Goal: Information Seeking & Learning: Learn about a topic

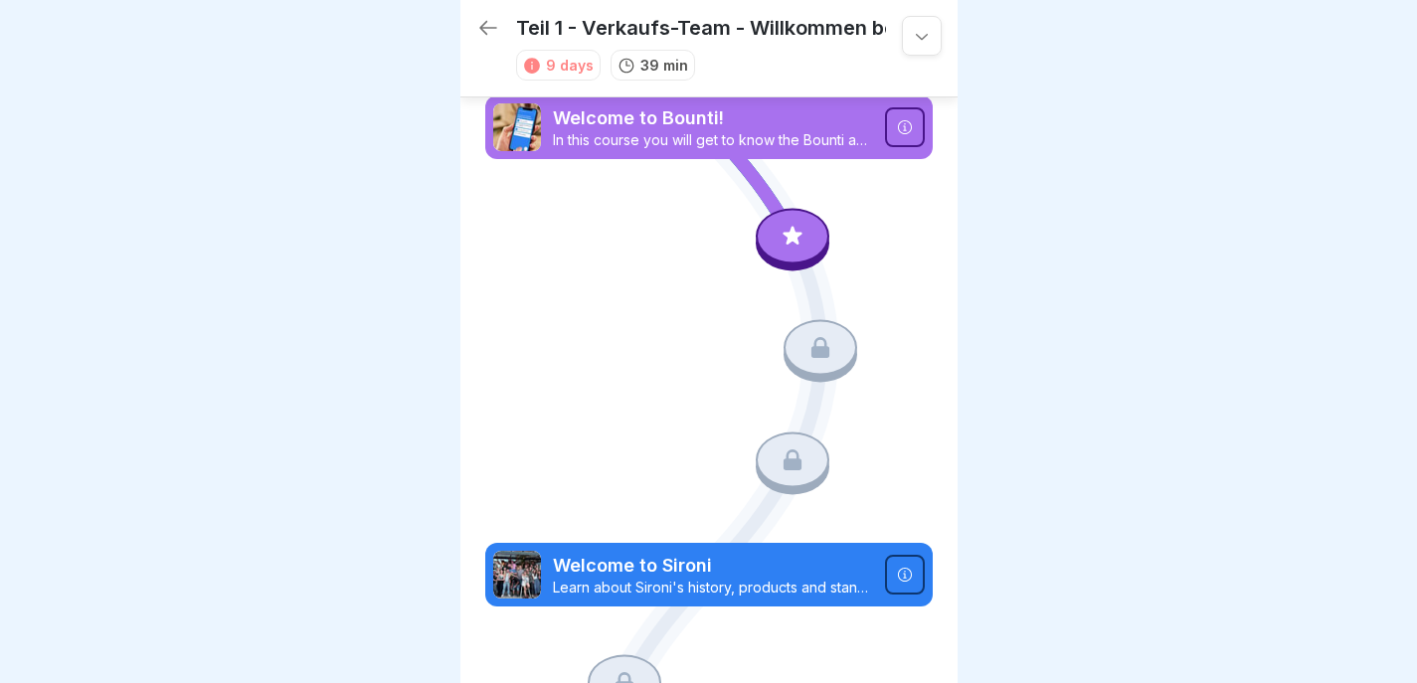
click at [770, 246] on div at bounding box center [793, 236] width 74 height 56
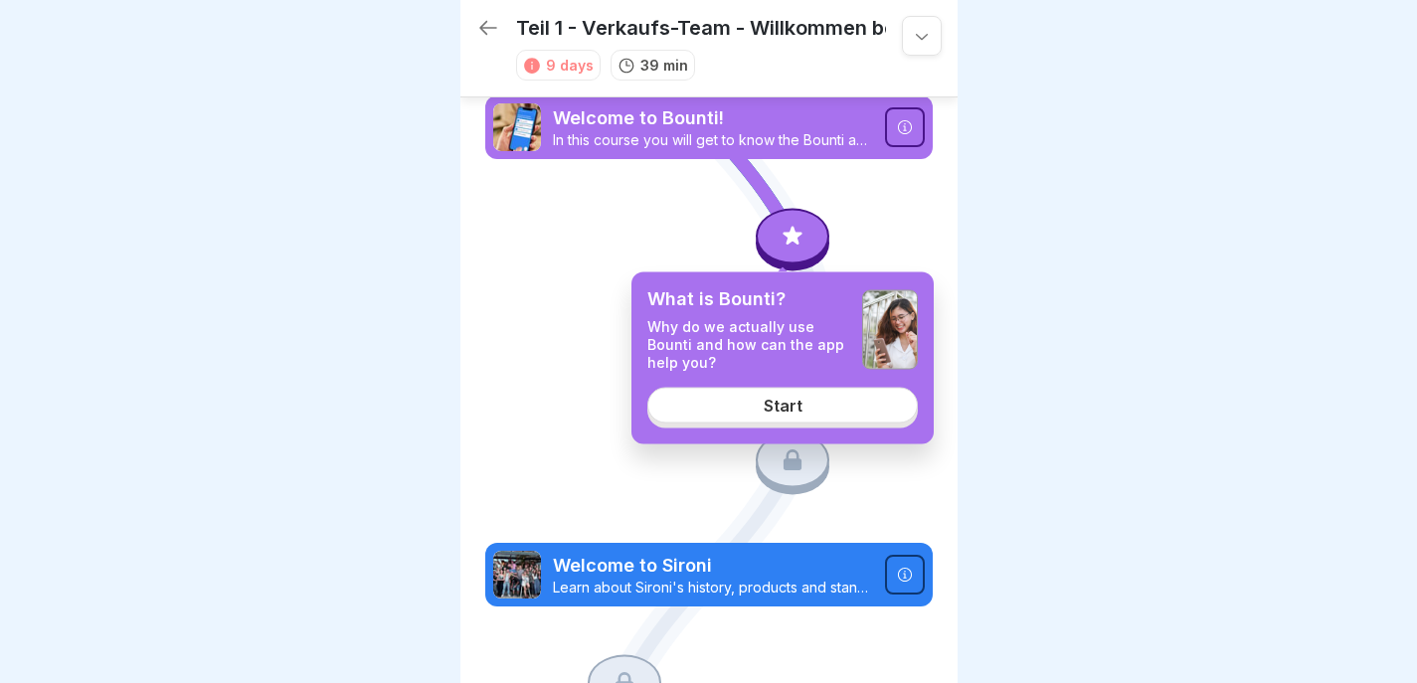
click at [765, 405] on div "Start" at bounding box center [783, 405] width 39 height 18
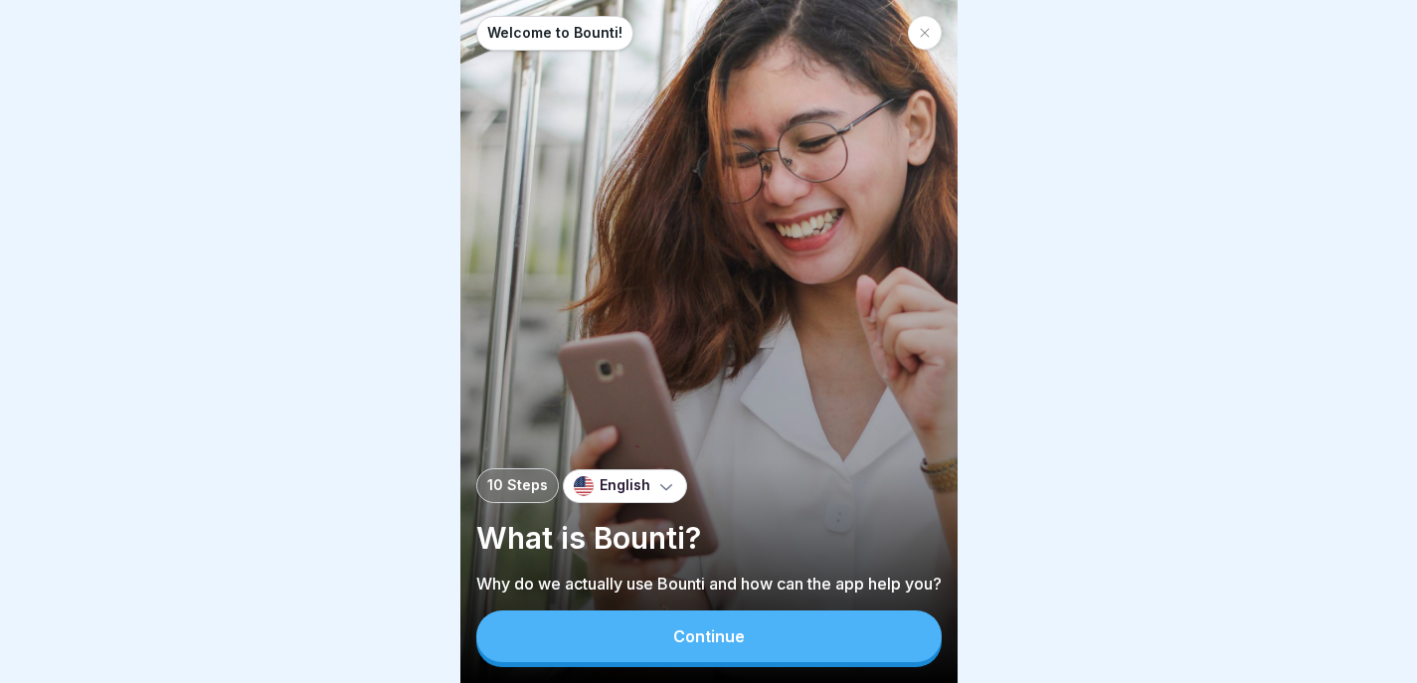
scroll to position [15, 0]
click at [716, 652] on button "Continue" at bounding box center [708, 637] width 465 height 52
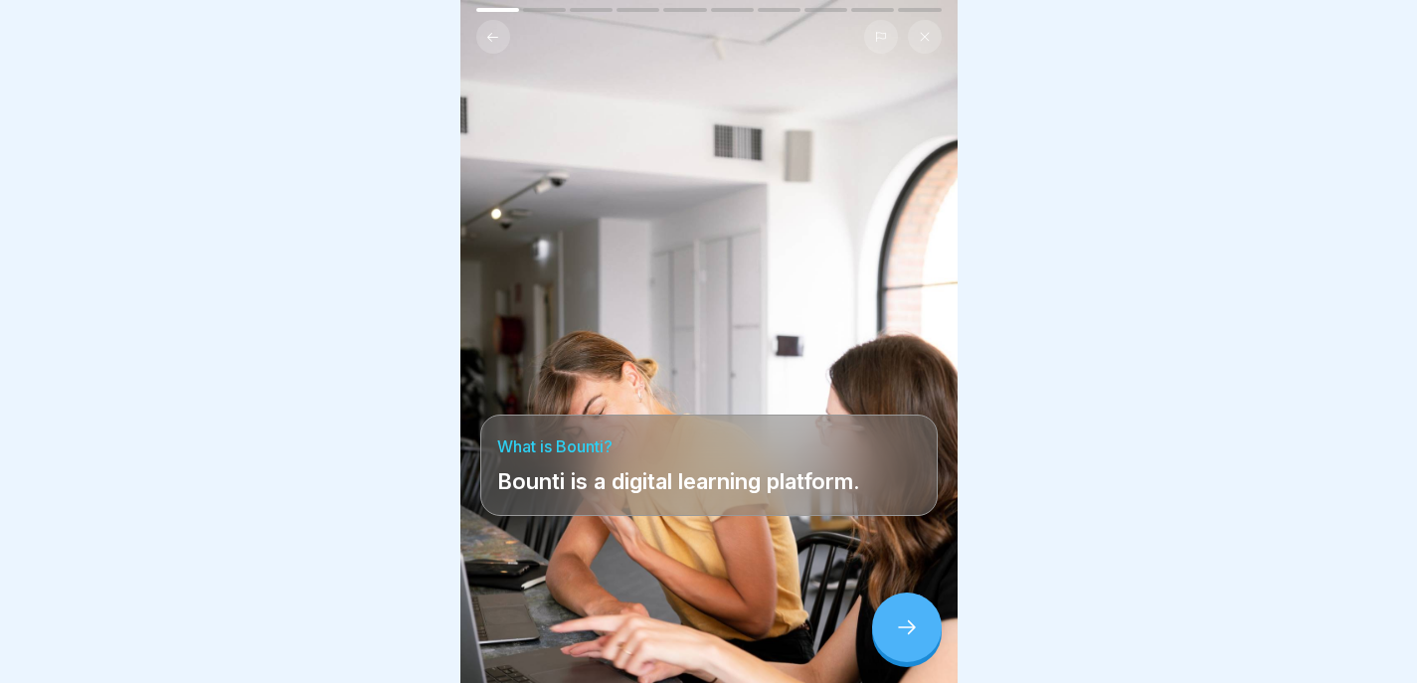
click at [897, 614] on div at bounding box center [907, 628] width 70 height 70
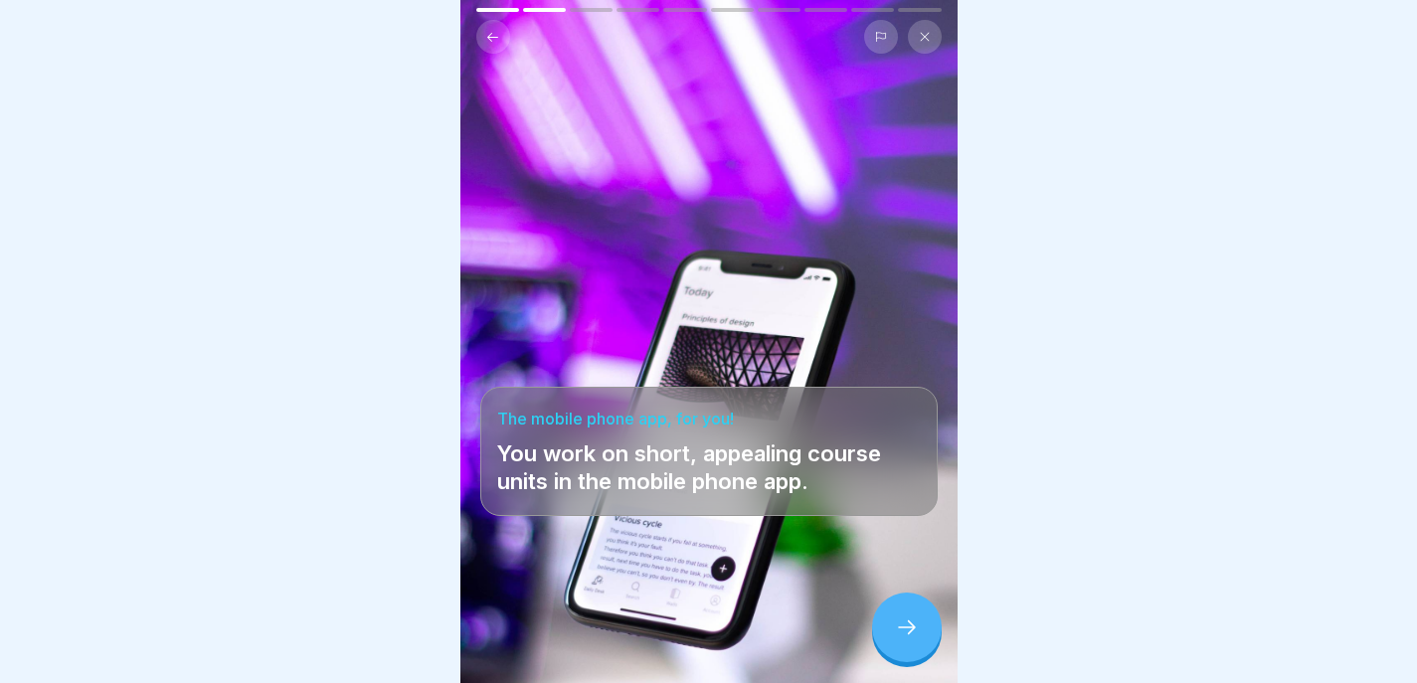
click at [897, 615] on div at bounding box center [907, 628] width 70 height 70
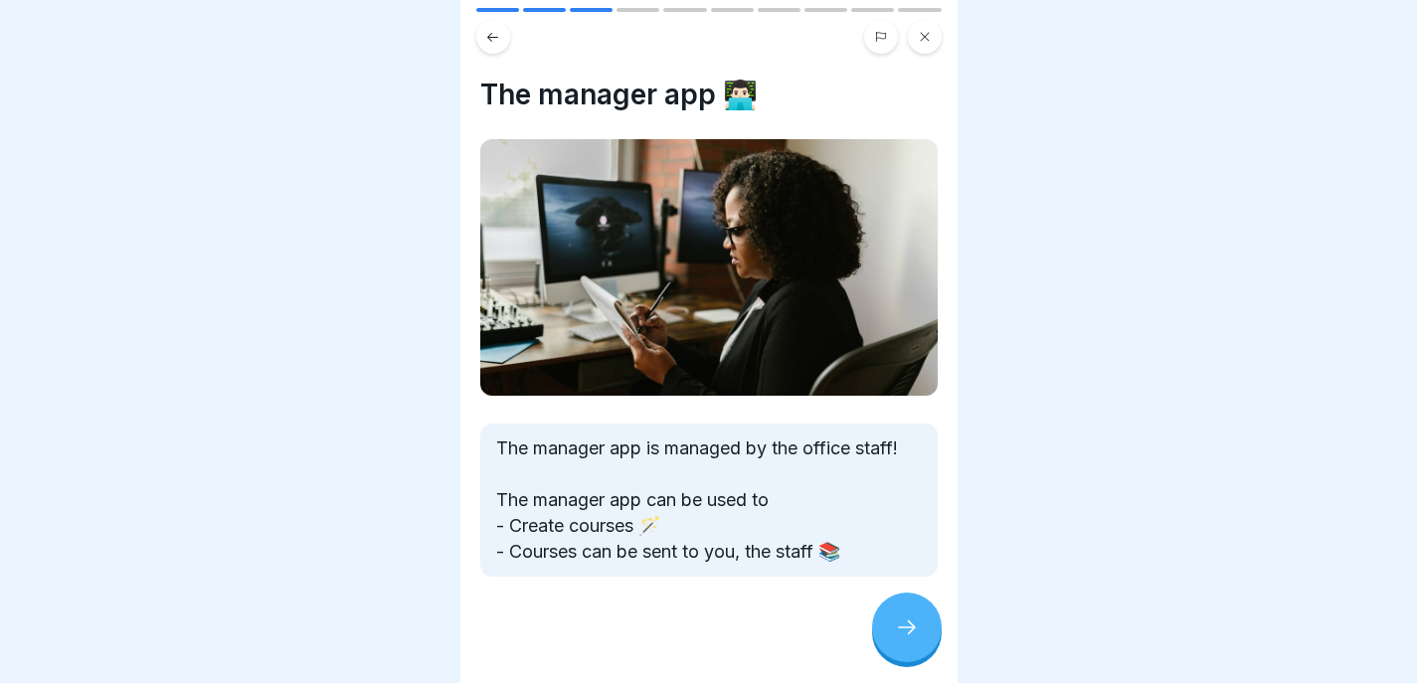
click at [892, 615] on div at bounding box center [907, 628] width 70 height 70
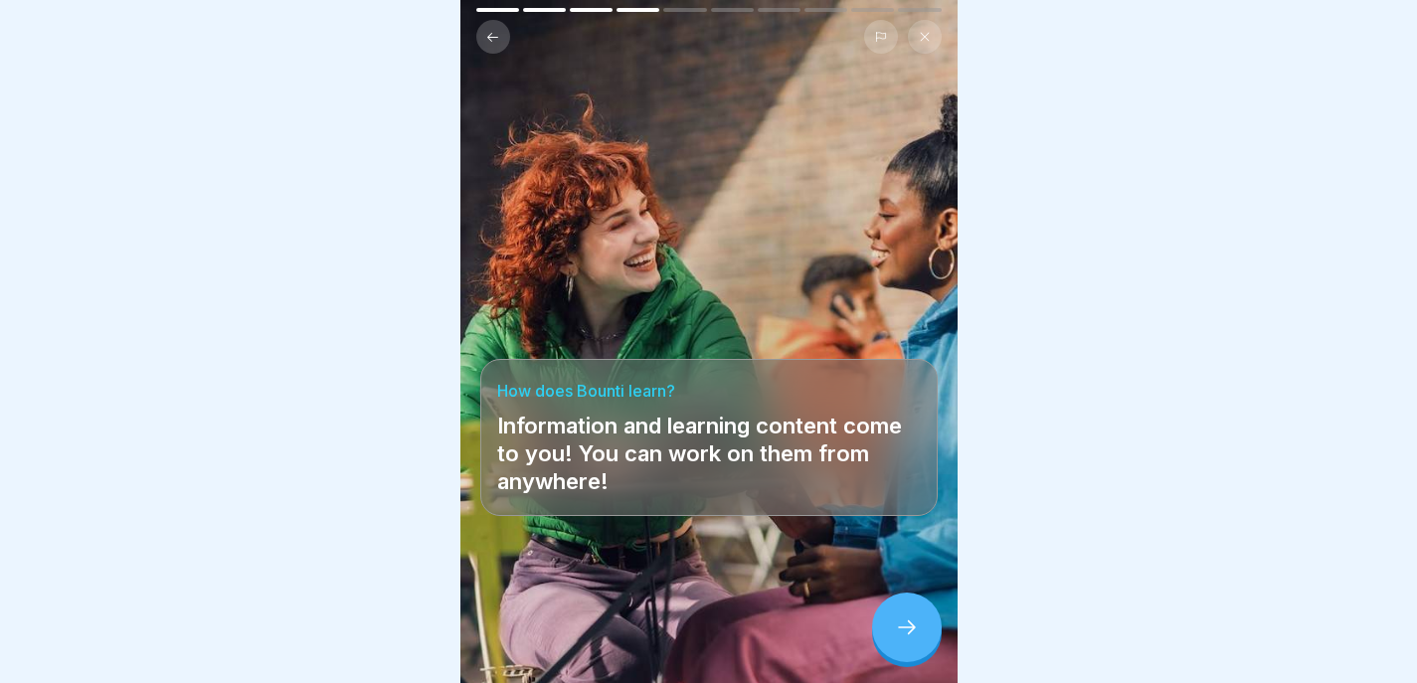
click at [892, 615] on div at bounding box center [907, 628] width 70 height 70
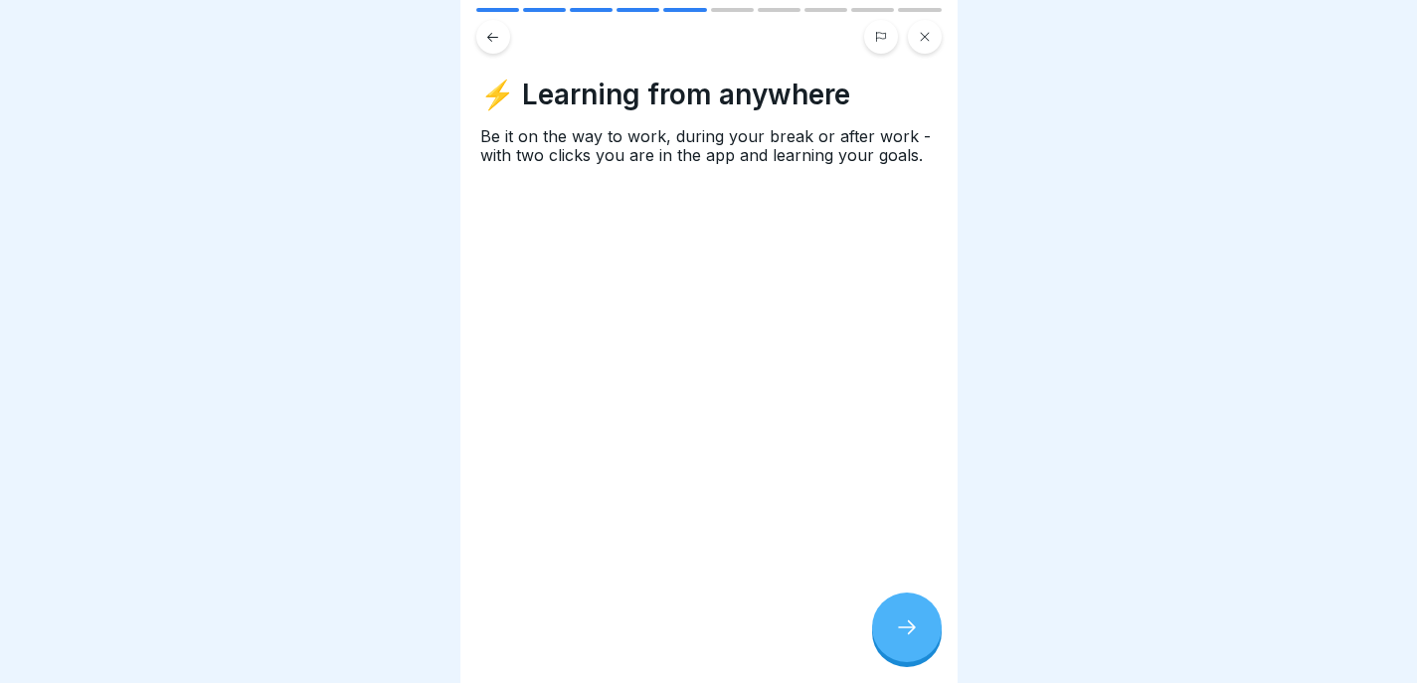
click at [892, 615] on div at bounding box center [907, 628] width 70 height 70
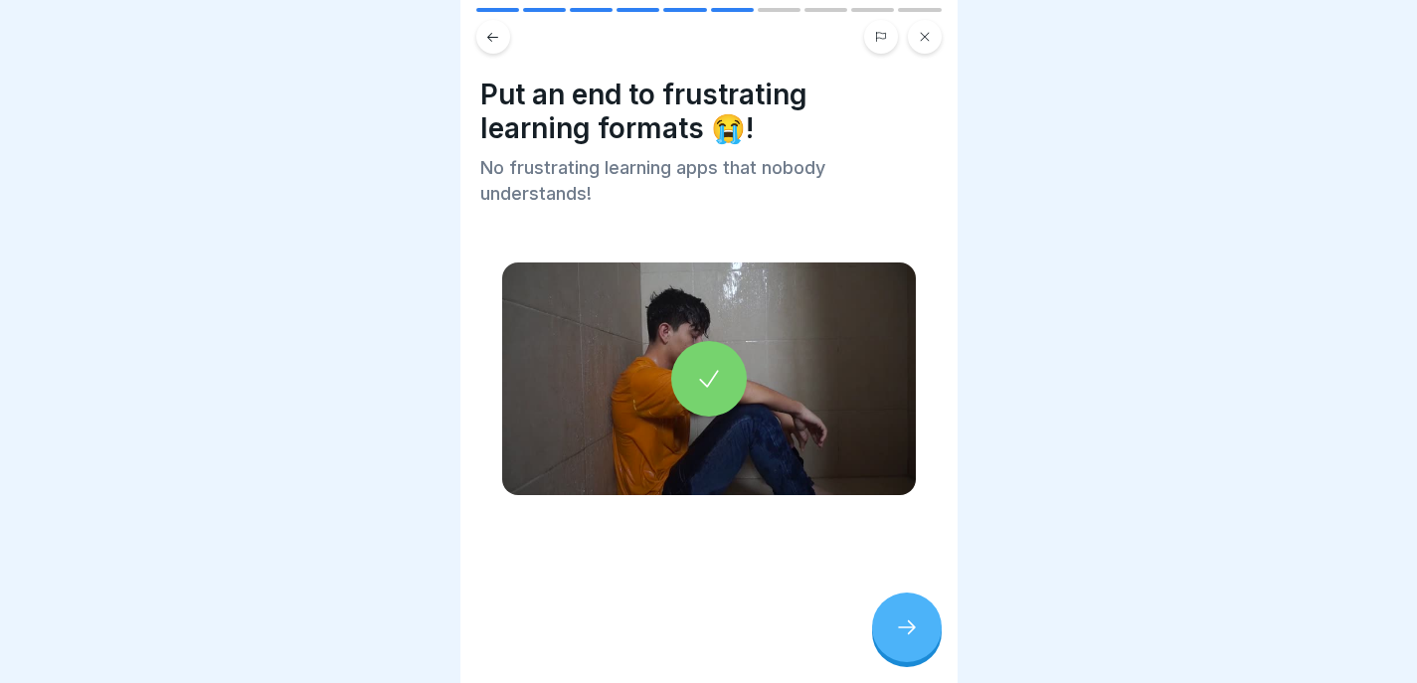
click at [892, 616] on div at bounding box center [907, 628] width 70 height 70
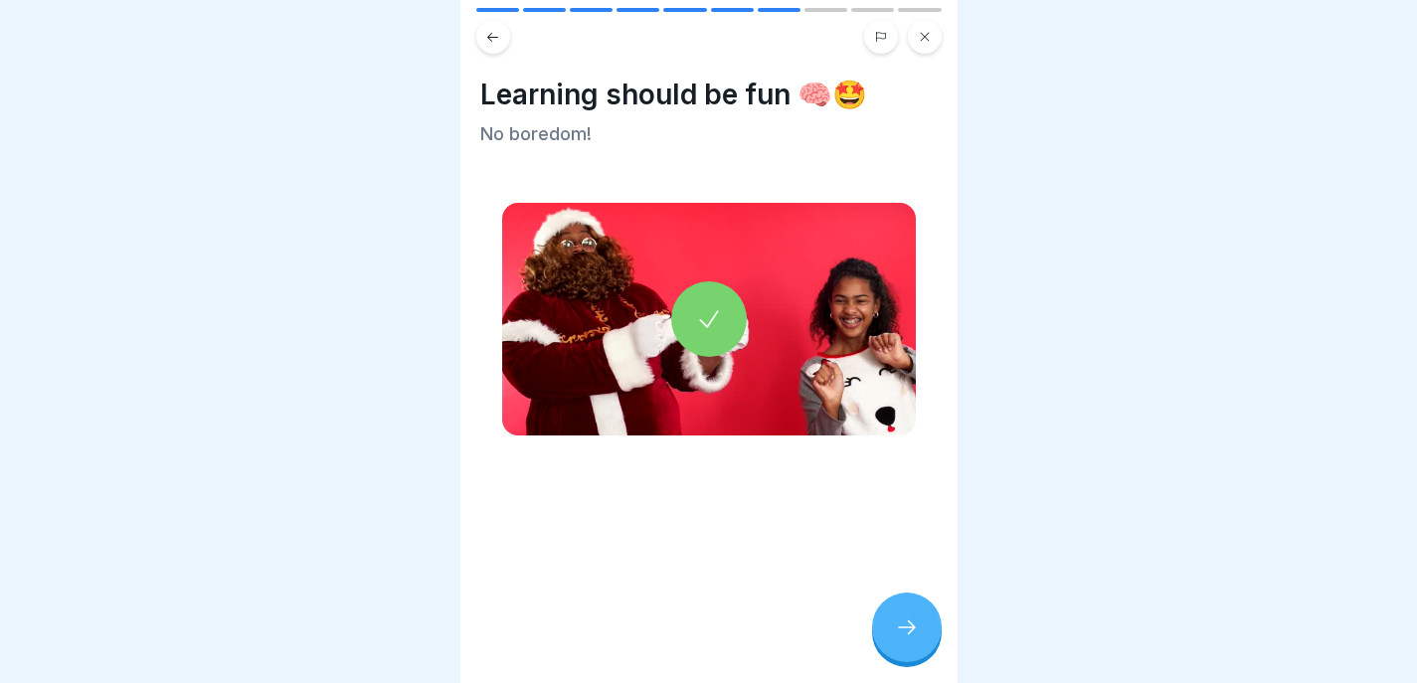
click at [893, 617] on div at bounding box center [907, 628] width 70 height 70
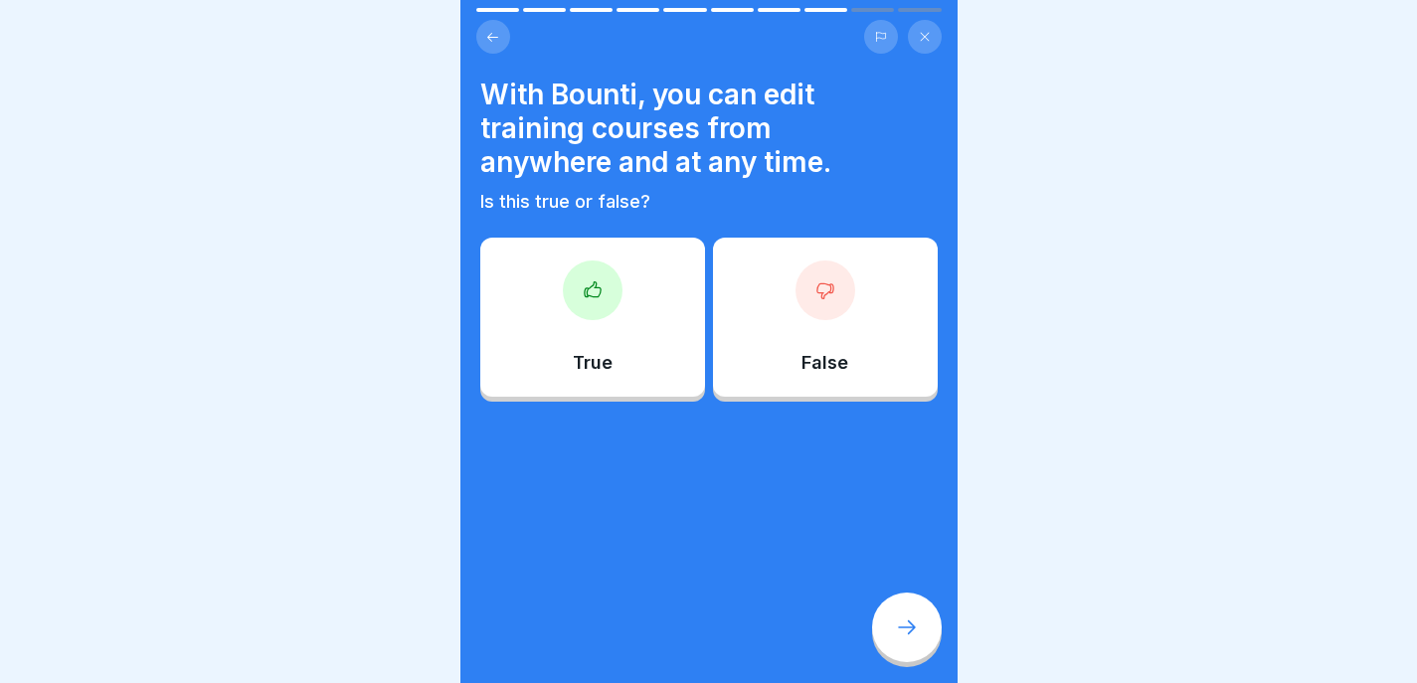
click at [641, 321] on div "True" at bounding box center [592, 317] width 225 height 159
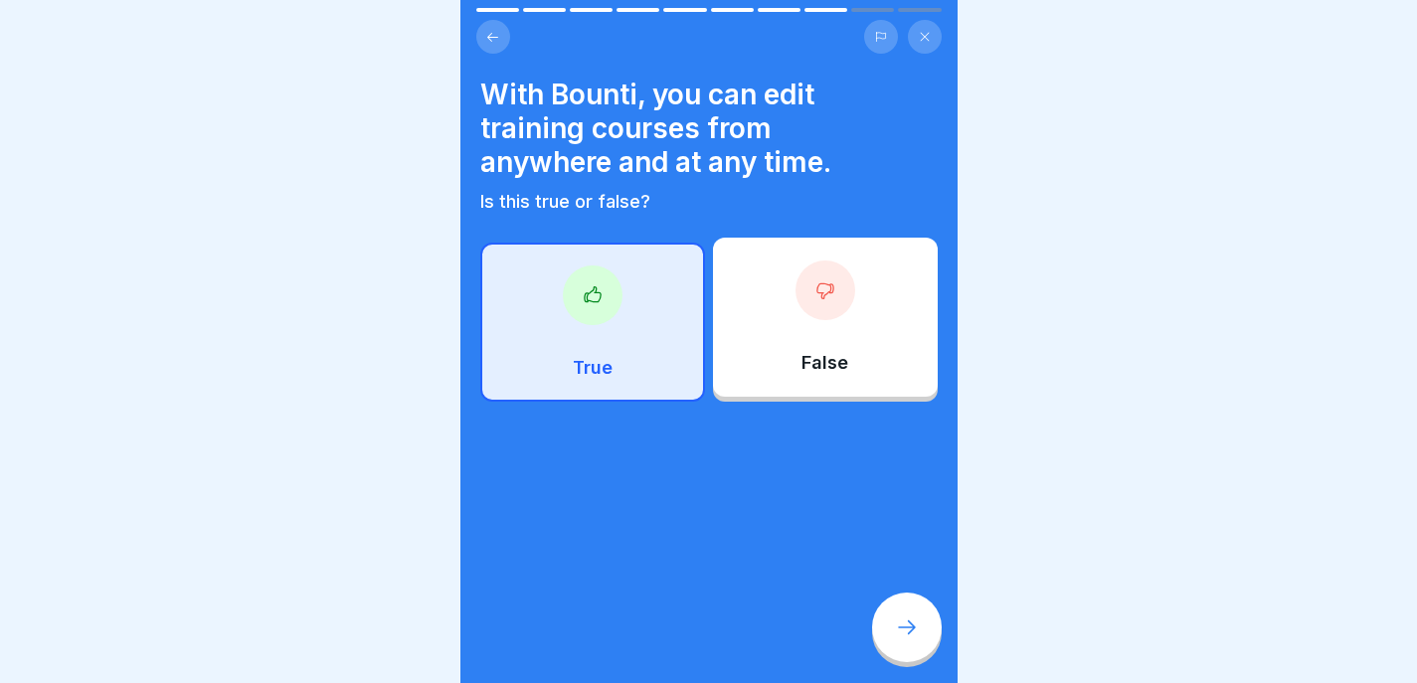
click at [910, 603] on div at bounding box center [907, 628] width 70 height 70
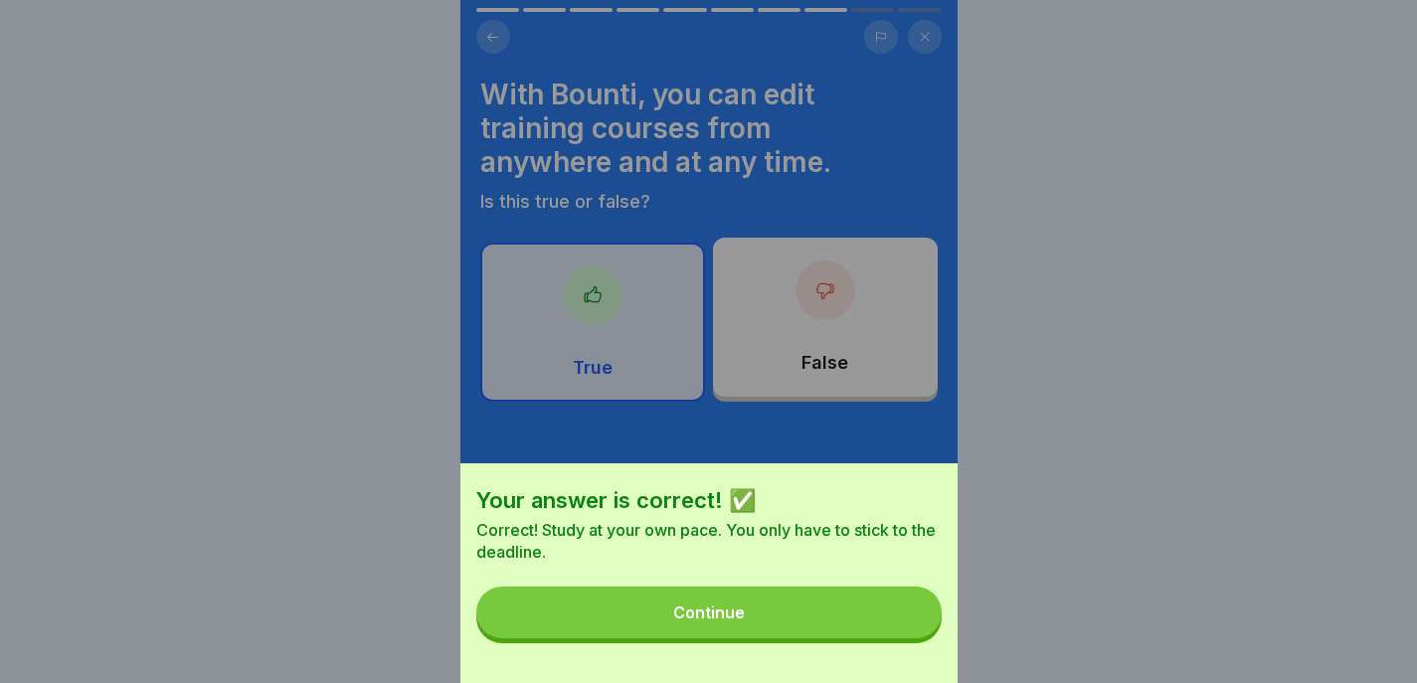
click at [859, 627] on button "Continue" at bounding box center [708, 613] width 465 height 52
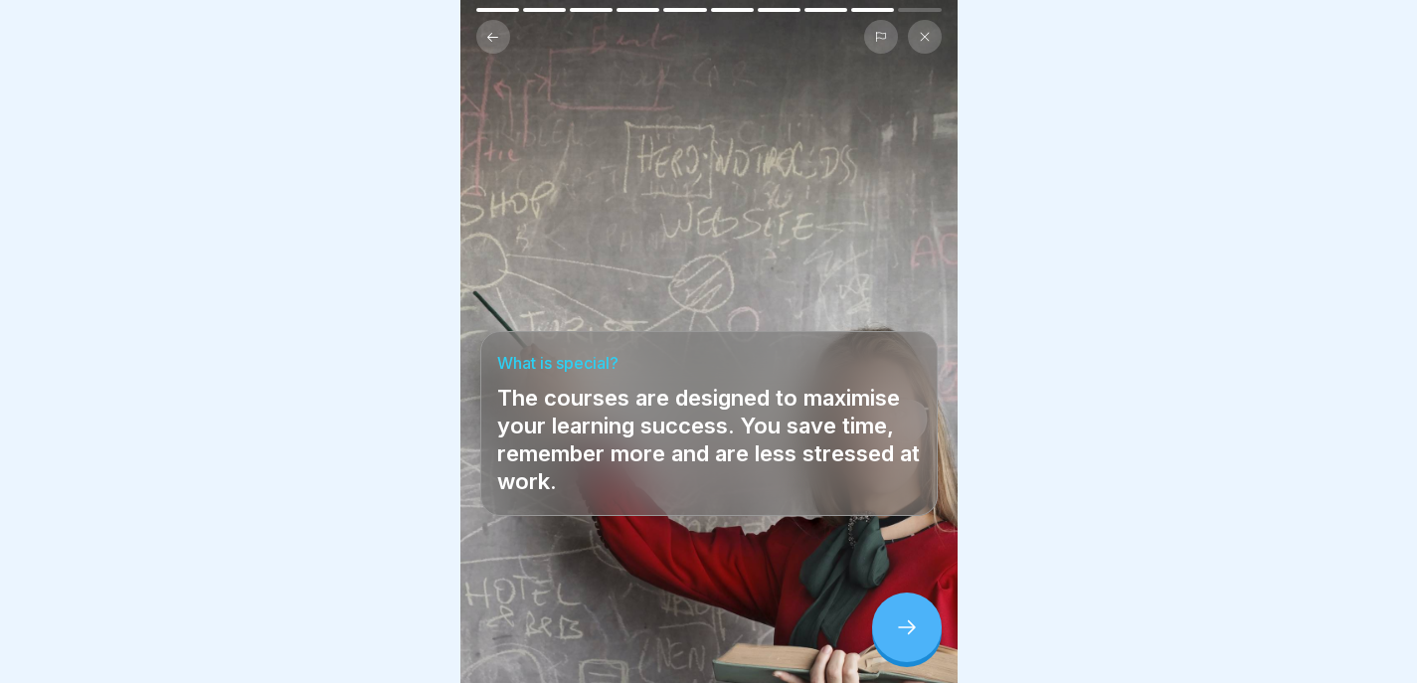
click at [503, 22] on button at bounding box center [493, 37] width 34 height 34
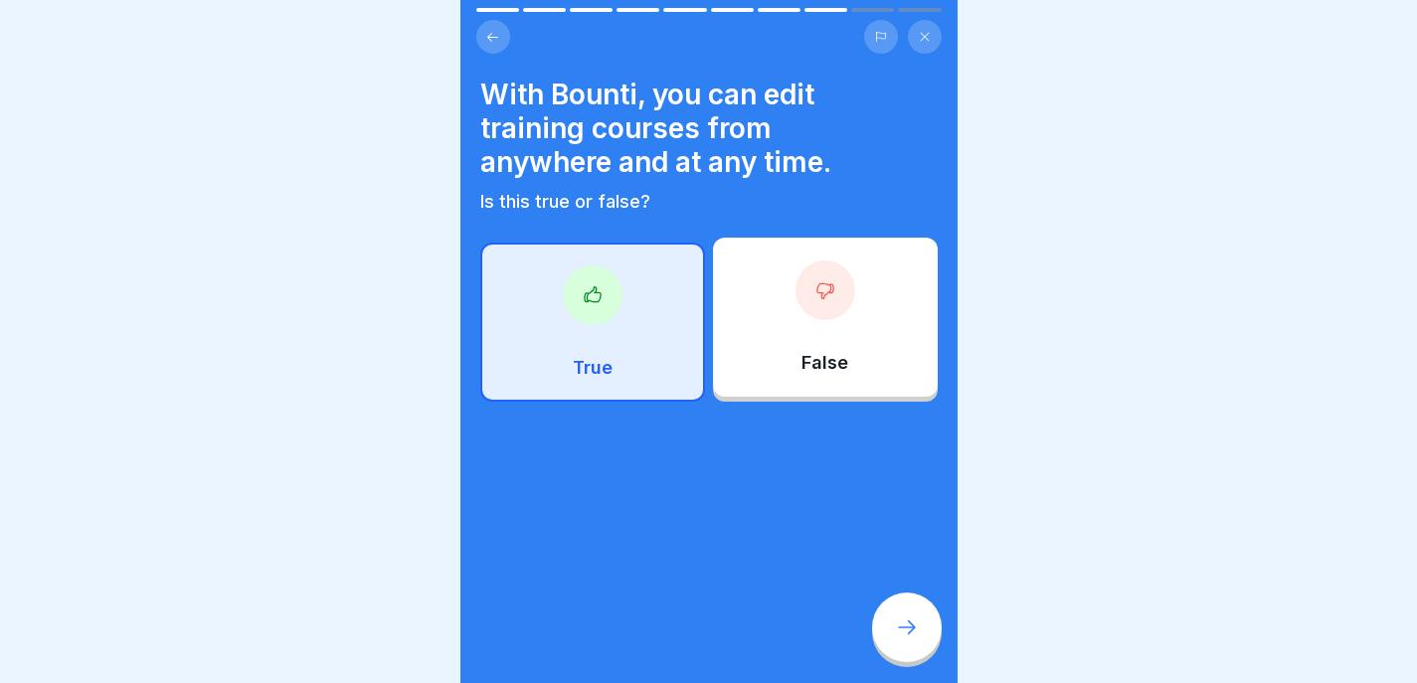
click at [891, 619] on div at bounding box center [907, 628] width 70 height 70
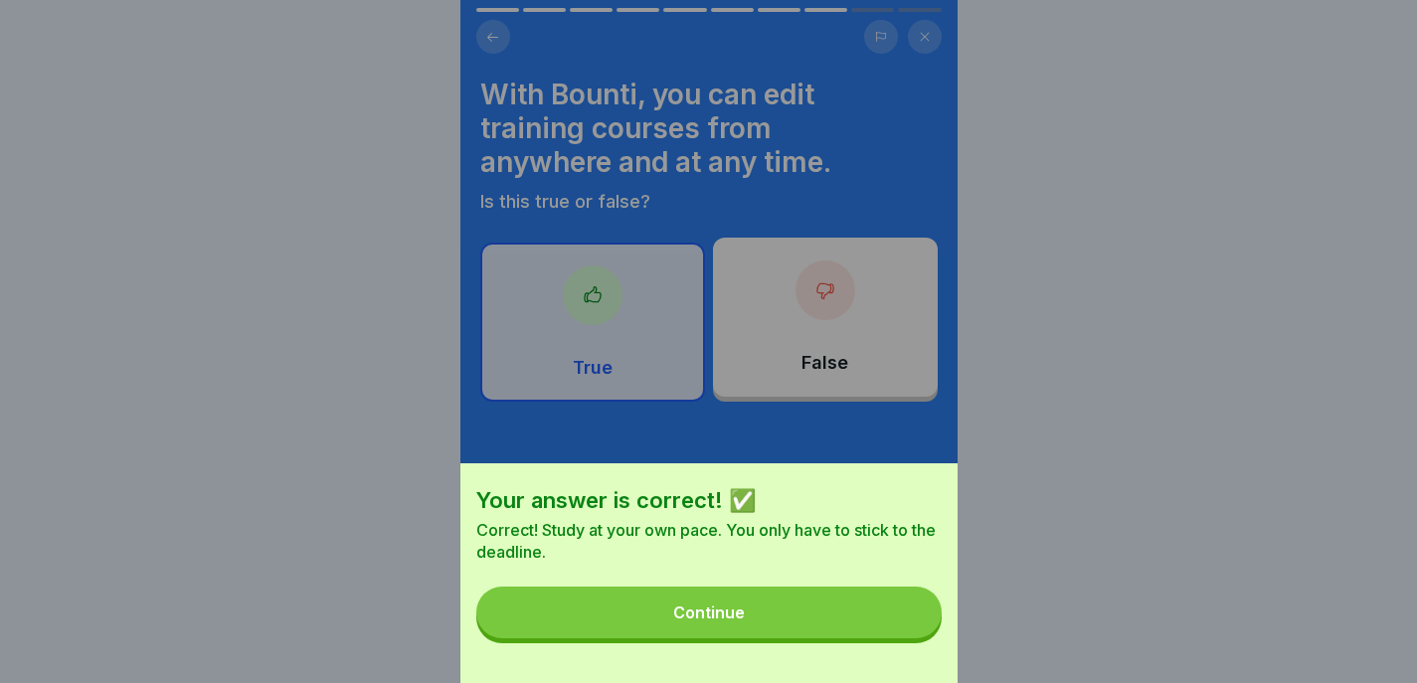
click at [885, 629] on button "Continue" at bounding box center [708, 613] width 465 height 52
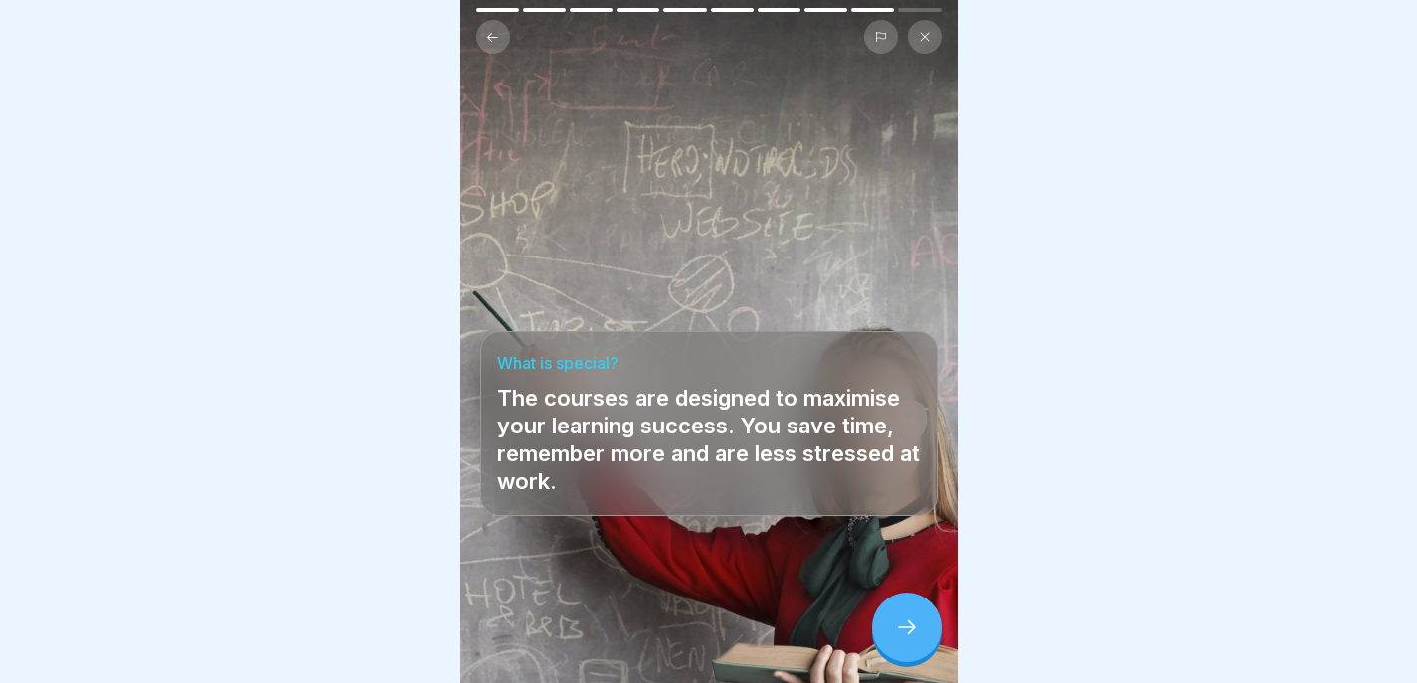
click at [902, 622] on icon at bounding box center [907, 628] width 24 height 24
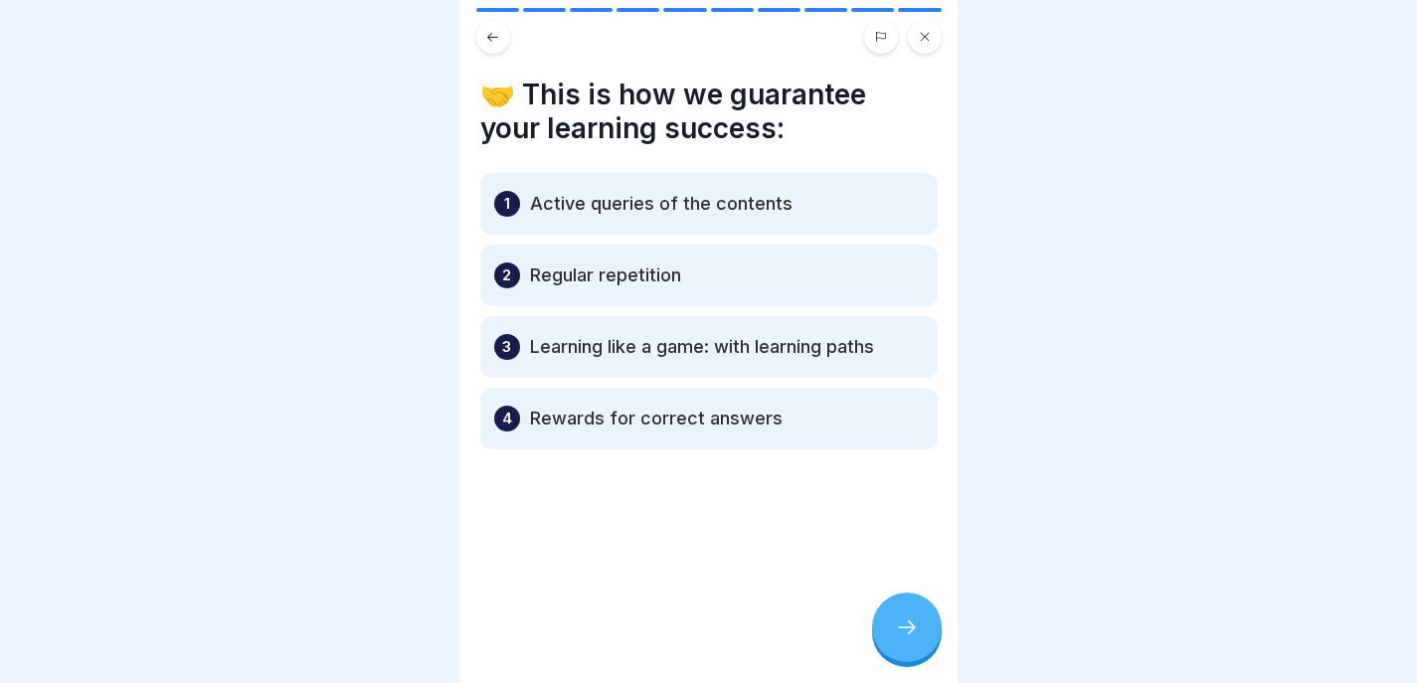
click at [910, 628] on icon at bounding box center [907, 628] width 24 height 24
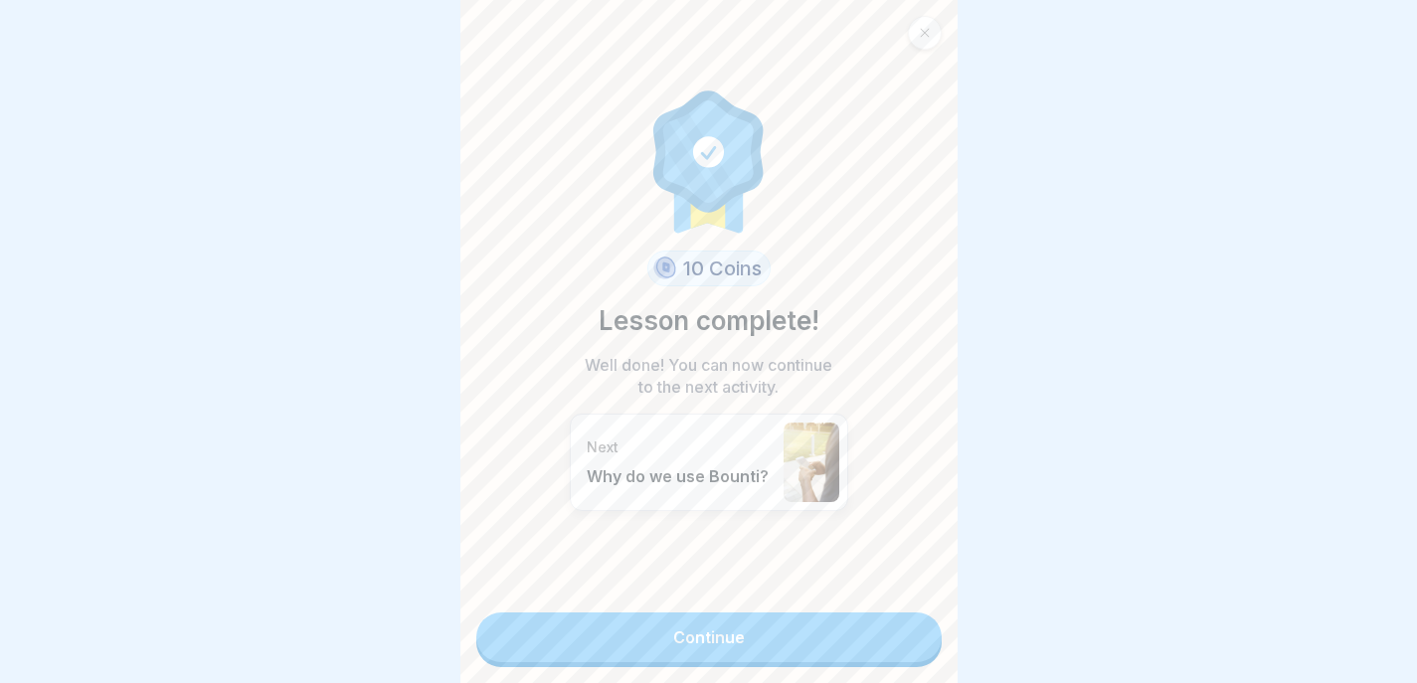
click at [911, 633] on link "Continue" at bounding box center [708, 638] width 465 height 50
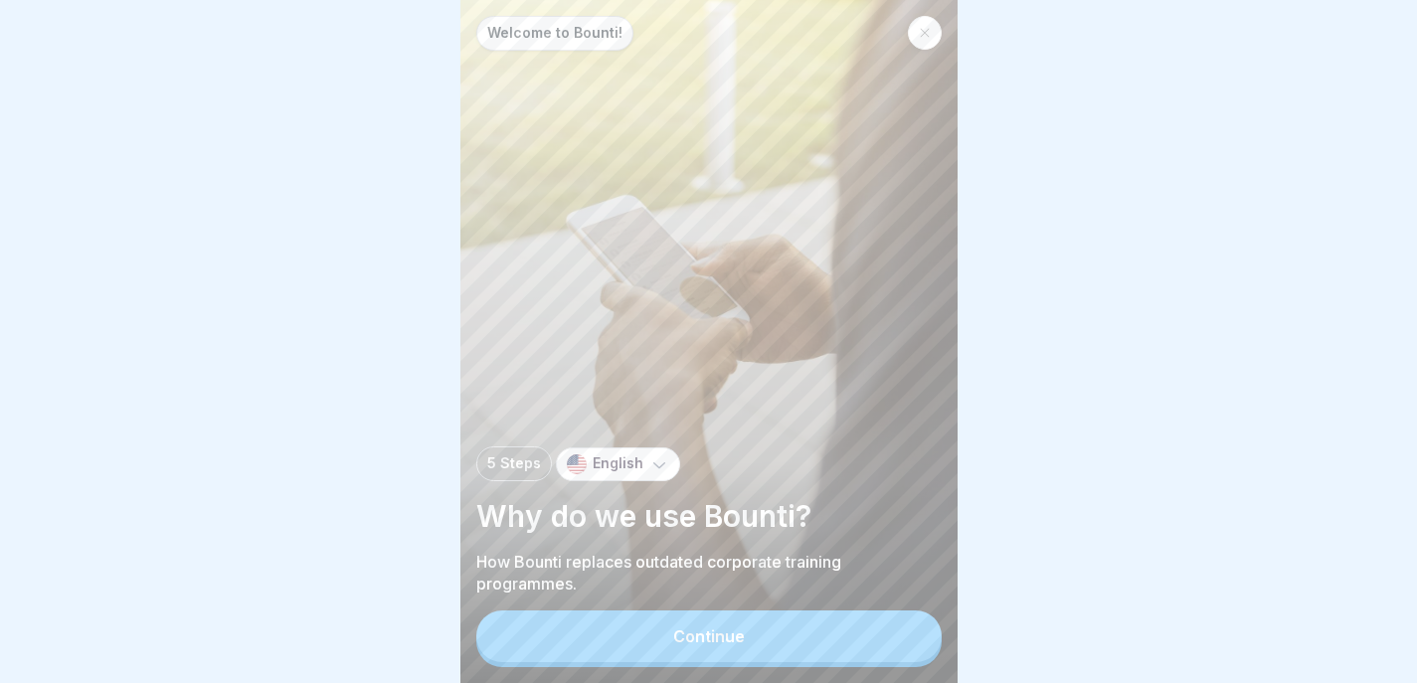
click at [911, 637] on button "Continue" at bounding box center [708, 637] width 465 height 52
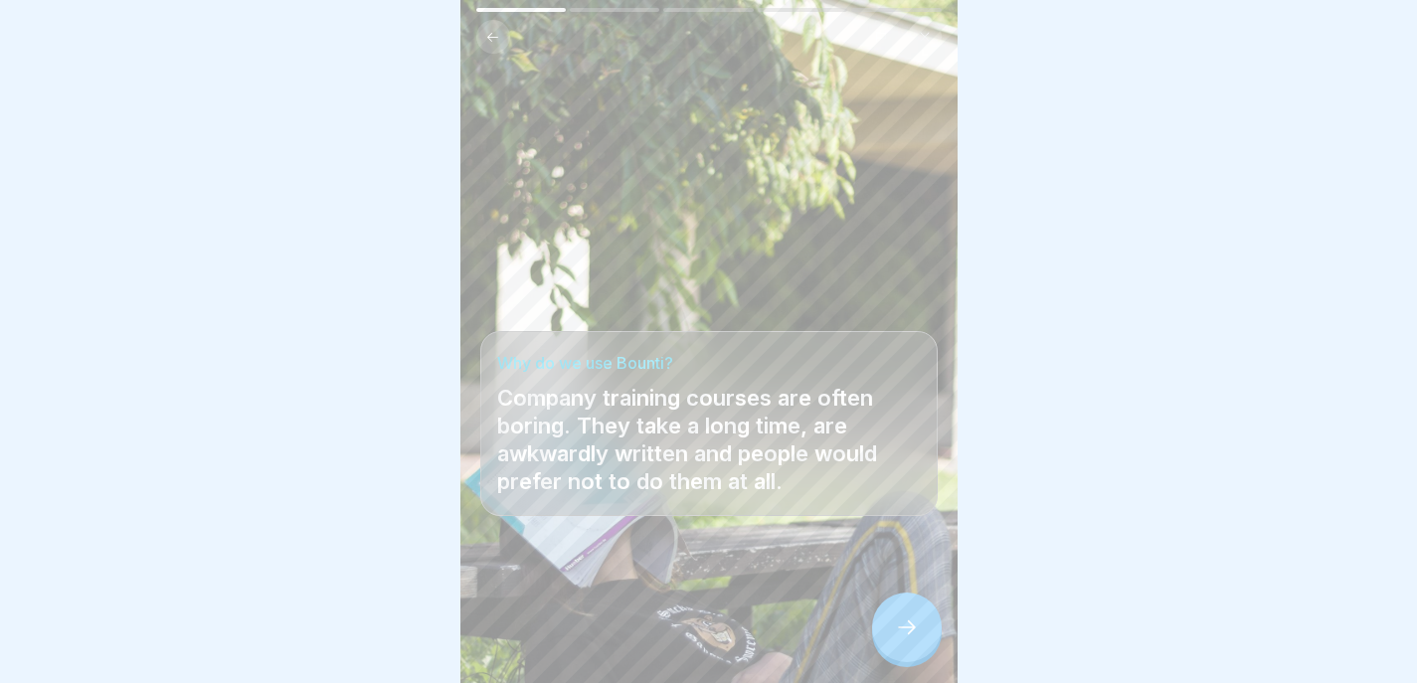
click at [911, 639] on div at bounding box center [907, 628] width 70 height 70
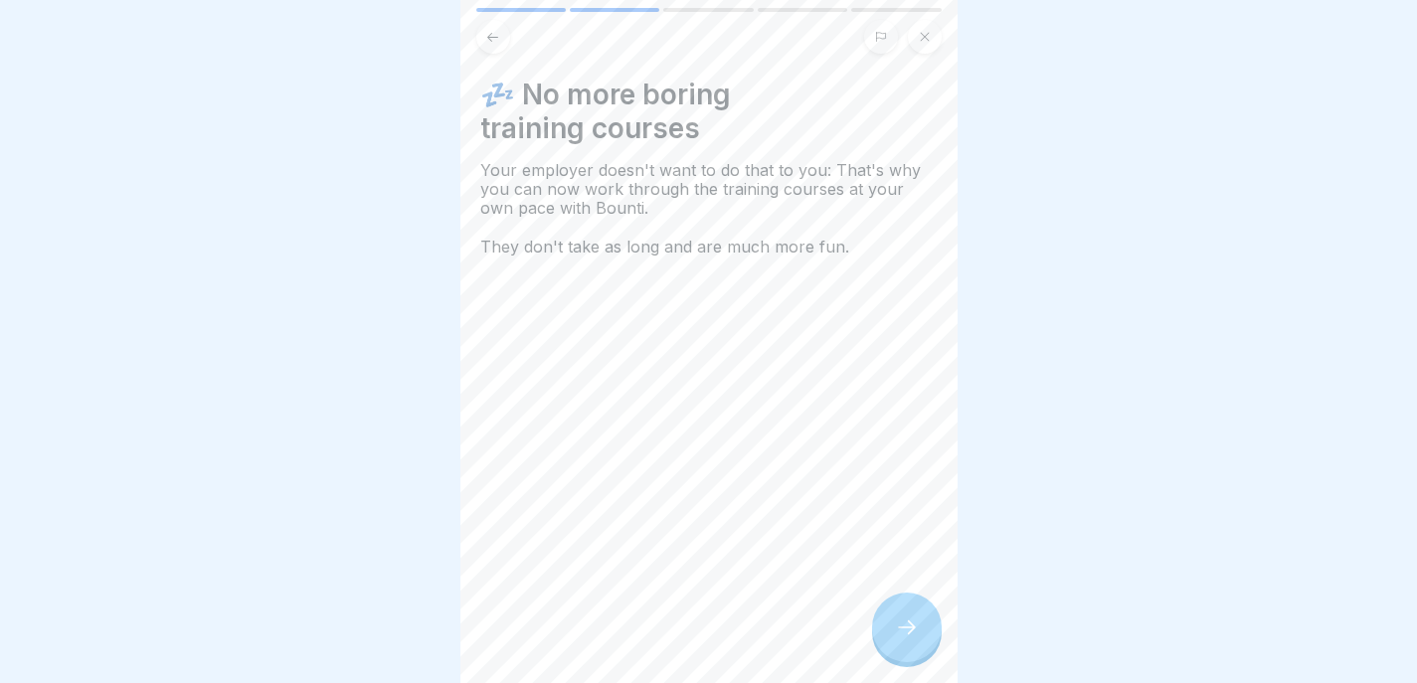
click at [903, 634] on icon at bounding box center [907, 628] width 24 height 24
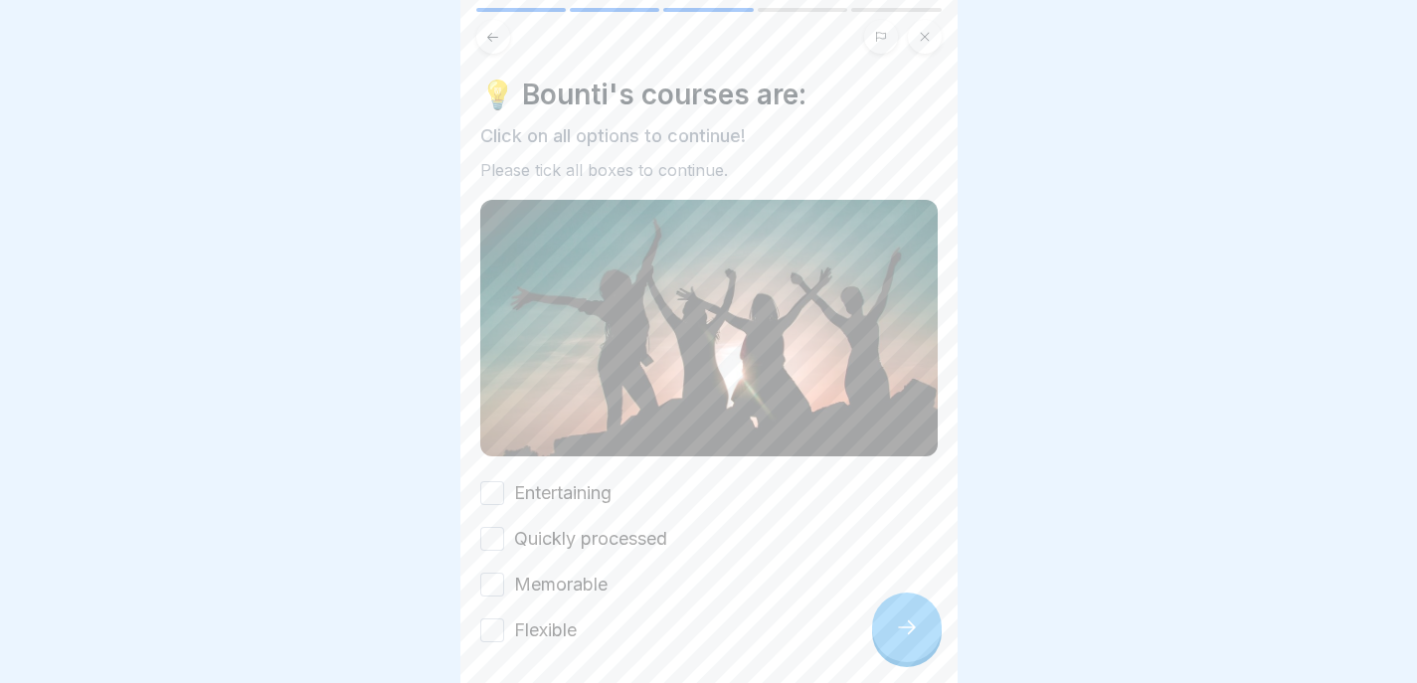
click at [489, 481] on button "Entertaining" at bounding box center [492, 493] width 24 height 24
click at [498, 527] on button "Quickly processed" at bounding box center [492, 539] width 24 height 24
click at [495, 573] on button "Memorable" at bounding box center [492, 585] width 24 height 24
click at [495, 619] on button "Flexible" at bounding box center [492, 631] width 24 height 24
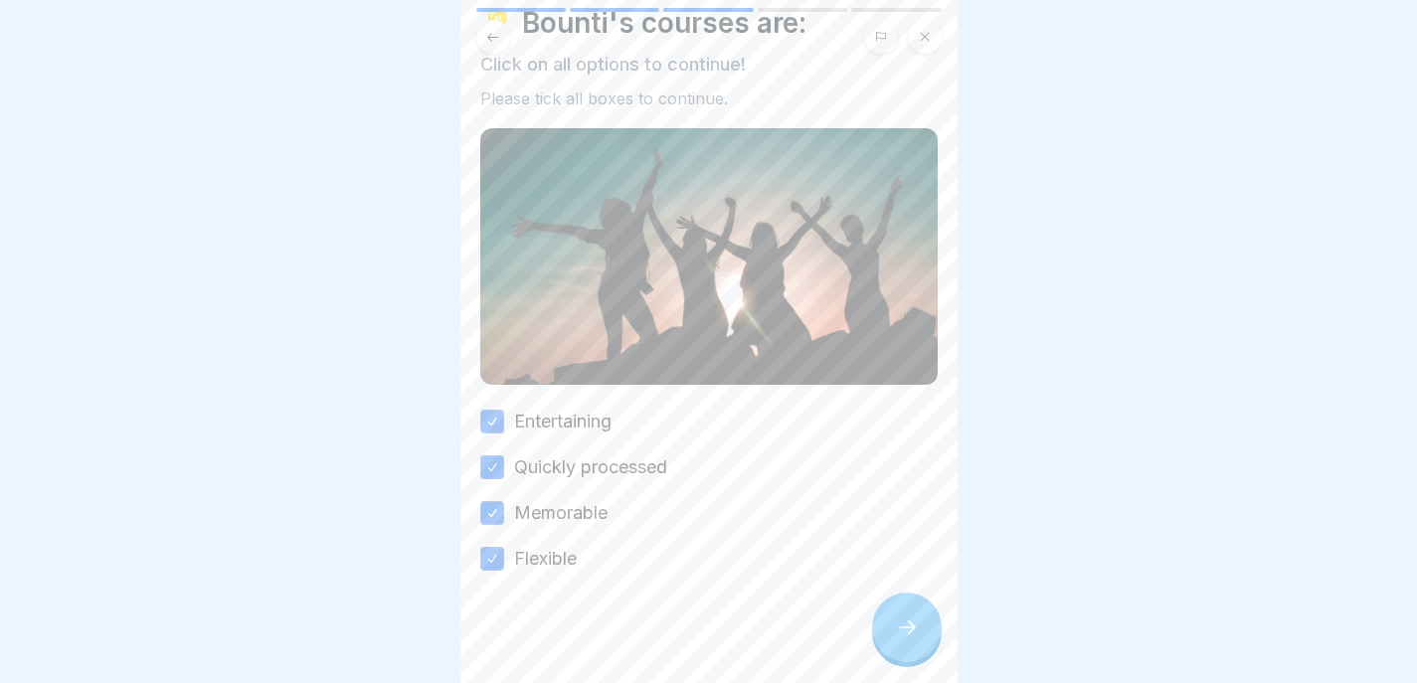
click at [898, 620] on icon at bounding box center [907, 628] width 24 height 24
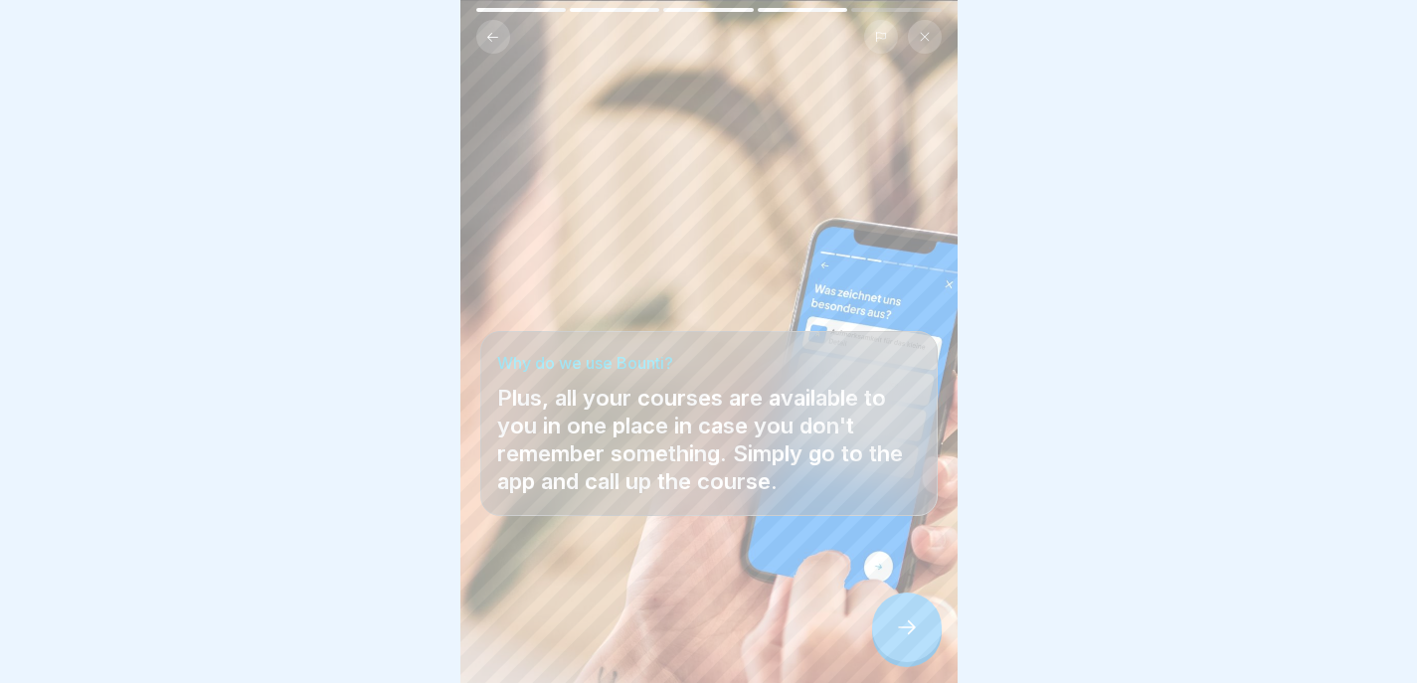
click at [901, 625] on icon at bounding box center [907, 628] width 24 height 24
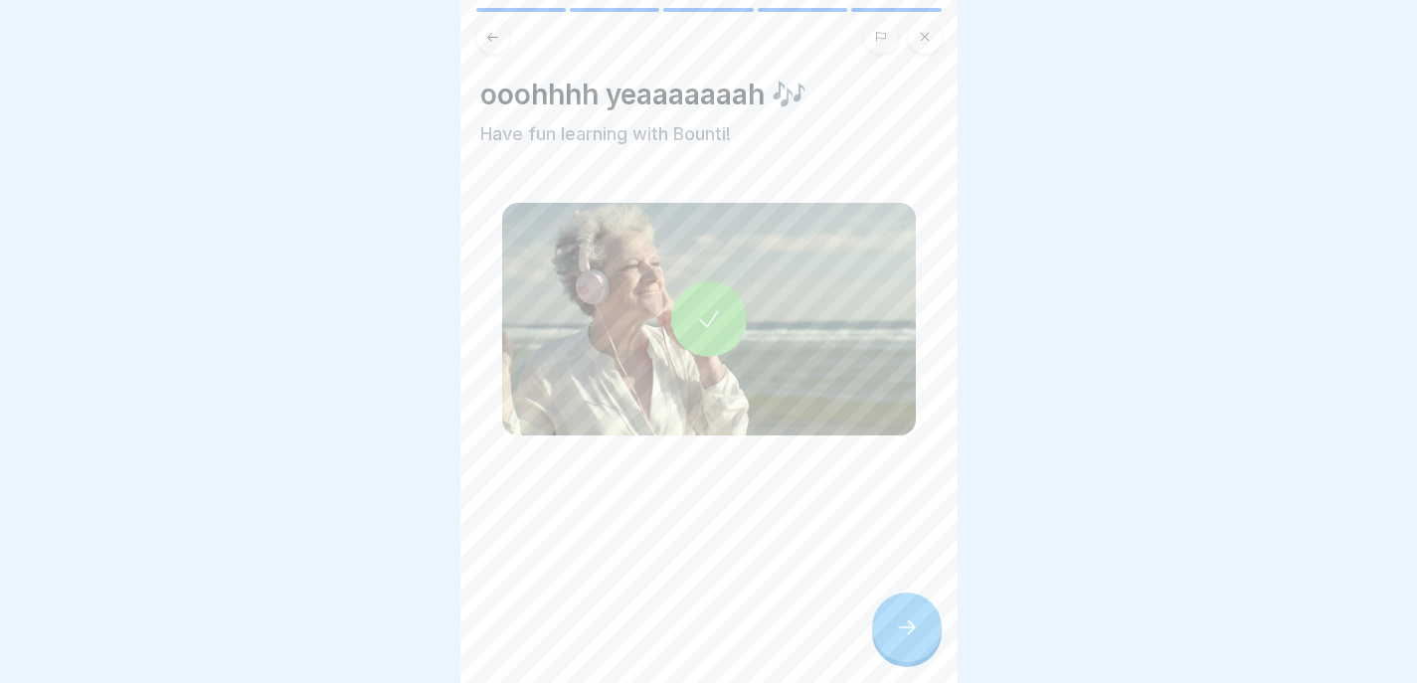
click at [901, 625] on icon at bounding box center [907, 628] width 24 height 24
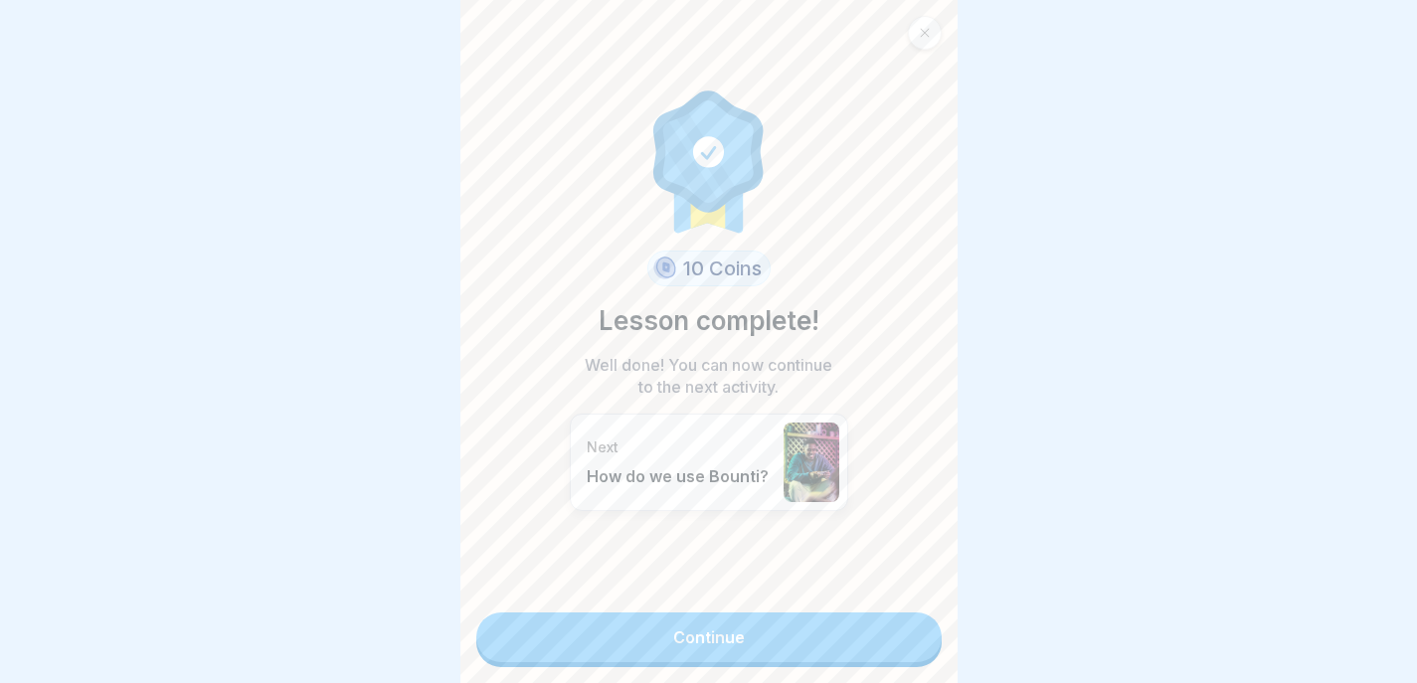
click at [901, 626] on link "Continue" at bounding box center [708, 638] width 465 height 50
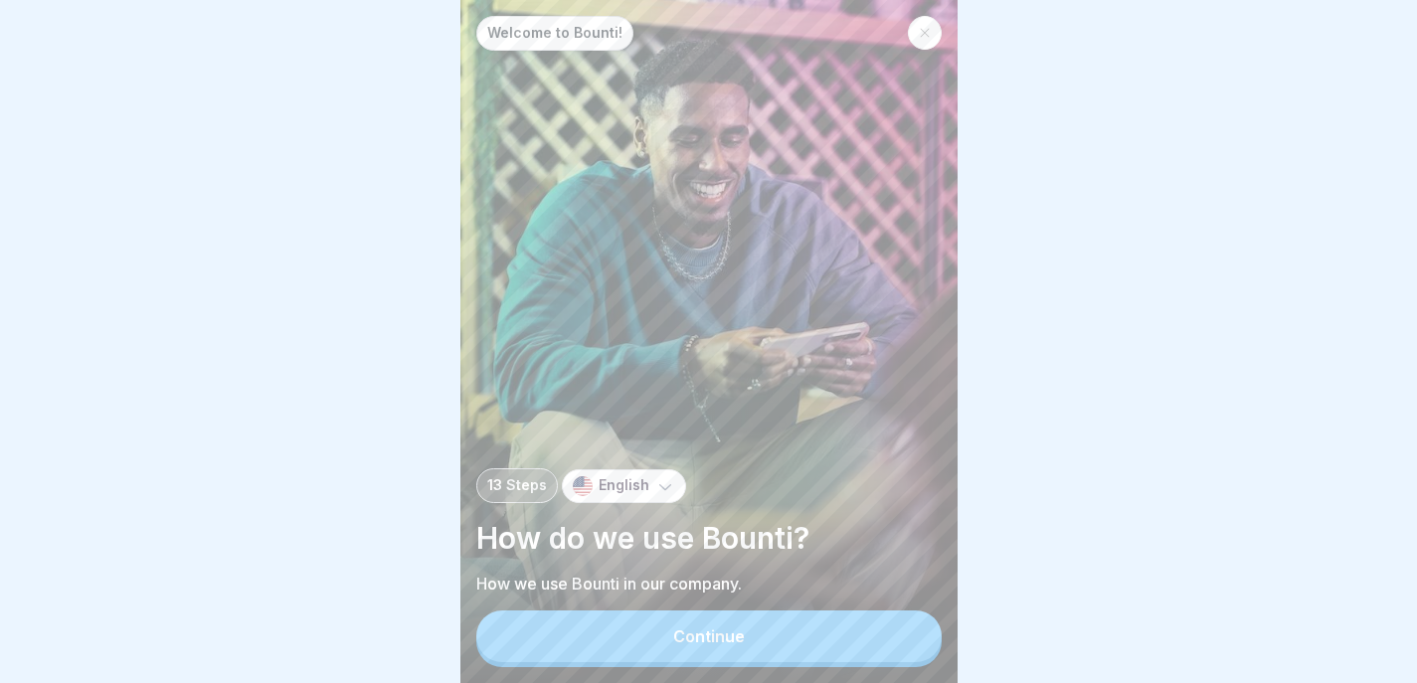
click at [902, 627] on button "Continue" at bounding box center [708, 637] width 465 height 52
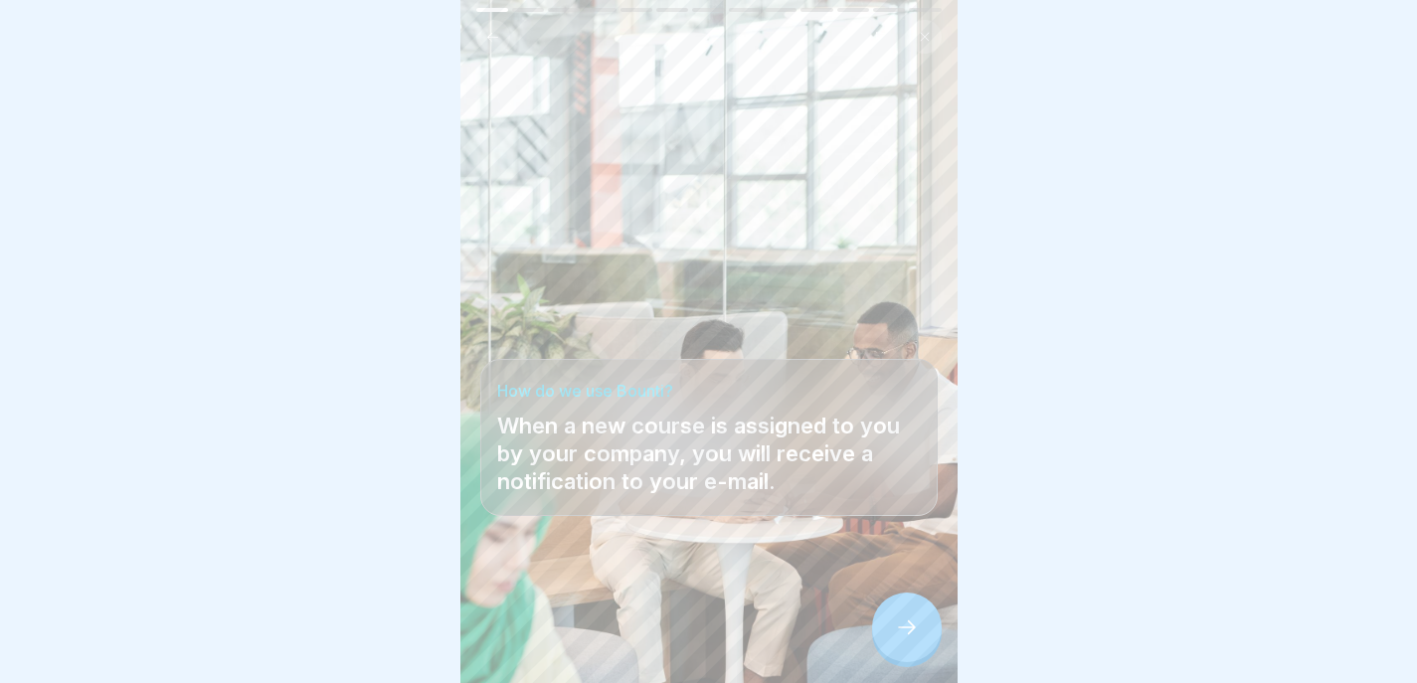
click at [899, 623] on icon at bounding box center [907, 628] width 24 height 24
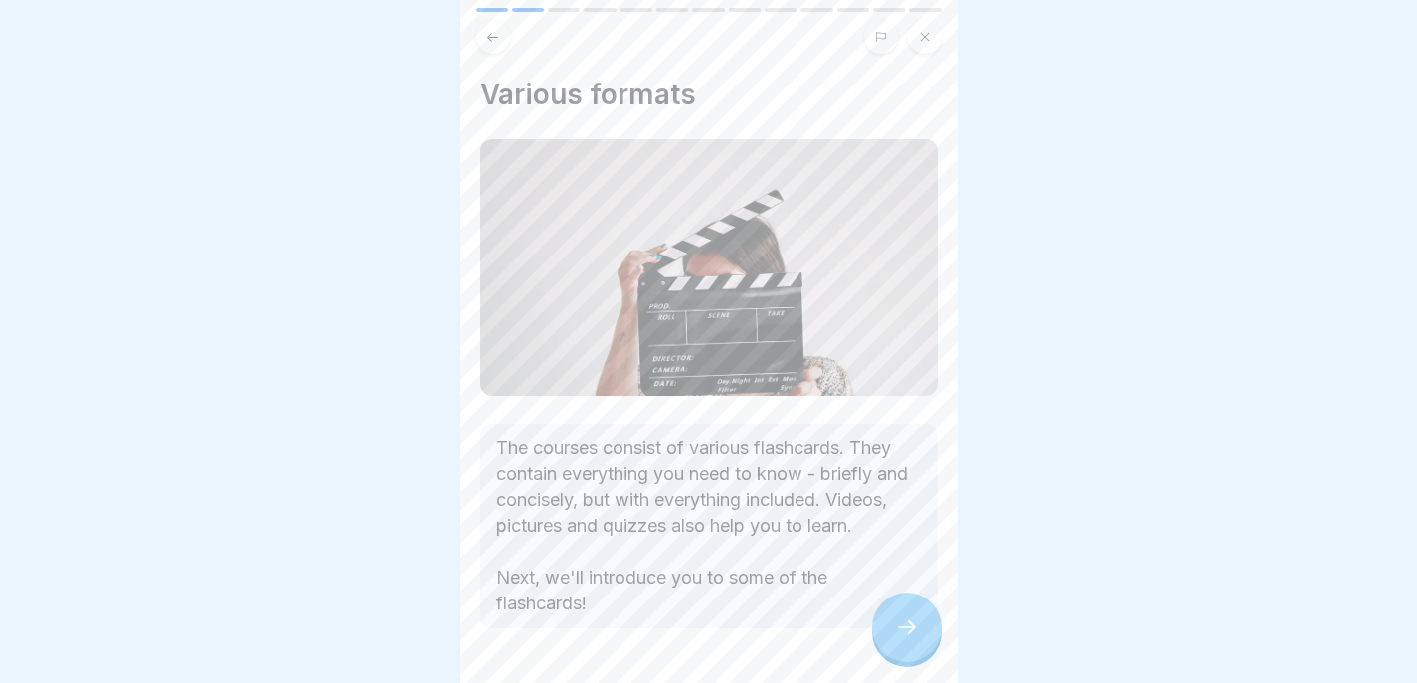
click at [893, 623] on div at bounding box center [907, 628] width 70 height 70
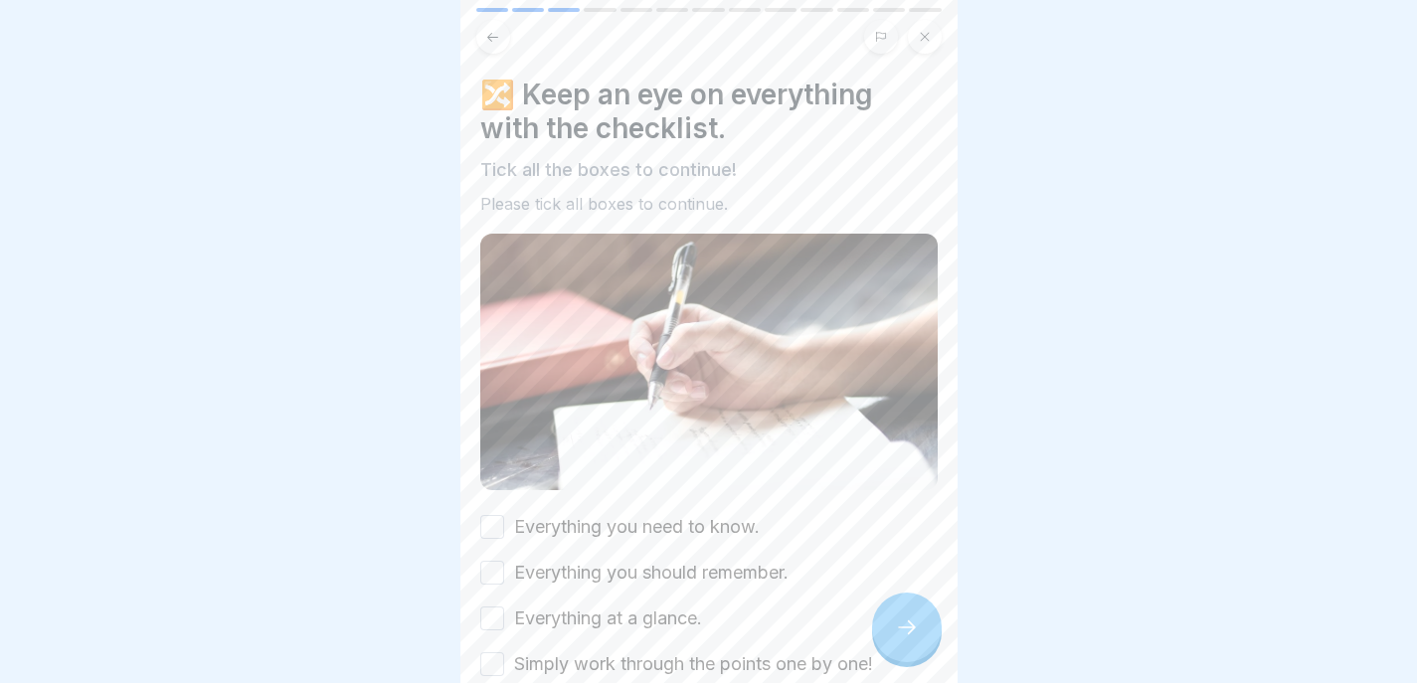
click at [477, 490] on div "🔀 Keep an eye on everything with the checklist. Tick all the boxes to continue!…" at bounding box center [708, 341] width 497 height 683
click at [486, 515] on button "Everything you need to know." at bounding box center [492, 527] width 24 height 24
click at [486, 561] on button "Everything you should remember." at bounding box center [492, 573] width 24 height 24
click at [490, 607] on button "Everything at a glance." at bounding box center [492, 619] width 24 height 24
click at [491, 652] on button "Simply work through the points one by one!" at bounding box center [492, 664] width 24 height 24
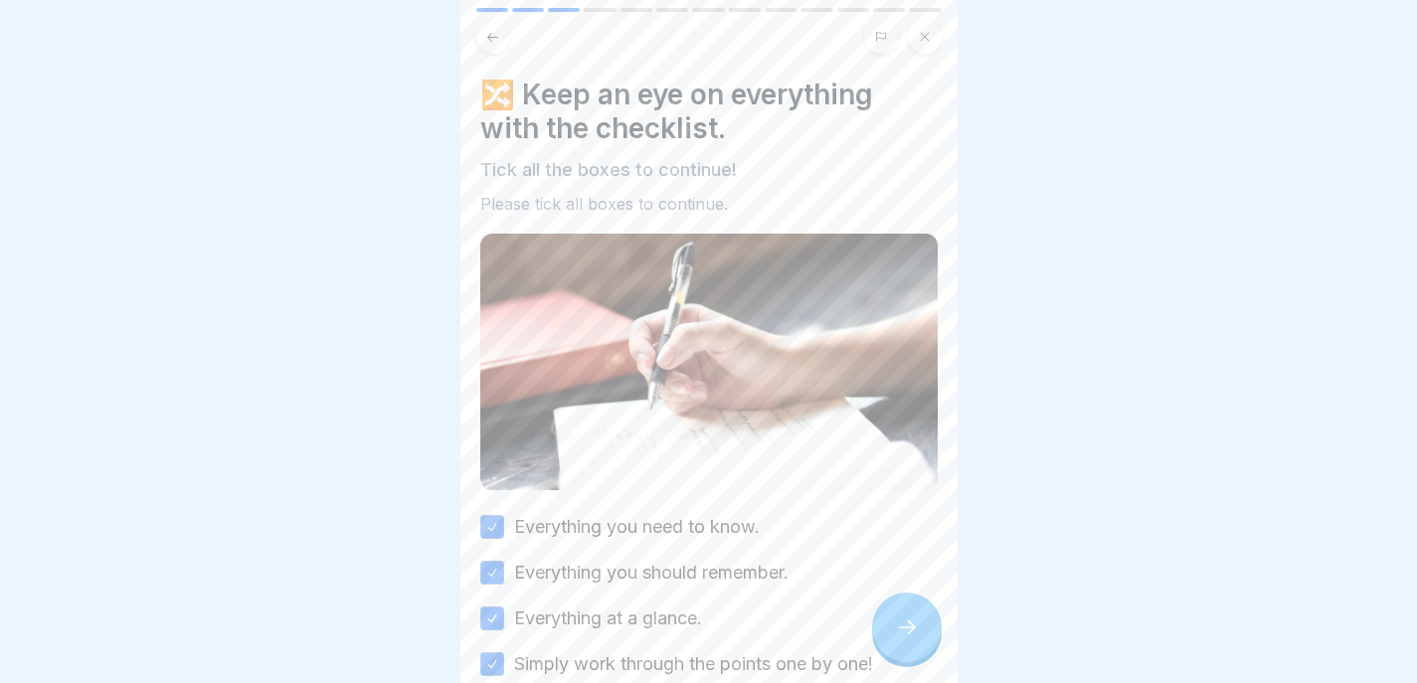
click at [899, 611] on div at bounding box center [907, 628] width 70 height 70
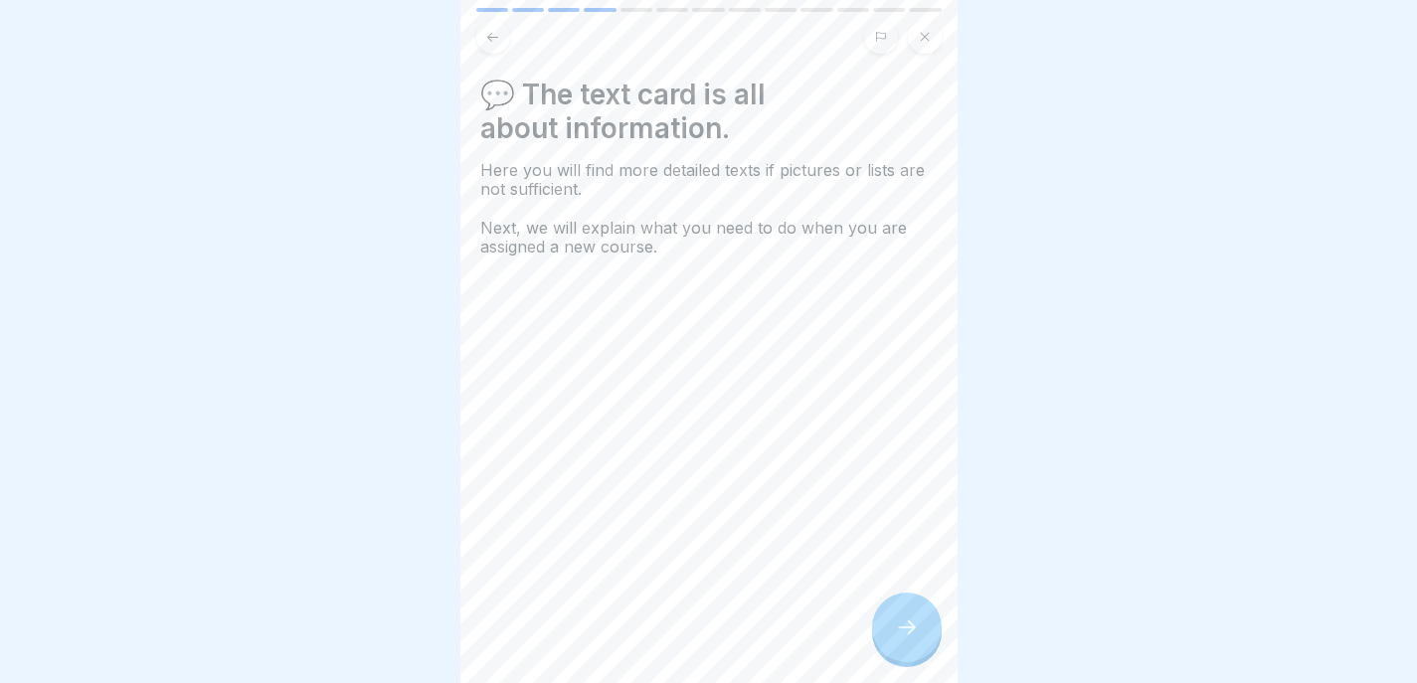
click at [899, 615] on div at bounding box center [907, 628] width 70 height 70
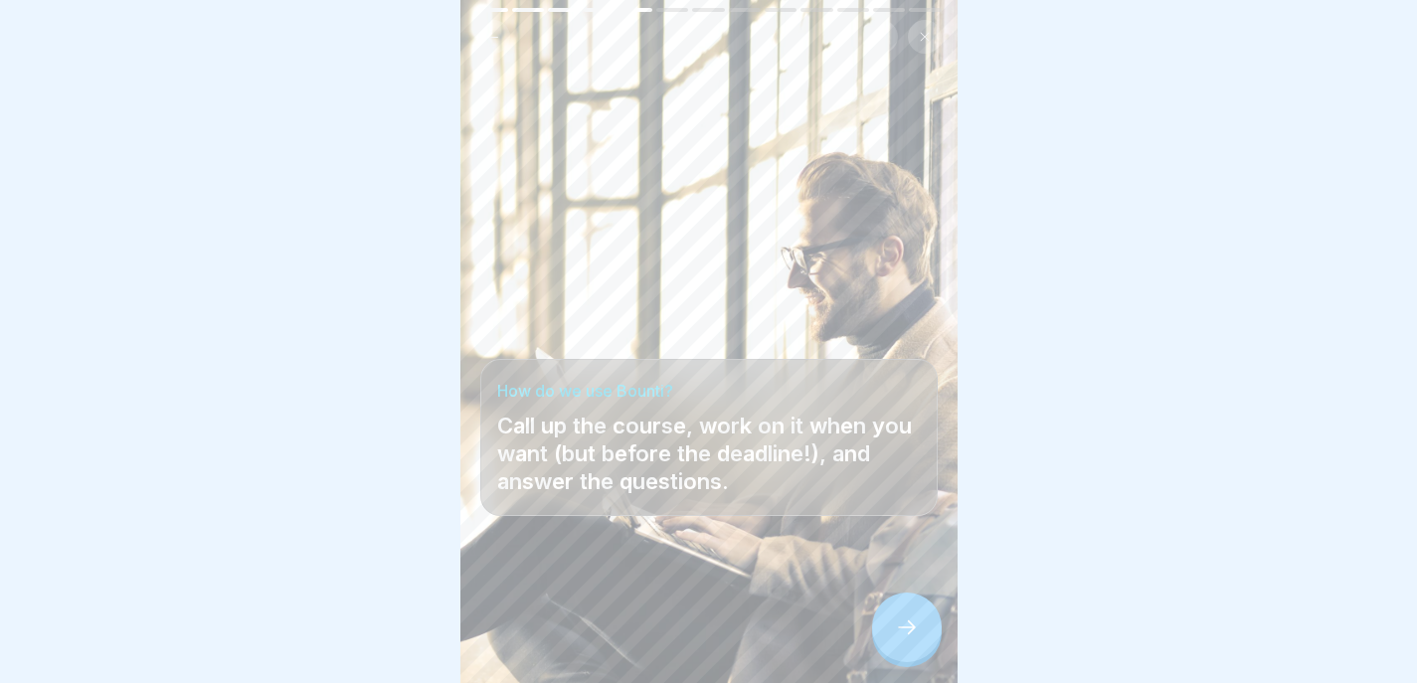
click at [900, 623] on icon at bounding box center [907, 628] width 24 height 24
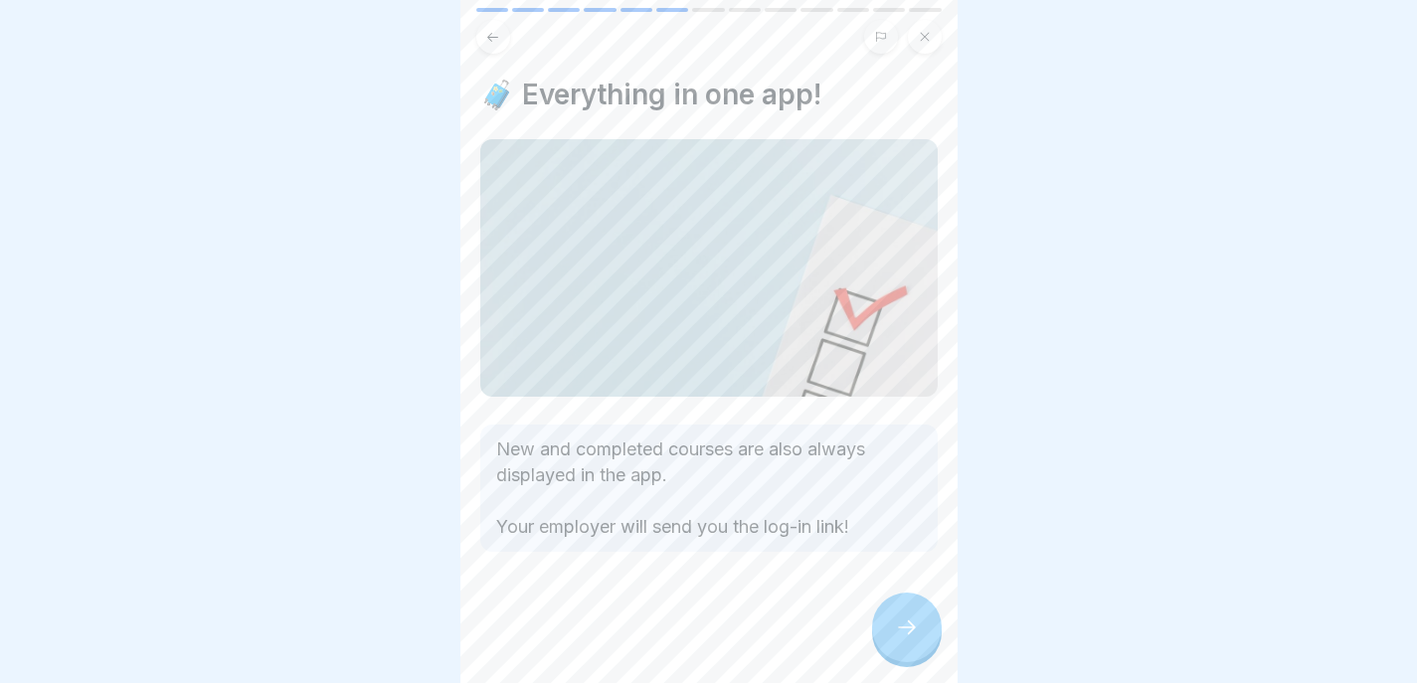
click at [903, 631] on icon at bounding box center [907, 628] width 24 height 24
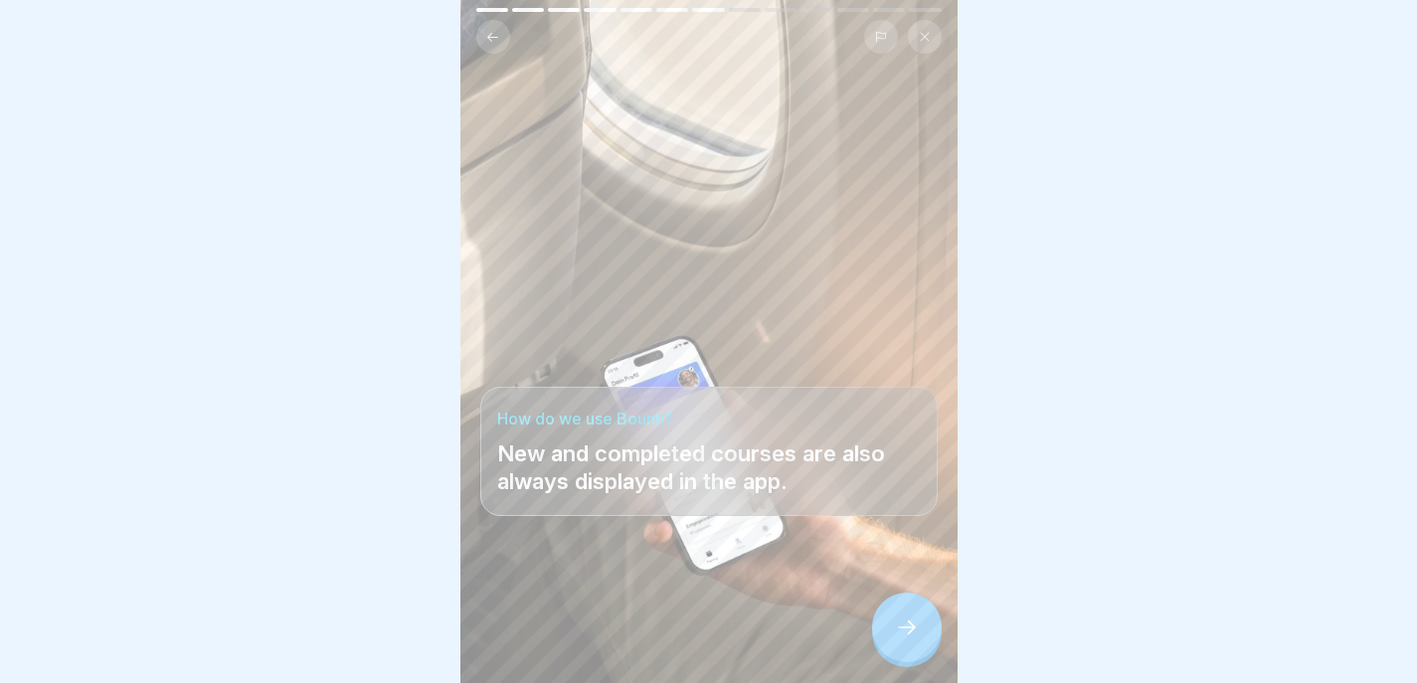
click at [904, 634] on icon at bounding box center [907, 628] width 24 height 24
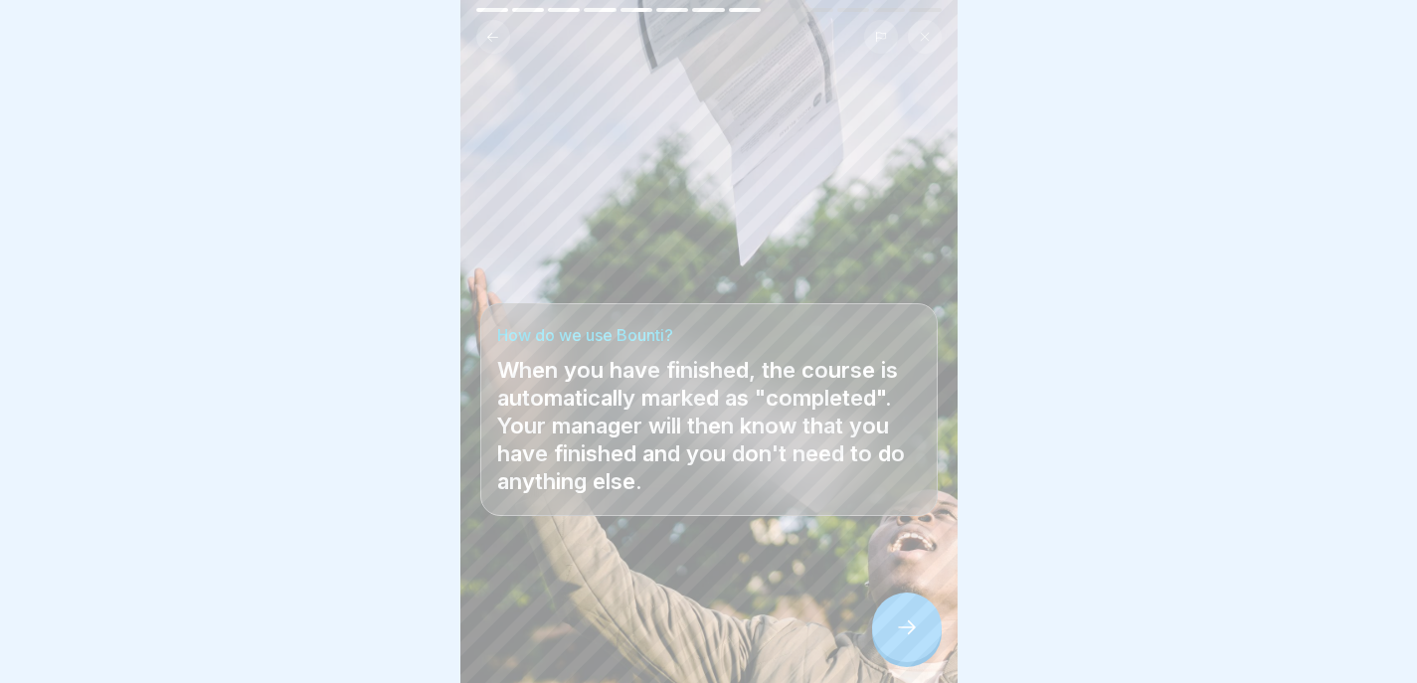
click at [903, 641] on div at bounding box center [907, 628] width 70 height 70
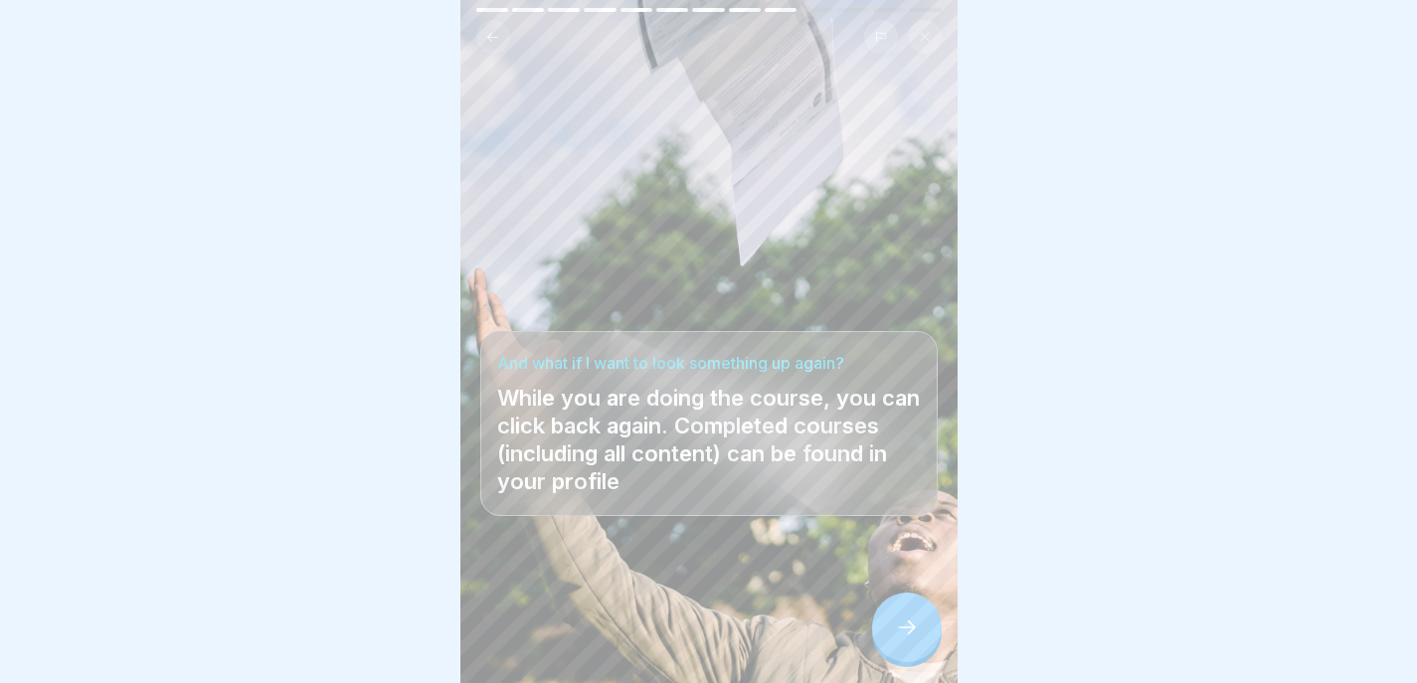
click at [487, 31] on button at bounding box center [493, 37] width 34 height 34
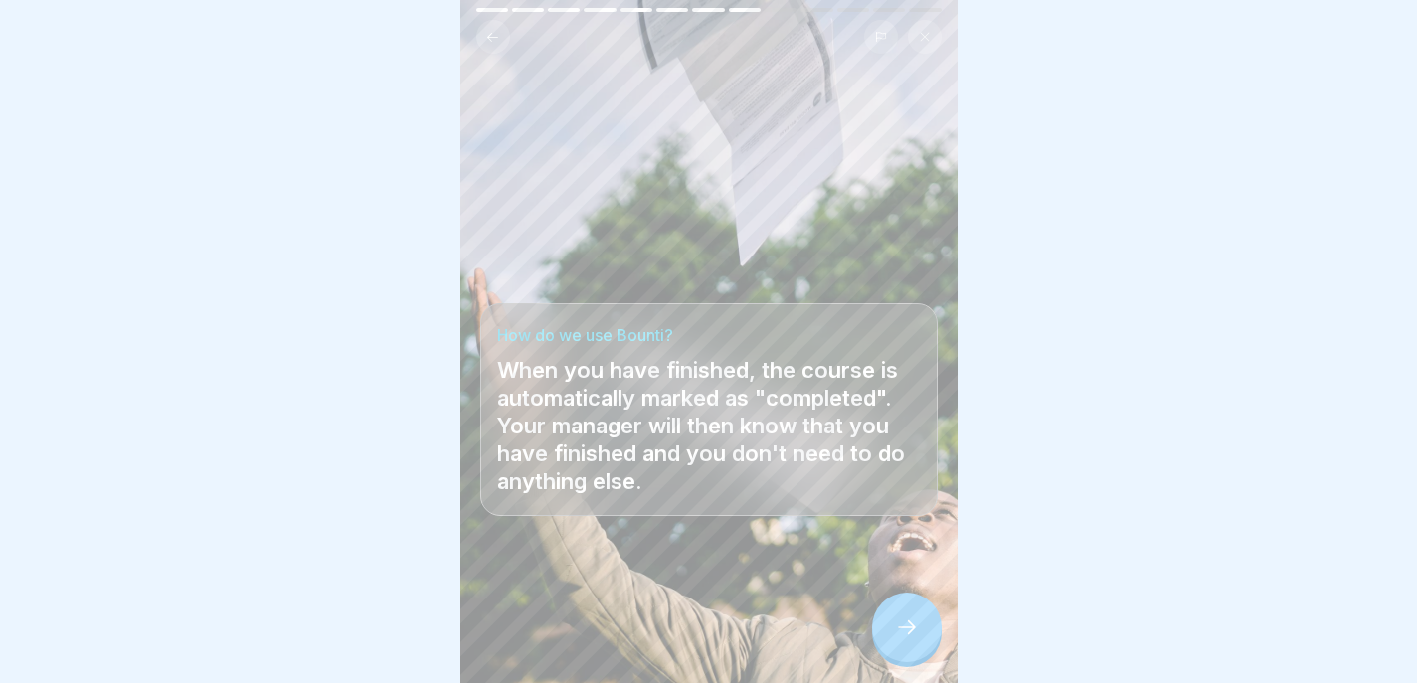
click at [895, 609] on div at bounding box center [907, 628] width 70 height 70
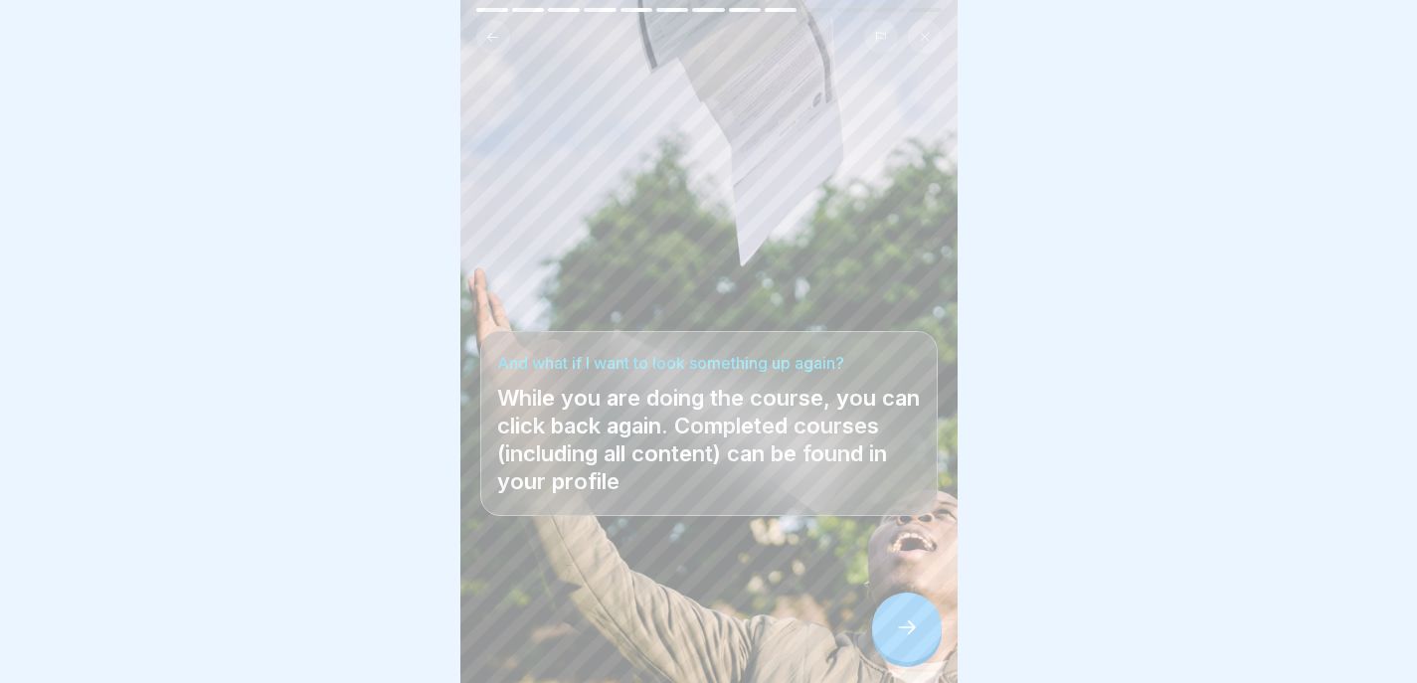
click at [895, 607] on div at bounding box center [907, 628] width 70 height 70
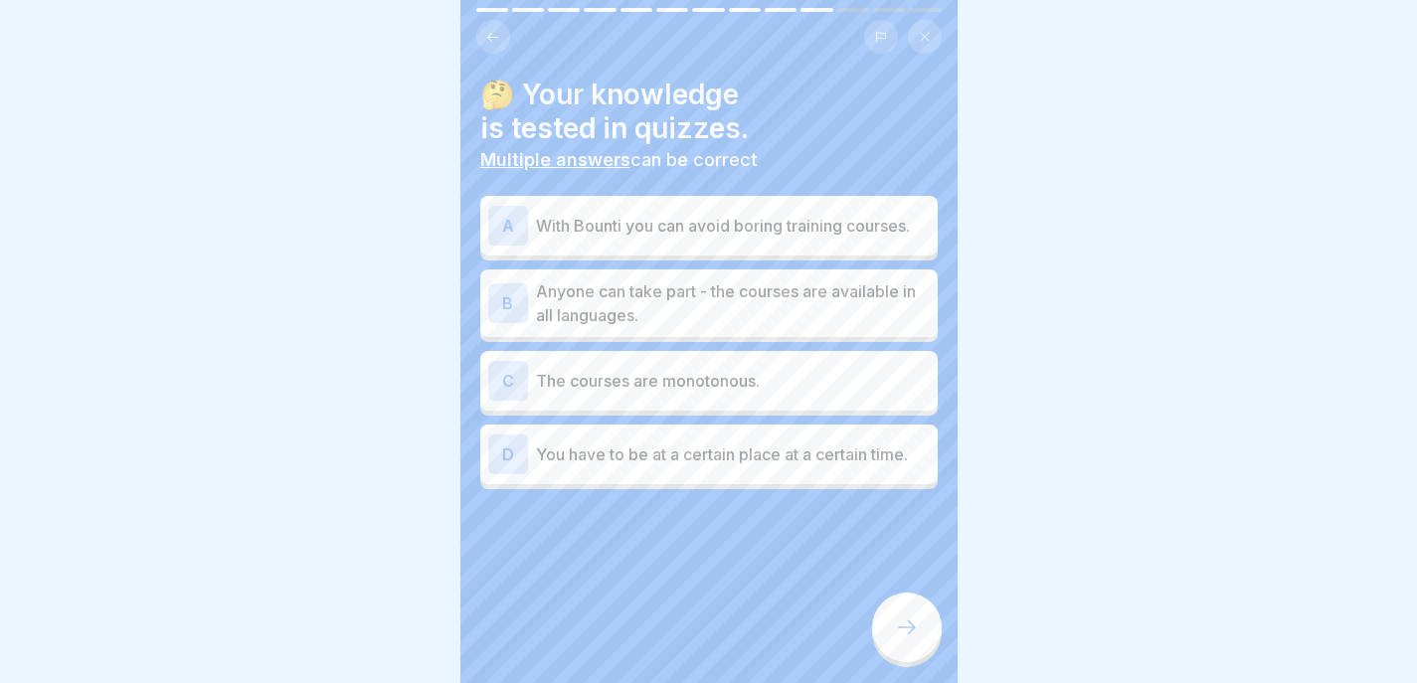
click at [824, 221] on p "With Bounti you can avoid boring training courses." at bounding box center [733, 226] width 394 height 24
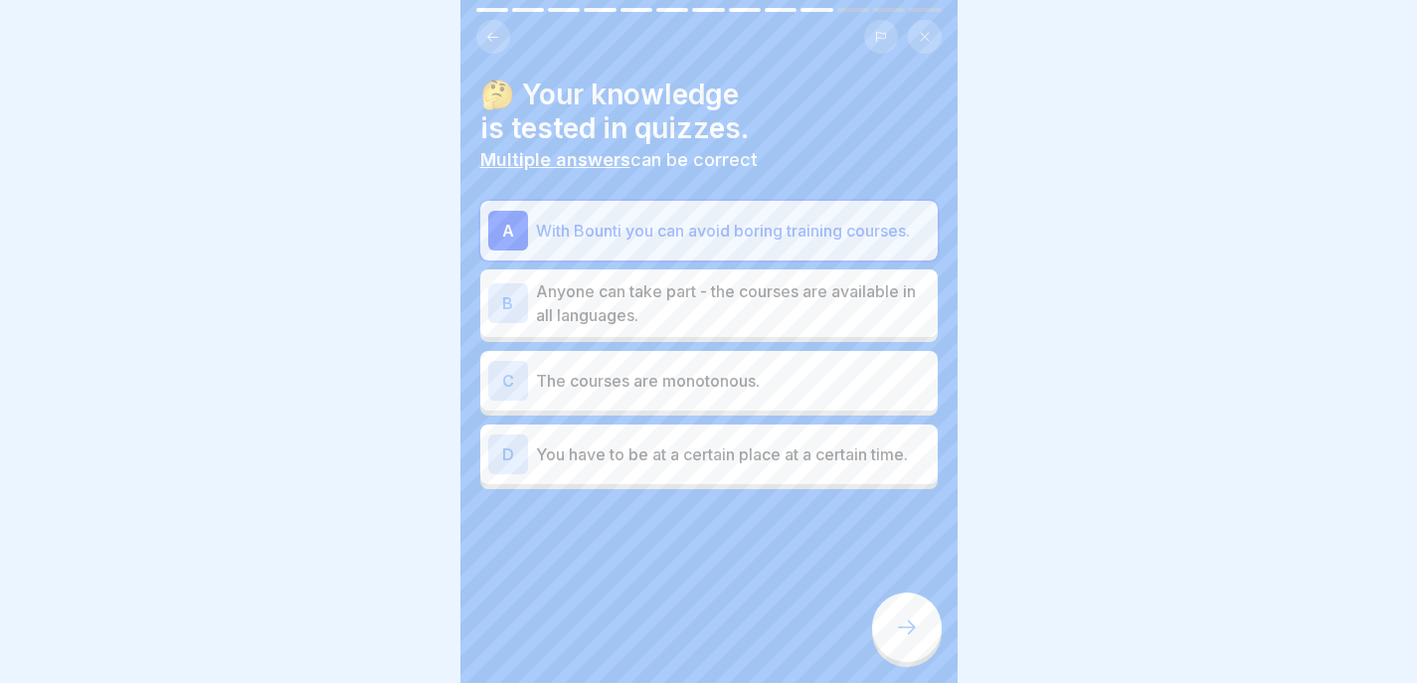
click at [822, 304] on p "Anyone can take part - the courses are available in all languages." at bounding box center [733, 303] width 394 height 48
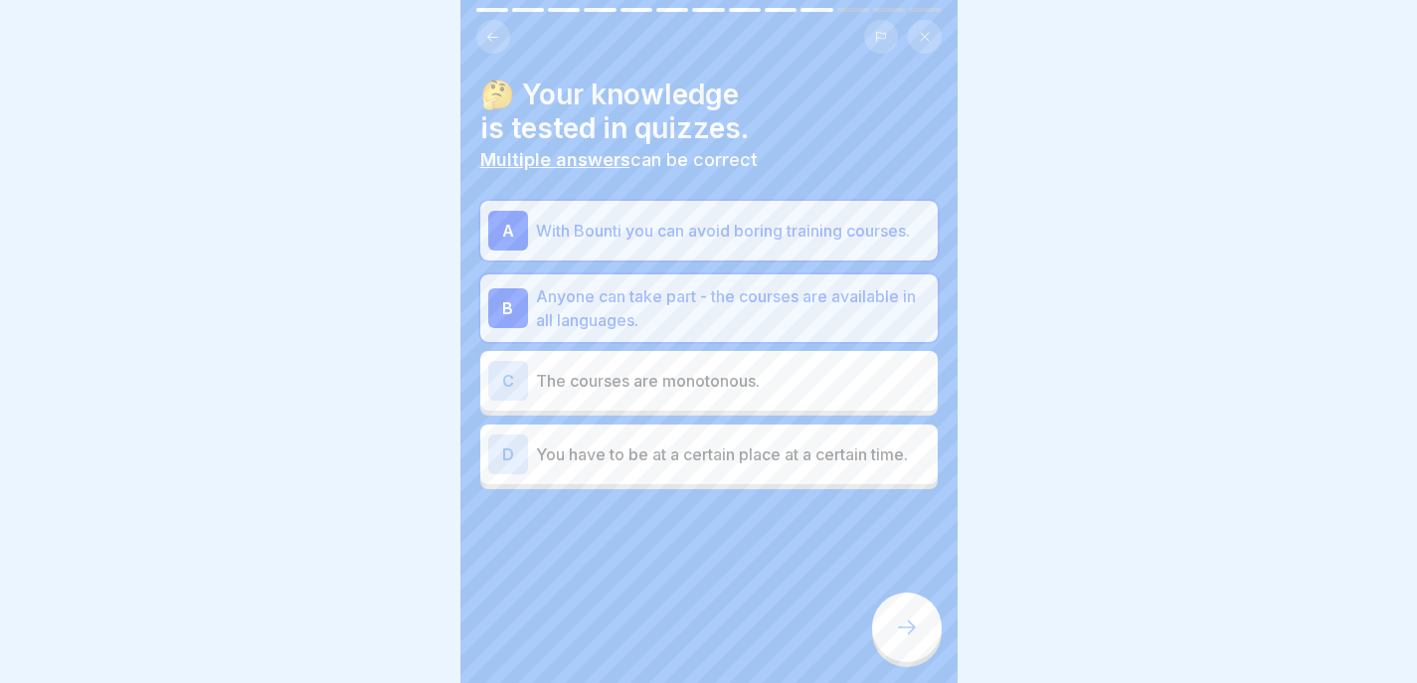
click at [913, 620] on icon at bounding box center [907, 628] width 24 height 24
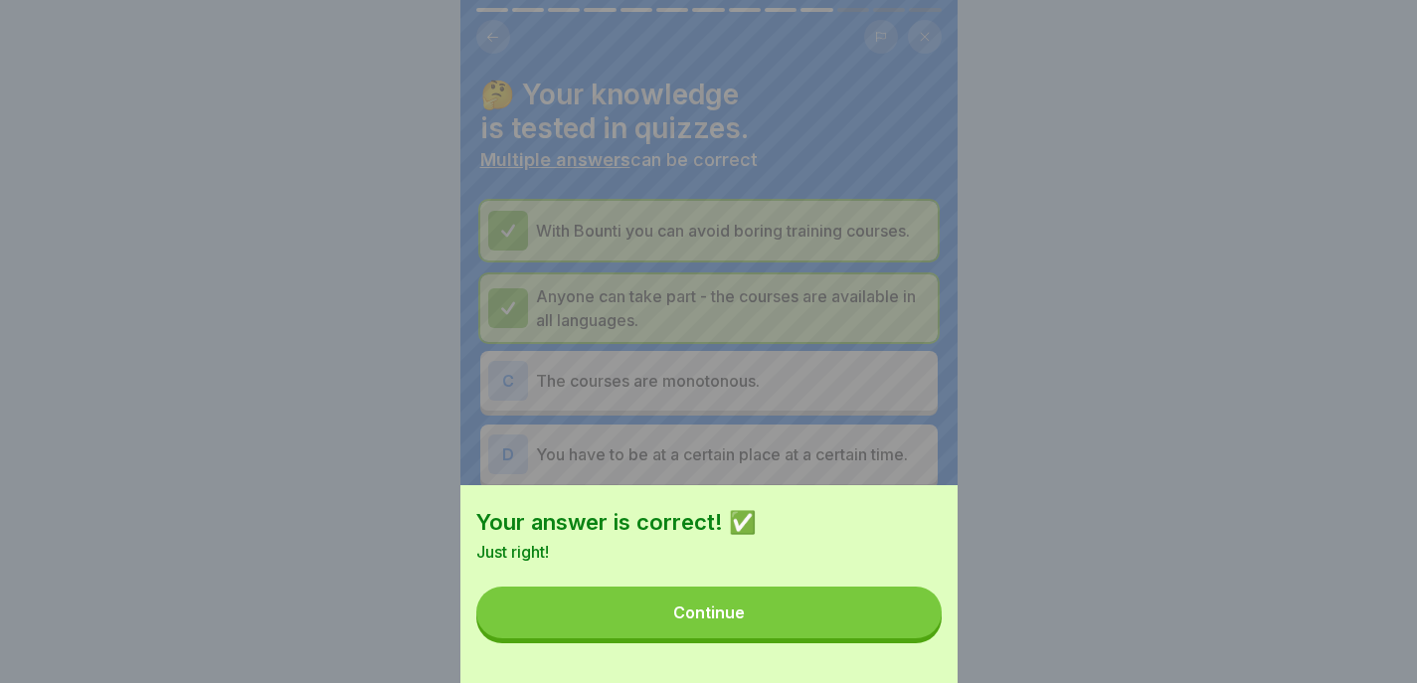
click at [898, 620] on button "Continue" at bounding box center [708, 613] width 465 height 52
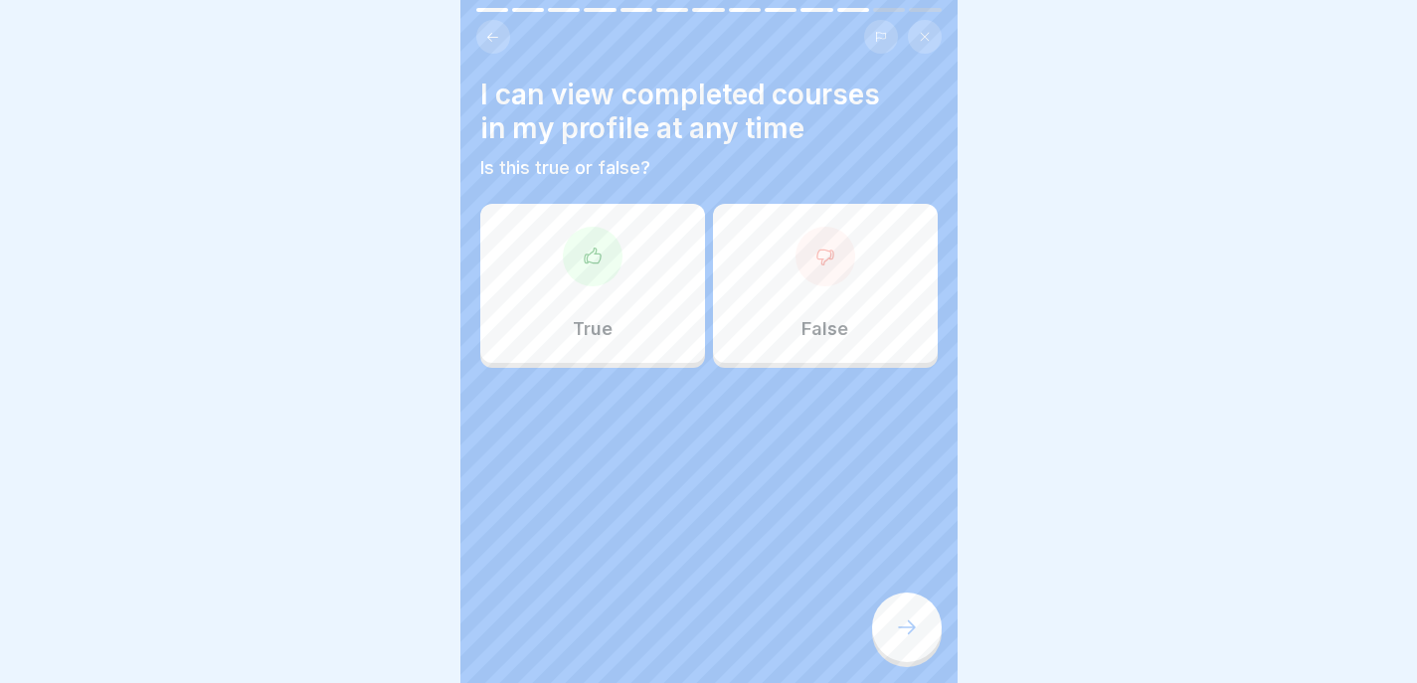
click at [570, 280] on div "True" at bounding box center [592, 283] width 225 height 159
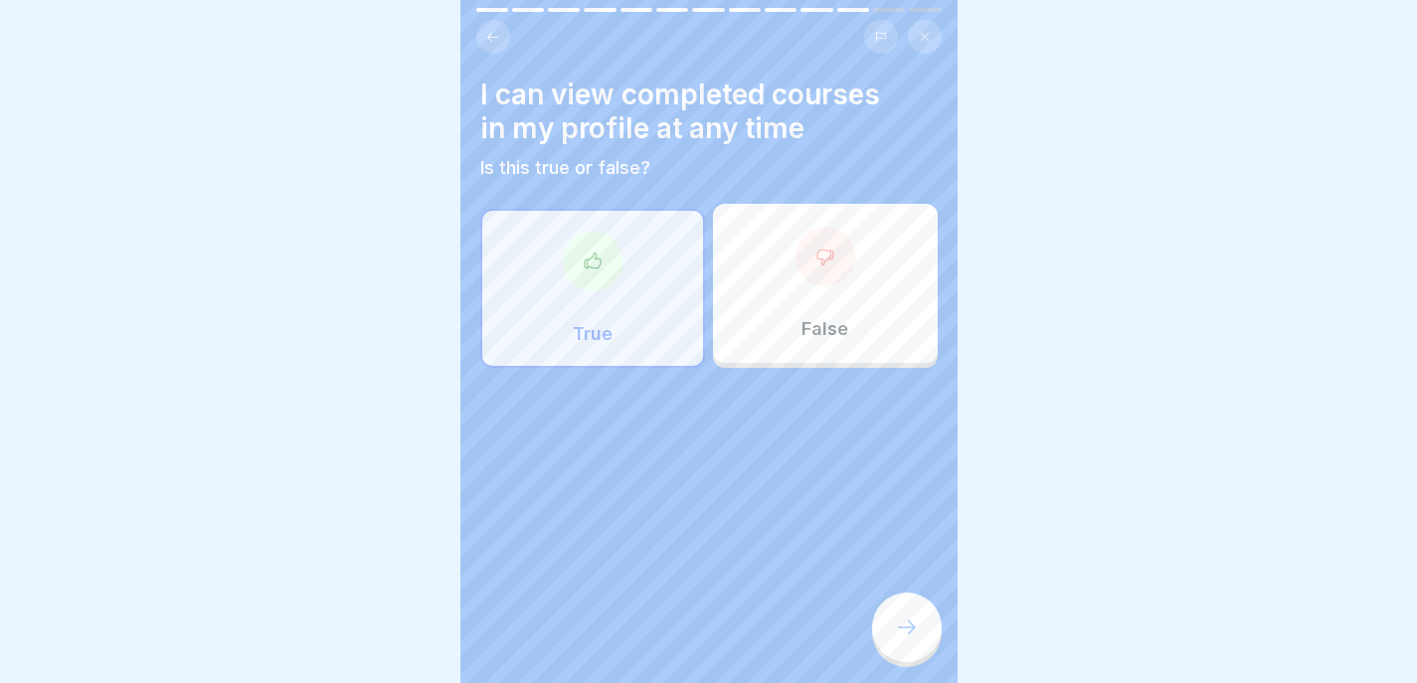
click at [905, 624] on icon at bounding box center [907, 628] width 24 height 24
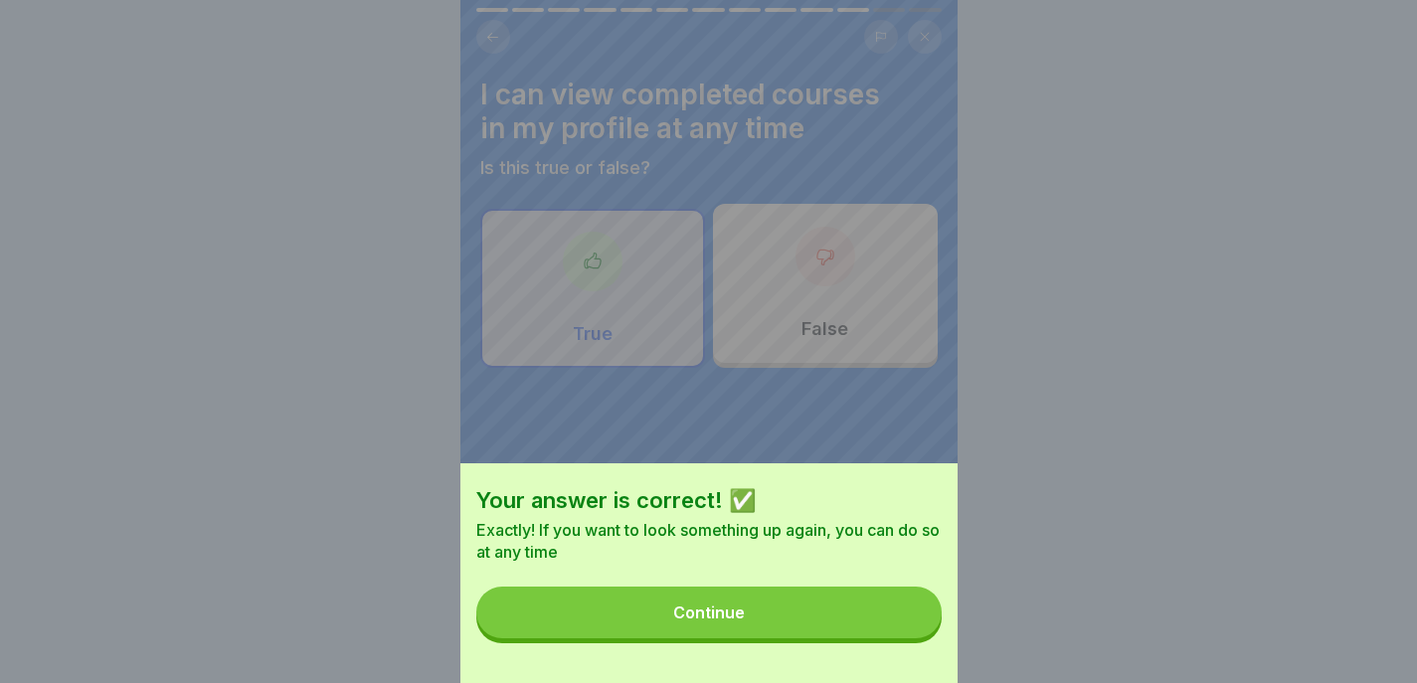
click at [905, 624] on button "Continue" at bounding box center [708, 613] width 465 height 52
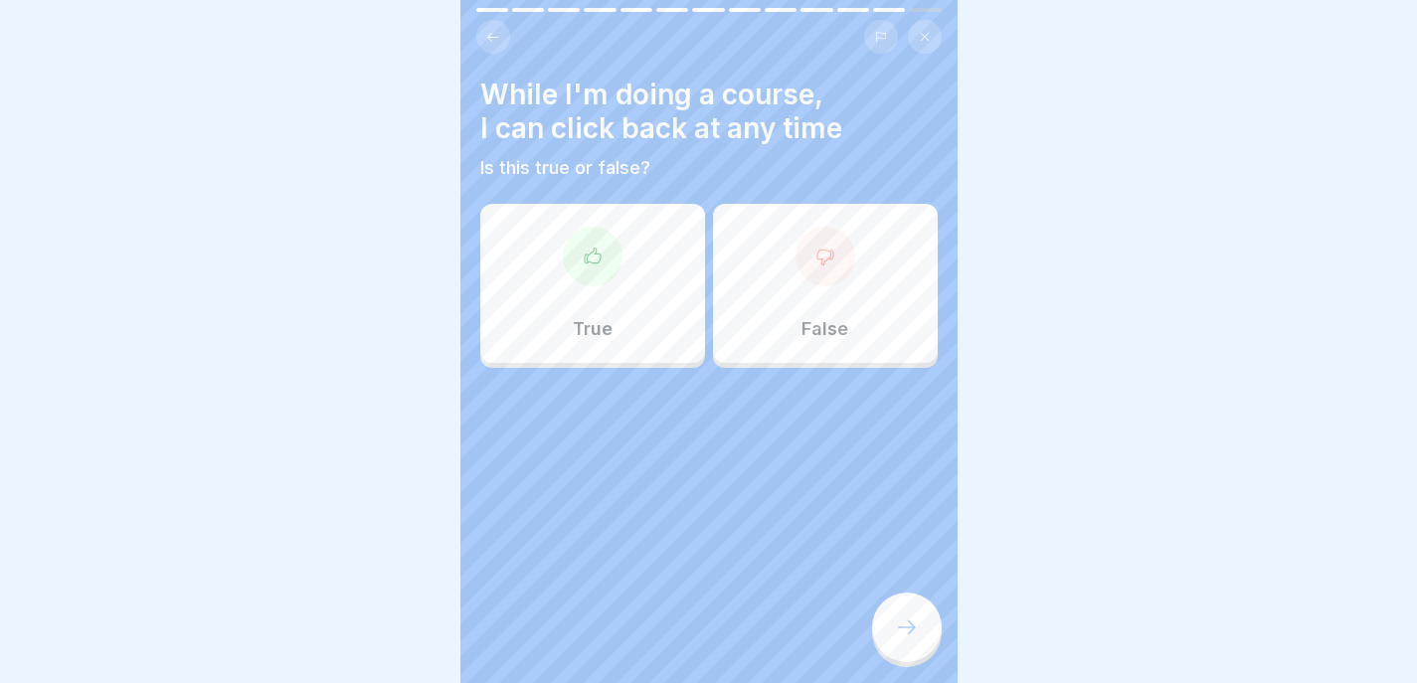
click at [616, 272] on div "True" at bounding box center [592, 283] width 225 height 159
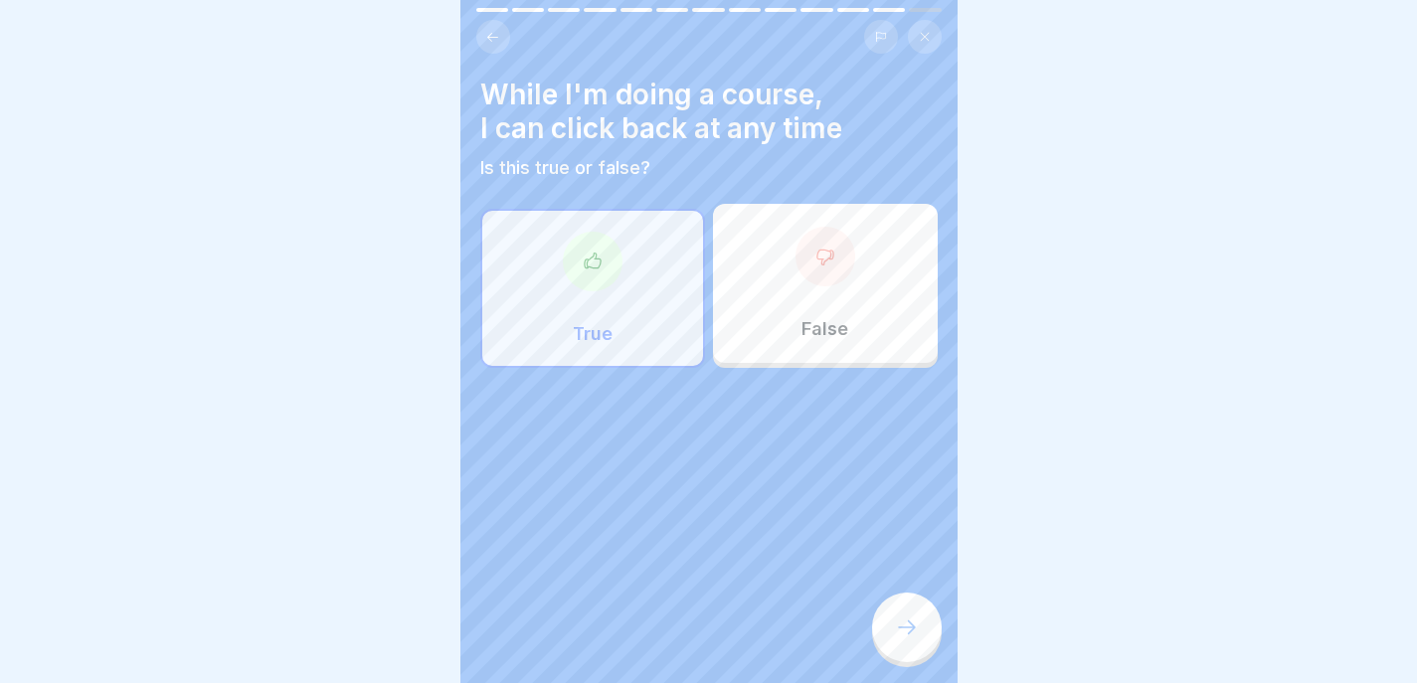
click at [929, 612] on div at bounding box center [907, 628] width 70 height 70
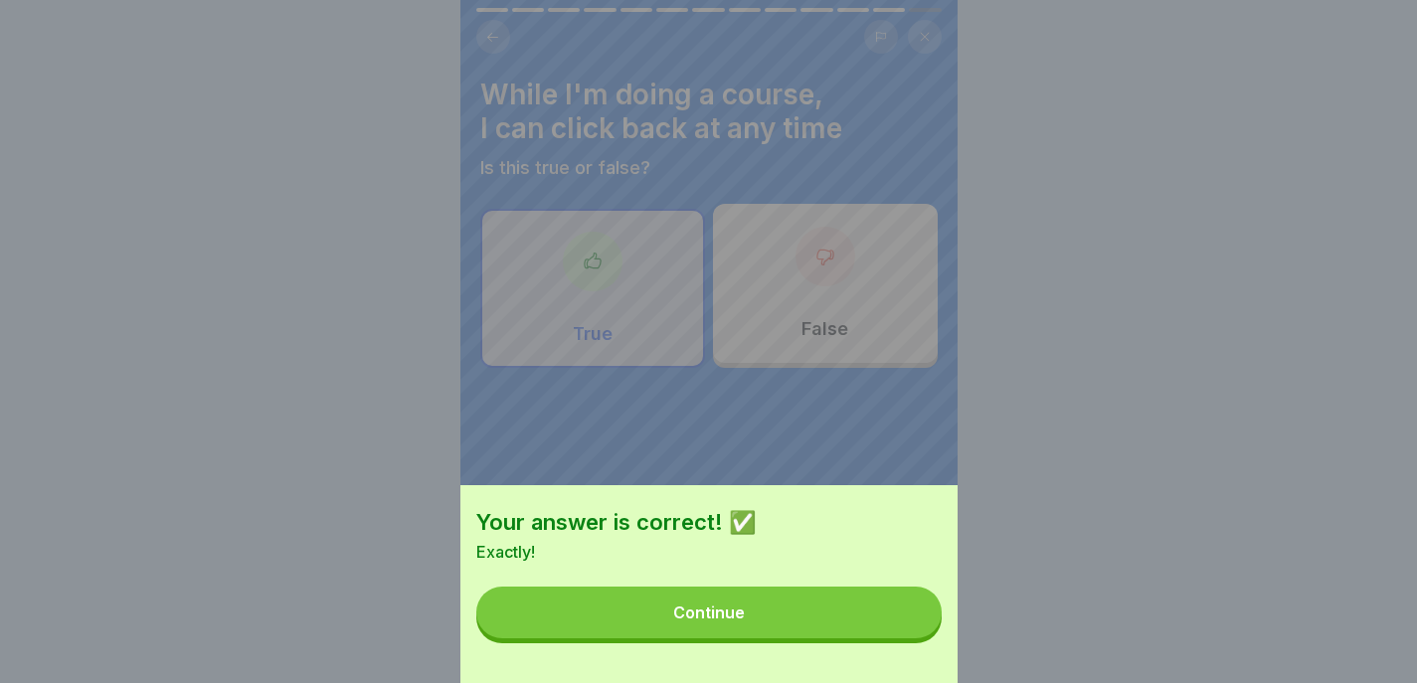
click at [929, 611] on button "Continue" at bounding box center [708, 613] width 465 height 52
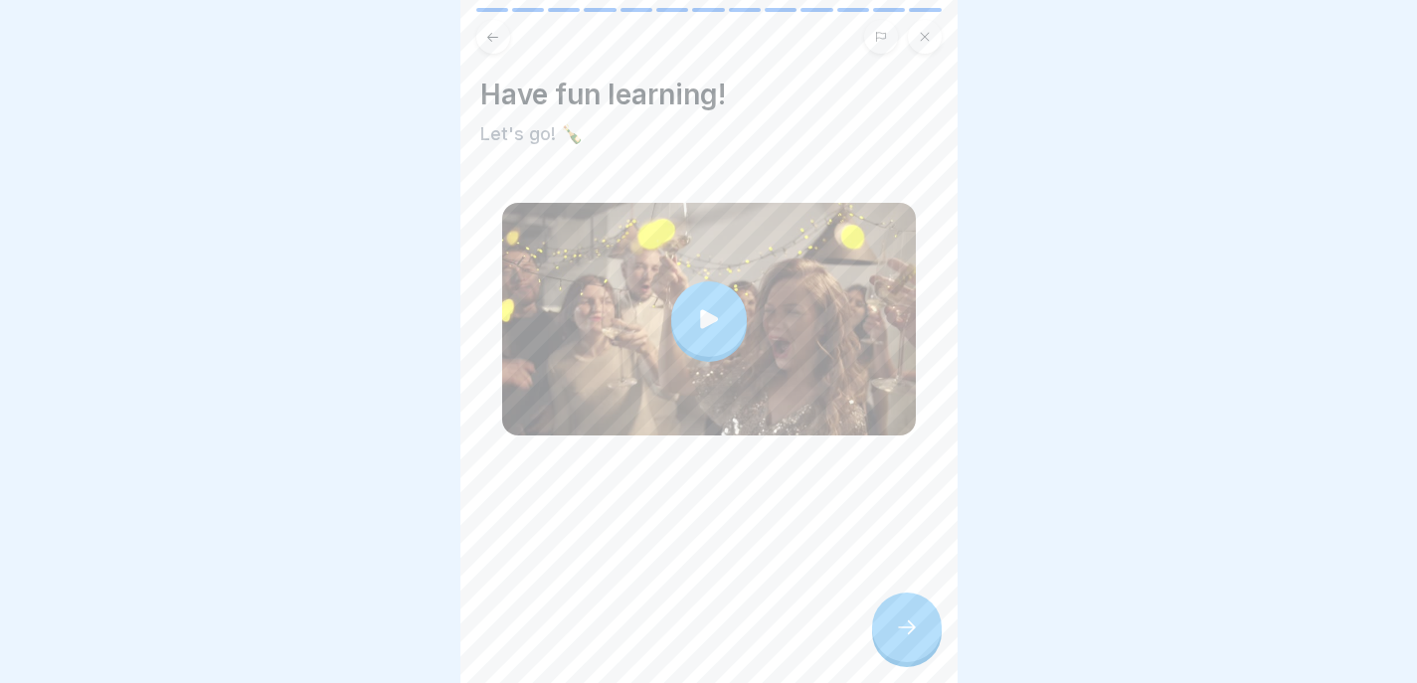
click at [929, 629] on div at bounding box center [907, 628] width 70 height 70
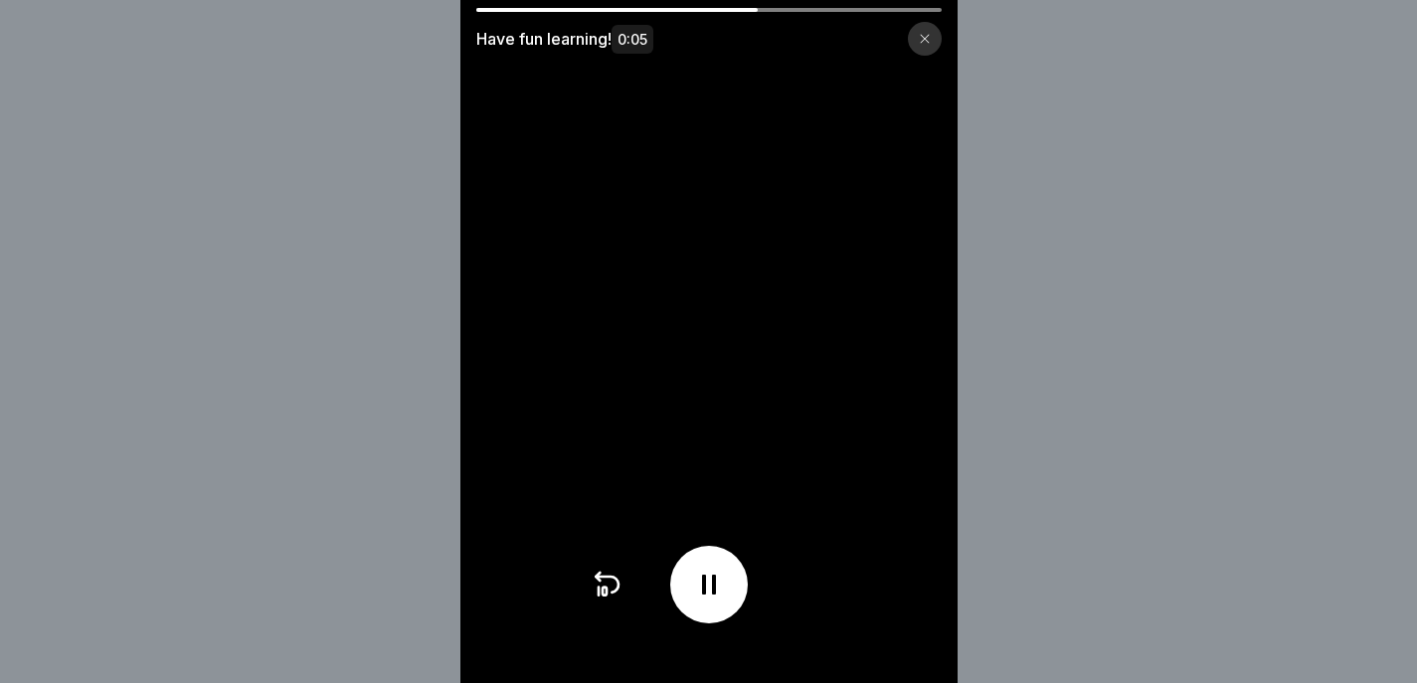
click at [931, 48] on div at bounding box center [925, 39] width 34 height 34
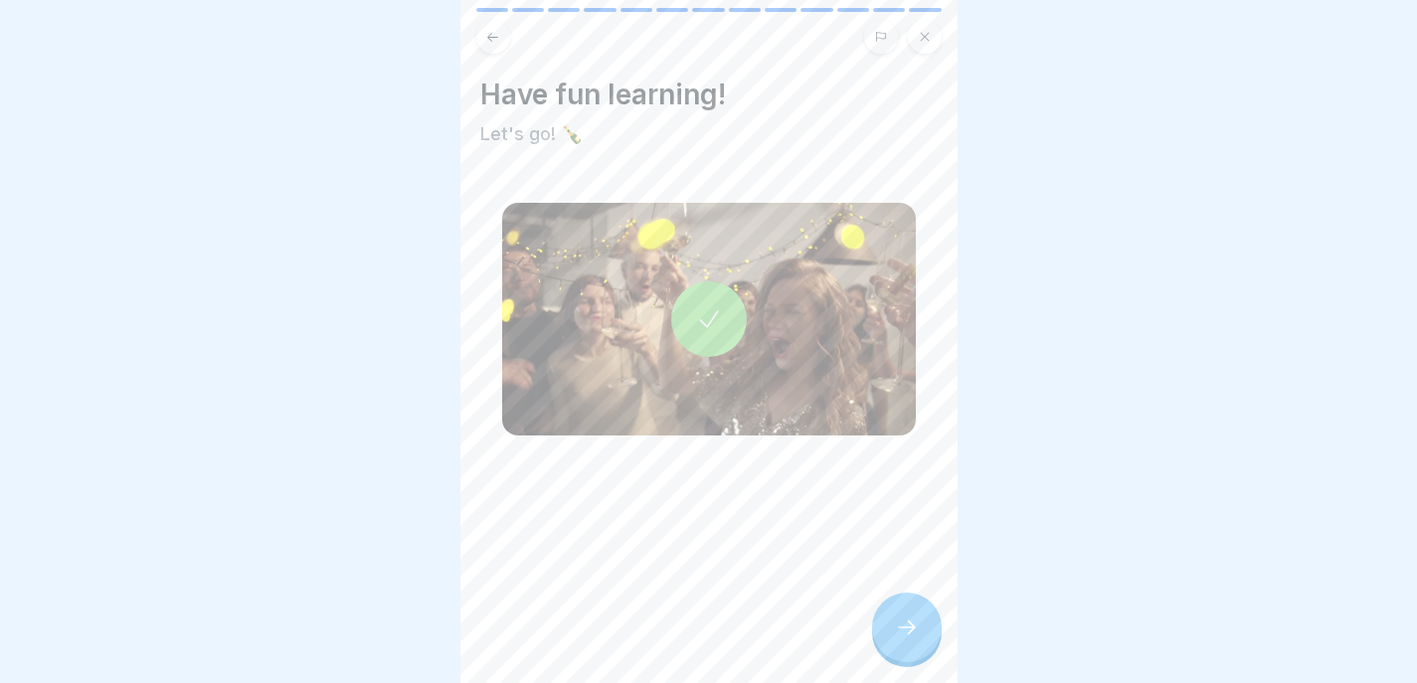
click at [899, 660] on div at bounding box center [907, 628] width 70 height 70
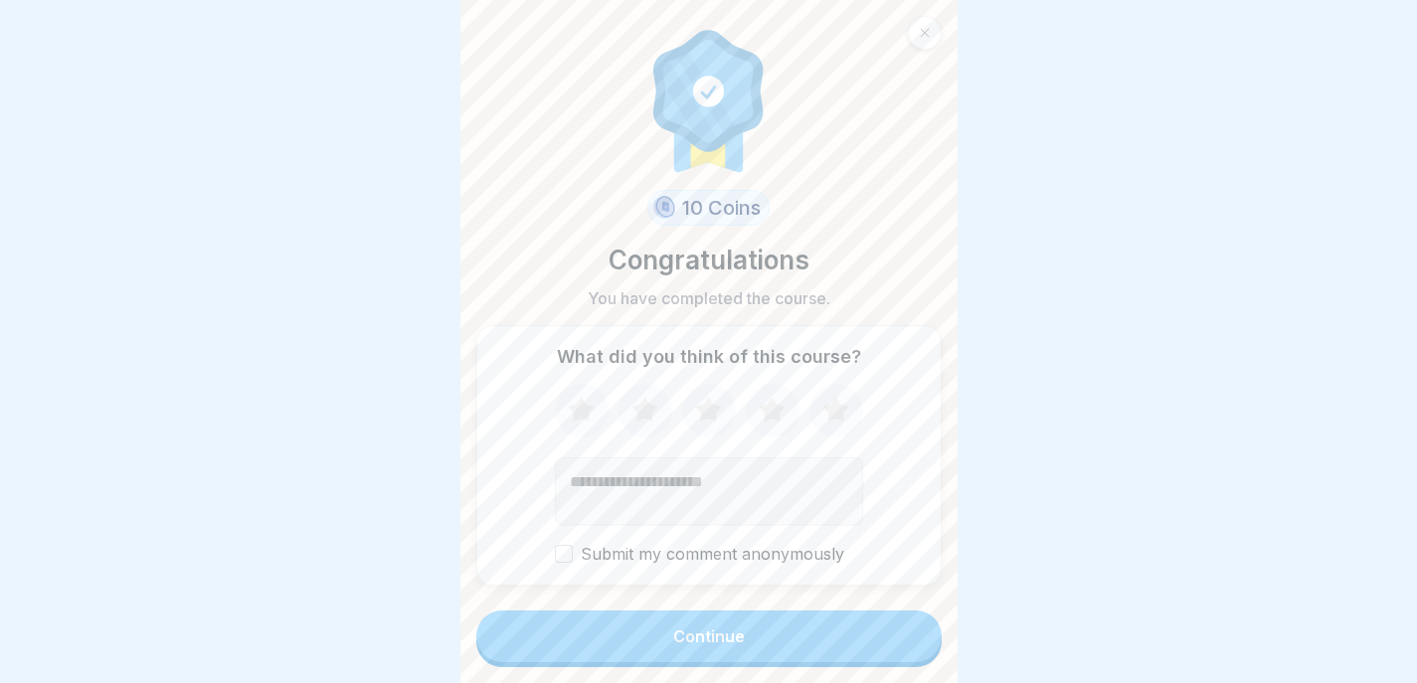
click at [890, 620] on button "Continue" at bounding box center [708, 637] width 465 height 52
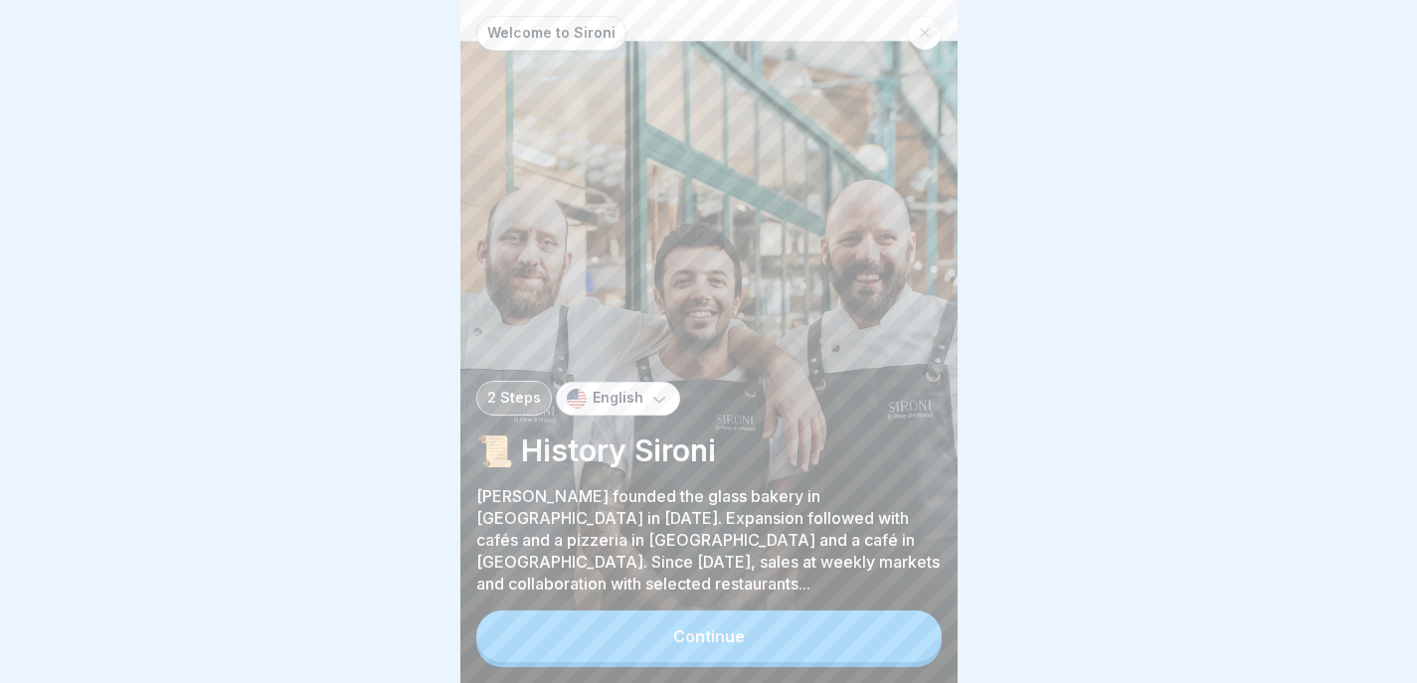
click at [864, 630] on button "Continue" at bounding box center [708, 637] width 465 height 52
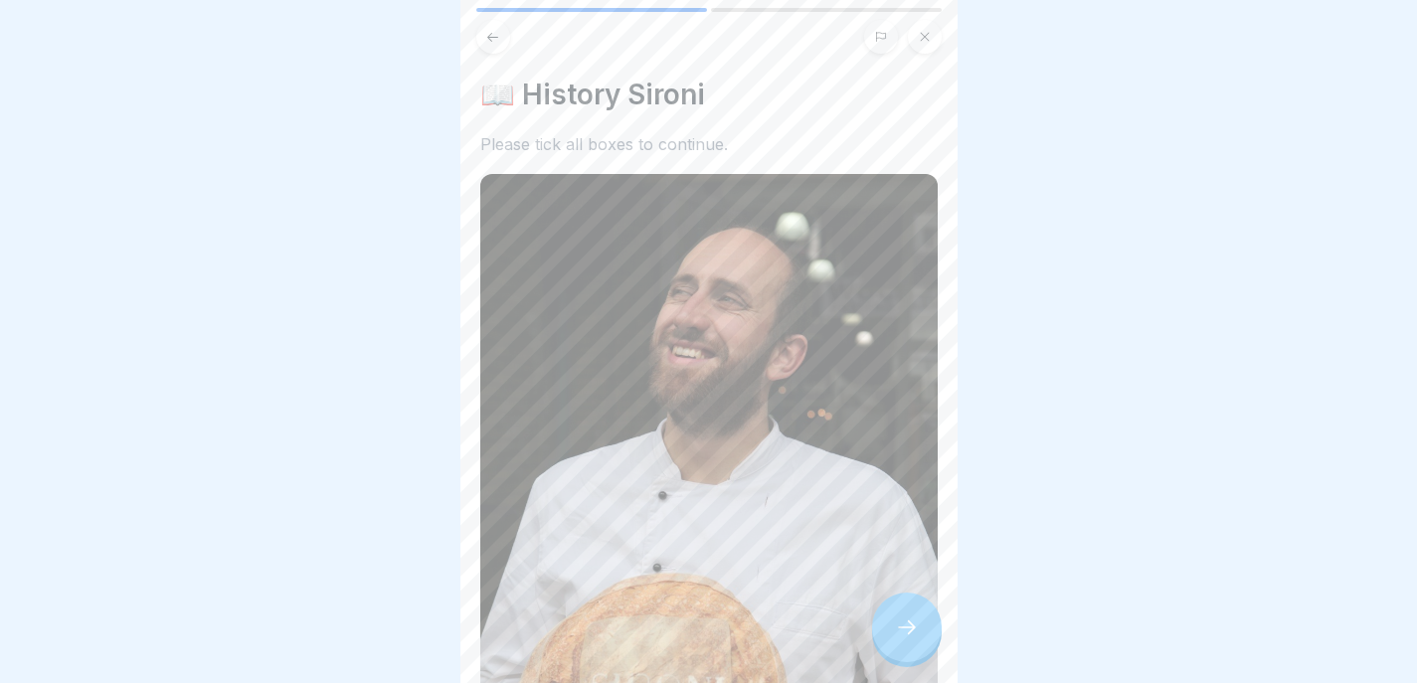
click at [870, 636] on img at bounding box center [708, 516] width 457 height 685
click at [886, 635] on div at bounding box center [907, 628] width 70 height 70
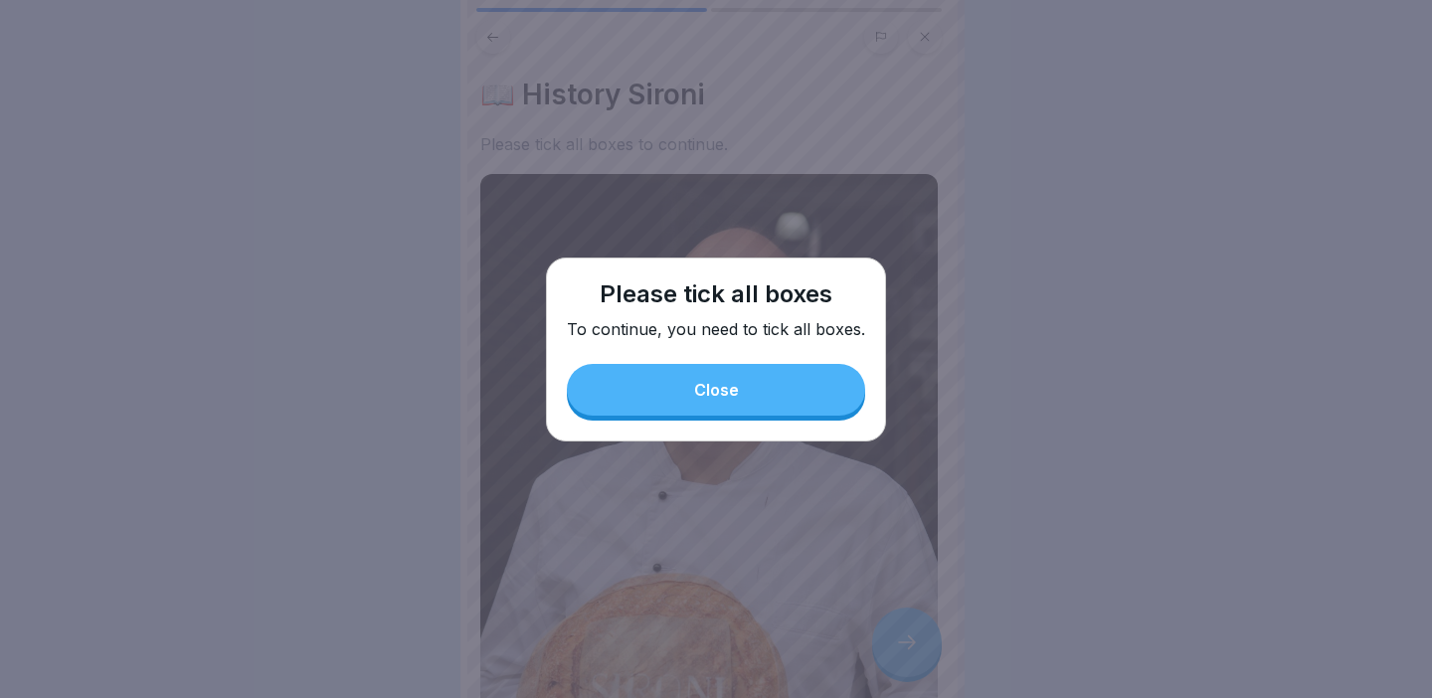
click at [841, 410] on button "Close" at bounding box center [716, 390] width 298 height 52
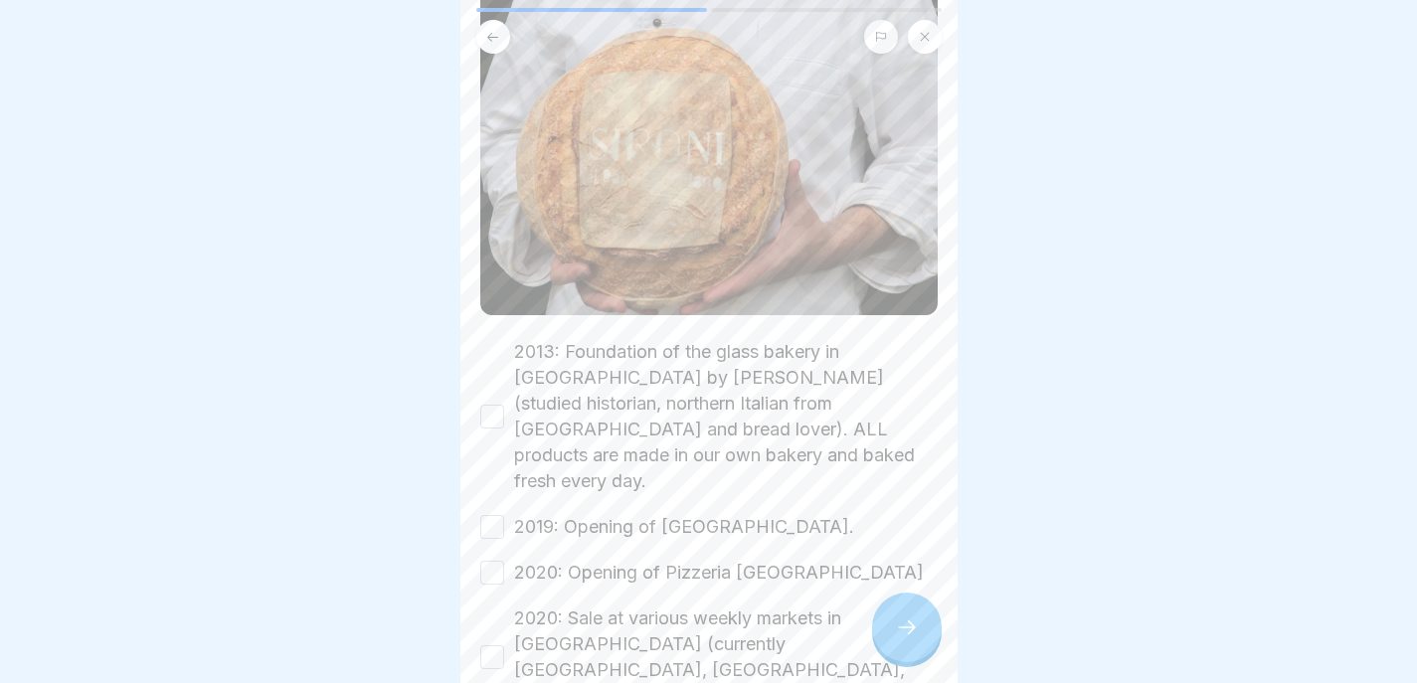
scroll to position [636, 0]
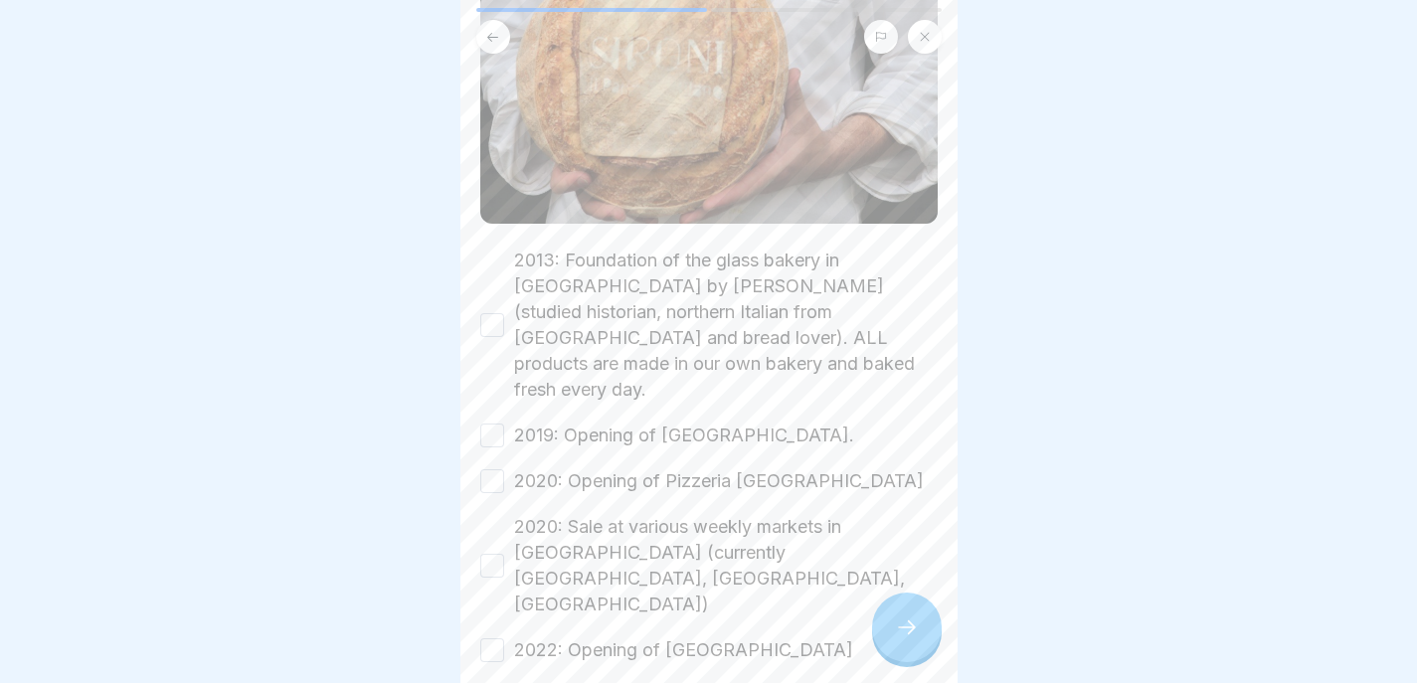
click at [489, 313] on button "2013: Foundation of the glass bakery in Markthalle Neun by Alfredo Sironi (stud…" at bounding box center [492, 325] width 24 height 24
click at [486, 424] on button "2019: Opening of Café Goltzstraße." at bounding box center [492, 436] width 24 height 24
click at [492, 469] on button "2020: Opening of Pizzeria Goltzstraße" at bounding box center [492, 481] width 24 height 24
click at [492, 554] on button "2020: Sale at various weekly markets in Berlin (currently Zehlendorf, Hohenzoll…" at bounding box center [492, 566] width 24 height 24
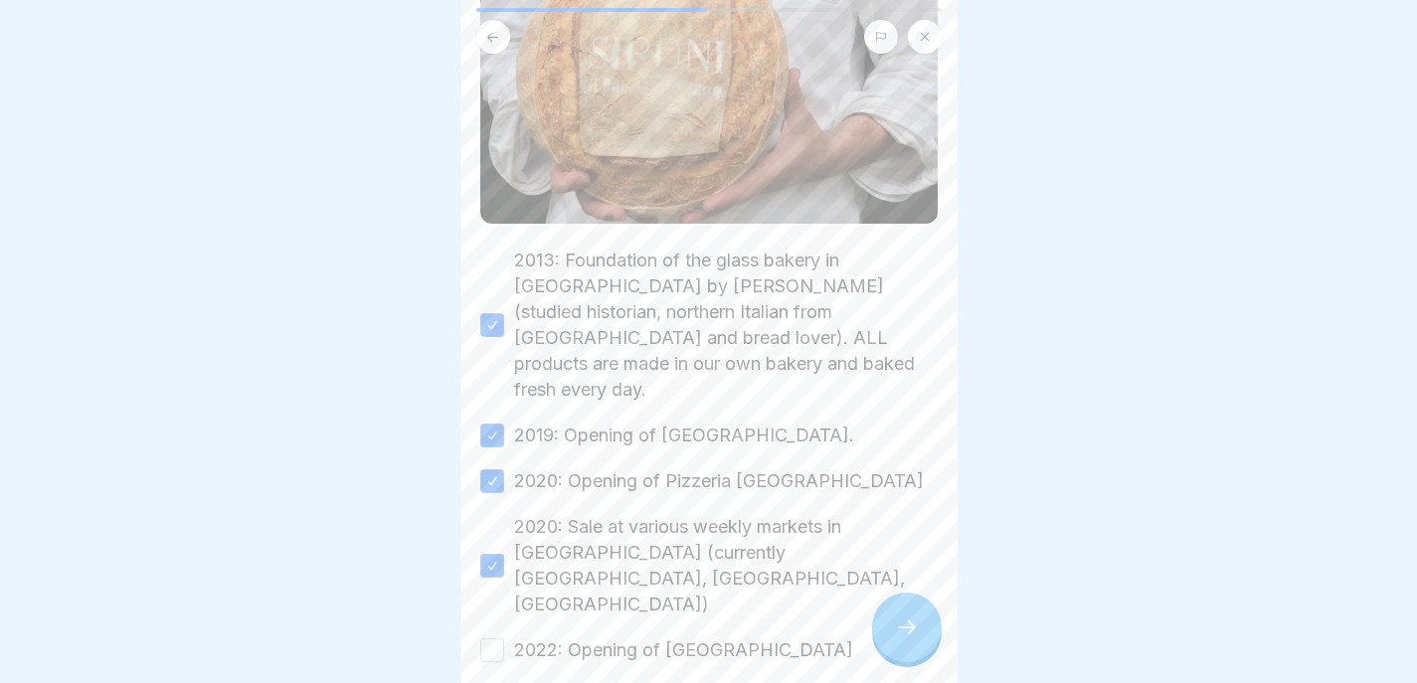
click at [487, 638] on button "2022: Opening of Café Gleimstraße" at bounding box center [492, 650] width 24 height 24
click at [924, 609] on div "📖 History Sironi Please tick all boxes to continue. 2013: Foundation of the gla…" at bounding box center [708, 341] width 497 height 683
click at [924, 620] on div at bounding box center [907, 628] width 70 height 70
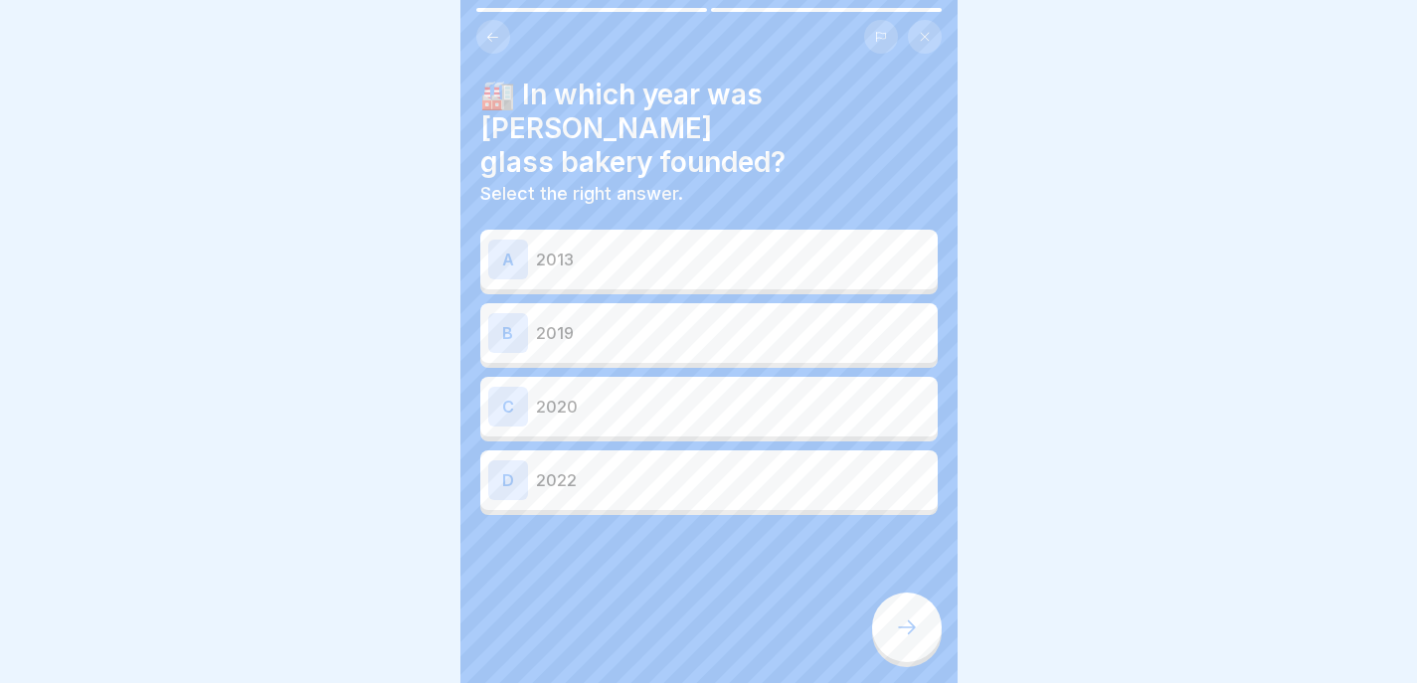
click at [493, 37] on icon at bounding box center [492, 37] width 15 height 15
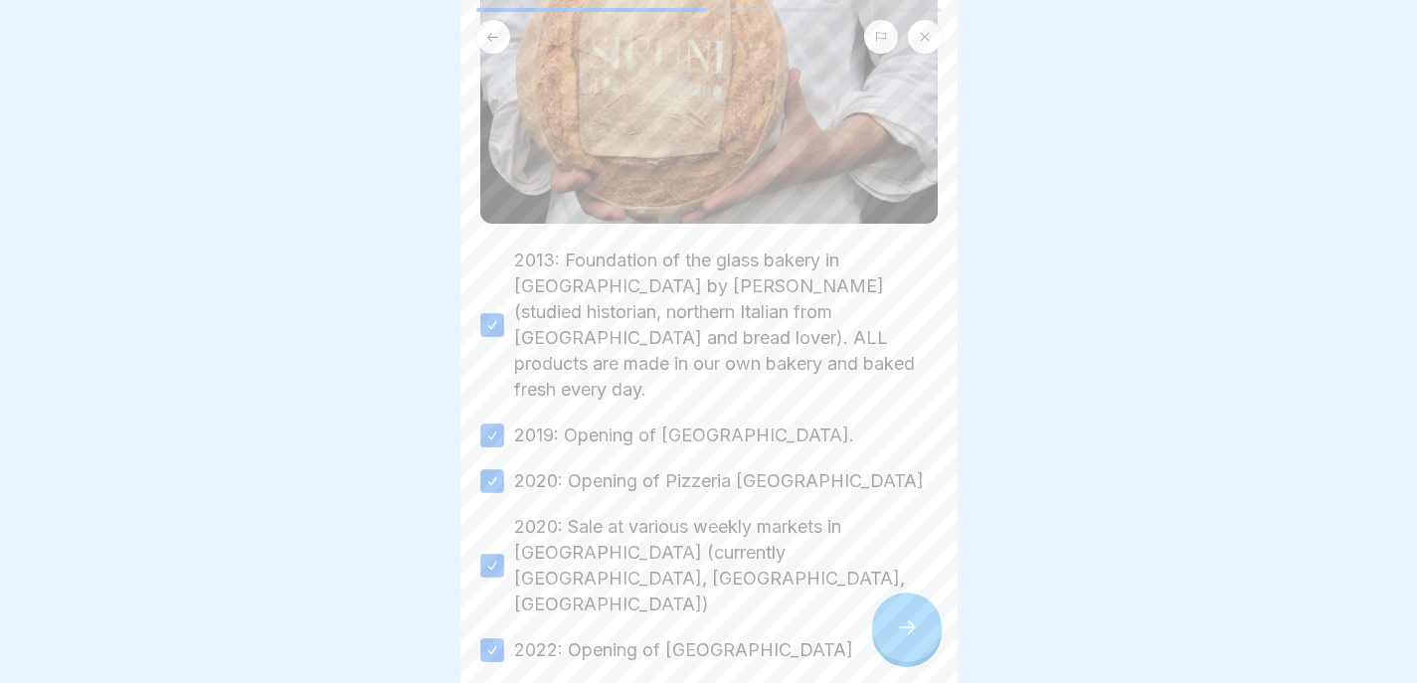
click at [918, 636] on icon at bounding box center [907, 628] width 24 height 24
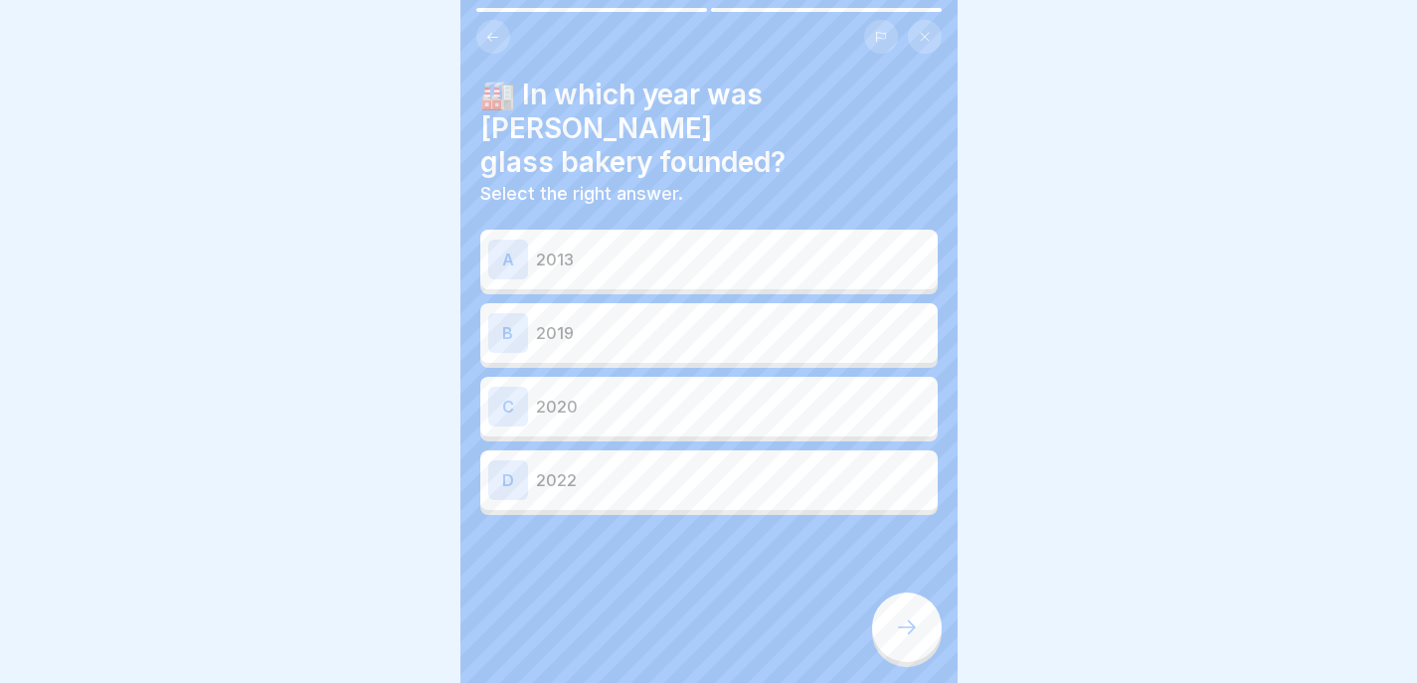
click at [540, 248] on p "2013" at bounding box center [733, 260] width 394 height 24
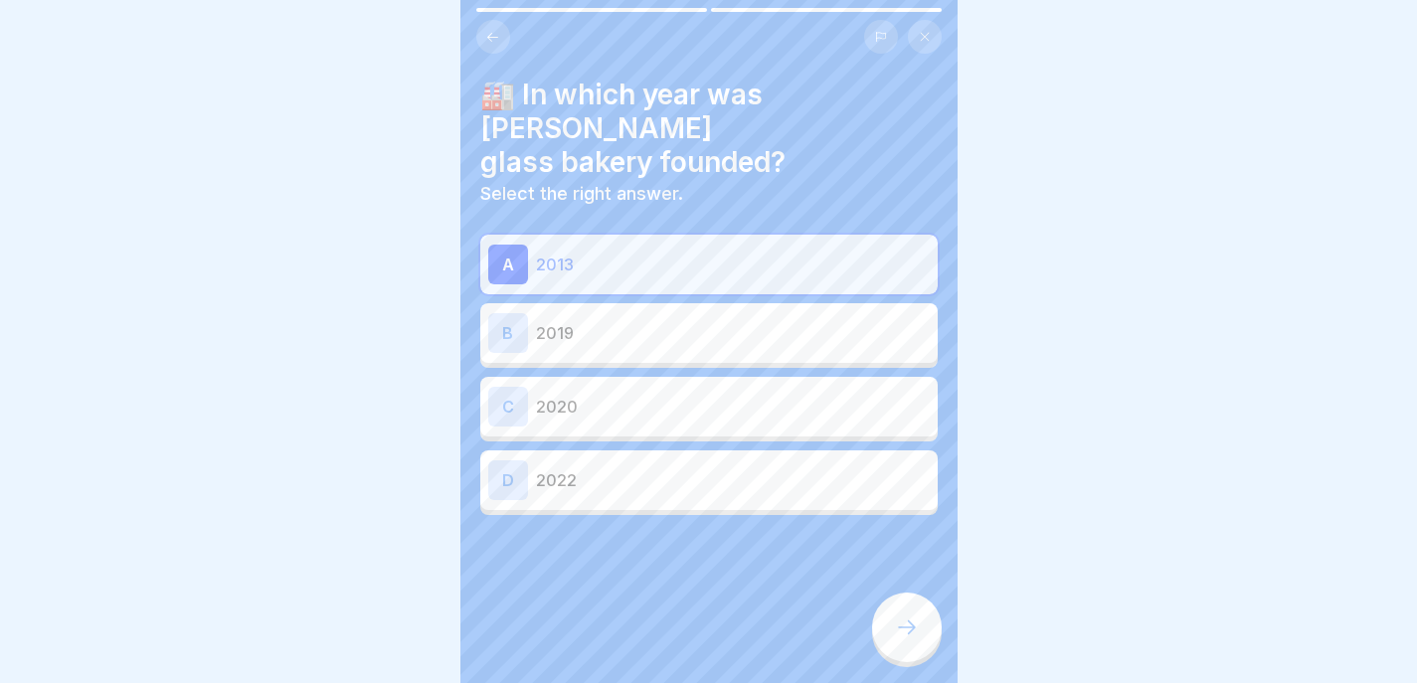
click at [890, 659] on div at bounding box center [907, 628] width 70 height 70
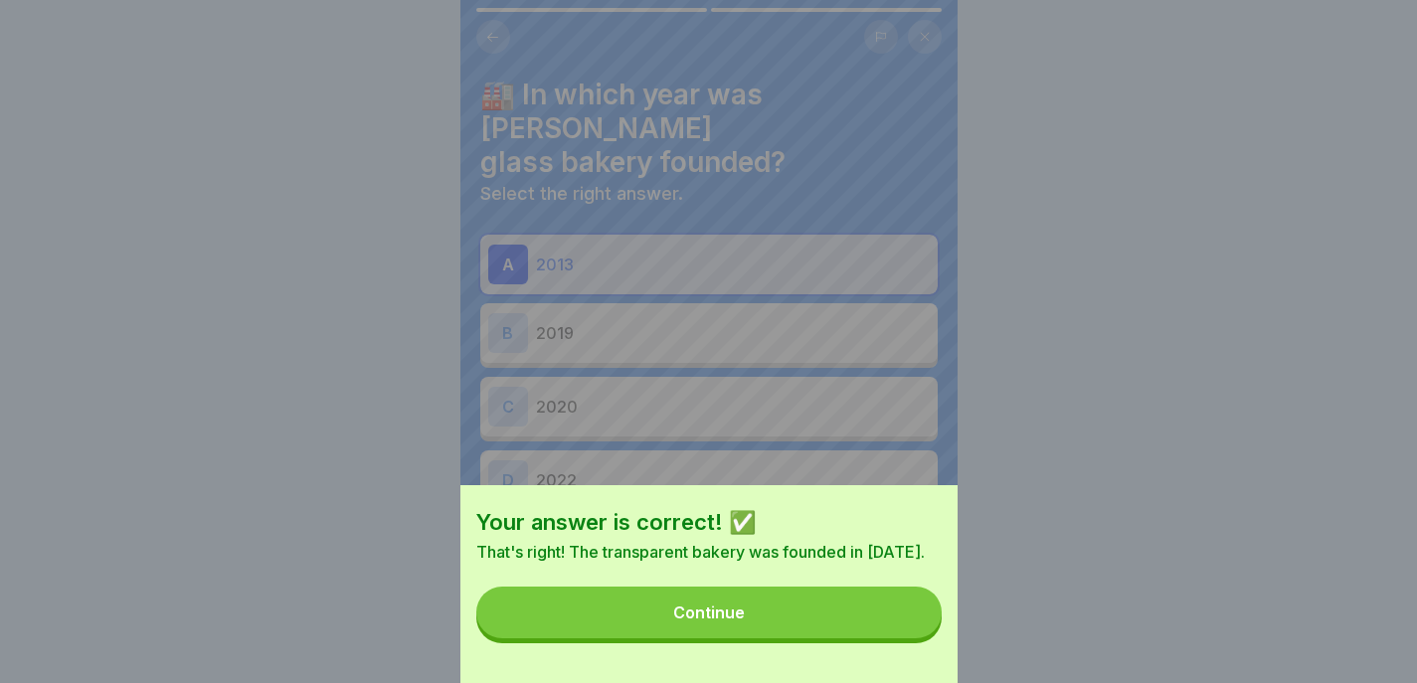
click at [884, 638] on button "Continue" at bounding box center [708, 613] width 465 height 52
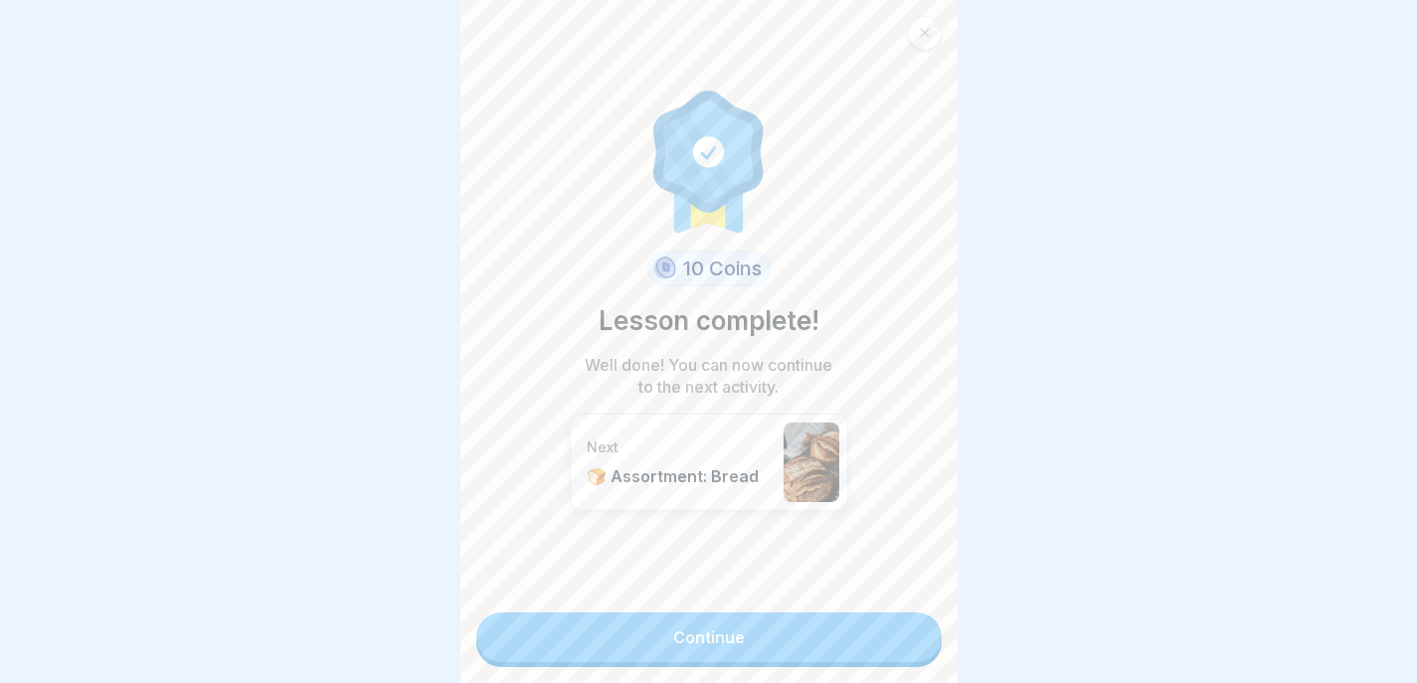
click at [909, 652] on link "Continue" at bounding box center [708, 638] width 465 height 50
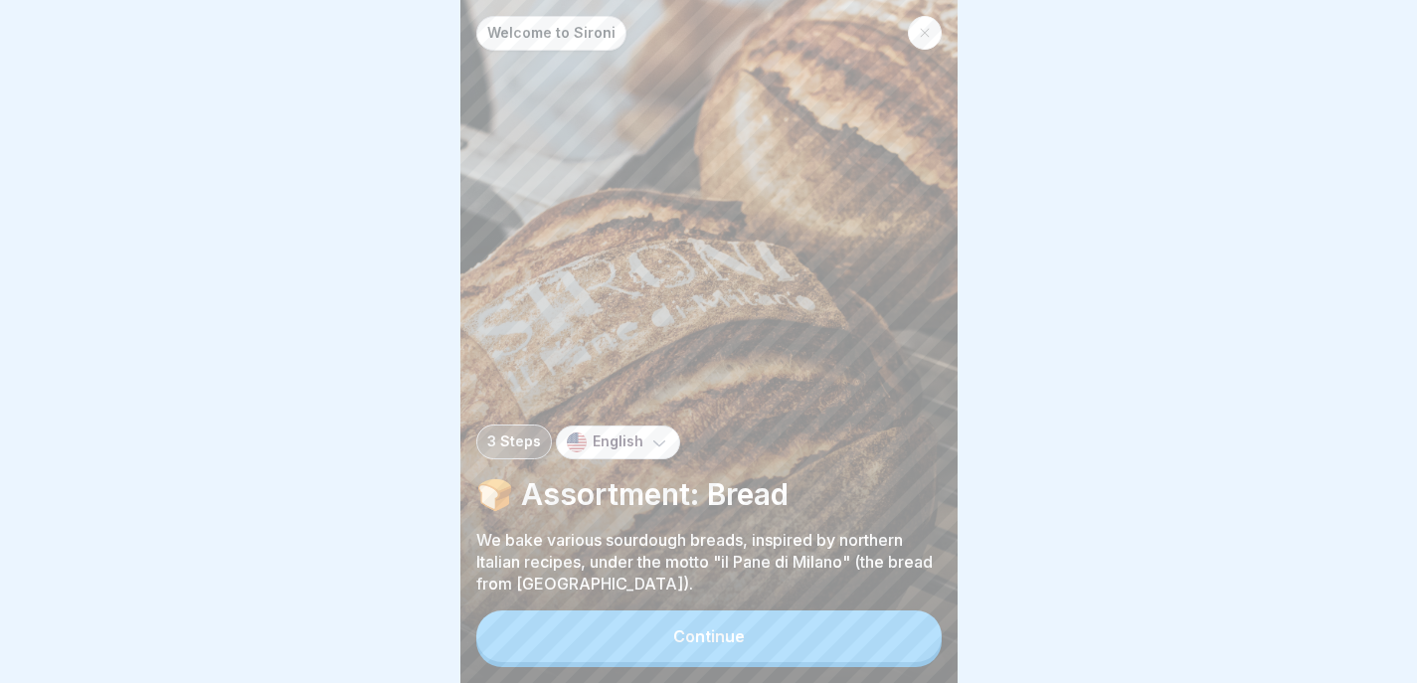
click at [882, 649] on button "Continue" at bounding box center [708, 637] width 465 height 52
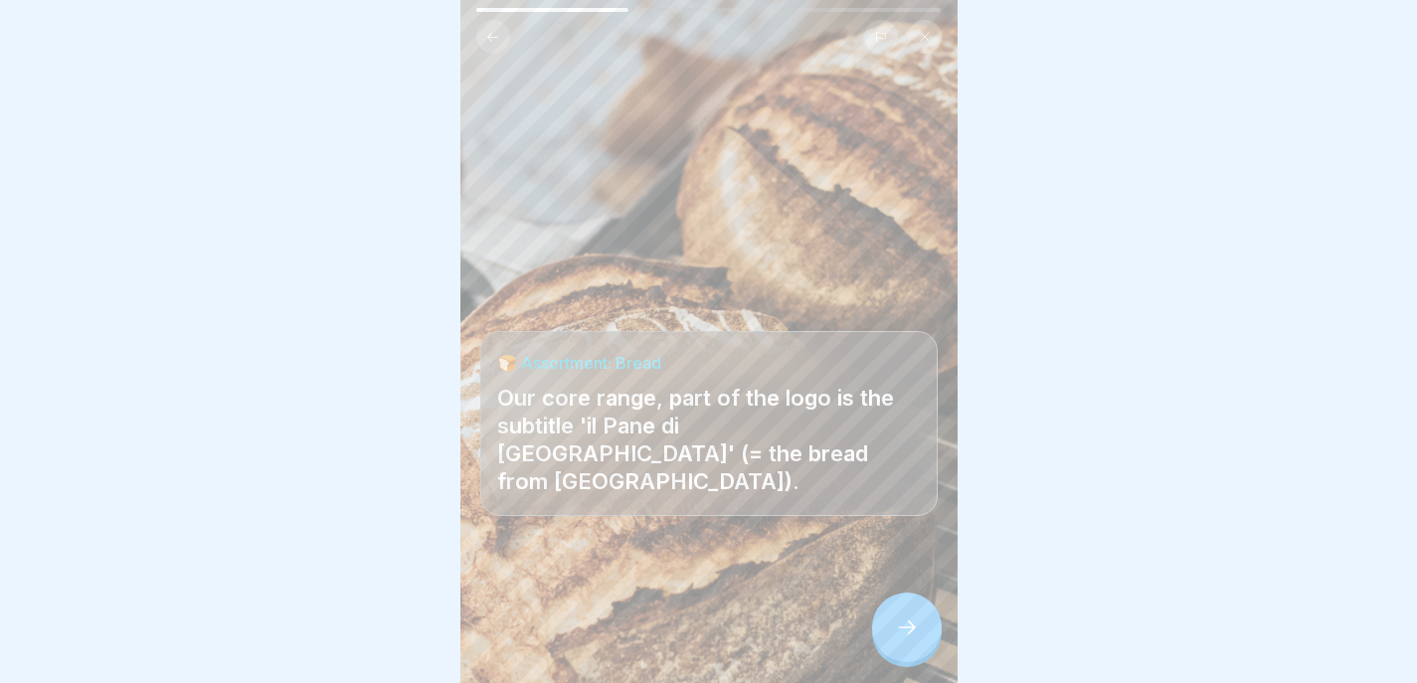
click at [921, 640] on div at bounding box center [907, 628] width 70 height 70
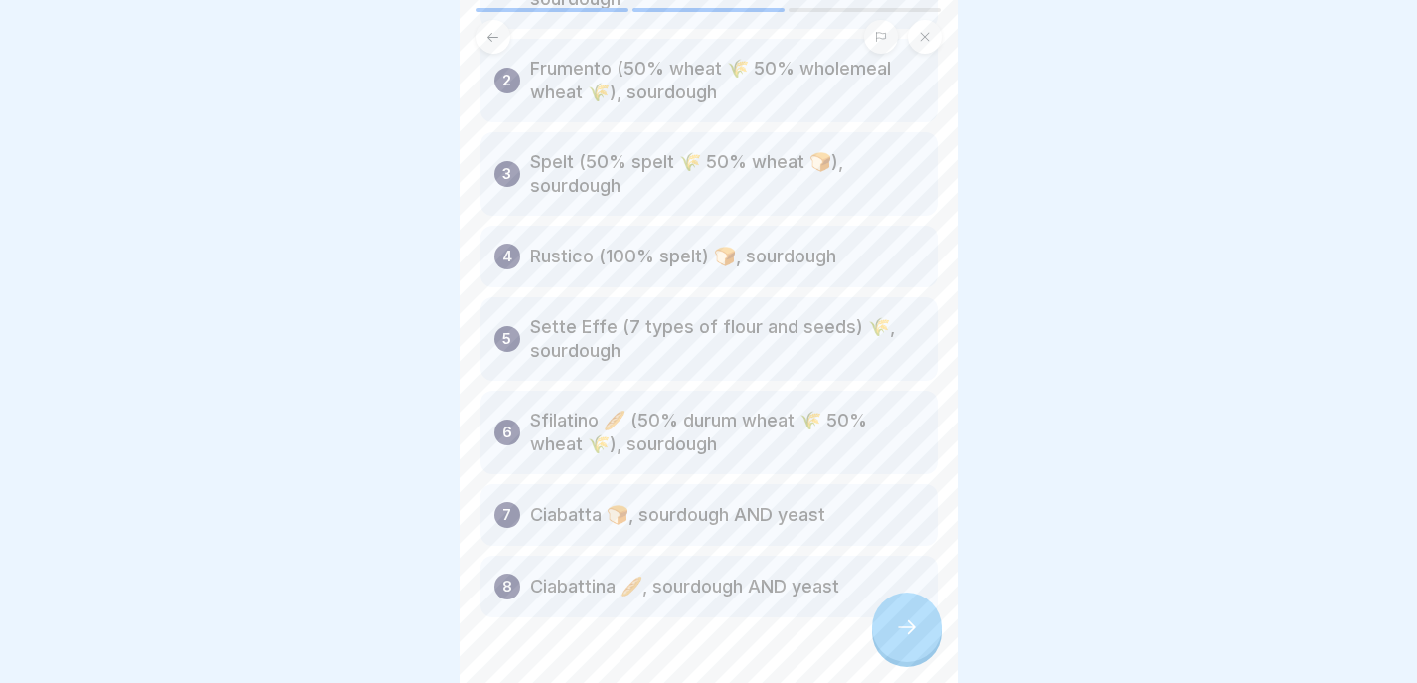
scroll to position [204, 0]
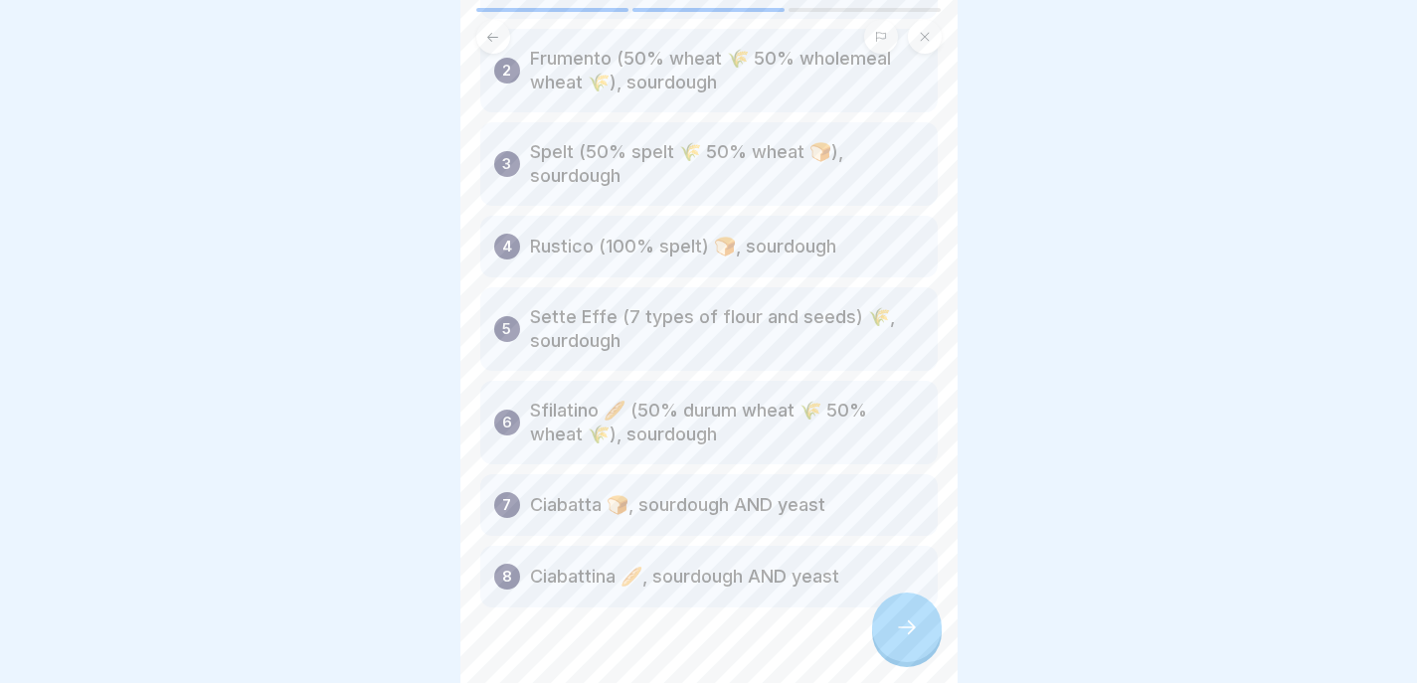
click at [914, 613] on div at bounding box center [907, 628] width 70 height 70
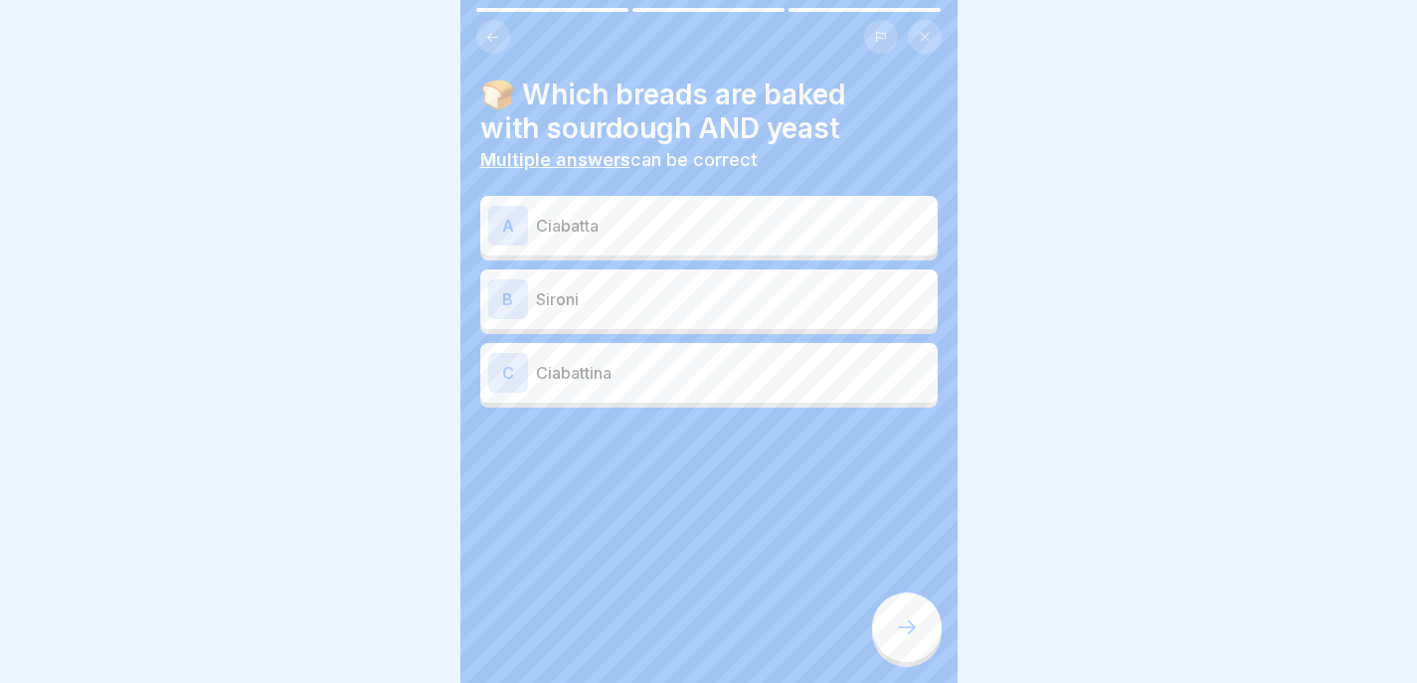
scroll to position [0, 0]
click at [601, 226] on p "Ciabatta" at bounding box center [733, 226] width 394 height 24
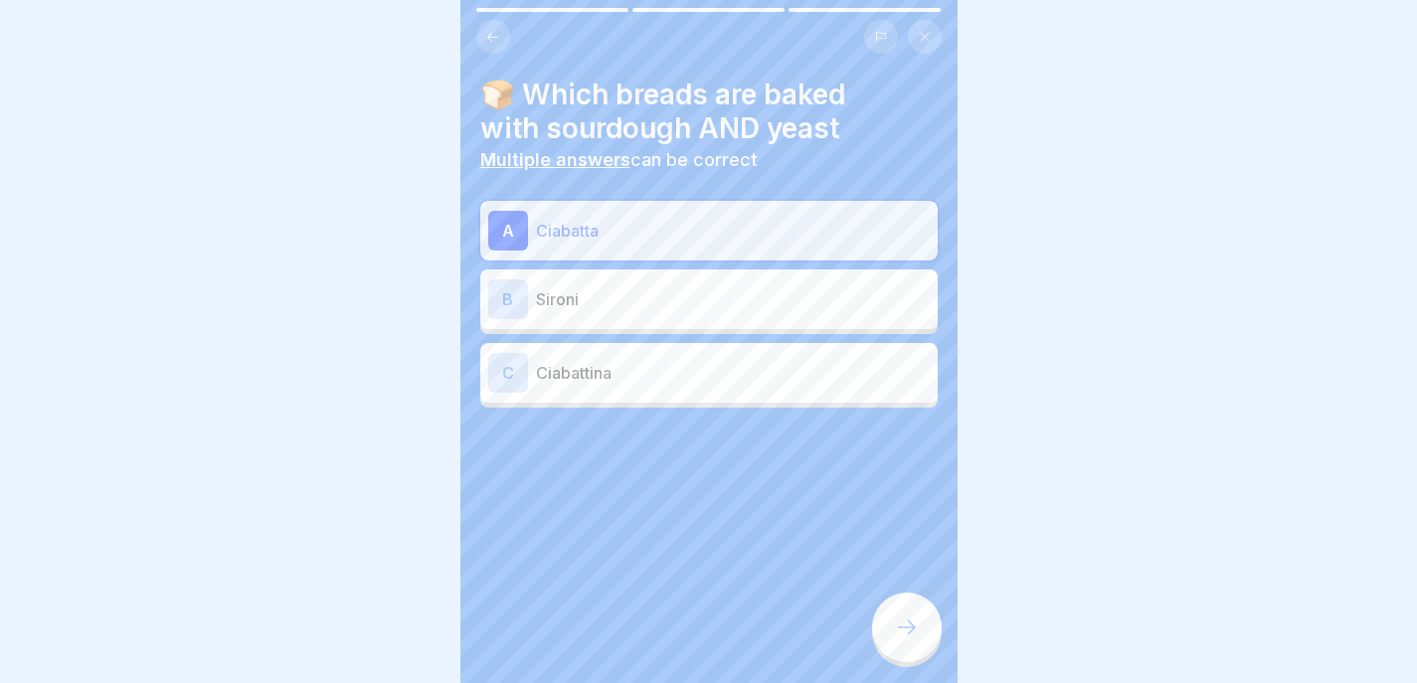
click at [587, 371] on p "Ciabattina" at bounding box center [733, 373] width 394 height 24
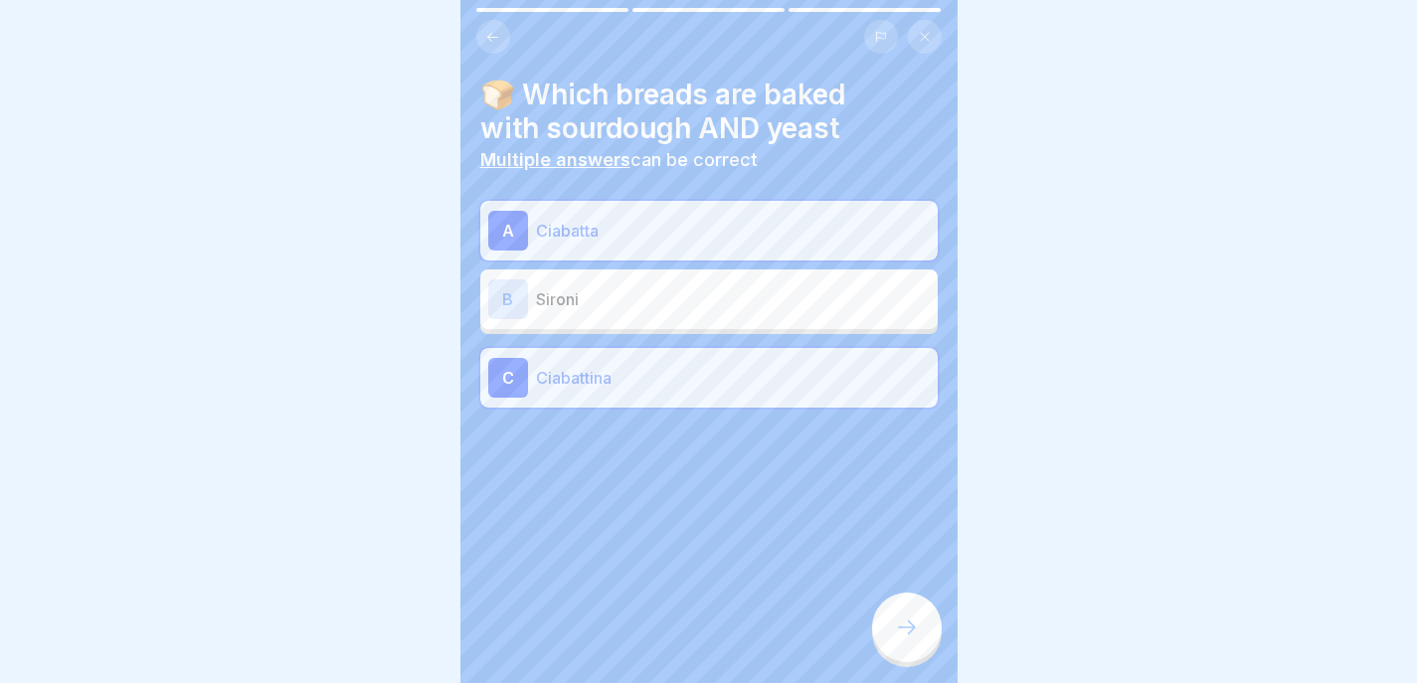
click at [906, 637] on icon at bounding box center [907, 628] width 24 height 24
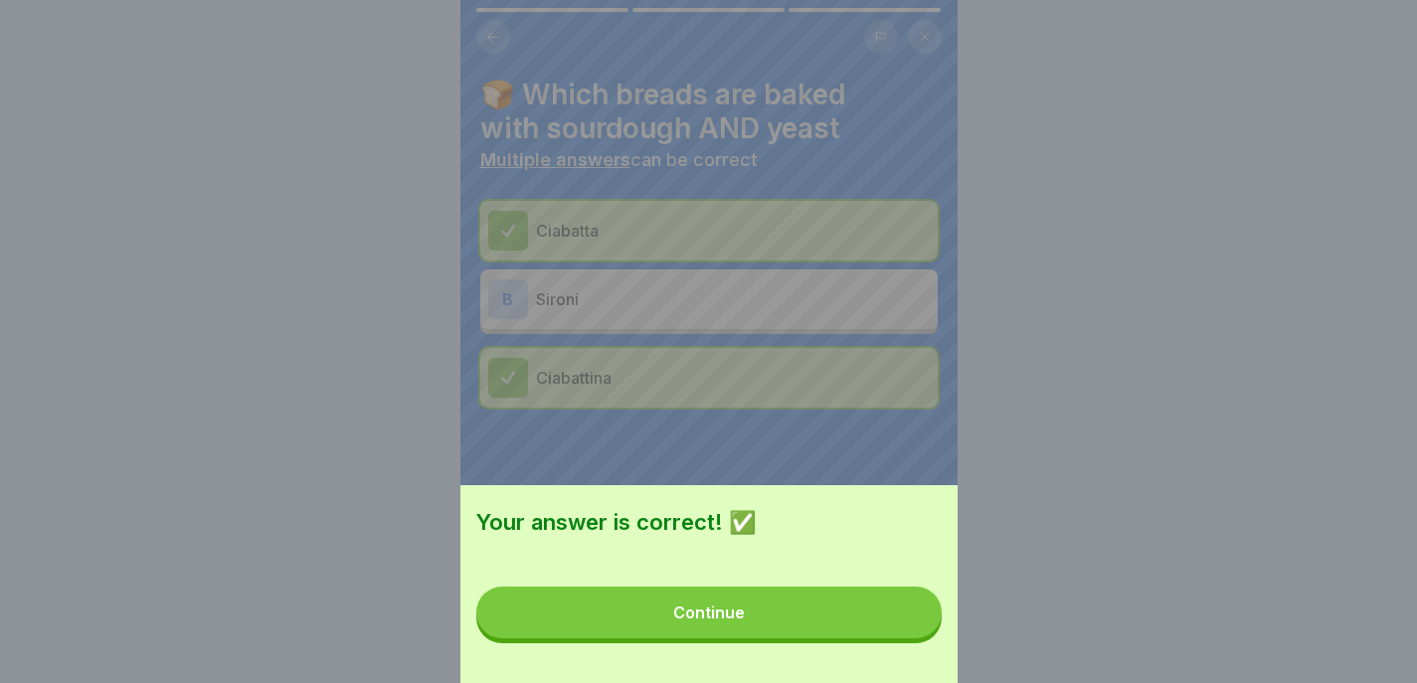
click at [875, 636] on button "Continue" at bounding box center [708, 613] width 465 height 52
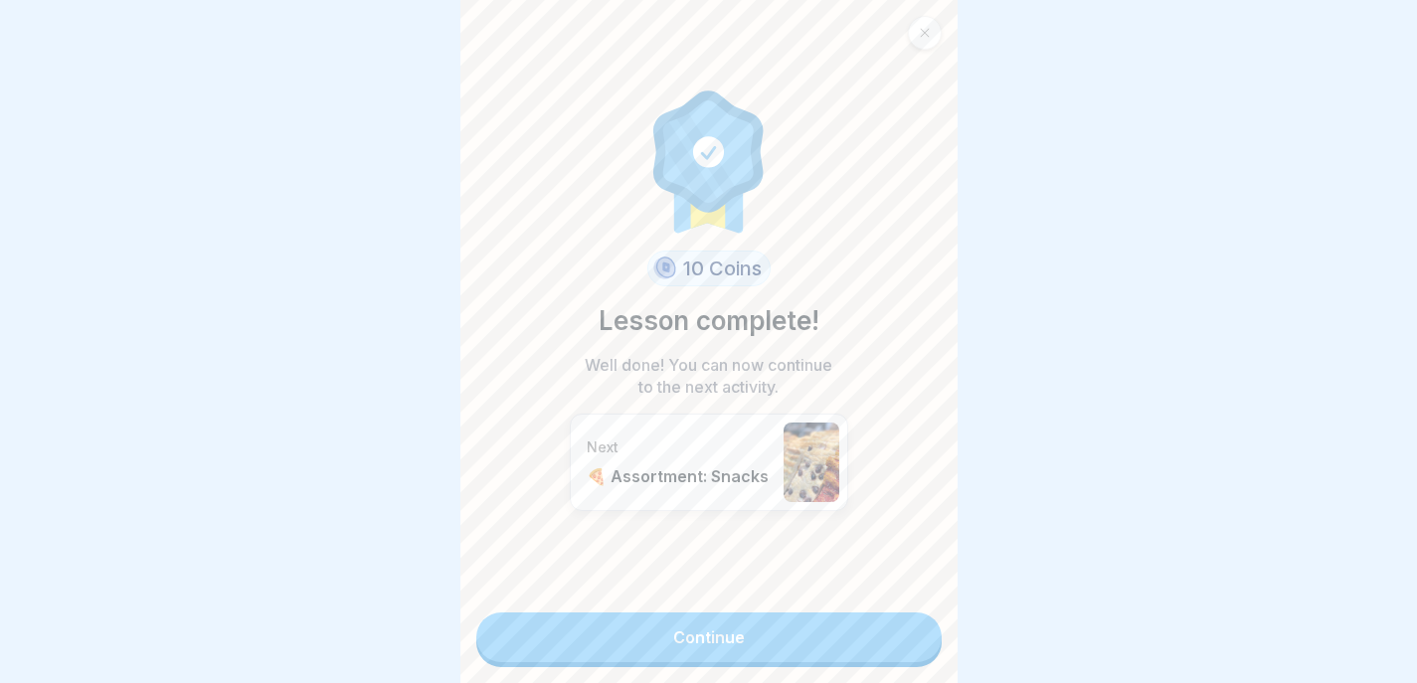
click at [875, 638] on link "Continue" at bounding box center [708, 638] width 465 height 50
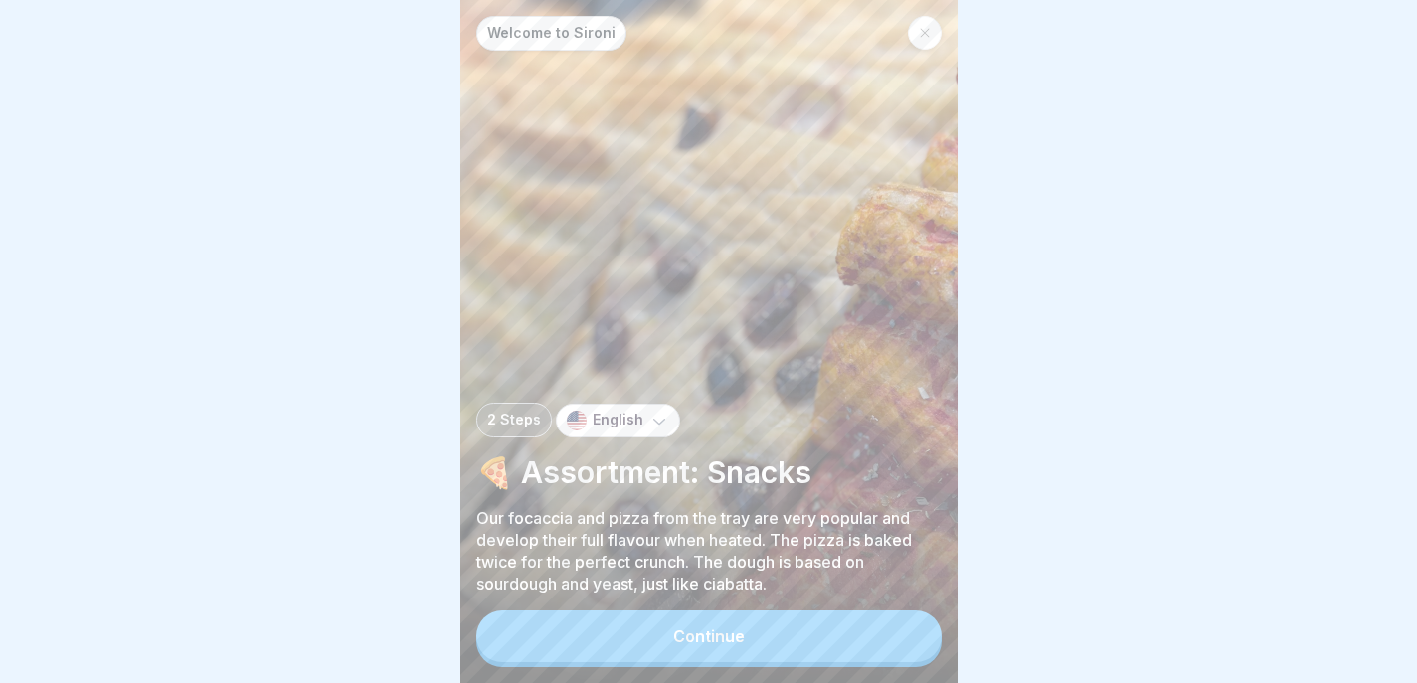
click at [638, 432] on div "English" at bounding box center [618, 421] width 124 height 34
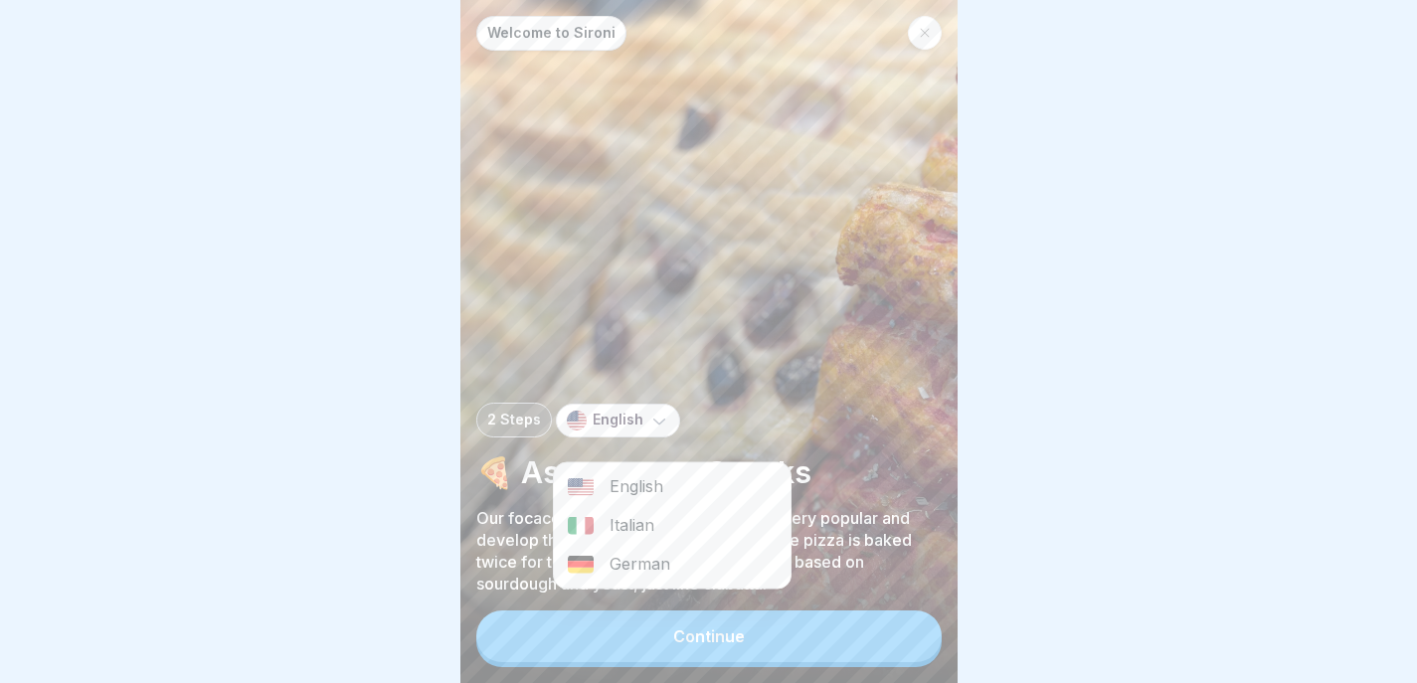
click at [651, 431] on icon at bounding box center [659, 421] width 20 height 20
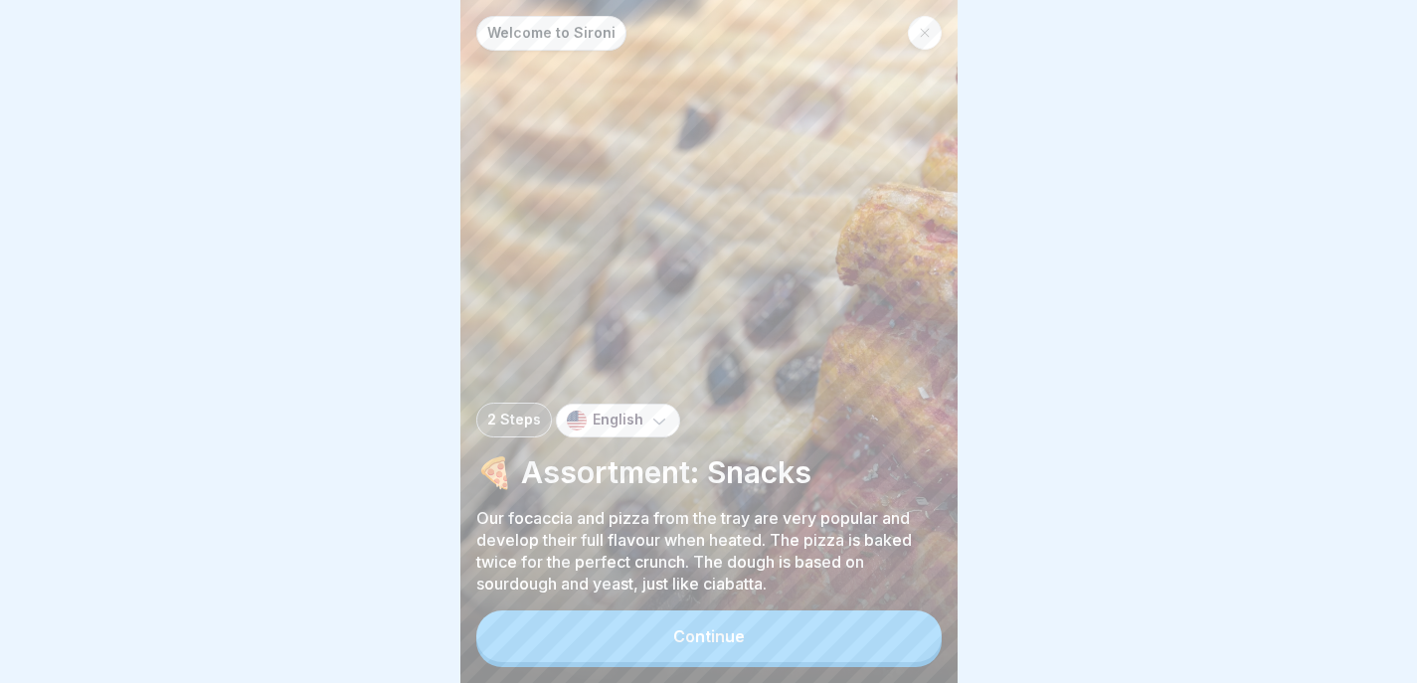
click at [724, 645] on div "Continue" at bounding box center [709, 636] width 72 height 18
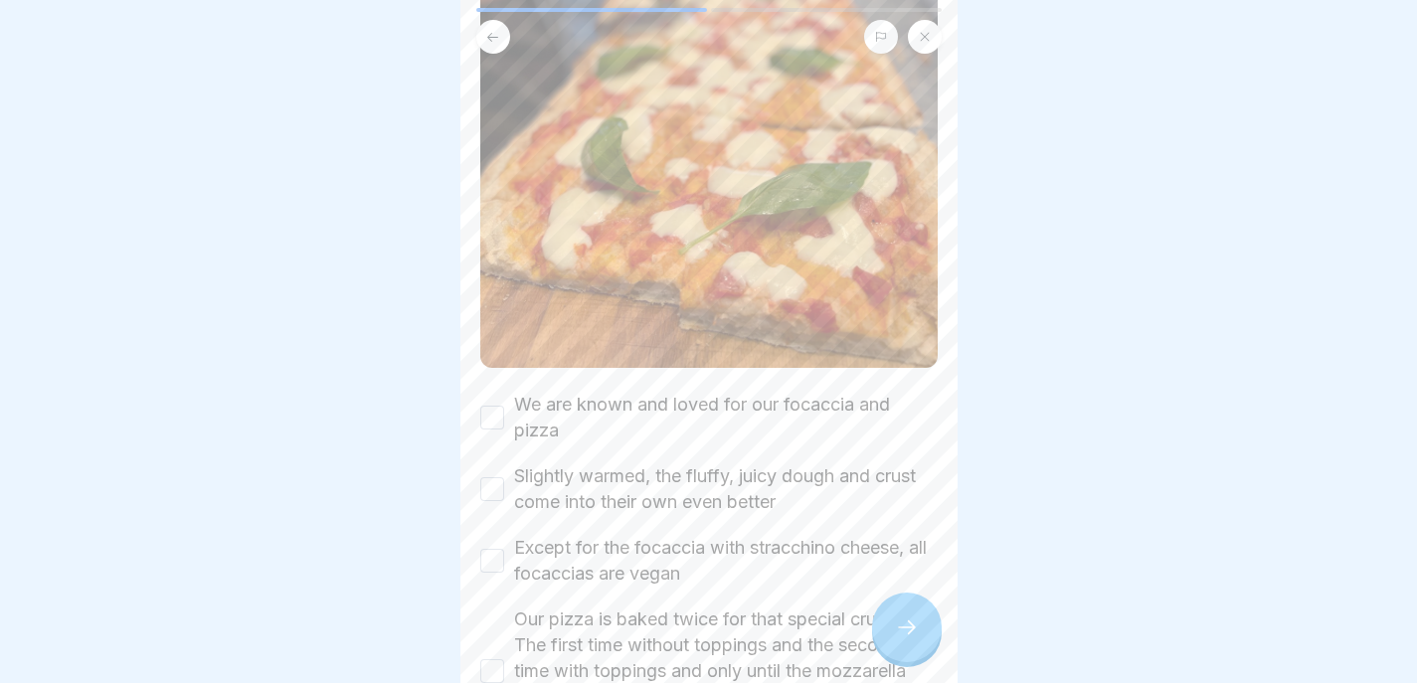
scroll to position [684, 0]
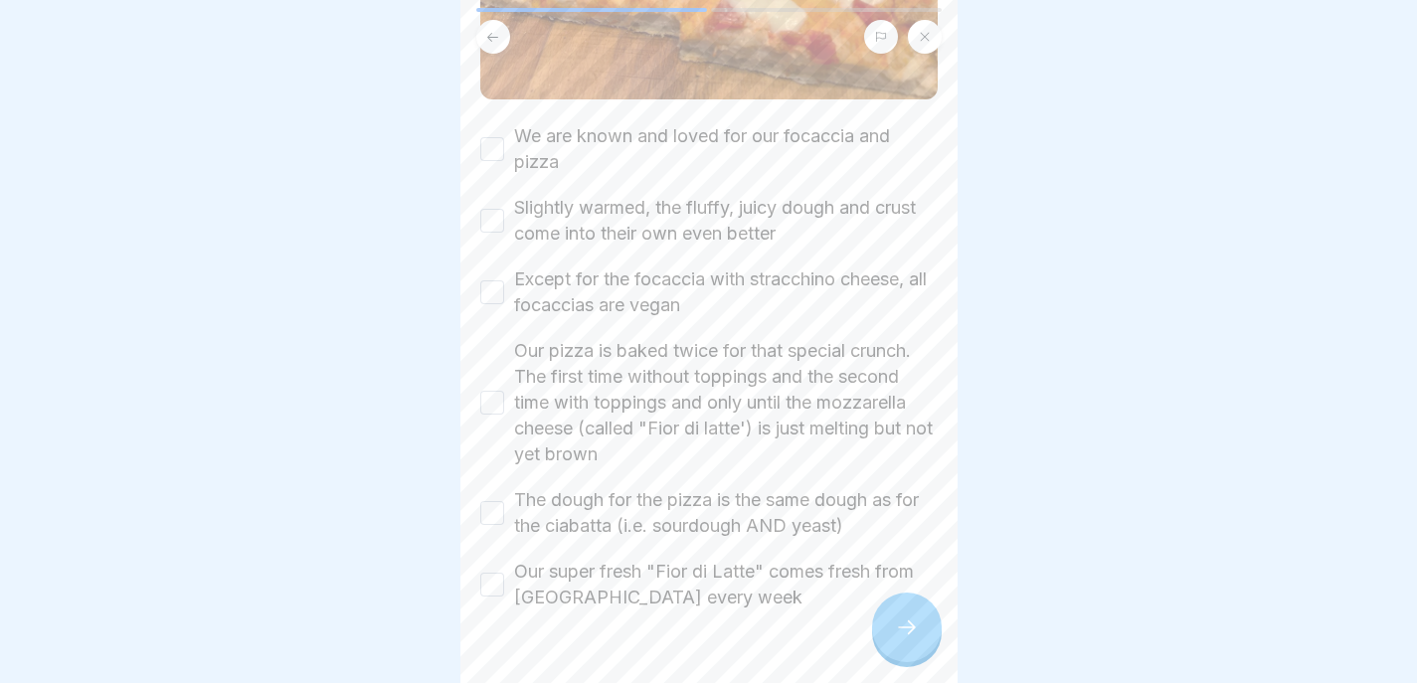
click at [484, 137] on button "We are known and loved for our focaccia and pizza" at bounding box center [492, 149] width 24 height 24
click at [492, 209] on button "Slightly warmed, the fluffy, juicy dough and crust come into their own even bet…" at bounding box center [492, 221] width 24 height 24
click at [495, 290] on div "Except for the focaccia with stracchino cheese, all focaccias are vegan" at bounding box center [708, 292] width 457 height 52
click at [495, 280] on button "Except for the focaccia with stracchino cheese, all focaccias are vegan" at bounding box center [492, 292] width 24 height 24
click at [487, 368] on div "Our pizza is baked twice for that special crunch. The first time without toppin…" at bounding box center [708, 402] width 457 height 129
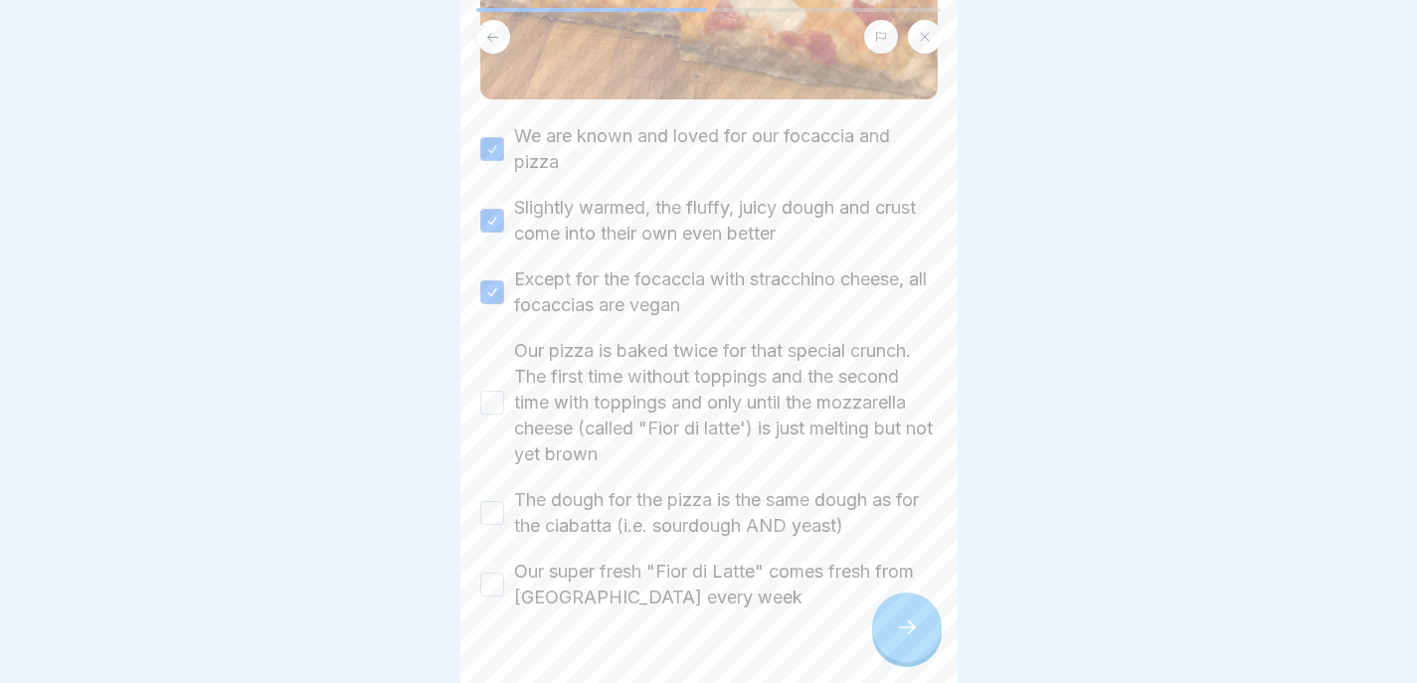
click at [481, 501] on button "The dough for the pizza is the same dough as for the ciabatta (i.e. sourdough A…" at bounding box center [492, 513] width 24 height 24
click at [494, 573] on button "Our super fresh "Fior di Latte" comes fresh from Italy every week" at bounding box center [492, 585] width 24 height 24
click at [491, 392] on button "Our pizza is baked twice for that special crunch. The first time without toppin…" at bounding box center [492, 403] width 24 height 24
type button "on"
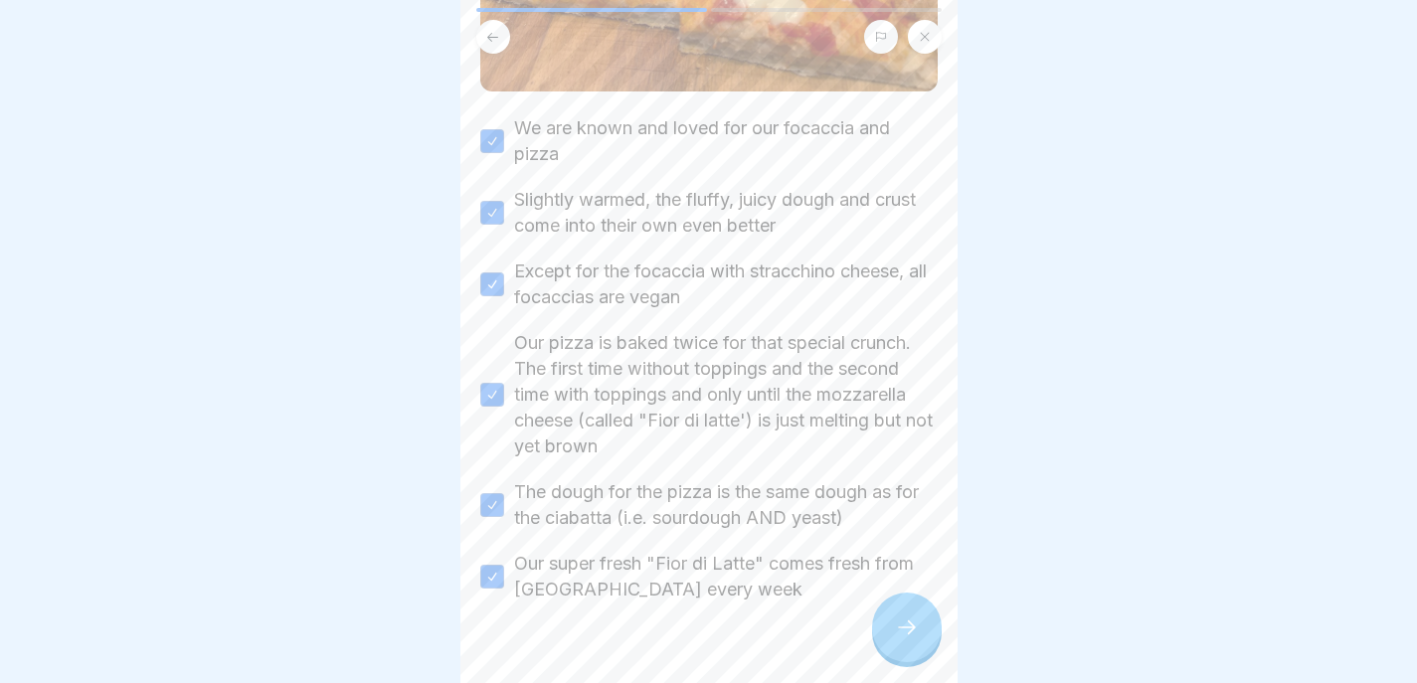
scroll to position [711, 0]
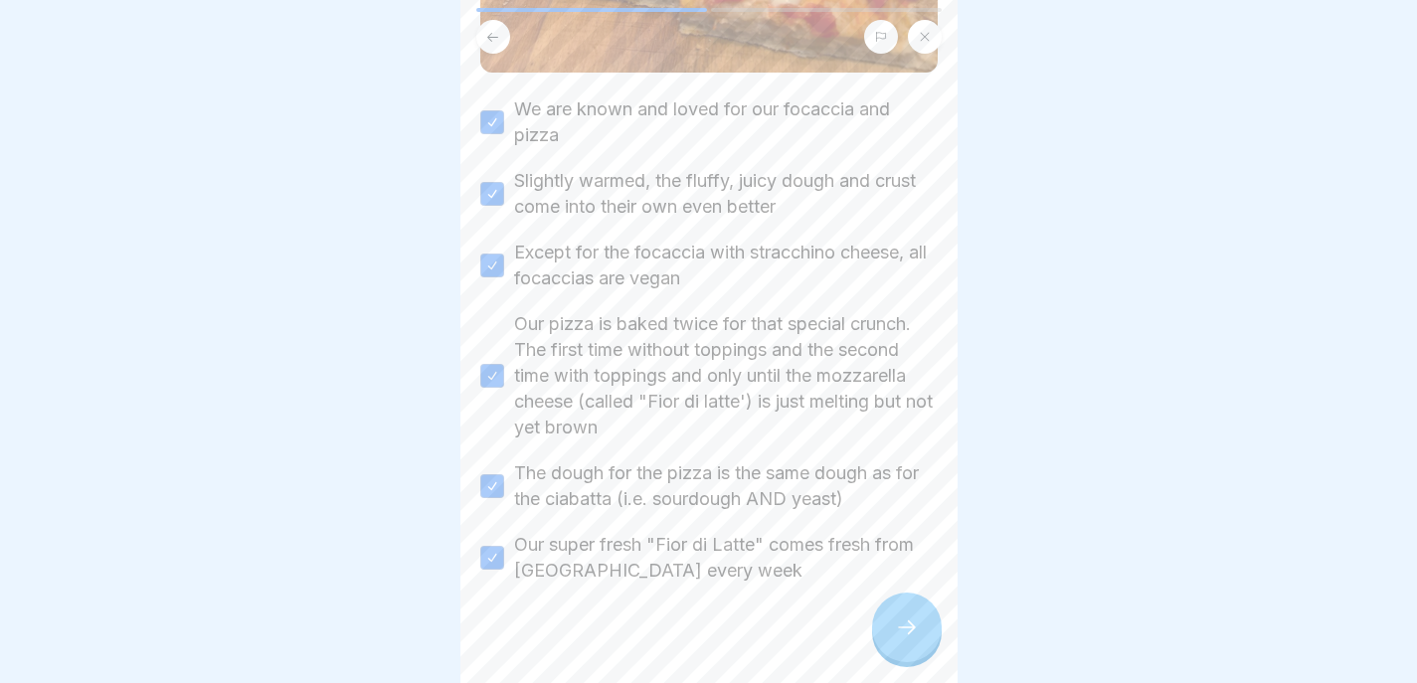
click at [905, 639] on icon at bounding box center [907, 628] width 24 height 24
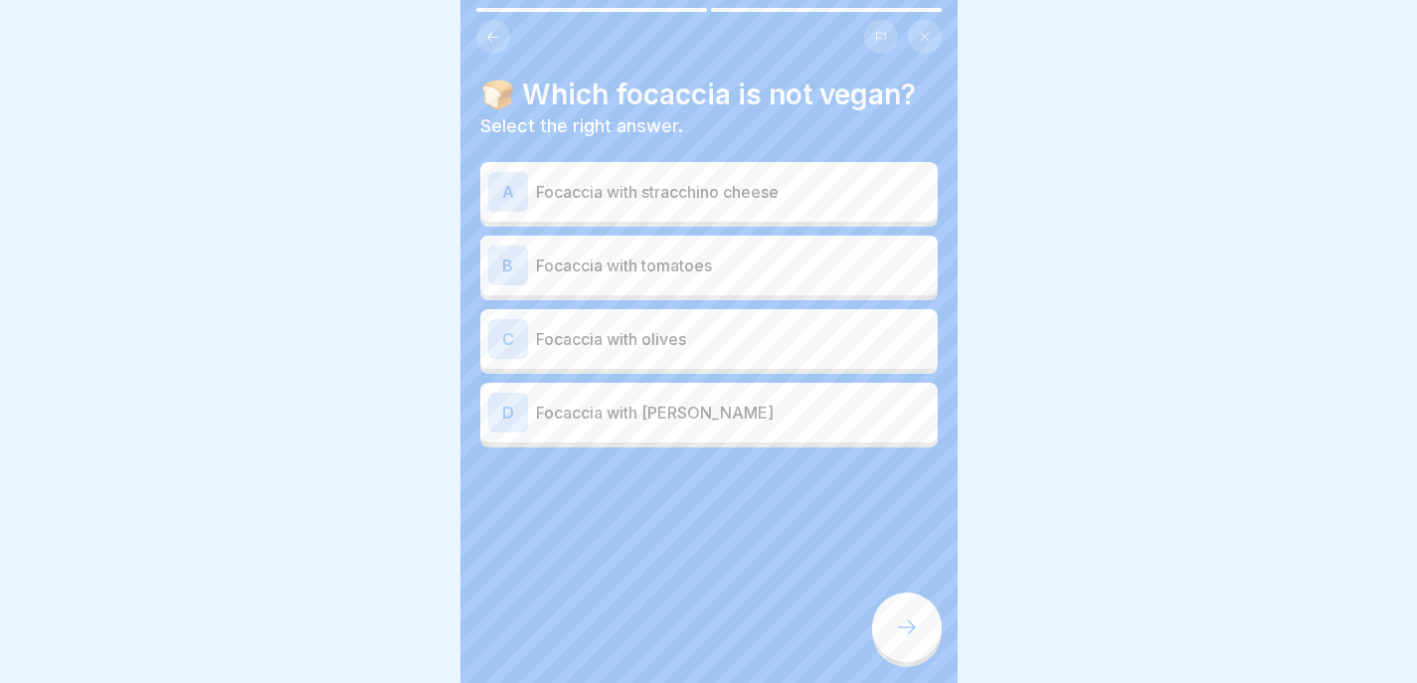
click at [780, 174] on div "A Focaccia with stracchino cheese" at bounding box center [709, 192] width 442 height 40
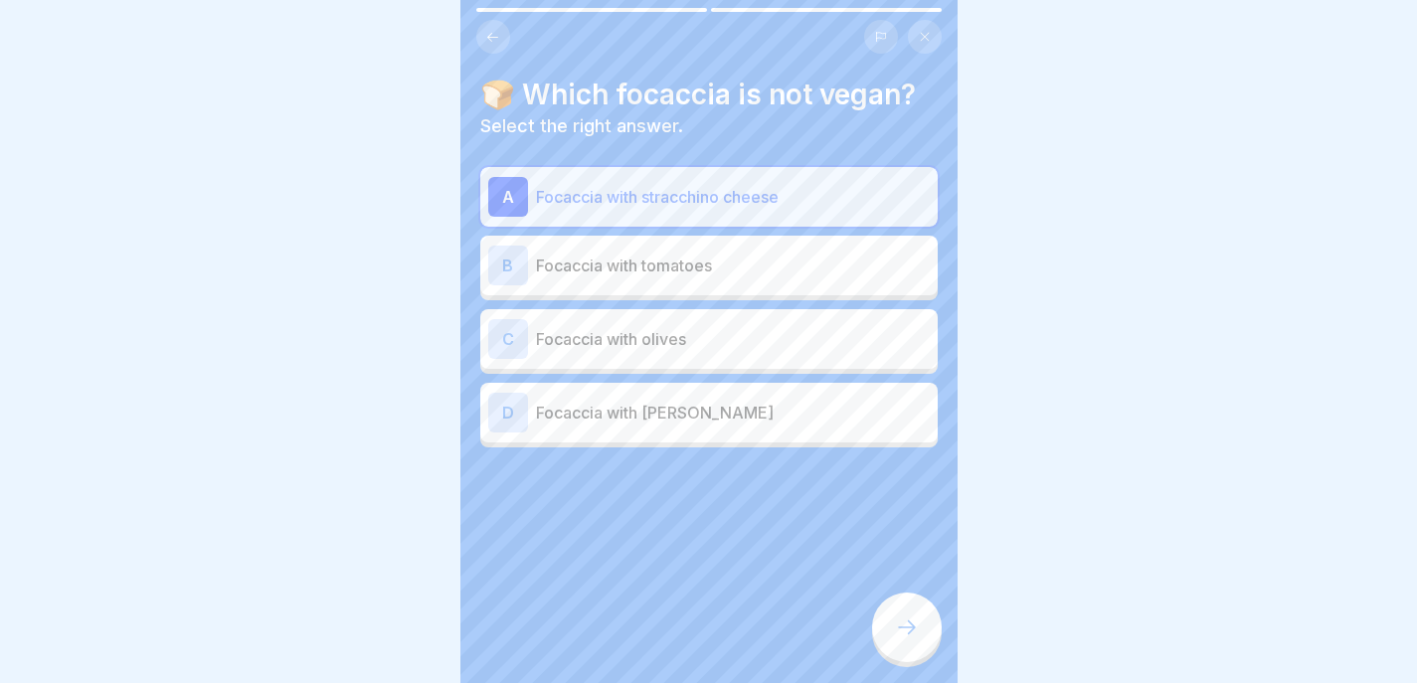
click at [910, 639] on icon at bounding box center [907, 628] width 24 height 24
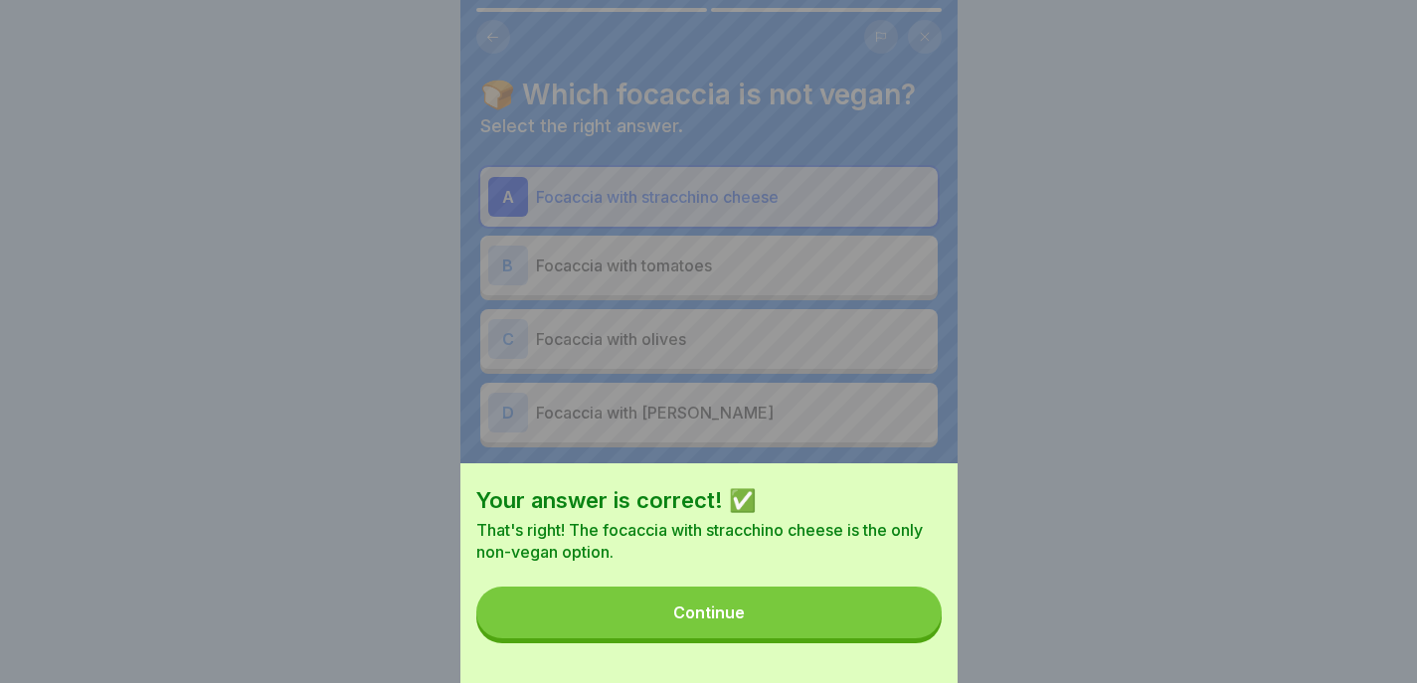
click at [910, 638] on button "Continue" at bounding box center [708, 613] width 465 height 52
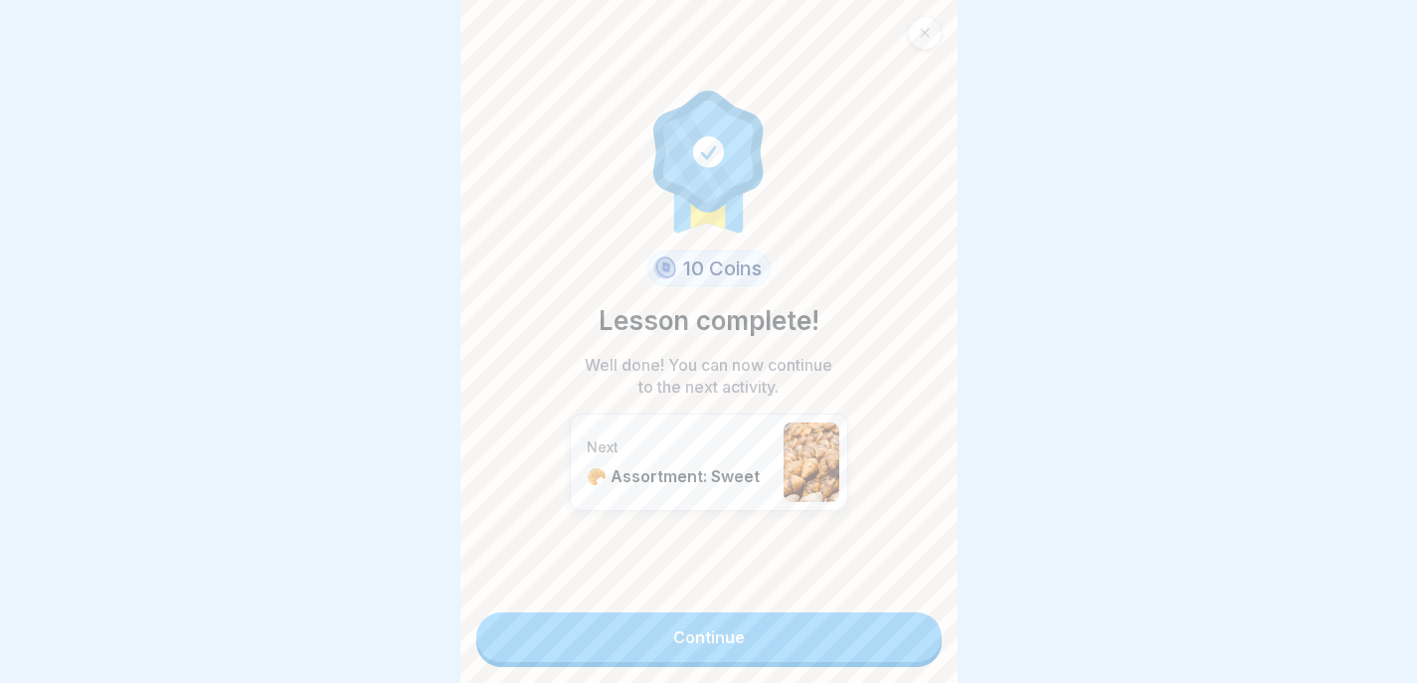
click at [910, 640] on link "Continue" at bounding box center [708, 638] width 465 height 50
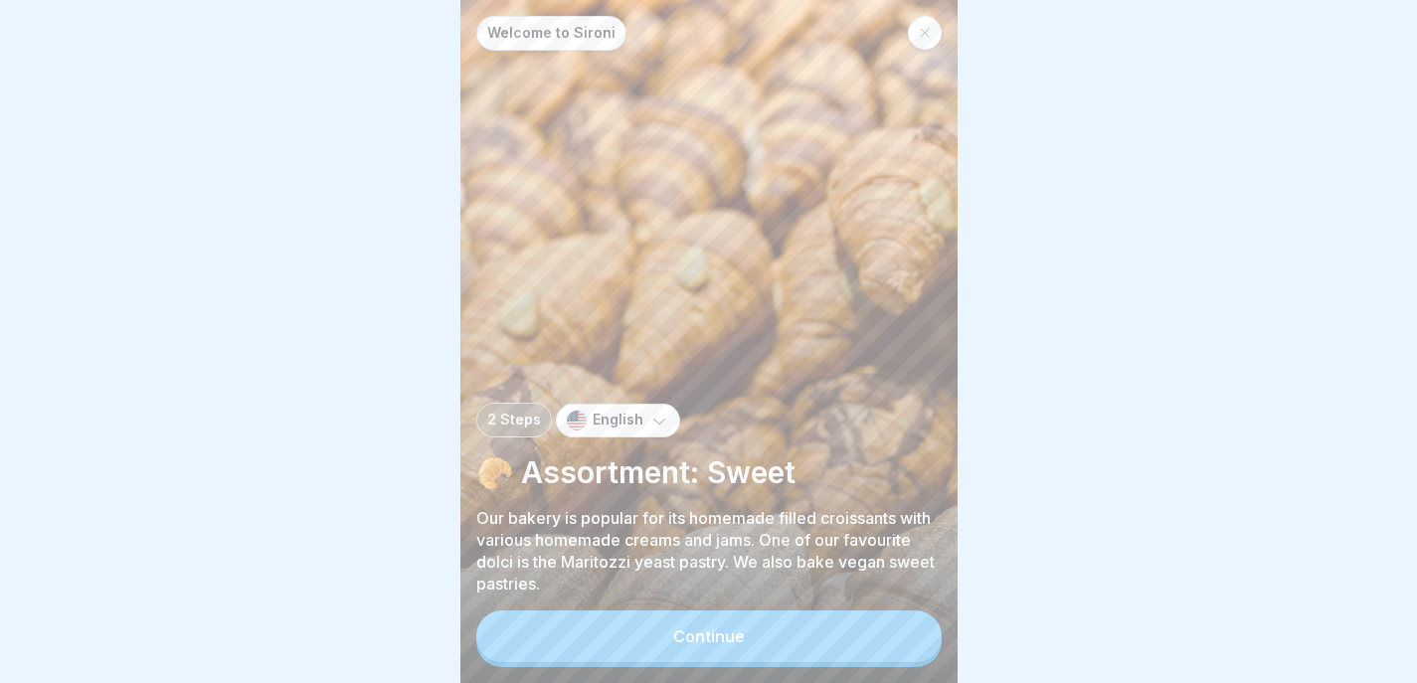
click at [765, 662] on button "Continue" at bounding box center [708, 637] width 465 height 52
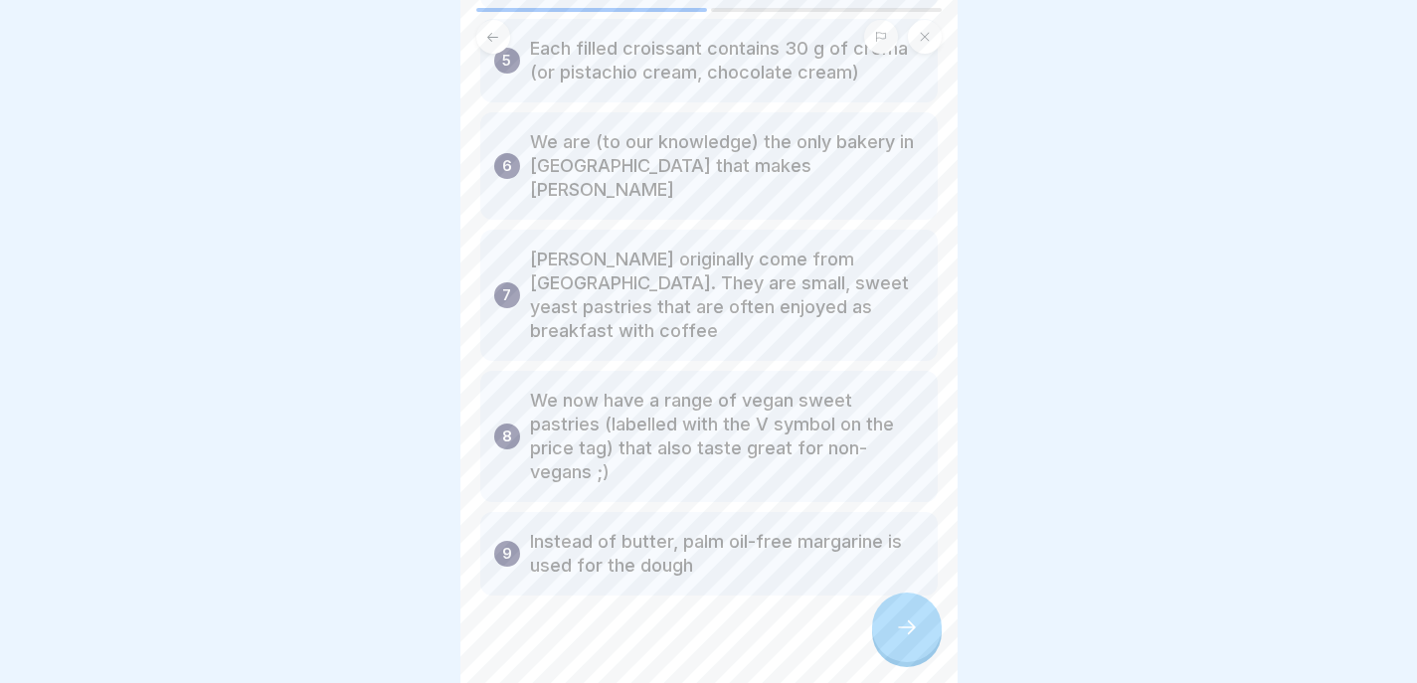
scroll to position [506, 0]
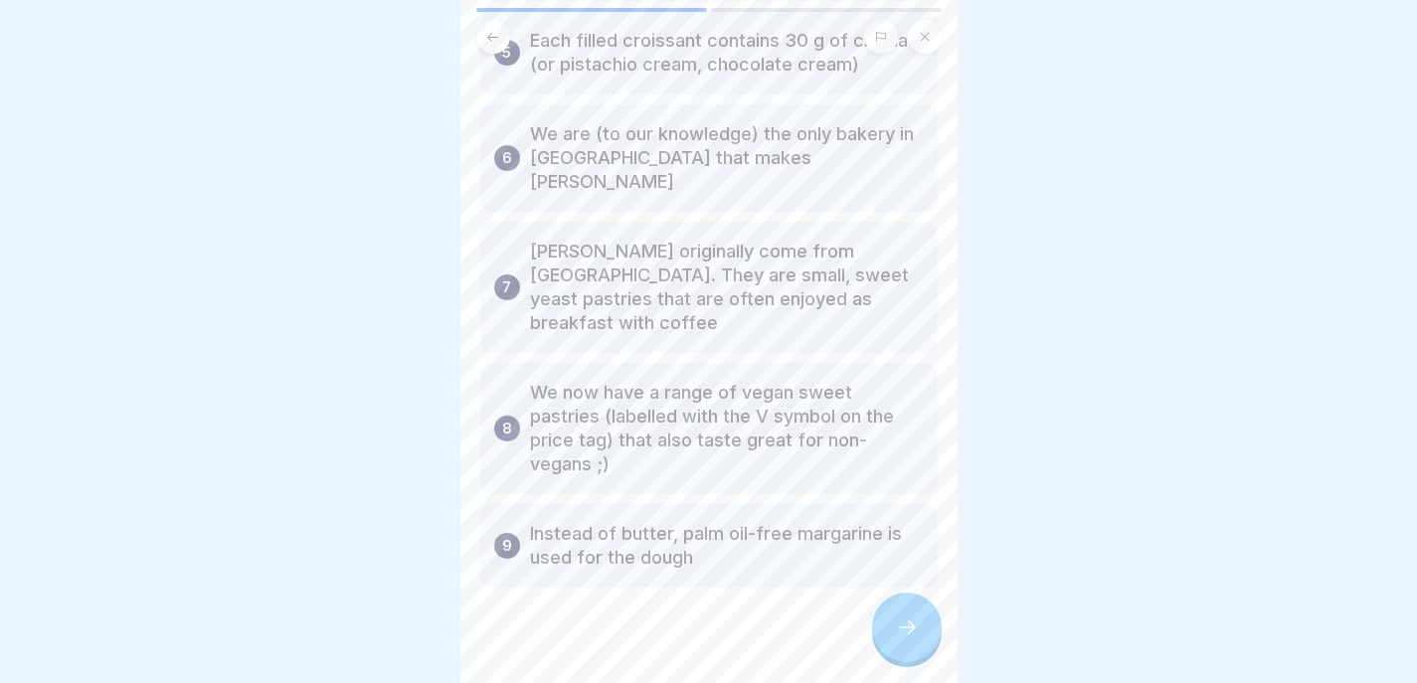
click at [913, 602] on div at bounding box center [907, 628] width 70 height 70
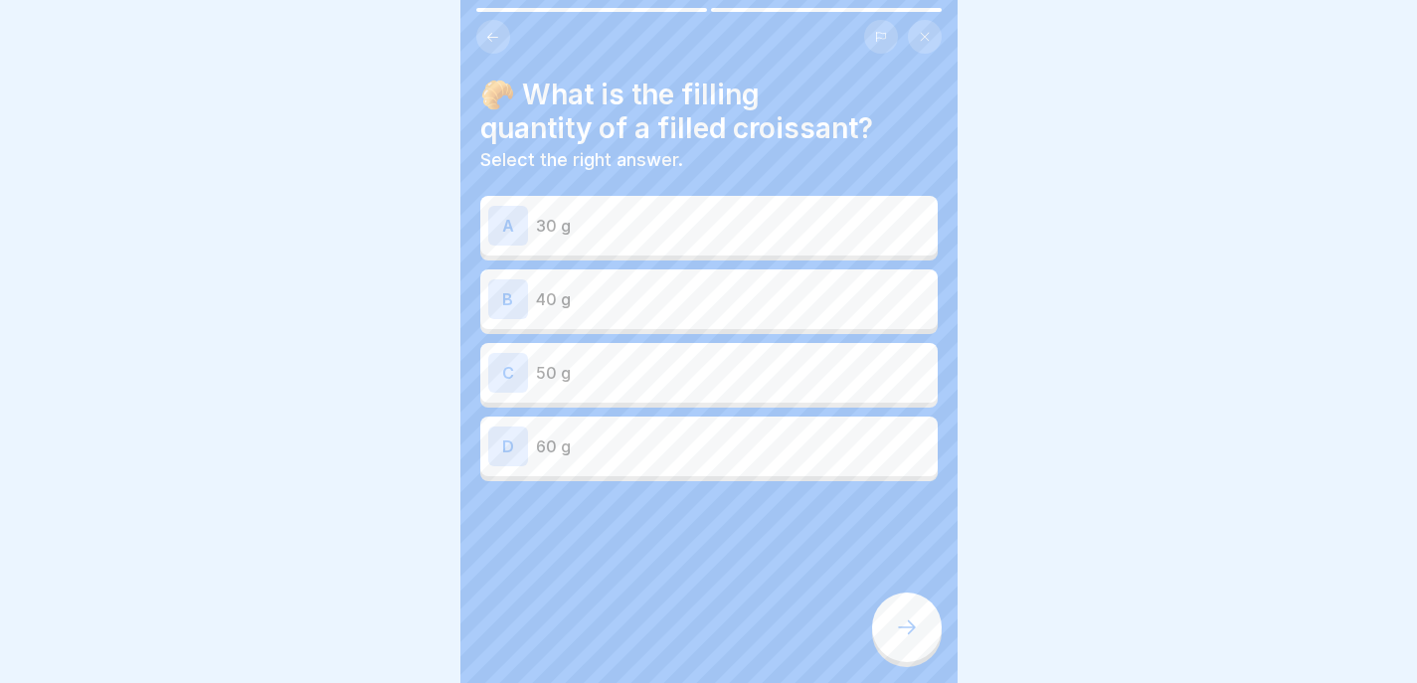
click at [711, 214] on p "30 g" at bounding box center [733, 226] width 394 height 24
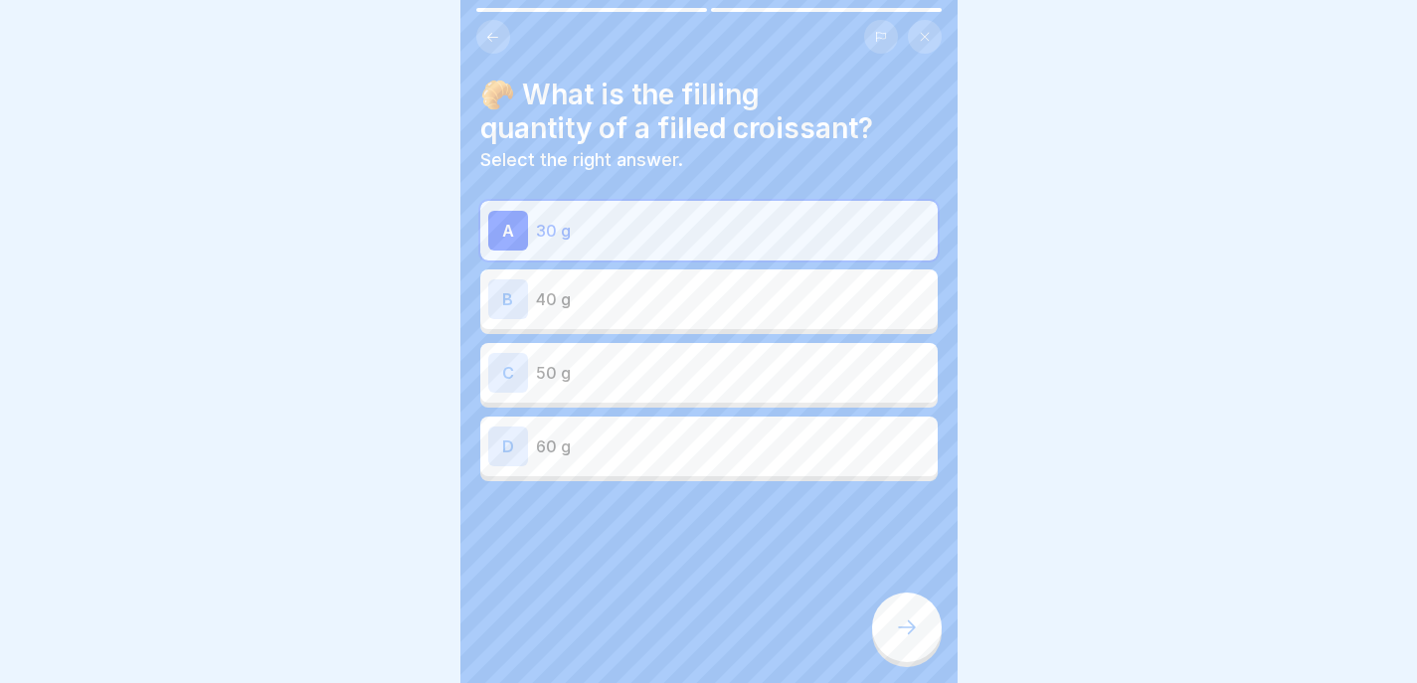
click at [918, 639] on div at bounding box center [907, 628] width 70 height 70
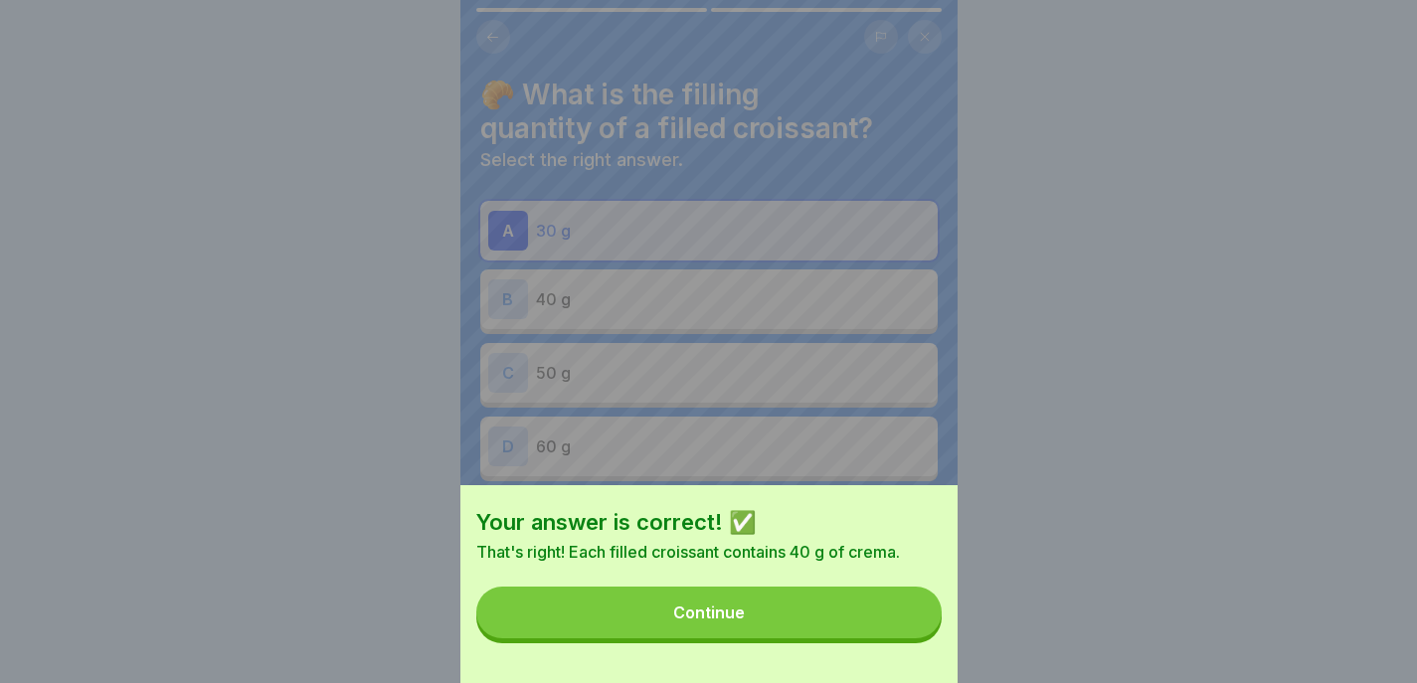
click at [859, 635] on button "Continue" at bounding box center [708, 613] width 465 height 52
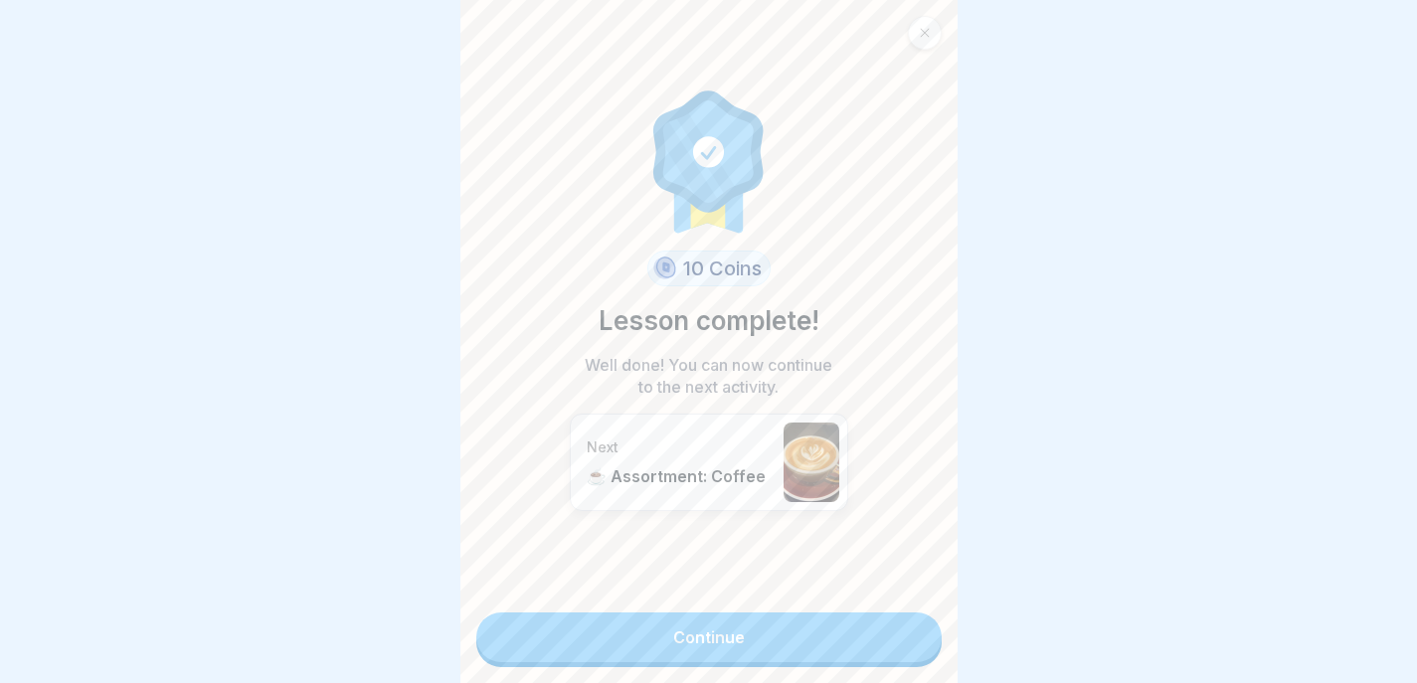
click at [852, 624] on link "Continue" at bounding box center [708, 638] width 465 height 50
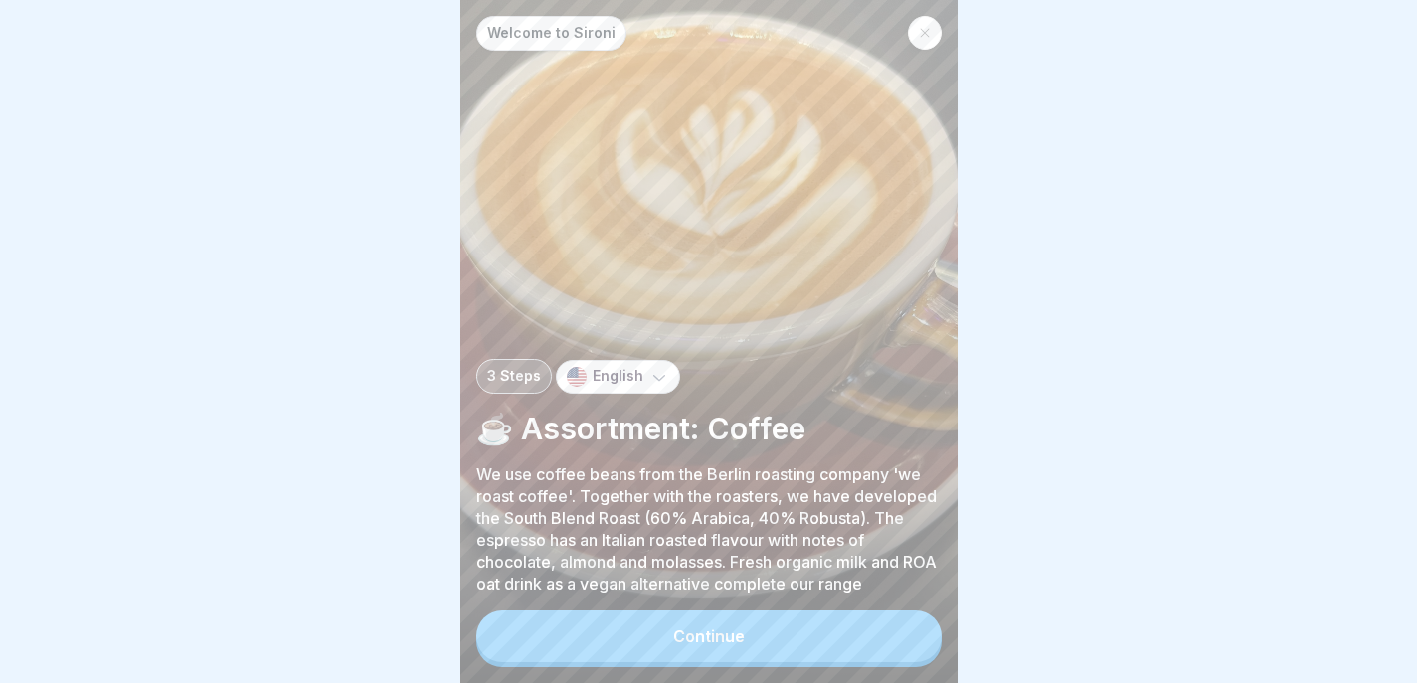
click at [846, 628] on button "Continue" at bounding box center [708, 637] width 465 height 52
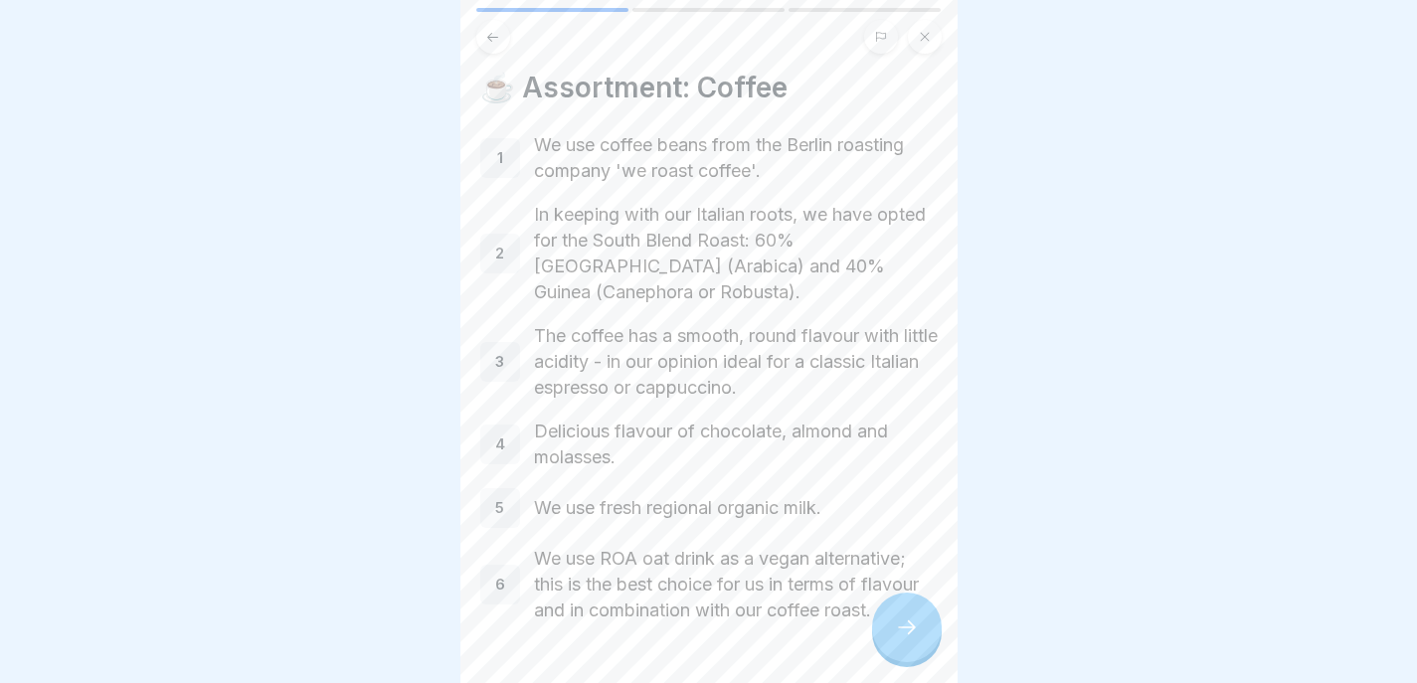
scroll to position [1, 0]
click at [898, 601] on div at bounding box center [907, 628] width 70 height 70
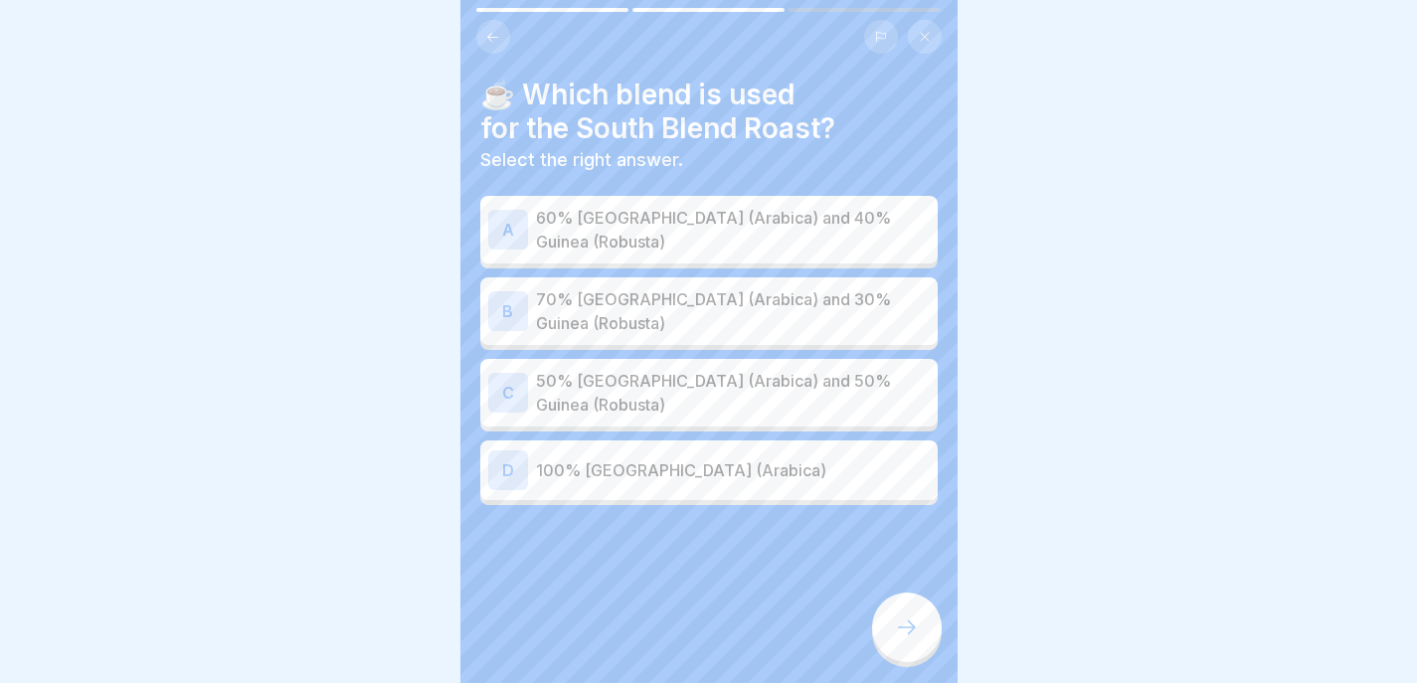
click at [807, 206] on div "A 60% Brazil (Arabica) and 40% Guinea (Robusta)" at bounding box center [709, 230] width 442 height 48
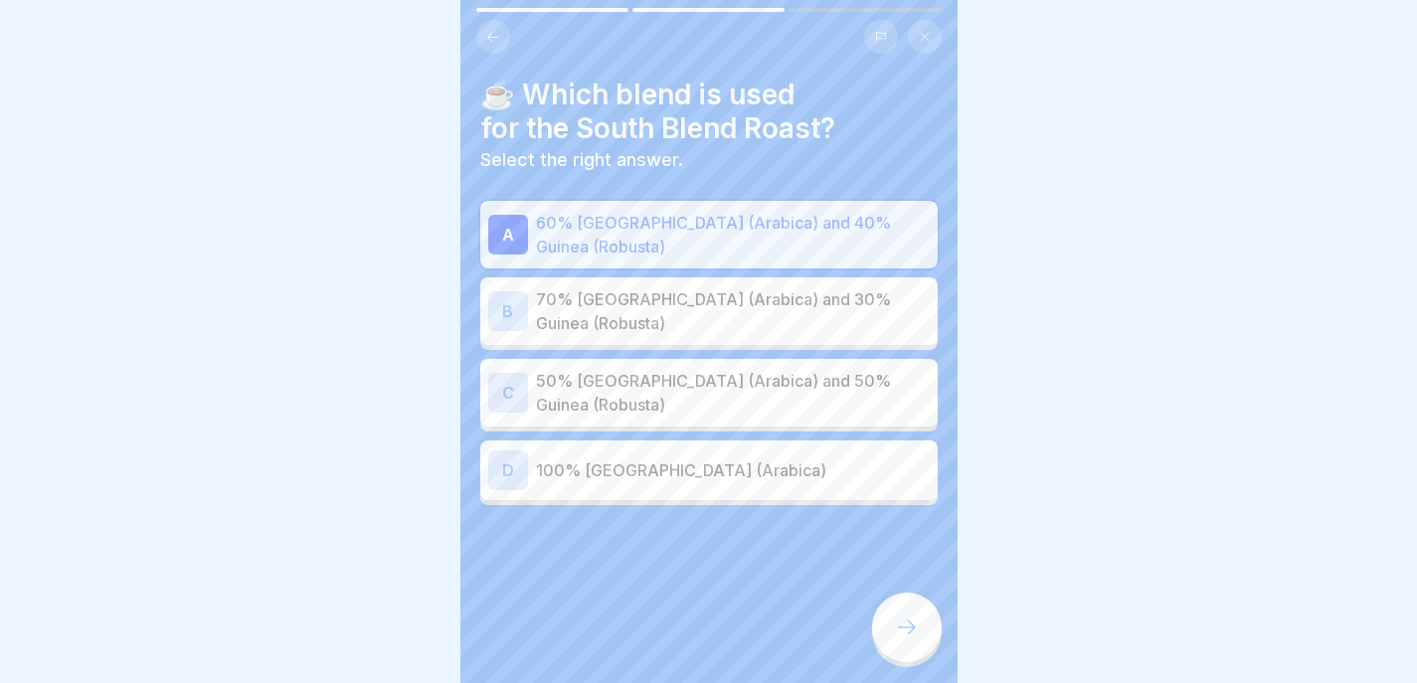
click at [900, 625] on icon at bounding box center [907, 628] width 24 height 24
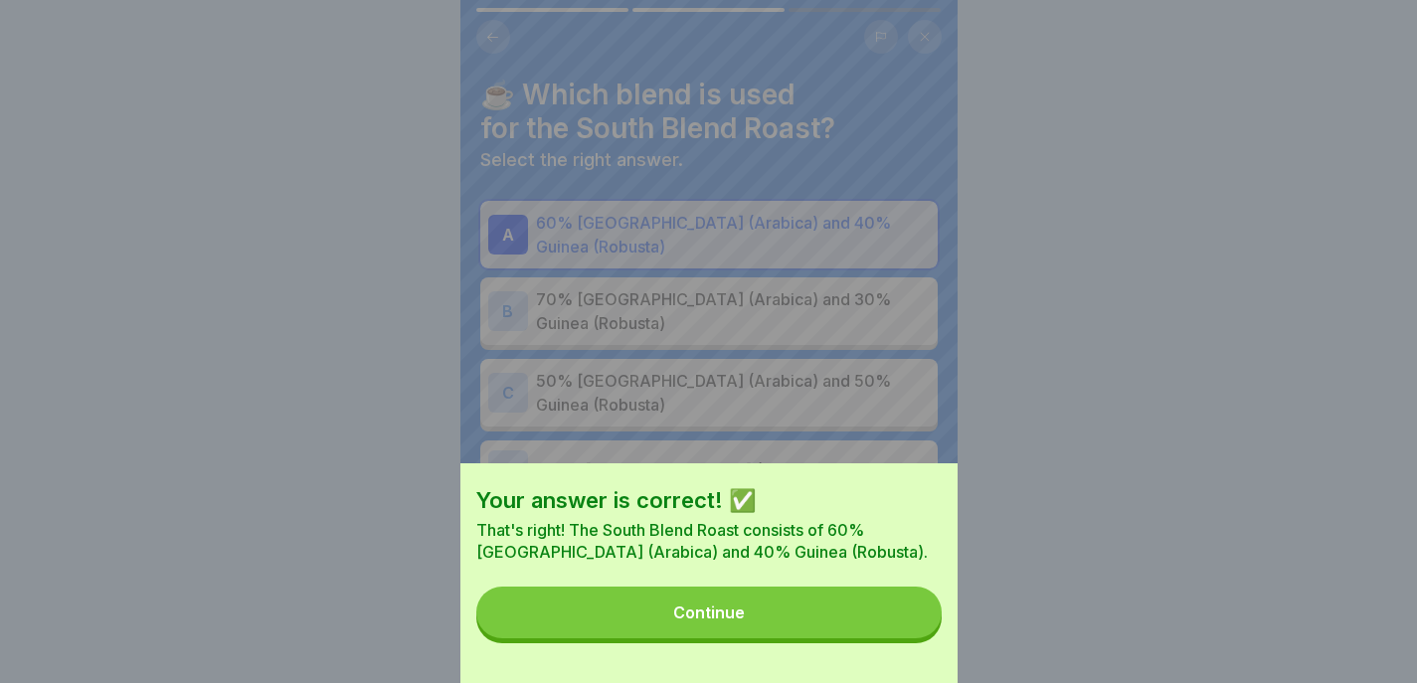
click at [869, 607] on button "Continue" at bounding box center [708, 613] width 465 height 52
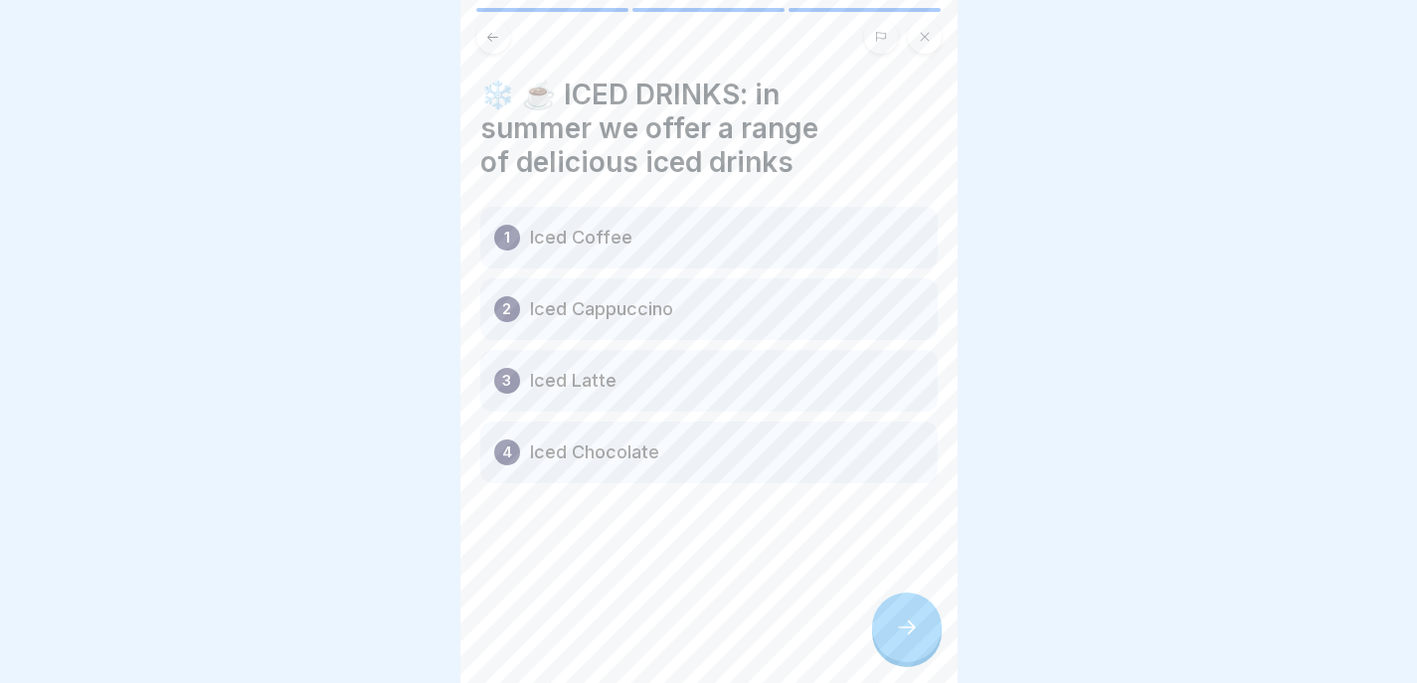
click at [920, 646] on div at bounding box center [907, 628] width 70 height 70
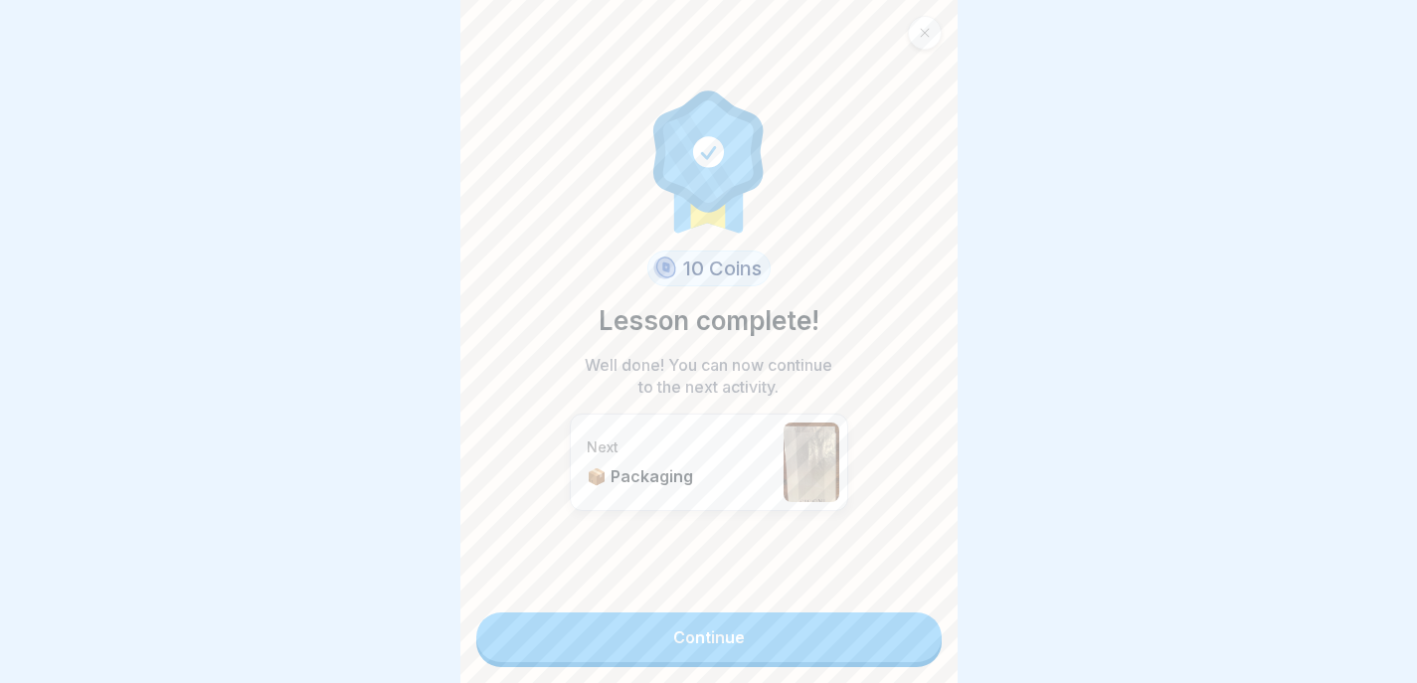
click at [888, 637] on link "Continue" at bounding box center [708, 638] width 465 height 50
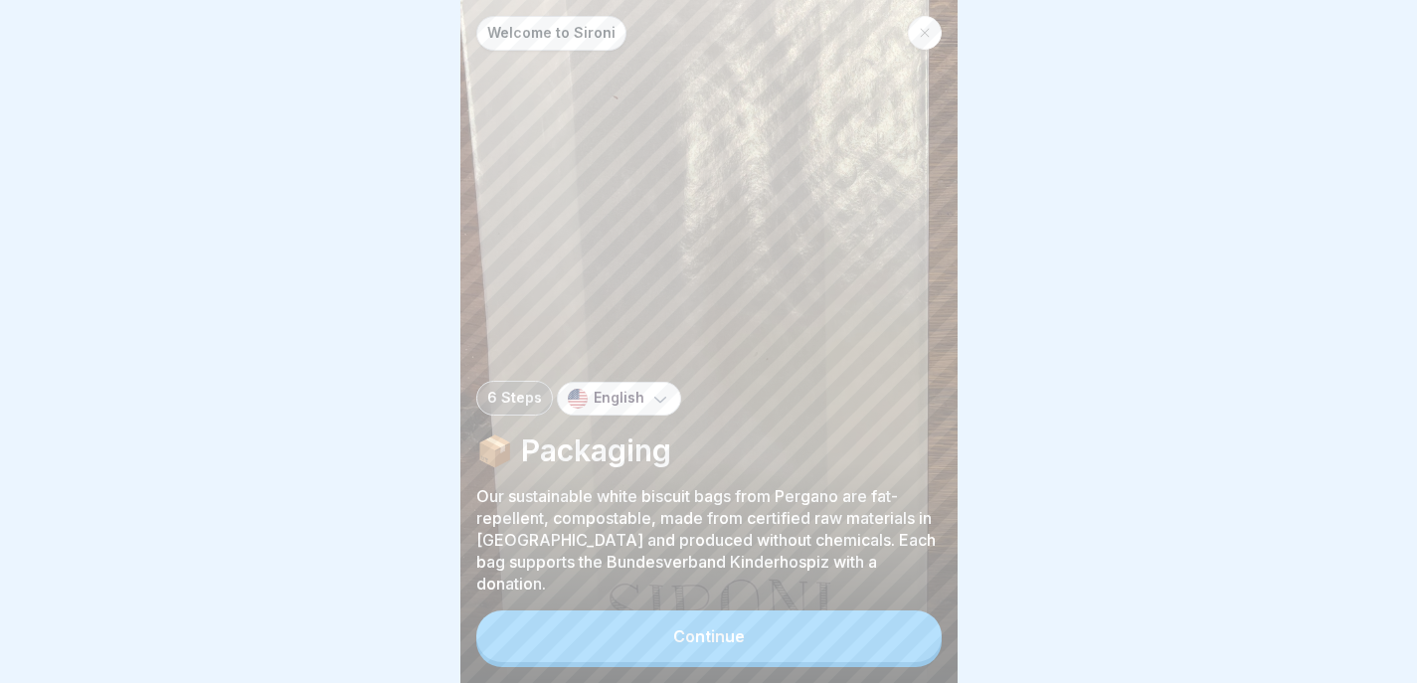
click at [870, 645] on button "Continue" at bounding box center [708, 637] width 465 height 52
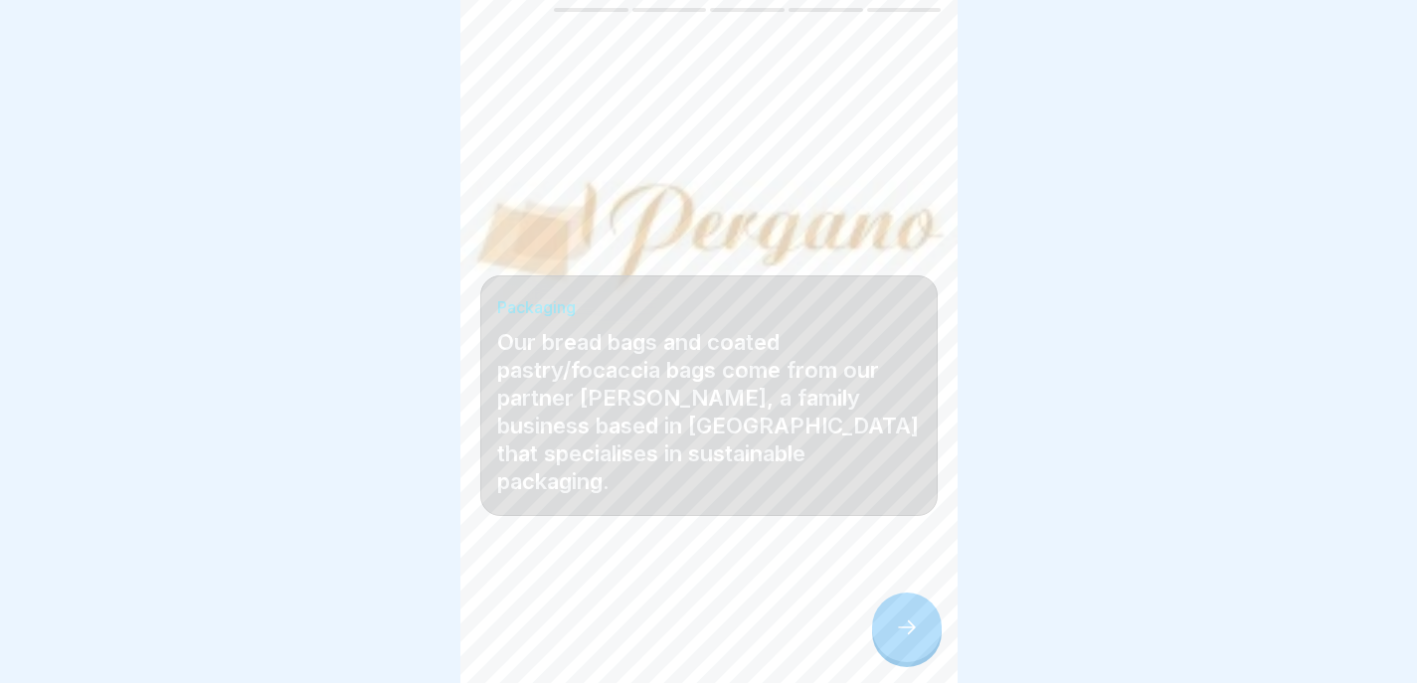
click at [921, 626] on div at bounding box center [907, 628] width 70 height 70
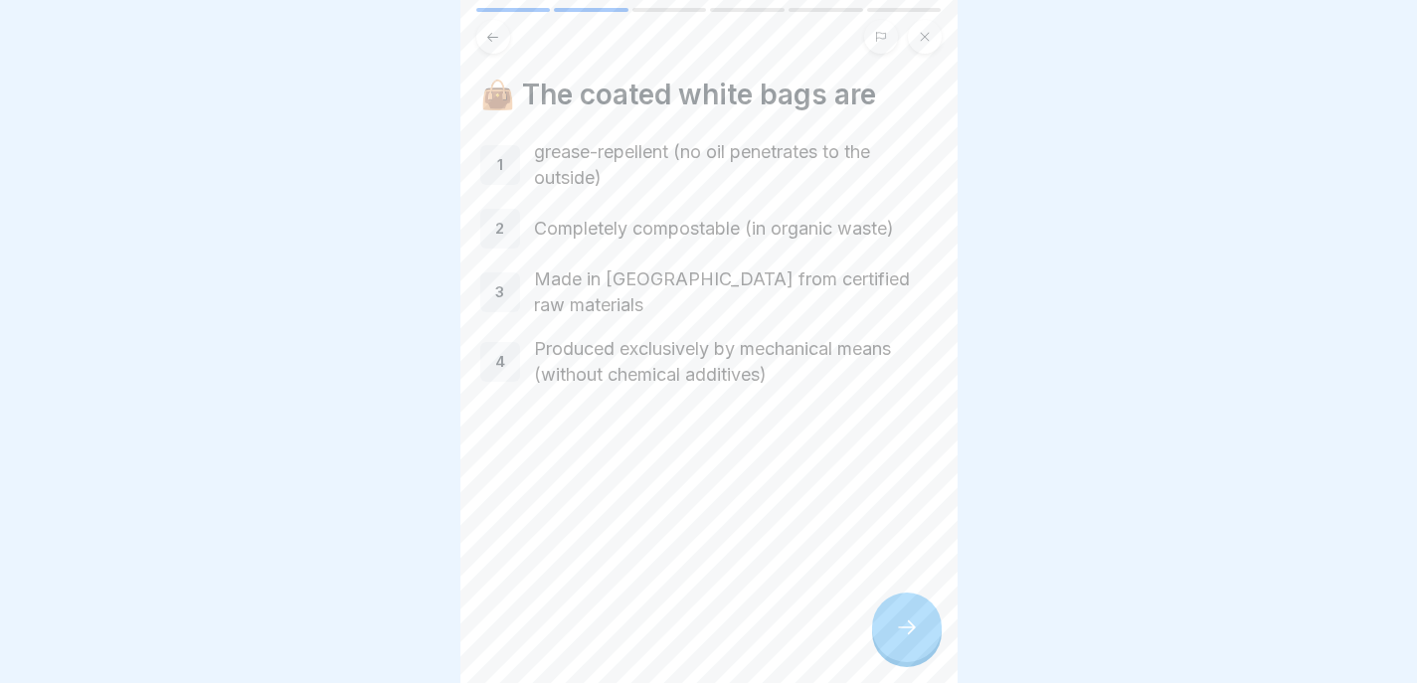
click at [910, 650] on div at bounding box center [907, 628] width 70 height 70
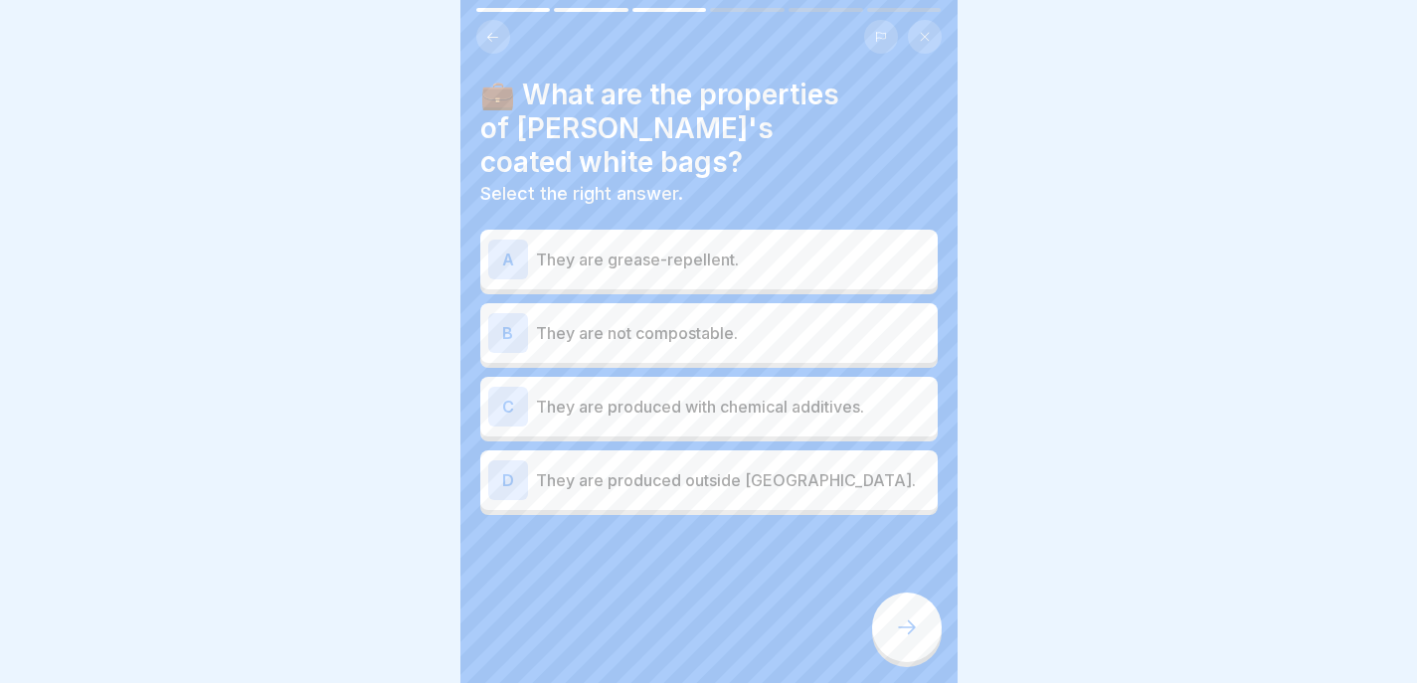
click at [669, 235] on div "A They are grease-repellent." at bounding box center [708, 260] width 457 height 60
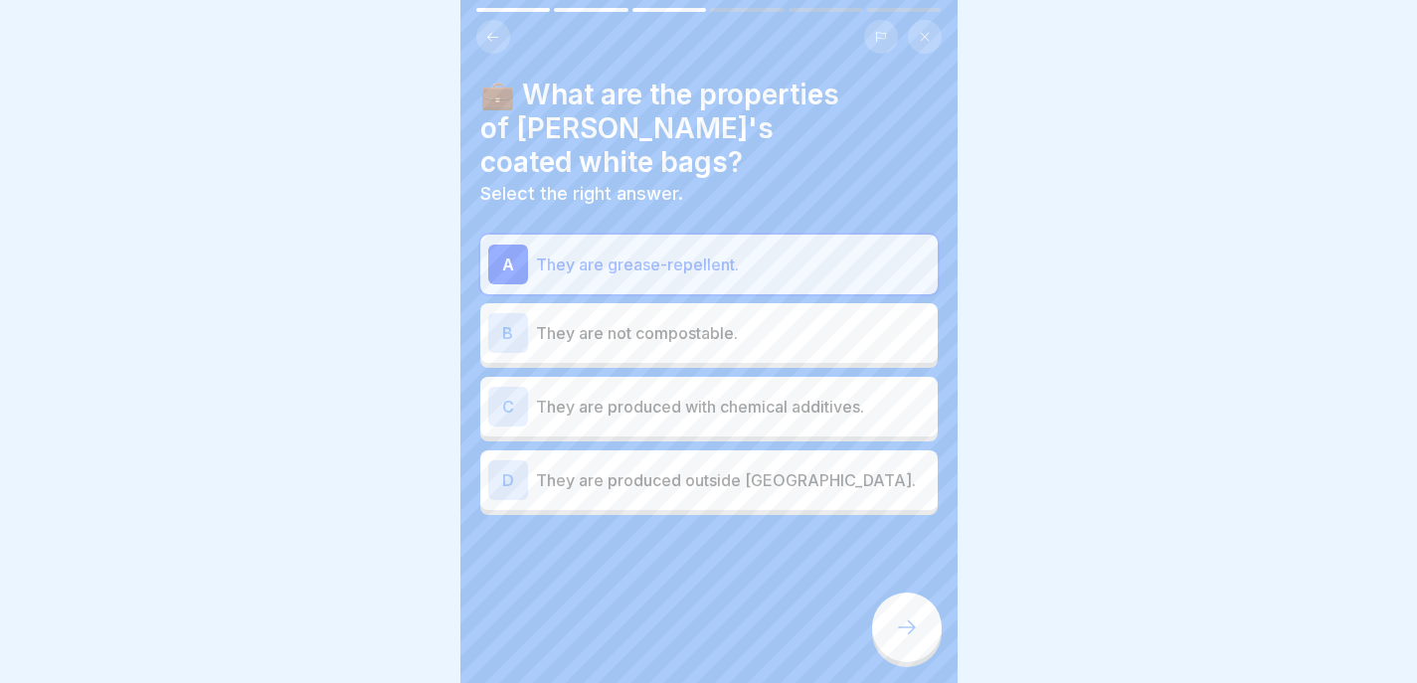
click at [815, 460] on div "D They are produced outside Germany." at bounding box center [709, 480] width 442 height 40
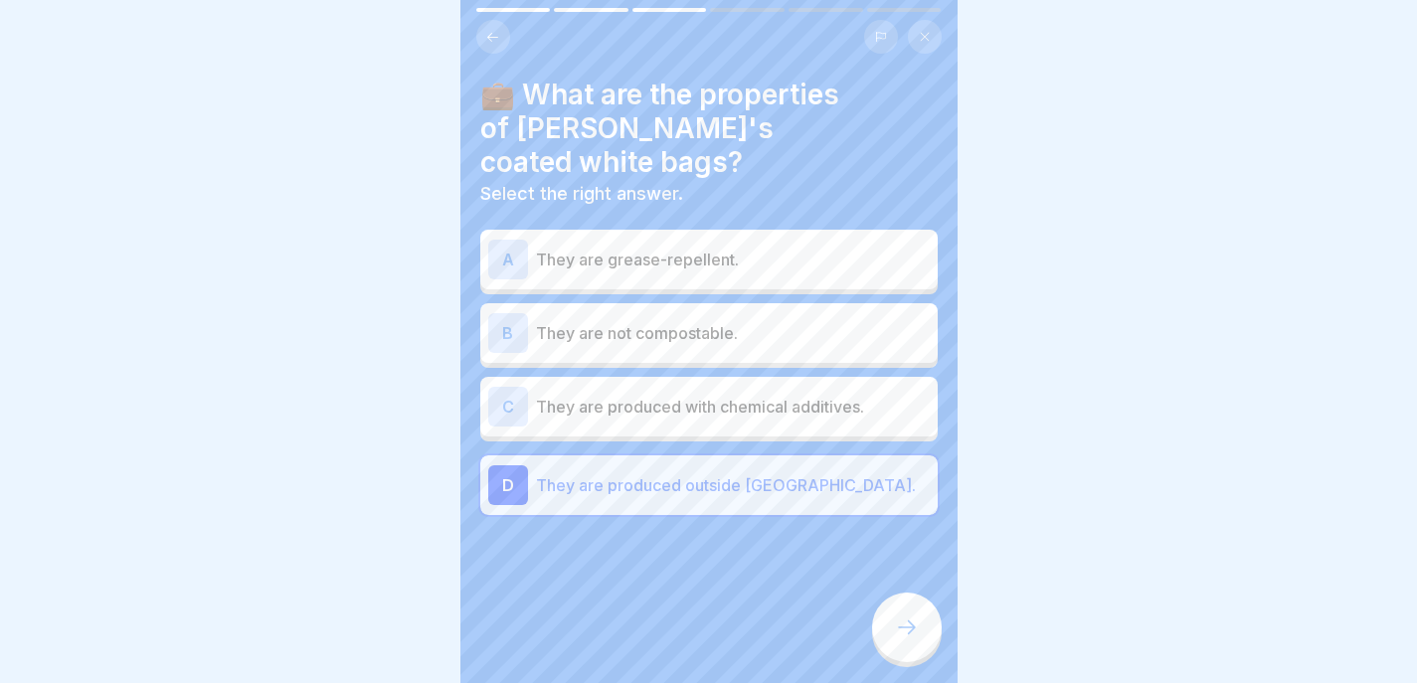
click at [667, 473] on p "They are produced outside Germany." at bounding box center [733, 485] width 394 height 24
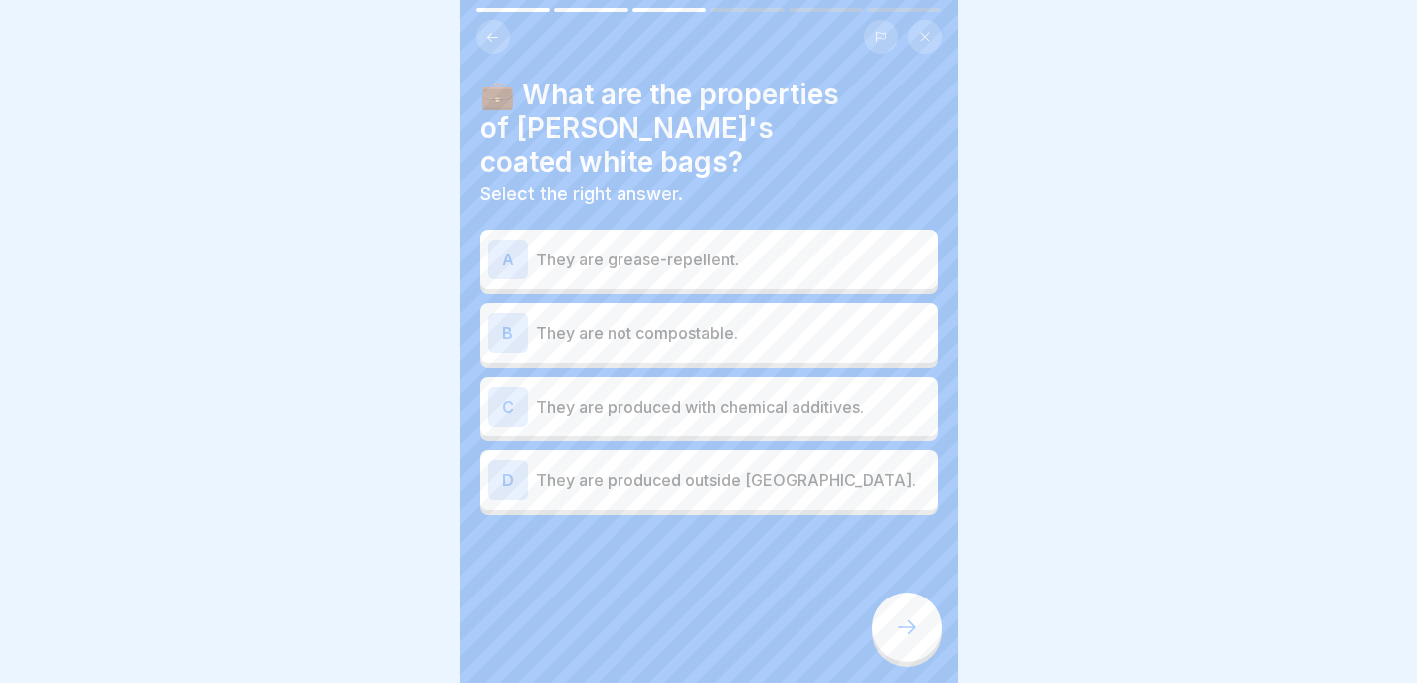
click at [759, 234] on div "A They are grease-repellent." at bounding box center [708, 260] width 457 height 60
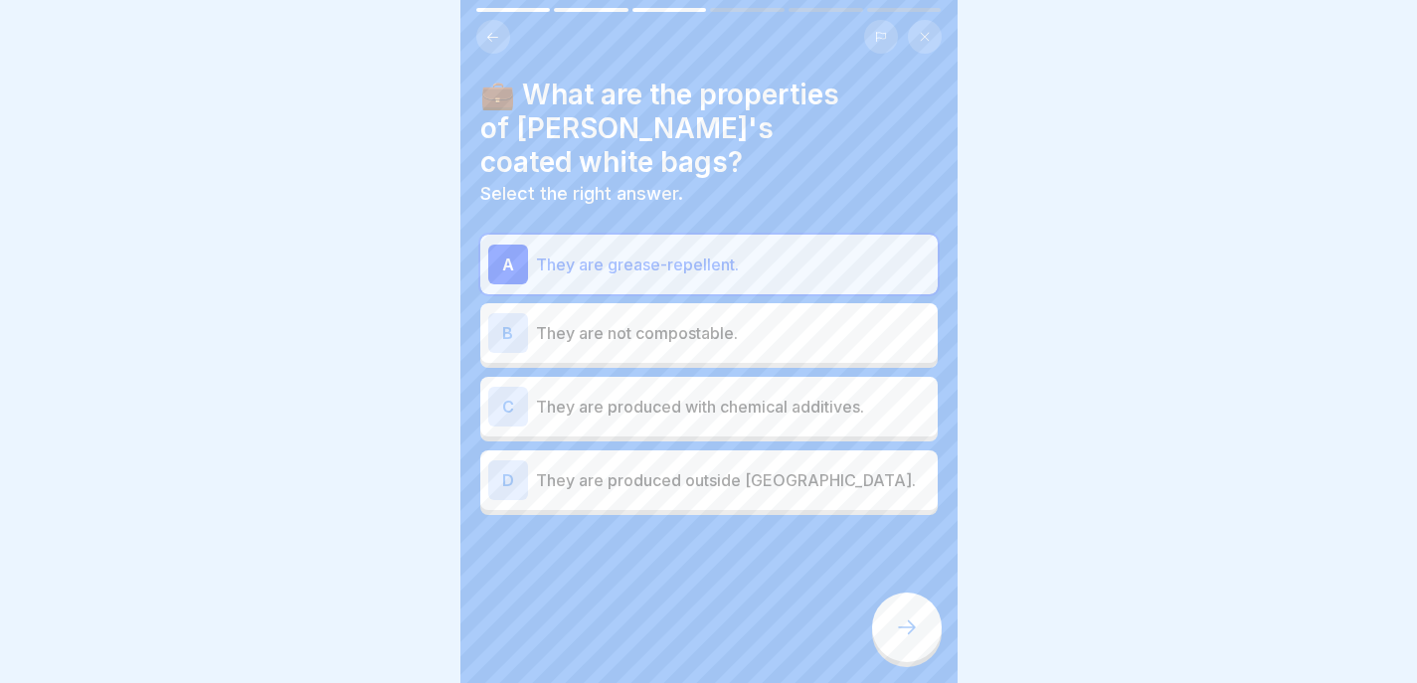
click at [913, 625] on icon at bounding box center [907, 628] width 24 height 24
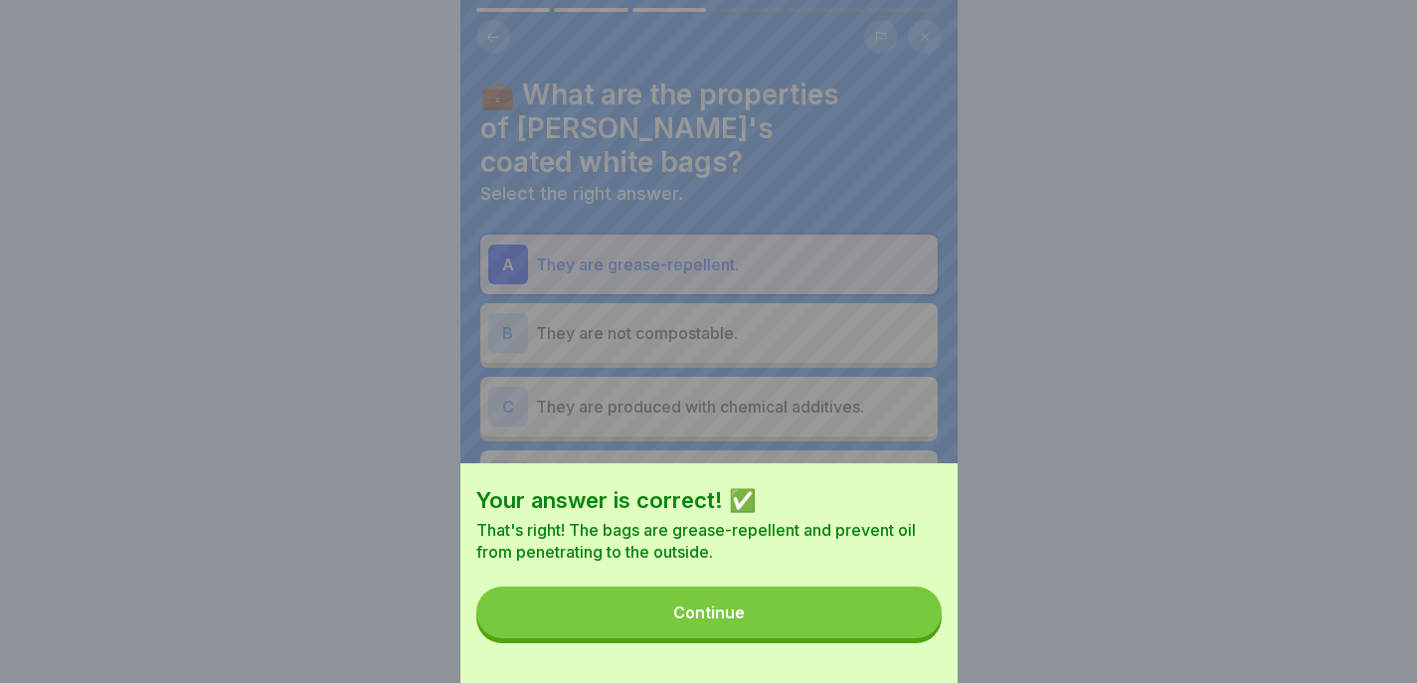
click at [908, 628] on button "Continue" at bounding box center [708, 613] width 465 height 52
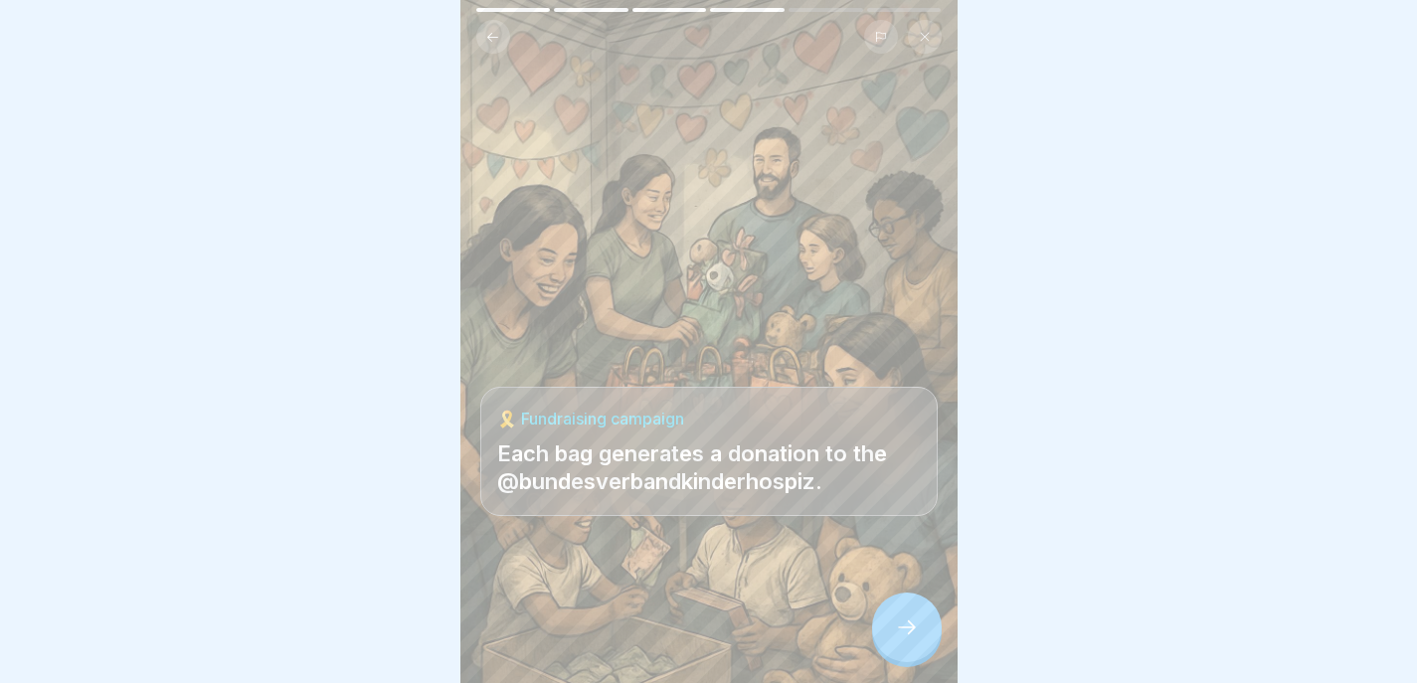
click at [909, 628] on icon at bounding box center [907, 628] width 24 height 24
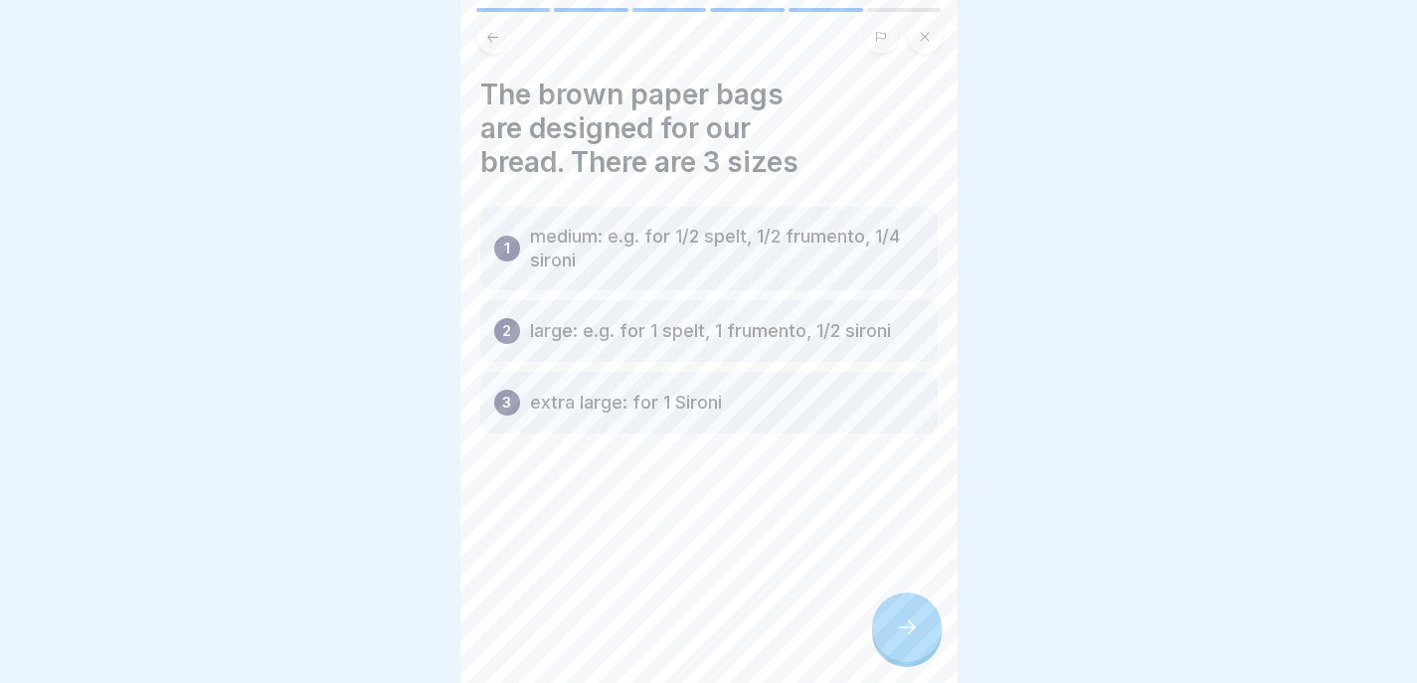
click at [903, 611] on div at bounding box center [907, 628] width 70 height 70
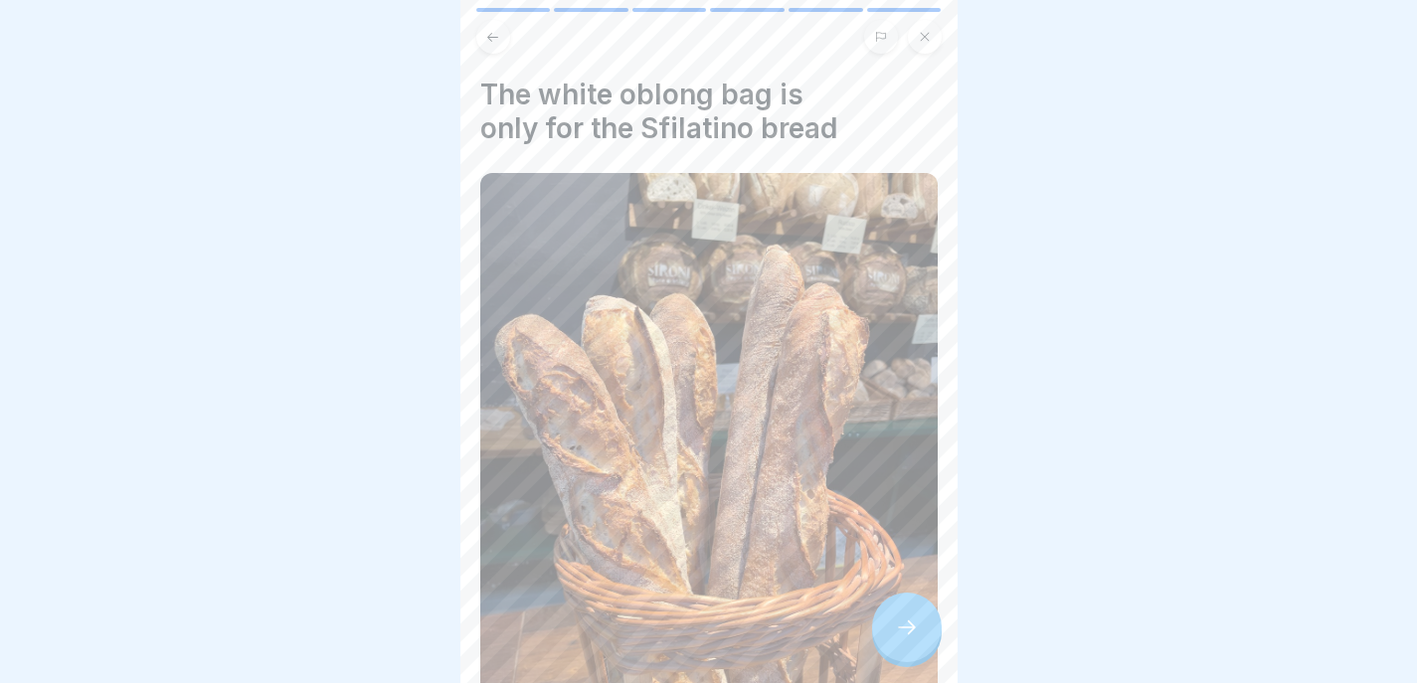
click at [915, 659] on div at bounding box center [907, 628] width 70 height 70
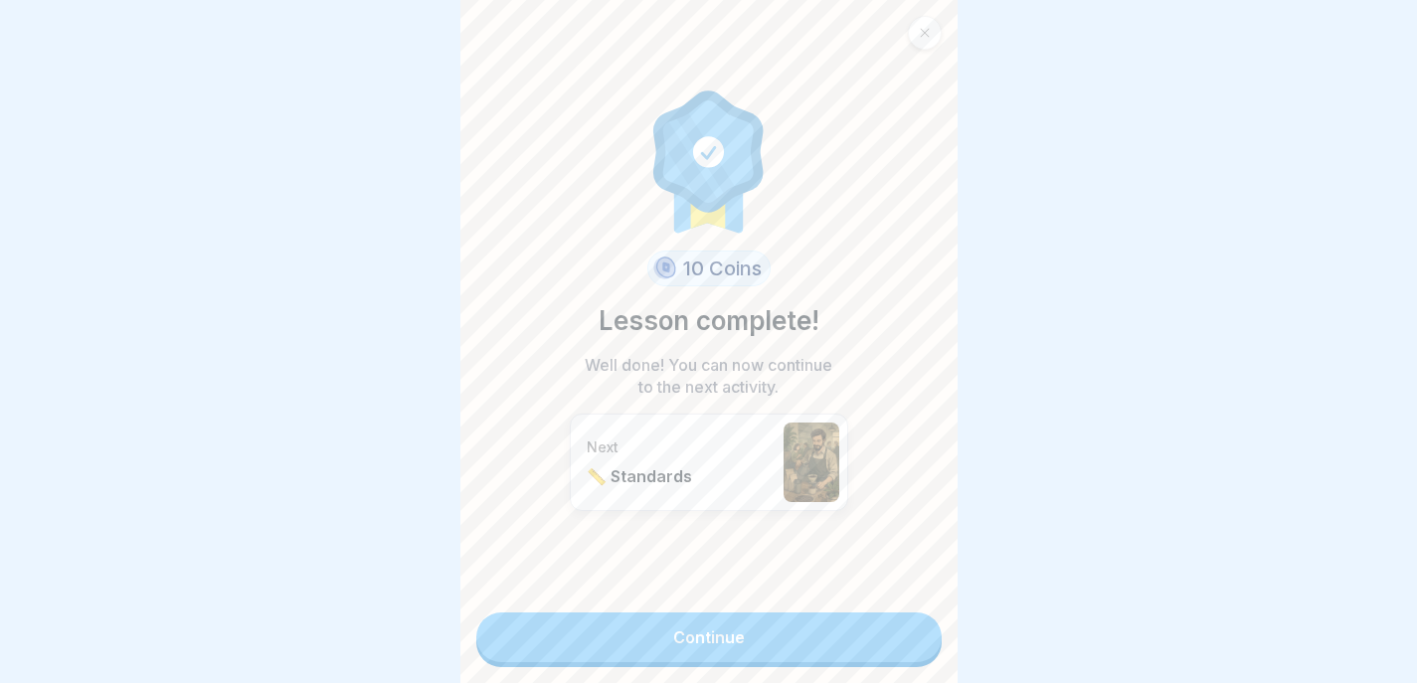
click at [846, 649] on link "Continue" at bounding box center [708, 638] width 465 height 50
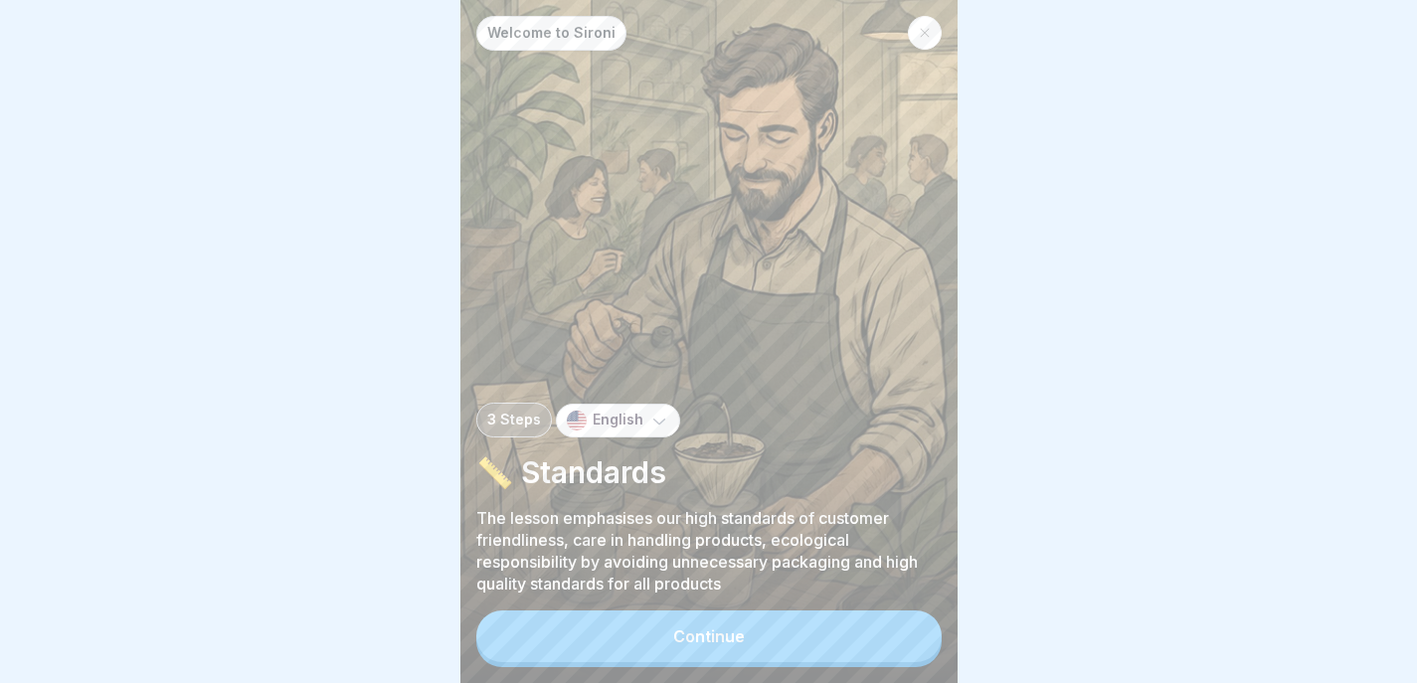
click at [803, 656] on button "Continue" at bounding box center [708, 637] width 465 height 52
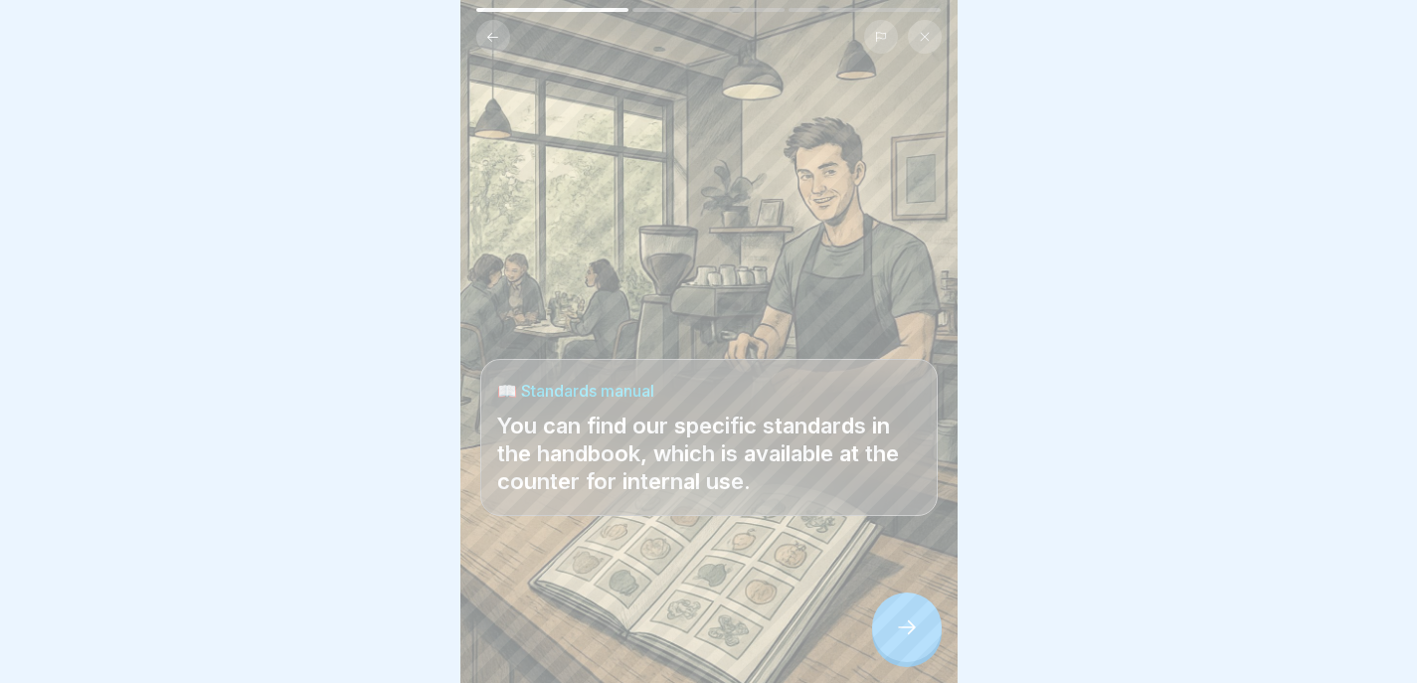
click at [912, 634] on icon at bounding box center [907, 627] width 18 height 14
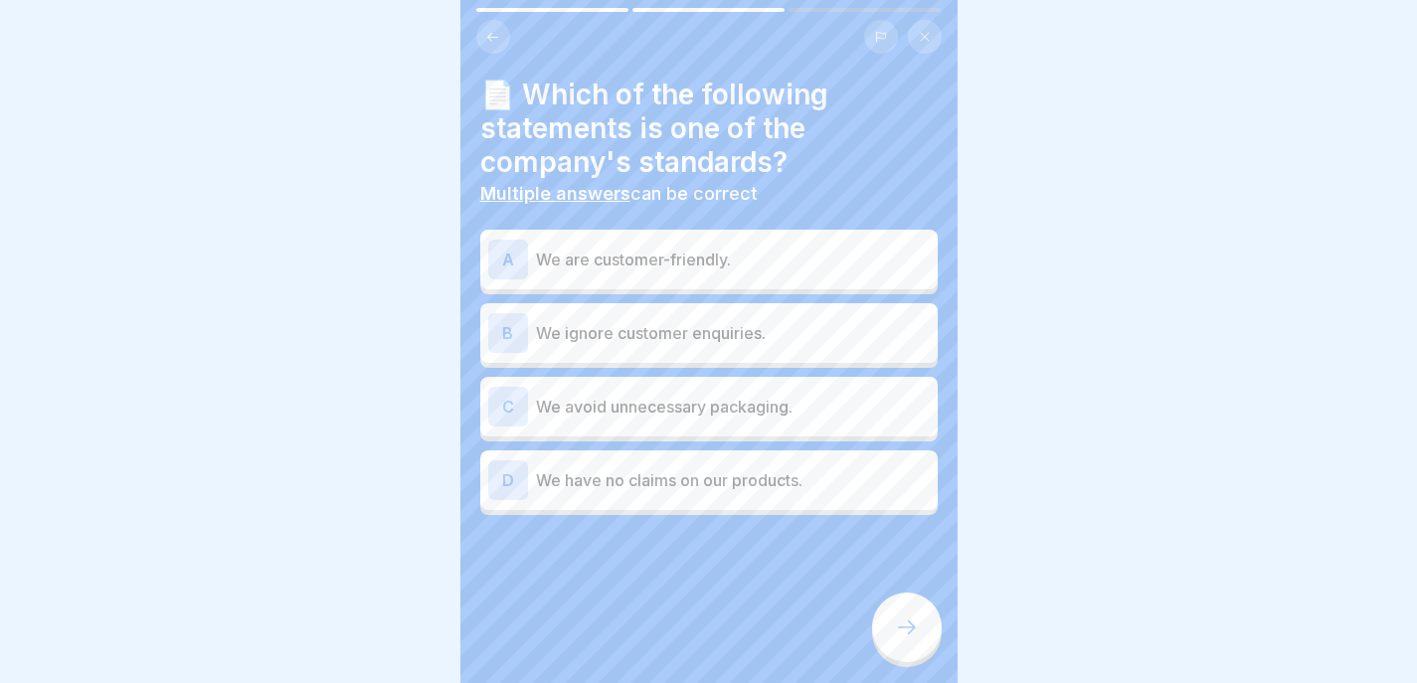
click at [490, 24] on button at bounding box center [493, 37] width 34 height 34
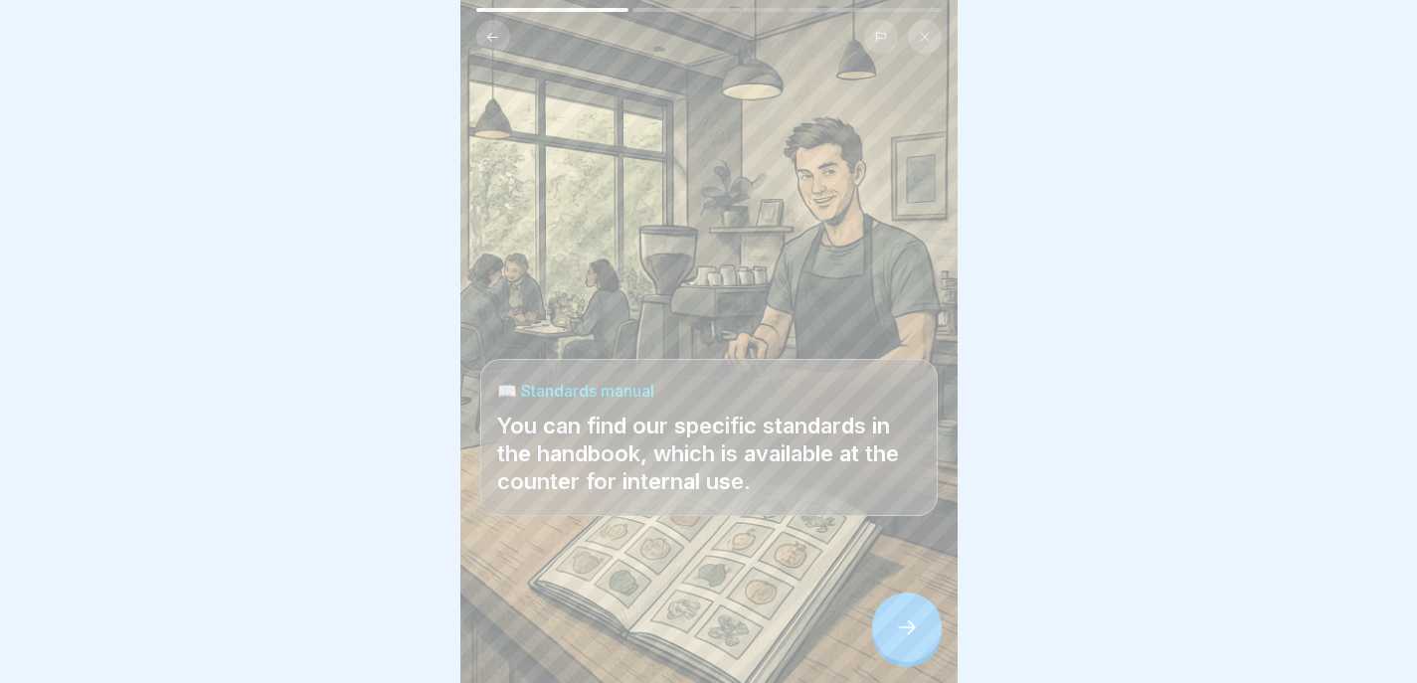
click at [490, 26] on button at bounding box center [493, 37] width 34 height 34
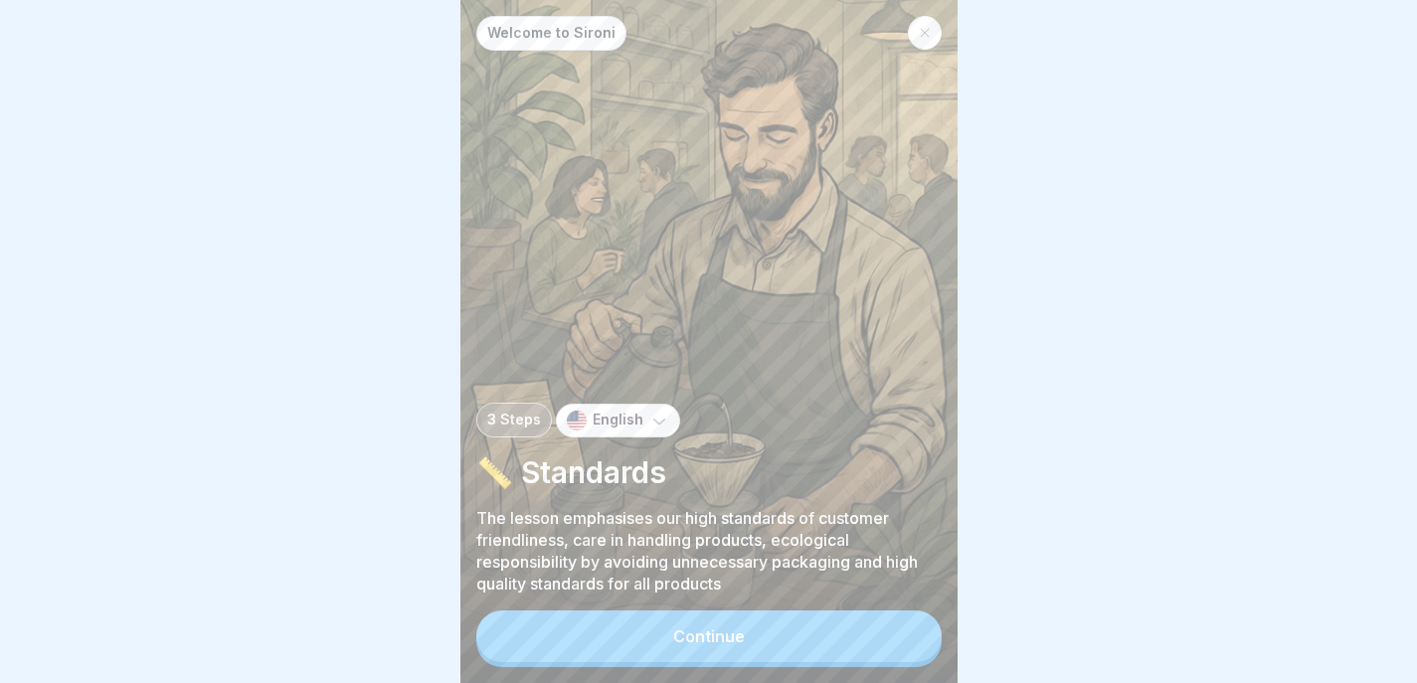
scroll to position [15, 0]
click at [663, 654] on button "Continue" at bounding box center [708, 637] width 465 height 52
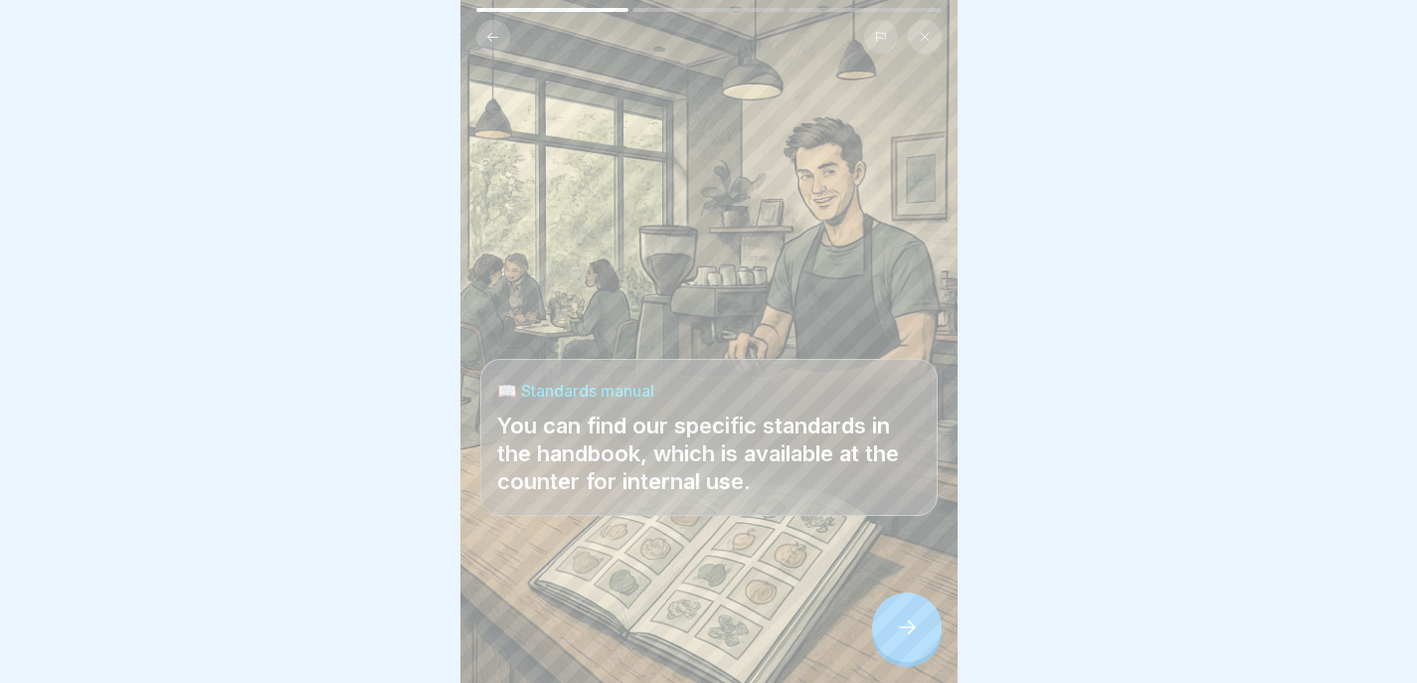
click at [619, 380] on h4 "📖 Standards manual" at bounding box center [709, 391] width 424 height 22
click at [690, 445] on p "You can find our specific standards in the handbook, which is available at the …" at bounding box center [709, 454] width 424 height 84
click at [907, 627] on icon at bounding box center [907, 628] width 24 height 24
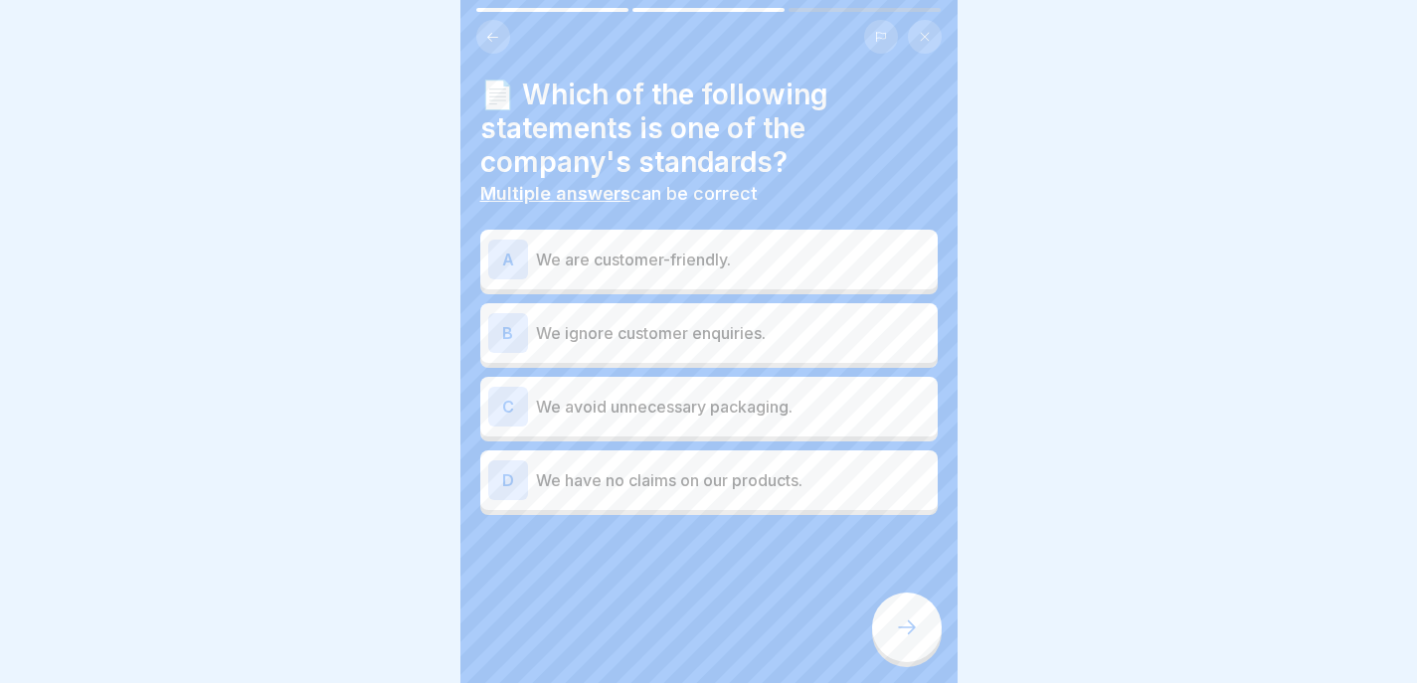
click at [692, 230] on div "A We are customer-friendly." at bounding box center [708, 260] width 457 height 60
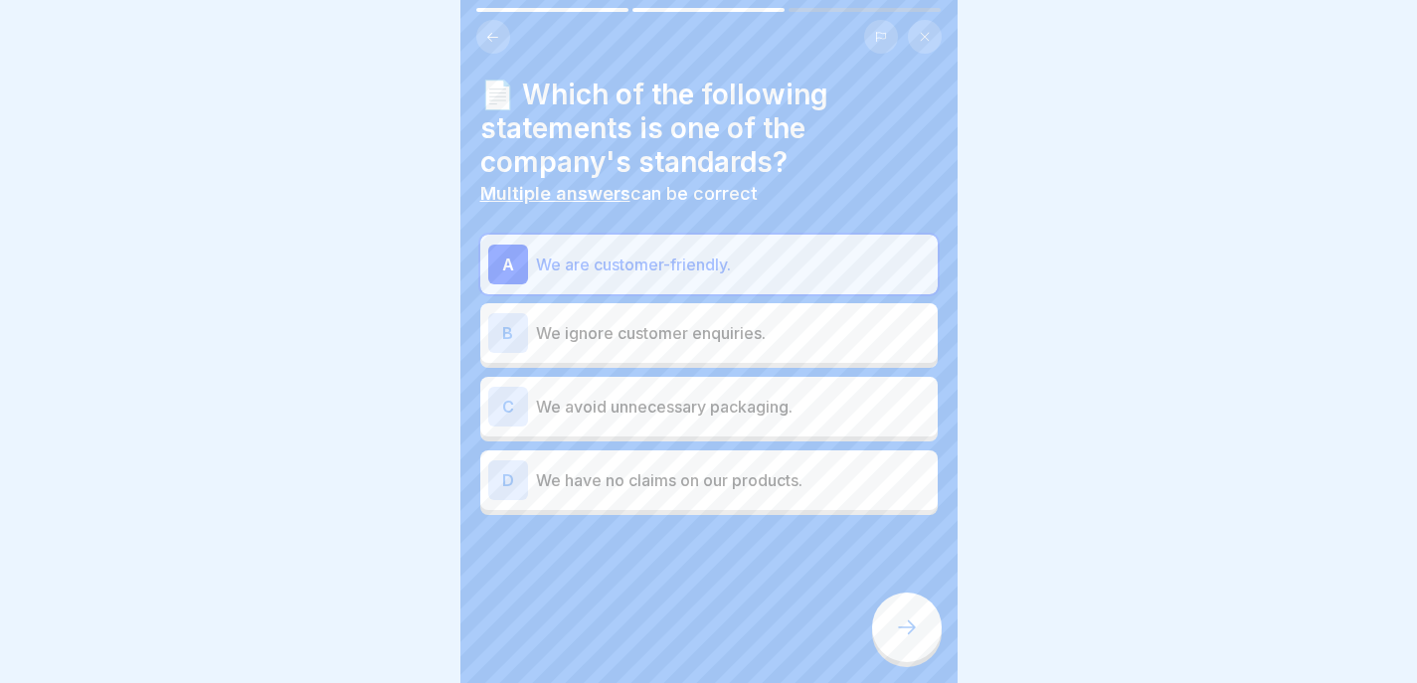
click at [774, 326] on p "We ignore customer enquiries." at bounding box center [733, 333] width 394 height 24
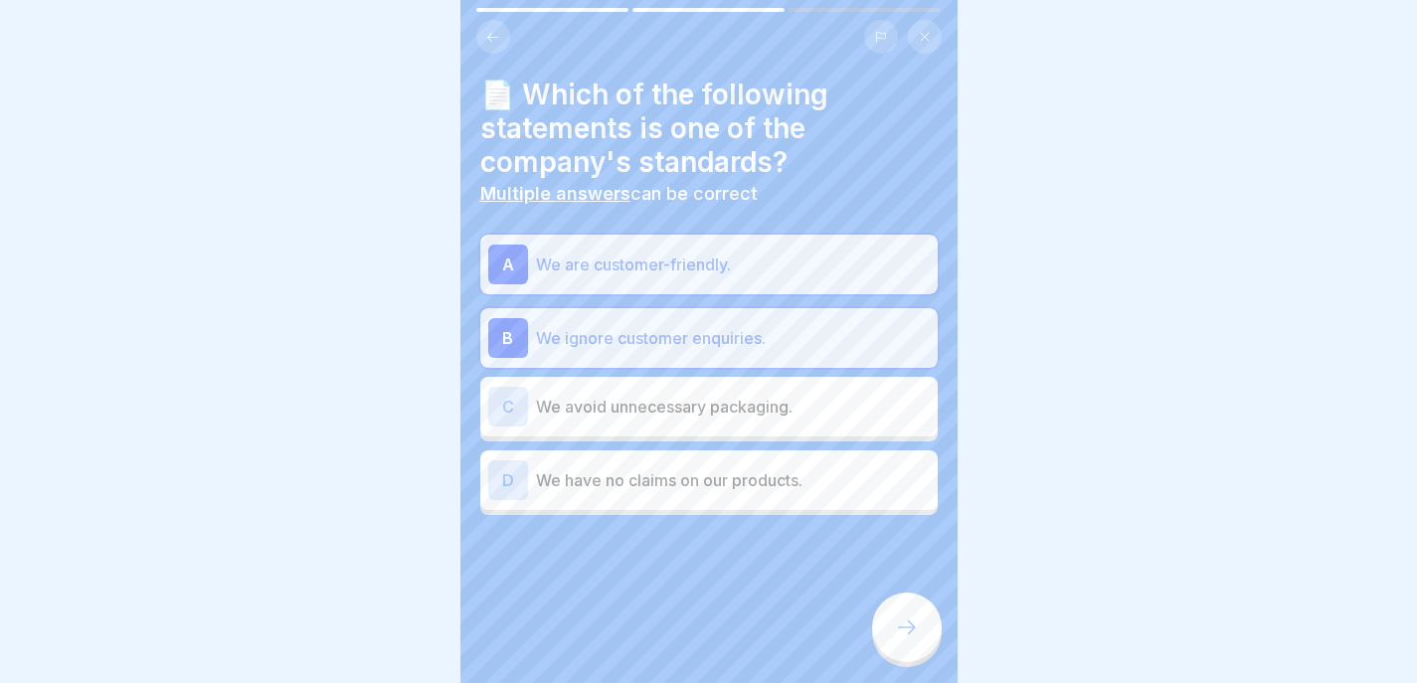
click at [817, 413] on div "C We avoid unnecessary packaging." at bounding box center [708, 407] width 457 height 60
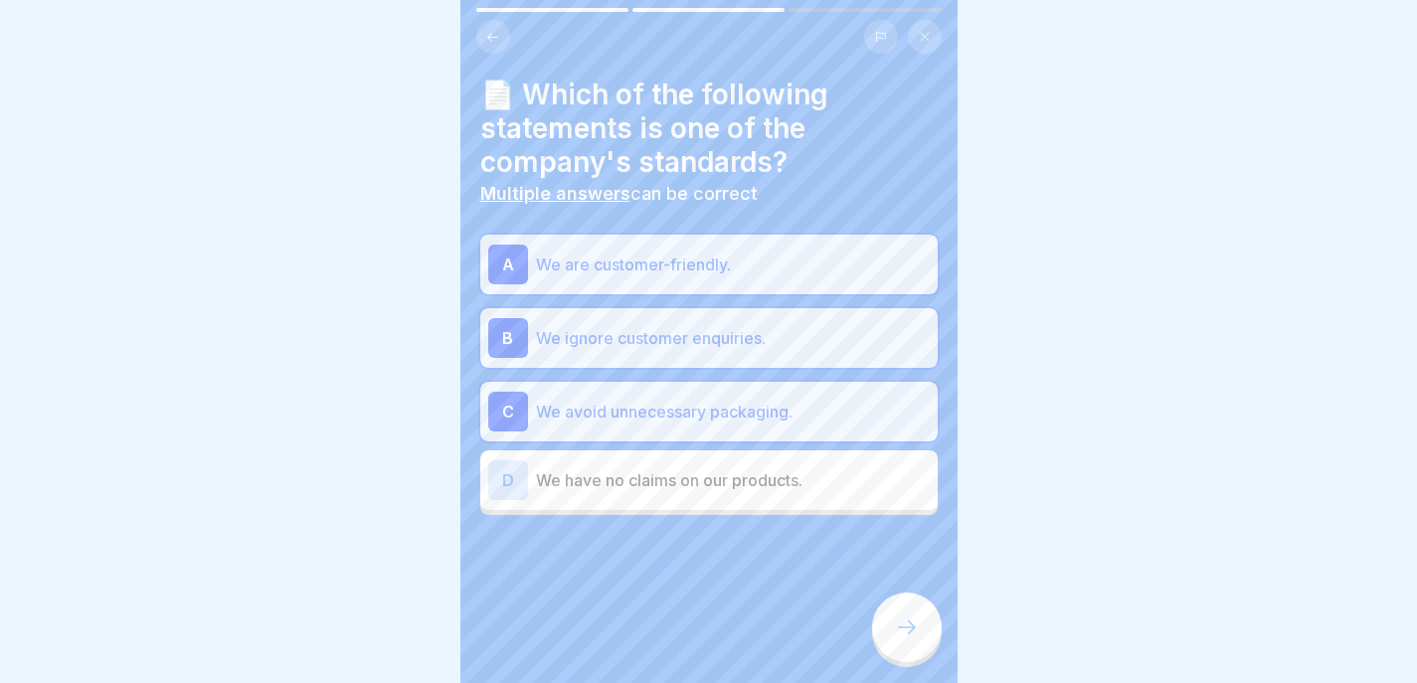
click at [904, 621] on icon at bounding box center [907, 628] width 24 height 24
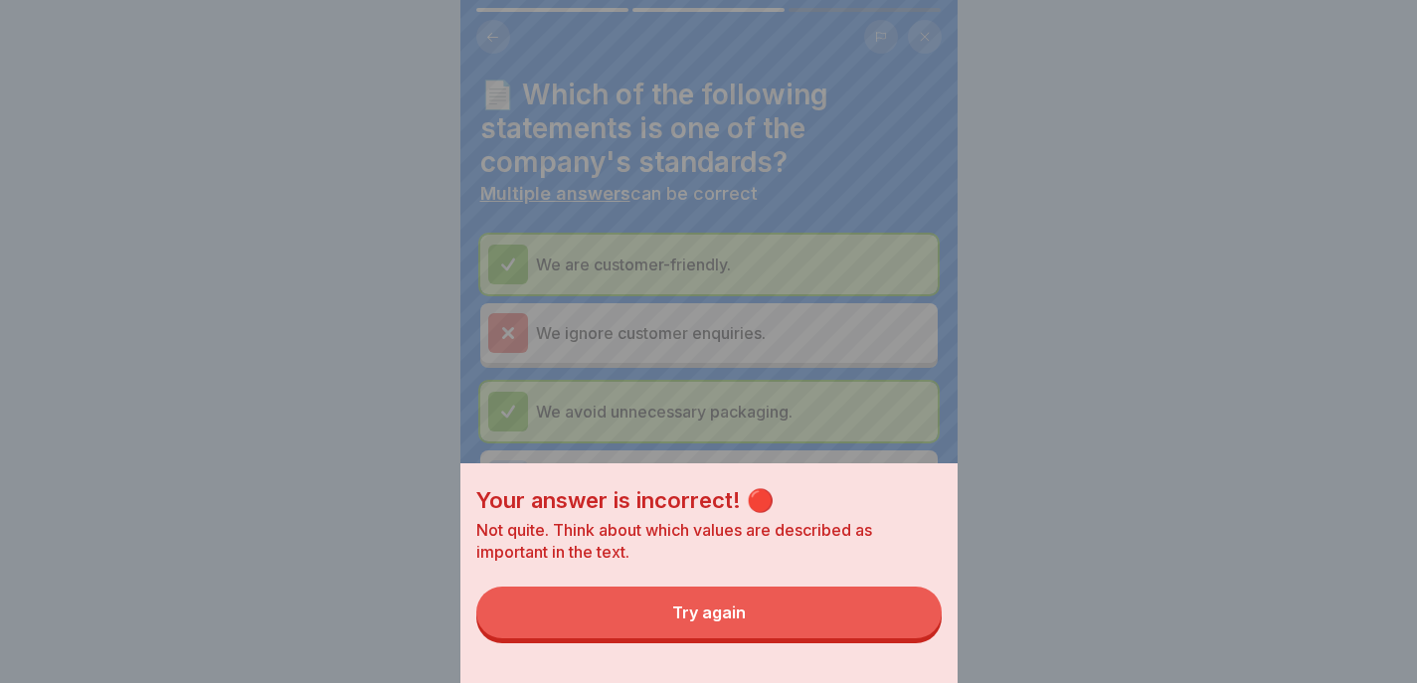
click at [844, 638] on button "Try again" at bounding box center [708, 613] width 465 height 52
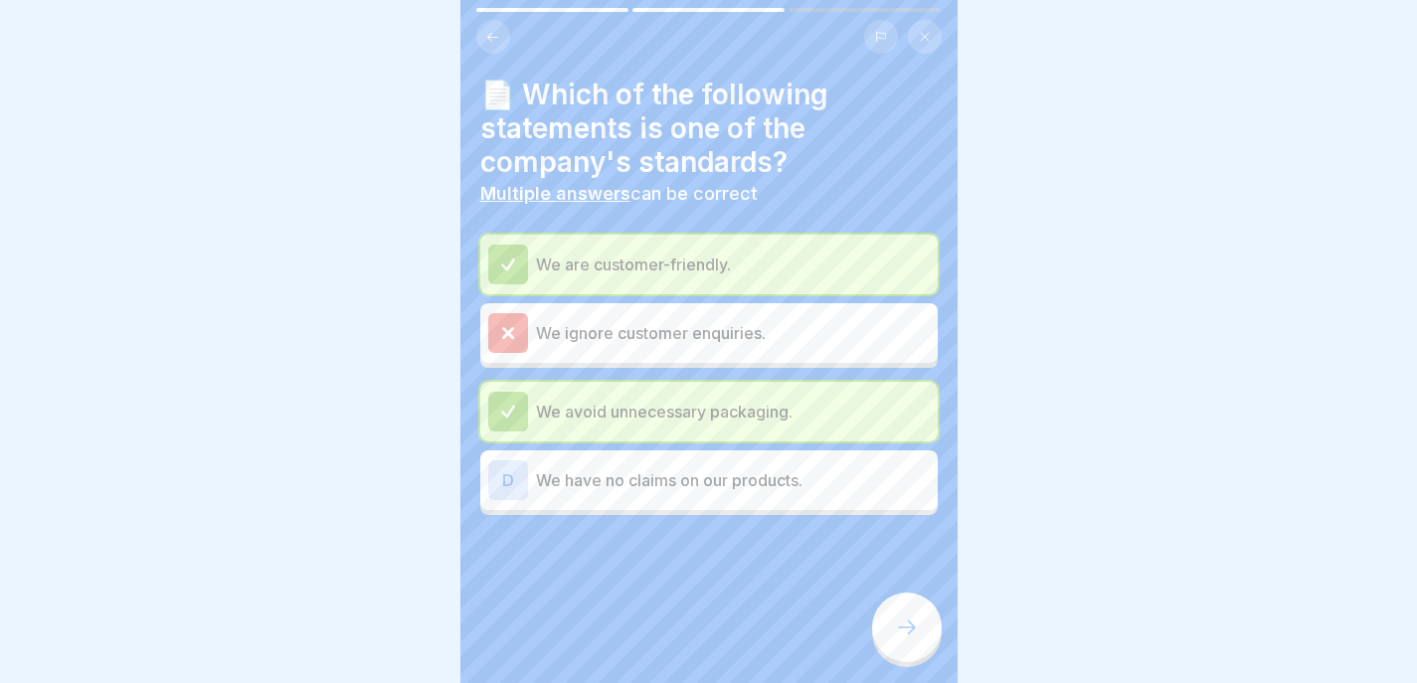
click at [731, 321] on p "We ignore customer enquiries." at bounding box center [733, 333] width 394 height 24
click at [743, 410] on div "We avoid unnecessary packaging." at bounding box center [709, 412] width 442 height 40
click at [492, 30] on button at bounding box center [493, 37] width 34 height 34
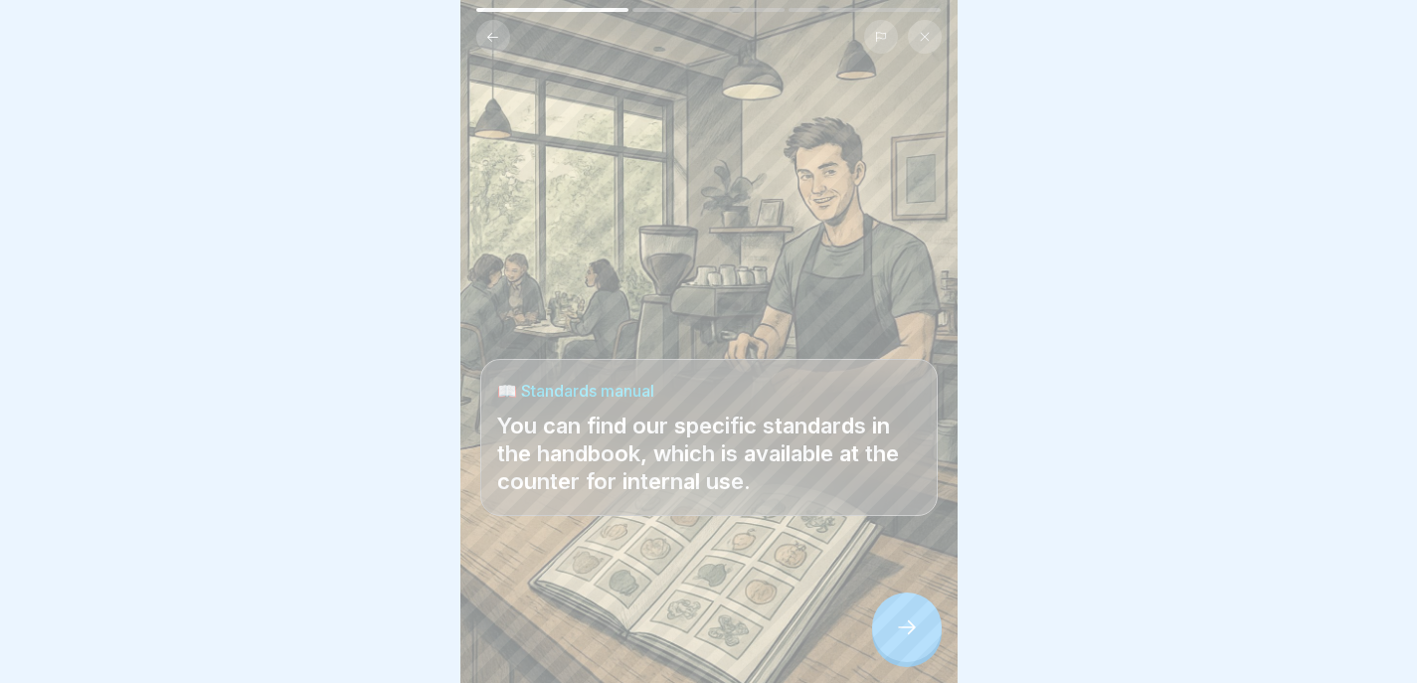
click at [888, 628] on div at bounding box center [907, 628] width 70 height 70
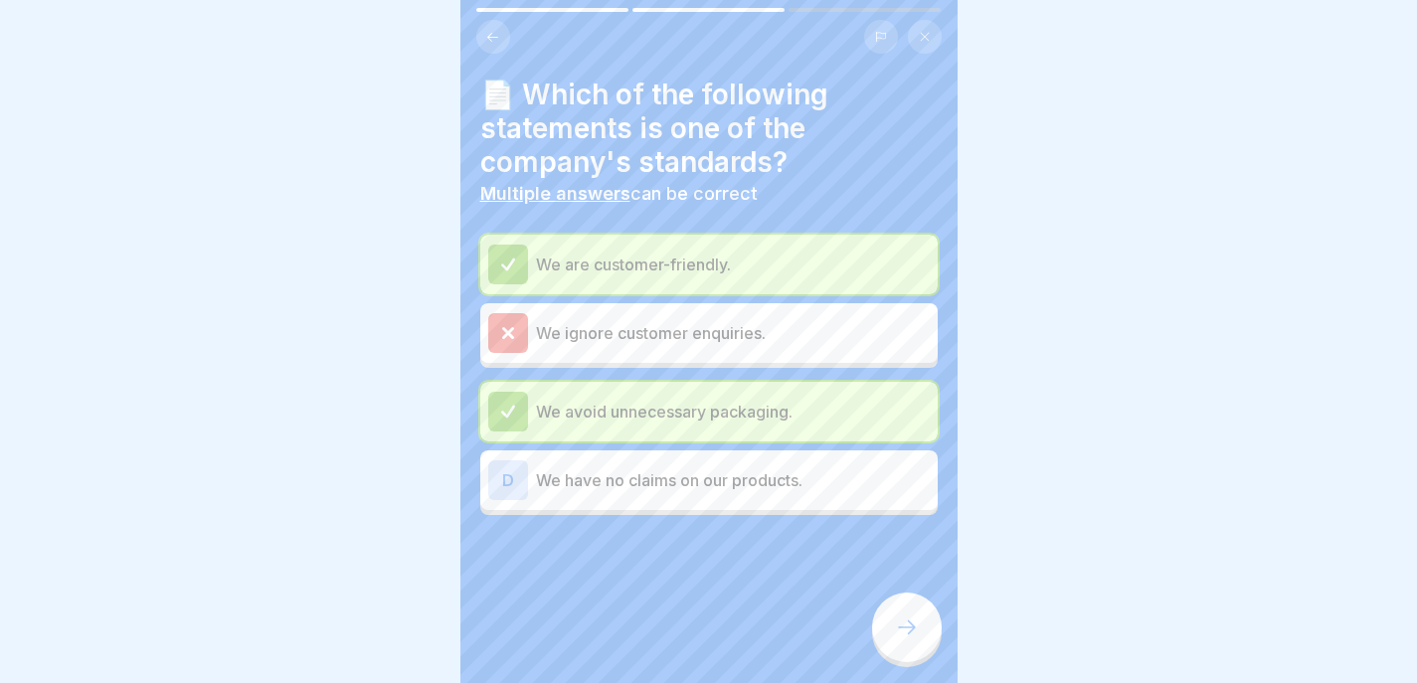
click at [886, 620] on div at bounding box center [907, 628] width 70 height 70
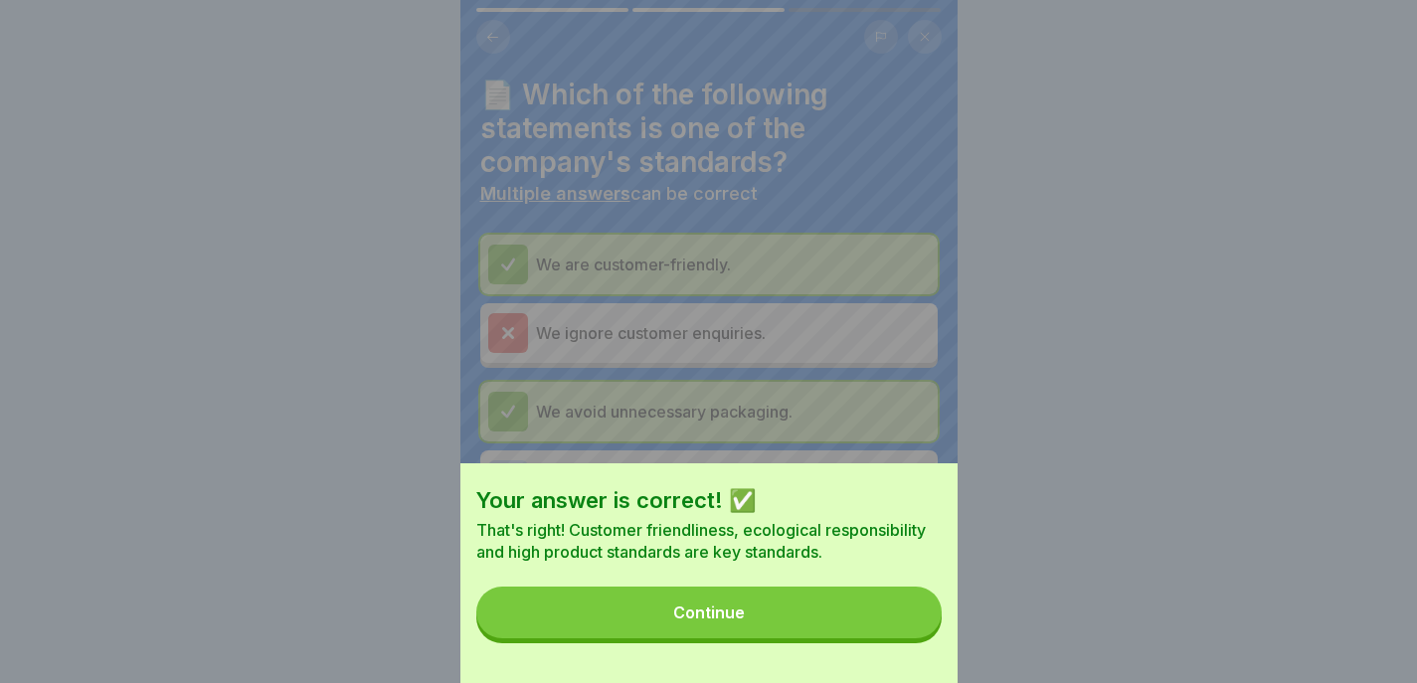
click at [887, 621] on button "Continue" at bounding box center [708, 613] width 465 height 52
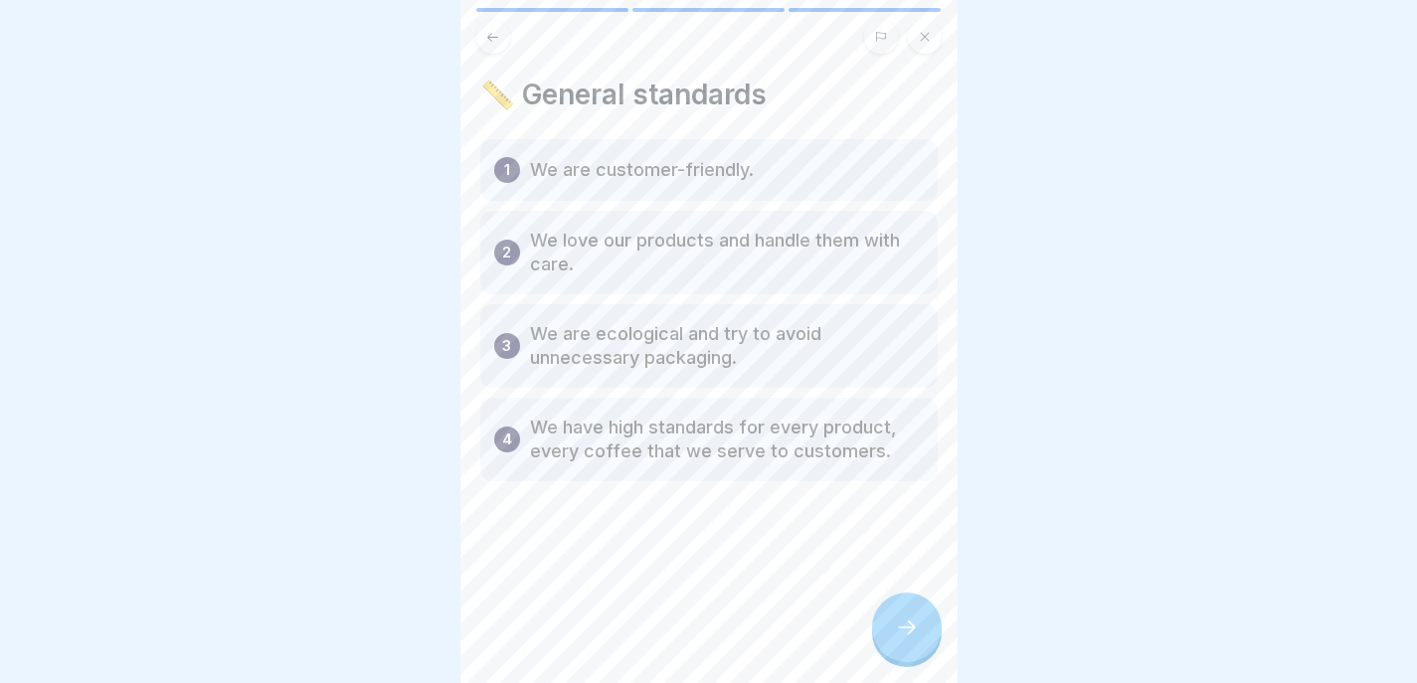
click at [909, 632] on icon at bounding box center [907, 627] width 18 height 14
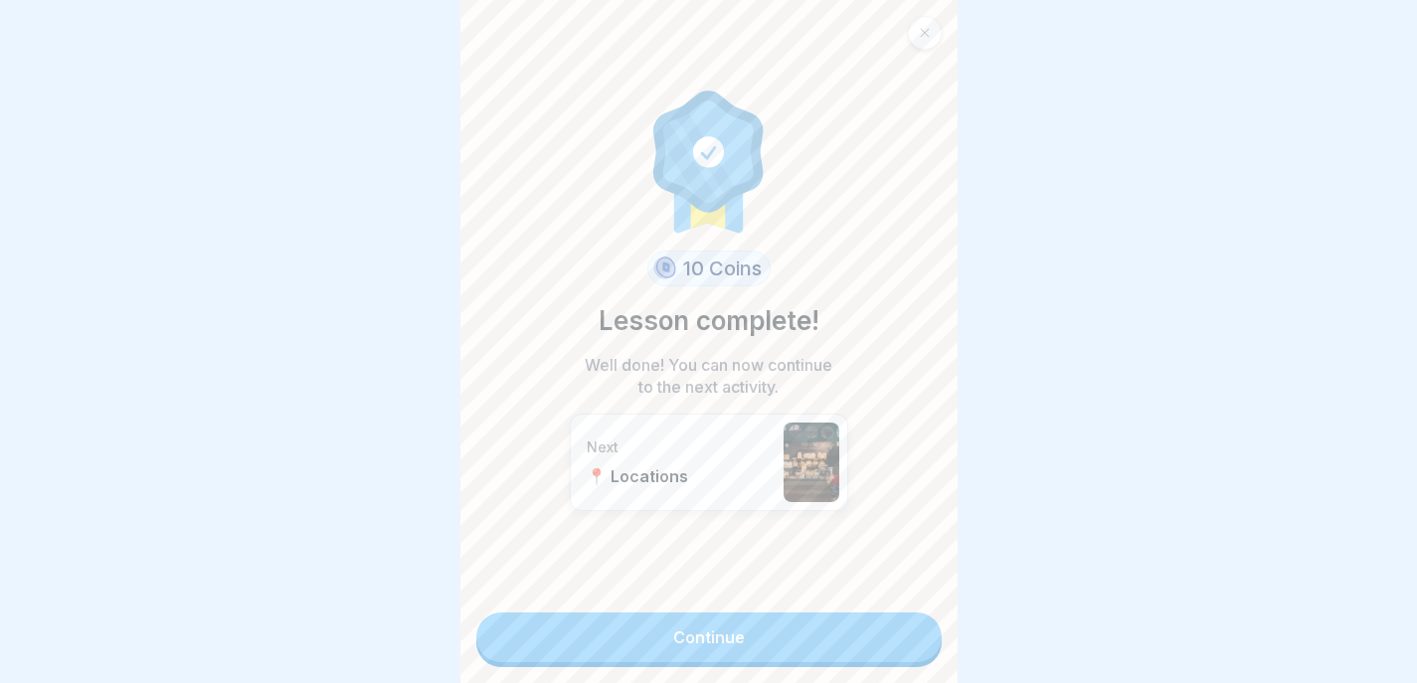
click at [909, 632] on link "Continue" at bounding box center [708, 638] width 465 height 50
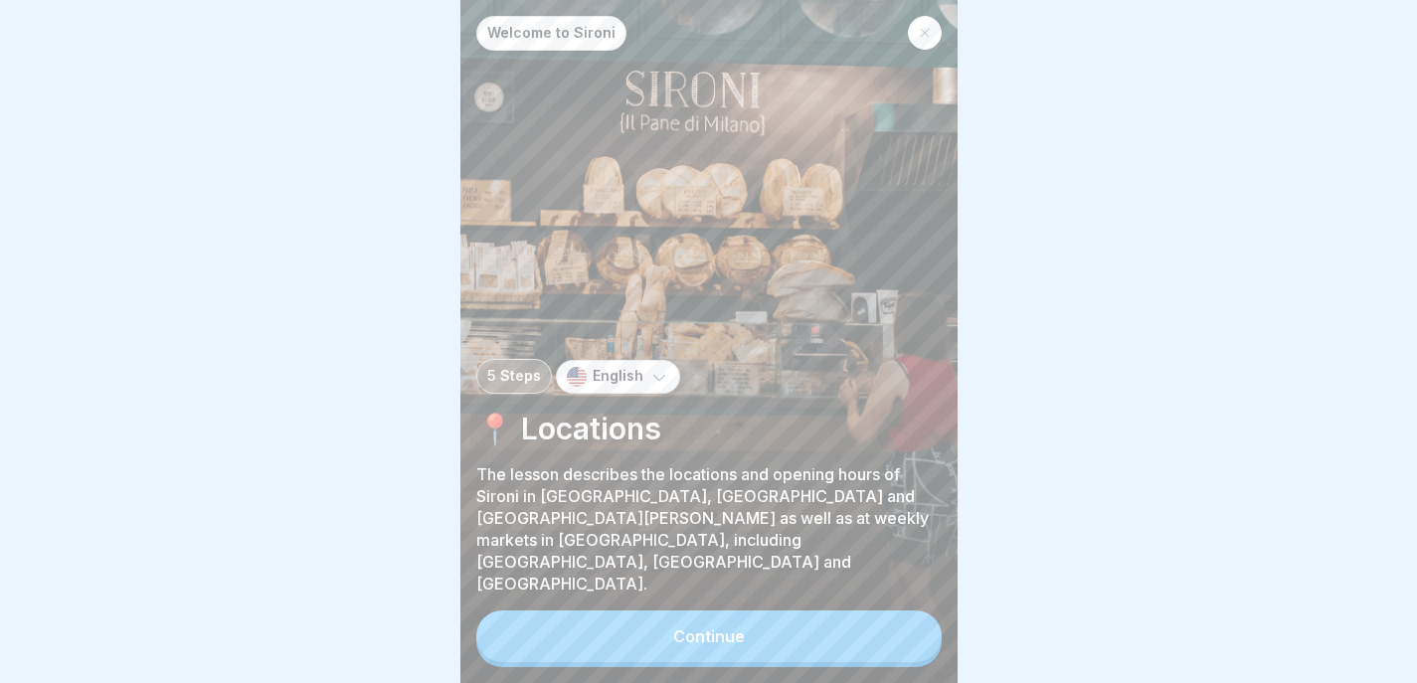
click at [901, 645] on button "Continue" at bounding box center [708, 637] width 465 height 52
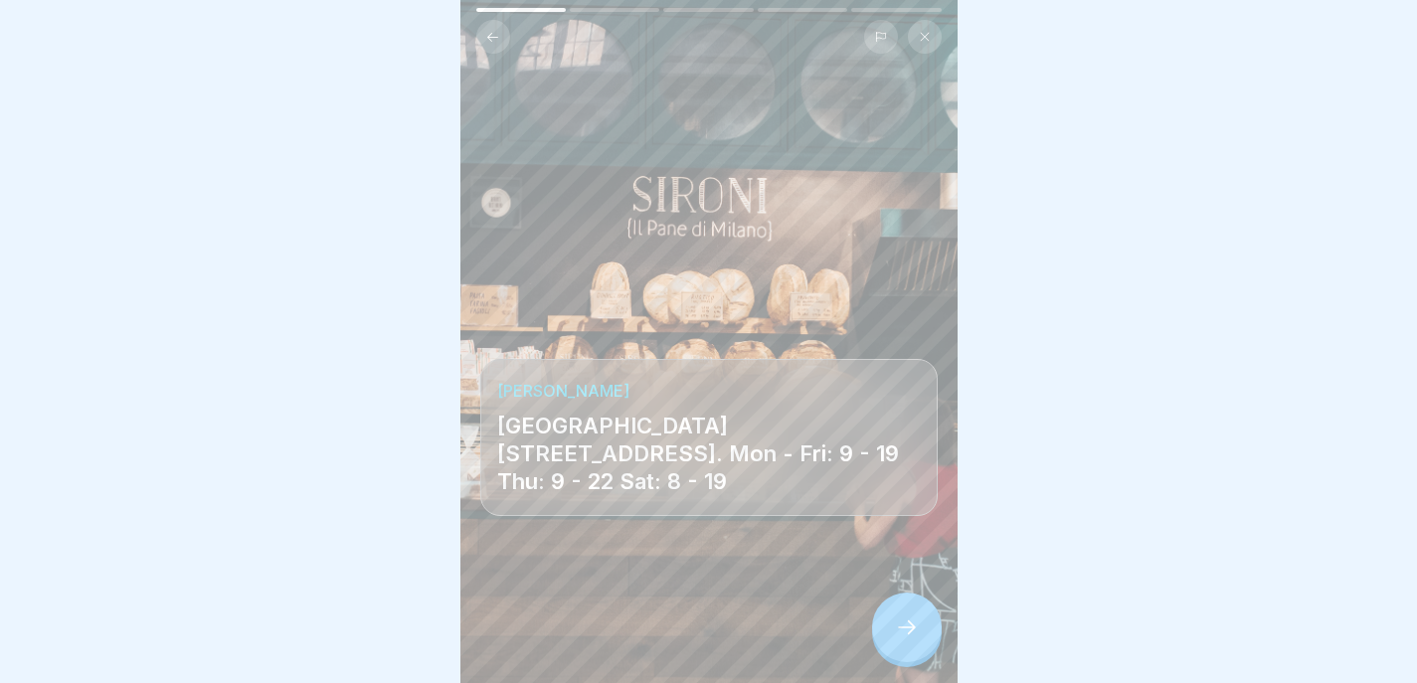
click at [913, 635] on icon at bounding box center [907, 628] width 24 height 24
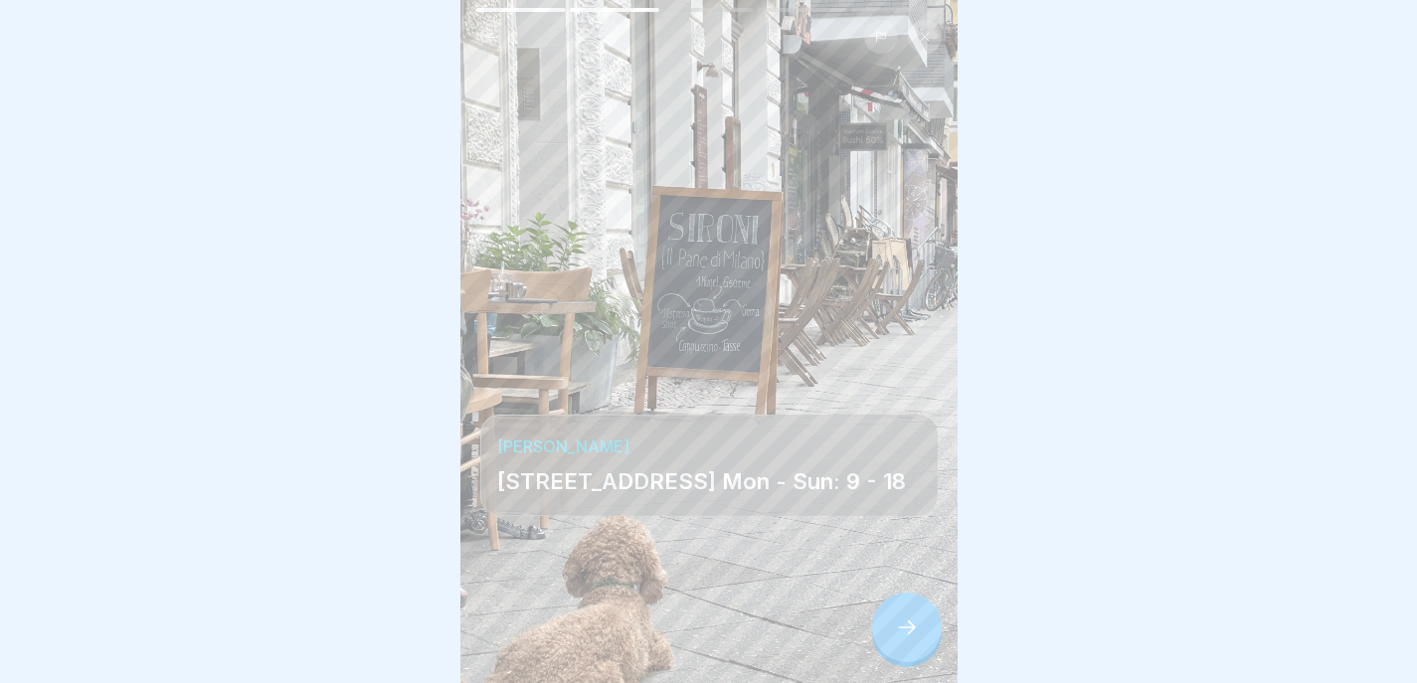
click at [913, 636] on icon at bounding box center [907, 628] width 24 height 24
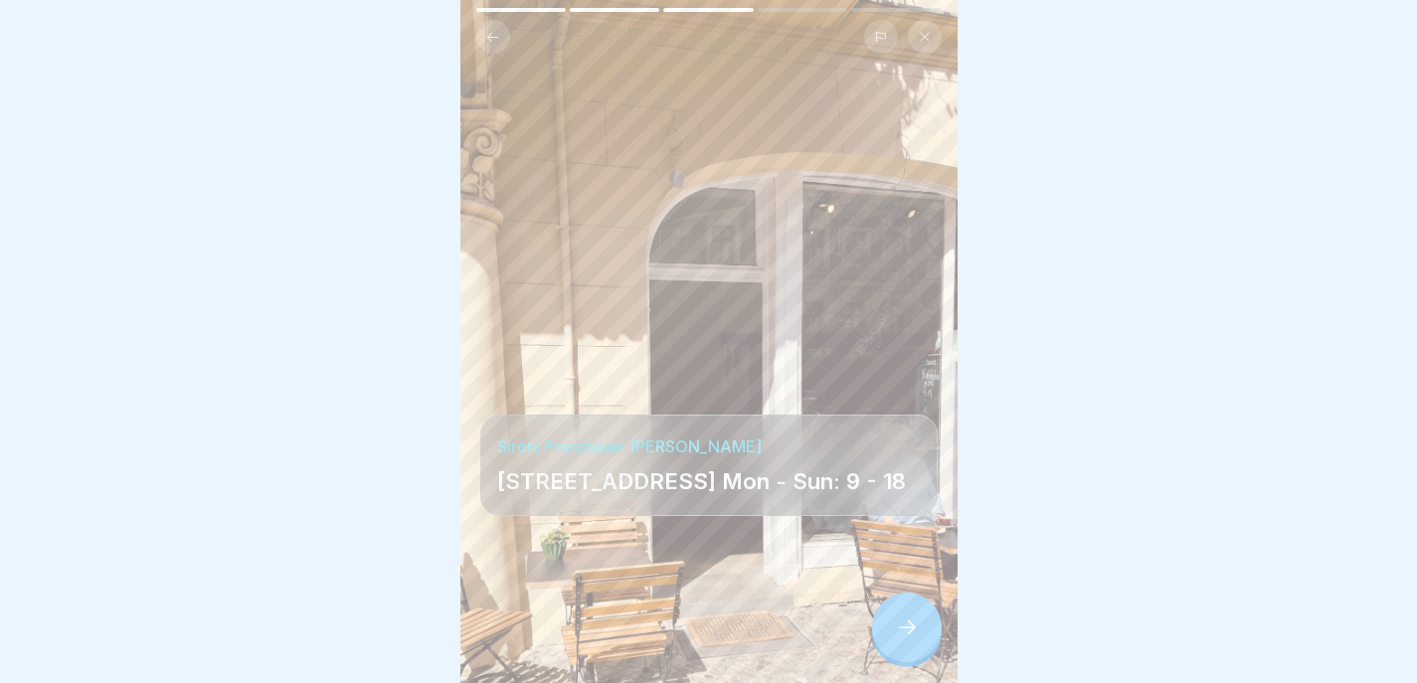
click at [914, 637] on icon at bounding box center [907, 628] width 24 height 24
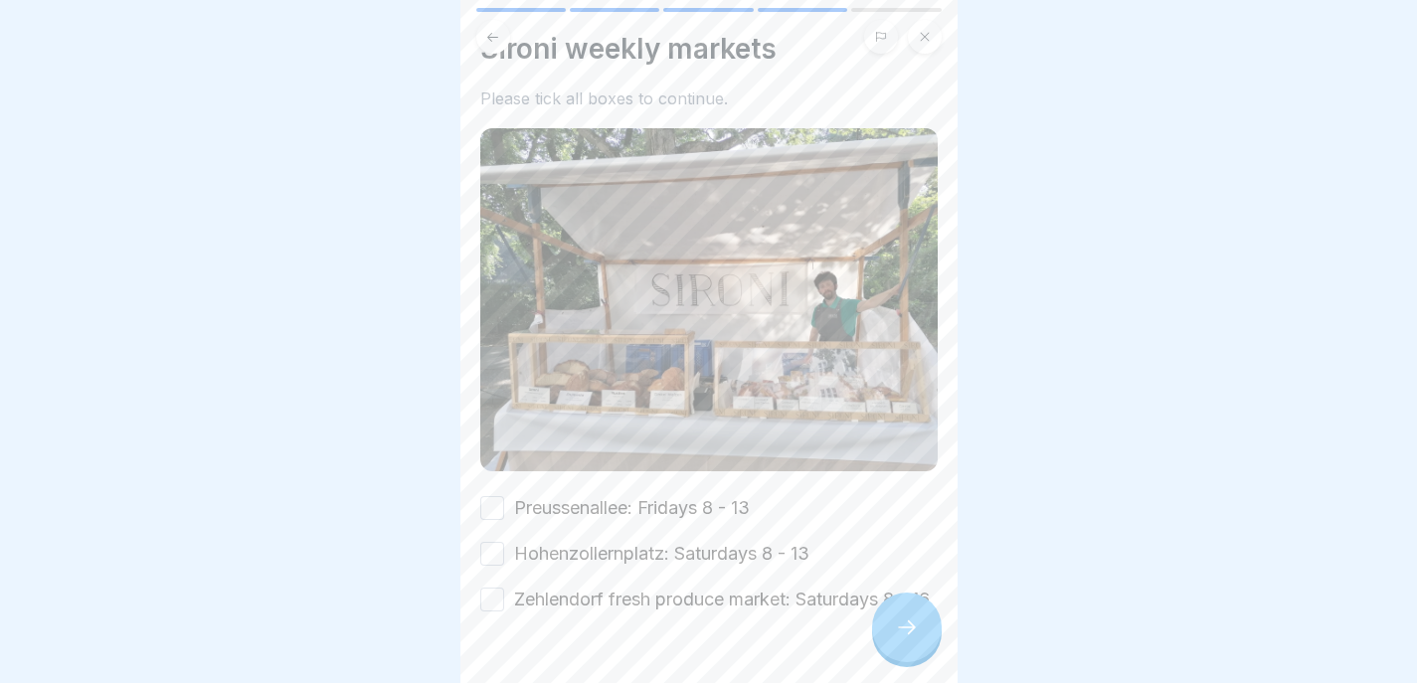
scroll to position [9, 0]
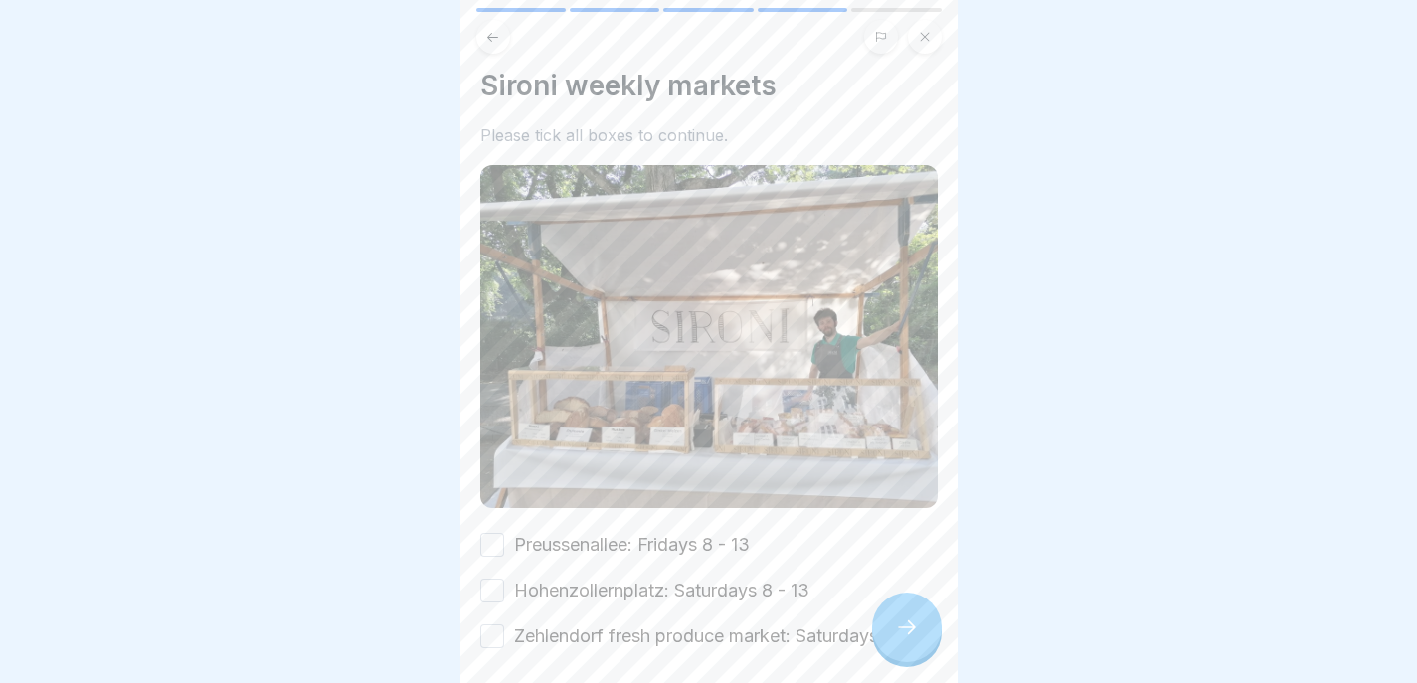
click at [493, 36] on button at bounding box center [493, 37] width 34 height 34
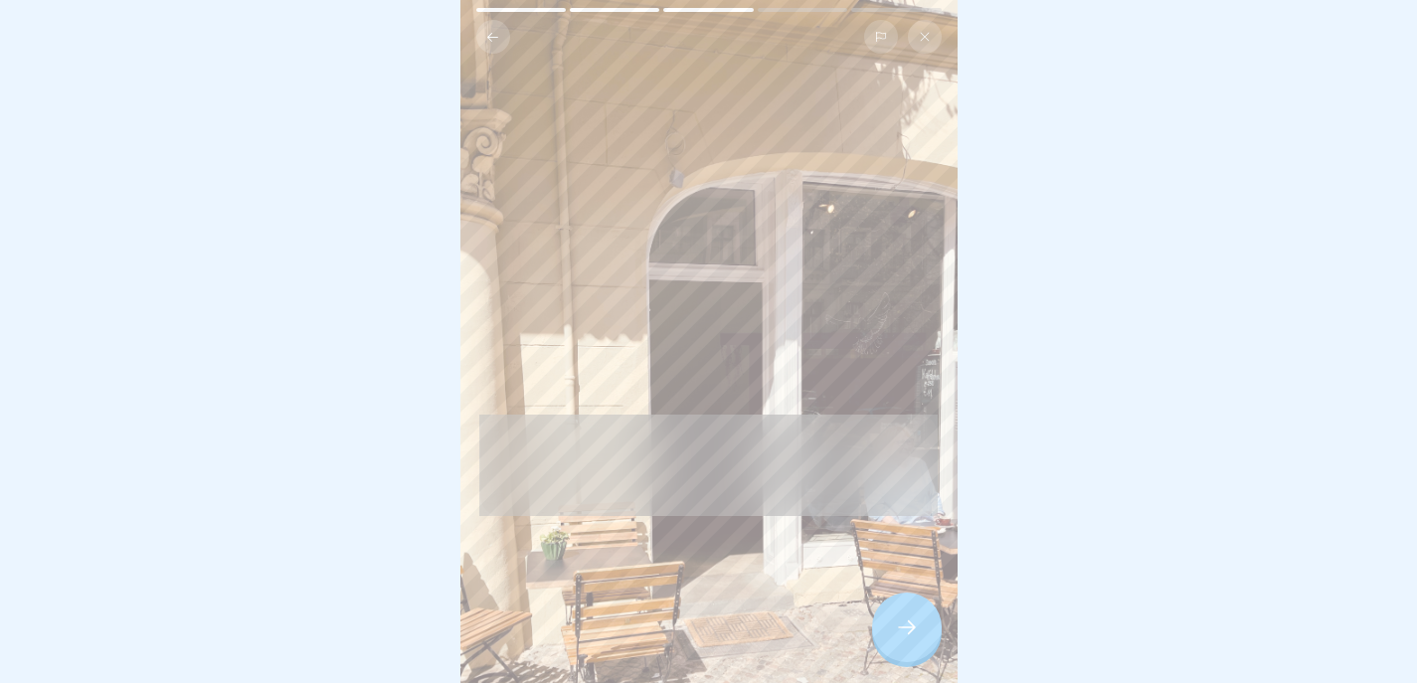
click at [493, 36] on button at bounding box center [493, 37] width 34 height 34
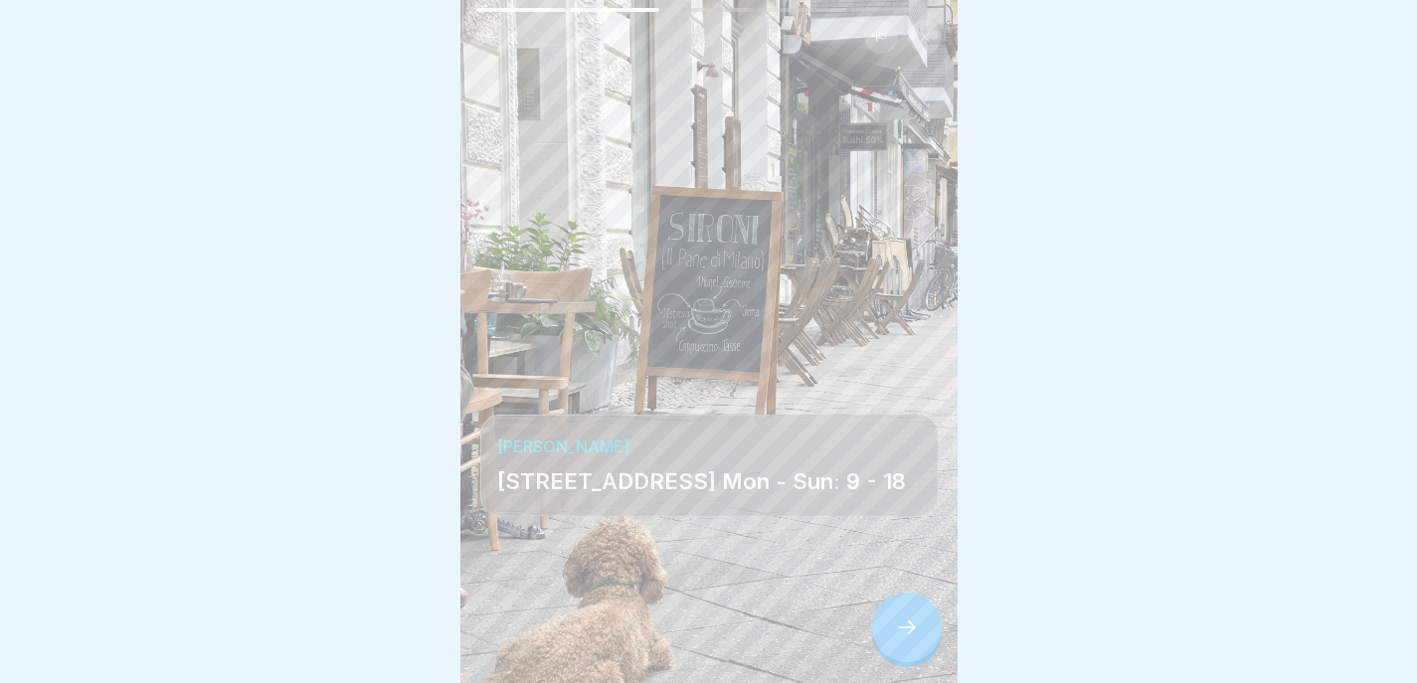
click at [493, 36] on button at bounding box center [493, 37] width 34 height 34
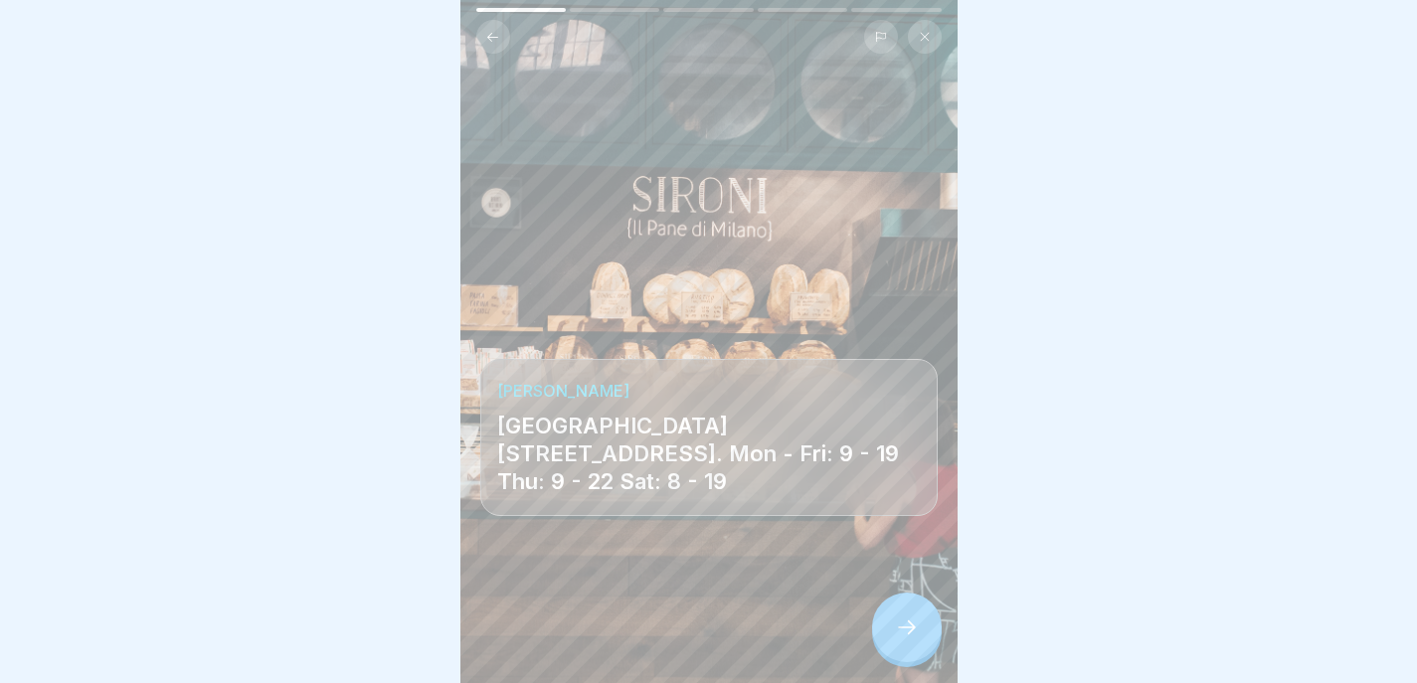
click at [899, 646] on div at bounding box center [907, 628] width 70 height 70
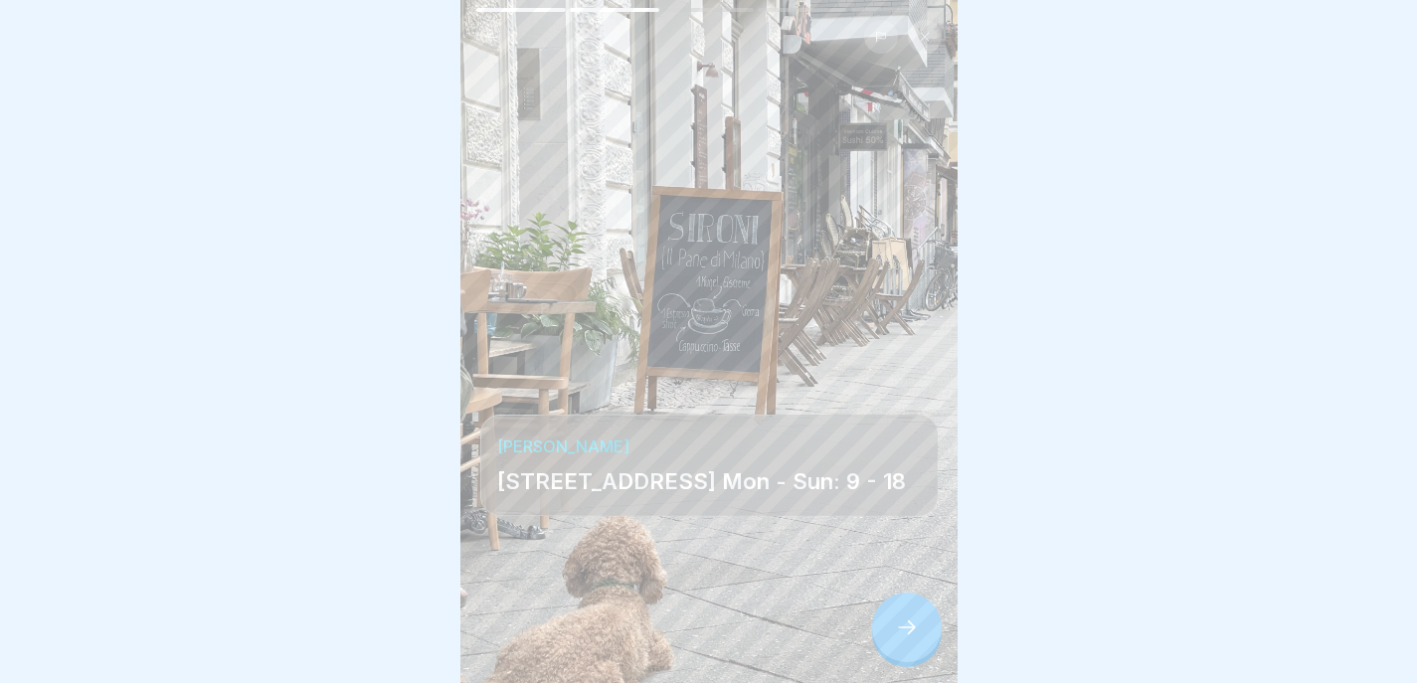
click at [900, 649] on div at bounding box center [907, 628] width 70 height 70
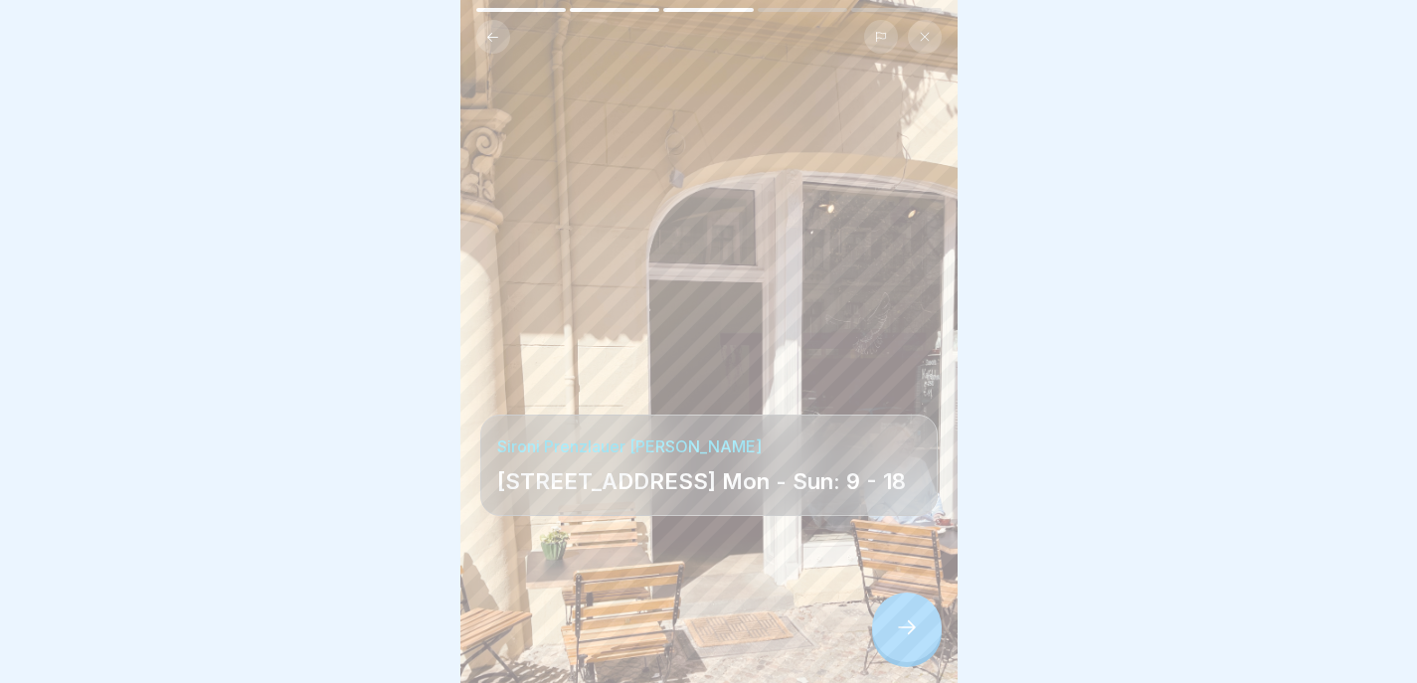
click at [901, 650] on div at bounding box center [907, 628] width 70 height 70
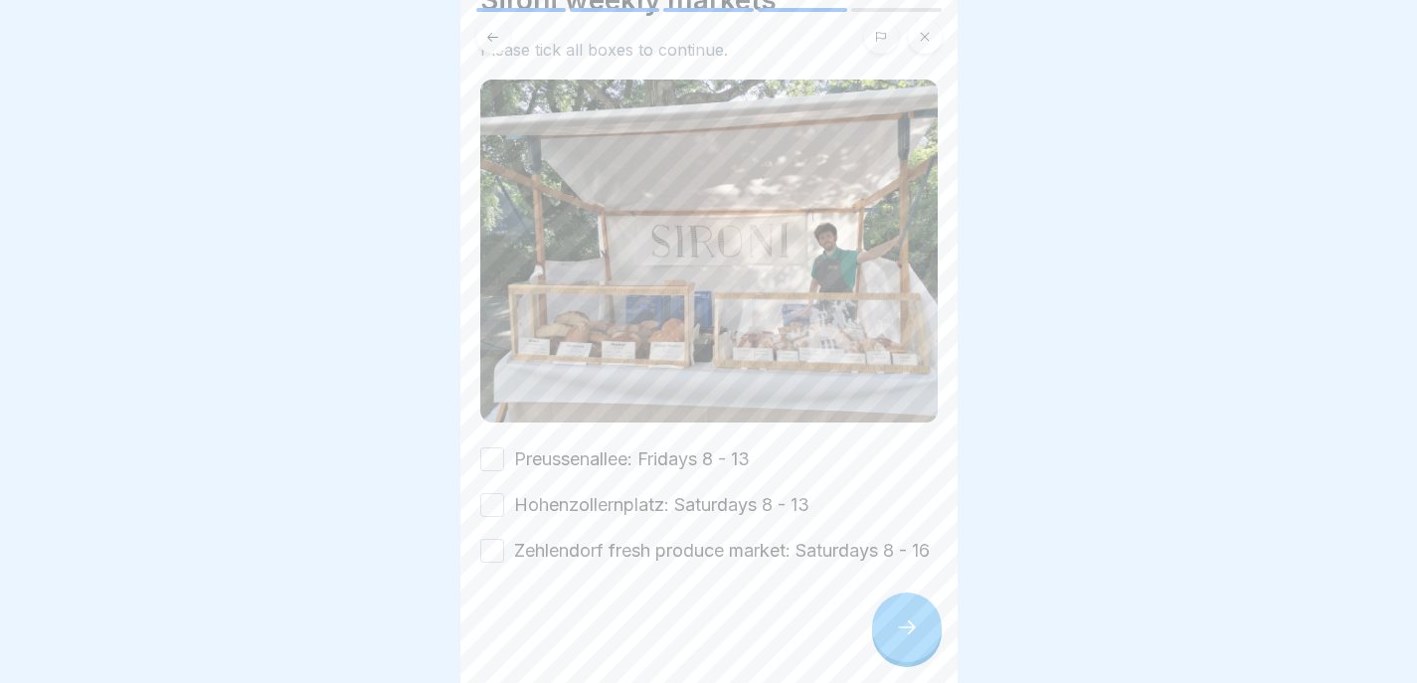
scroll to position [109, 0]
click at [483, 447] on button "Preussenallee: Fridays 8 - 13" at bounding box center [492, 459] width 24 height 24
click at [487, 480] on div "Preussenallee: Fridays 8 - 13 Hohenzollernplatz: Saturdays 8 - 13 Zehlendorf fr…" at bounding box center [708, 504] width 457 height 117
click at [480, 538] on div "Zehlendorf fresh produce market: Saturdays 8 - 16" at bounding box center [704, 551] width 449 height 26
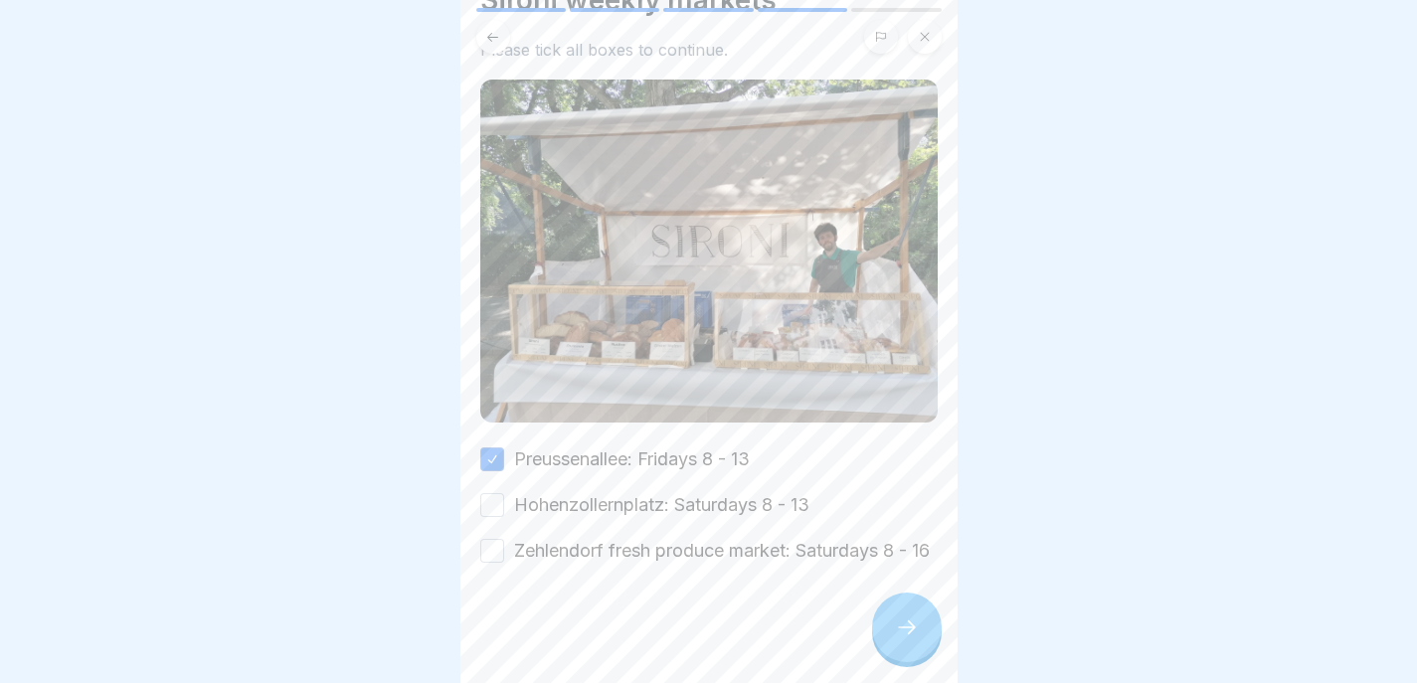
click at [490, 539] on button "Zehlendorf fresh produce market: Saturdays 8 - 16" at bounding box center [492, 551] width 24 height 24
click at [491, 493] on button "Hohenzollernplatz: Saturdays 8 - 13" at bounding box center [492, 505] width 24 height 24
click at [903, 625] on icon at bounding box center [907, 628] width 24 height 24
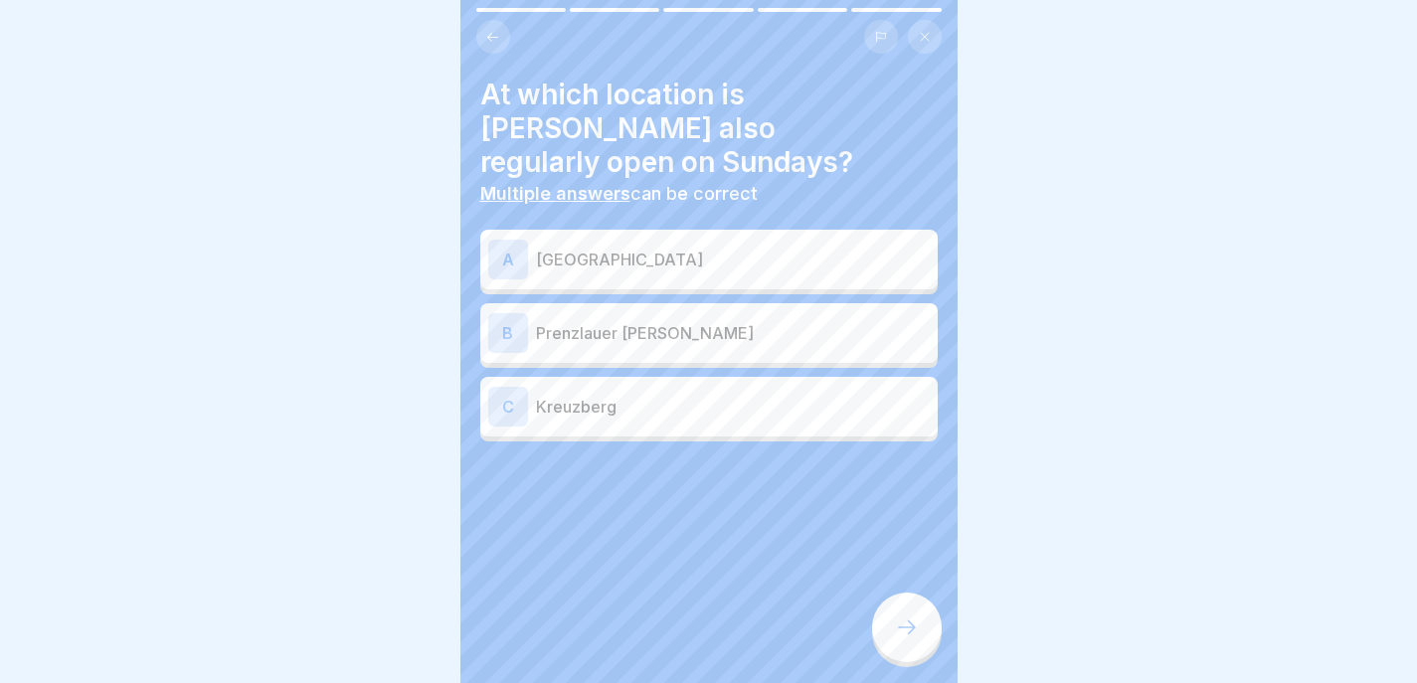
click at [495, 34] on button at bounding box center [493, 37] width 34 height 34
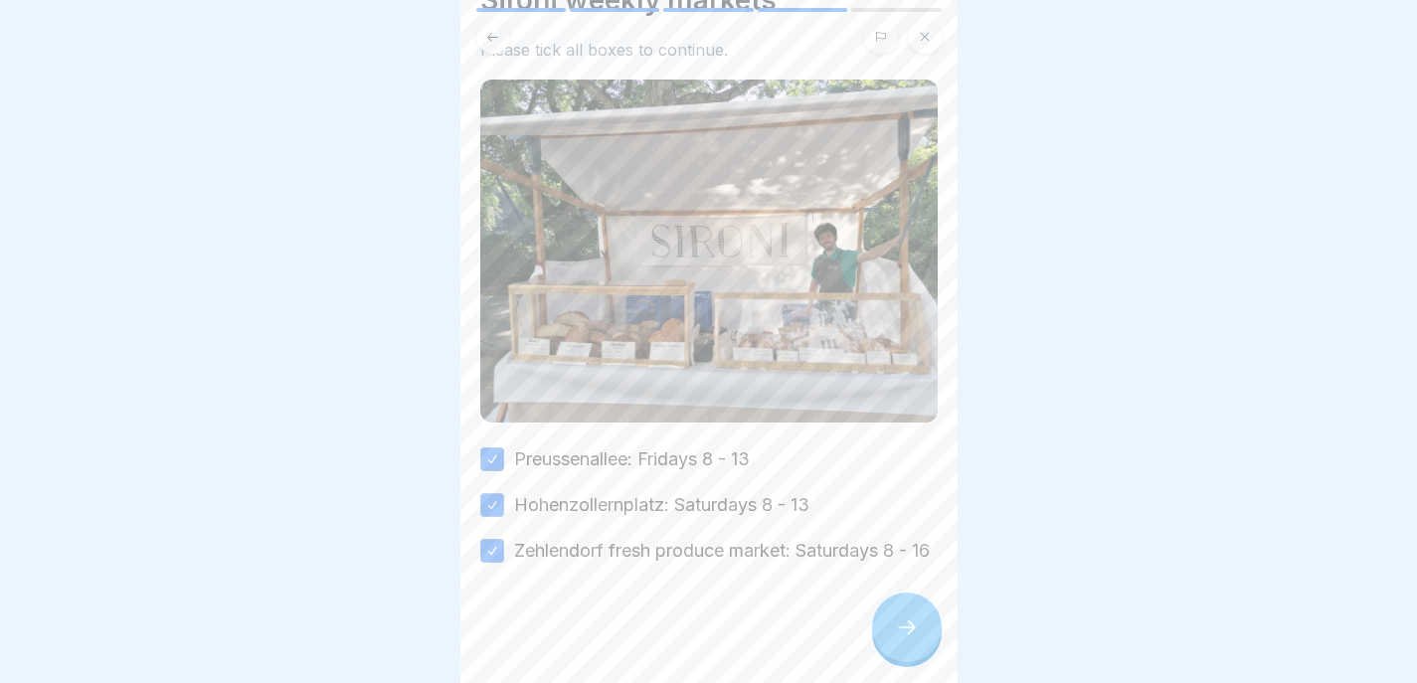
click at [494, 32] on button at bounding box center [493, 37] width 34 height 34
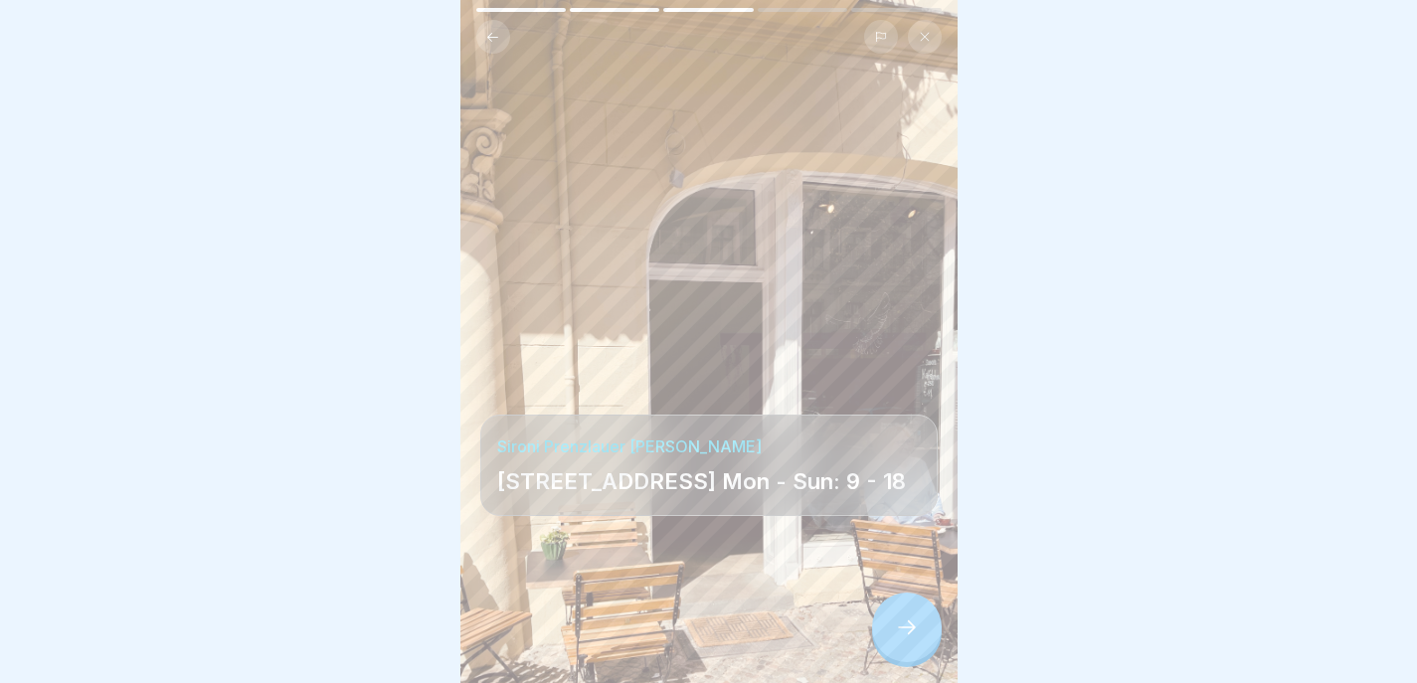
click at [494, 33] on button at bounding box center [493, 37] width 34 height 34
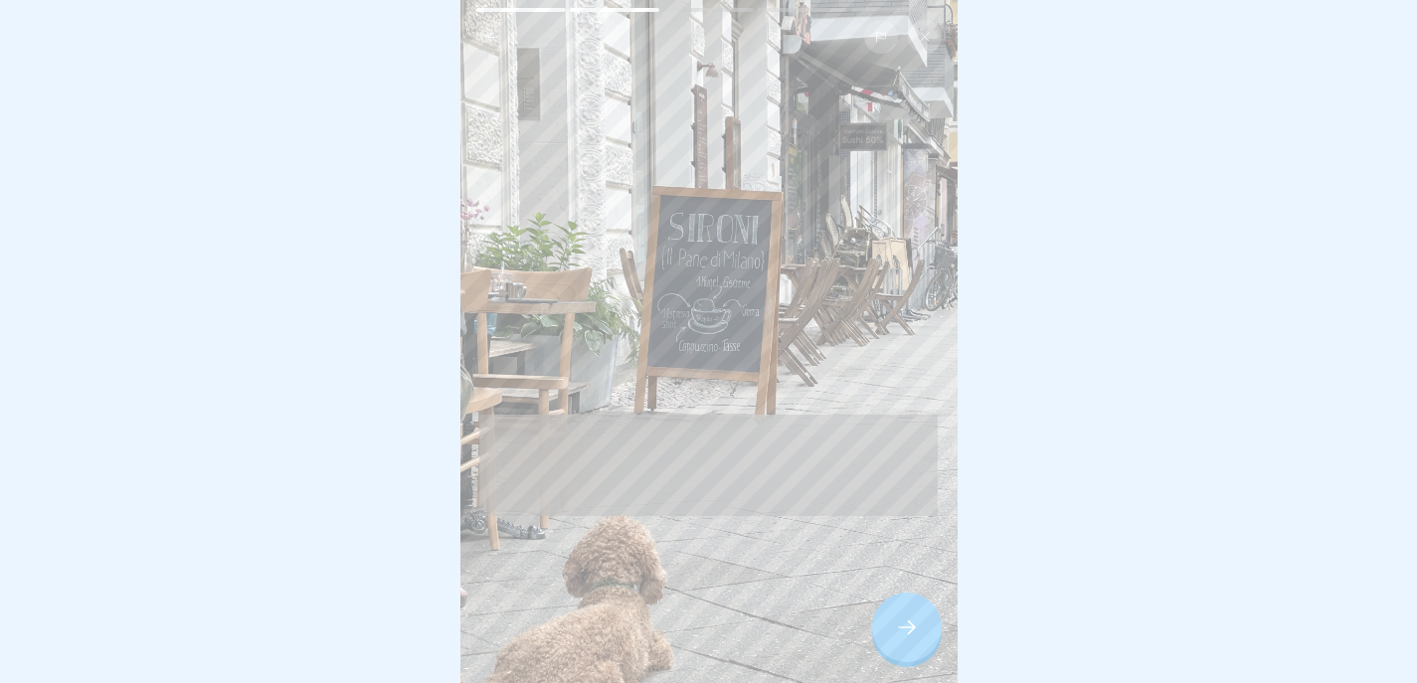
click at [494, 33] on button at bounding box center [493, 37] width 34 height 34
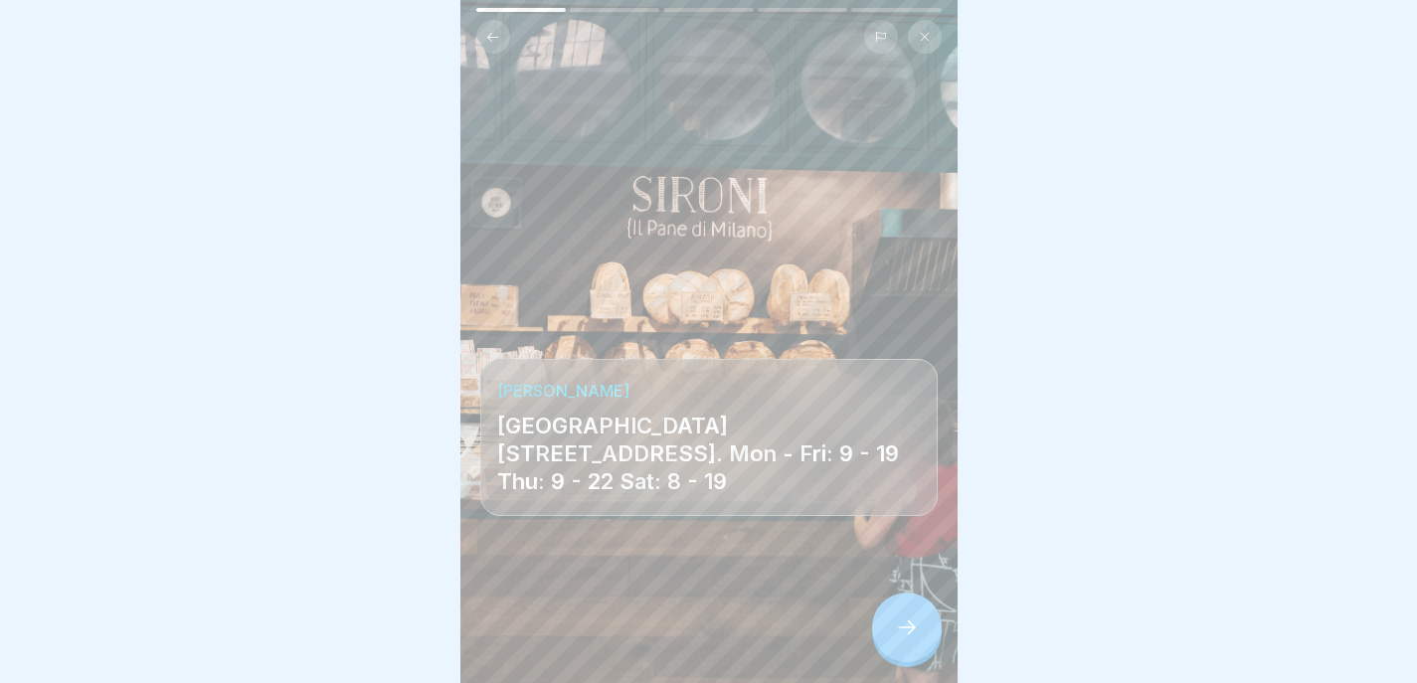
click at [908, 634] on icon at bounding box center [907, 628] width 24 height 24
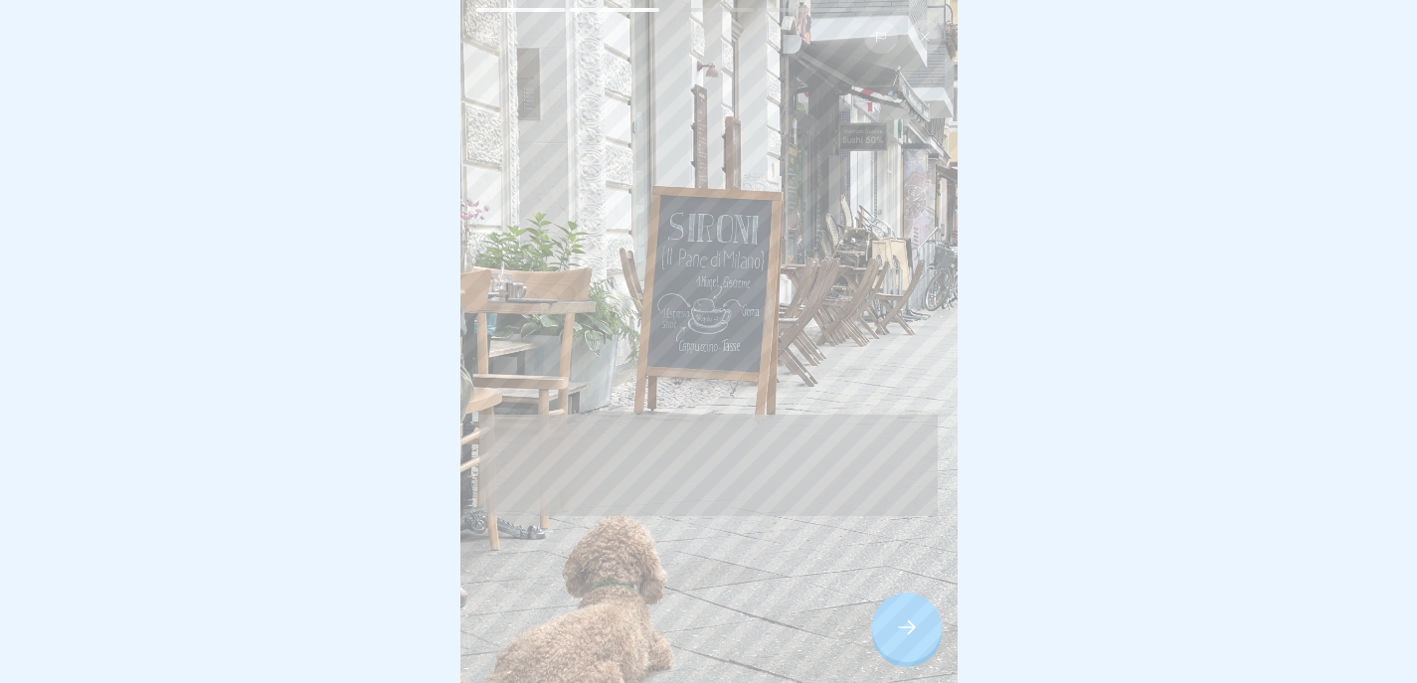
click at [908, 634] on icon at bounding box center [907, 628] width 24 height 24
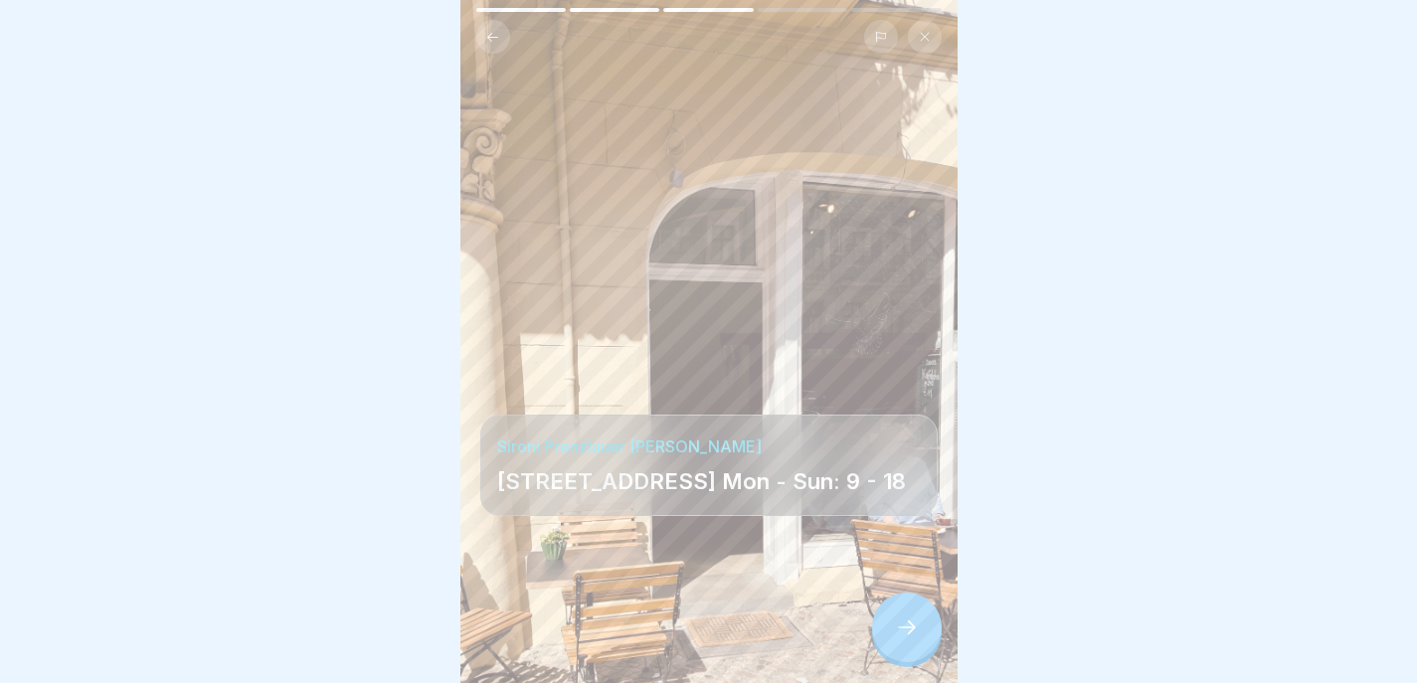
click at [502, 20] on button at bounding box center [493, 37] width 34 height 34
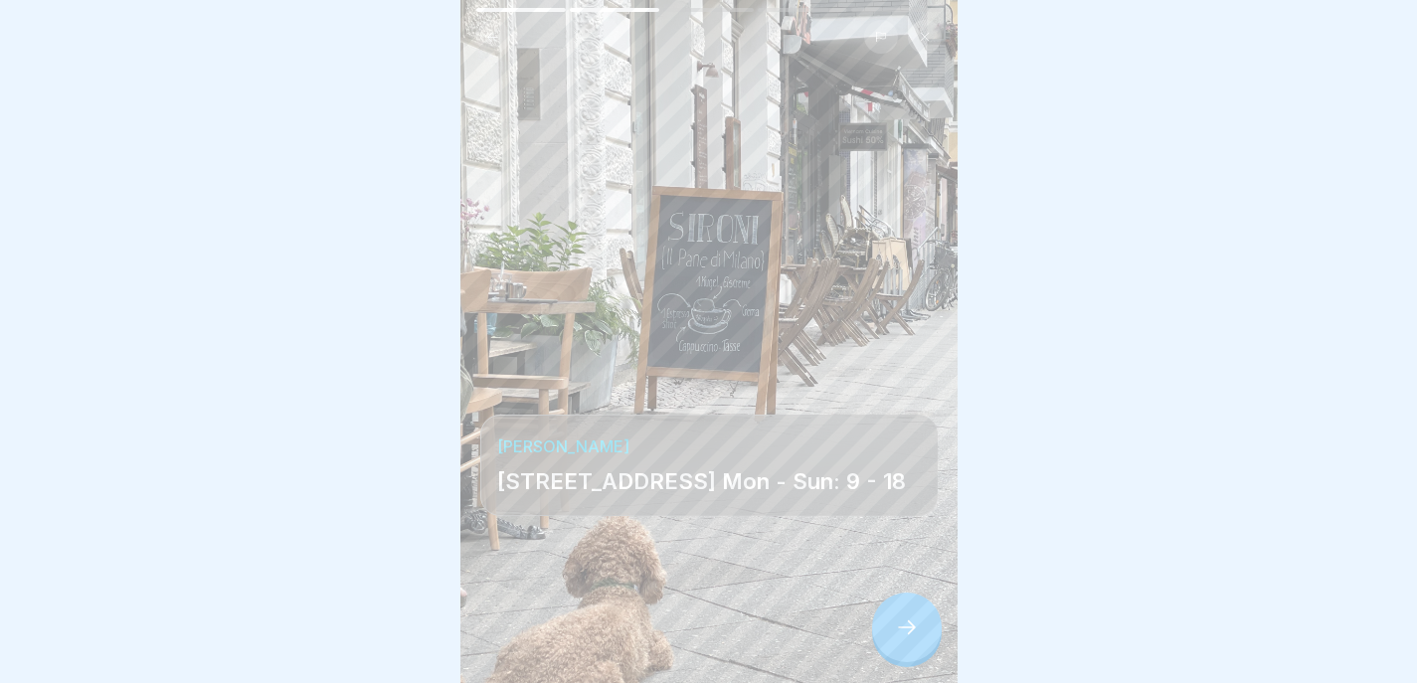
click at [915, 635] on icon at bounding box center [907, 628] width 24 height 24
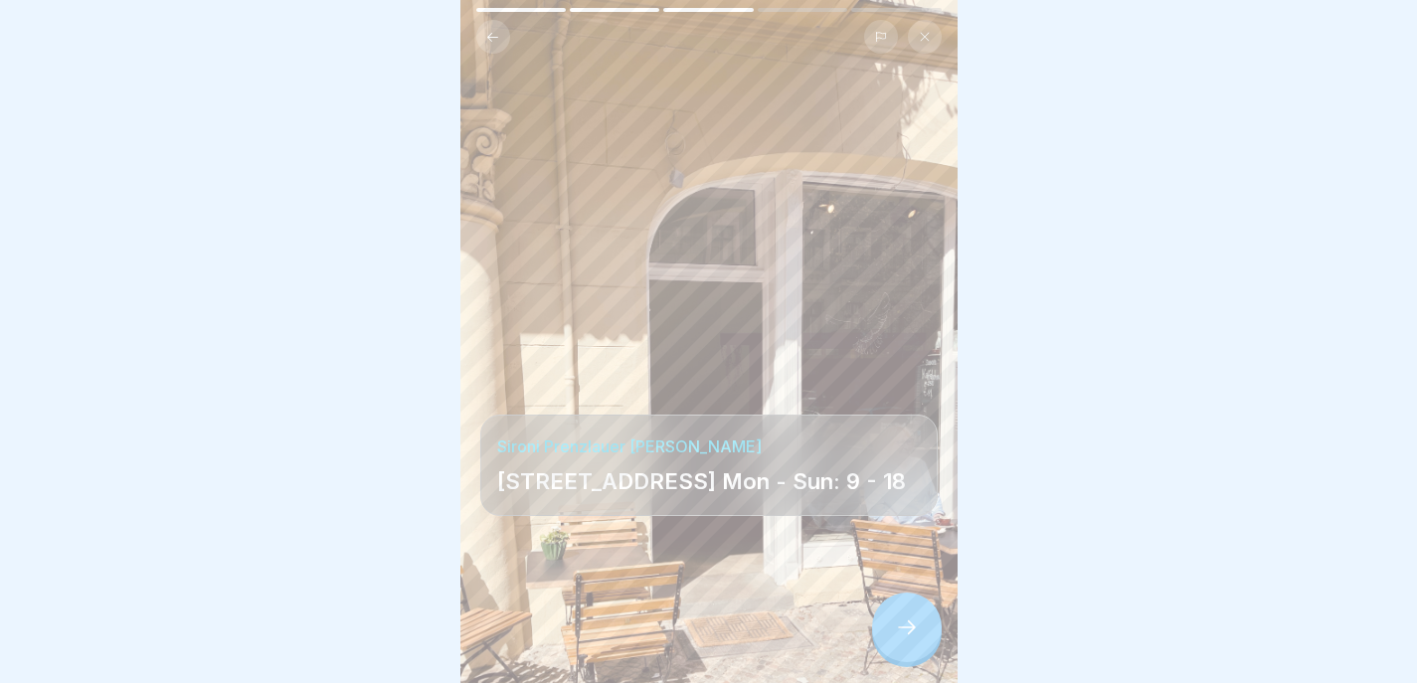
click at [915, 635] on icon at bounding box center [907, 628] width 24 height 24
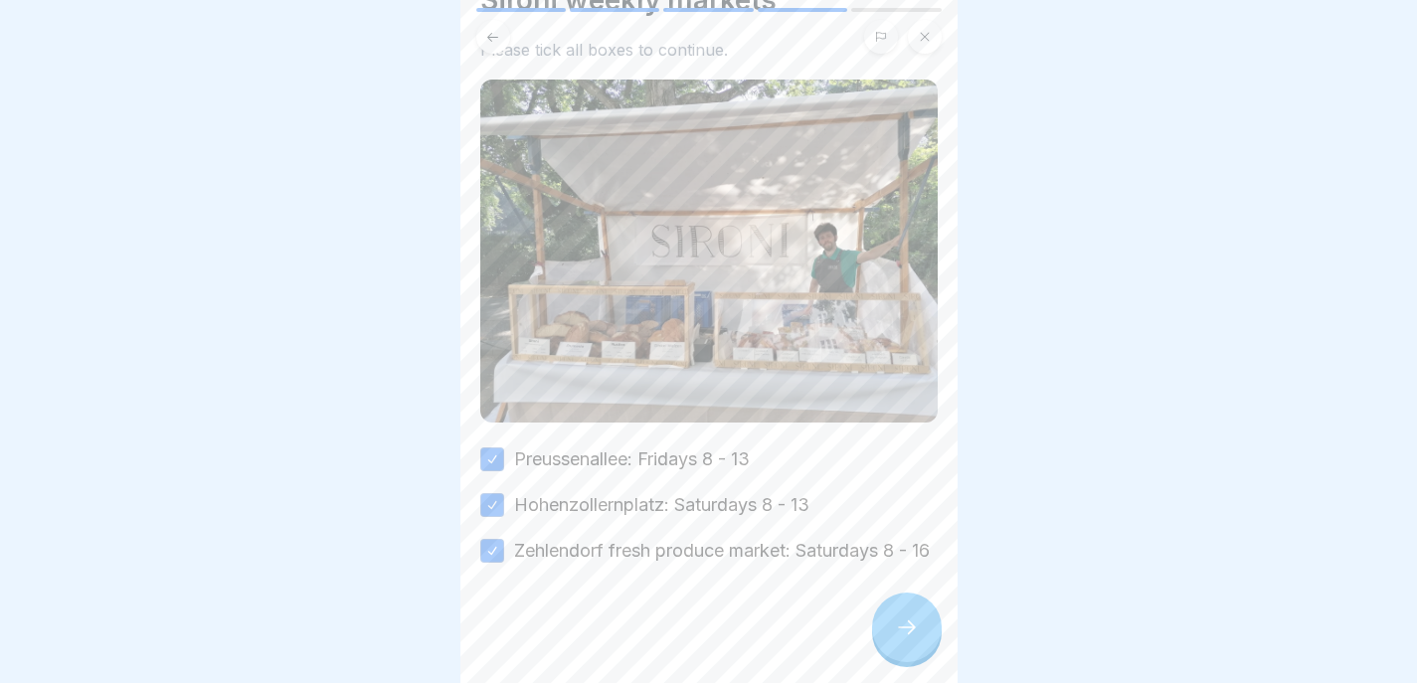
click at [915, 636] on icon at bounding box center [907, 628] width 24 height 24
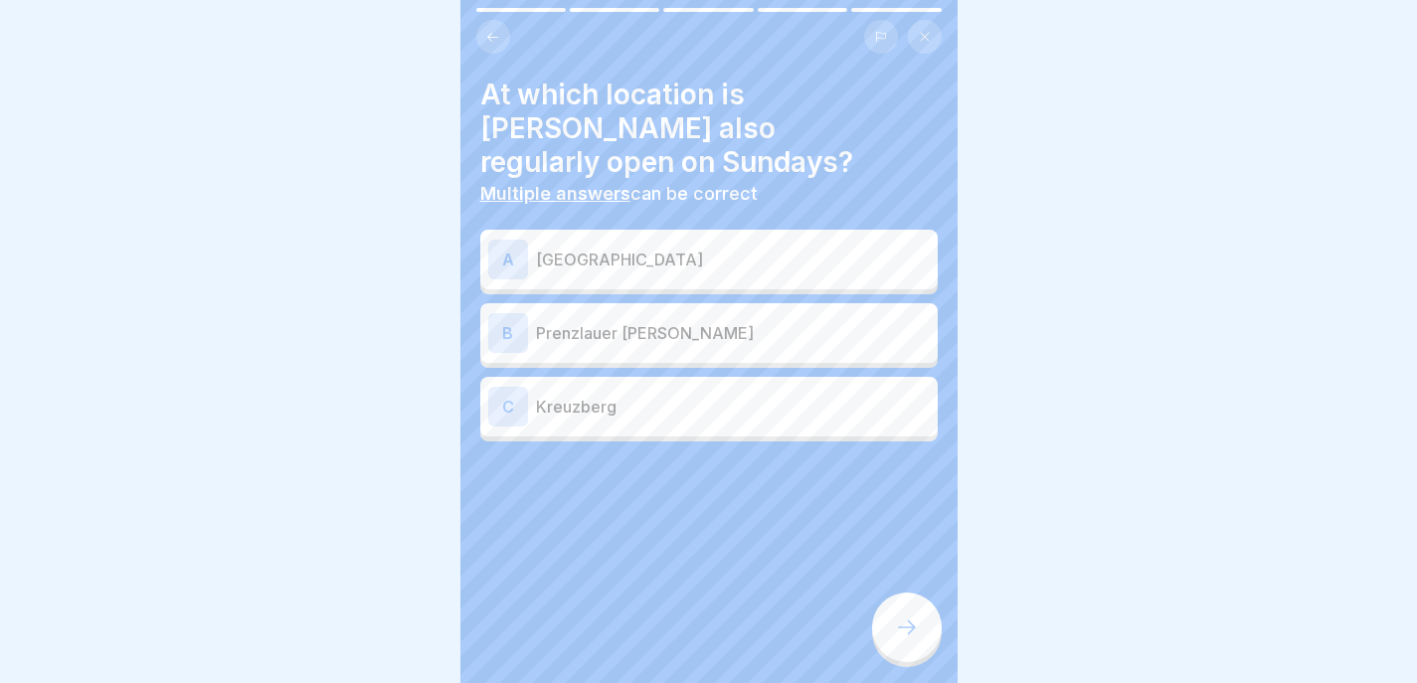
click at [691, 240] on div "A Schöneberg" at bounding box center [709, 260] width 442 height 40
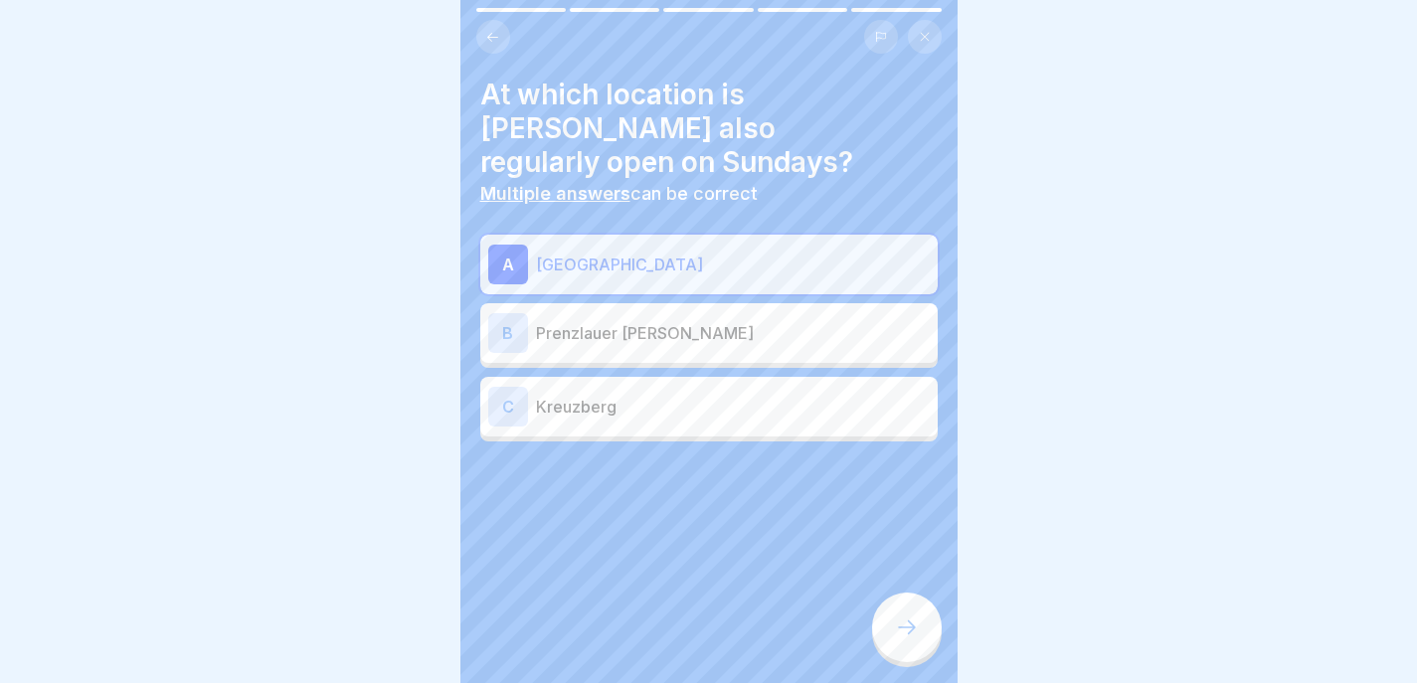
click at [682, 321] on p "Prenzlauer Berg" at bounding box center [733, 333] width 394 height 24
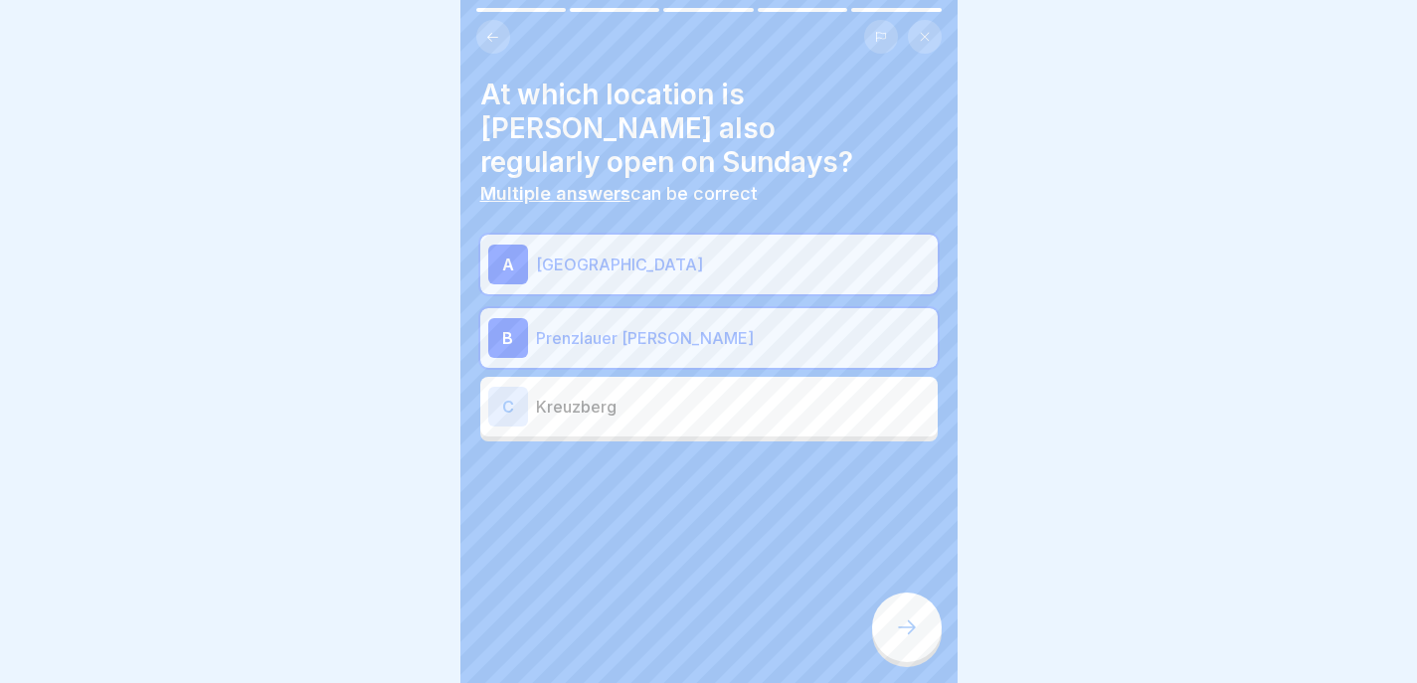
click at [879, 625] on div at bounding box center [907, 628] width 70 height 70
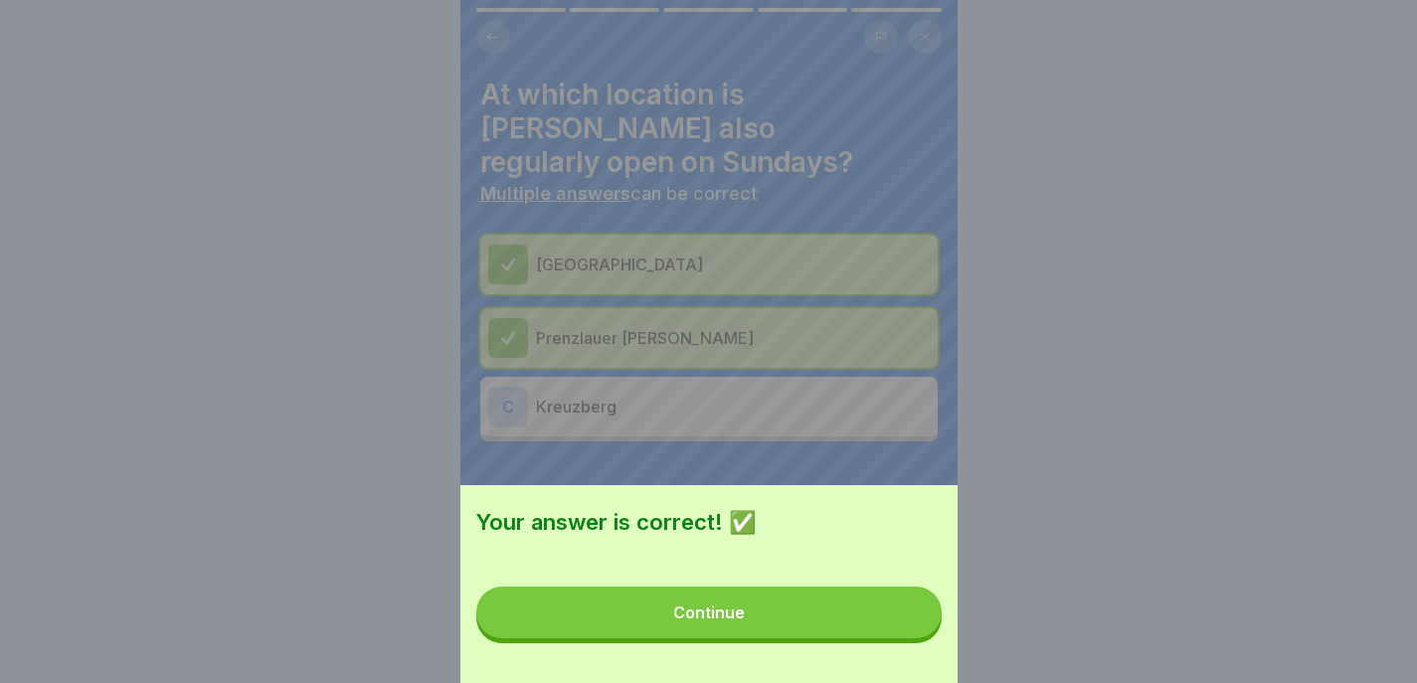
click at [878, 627] on button "Continue" at bounding box center [708, 613] width 465 height 52
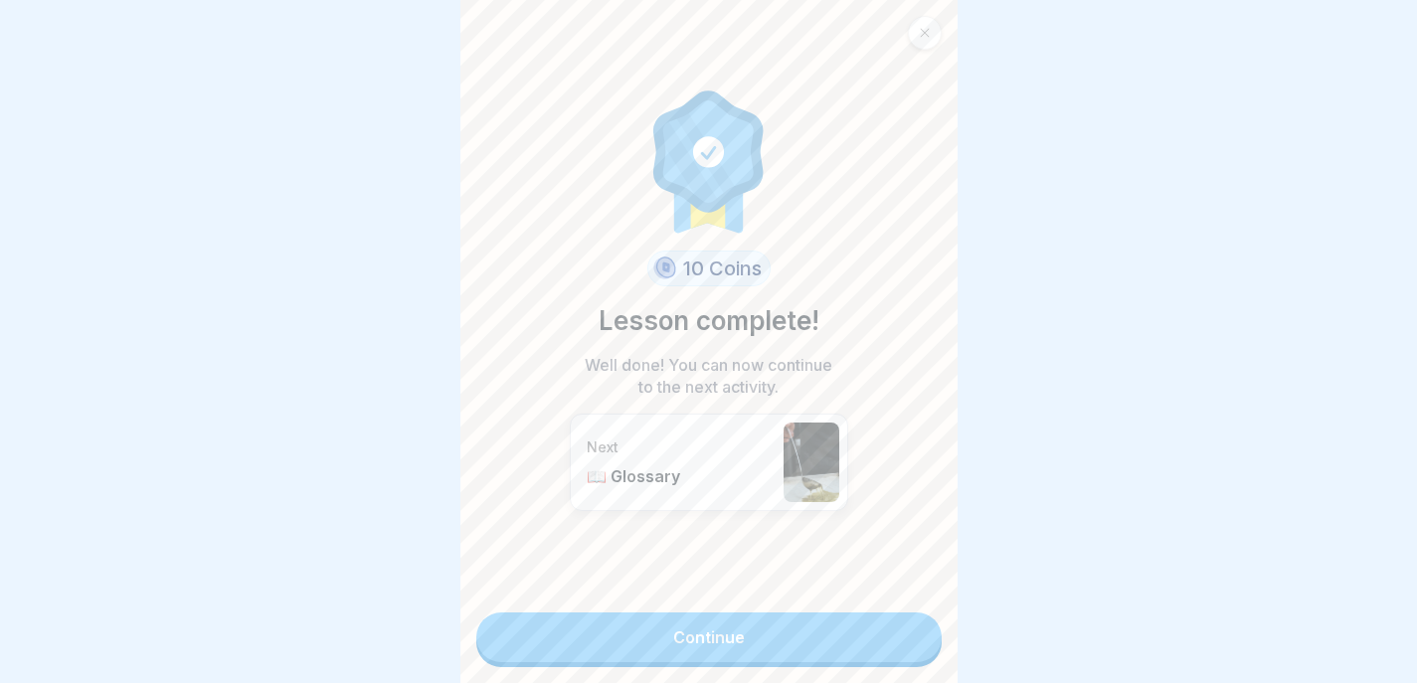
click at [878, 627] on link "Continue" at bounding box center [708, 638] width 465 height 50
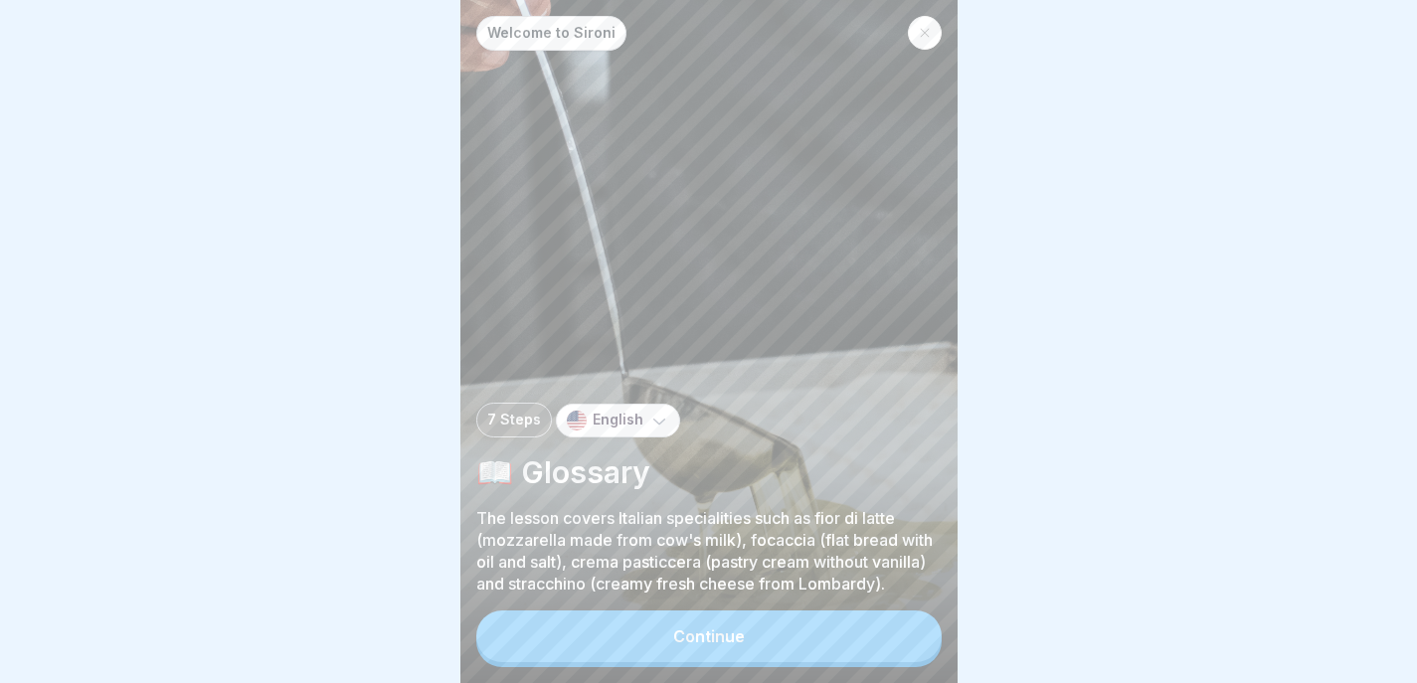
click at [878, 627] on button "Continue" at bounding box center [708, 637] width 465 height 52
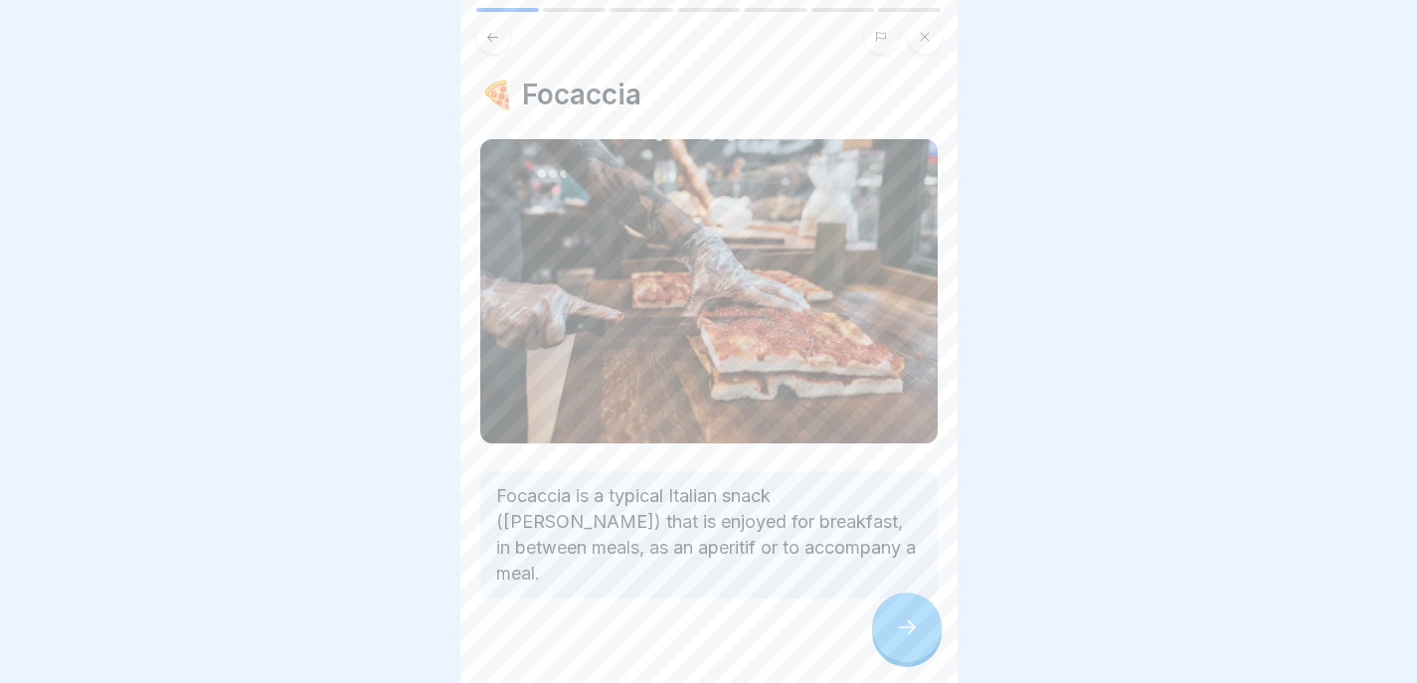
click at [903, 633] on icon at bounding box center [907, 628] width 24 height 24
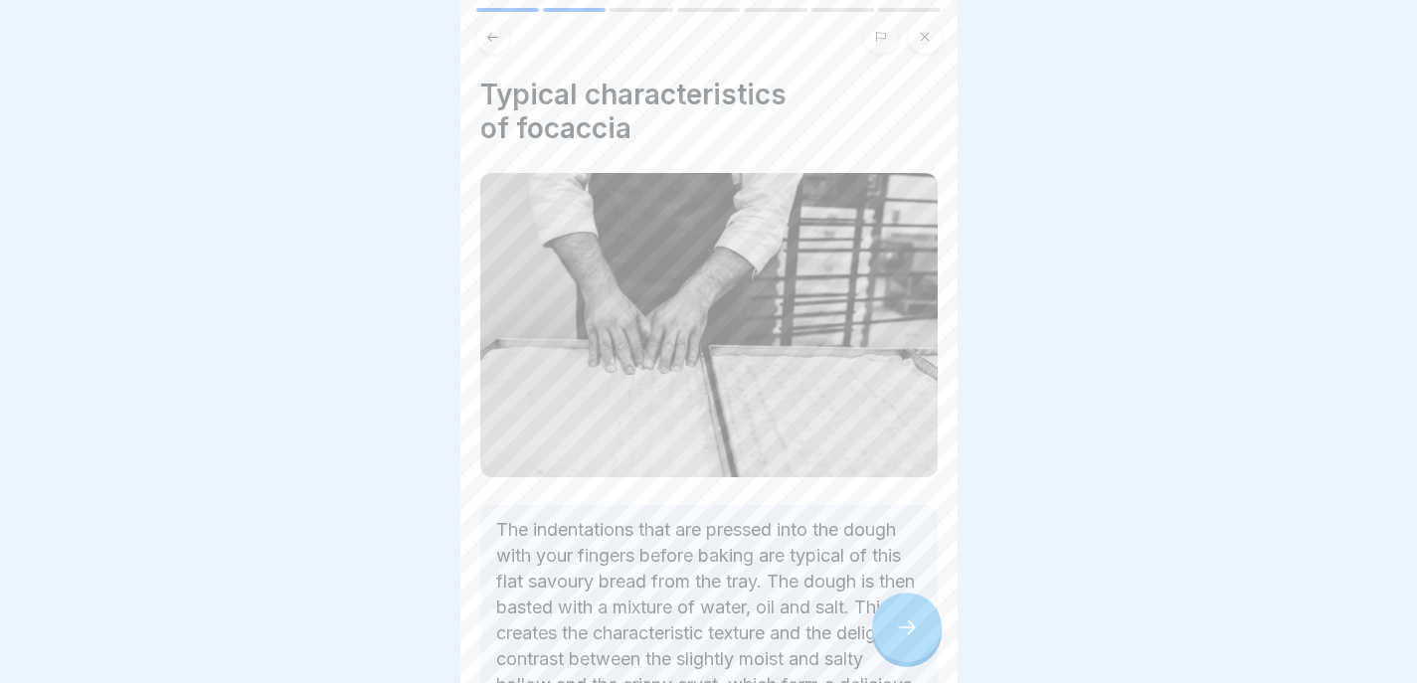
scroll to position [188, 0]
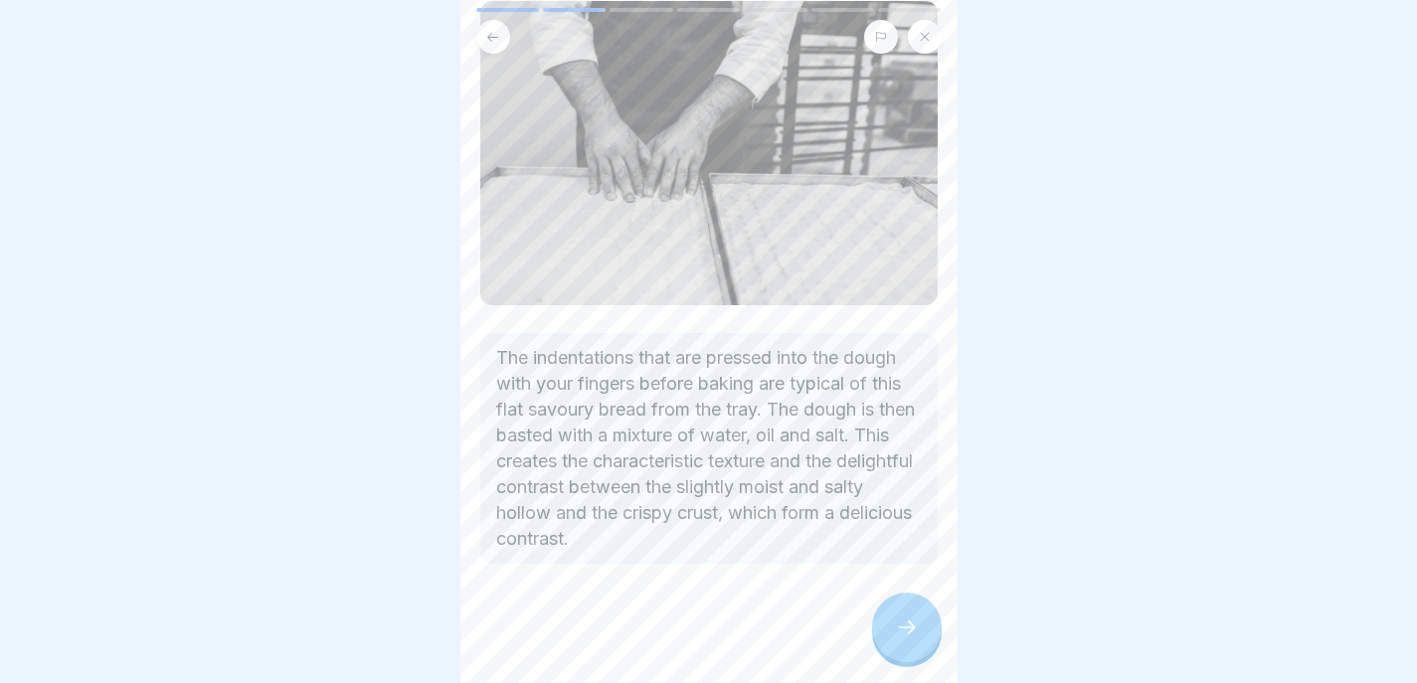
click at [908, 627] on icon at bounding box center [907, 628] width 24 height 24
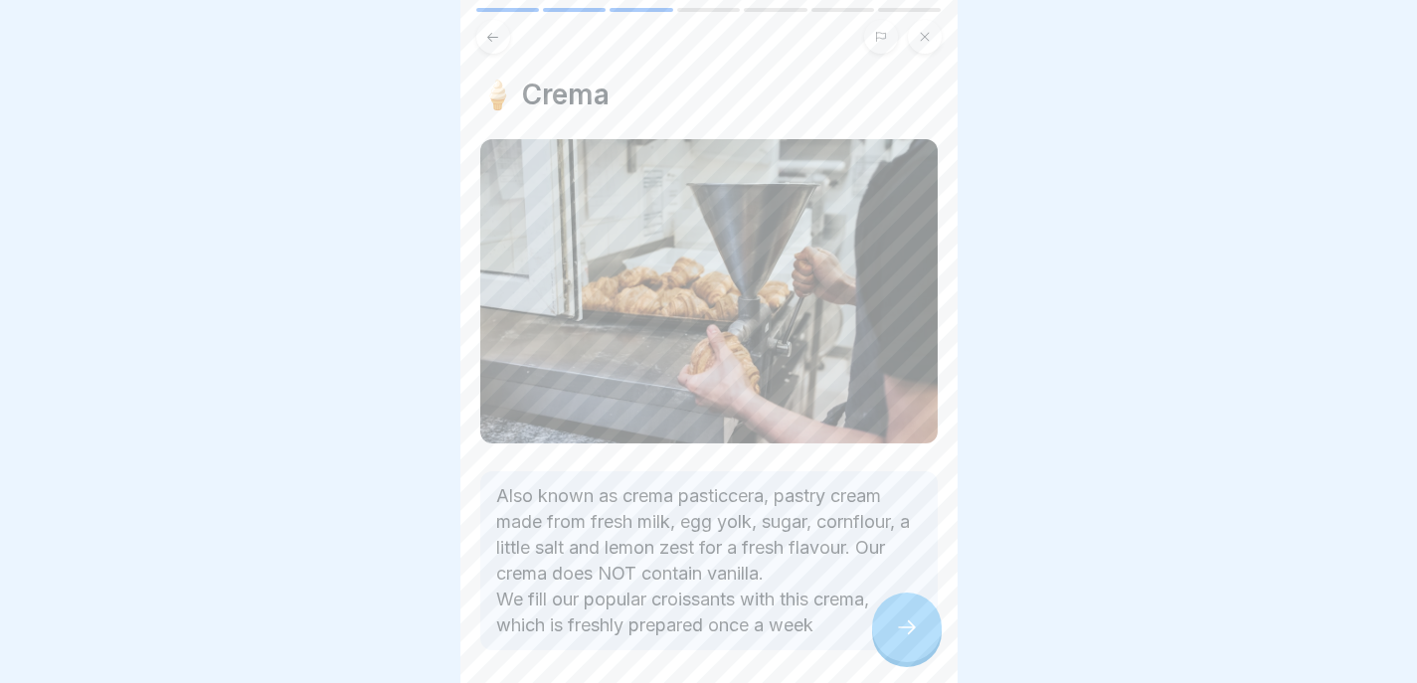
scroll to position [77, 0]
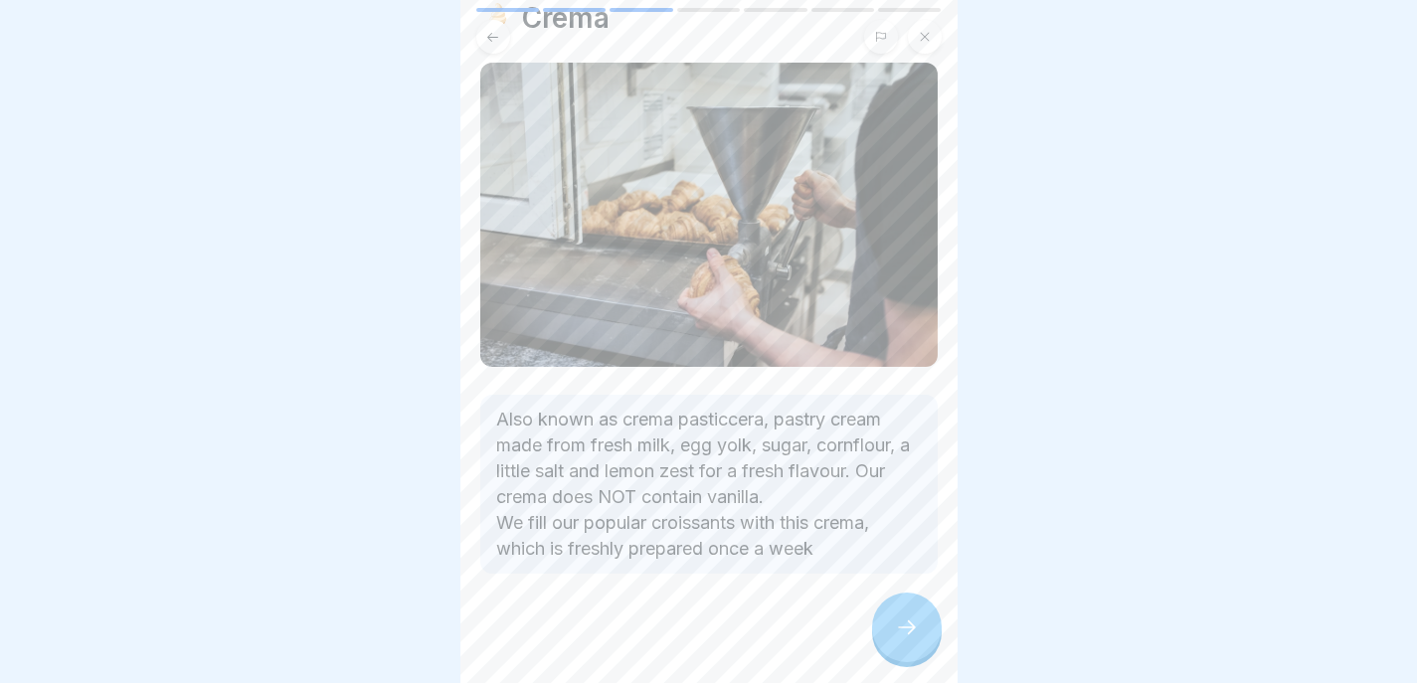
click at [898, 620] on icon at bounding box center [907, 628] width 24 height 24
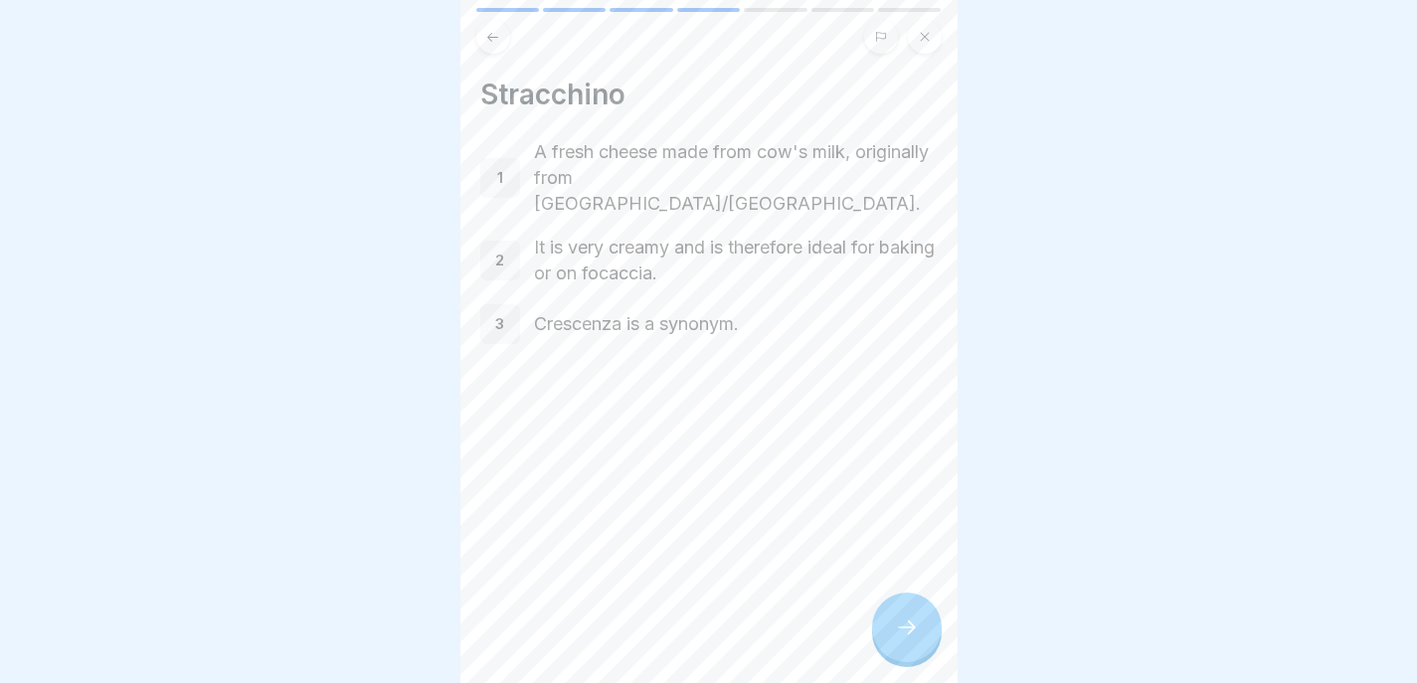
click at [900, 626] on icon at bounding box center [907, 628] width 24 height 24
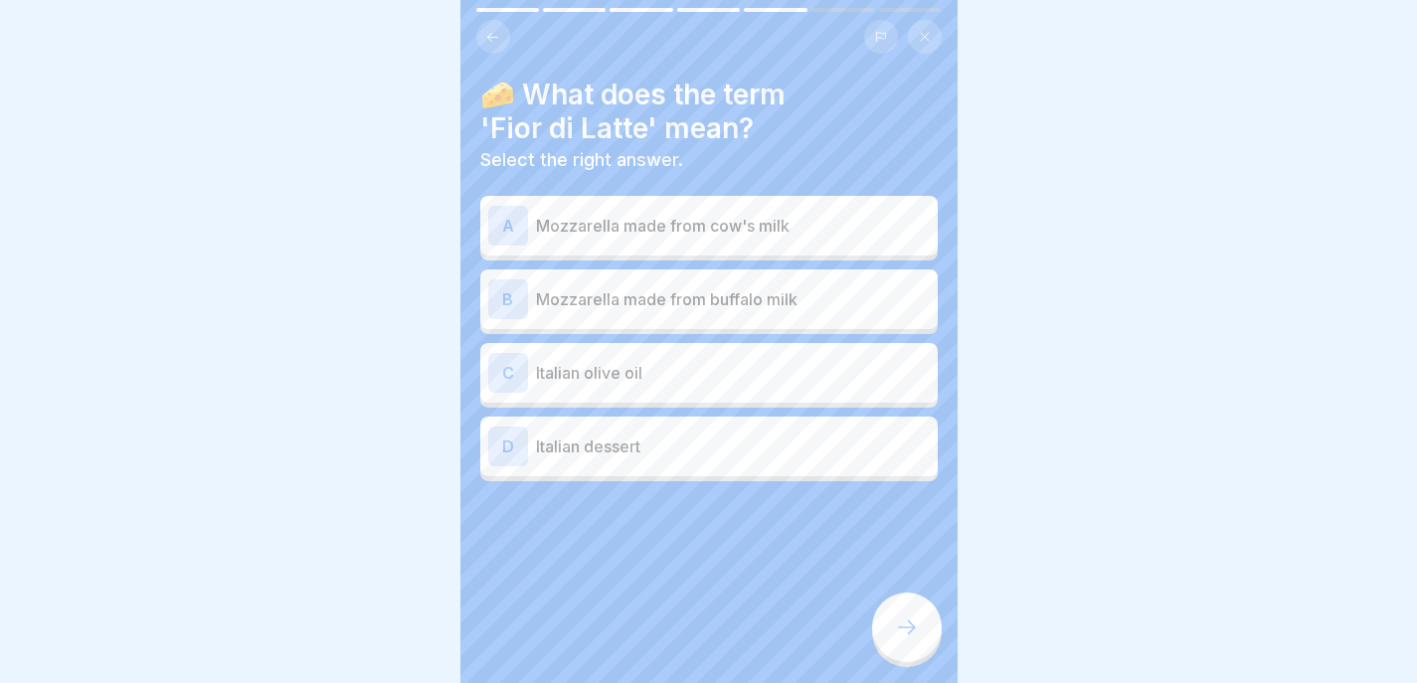
click at [501, 23] on button at bounding box center [493, 37] width 34 height 34
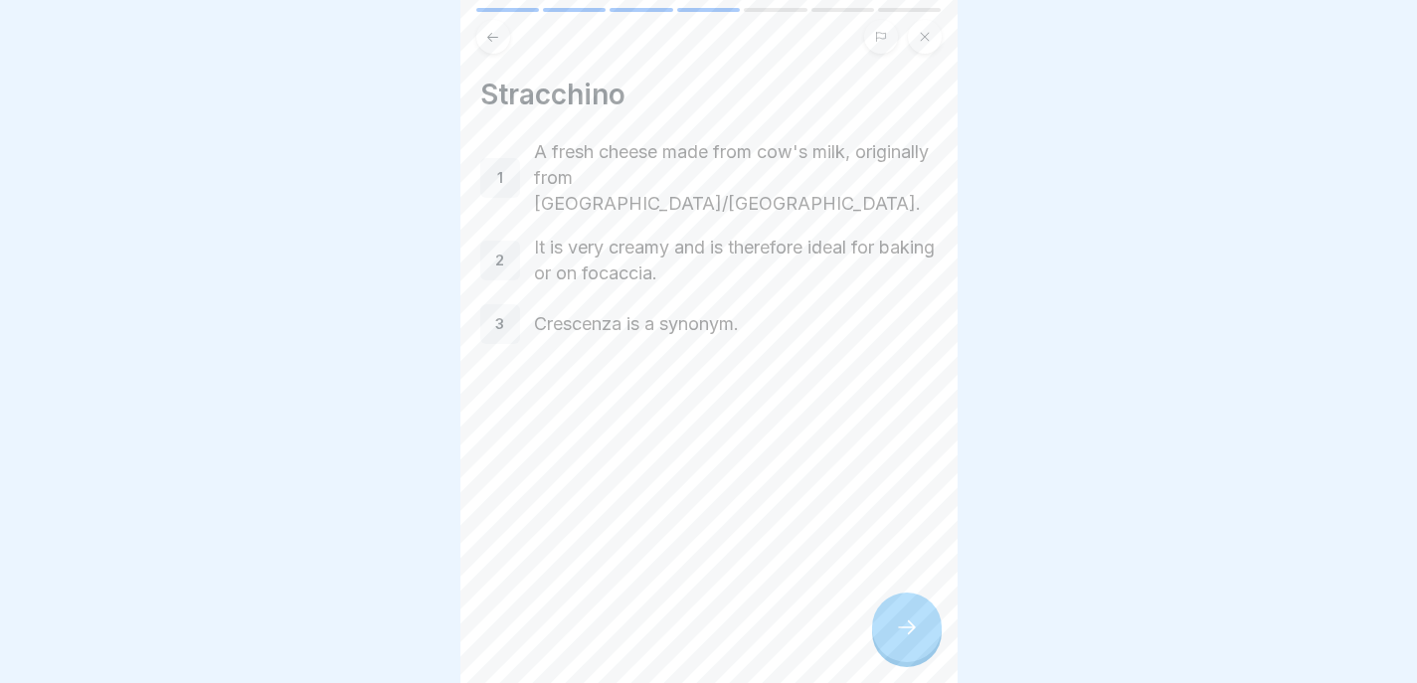
click at [501, 23] on button at bounding box center [493, 37] width 34 height 34
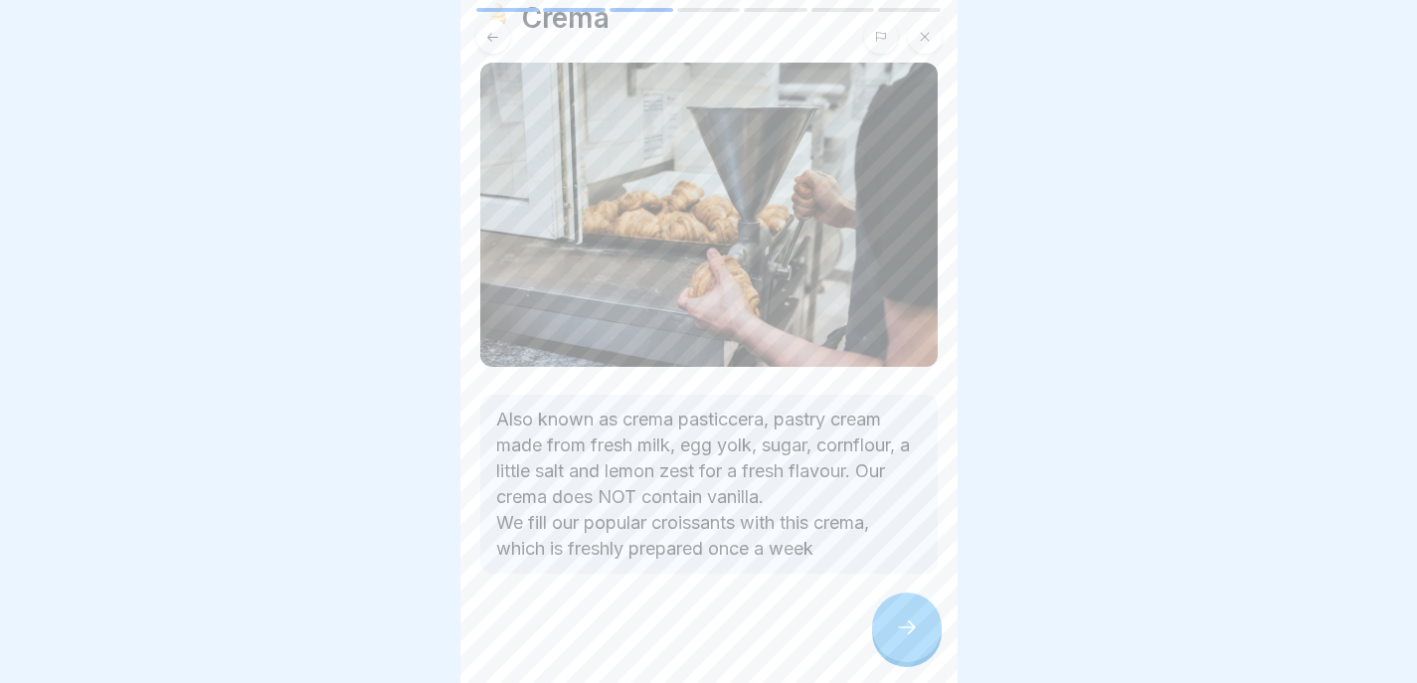
click at [501, 23] on button at bounding box center [493, 37] width 34 height 34
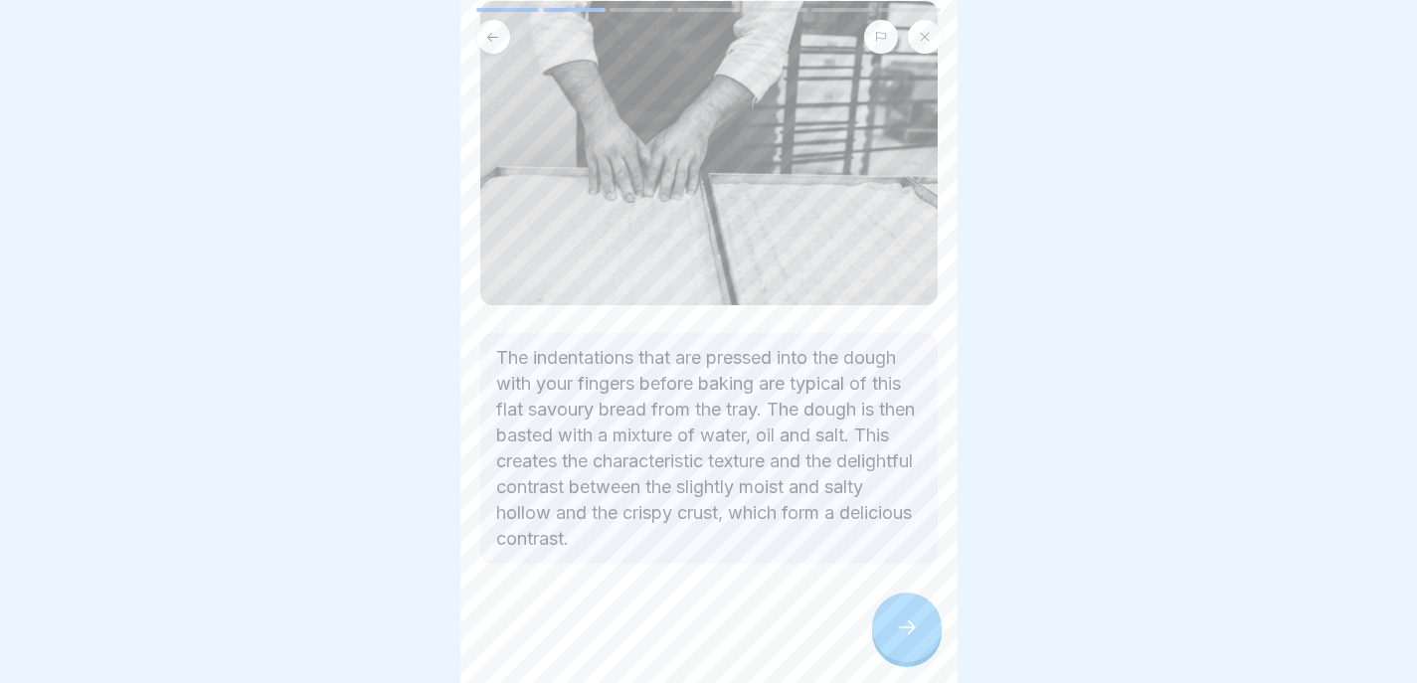
click at [500, 23] on button at bounding box center [493, 37] width 34 height 34
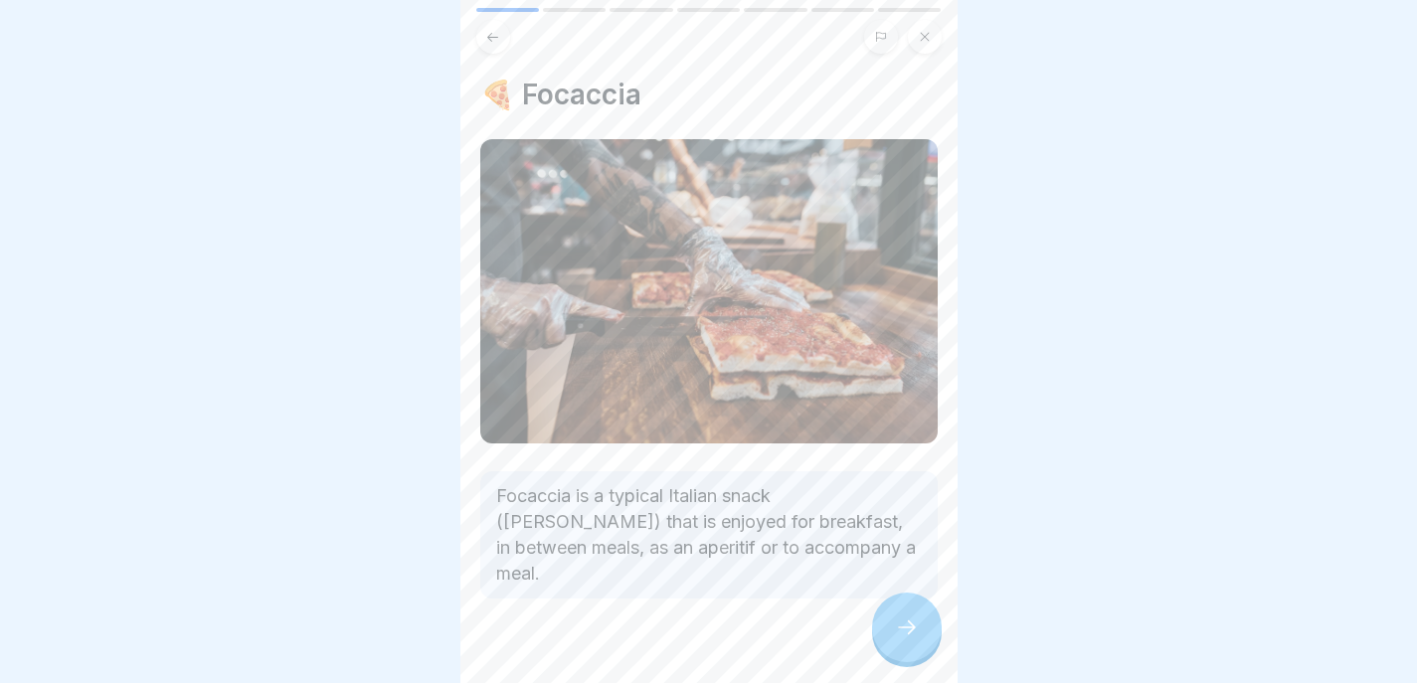
click at [500, 23] on button at bounding box center [493, 37] width 34 height 34
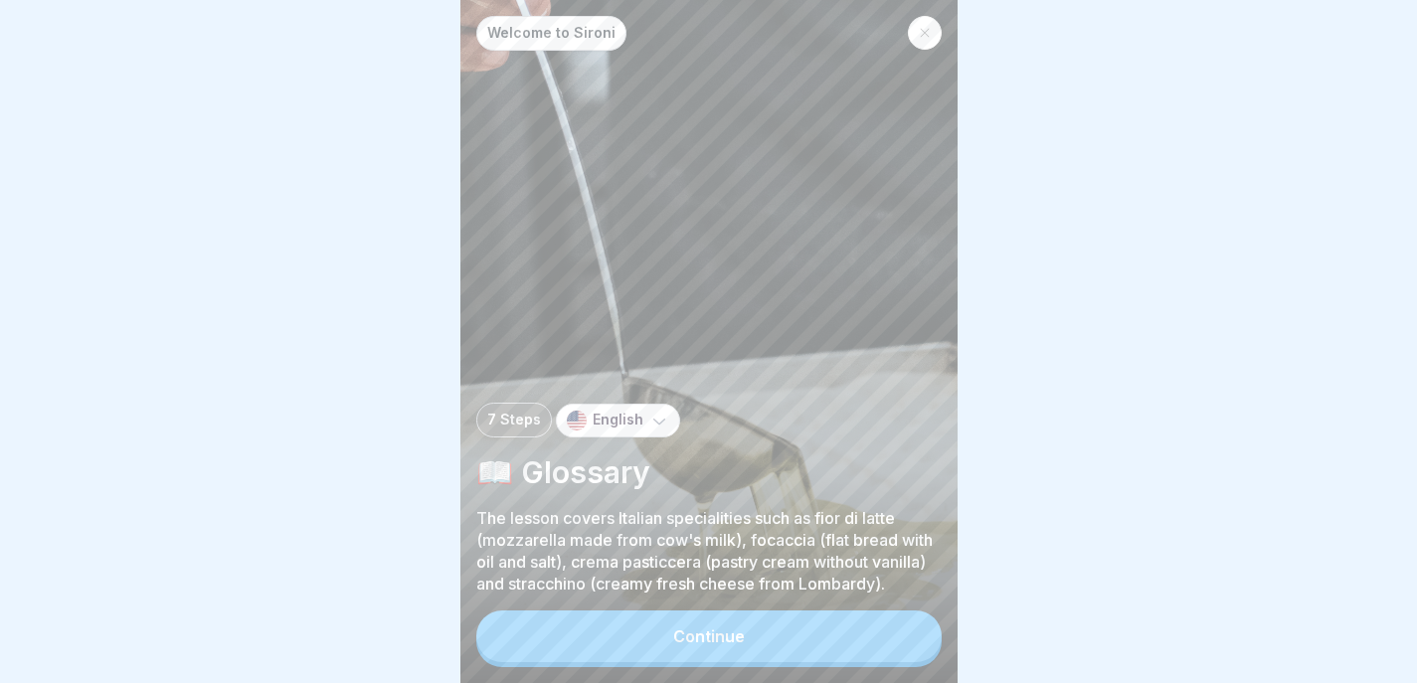
click at [729, 651] on button "Continue" at bounding box center [708, 637] width 465 height 52
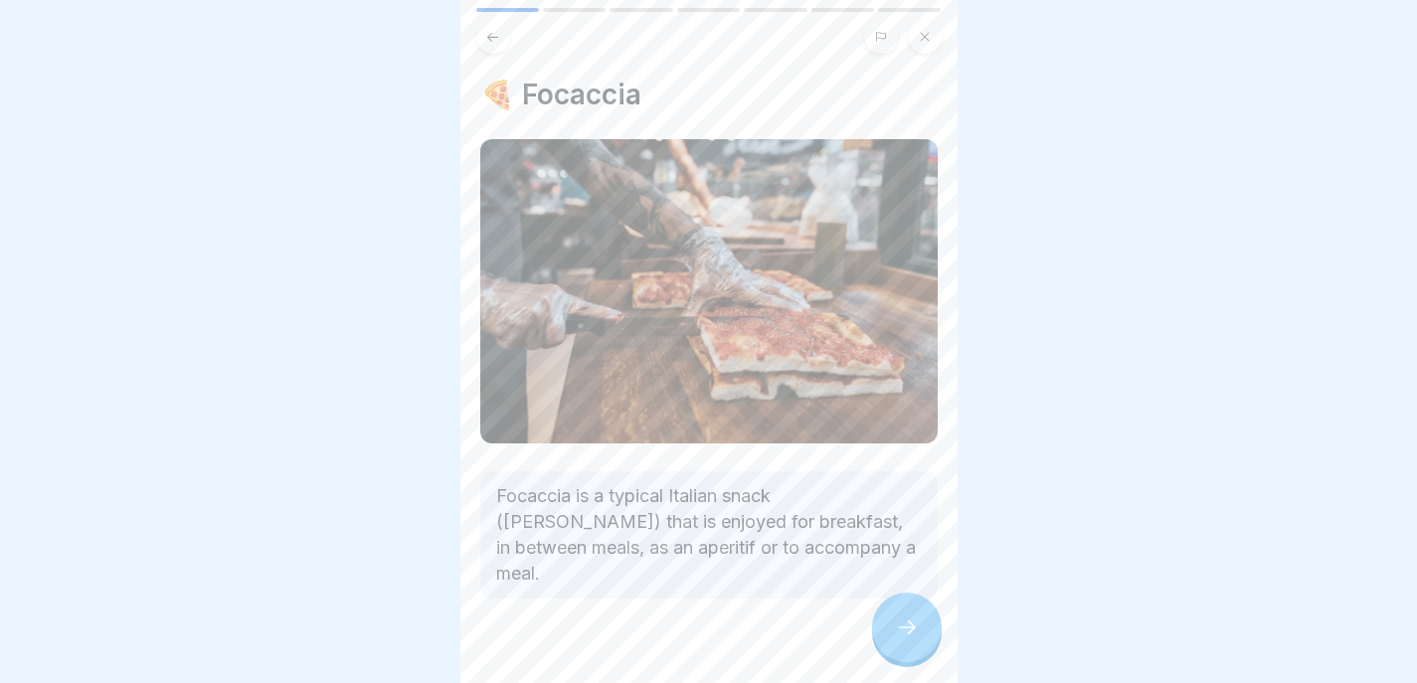
click at [889, 632] on div at bounding box center [907, 628] width 70 height 70
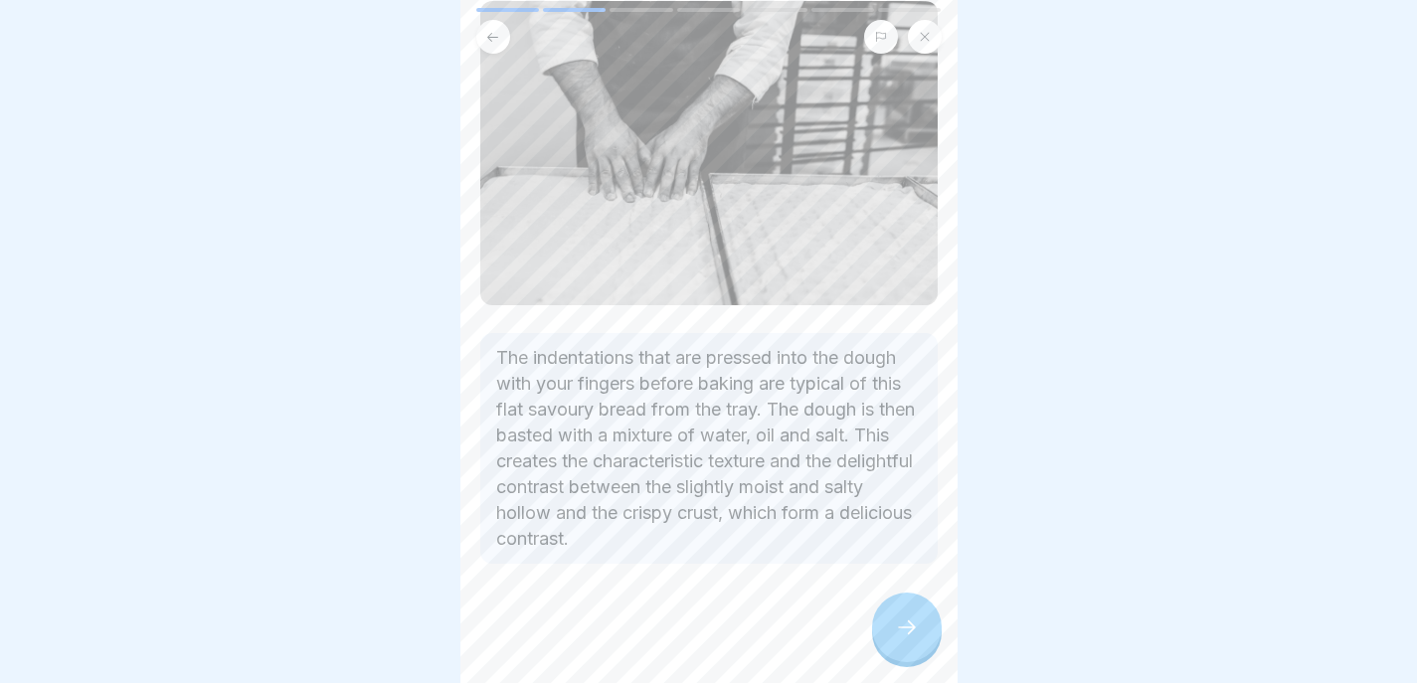
click at [903, 634] on icon at bounding box center [907, 628] width 24 height 24
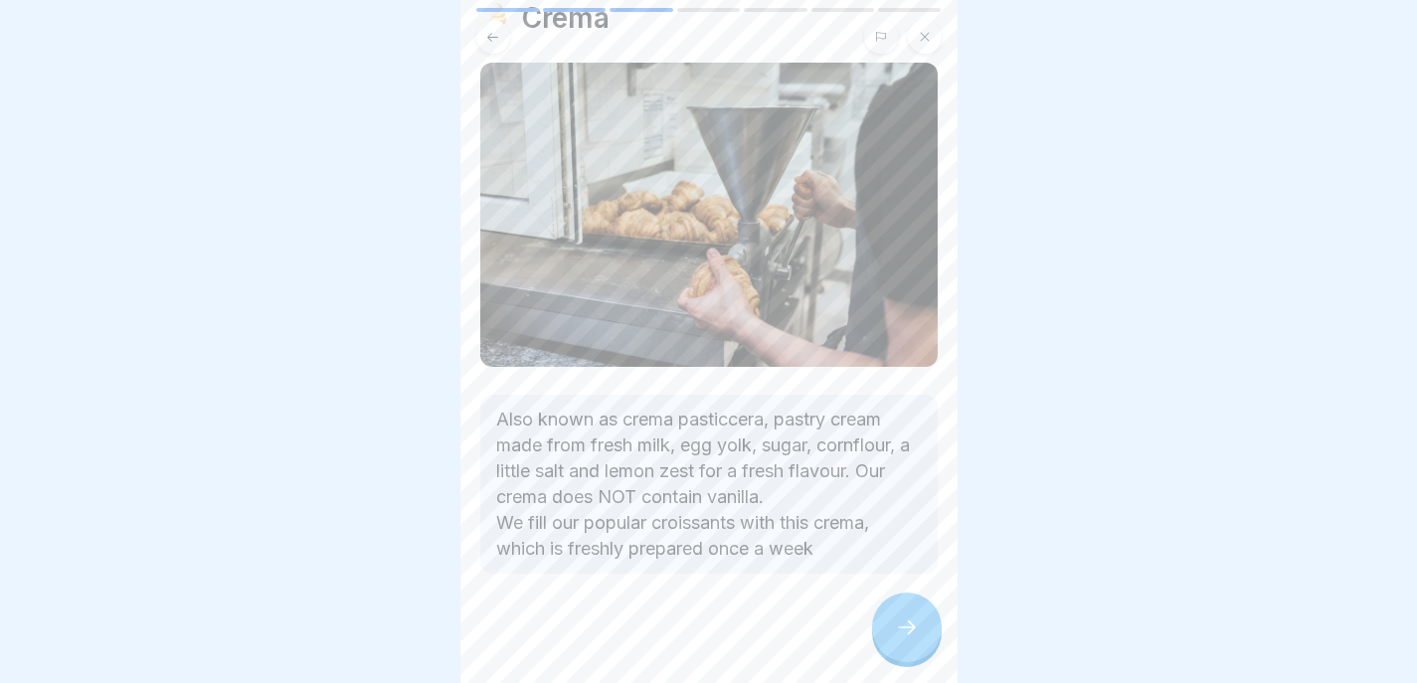
click at [904, 636] on icon at bounding box center [907, 628] width 24 height 24
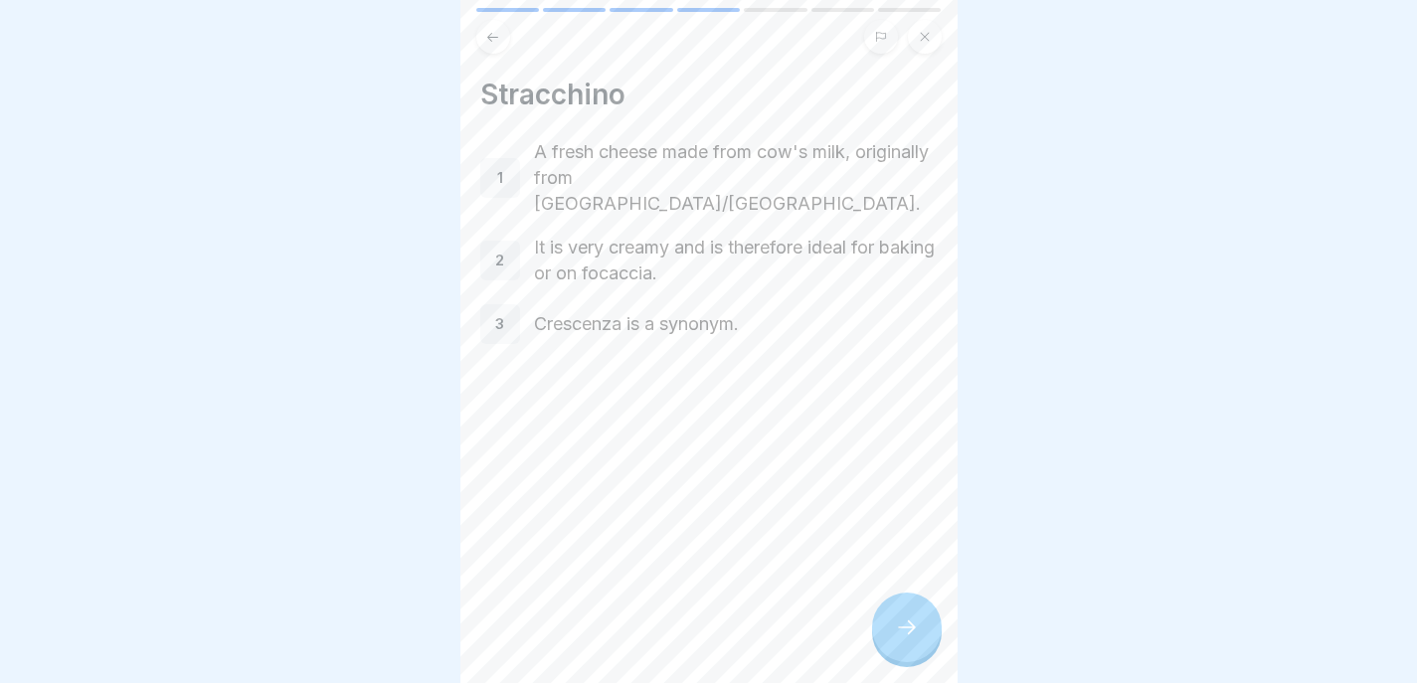
click at [904, 637] on icon at bounding box center [907, 628] width 24 height 24
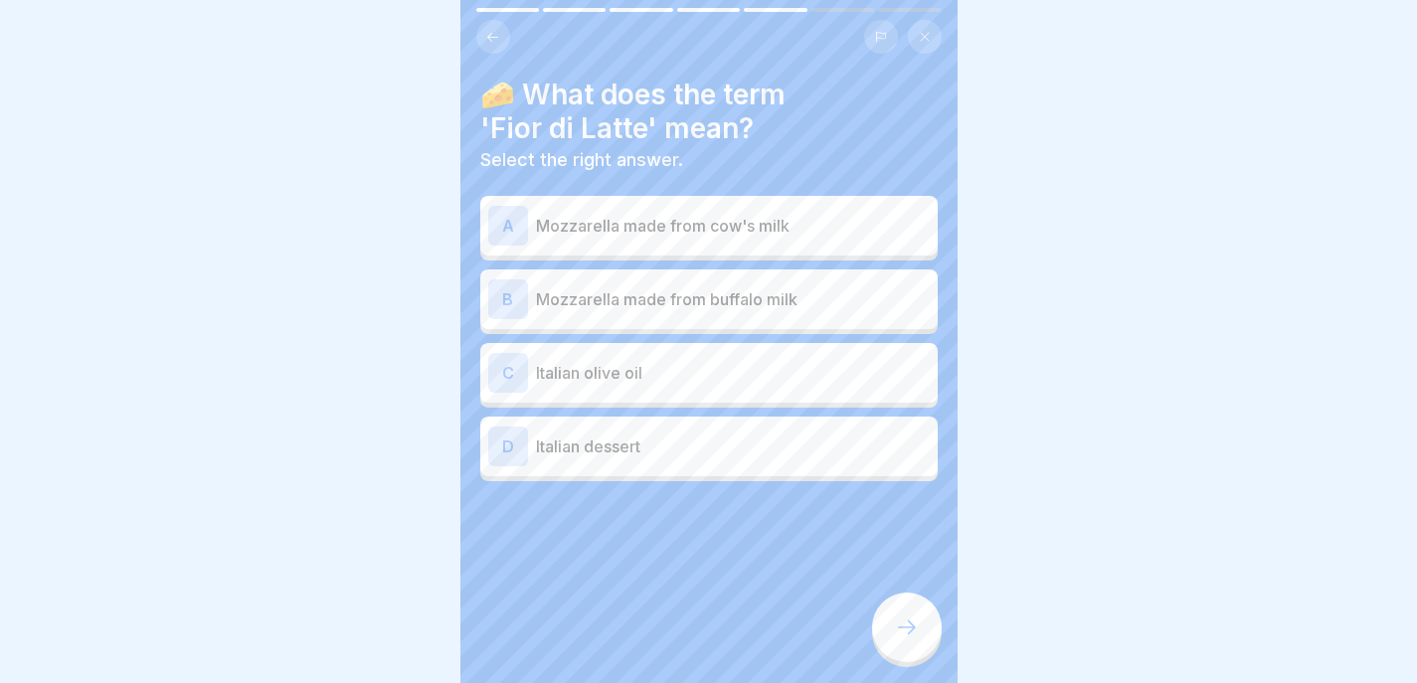
click at [809, 196] on div "A Mozzarella made from cow's milk" at bounding box center [708, 226] width 457 height 60
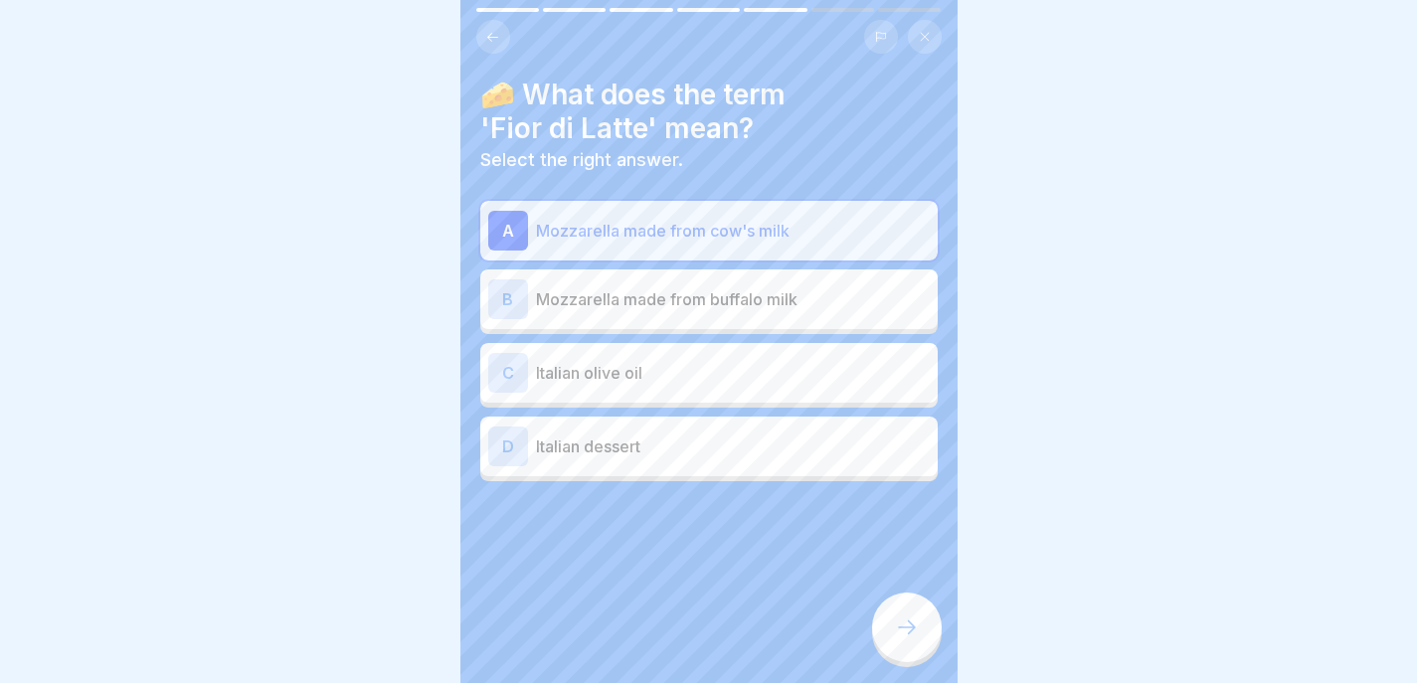
click at [903, 626] on icon at bounding box center [907, 627] width 18 height 14
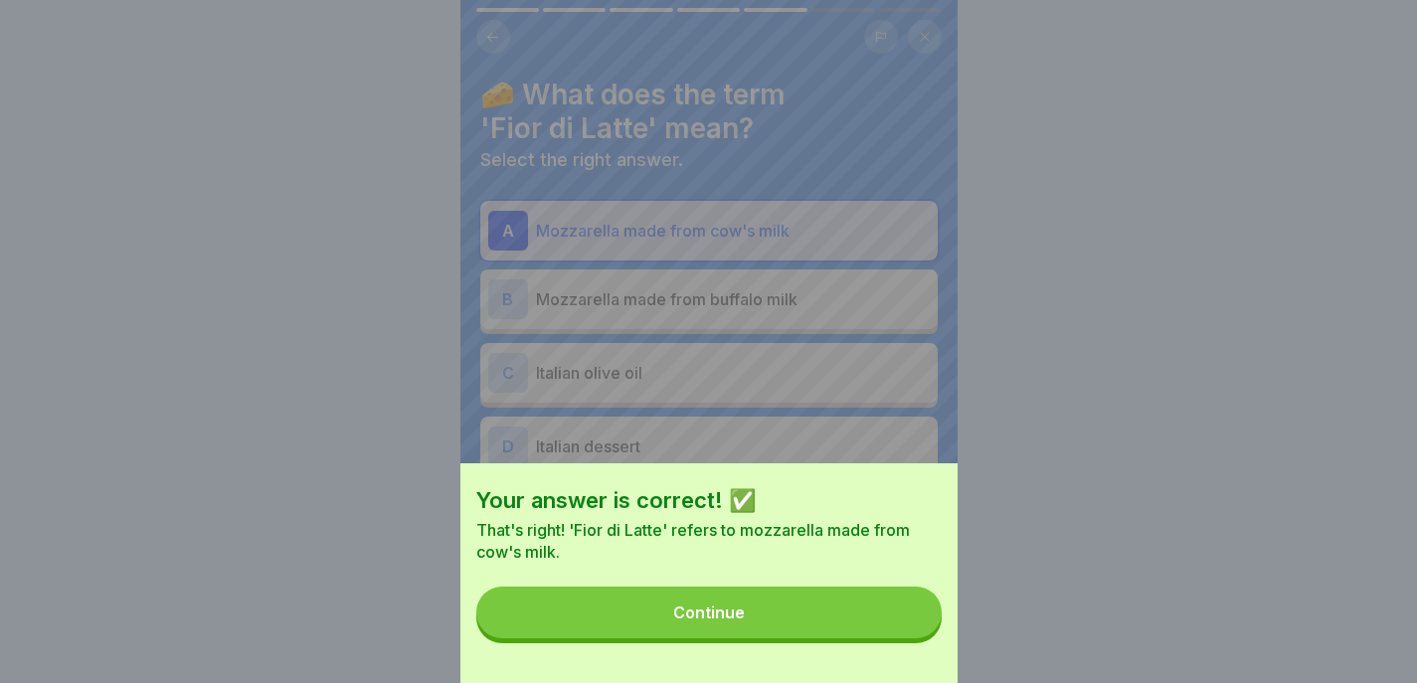
click at [874, 630] on button "Continue" at bounding box center [708, 613] width 465 height 52
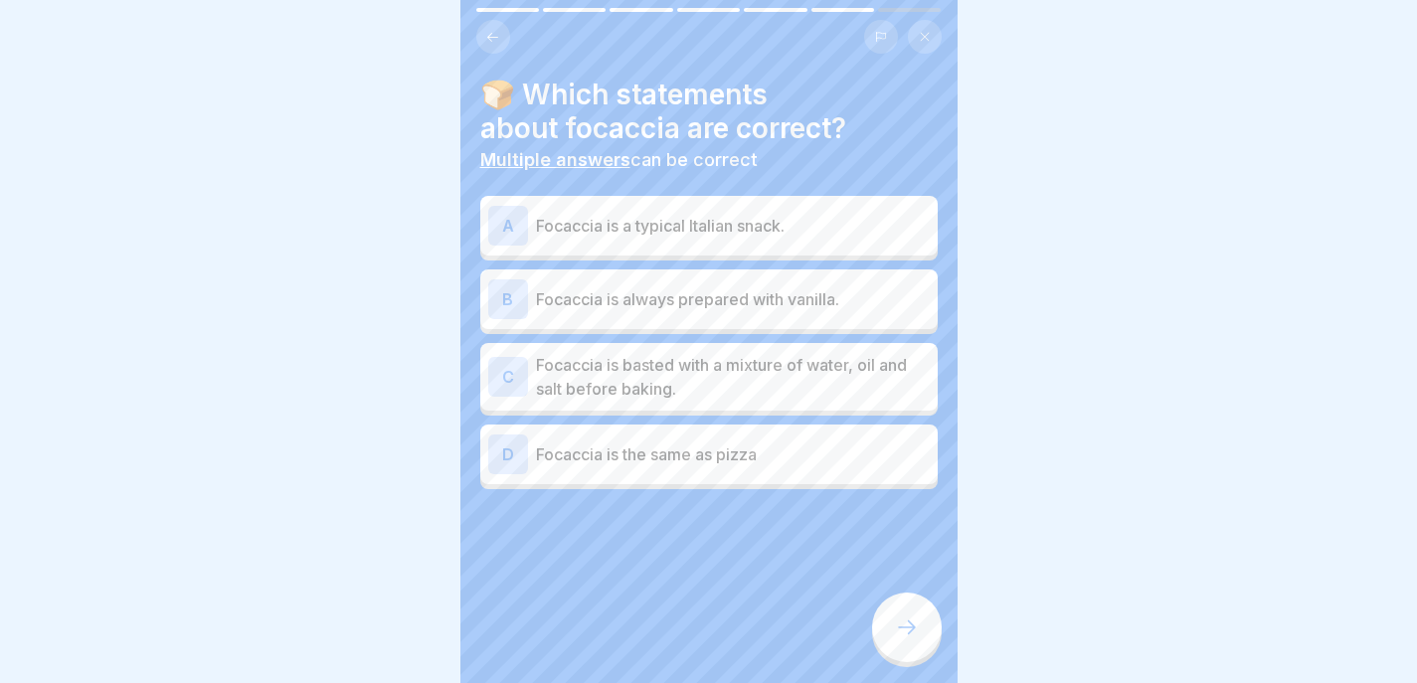
click at [820, 214] on p "Focaccia is a typical Italian snack." at bounding box center [733, 226] width 394 height 24
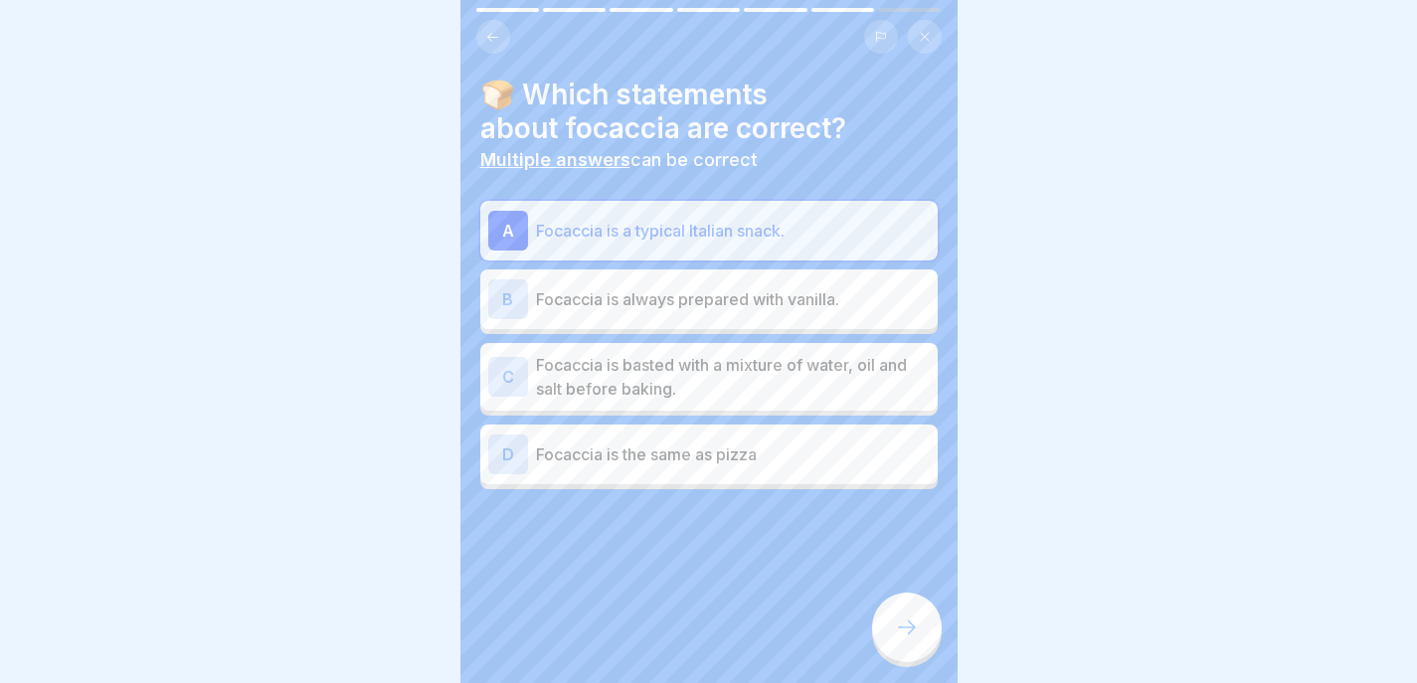
click at [815, 378] on p "Focaccia is basted with a mixture of water, oil and salt before baking." at bounding box center [733, 377] width 394 height 48
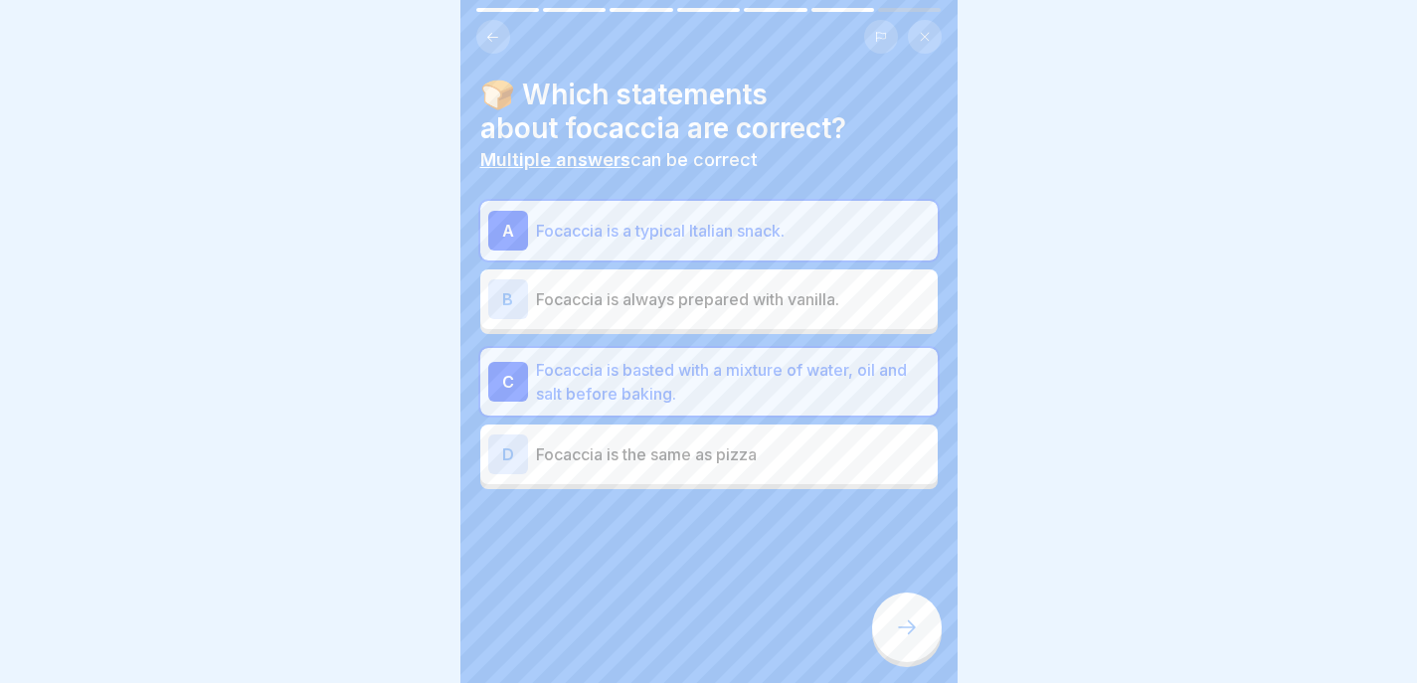
click at [895, 620] on icon at bounding box center [907, 628] width 24 height 24
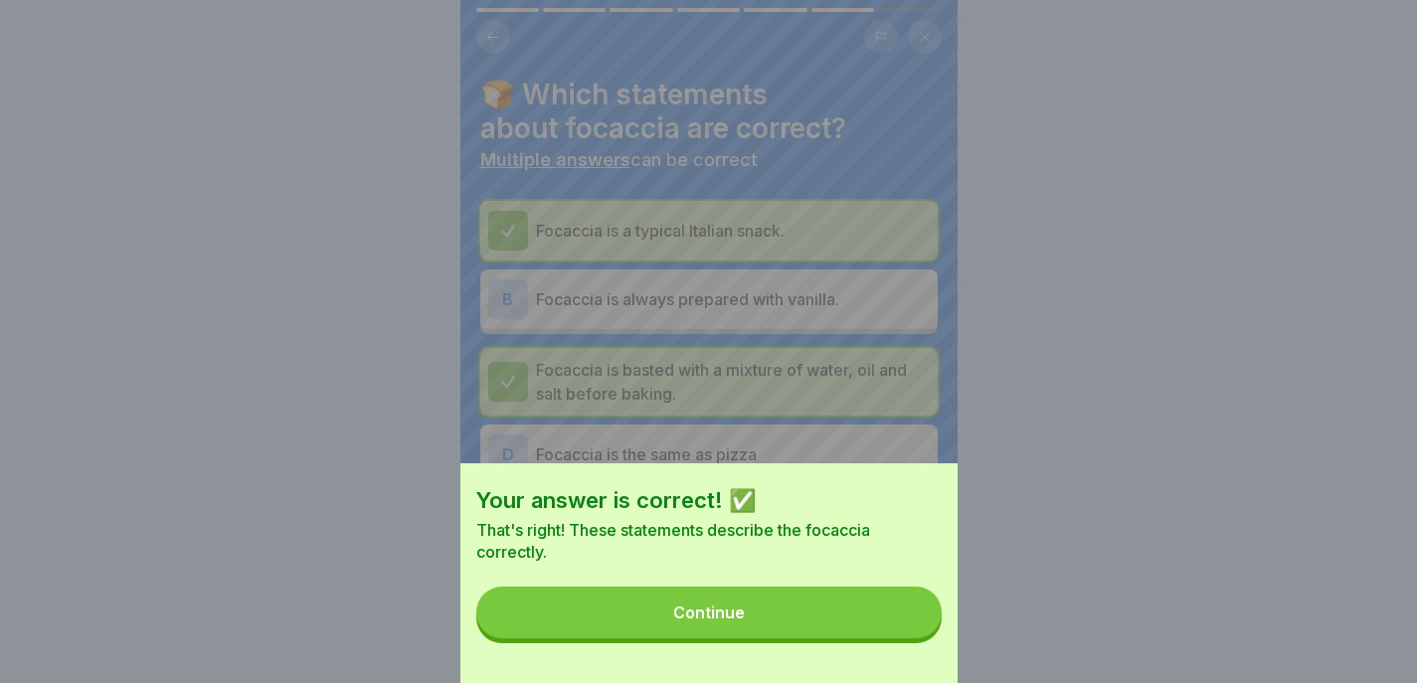
click at [909, 623] on button "Continue" at bounding box center [708, 613] width 465 height 52
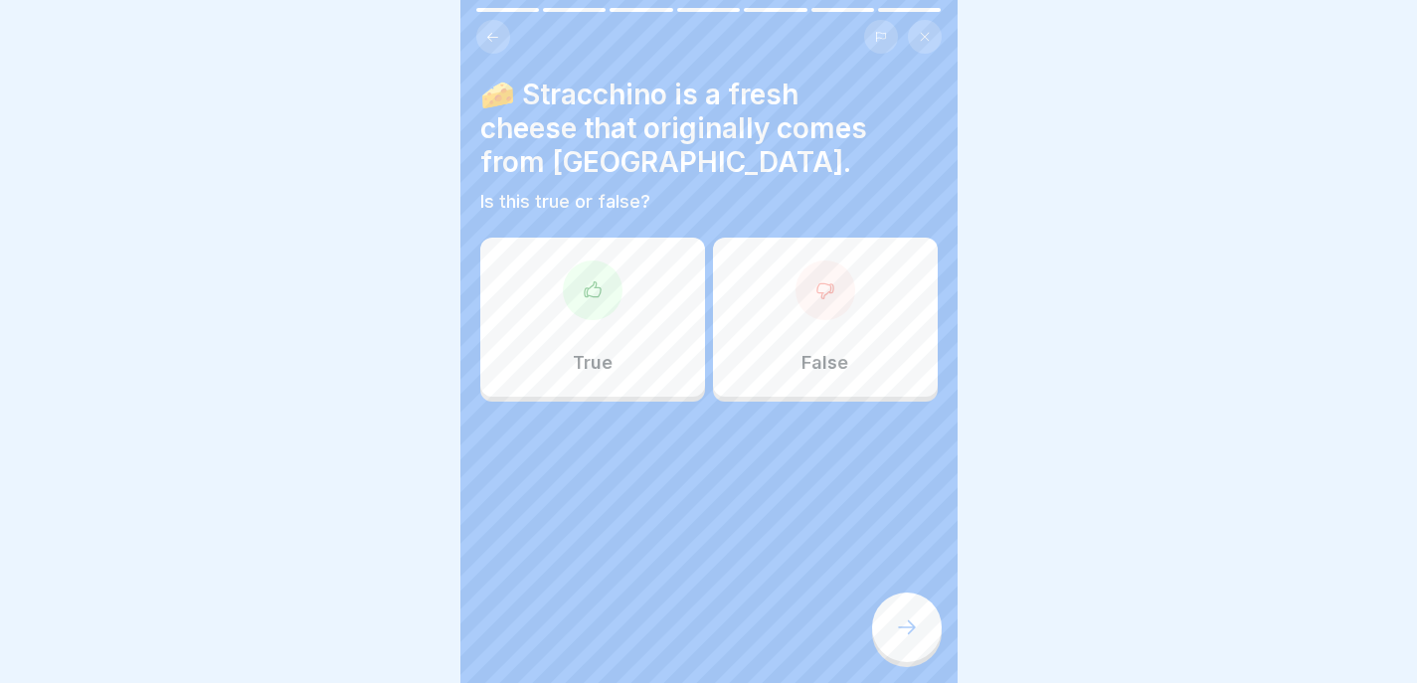
click at [631, 292] on div "True" at bounding box center [592, 317] width 225 height 159
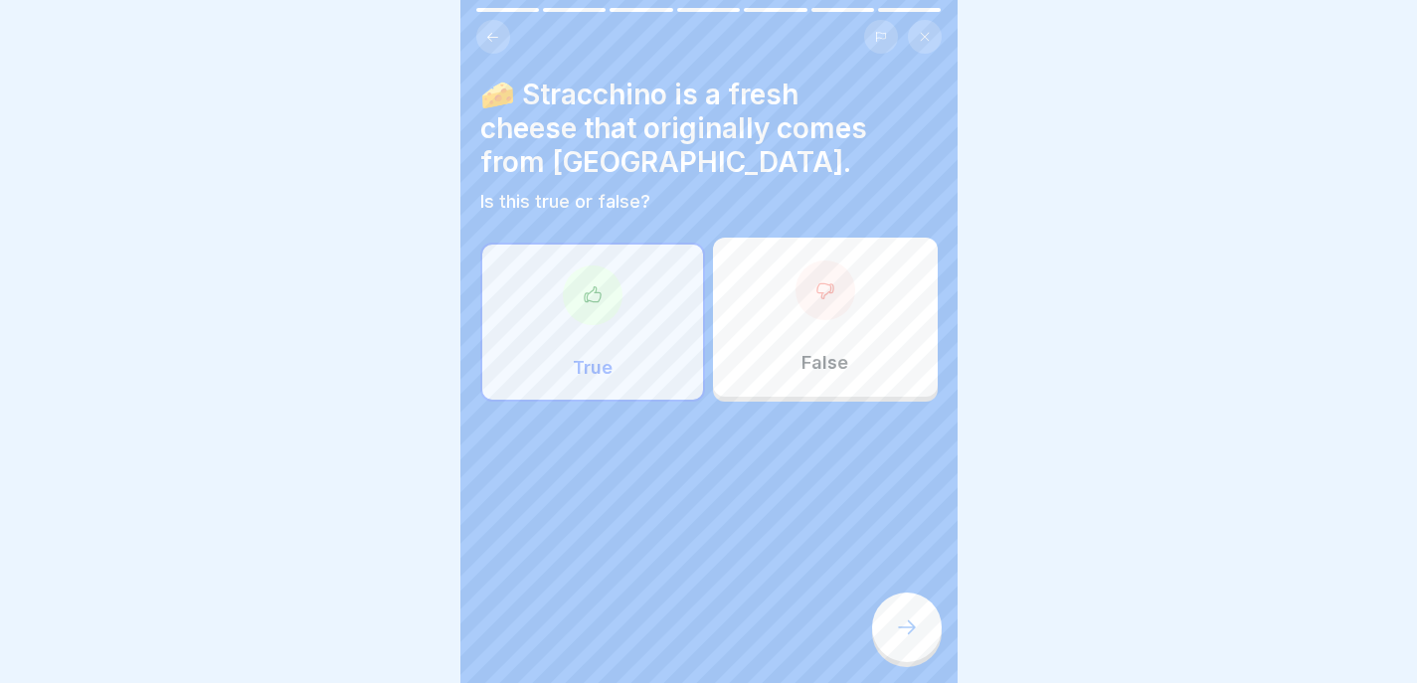
click at [914, 625] on icon at bounding box center [907, 628] width 24 height 24
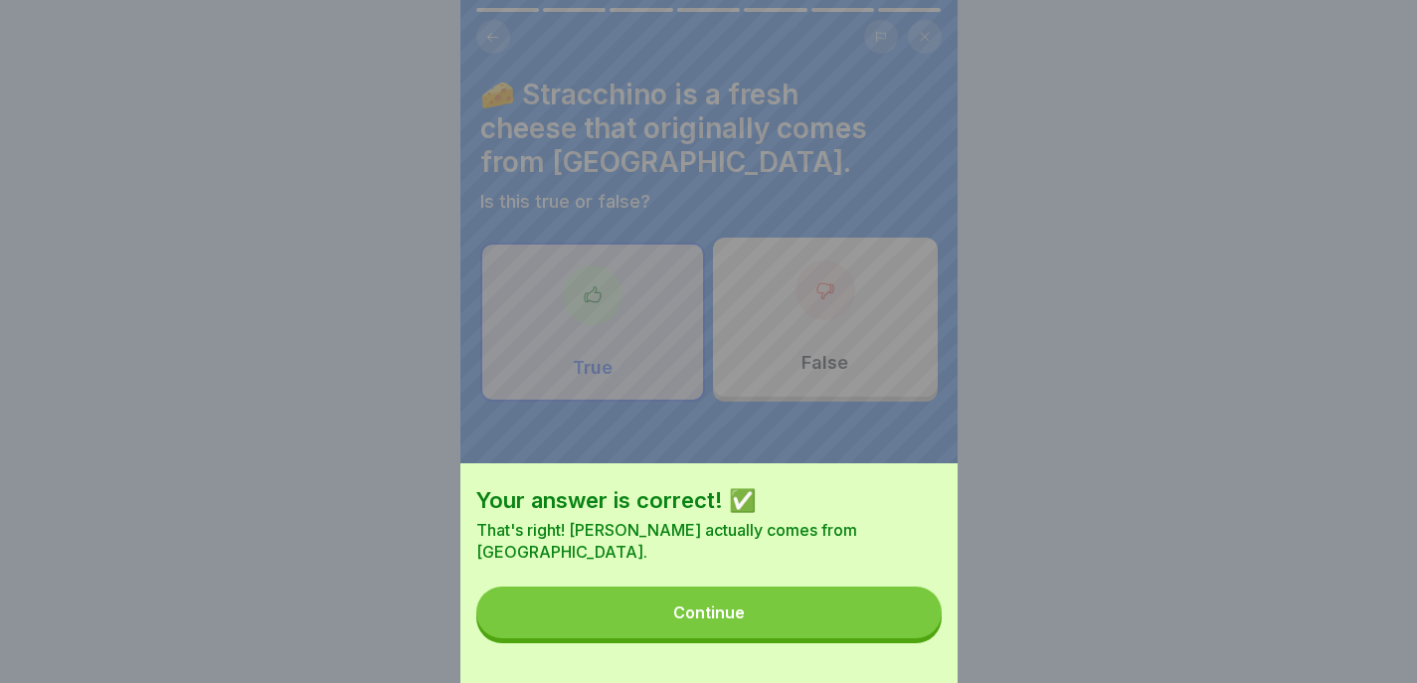
click at [907, 625] on button "Continue" at bounding box center [708, 613] width 465 height 52
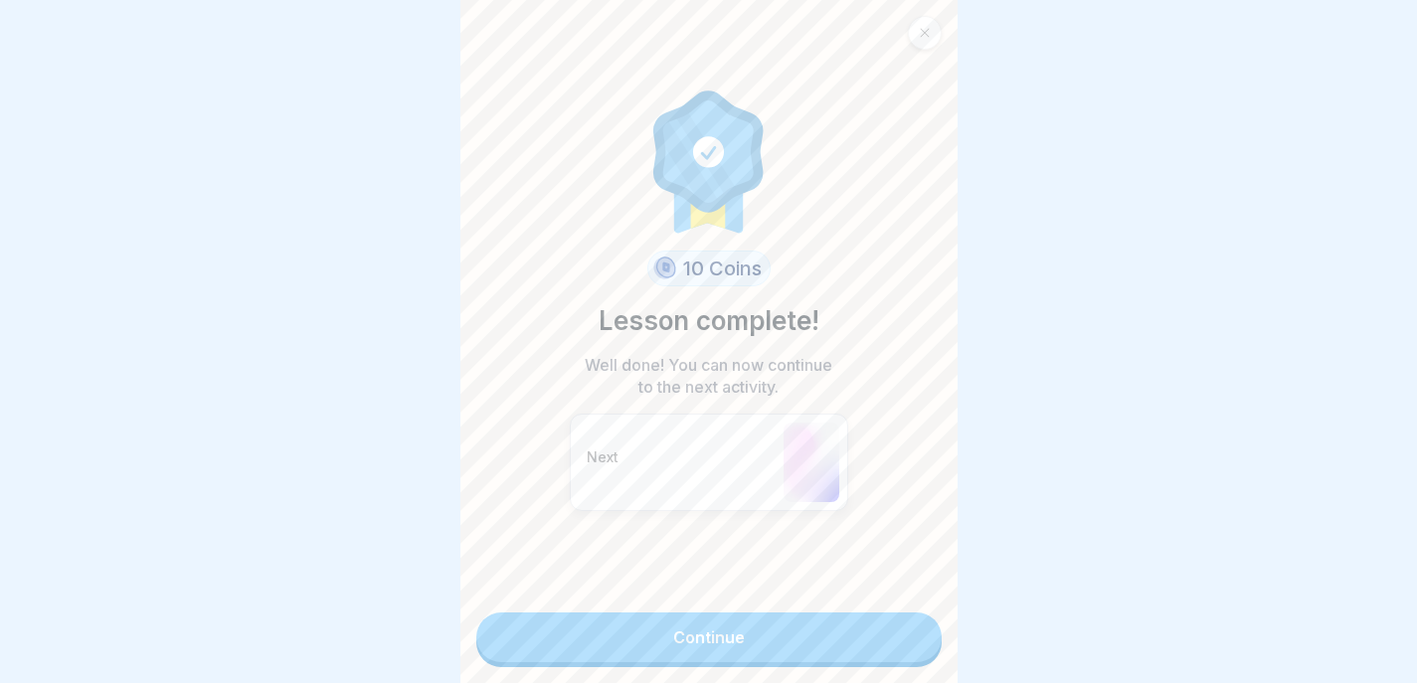
click at [927, 628] on div "10 Coins Lesson complete! Well done! You can now continue to the next activity.…" at bounding box center [708, 341] width 497 height 683
click at [880, 633] on link "Continue" at bounding box center [708, 638] width 465 height 50
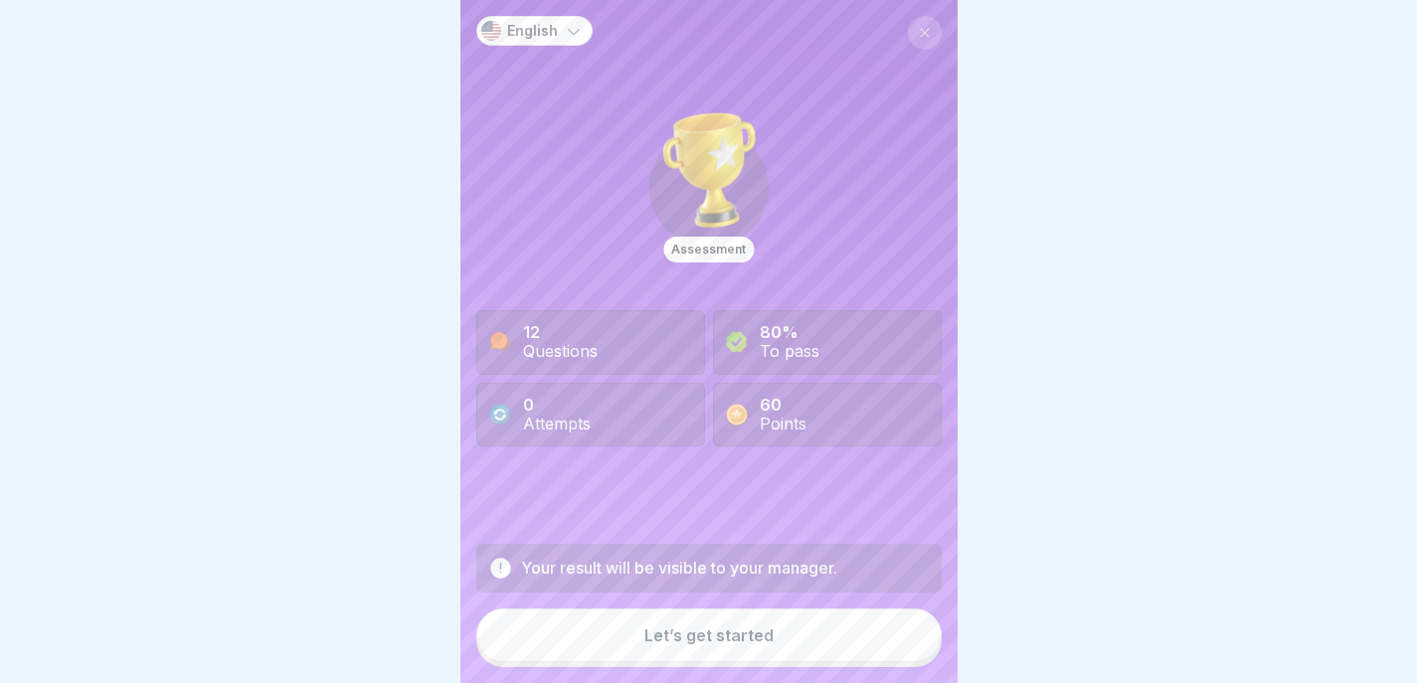
scroll to position [14, 0]
click at [689, 628] on div "Let’s get started" at bounding box center [708, 635] width 129 height 18
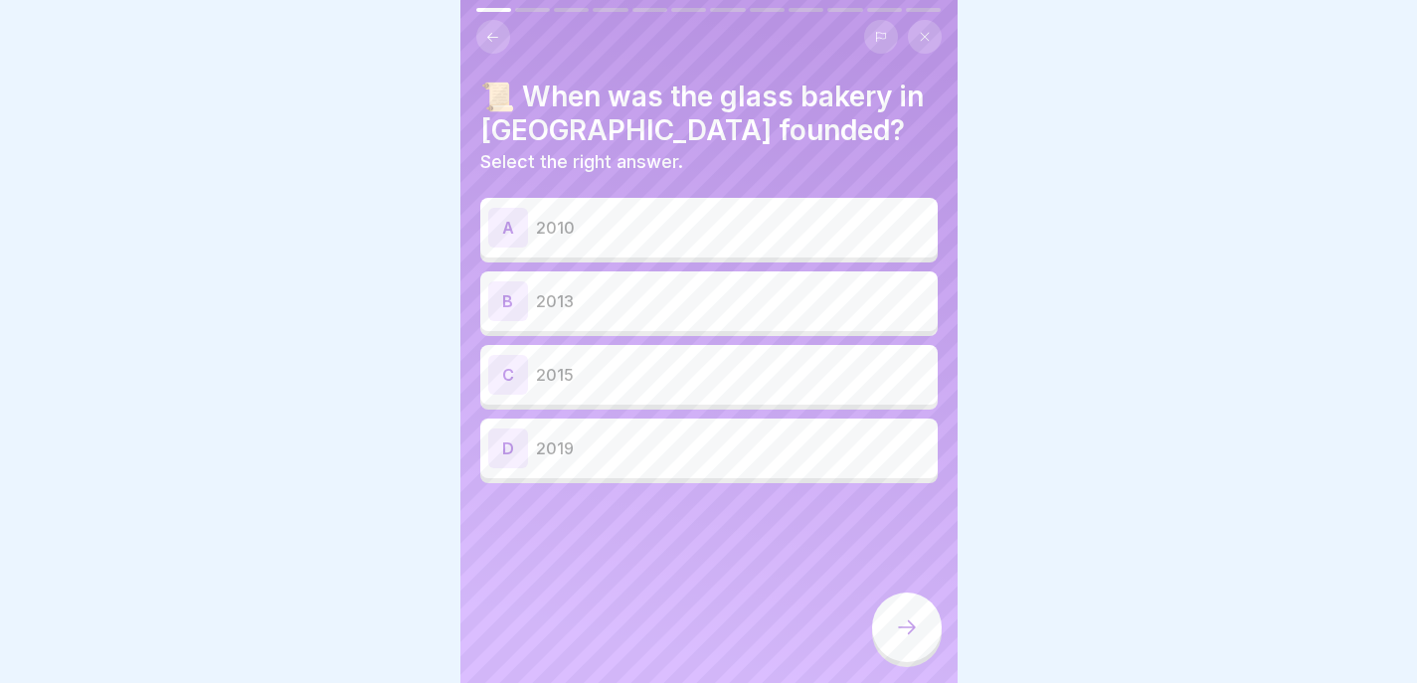
click at [740, 281] on div "B 2013" at bounding box center [709, 301] width 442 height 40
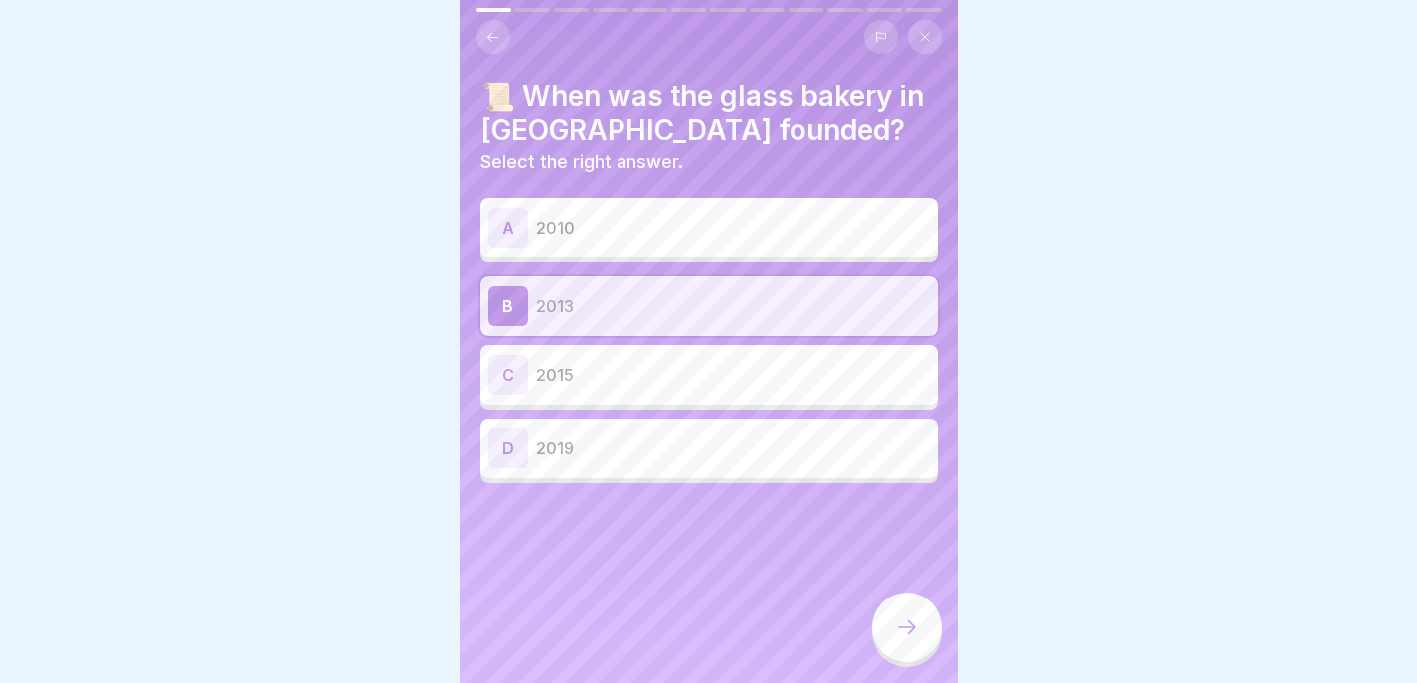
click at [920, 627] on div at bounding box center [907, 628] width 70 height 70
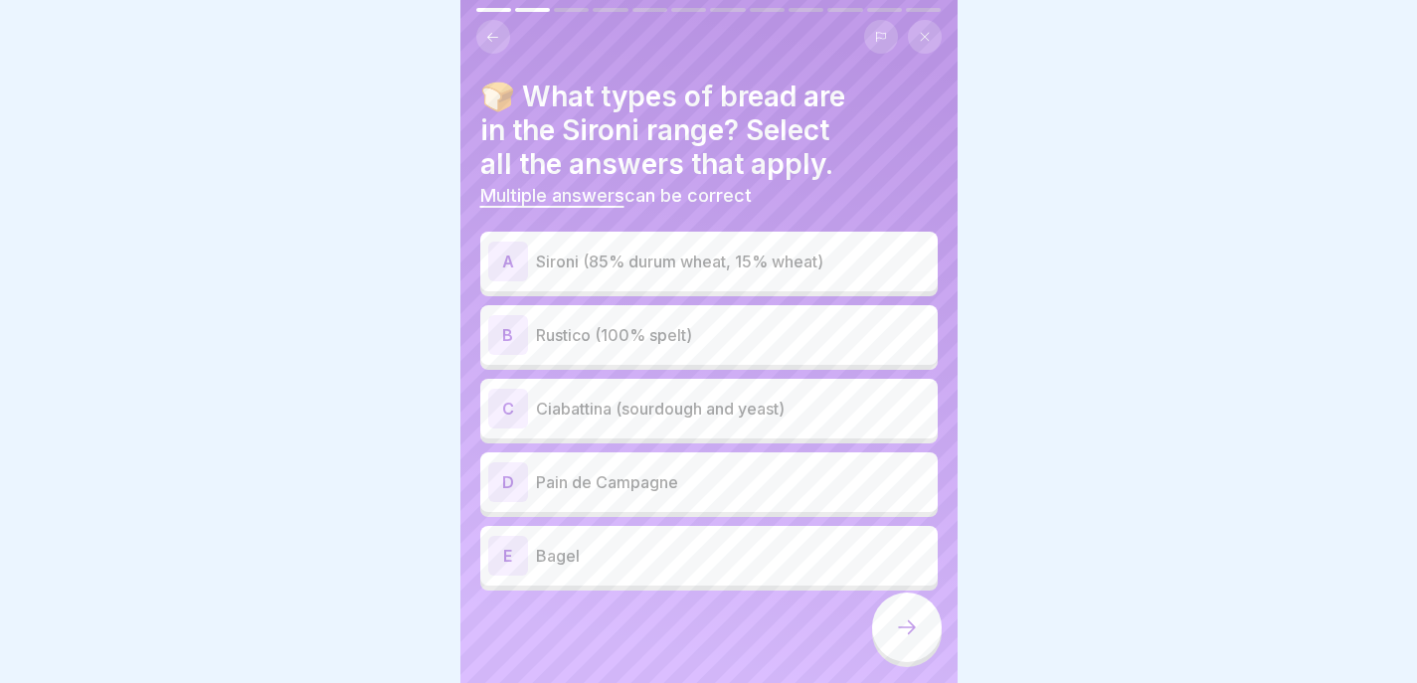
scroll to position [0, 0]
click at [577, 282] on div "A Sironi (85% durum wheat, 15% wheat)" at bounding box center [708, 262] width 457 height 60
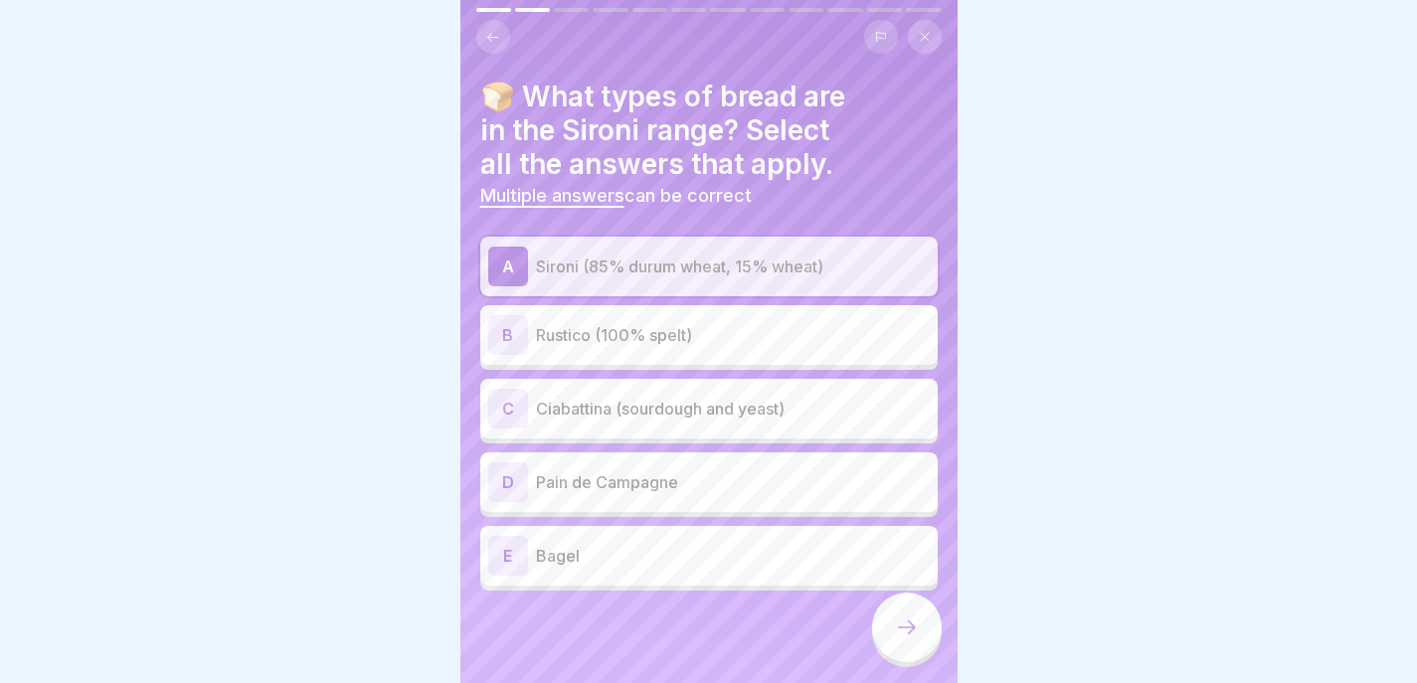
click at [596, 360] on div "B Rustico (100% spelt)" at bounding box center [708, 335] width 457 height 60
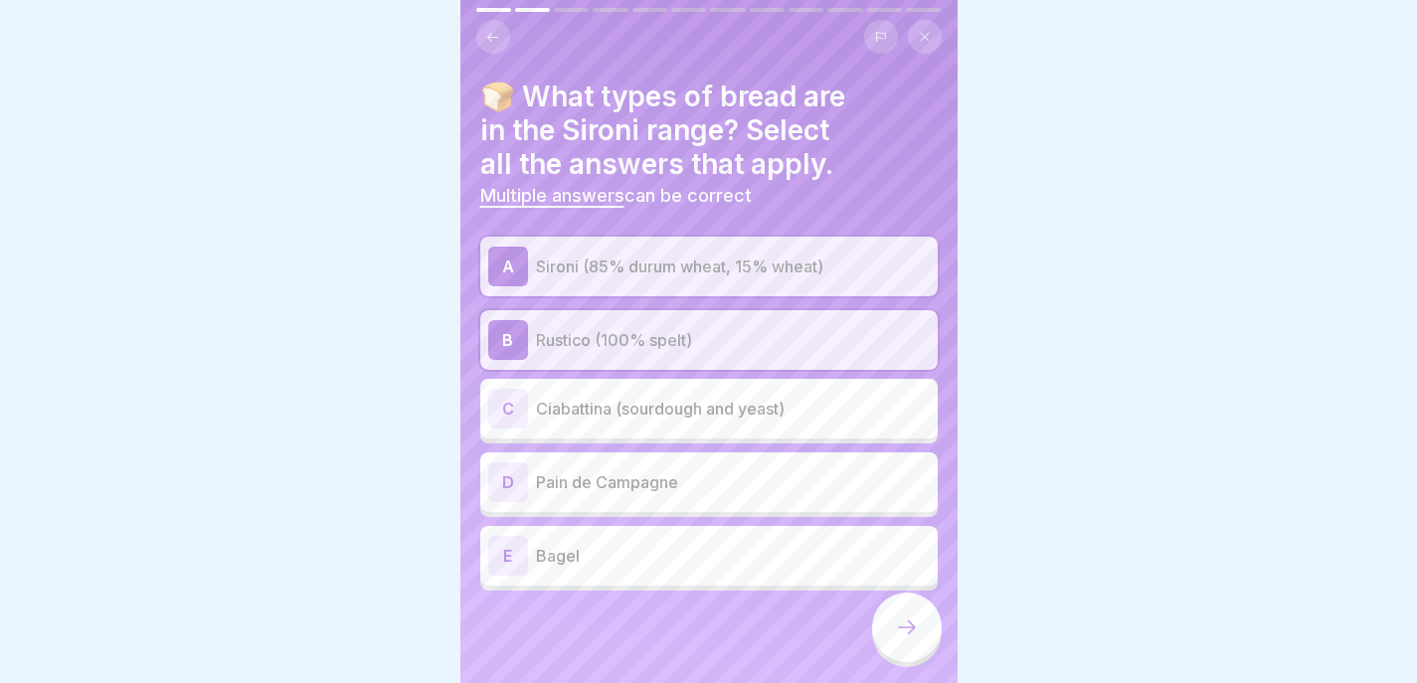
click at [798, 401] on p "Ciabattina (sourdough and yeast)" at bounding box center [733, 409] width 394 height 24
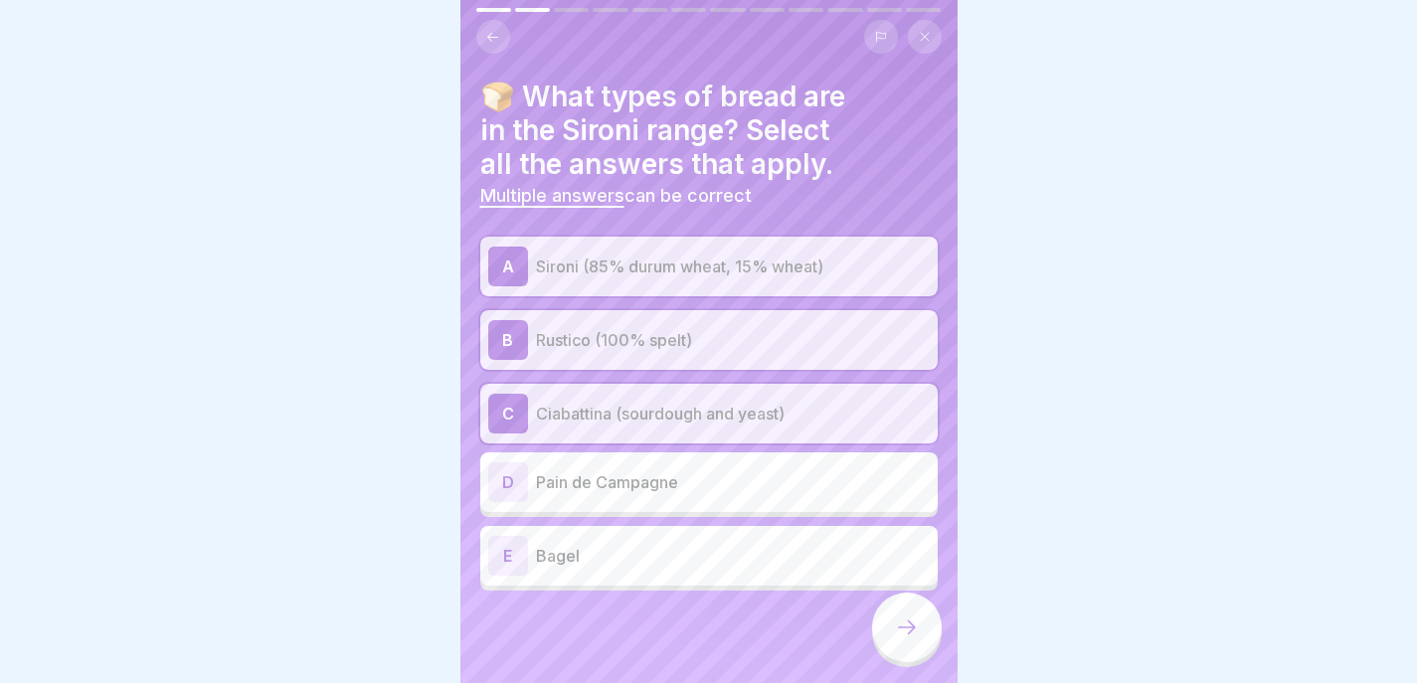
click at [912, 634] on icon at bounding box center [907, 627] width 18 height 14
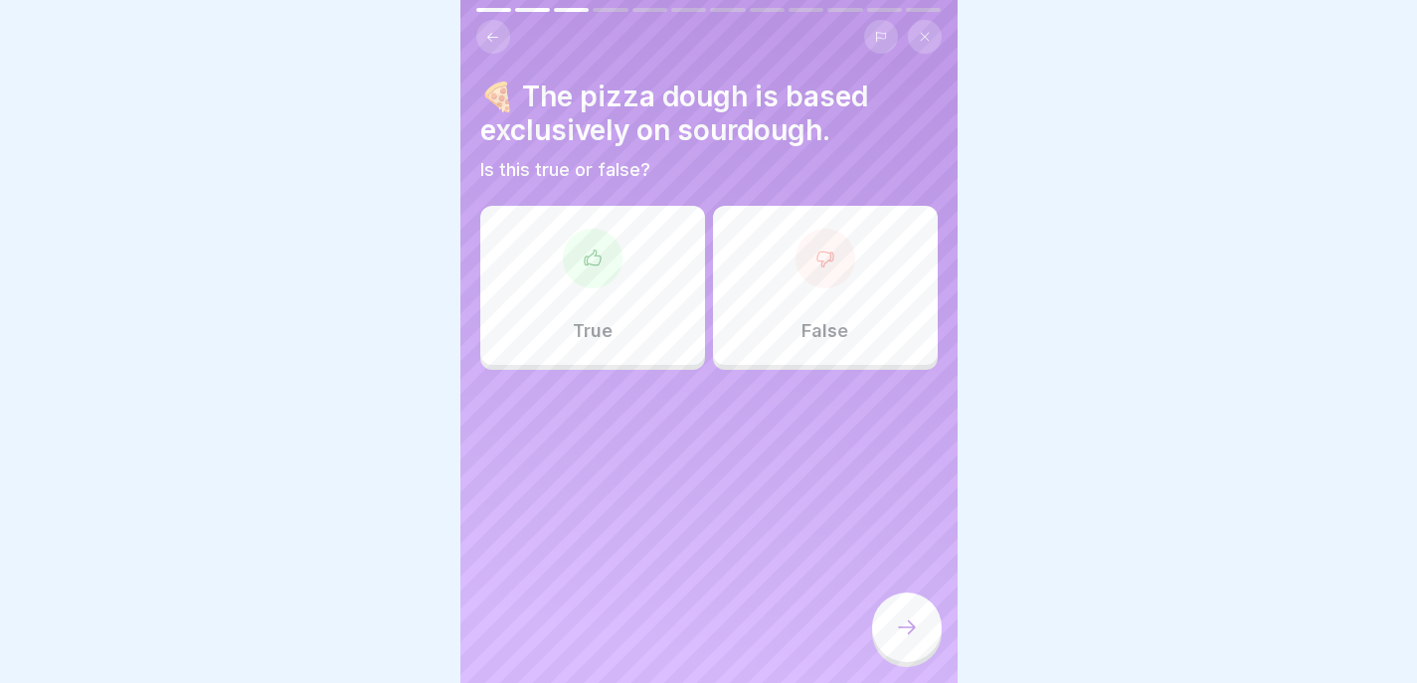
click at [853, 283] on div "False" at bounding box center [825, 285] width 225 height 159
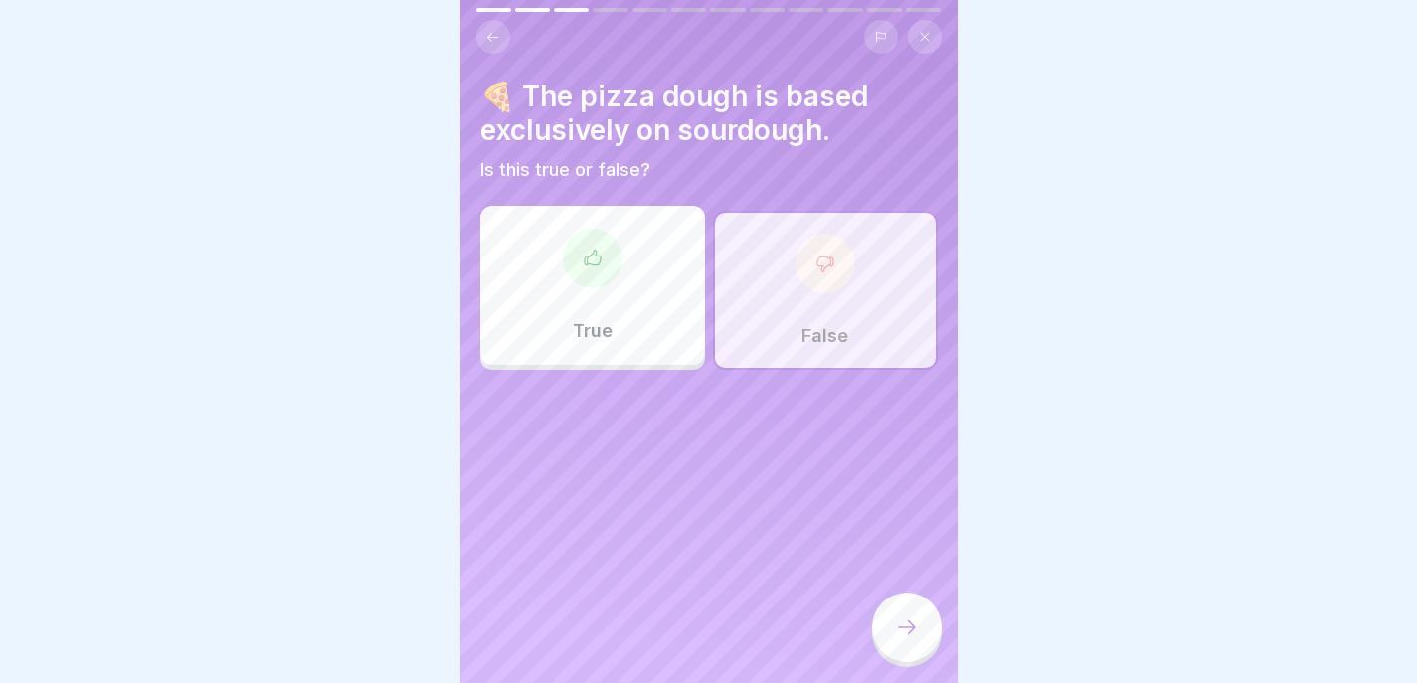
click at [899, 636] on icon at bounding box center [907, 628] width 24 height 24
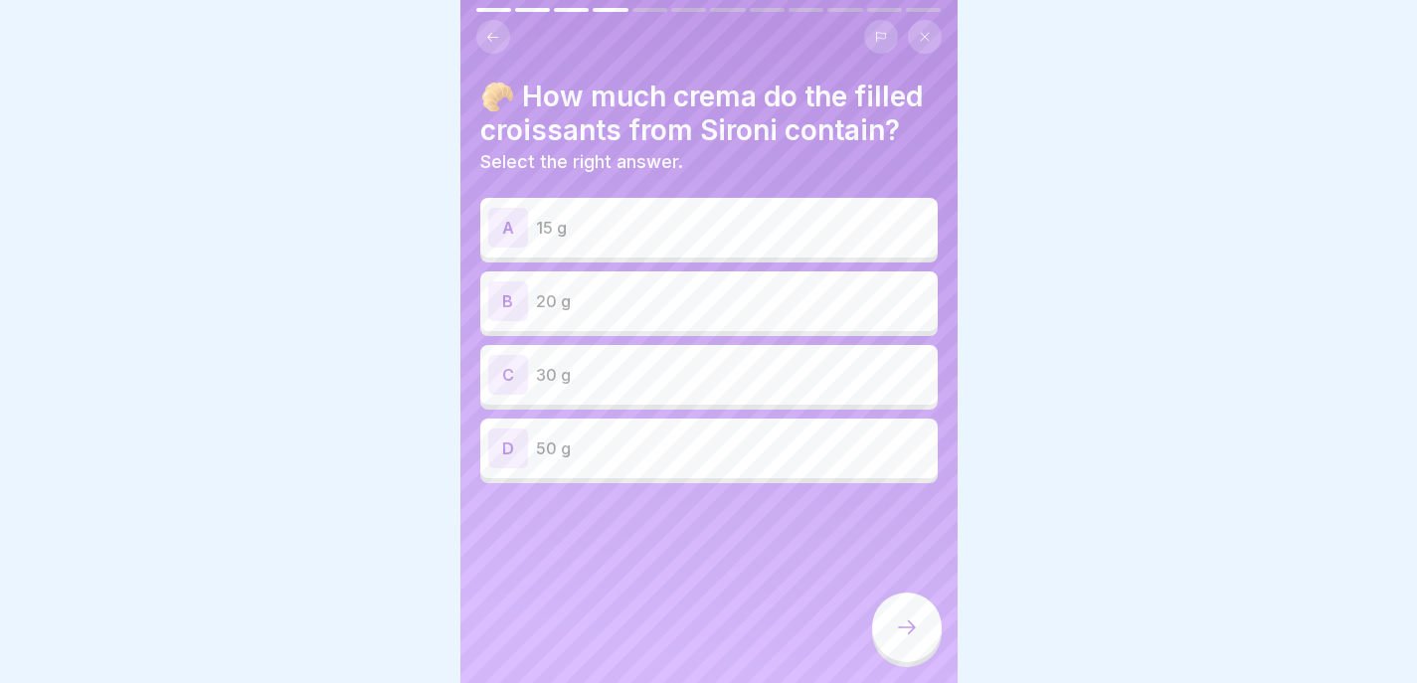
click at [662, 350] on div "C 30 g" at bounding box center [708, 375] width 457 height 60
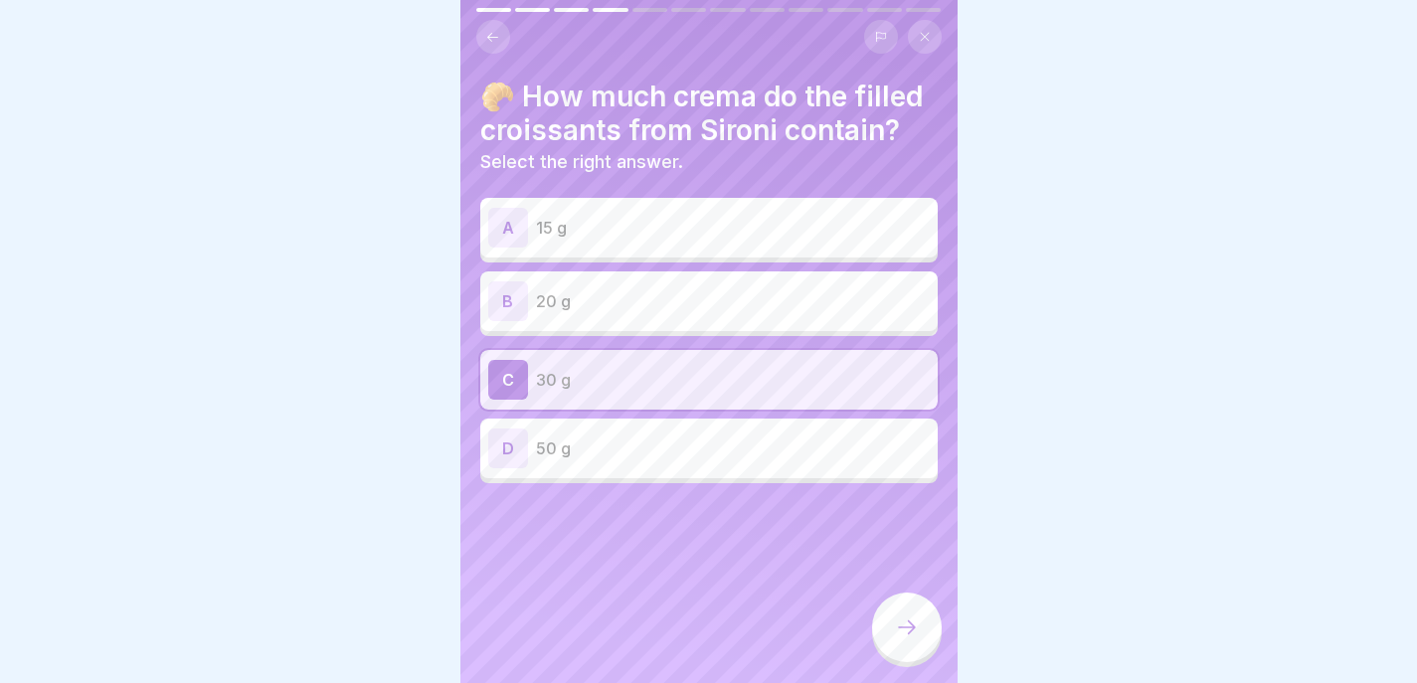
click at [666, 368] on p "30 g" at bounding box center [733, 380] width 394 height 24
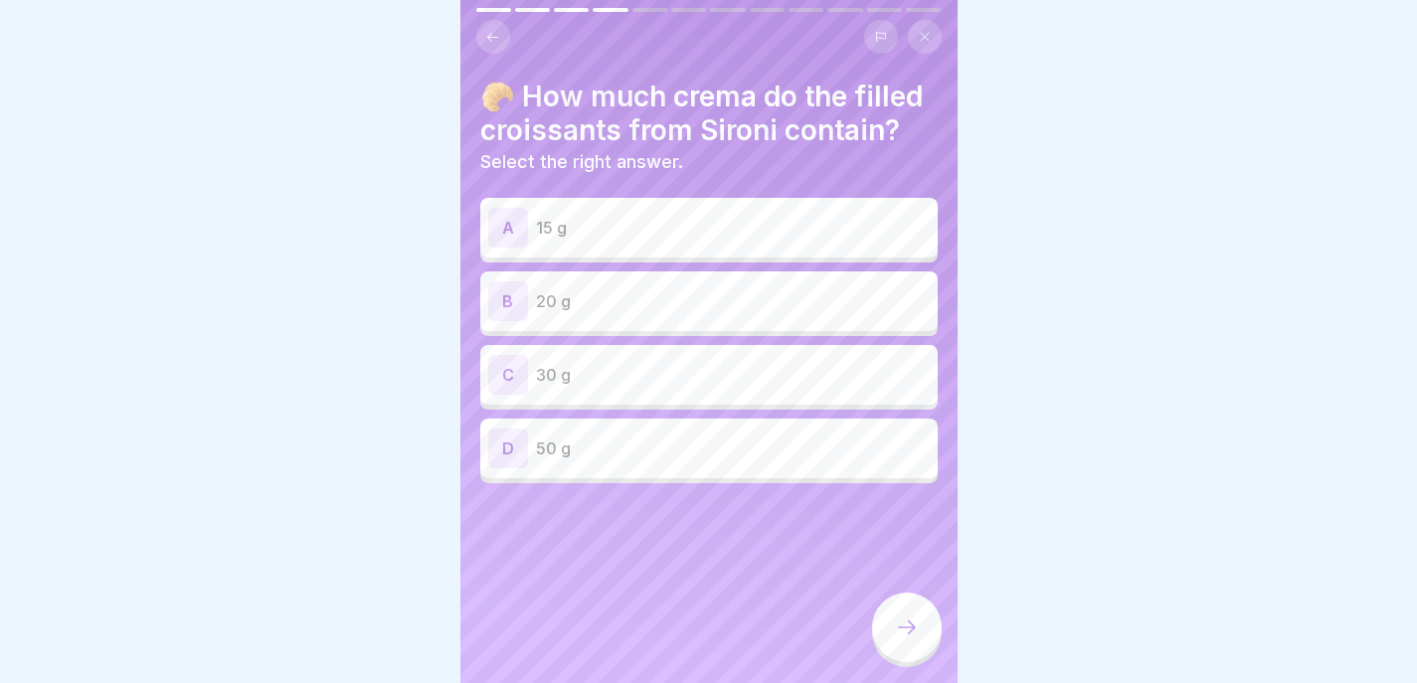
click at [666, 368] on p "30 g" at bounding box center [733, 375] width 394 height 24
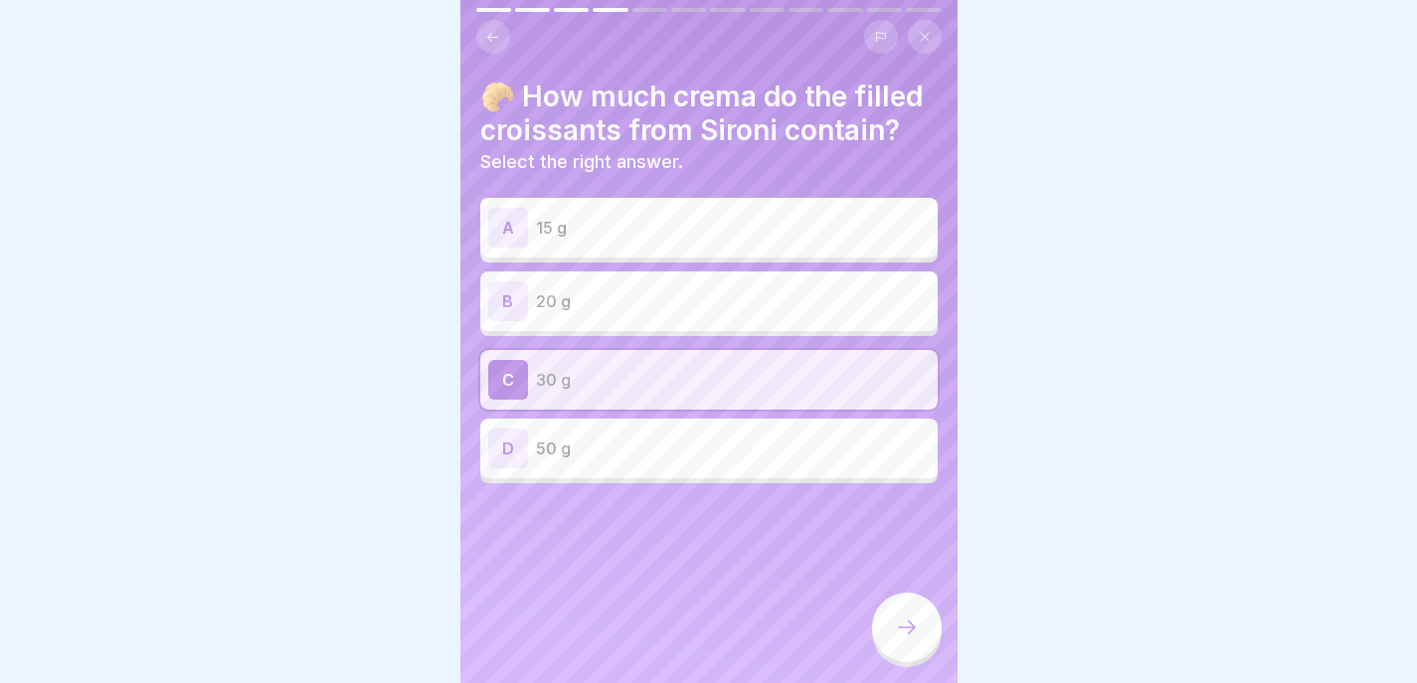
click at [909, 639] on icon at bounding box center [907, 628] width 24 height 24
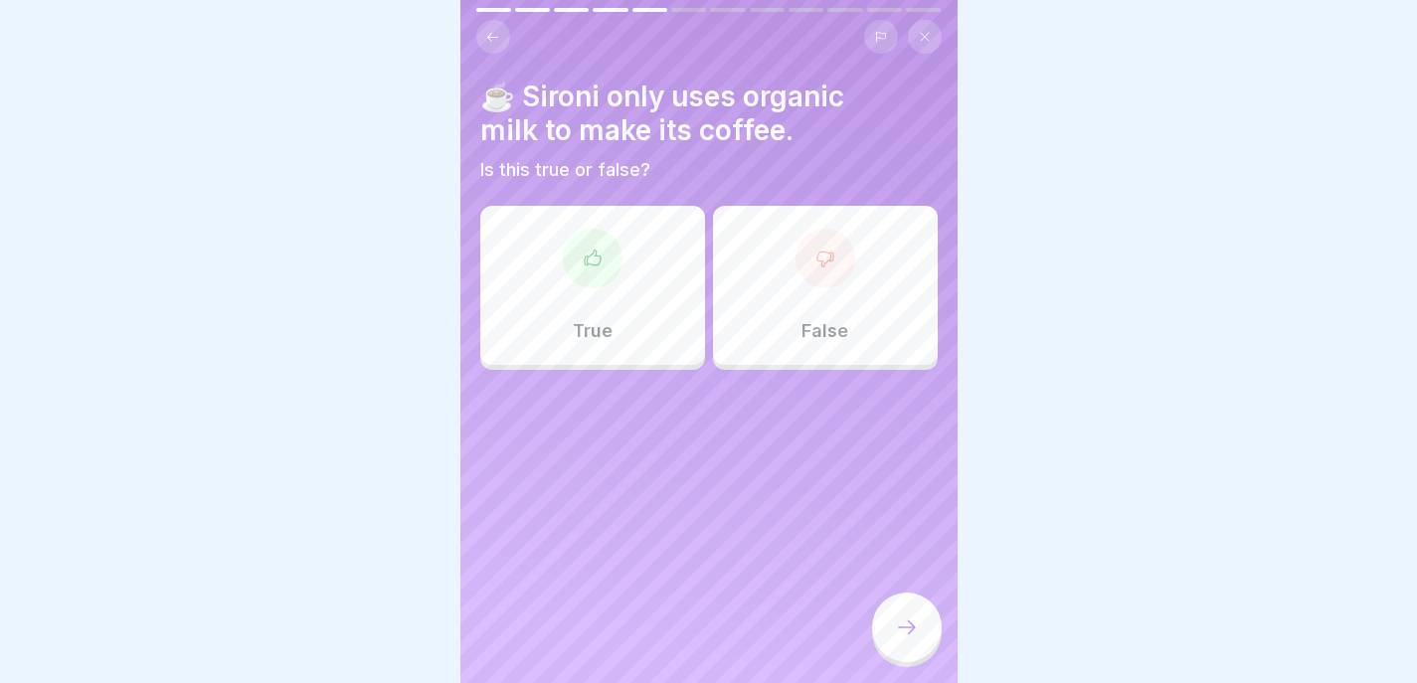
click at [611, 280] on div "True" at bounding box center [592, 285] width 225 height 159
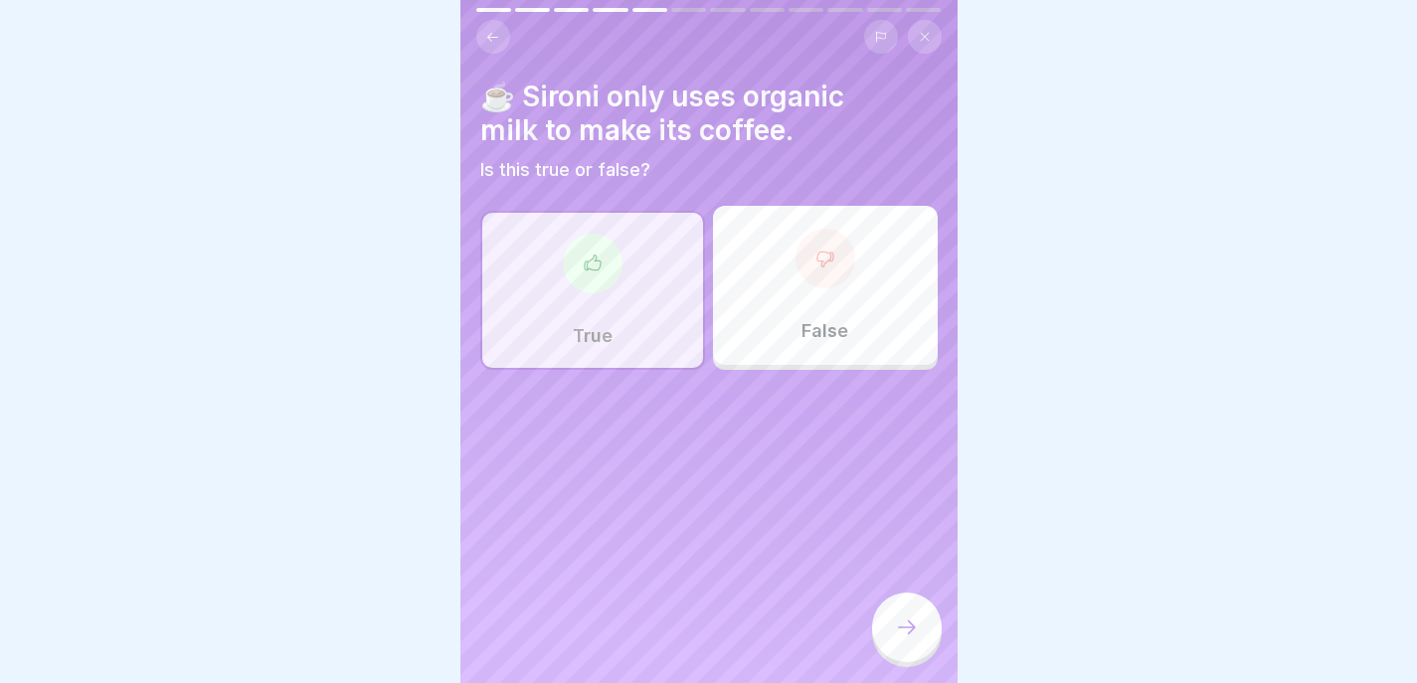
click at [930, 656] on div at bounding box center [907, 628] width 70 height 70
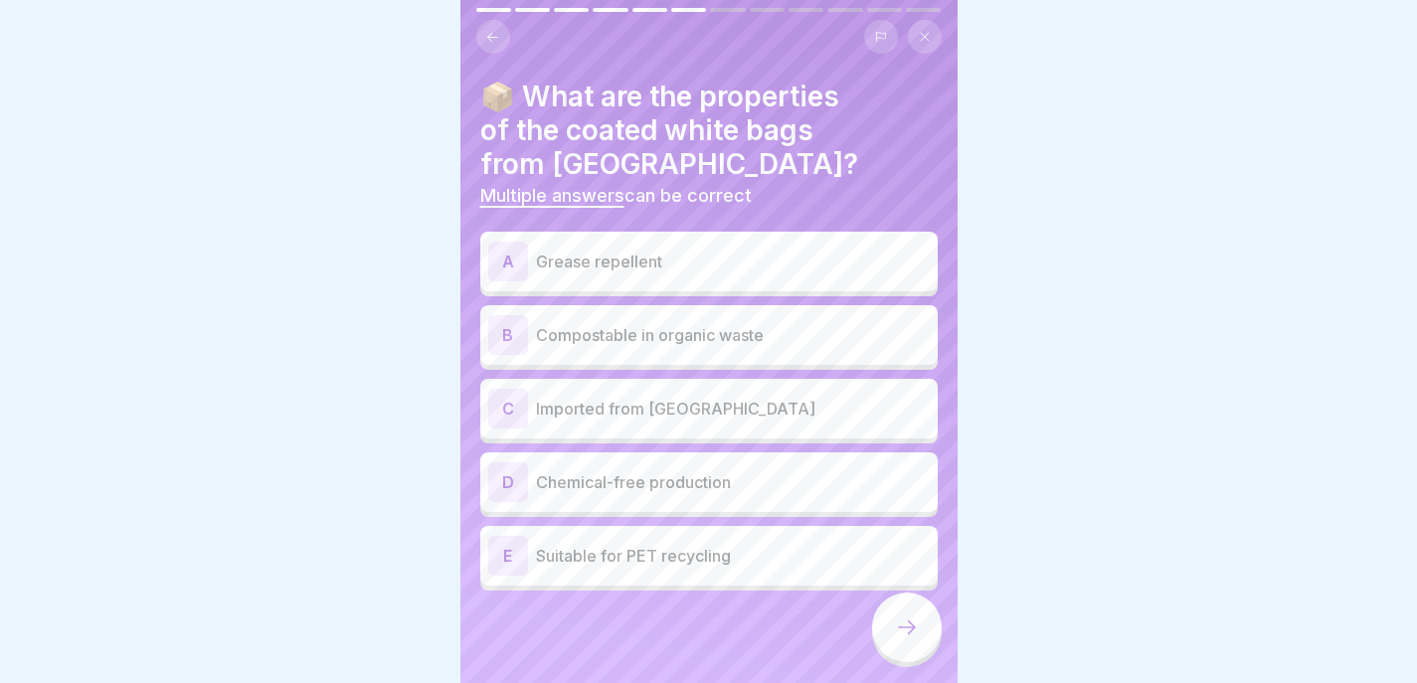
click at [813, 263] on p "Grease repellent" at bounding box center [733, 262] width 394 height 24
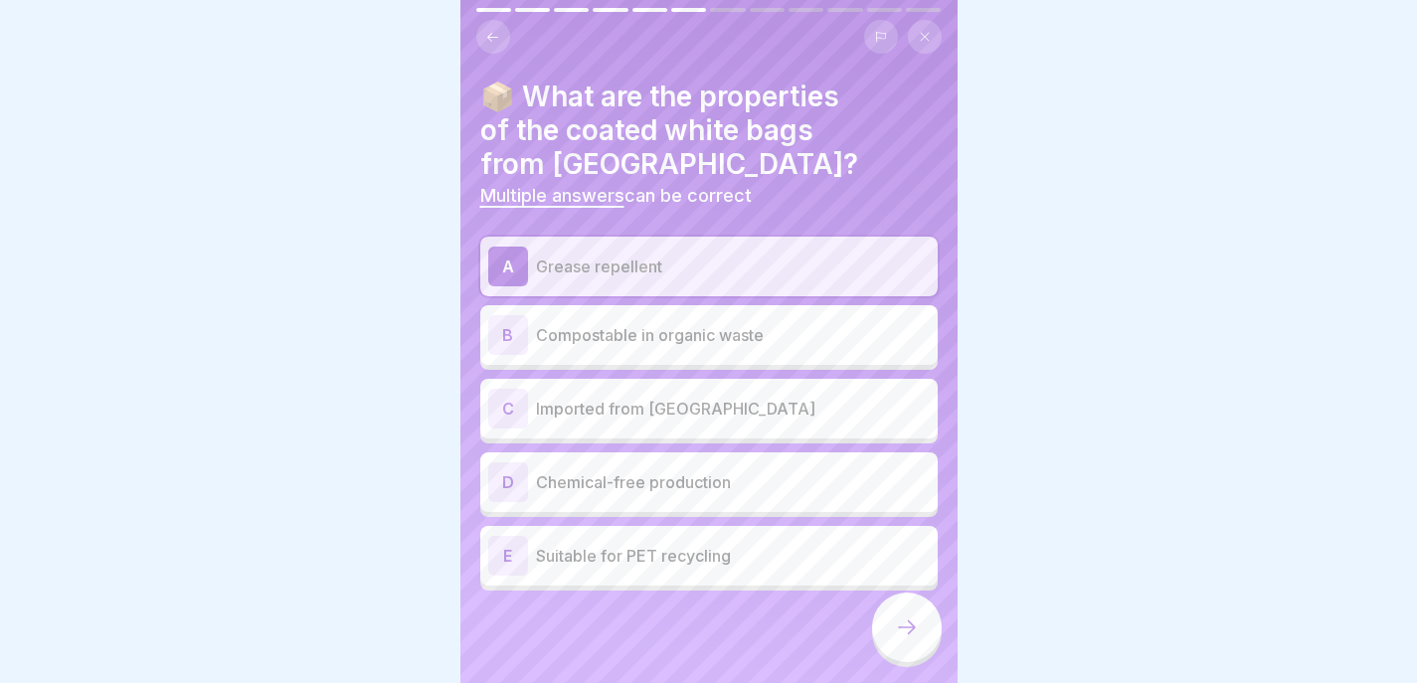
click at [726, 323] on p "Compostable in organic waste" at bounding box center [733, 335] width 394 height 24
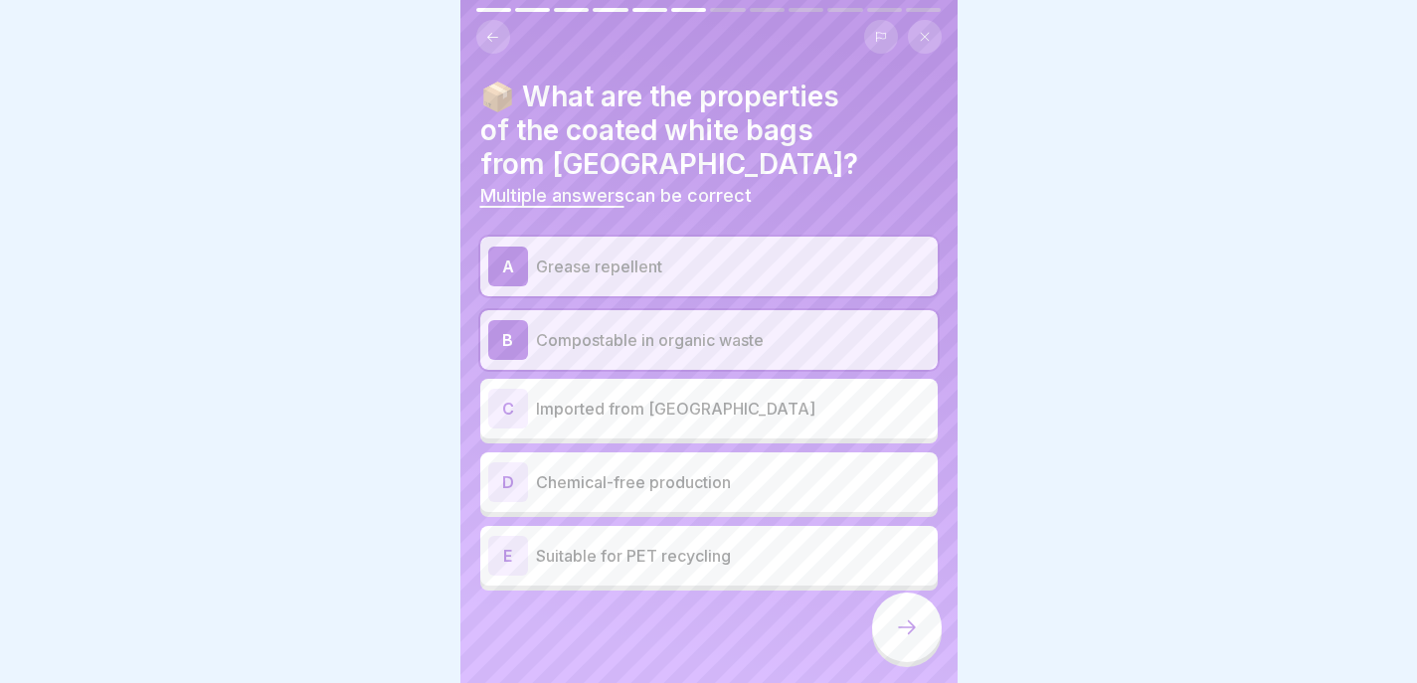
scroll to position [15, 0]
click at [764, 470] on p "Chemical-free production" at bounding box center [733, 482] width 394 height 24
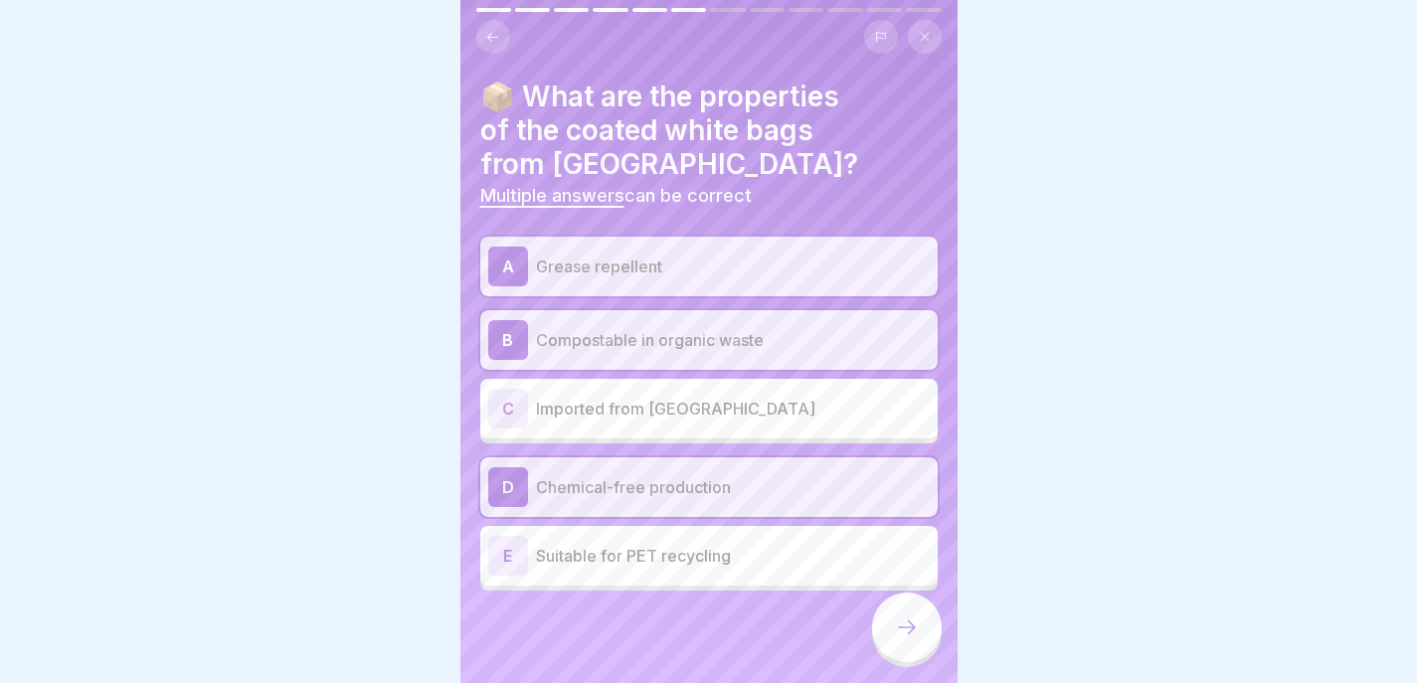
click at [919, 623] on div at bounding box center [907, 628] width 70 height 70
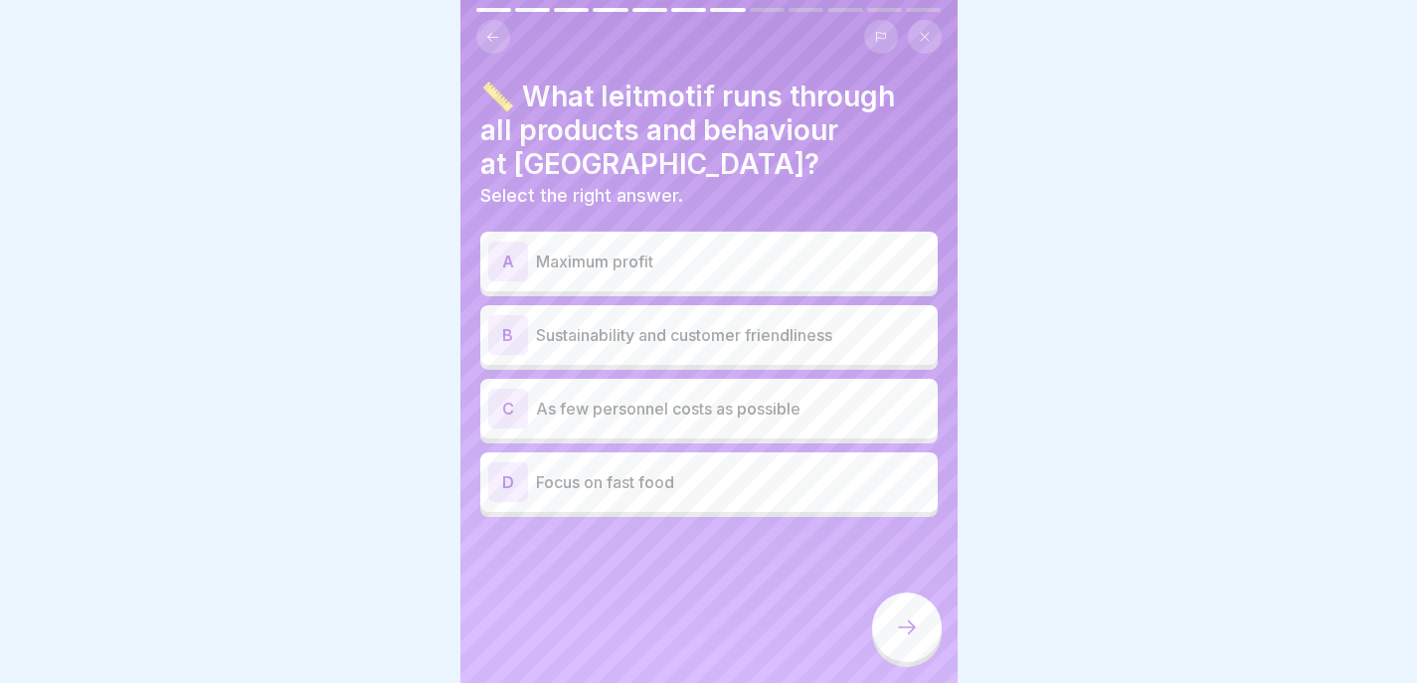
click at [816, 323] on p "Sustainability and customer friendliness" at bounding box center [733, 335] width 394 height 24
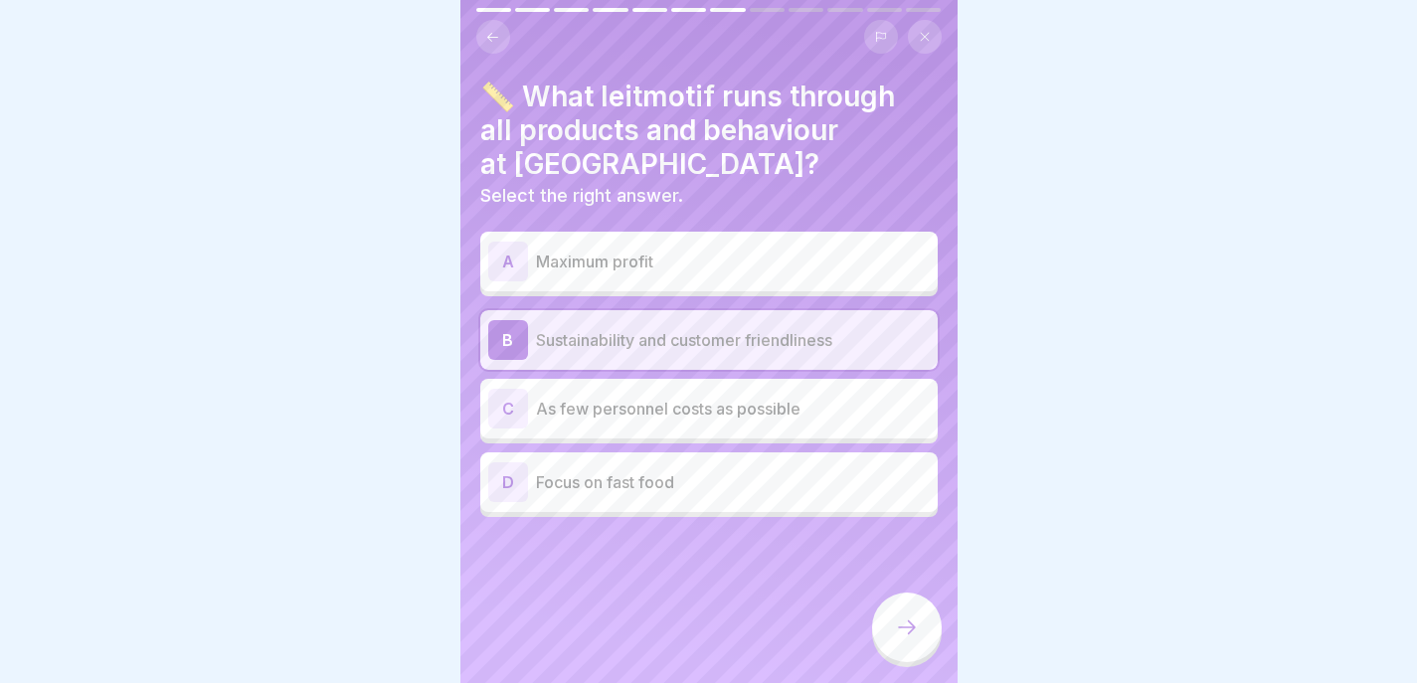
click at [907, 636] on icon at bounding box center [907, 628] width 24 height 24
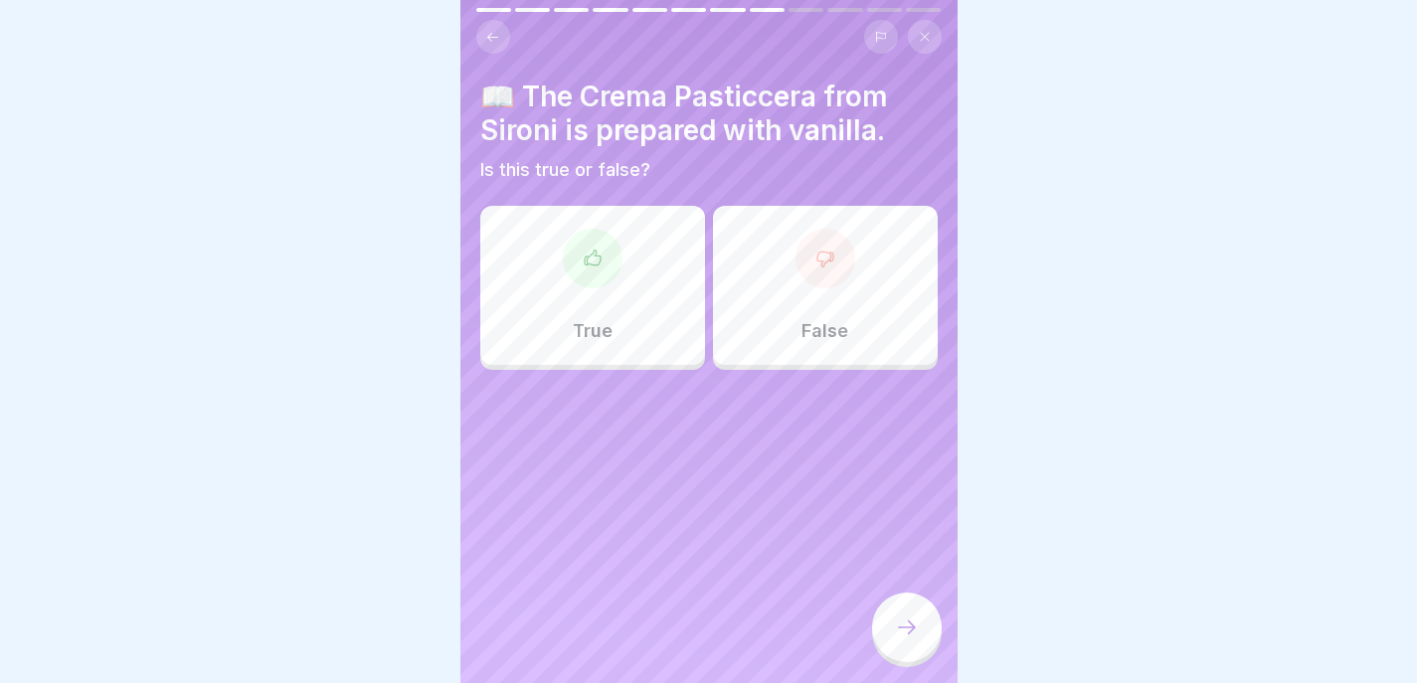
click at [849, 312] on div "False" at bounding box center [825, 285] width 225 height 159
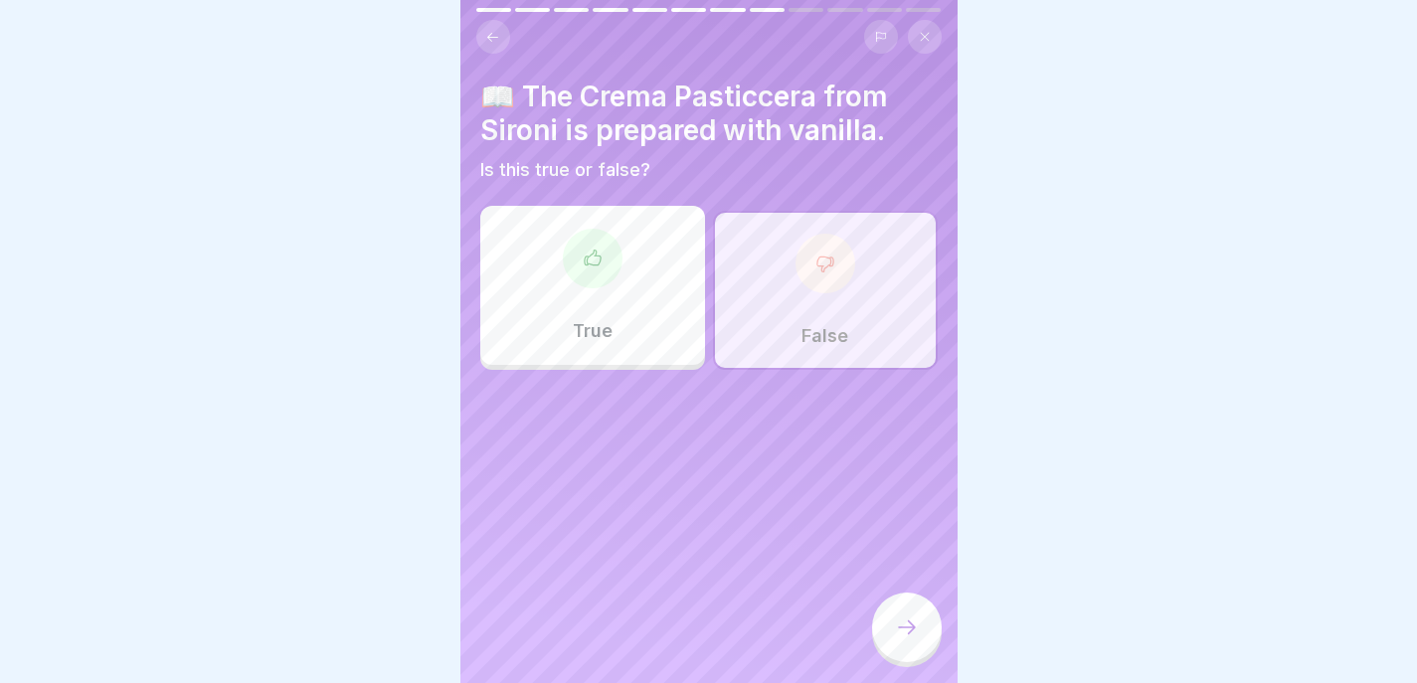
click at [902, 615] on div at bounding box center [907, 628] width 70 height 70
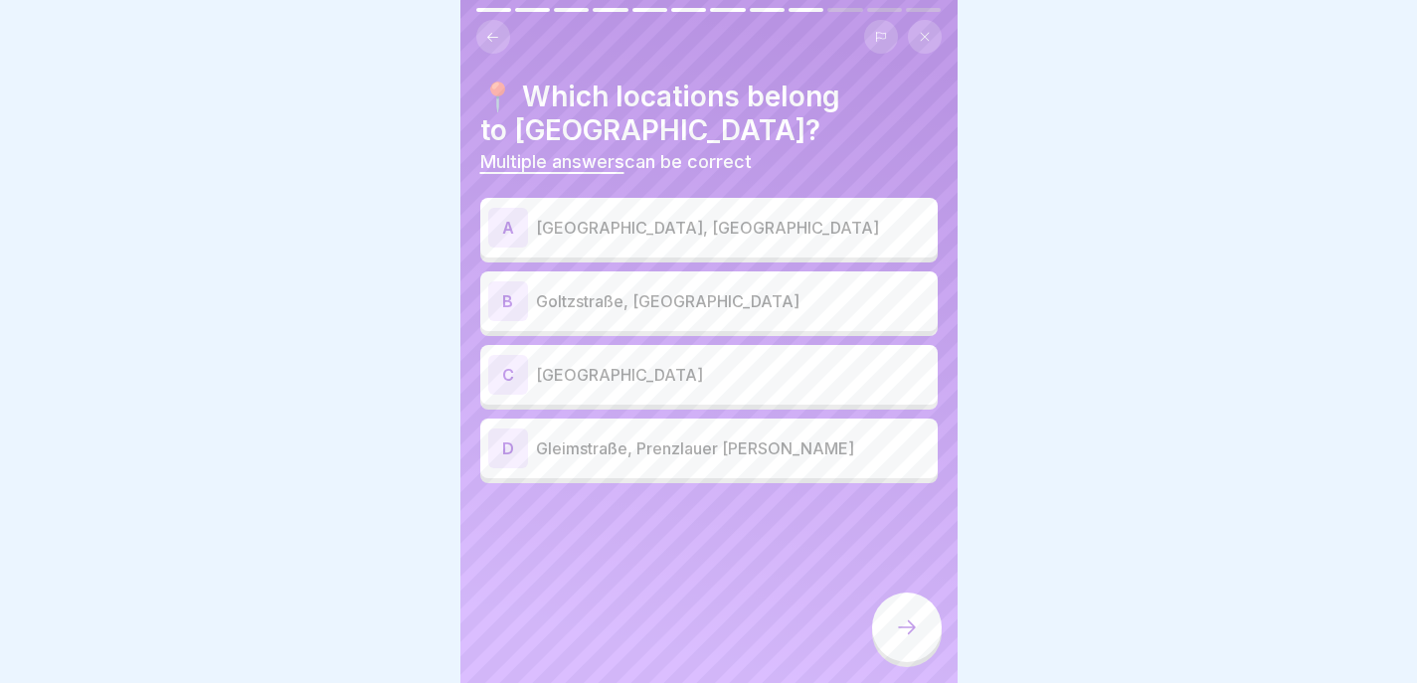
scroll to position [0, 0]
click at [793, 217] on p "Market Hall 9, Kreuzberg" at bounding box center [733, 228] width 394 height 24
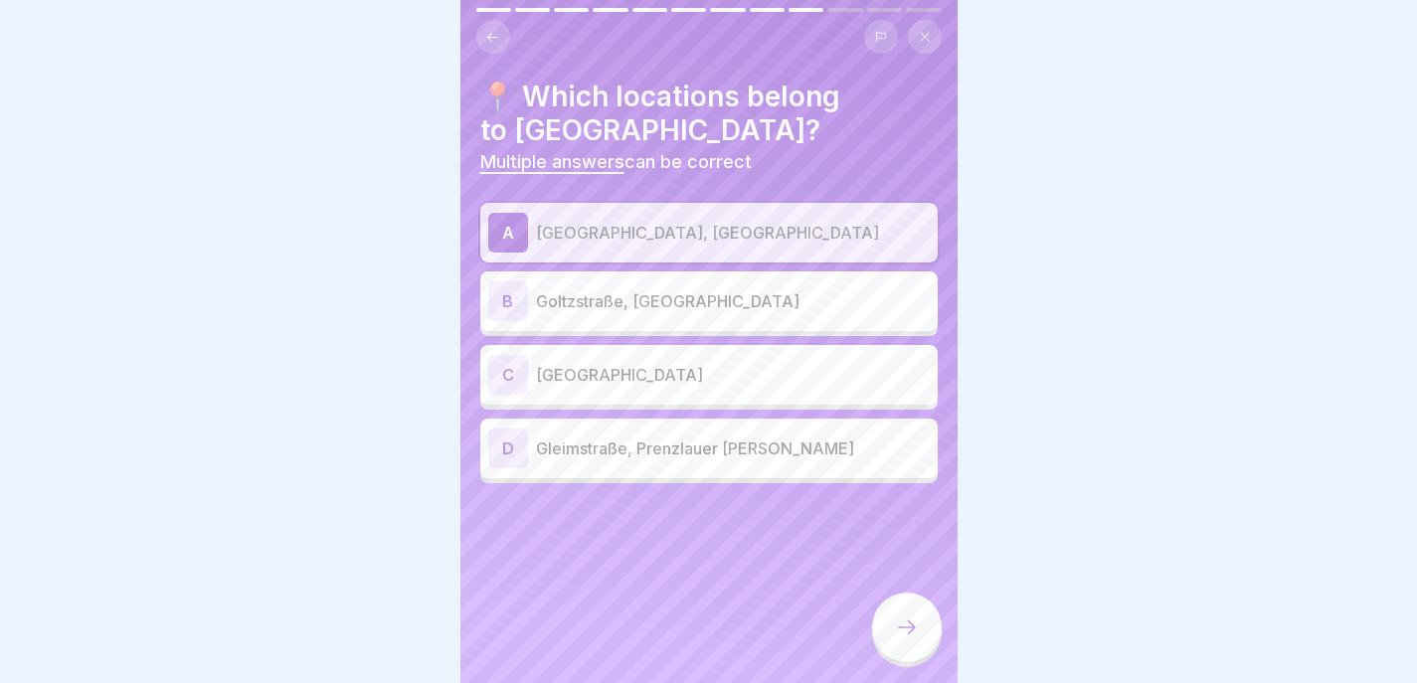
click at [753, 302] on p "Goltzstraße, Schöneberg" at bounding box center [733, 301] width 394 height 24
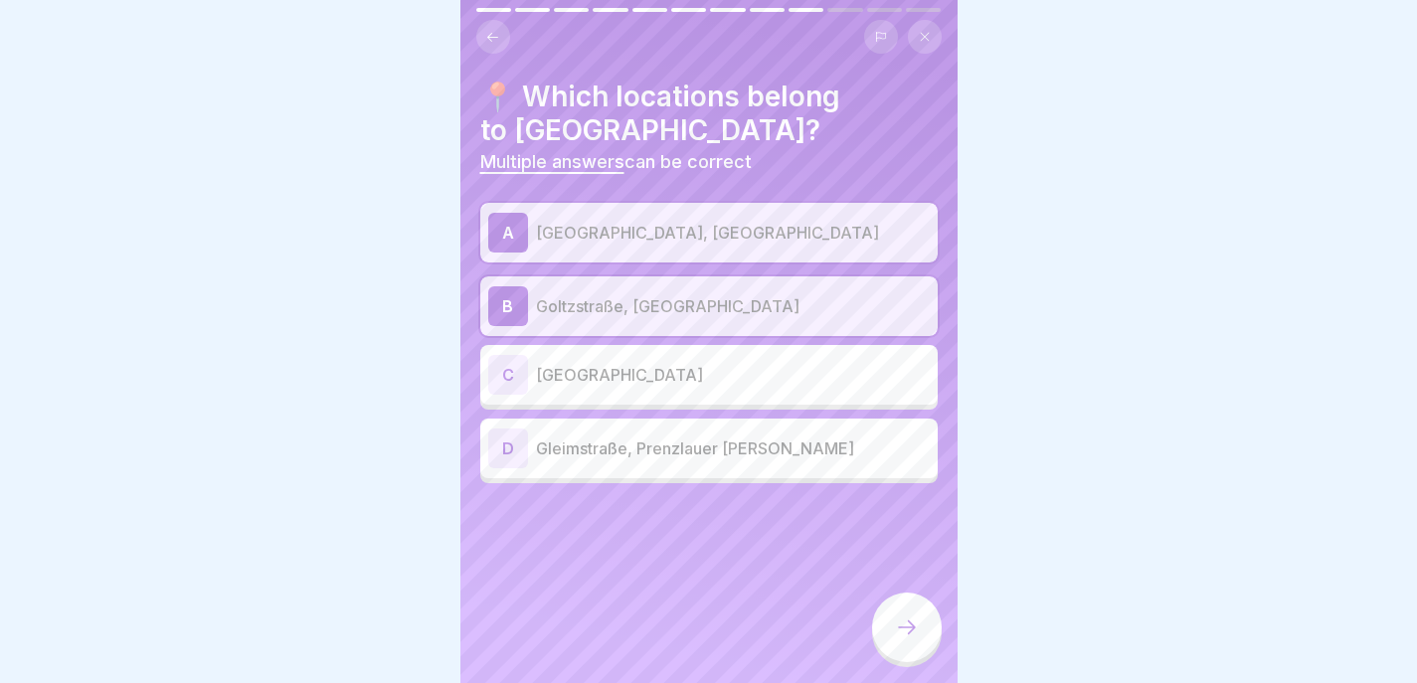
click at [706, 446] on p "Gleimstraße, Prenzlauer Berg" at bounding box center [733, 449] width 394 height 24
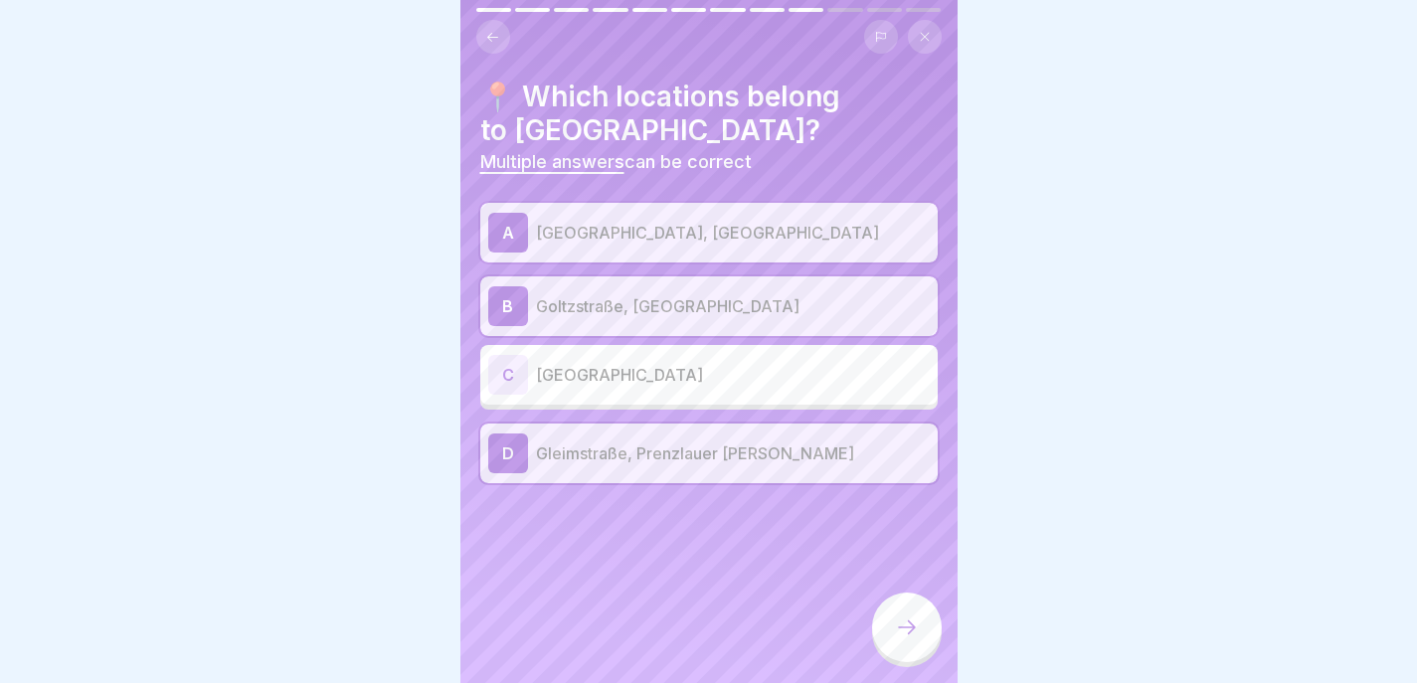
click at [900, 639] on icon at bounding box center [907, 628] width 24 height 24
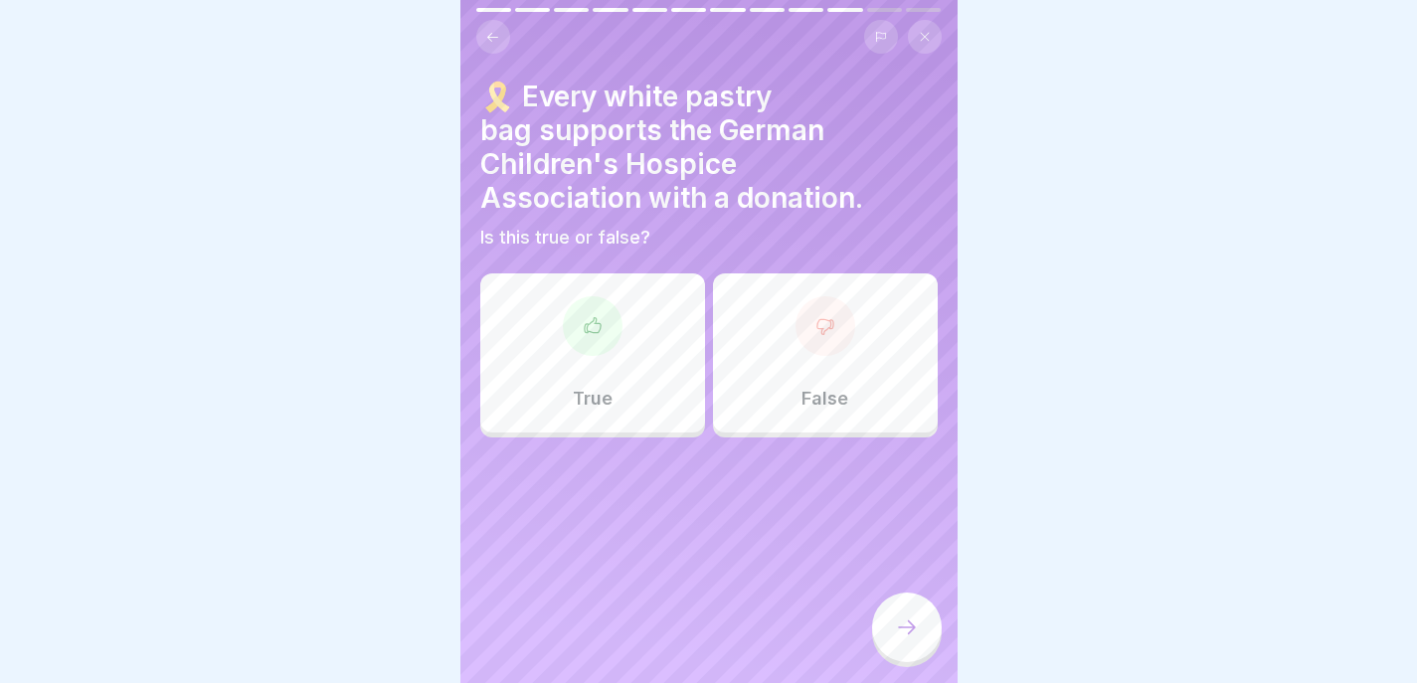
click at [580, 366] on div "True" at bounding box center [592, 352] width 225 height 159
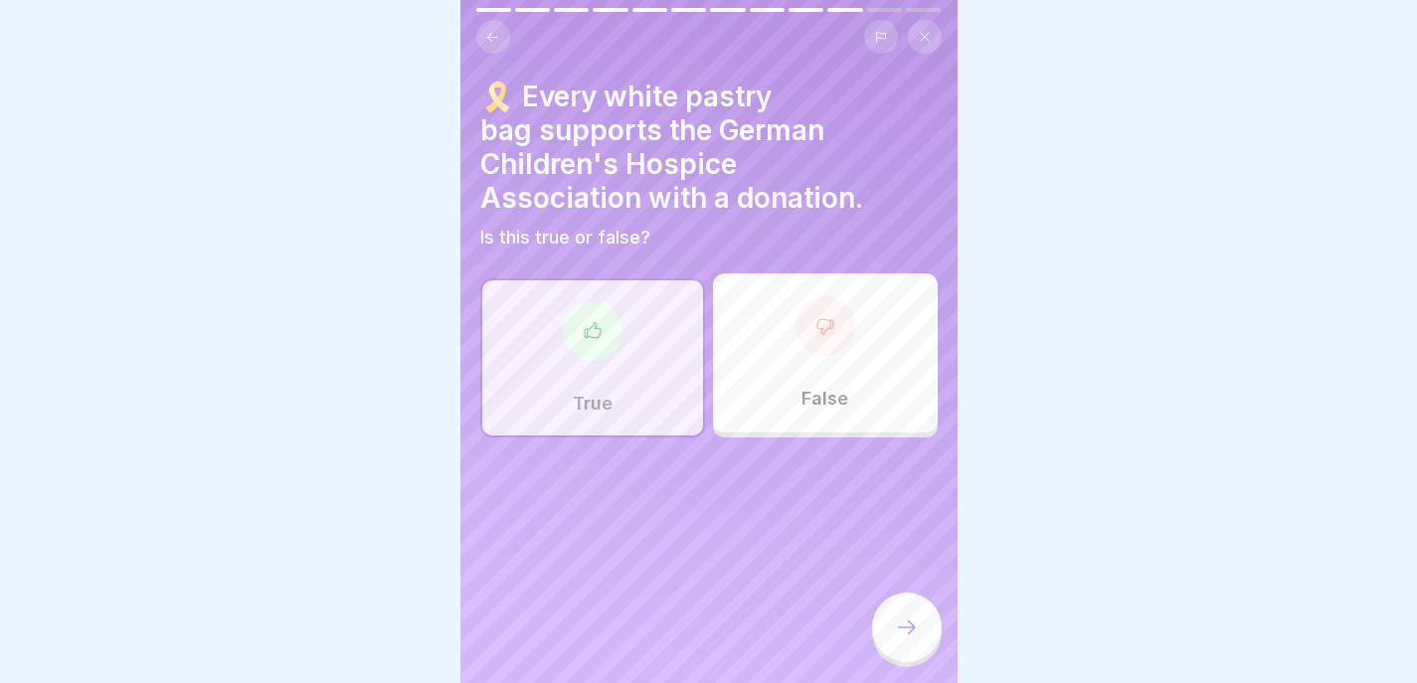
click at [915, 639] on icon at bounding box center [907, 628] width 24 height 24
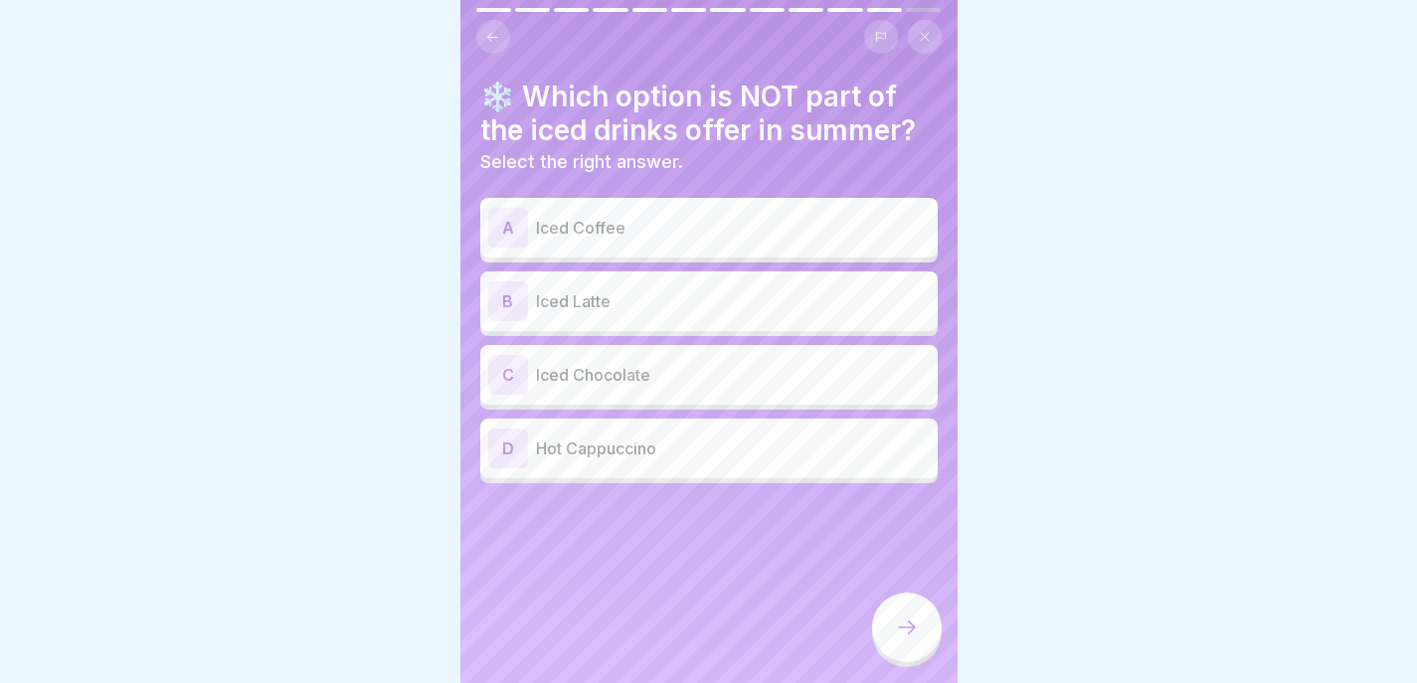
click at [758, 219] on p "Iced Coffee" at bounding box center [733, 228] width 394 height 24
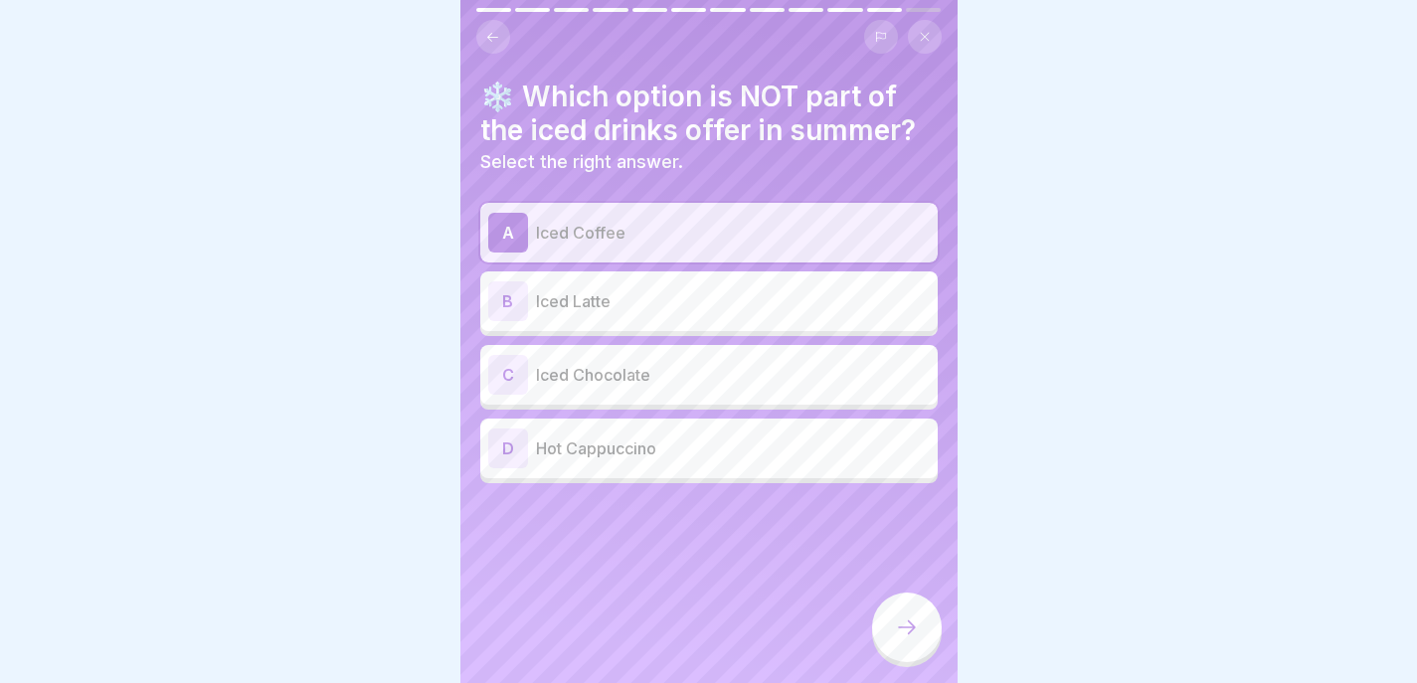
click at [748, 290] on p "Iced Latte" at bounding box center [733, 301] width 394 height 24
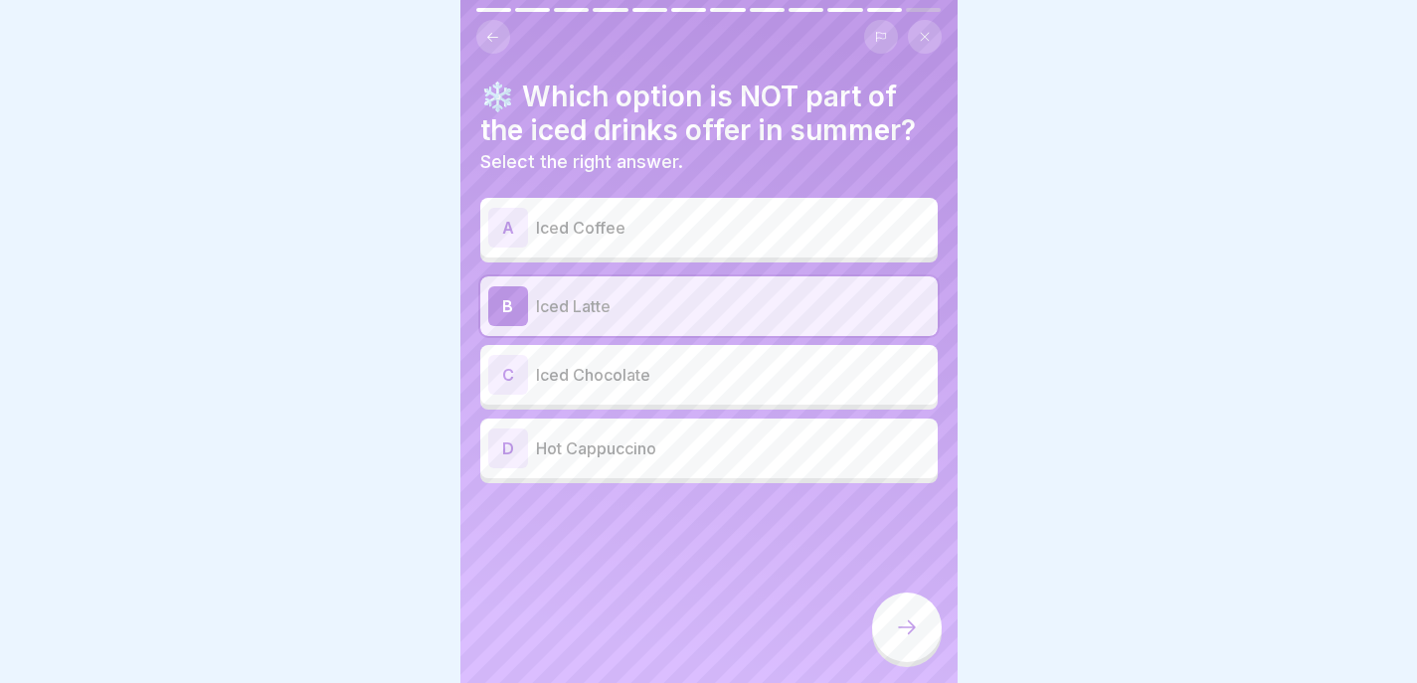
click at [741, 372] on p "Iced Chocolate" at bounding box center [733, 375] width 394 height 24
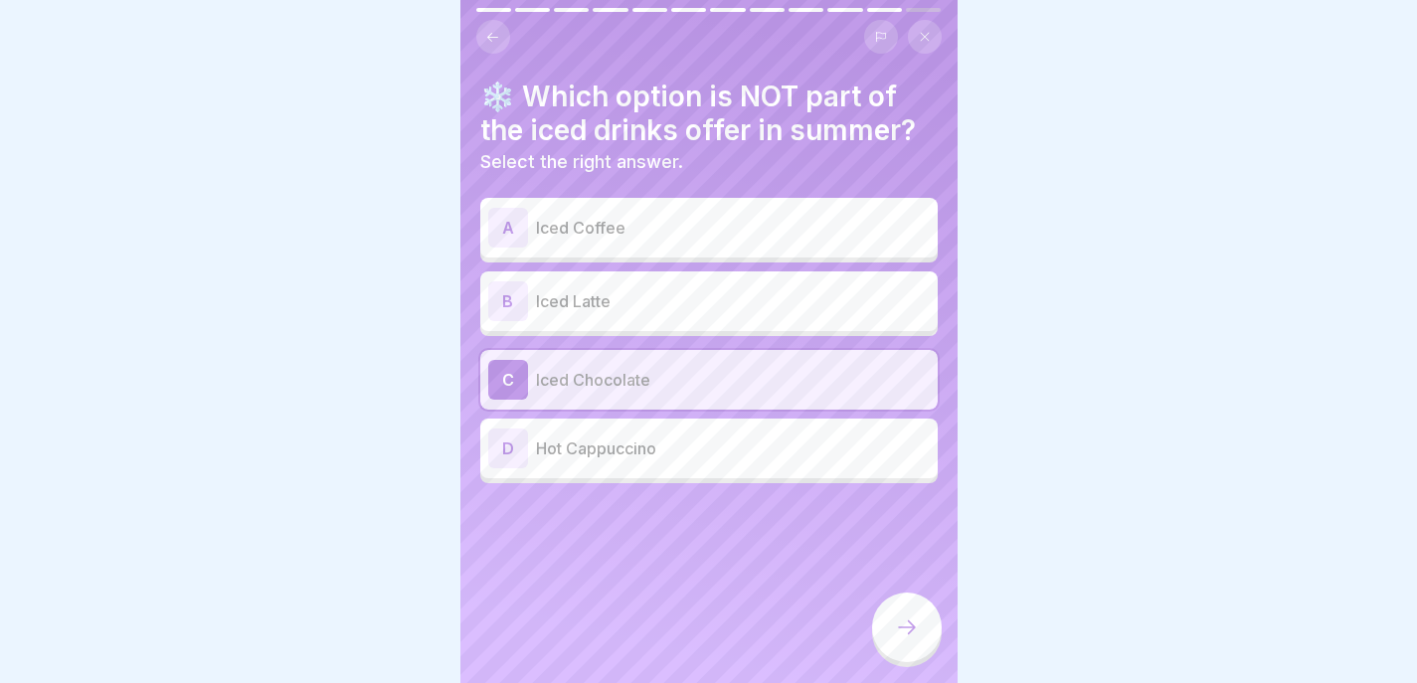
click at [736, 459] on p "Hot Cappuccino" at bounding box center [733, 449] width 394 height 24
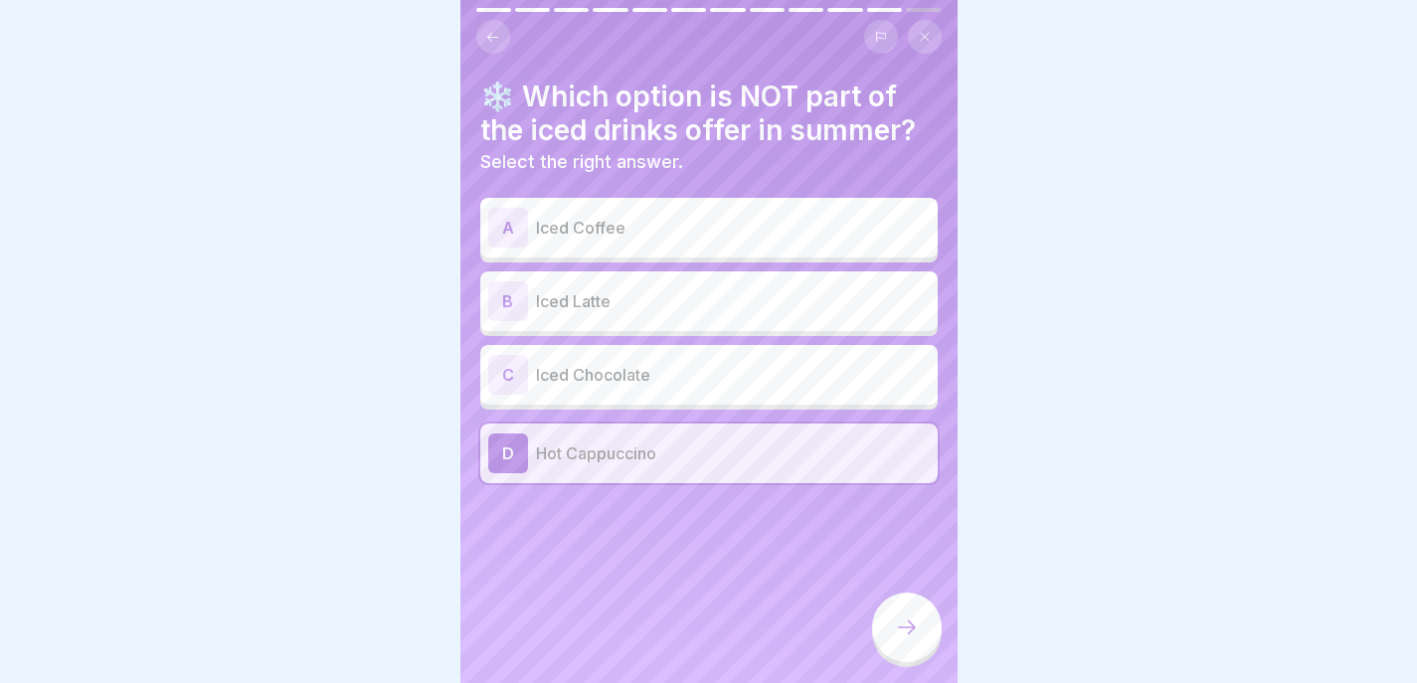
click at [906, 639] on icon at bounding box center [907, 628] width 24 height 24
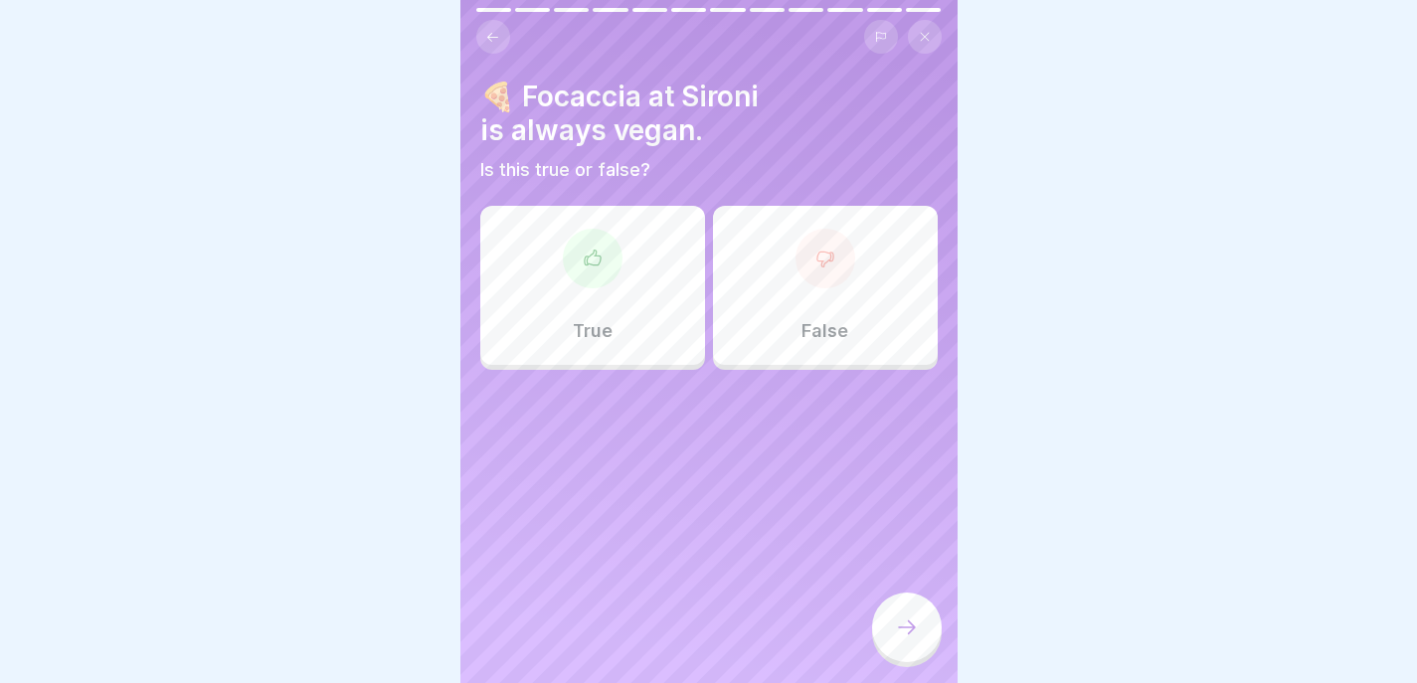
click at [796, 251] on div at bounding box center [826, 259] width 60 height 60
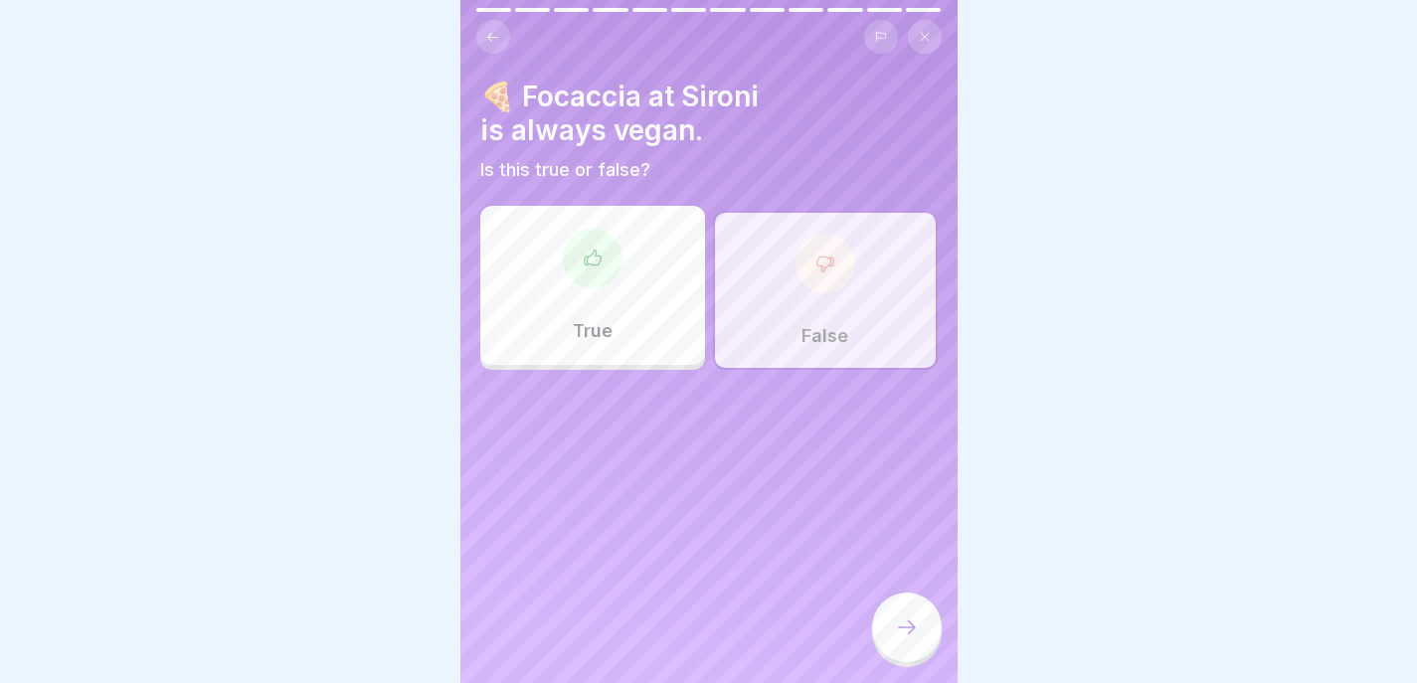
click at [890, 620] on div at bounding box center [907, 628] width 70 height 70
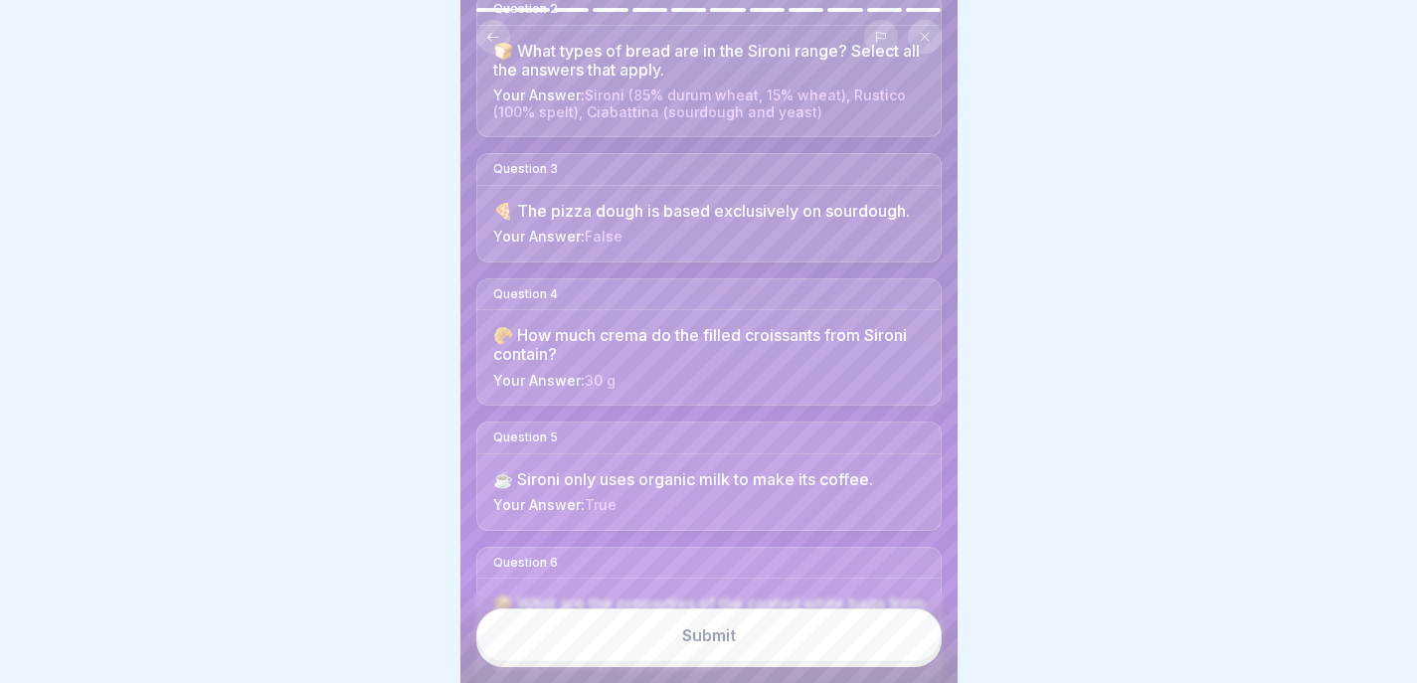
scroll to position [392, 0]
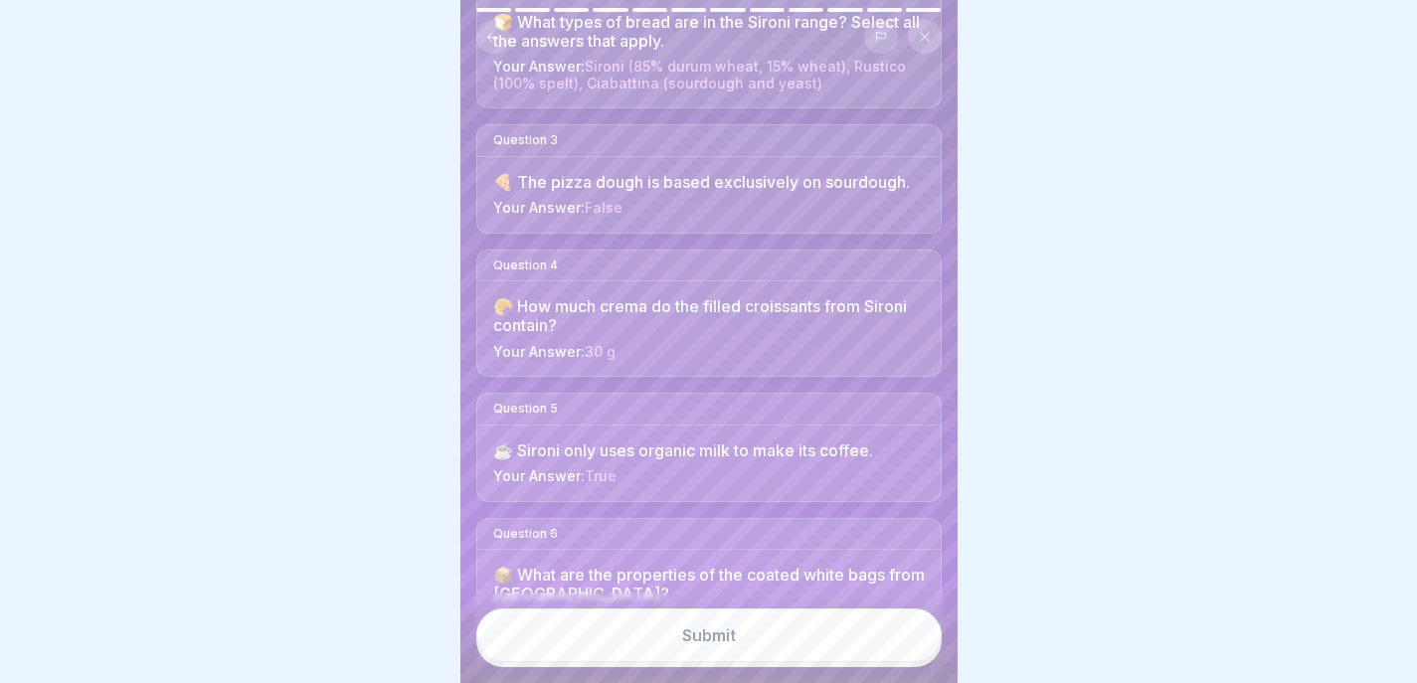
click at [767, 649] on button "Submit" at bounding box center [708, 636] width 465 height 54
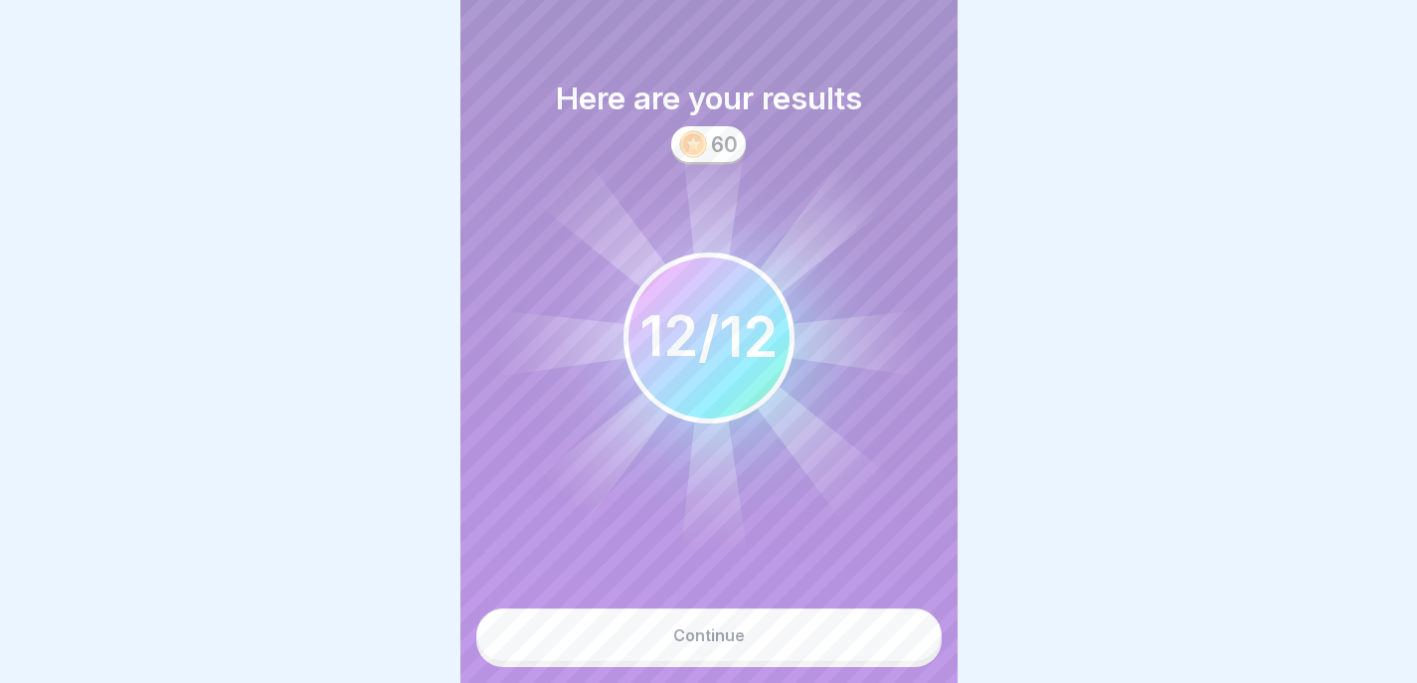
click at [815, 649] on button "Continue" at bounding box center [708, 636] width 465 height 54
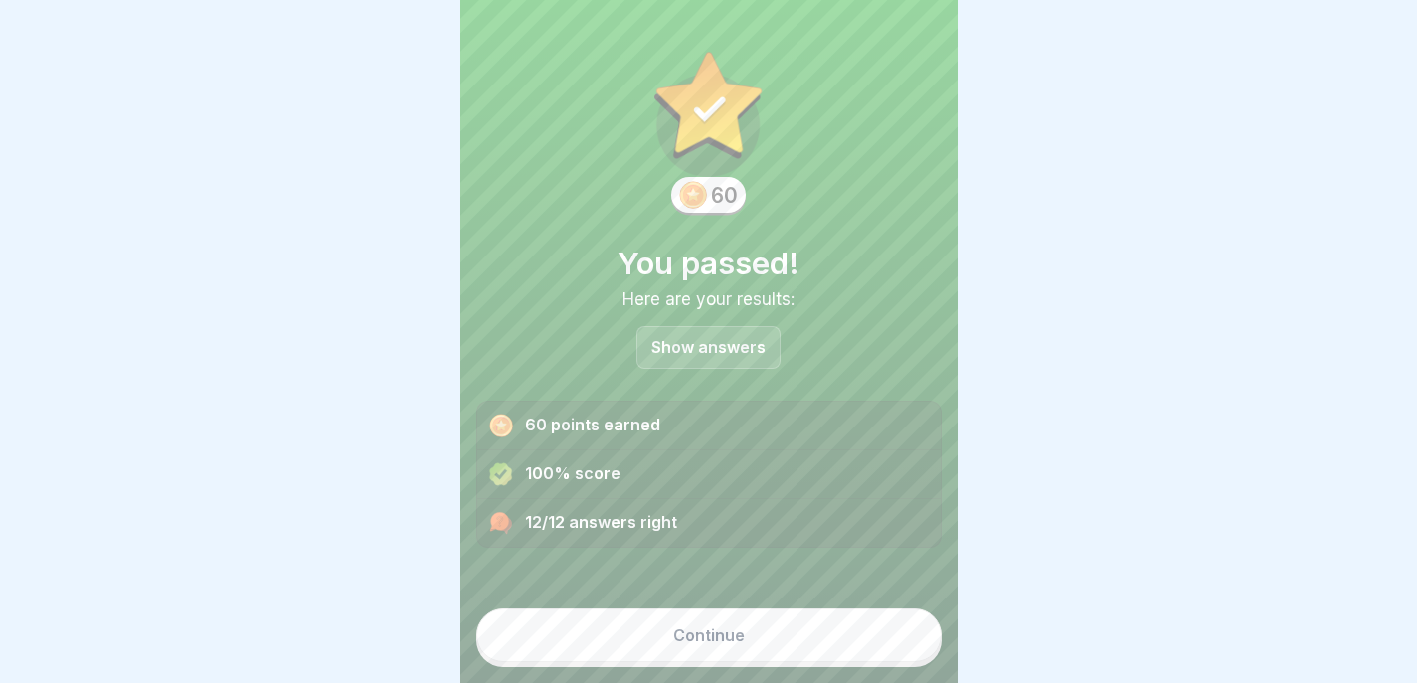
scroll to position [15, 0]
click at [764, 656] on button "Continue" at bounding box center [708, 636] width 465 height 54
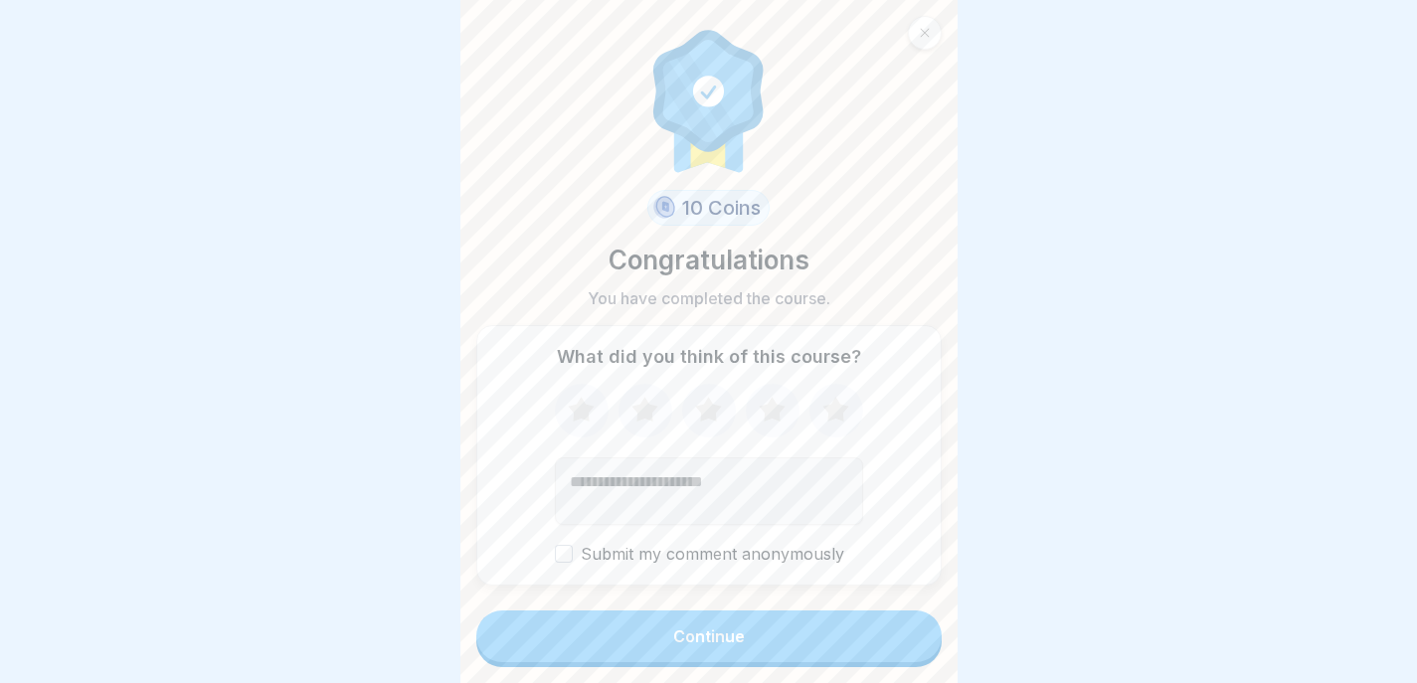
click at [813, 641] on button "Continue" at bounding box center [708, 637] width 465 height 52
click at [651, 654] on button "Continue" at bounding box center [708, 637] width 465 height 52
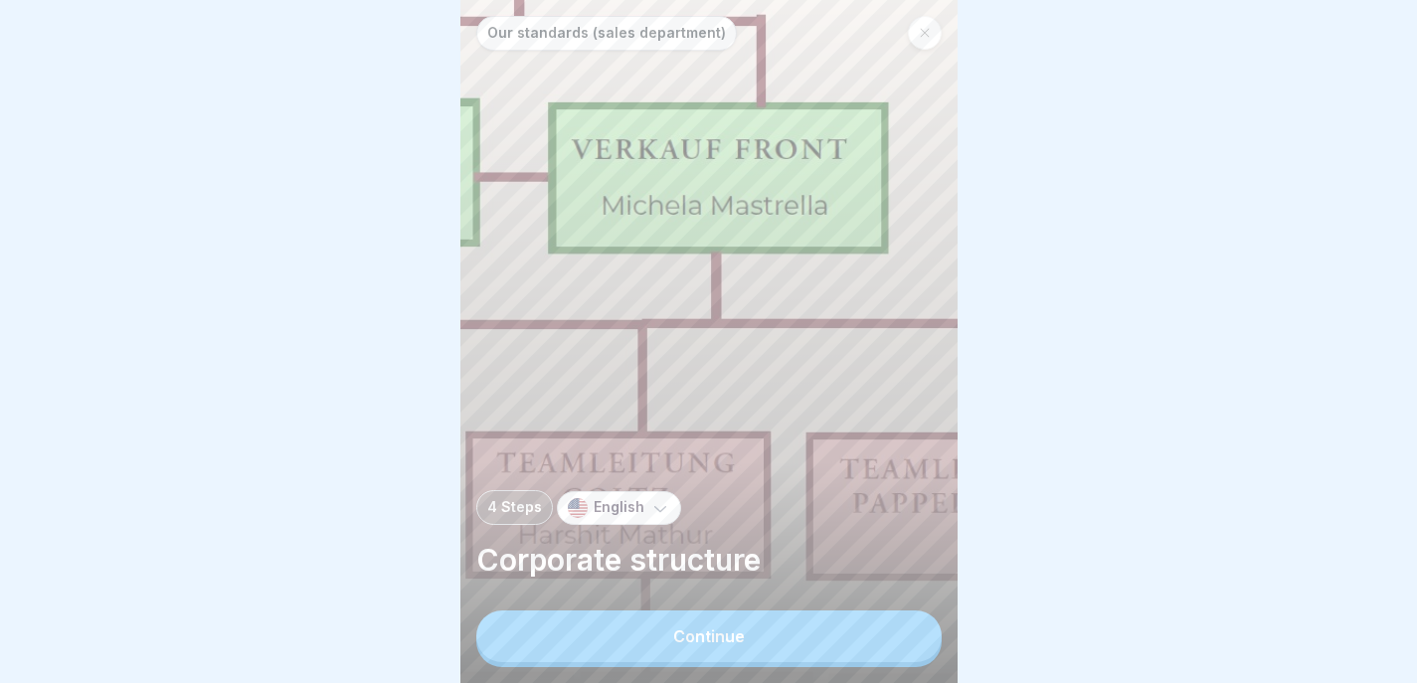
click at [773, 650] on button "Continue" at bounding box center [708, 637] width 465 height 52
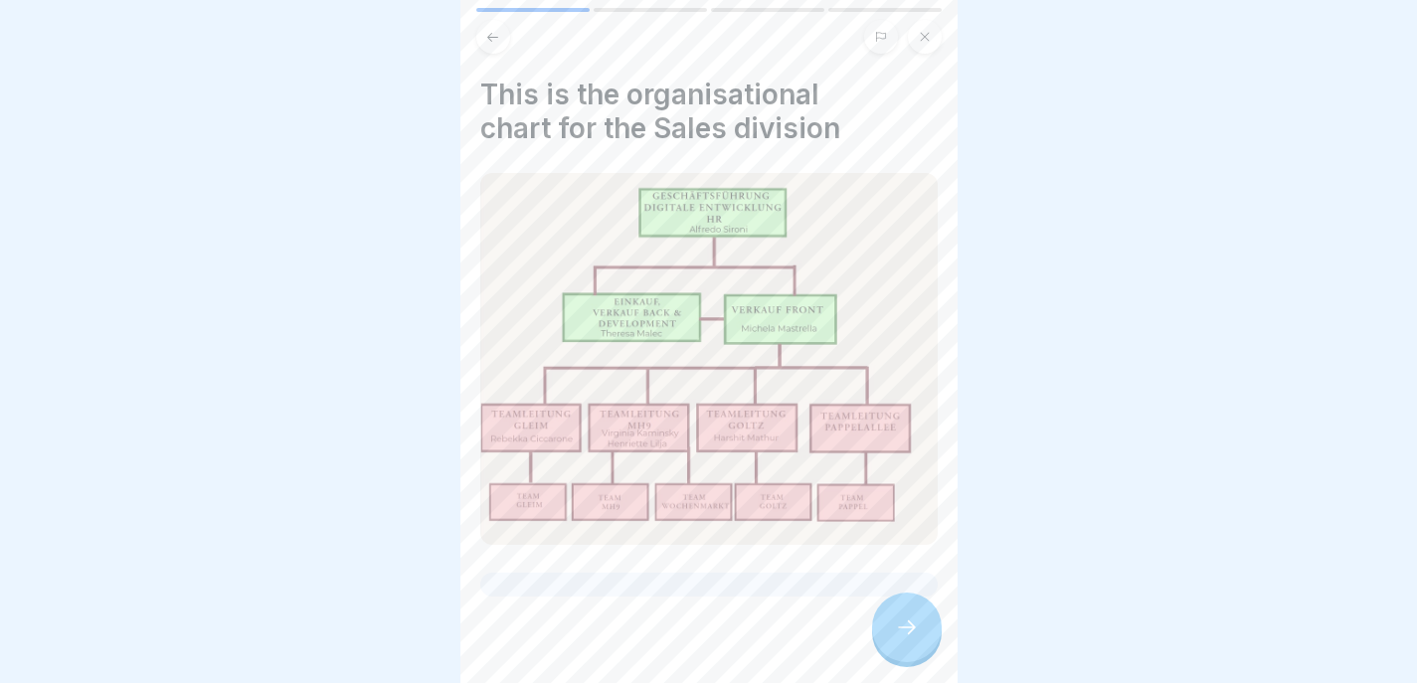
click at [919, 627] on div at bounding box center [907, 628] width 70 height 70
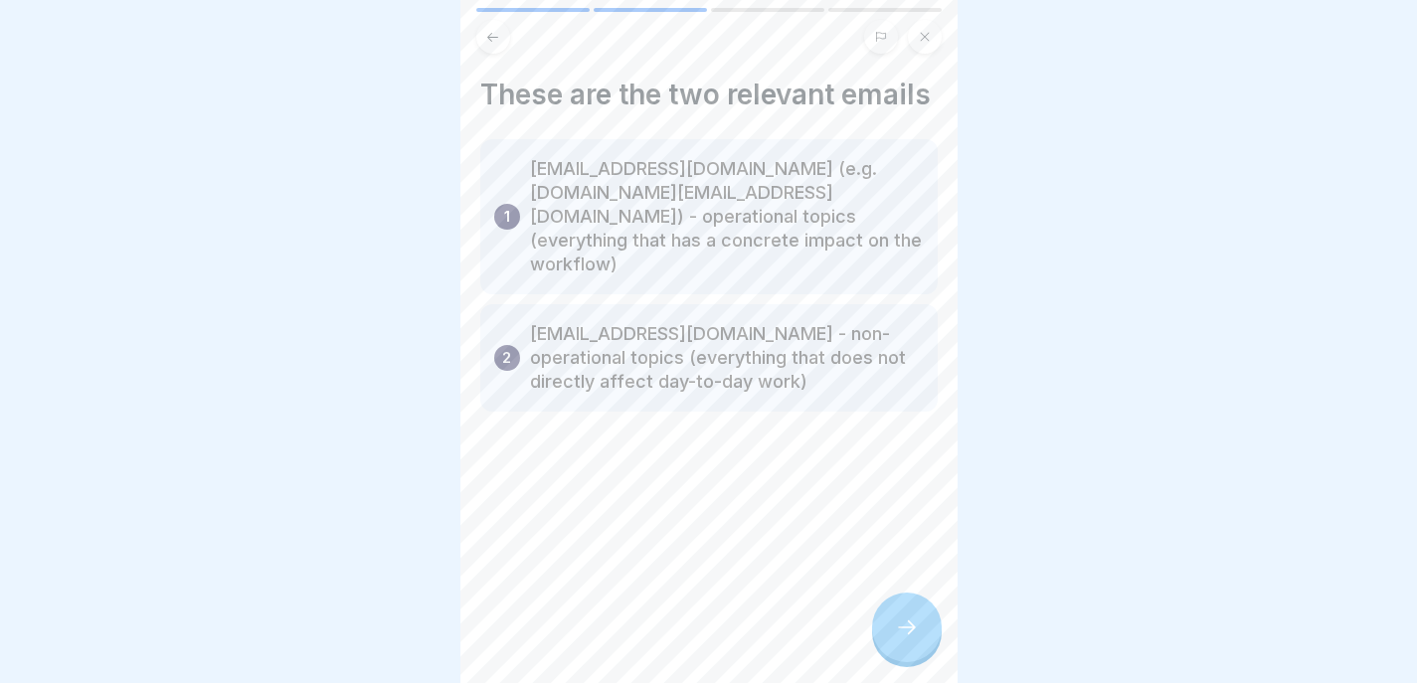
click at [928, 655] on div at bounding box center [907, 628] width 70 height 70
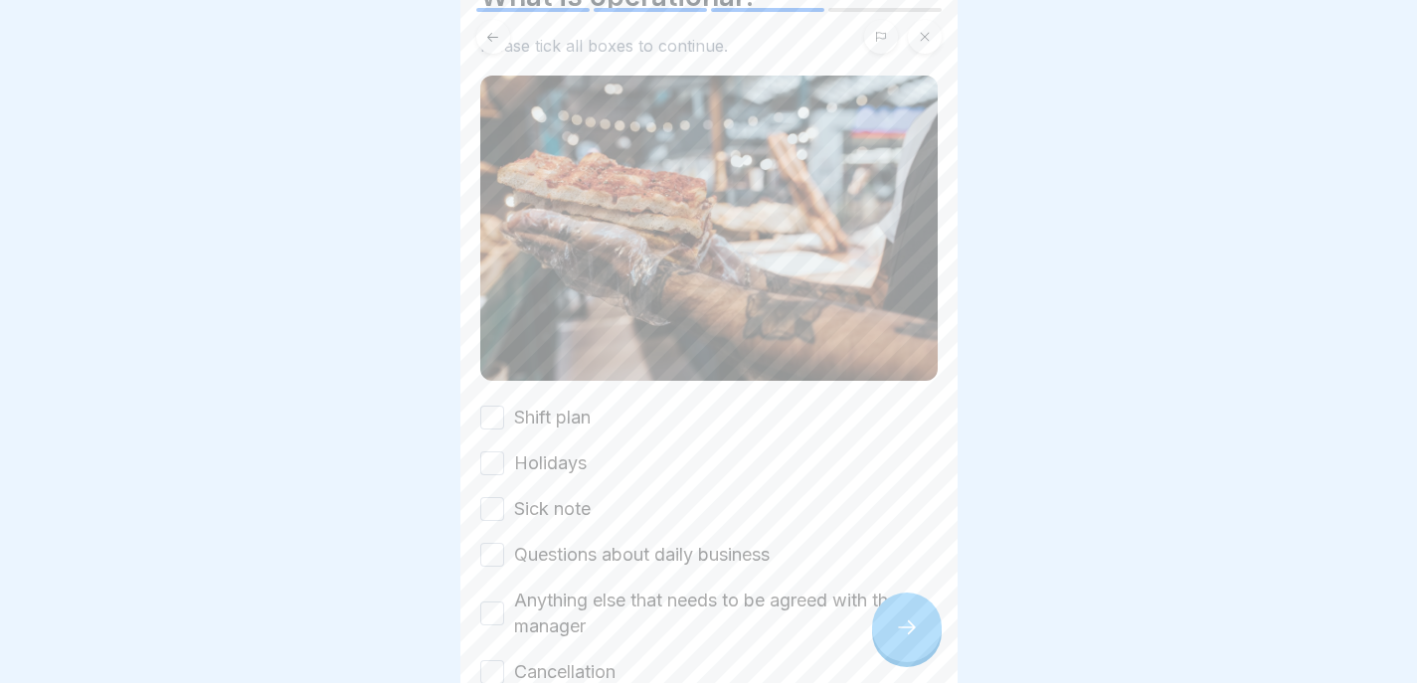
scroll to position [207, 0]
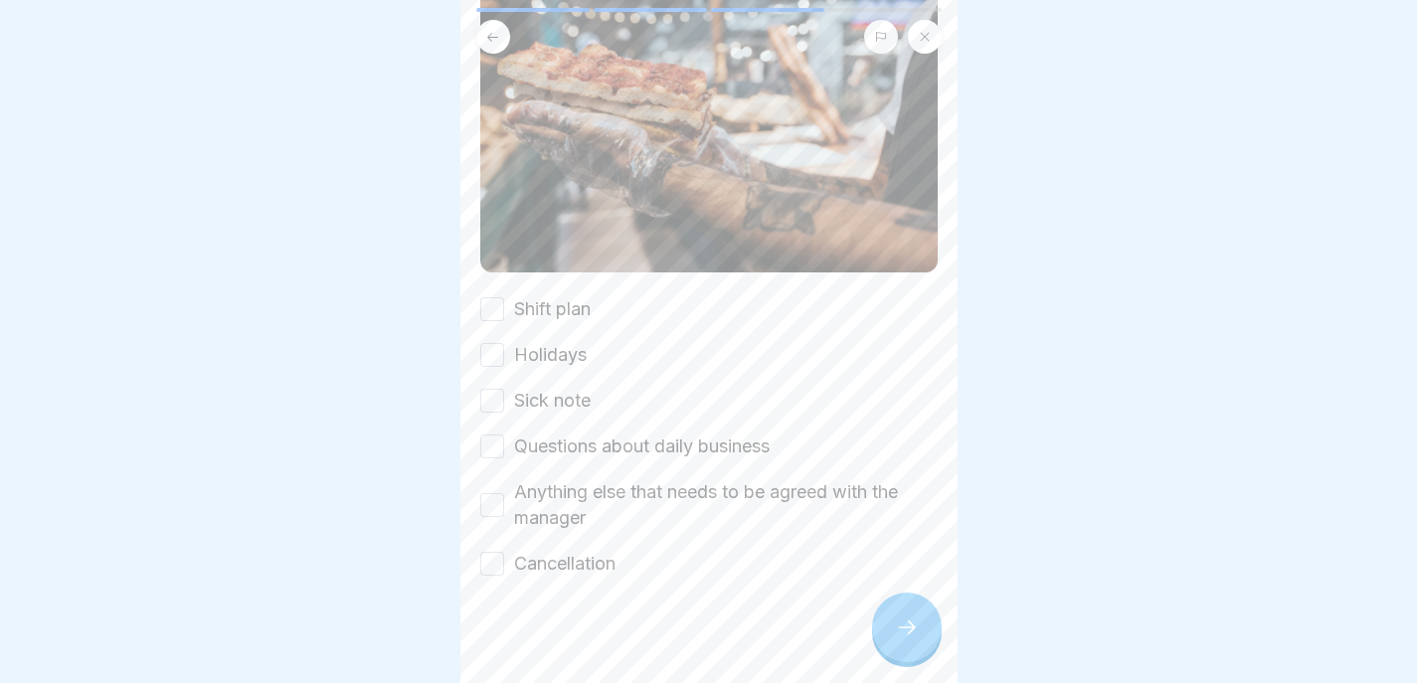
click at [501, 307] on button "Shift plan" at bounding box center [492, 309] width 24 height 24
click at [497, 370] on div "Shift plan Holidays Sick note Questions about daily business Anything else that…" at bounding box center [708, 436] width 457 height 280
click at [495, 357] on div "Shift plan Holidays Sick note Questions about daily business Anything else that…" at bounding box center [708, 436] width 457 height 280
click at [495, 412] on div "Shift plan Holidays Sick note Questions about daily business Anything else that…" at bounding box center [708, 436] width 457 height 280
click at [495, 389] on button "Sick note" at bounding box center [492, 401] width 24 height 24
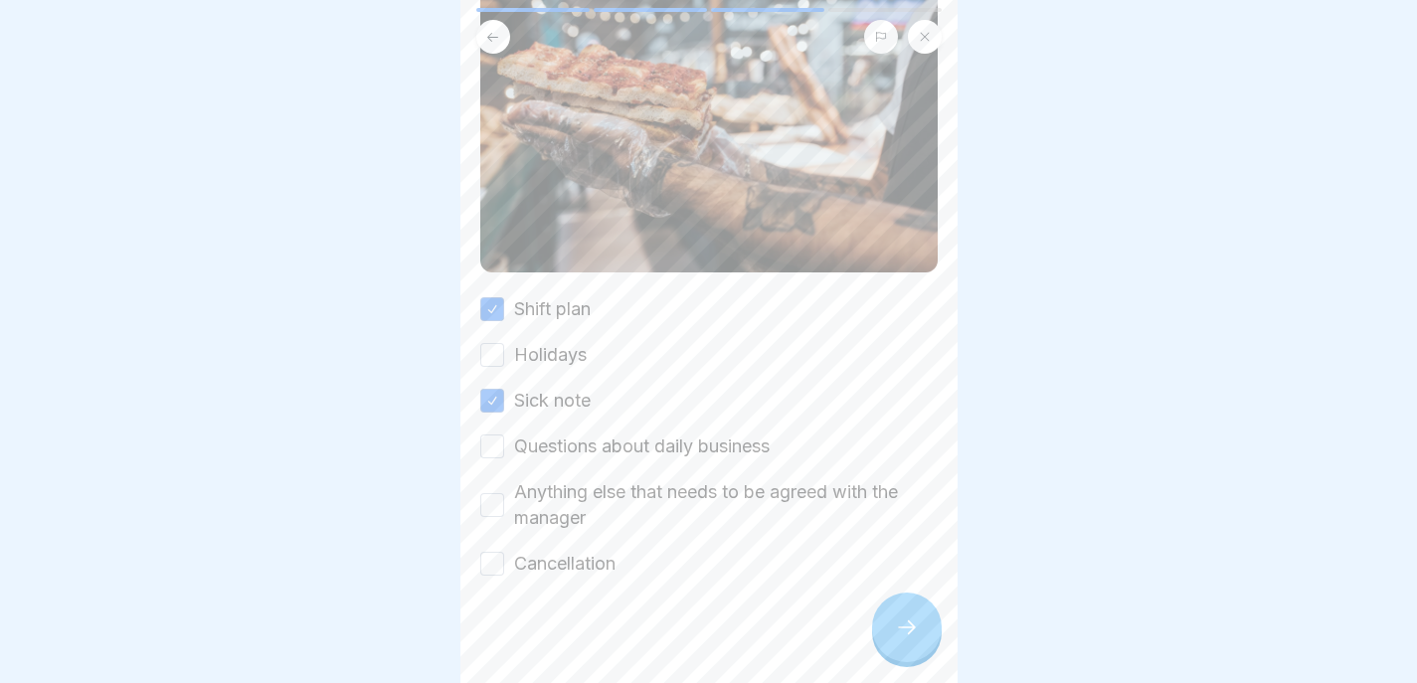
click at [495, 346] on button "Holidays" at bounding box center [492, 355] width 24 height 24
click at [495, 433] on button "Questions about daily business" at bounding box center [492, 445] width 24 height 24
click at [499, 491] on button "Anything else that needs to be agreed with the manager" at bounding box center [492, 503] width 24 height 24
click at [495, 550] on button "Cancellation" at bounding box center [492, 562] width 24 height 24
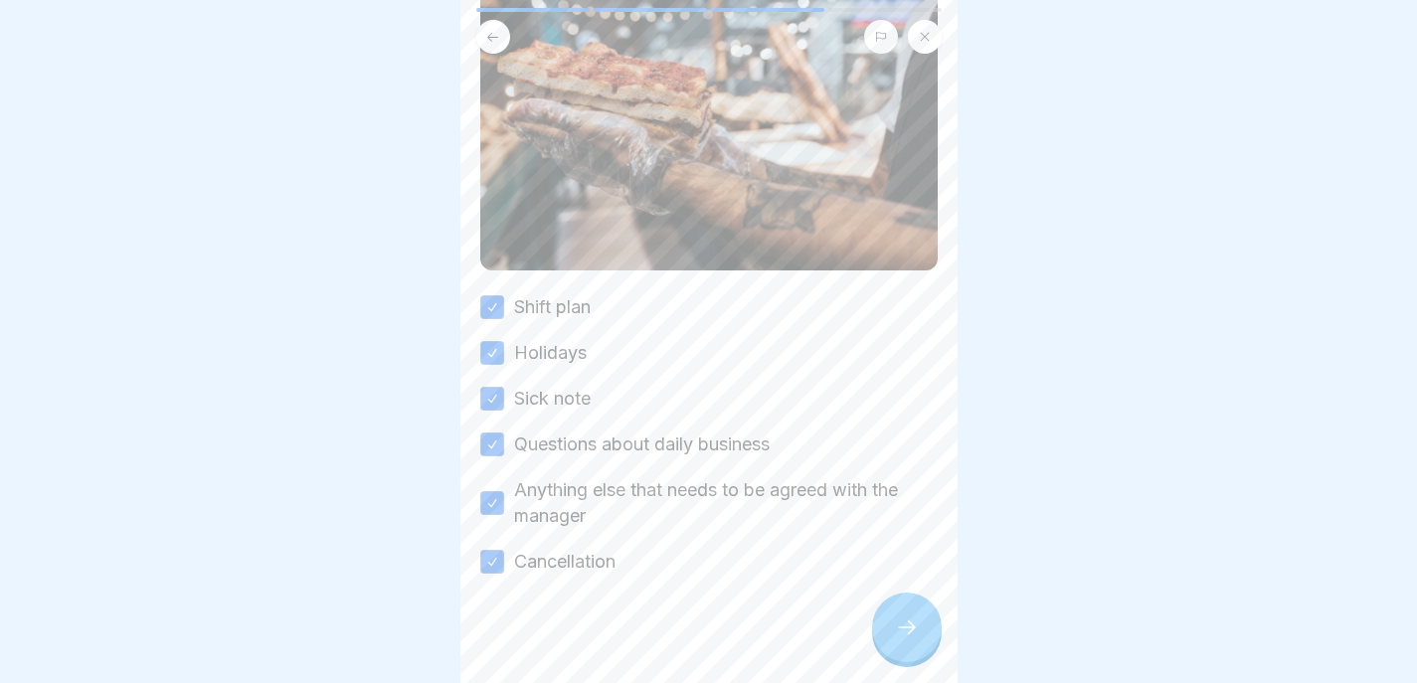
scroll to position [190, 0]
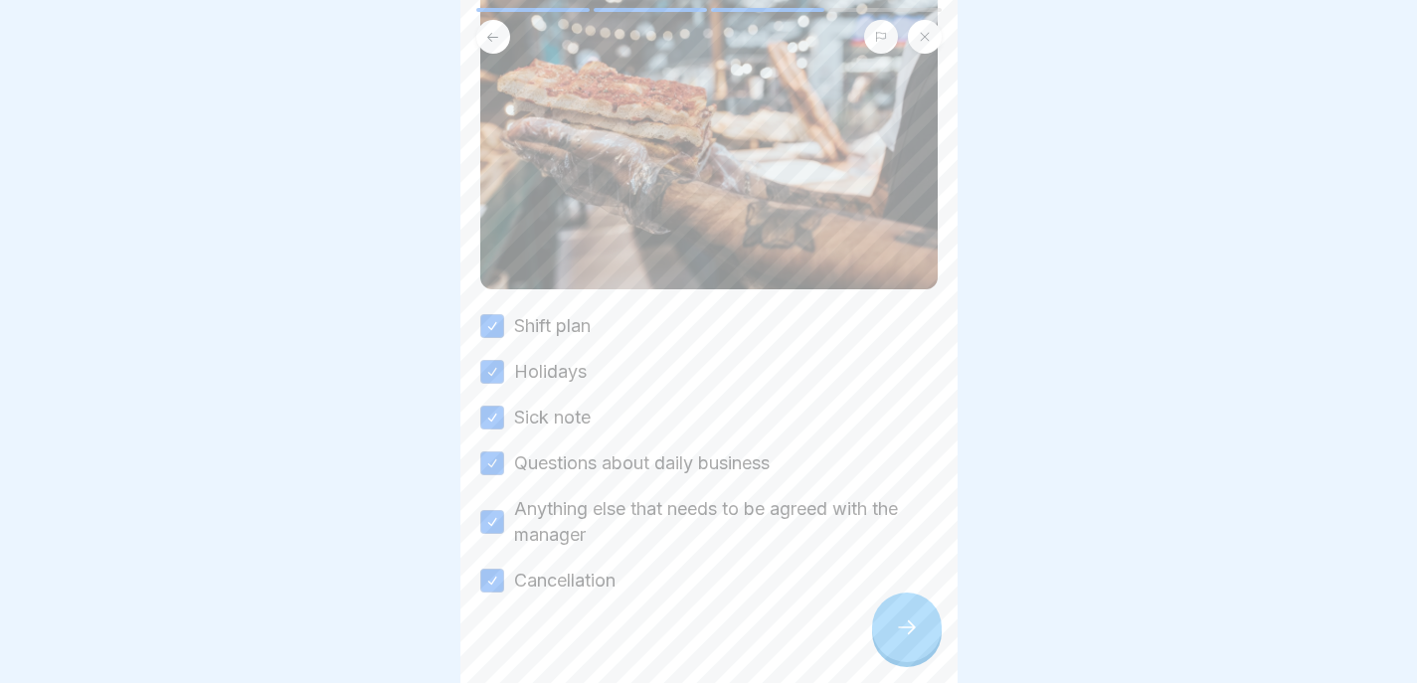
click at [901, 618] on div at bounding box center [907, 628] width 70 height 70
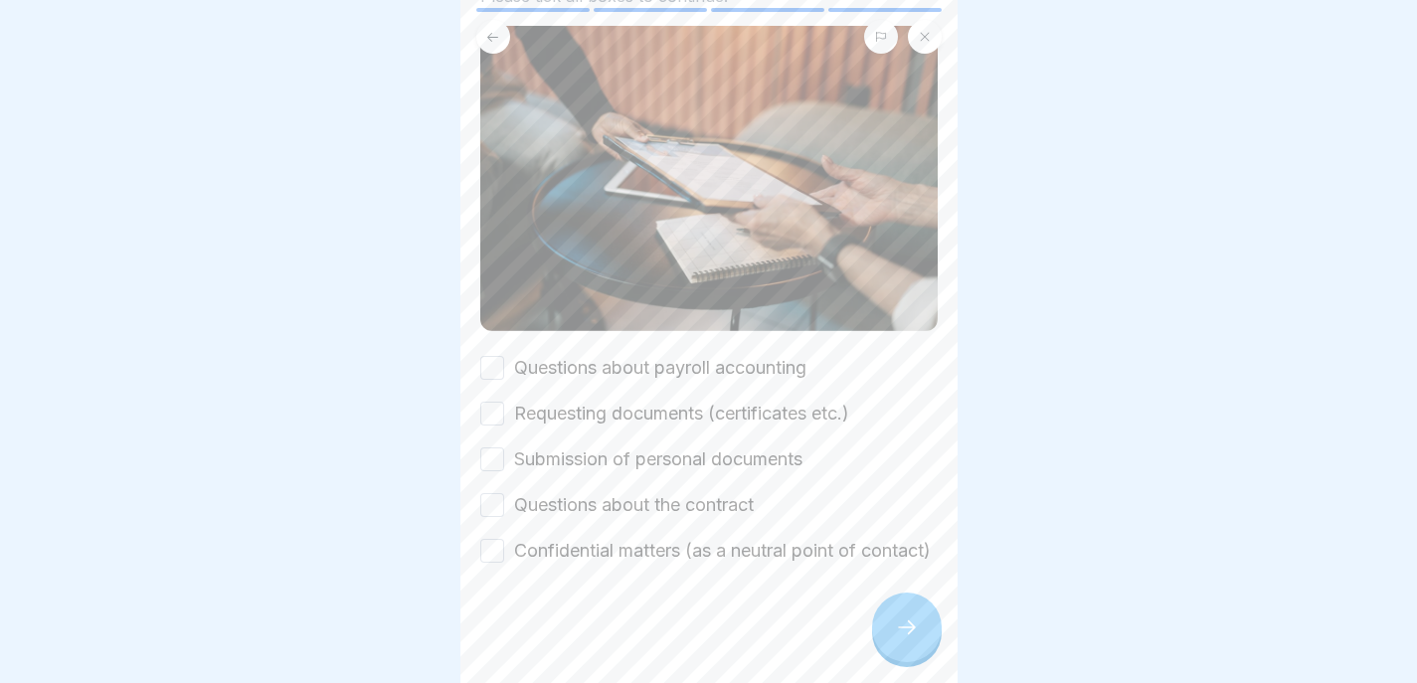
scroll to position [163, 0]
click at [484, 356] on button "Questions about payroll accounting" at bounding box center [492, 368] width 24 height 24
click at [484, 402] on button "Requesting documents (certificates etc.)" at bounding box center [492, 414] width 24 height 24
click at [488, 447] on button "Submission of personal documents" at bounding box center [492, 459] width 24 height 24
click at [489, 492] on div "Questions about the contract" at bounding box center [616, 505] width 273 height 26
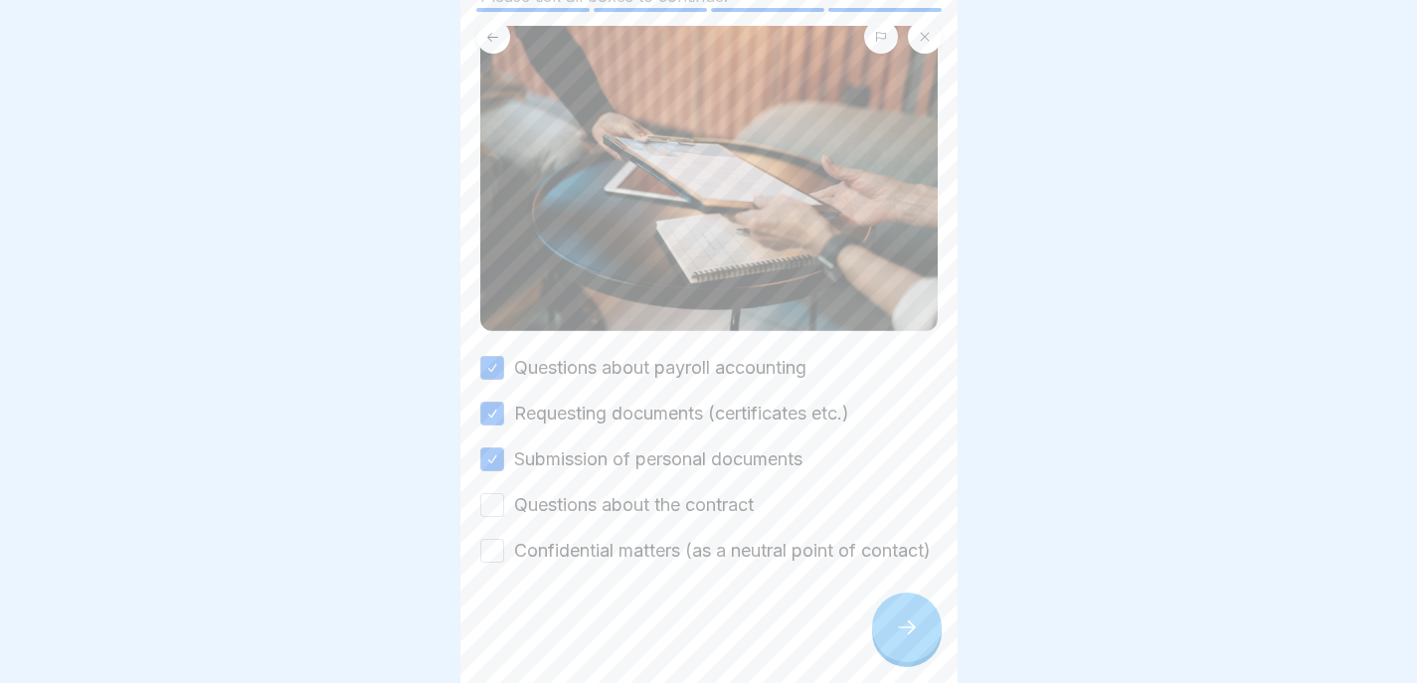
click at [488, 486] on div "Questions about payroll accounting Requesting documents (certificates etc.) Sub…" at bounding box center [708, 459] width 457 height 209
click at [488, 539] on button "Confidential matters (as a neutral point of contact)" at bounding box center [492, 551] width 24 height 24
click at [494, 493] on button "Questions about the contract" at bounding box center [492, 505] width 24 height 24
click at [907, 612] on div at bounding box center [907, 628] width 70 height 70
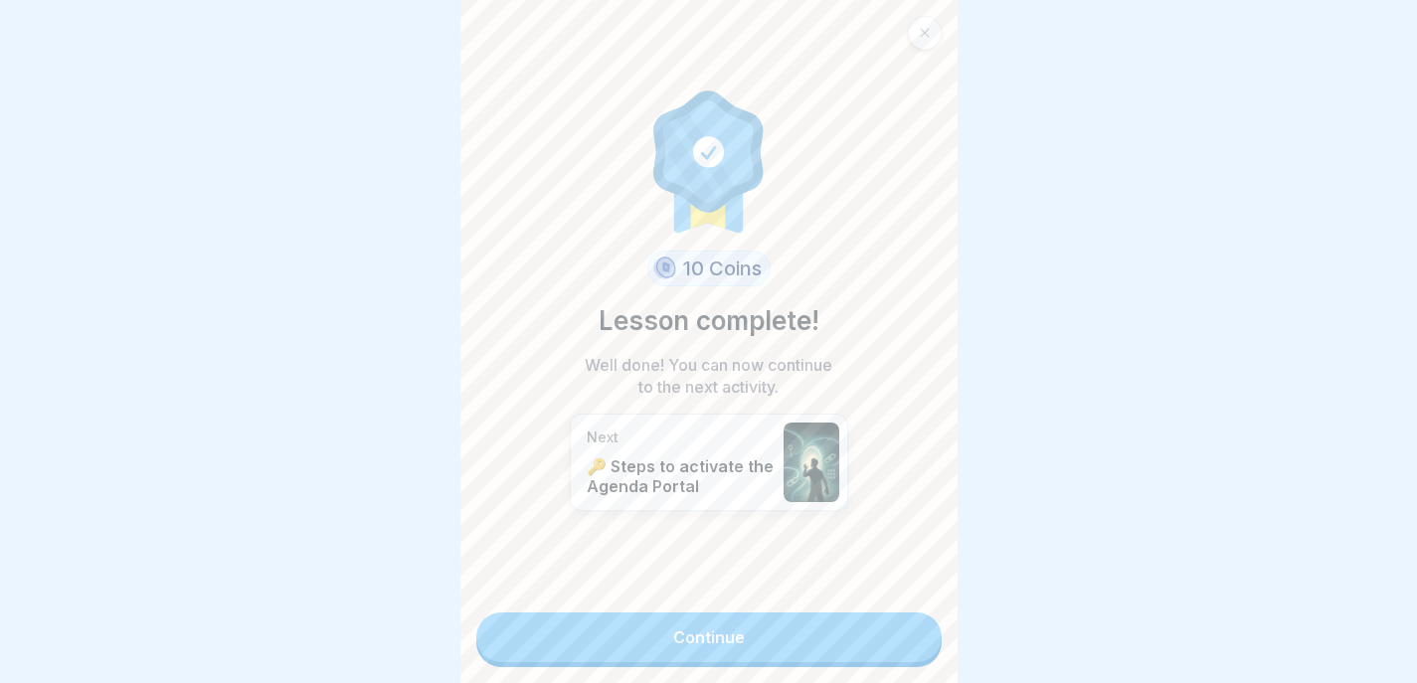
click at [885, 640] on link "Continue" at bounding box center [708, 638] width 465 height 50
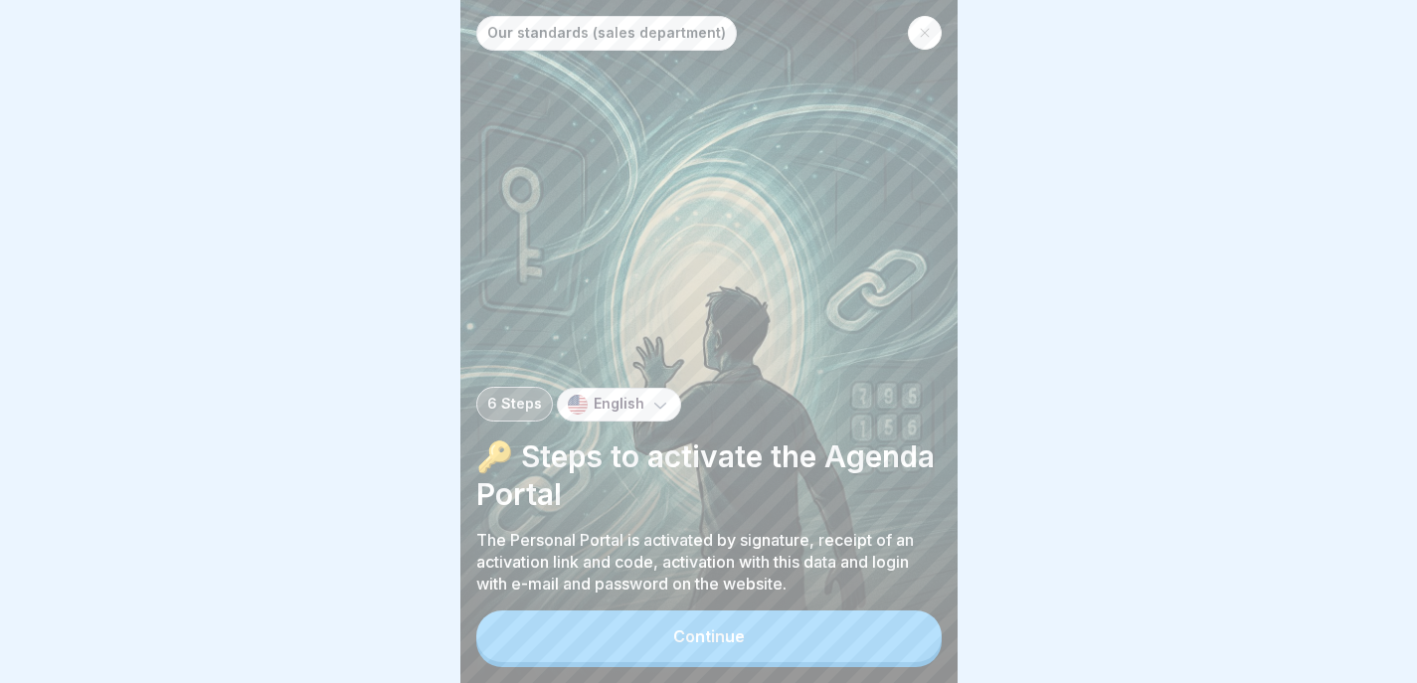
click at [750, 638] on button "Continue" at bounding box center [708, 637] width 465 height 52
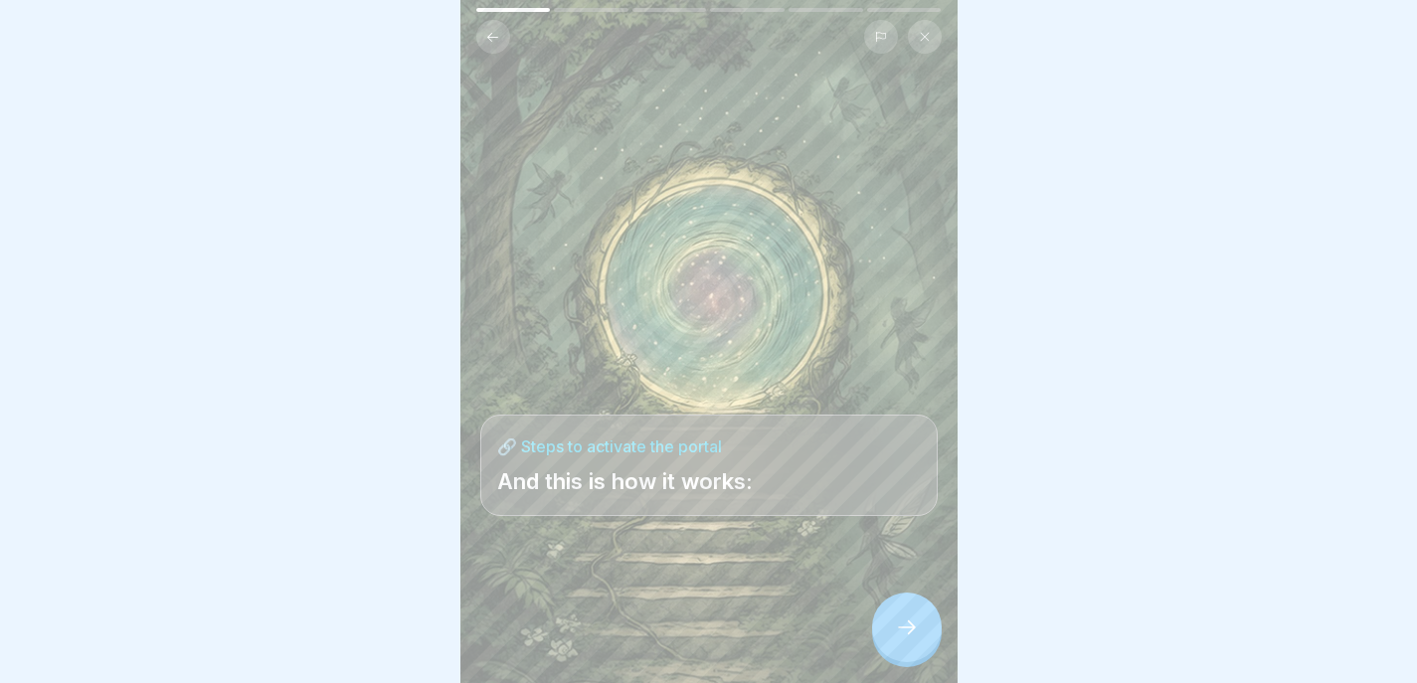
click at [880, 635] on div at bounding box center [907, 628] width 70 height 70
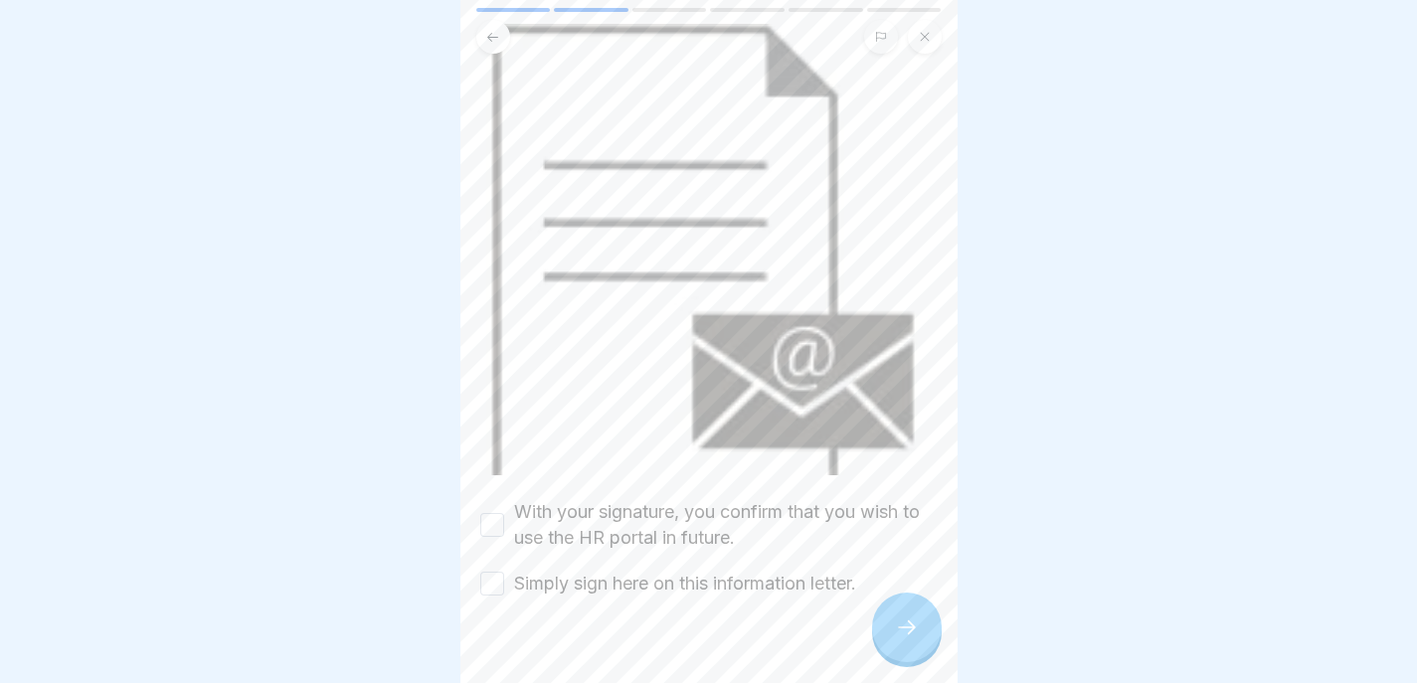
scroll to position [168, 0]
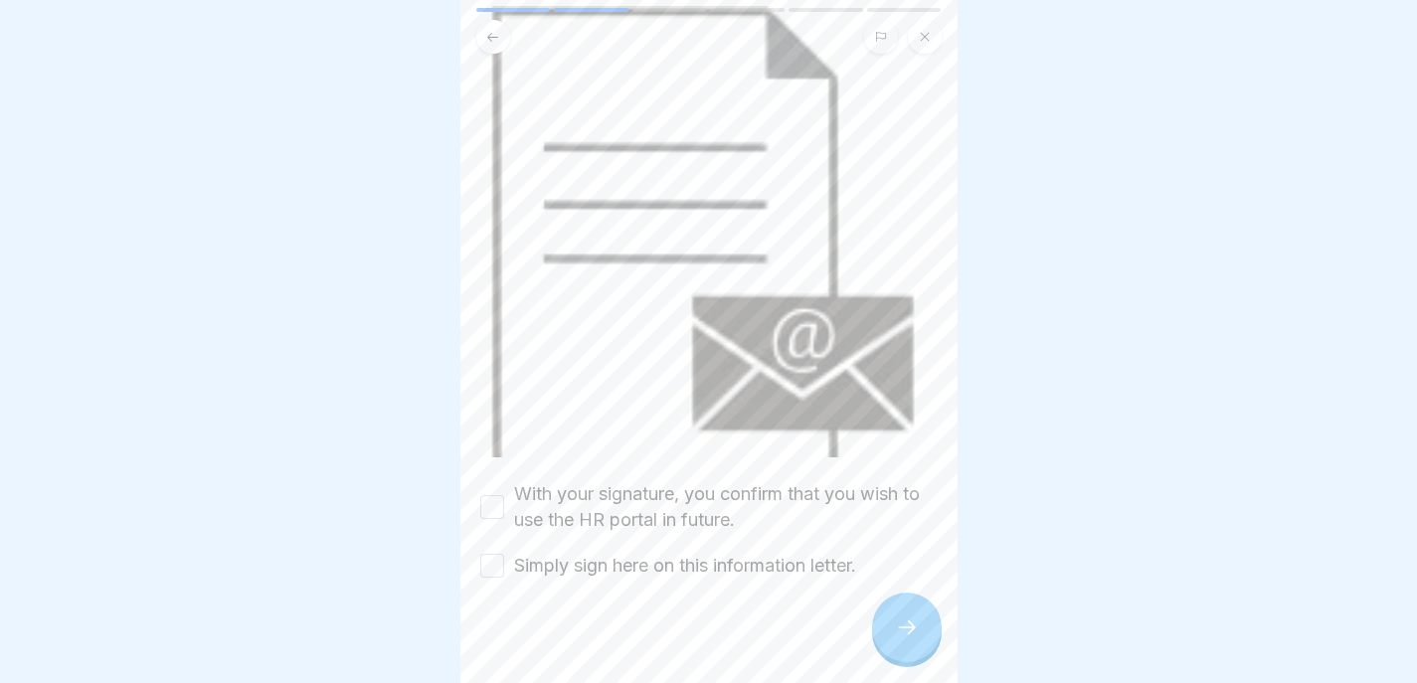
click at [490, 495] on button "With your signature, you confirm that you wish to use the HR portal in future." at bounding box center [492, 507] width 24 height 24
click at [500, 554] on button "Simply sign here on this information letter." at bounding box center [492, 566] width 24 height 24
click at [899, 629] on icon at bounding box center [907, 628] width 24 height 24
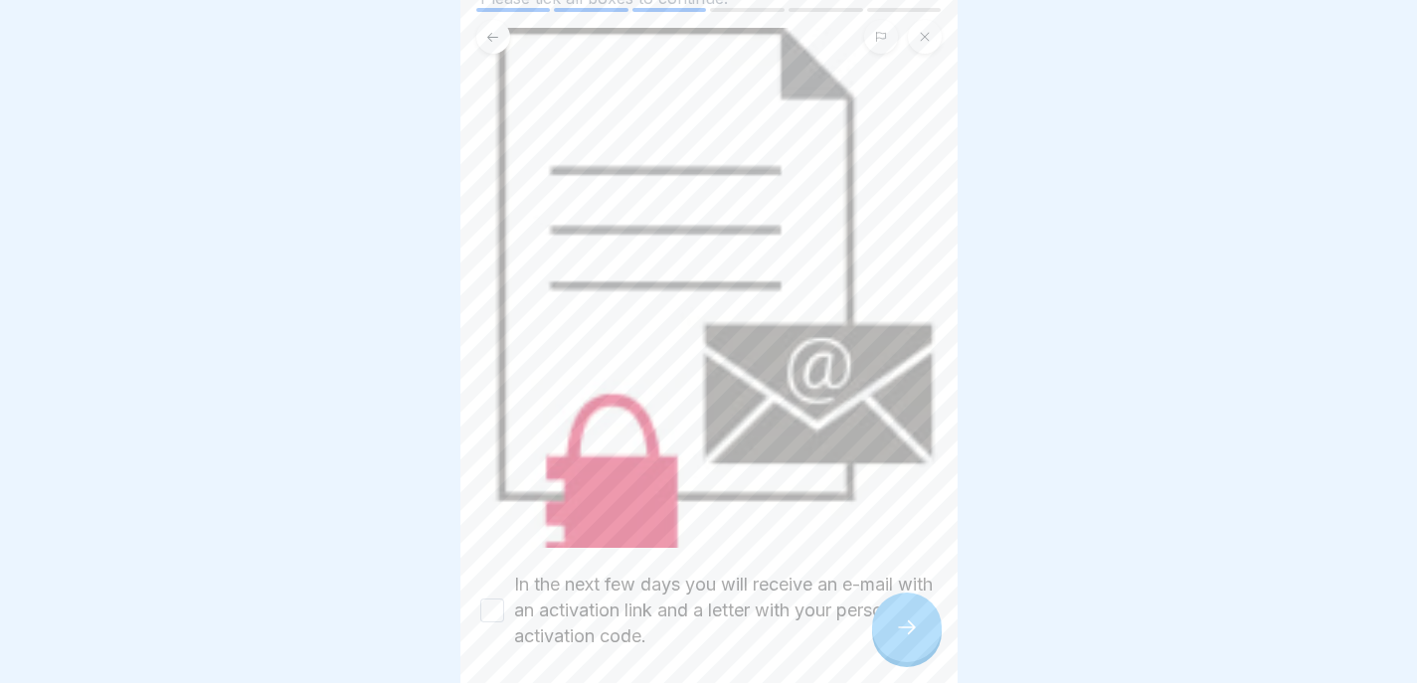
scroll to position [249, 0]
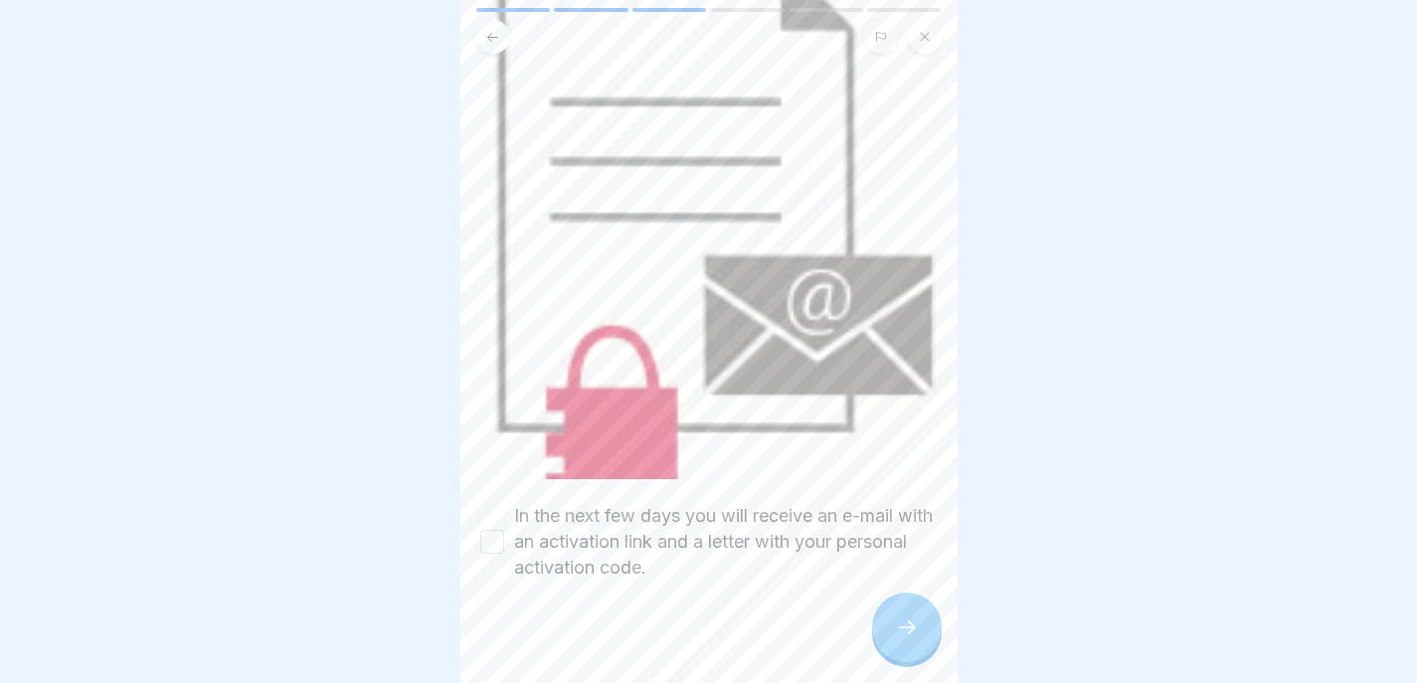
click at [485, 530] on button "In the next few days you will receive an e-mail with an activation link and a l…" at bounding box center [492, 542] width 24 height 24
click at [915, 625] on icon at bounding box center [907, 628] width 24 height 24
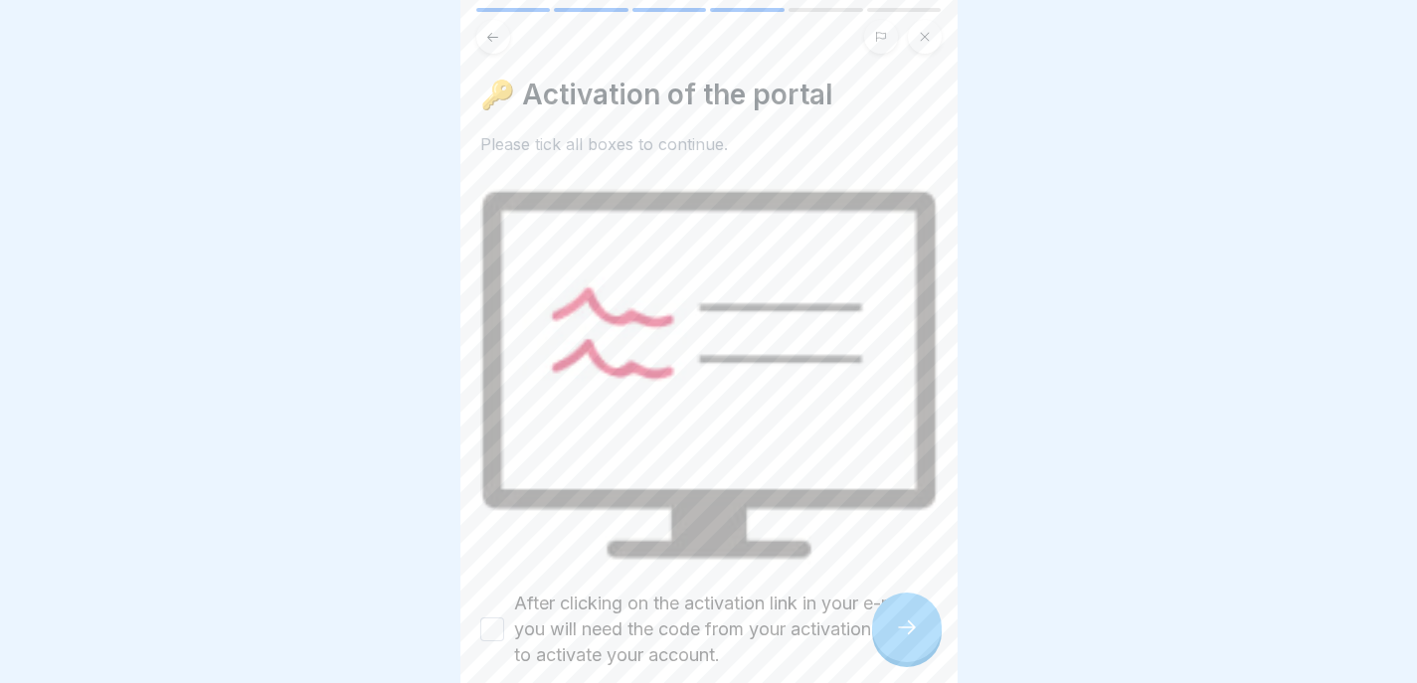
scroll to position [91, 0]
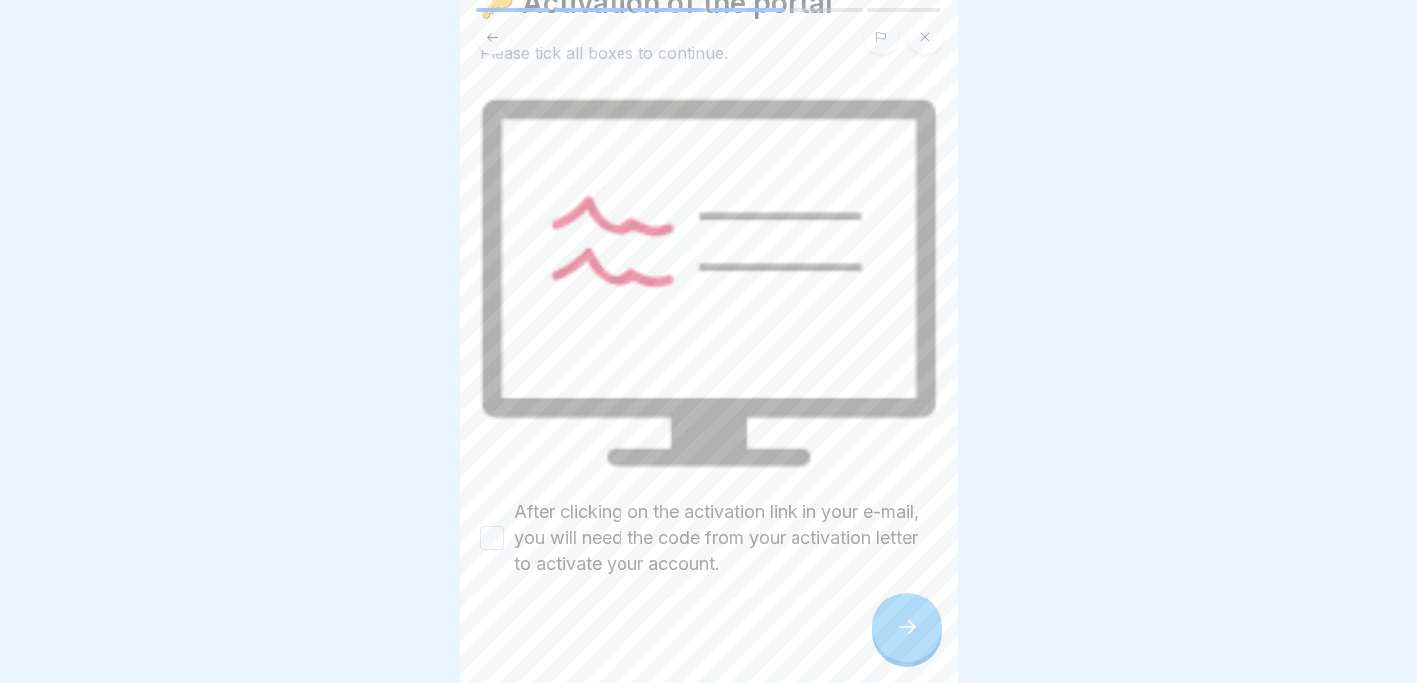
click at [476, 499] on div "🔑 Activation of the portal Please tick all boxes to continue. After clicking on…" at bounding box center [708, 341] width 497 height 683
click at [491, 526] on button "After clicking on the activation link in your e-mail, you will need the code fr…" at bounding box center [492, 538] width 24 height 24
click at [918, 621] on div at bounding box center [907, 628] width 70 height 70
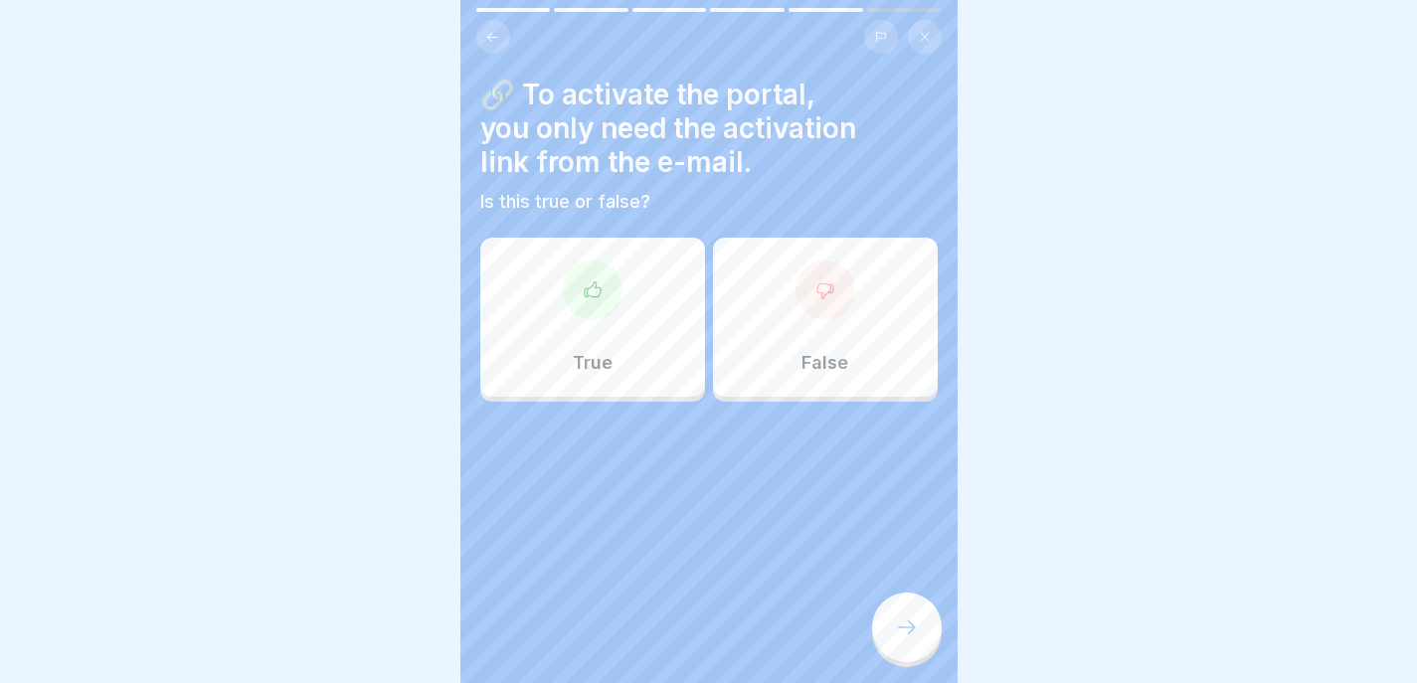
click at [495, 30] on icon at bounding box center [492, 37] width 15 height 15
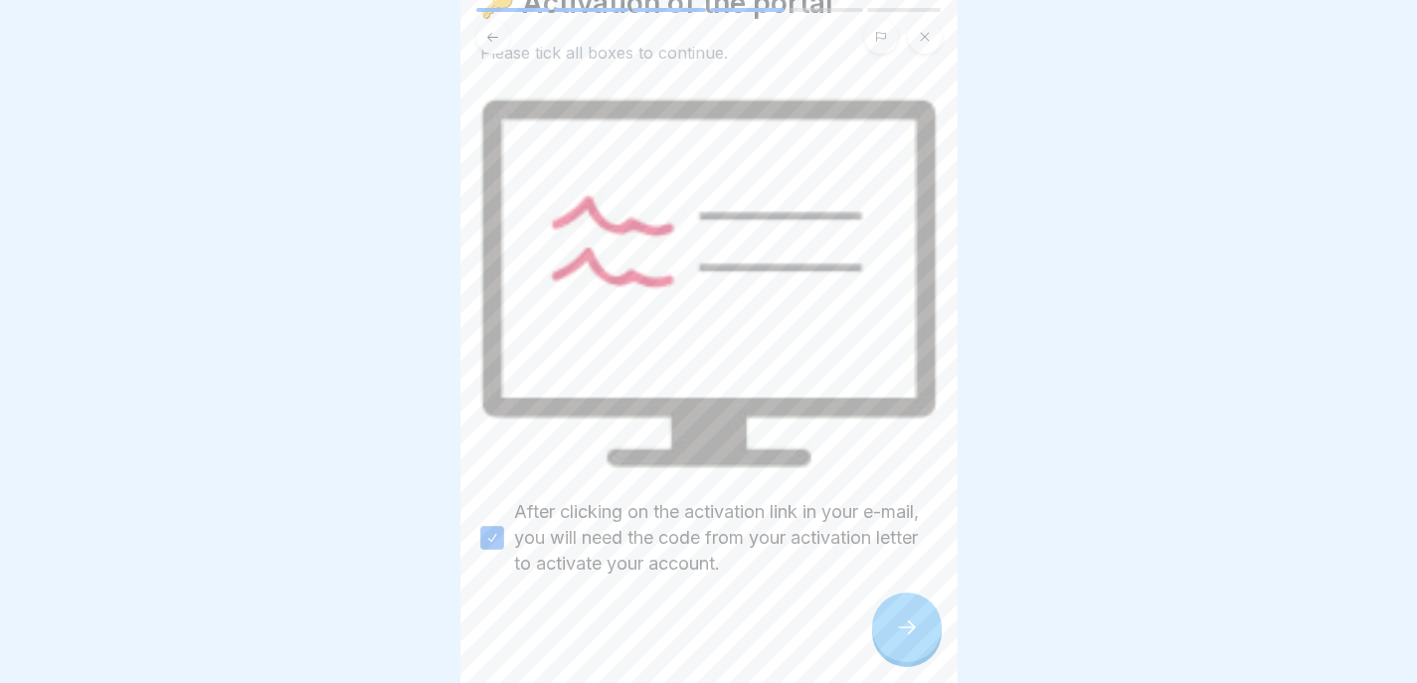
click at [495, 30] on icon at bounding box center [492, 37] width 15 height 15
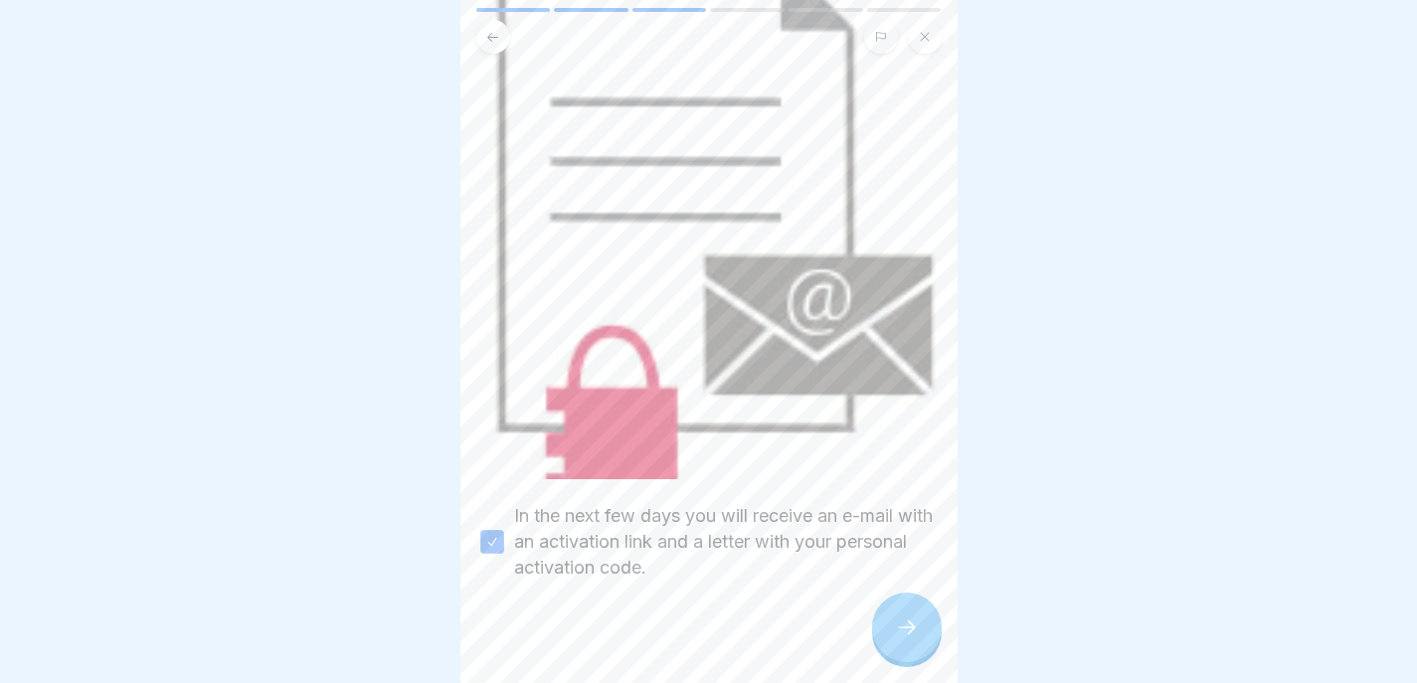
click at [495, 30] on icon at bounding box center [492, 37] width 15 height 15
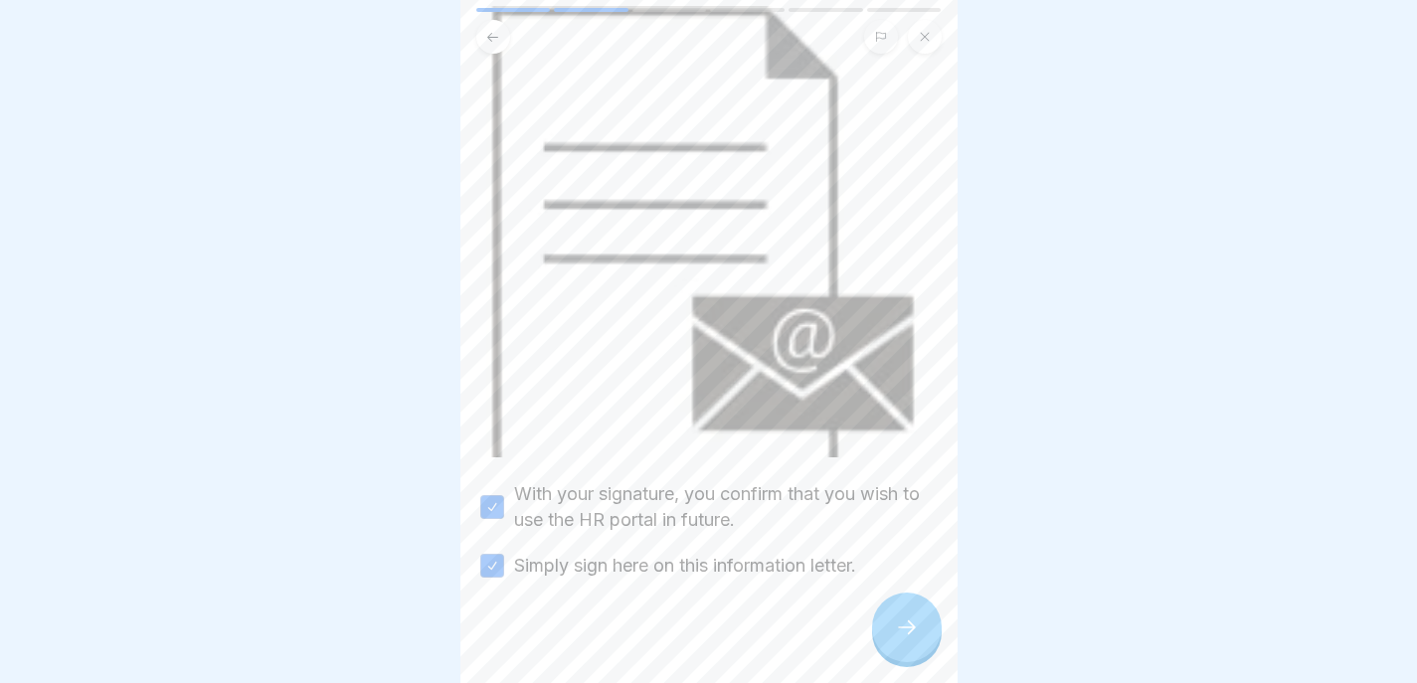
click at [495, 30] on icon at bounding box center [492, 37] width 15 height 15
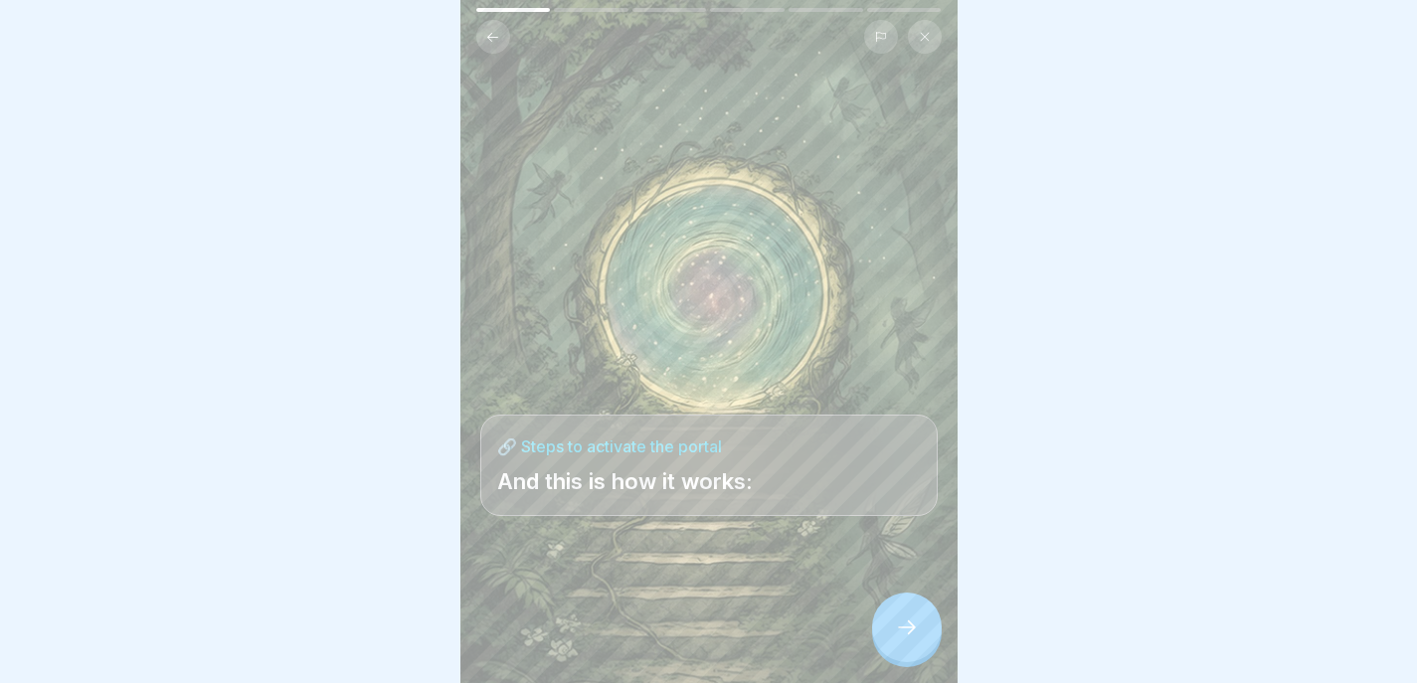
click at [599, 436] on h4 "🔗 Steps to activate the portal" at bounding box center [709, 447] width 424 height 22
click at [916, 619] on icon at bounding box center [907, 628] width 24 height 24
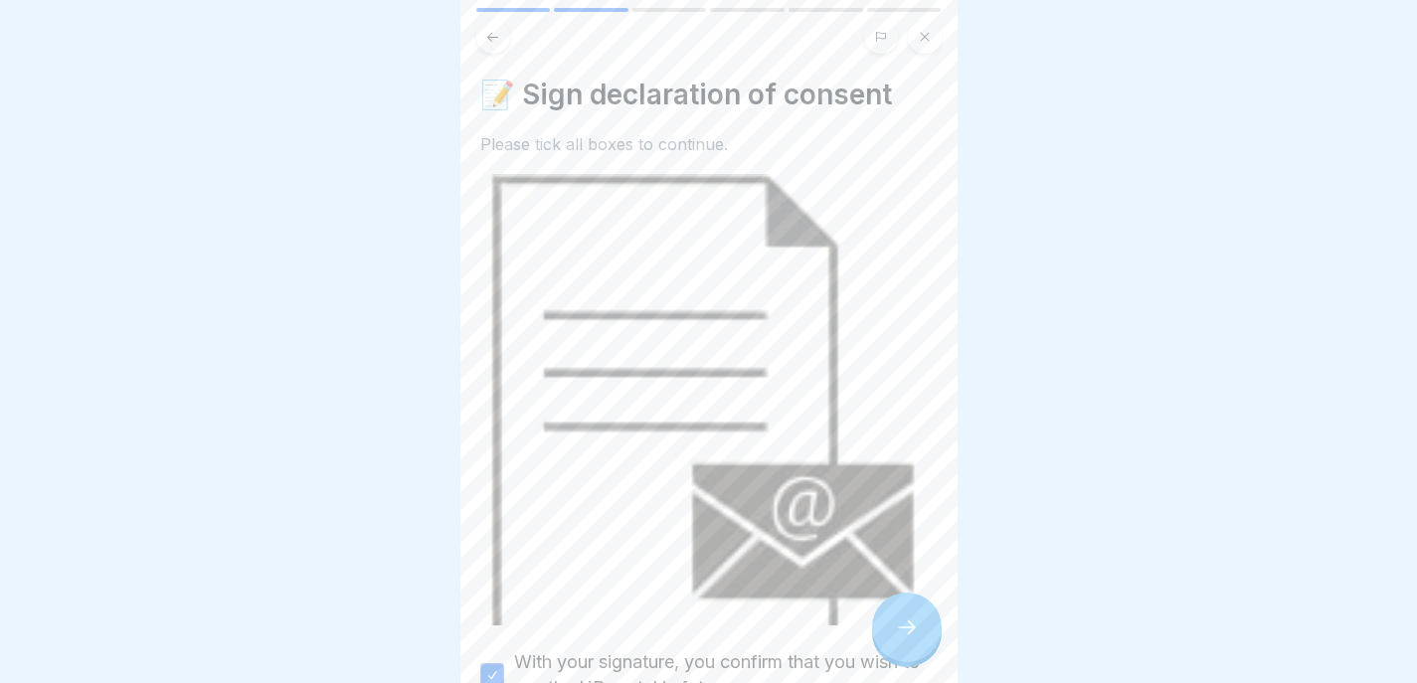
scroll to position [168, 0]
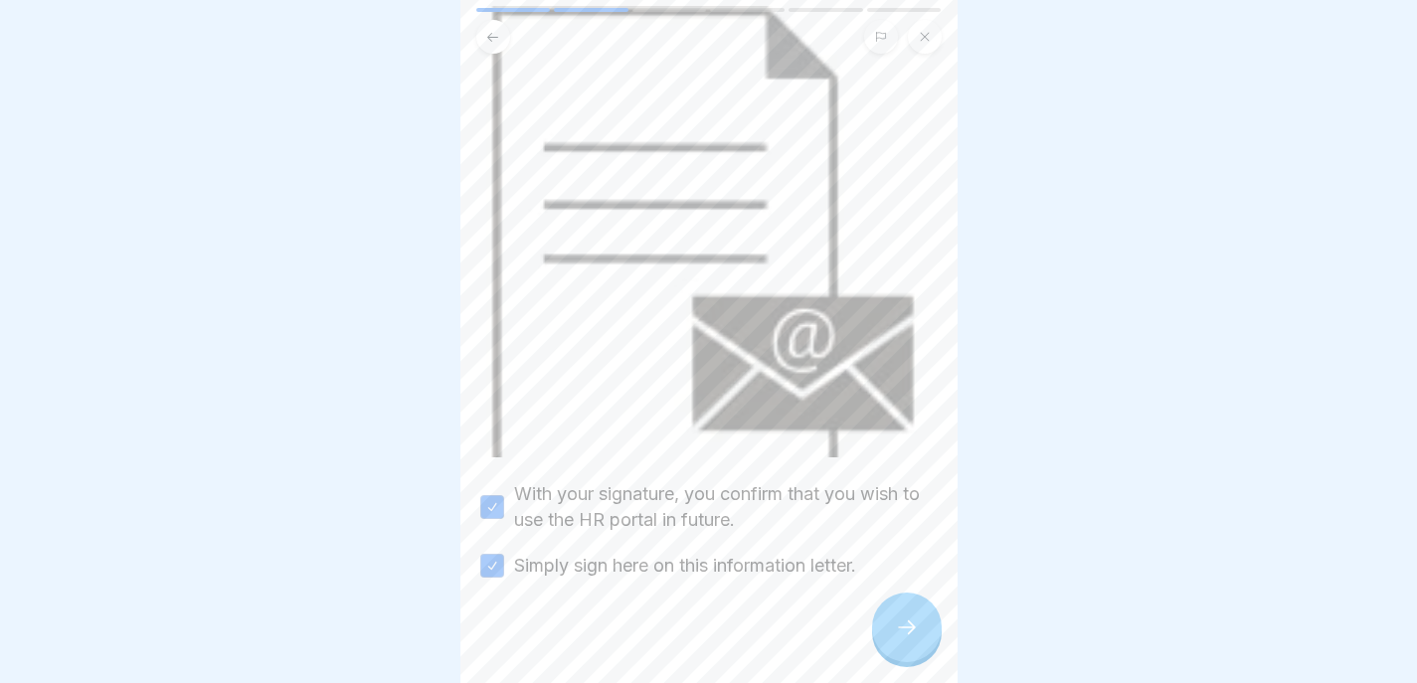
click at [920, 627] on div at bounding box center [907, 628] width 70 height 70
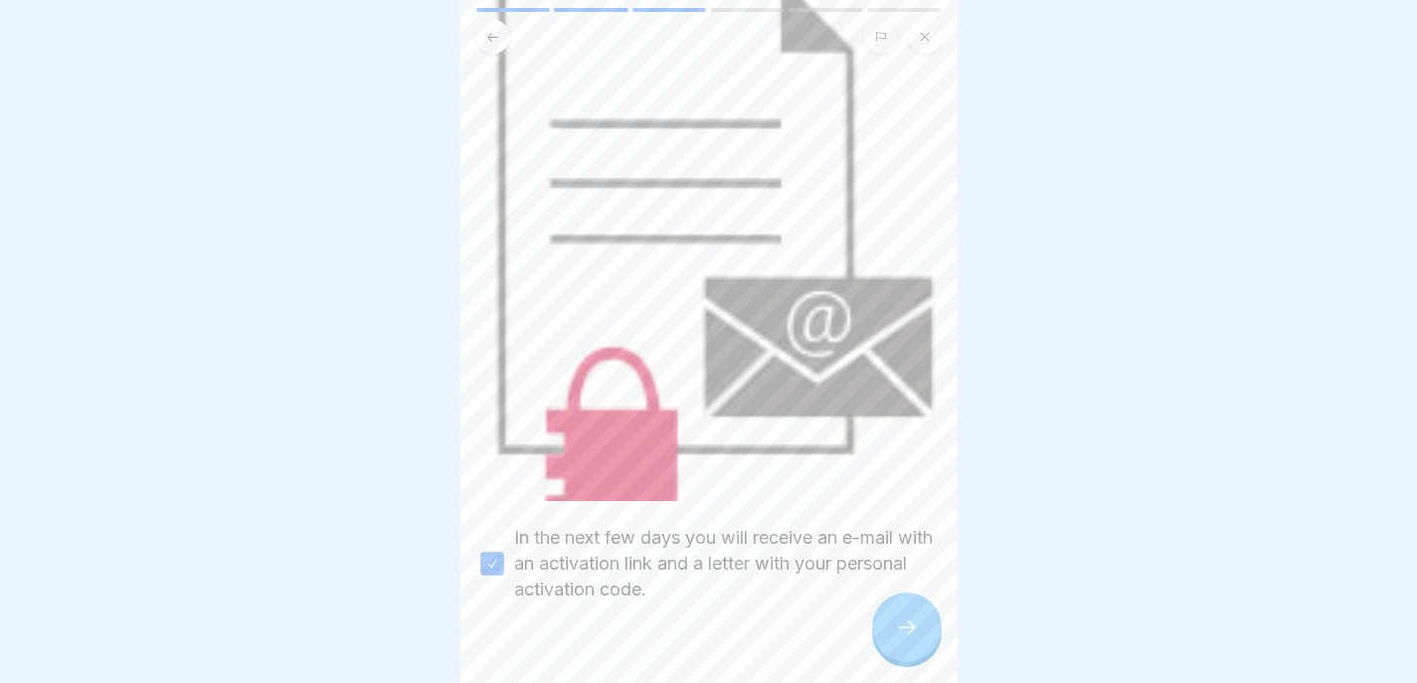
scroll to position [249, 0]
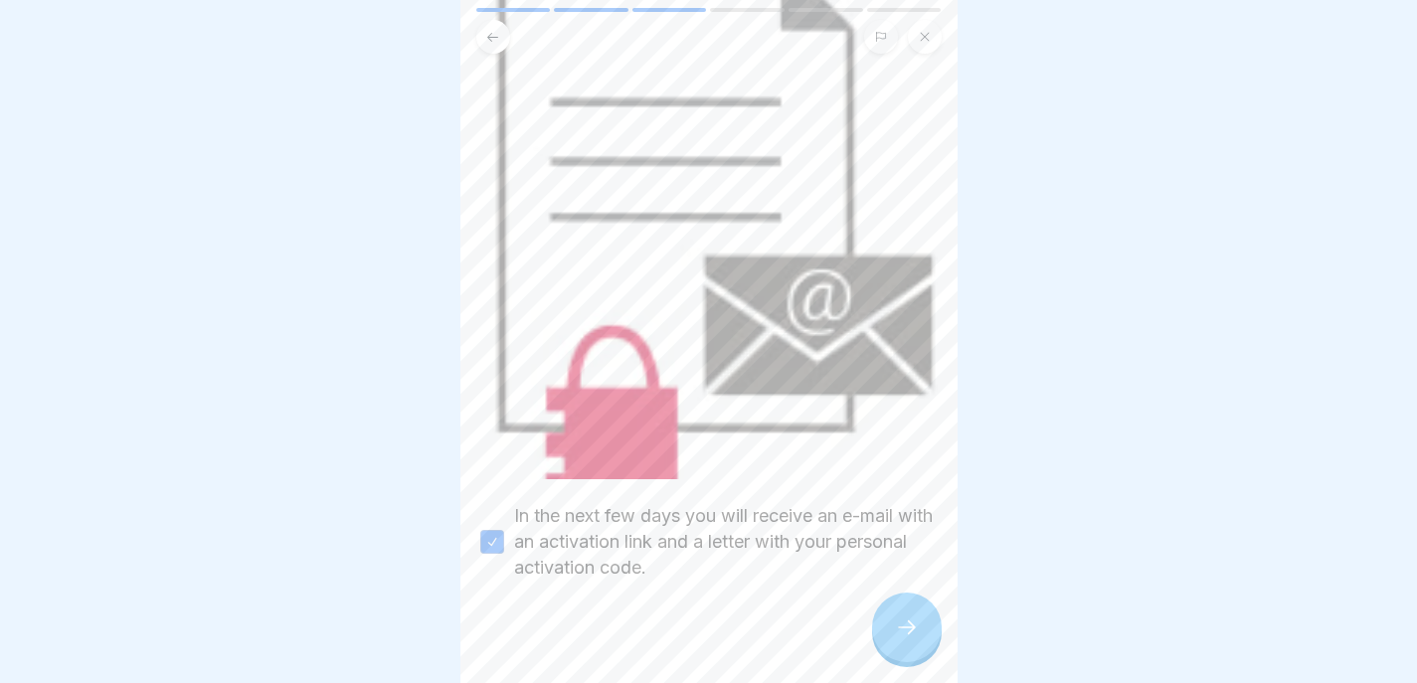
click at [901, 620] on icon at bounding box center [907, 628] width 24 height 24
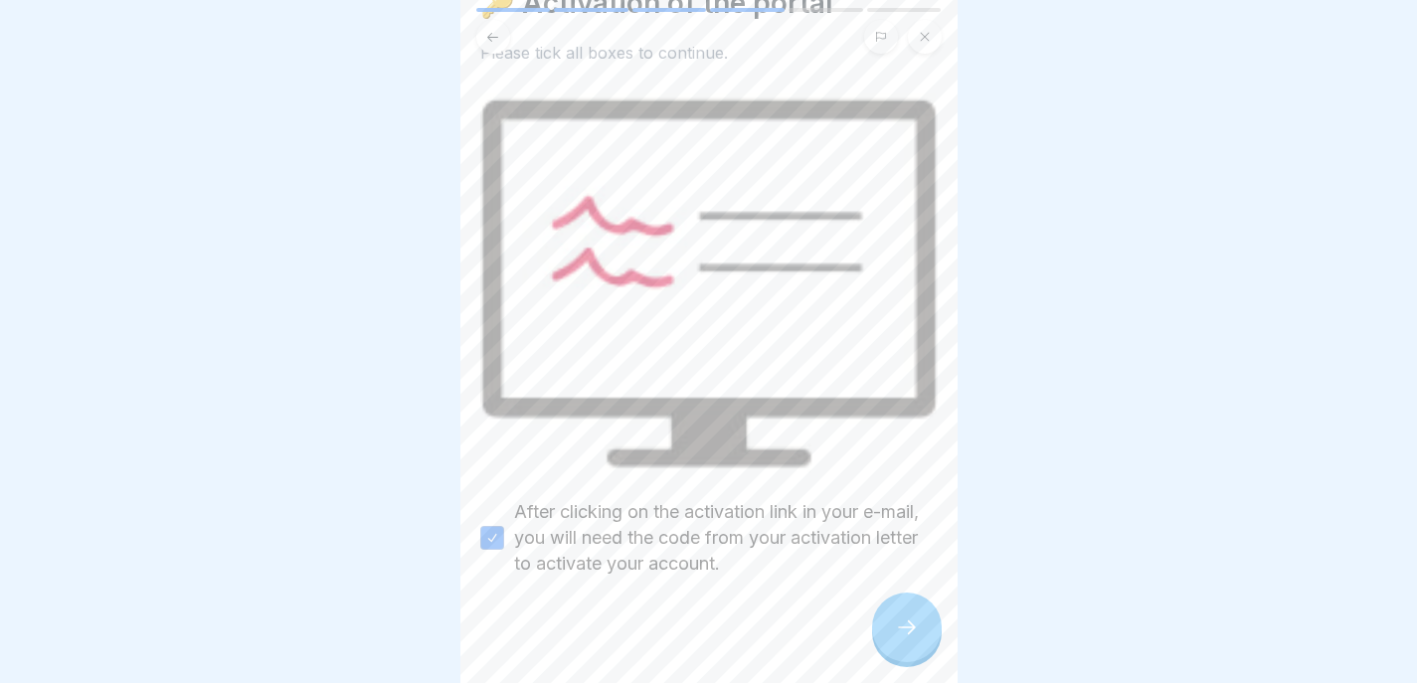
click at [902, 622] on icon at bounding box center [907, 628] width 24 height 24
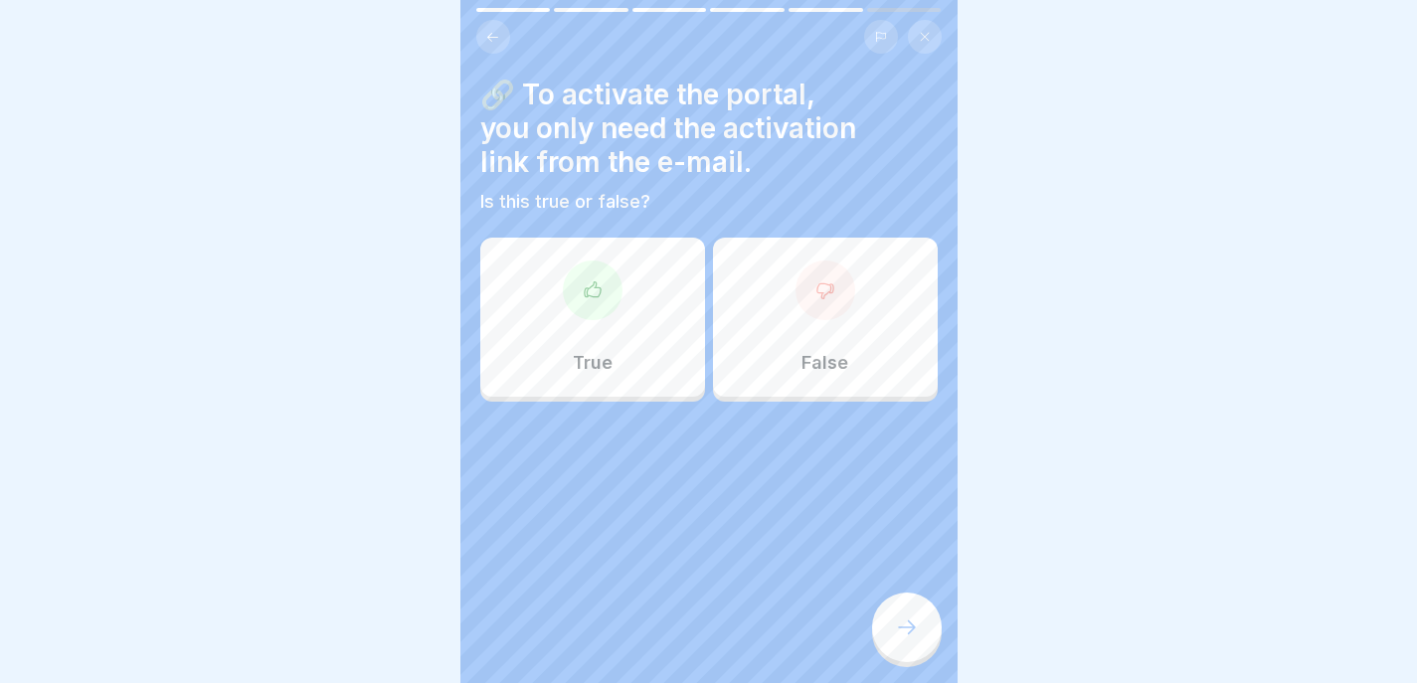
click at [644, 314] on div "True" at bounding box center [592, 317] width 225 height 159
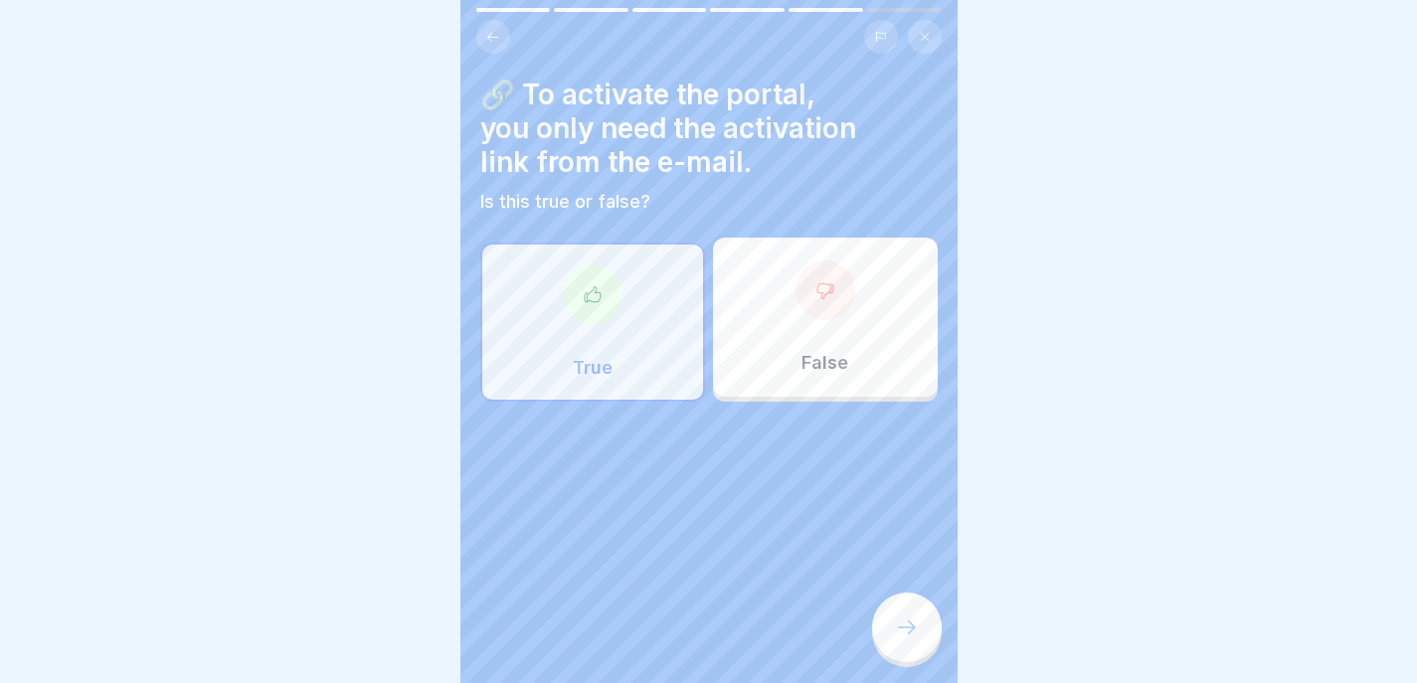
click at [880, 618] on div at bounding box center [907, 628] width 70 height 70
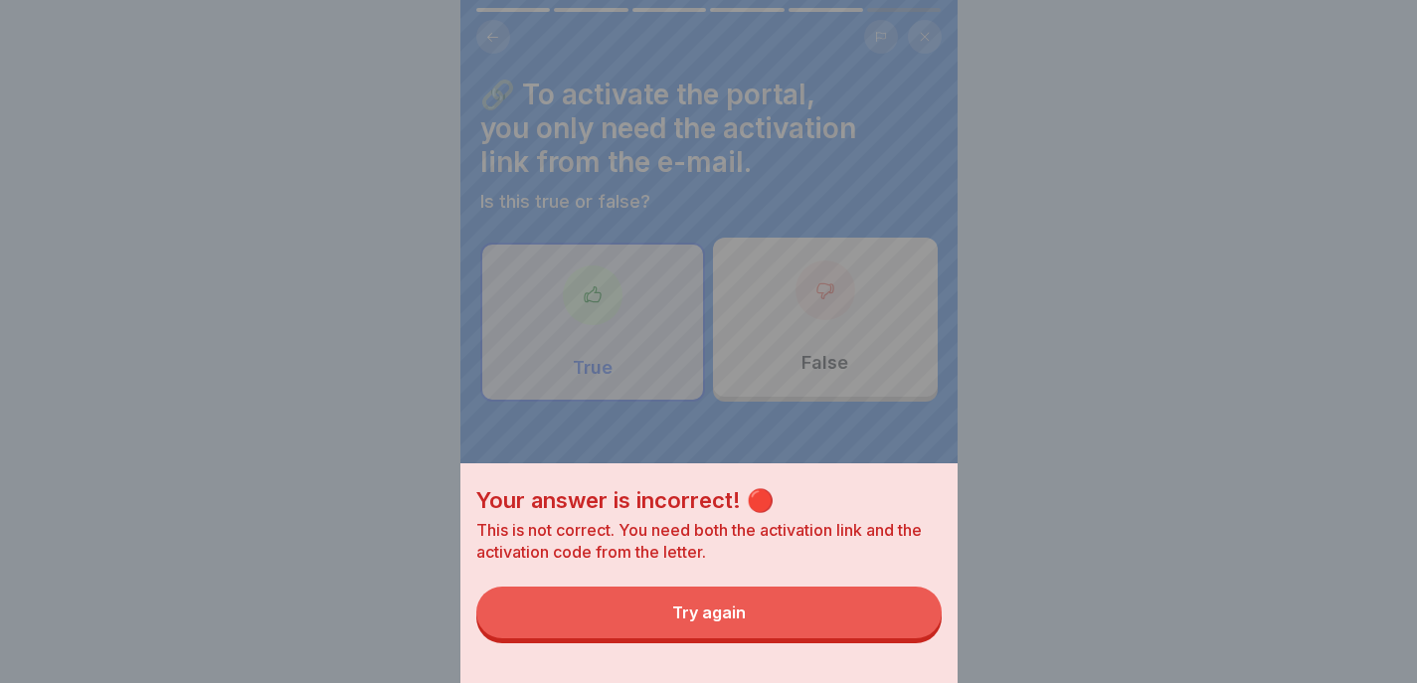
click at [892, 620] on button "Try again" at bounding box center [708, 613] width 465 height 52
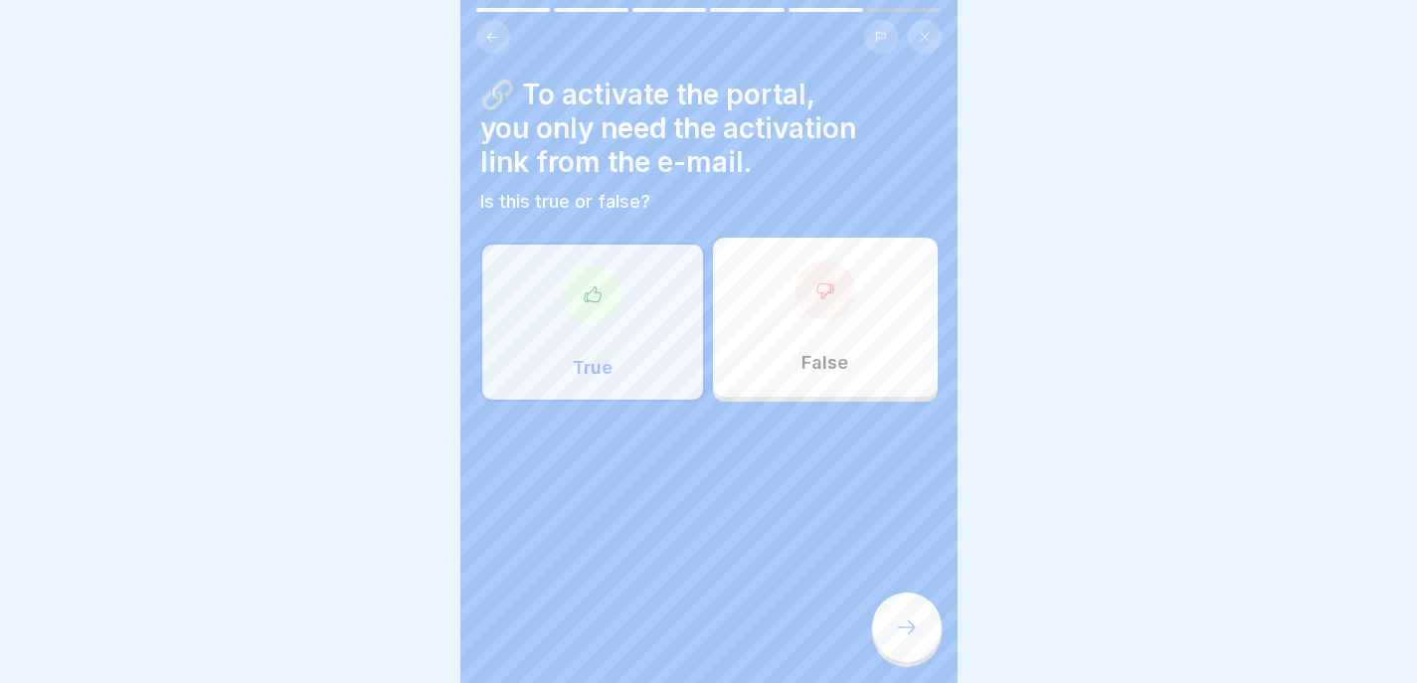
click at [754, 349] on div "False" at bounding box center [825, 317] width 225 height 159
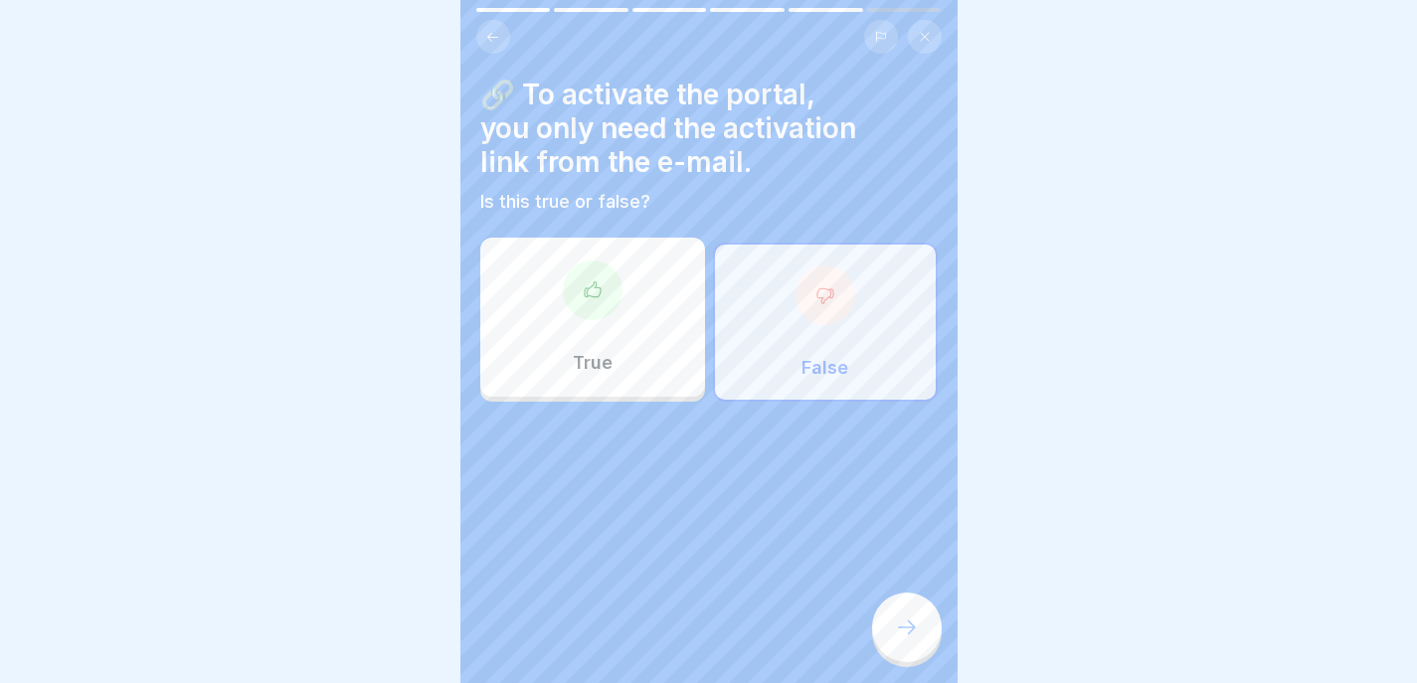
click at [892, 617] on div at bounding box center [907, 628] width 70 height 70
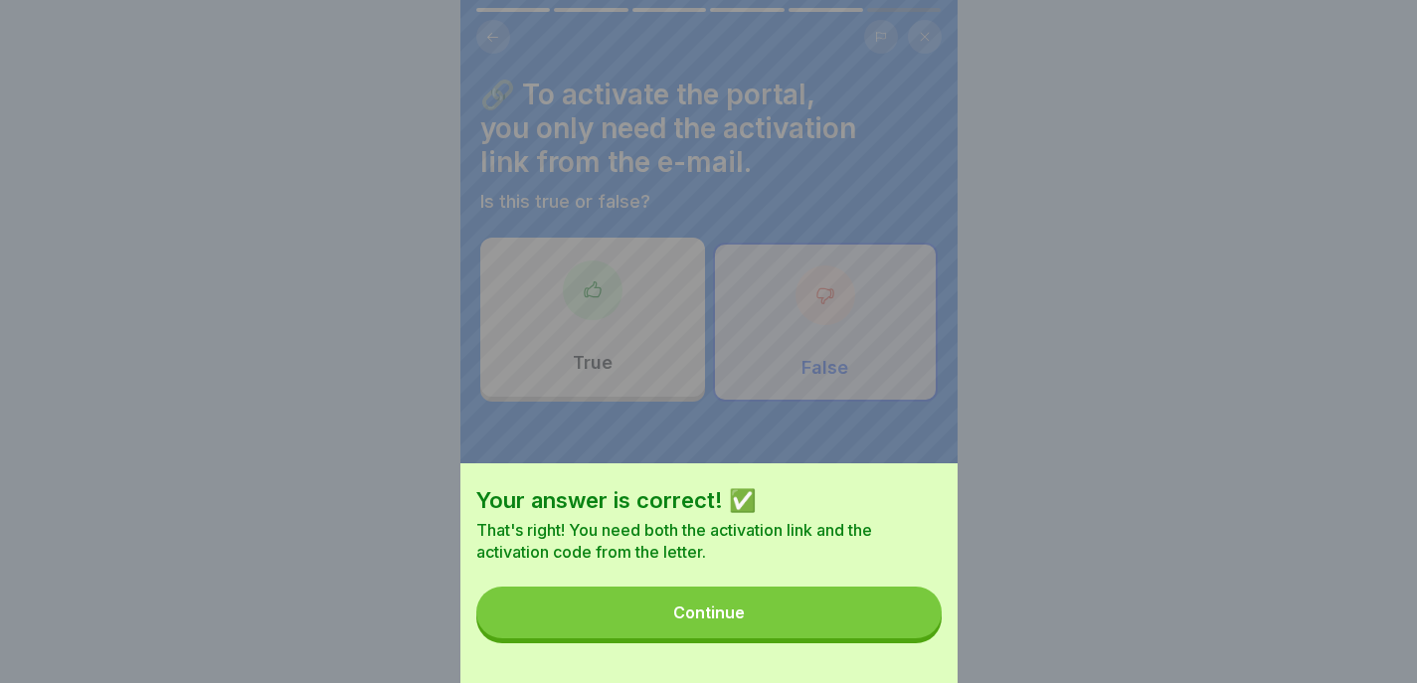
click at [898, 608] on button "Continue" at bounding box center [708, 613] width 465 height 52
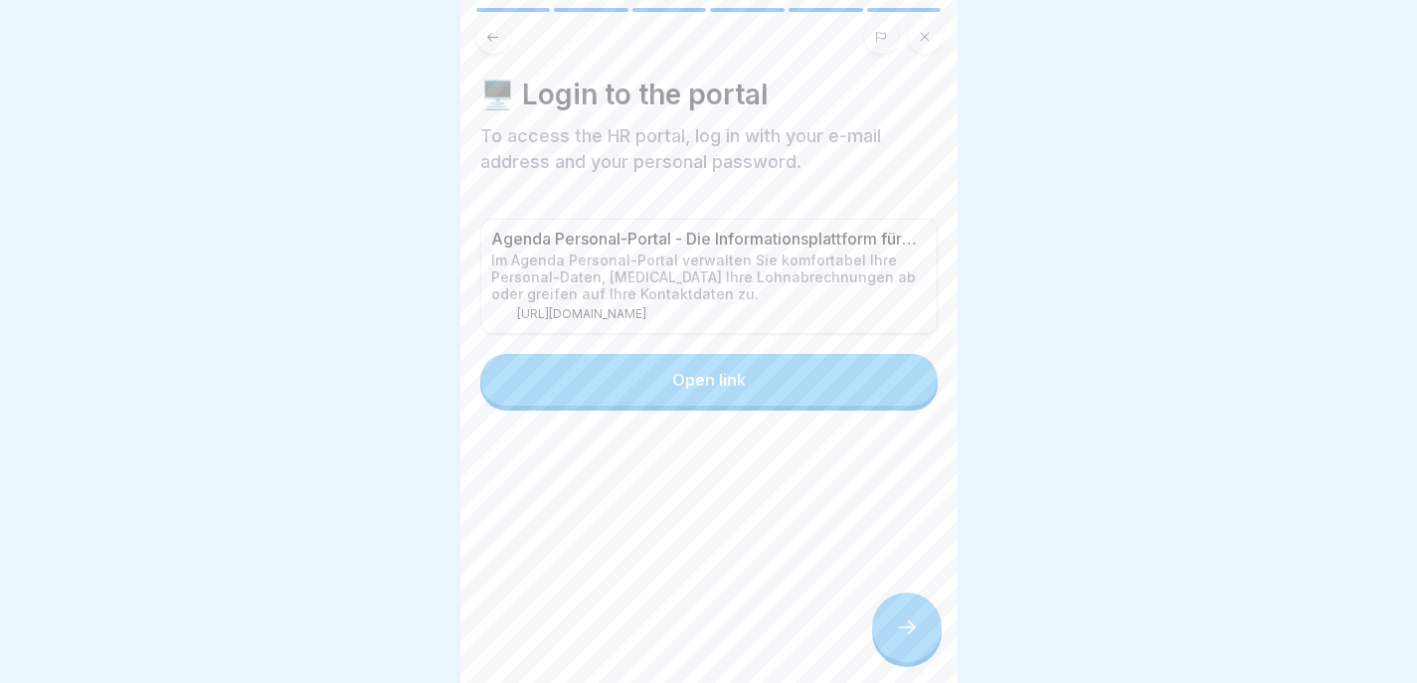
click at [826, 354] on button "Open link" at bounding box center [708, 380] width 457 height 52
click at [908, 631] on icon at bounding box center [907, 628] width 24 height 24
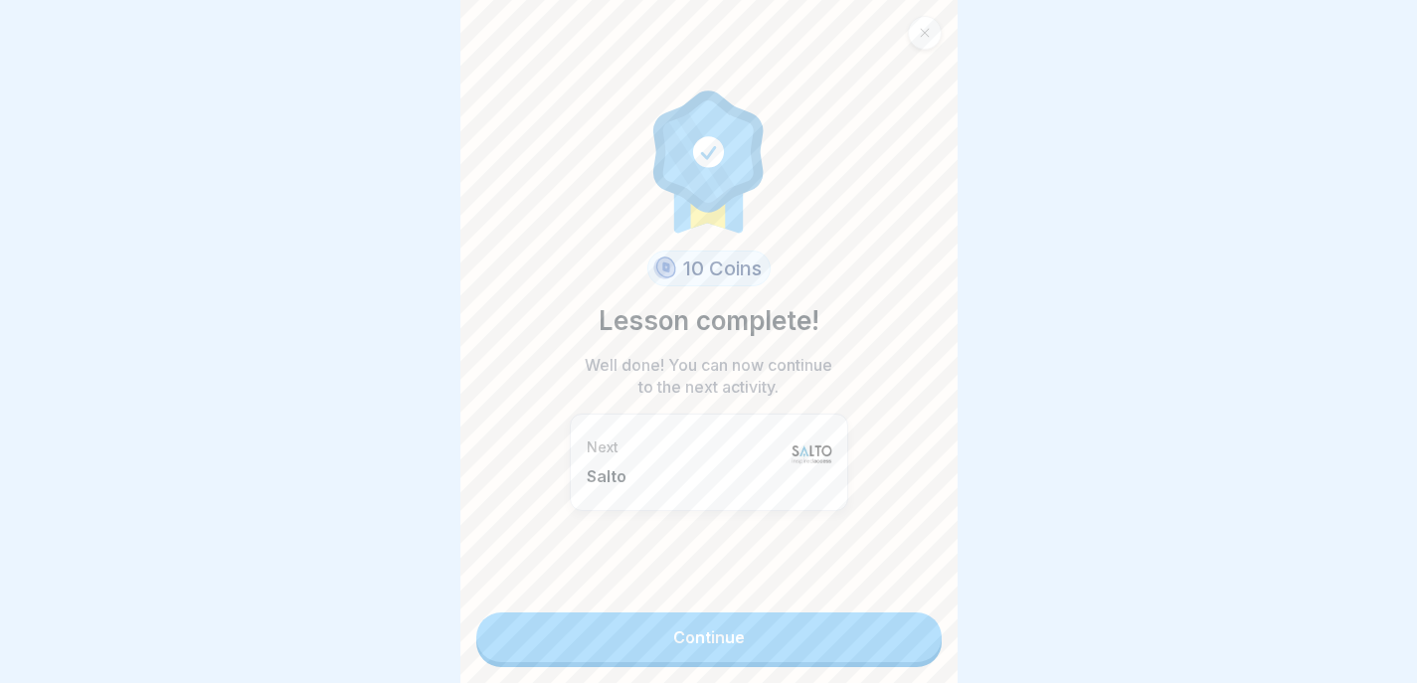
click at [894, 638] on link "Continue" at bounding box center [708, 638] width 465 height 50
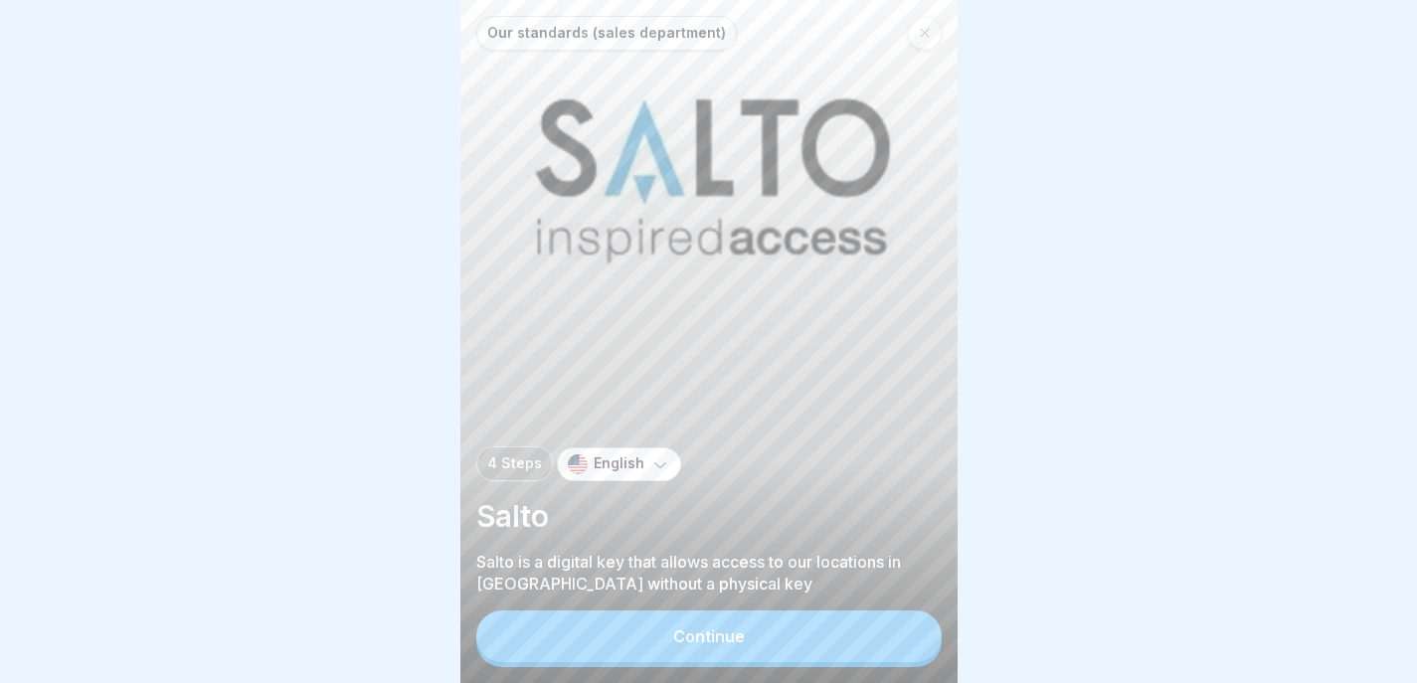
click at [906, 640] on button "Continue" at bounding box center [708, 637] width 465 height 52
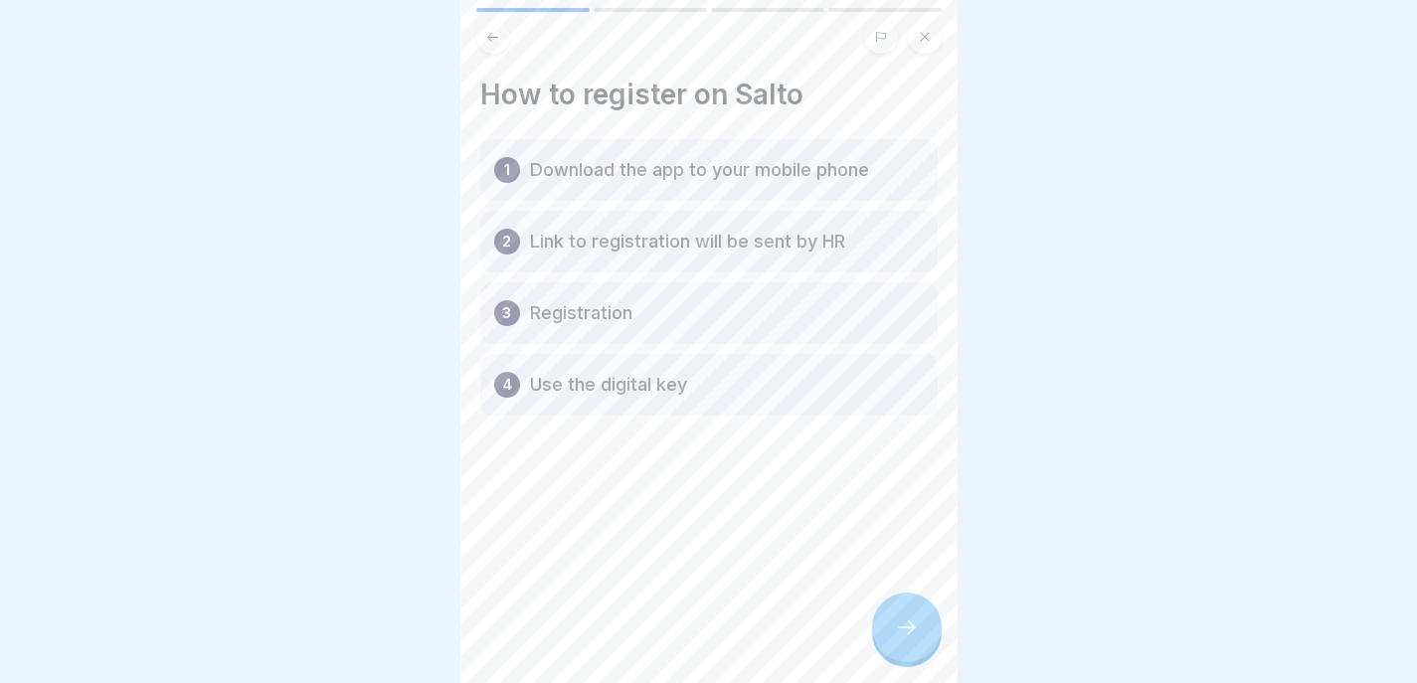
click at [898, 634] on icon at bounding box center [907, 628] width 24 height 24
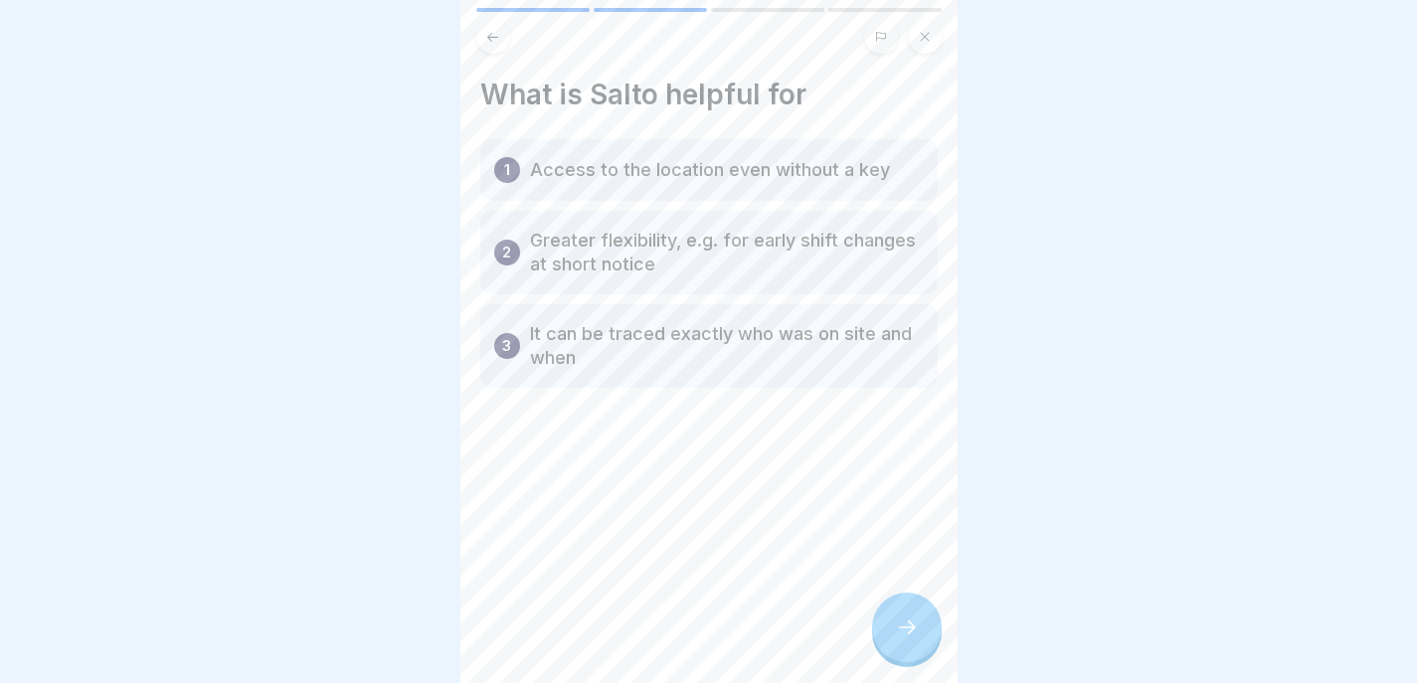
click at [906, 635] on icon at bounding box center [907, 628] width 24 height 24
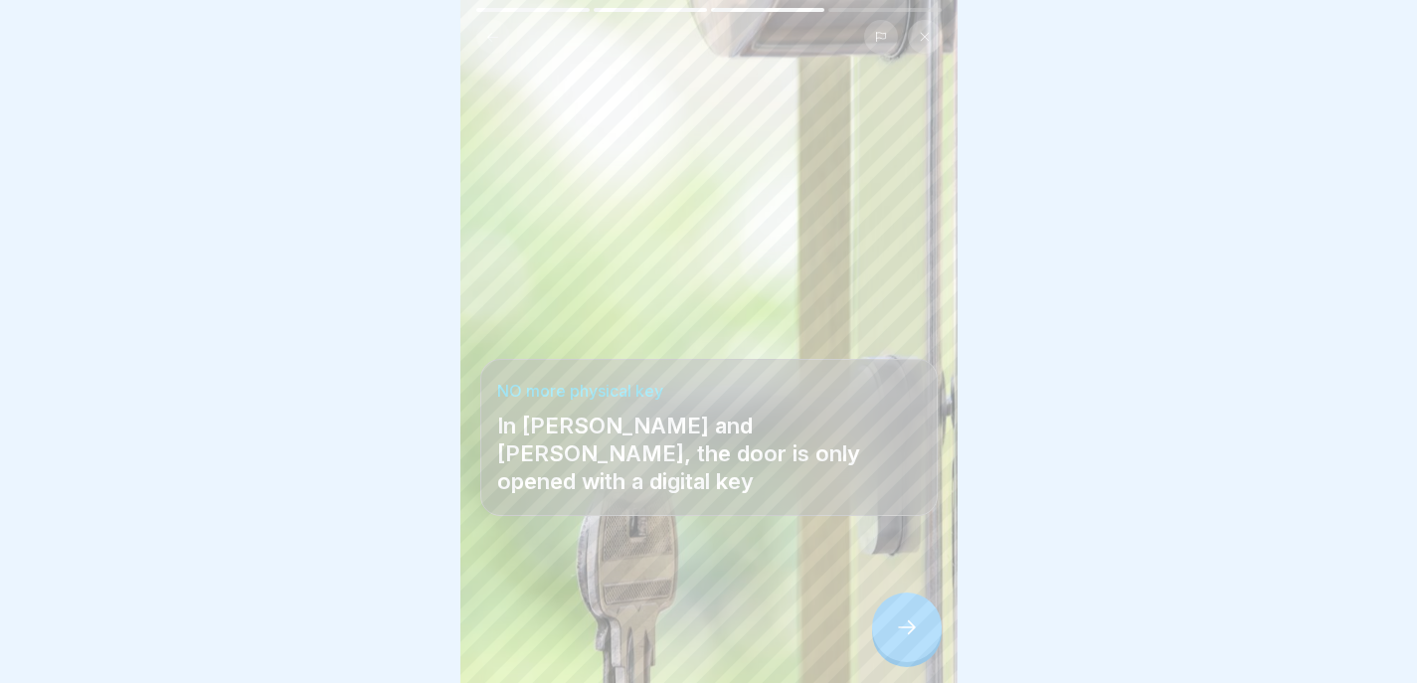
click at [910, 640] on div at bounding box center [907, 628] width 70 height 70
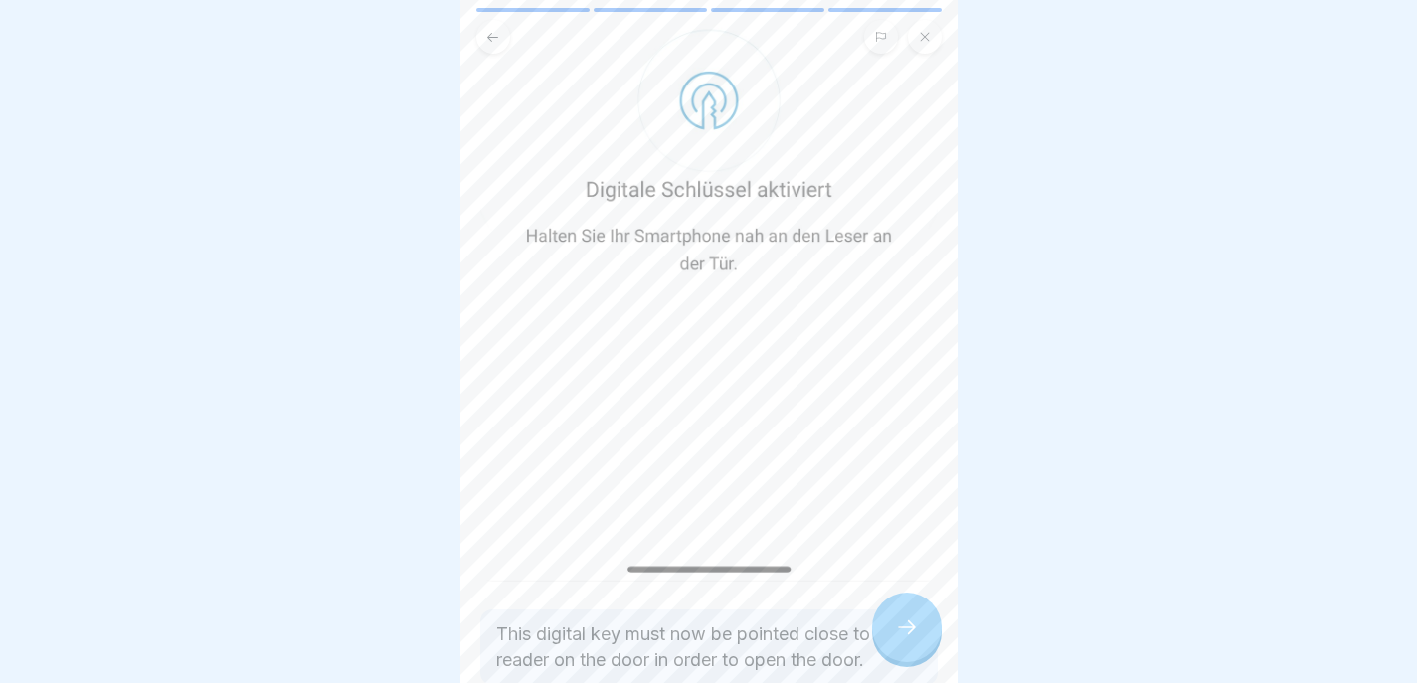
scroll to position [636, 0]
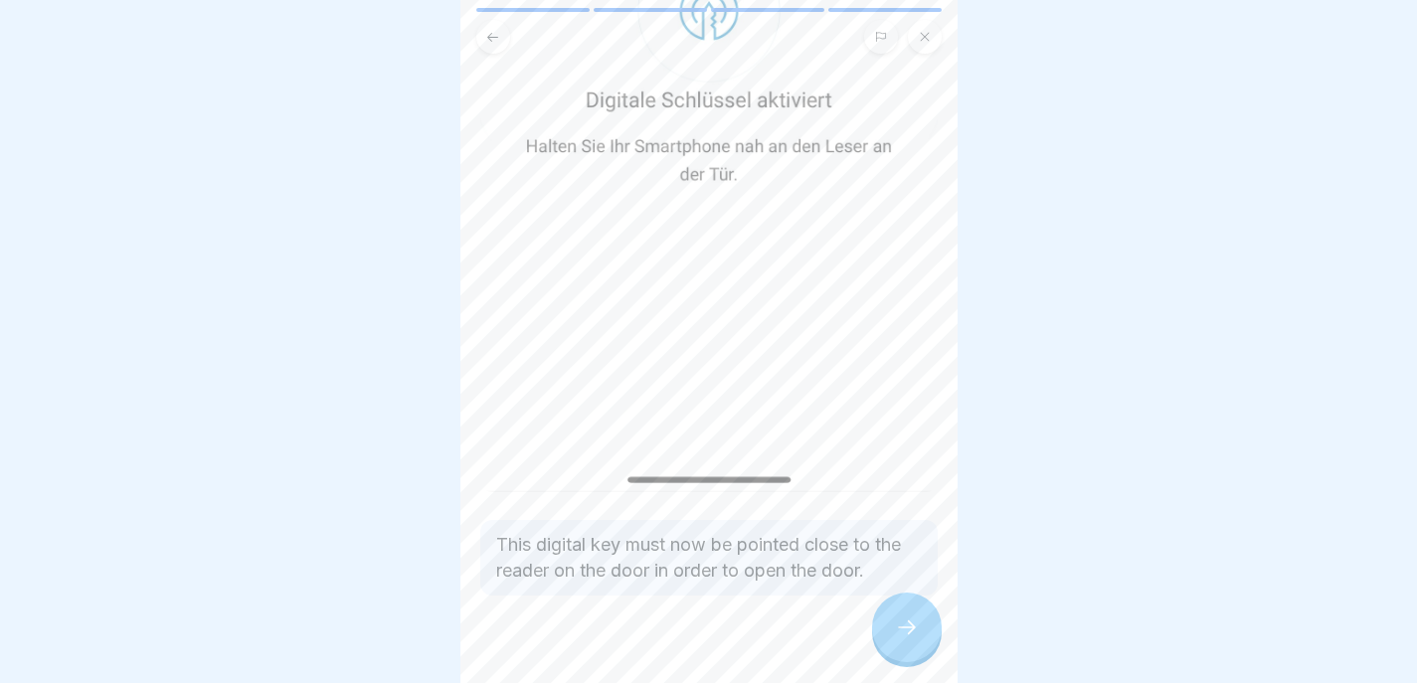
click at [901, 610] on div at bounding box center [907, 628] width 70 height 70
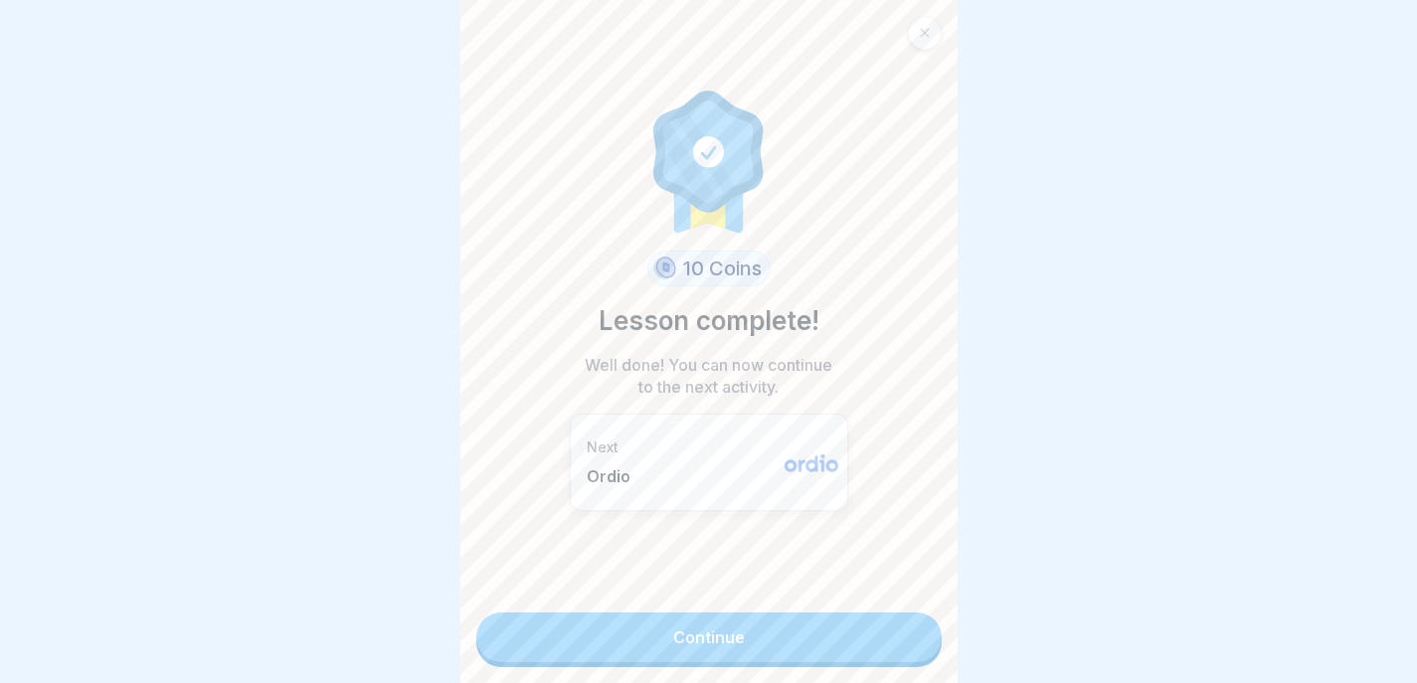
click at [882, 615] on link "Continue" at bounding box center [708, 638] width 465 height 50
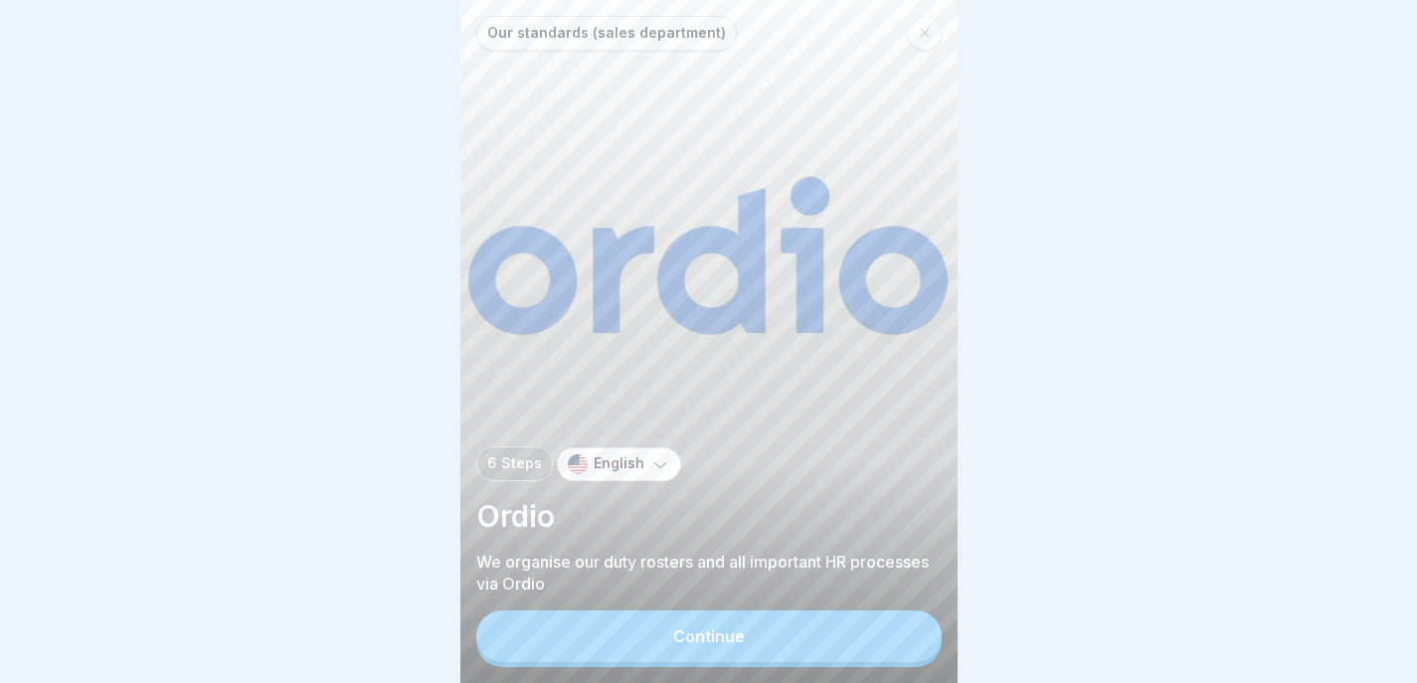
click at [884, 629] on button "Continue" at bounding box center [708, 637] width 465 height 52
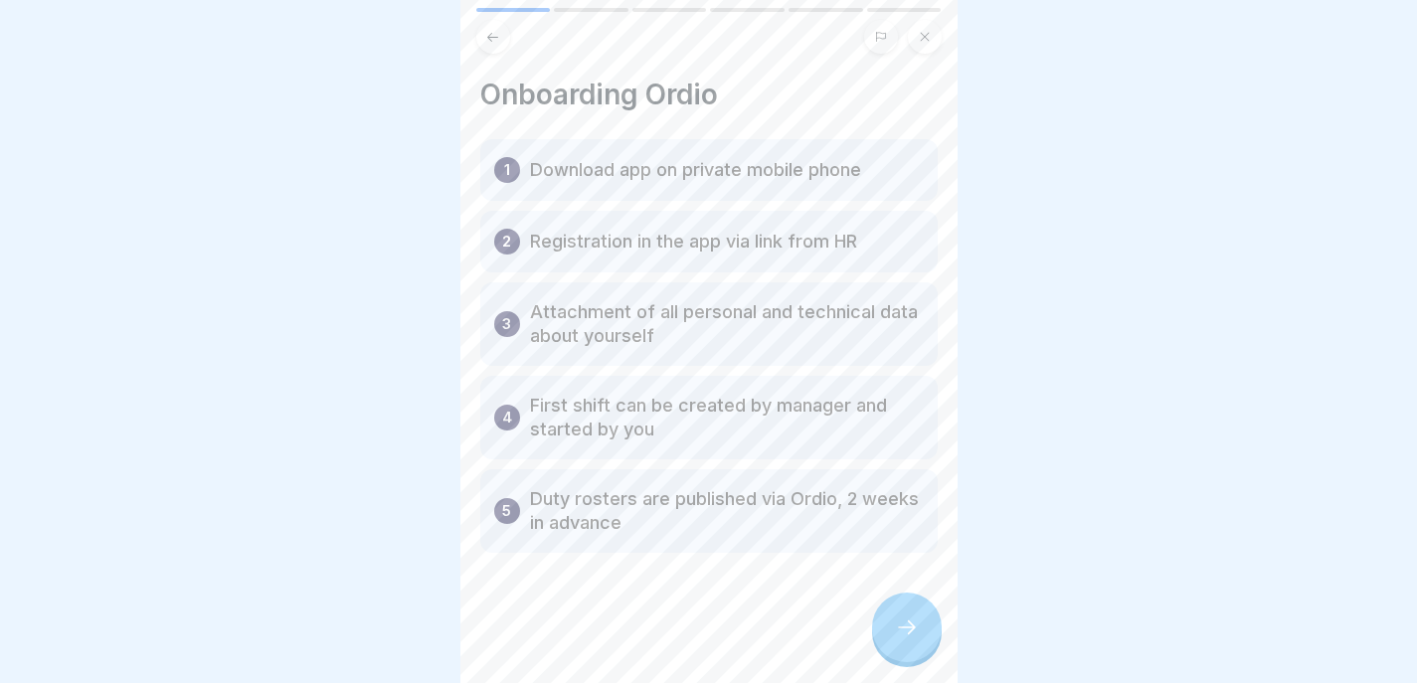
click at [884, 629] on div at bounding box center [907, 628] width 70 height 70
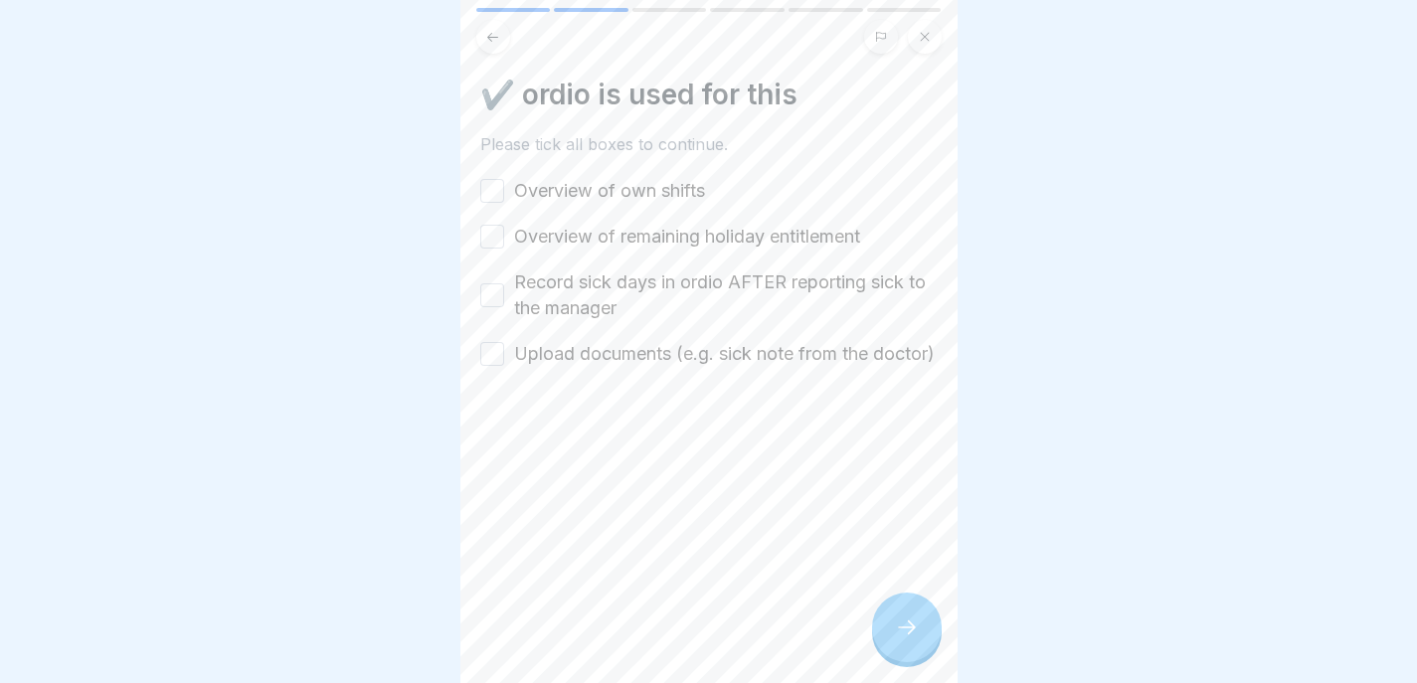
click at [511, 26] on div at bounding box center [708, 37] width 465 height 34
click at [495, 30] on icon at bounding box center [492, 37] width 15 height 15
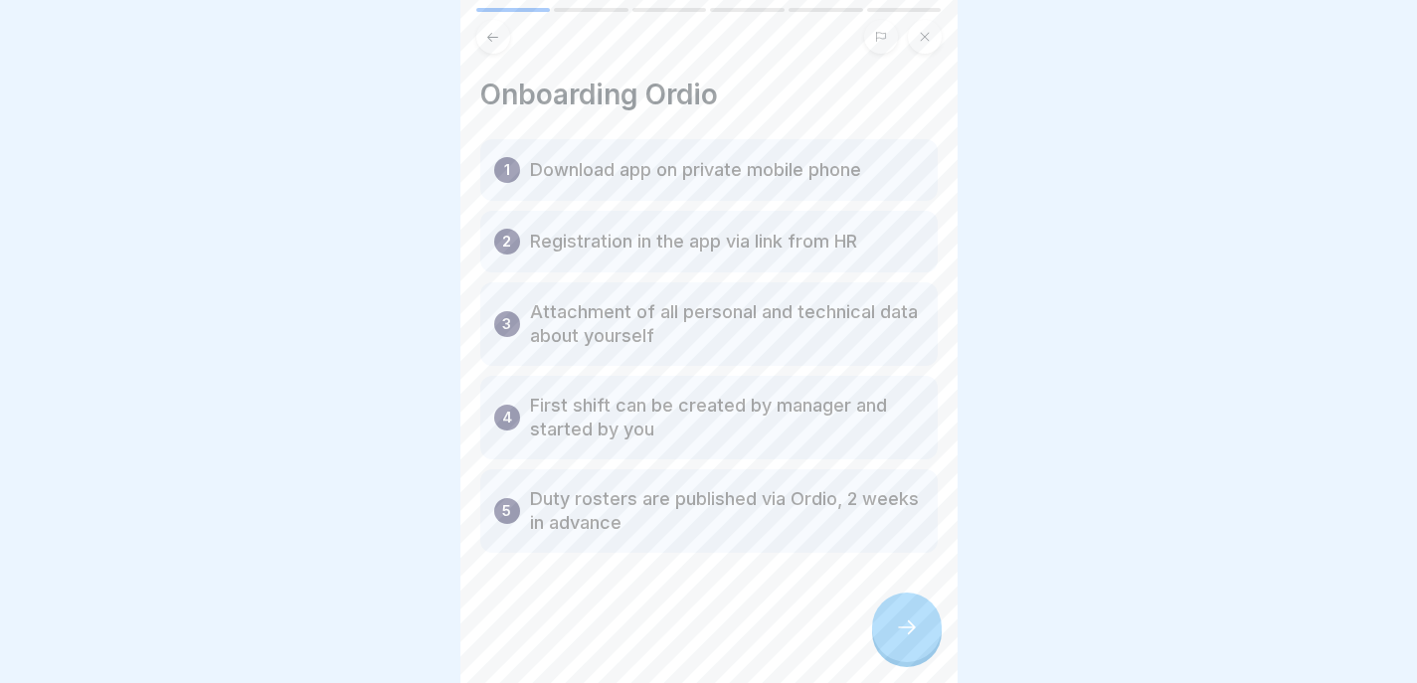
click at [499, 45] on div "Onboarding Ordio 1 Download app on private mobile phone 2 Registration in the a…" at bounding box center [708, 341] width 497 height 683
click at [497, 41] on div "Onboarding Ordio 1 Download app on private mobile phone 2 Registration in the a…" at bounding box center [708, 341] width 497 height 683
click at [497, 33] on button at bounding box center [493, 37] width 34 height 34
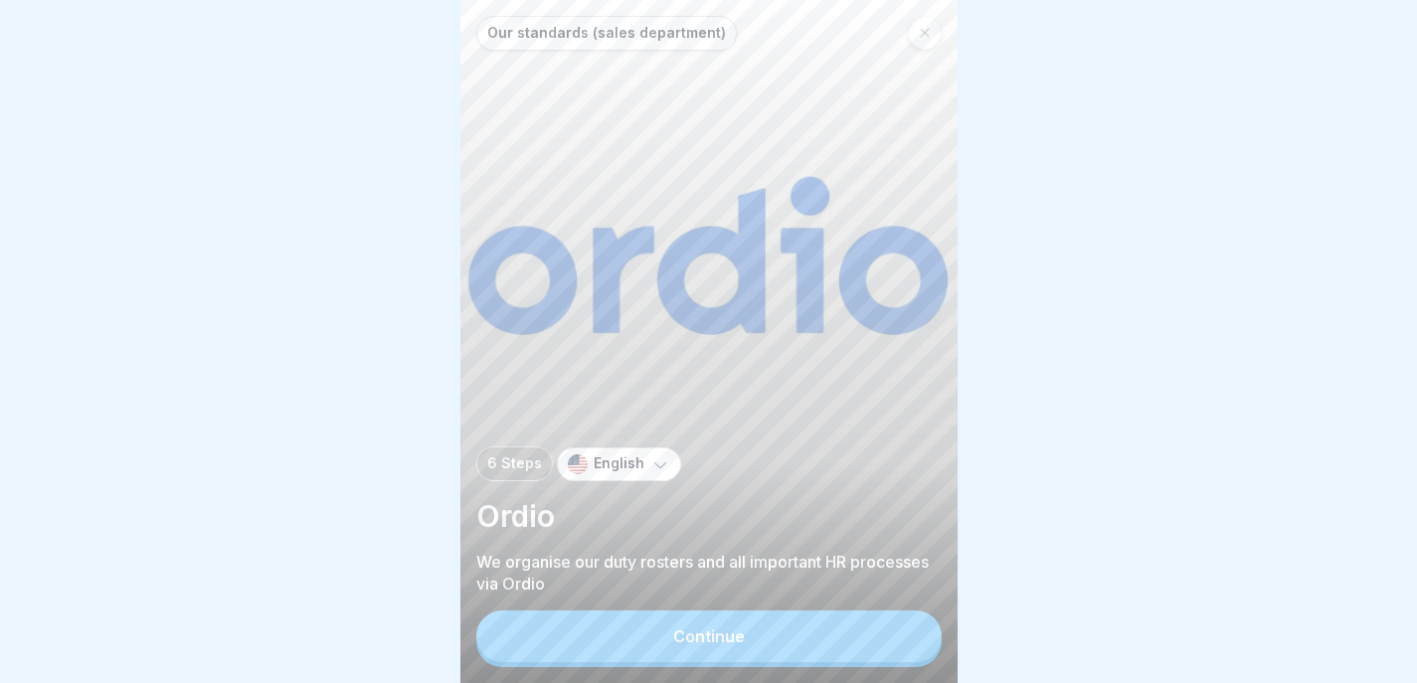
click at [733, 620] on button "Continue" at bounding box center [708, 637] width 465 height 52
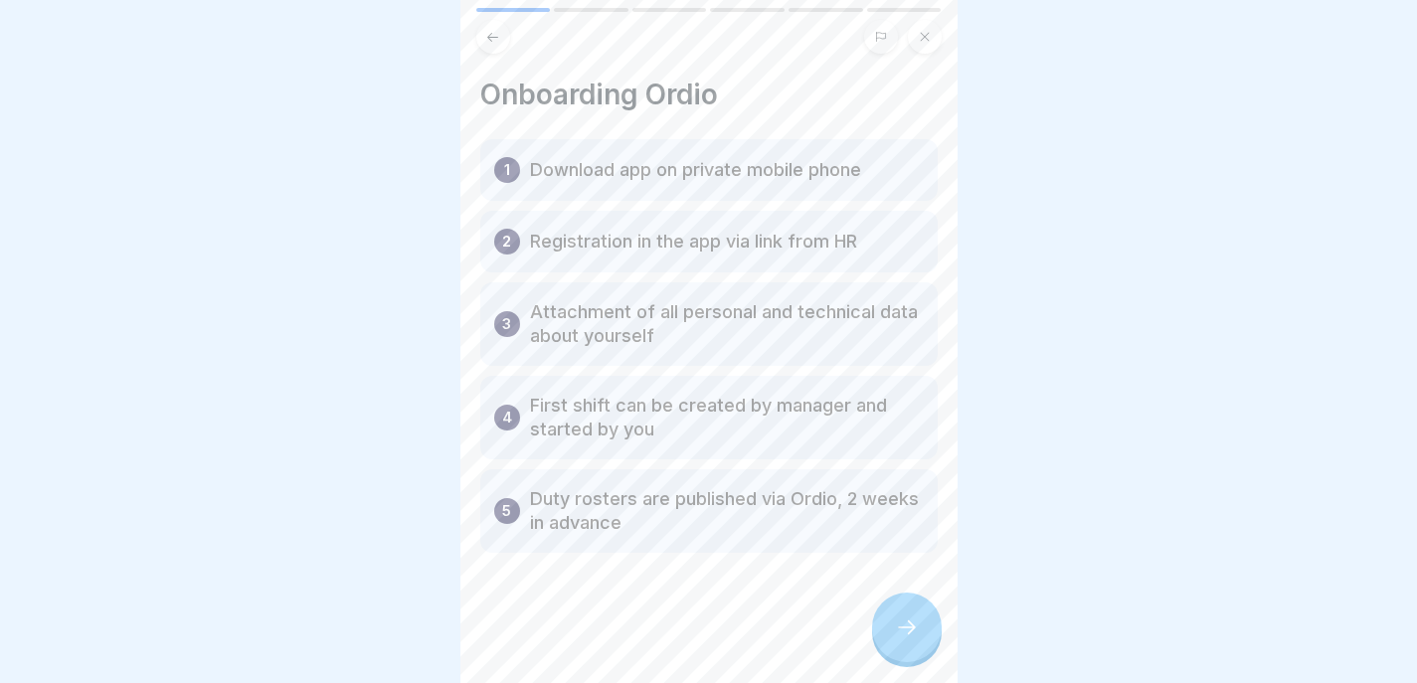
click at [917, 639] on div at bounding box center [907, 628] width 70 height 70
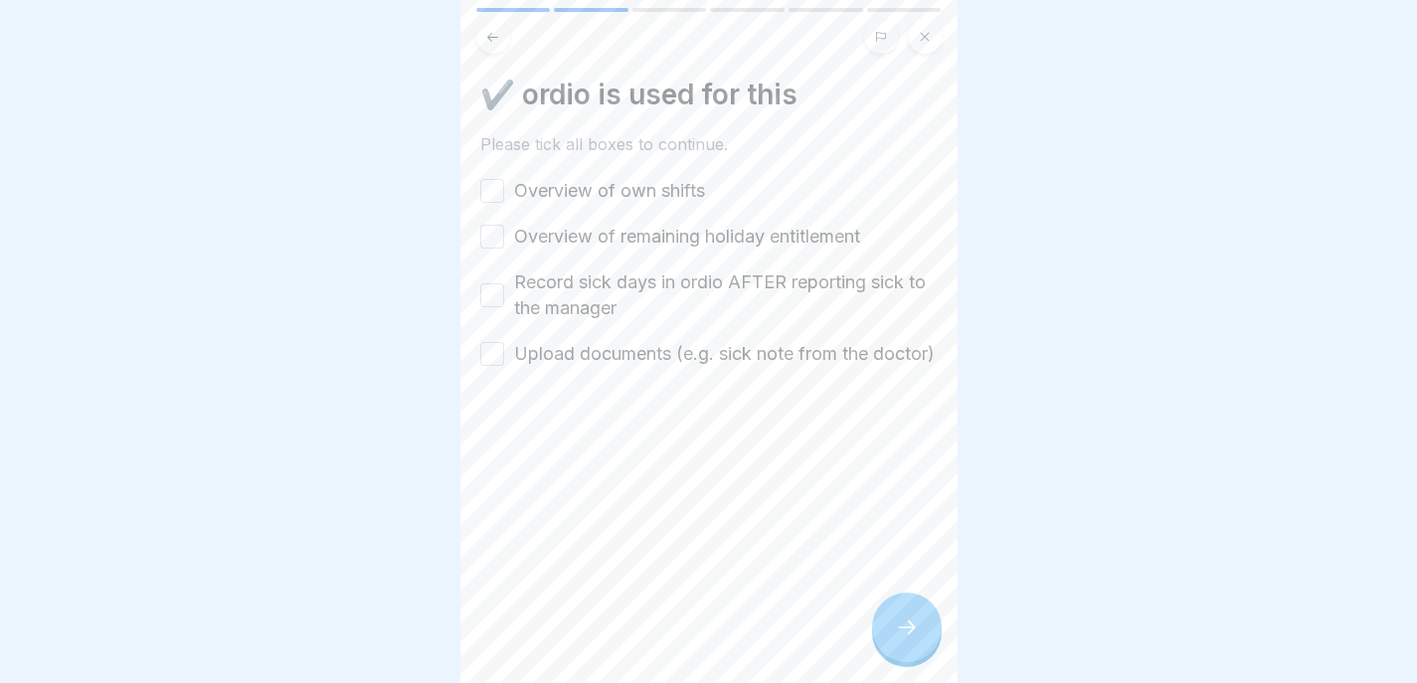
click at [483, 179] on button "Overview of own shifts" at bounding box center [492, 191] width 24 height 24
click at [494, 225] on button "Overview of remaining holiday entitlement" at bounding box center [492, 237] width 24 height 24
click at [494, 283] on button "Record sick days in ordio AFTER reporting sick to the manager" at bounding box center [492, 295] width 24 height 24
click at [484, 353] on button "Upload documents (e.g. sick note from the doctor)" at bounding box center [492, 354] width 24 height 24
click at [910, 638] on icon at bounding box center [907, 628] width 24 height 24
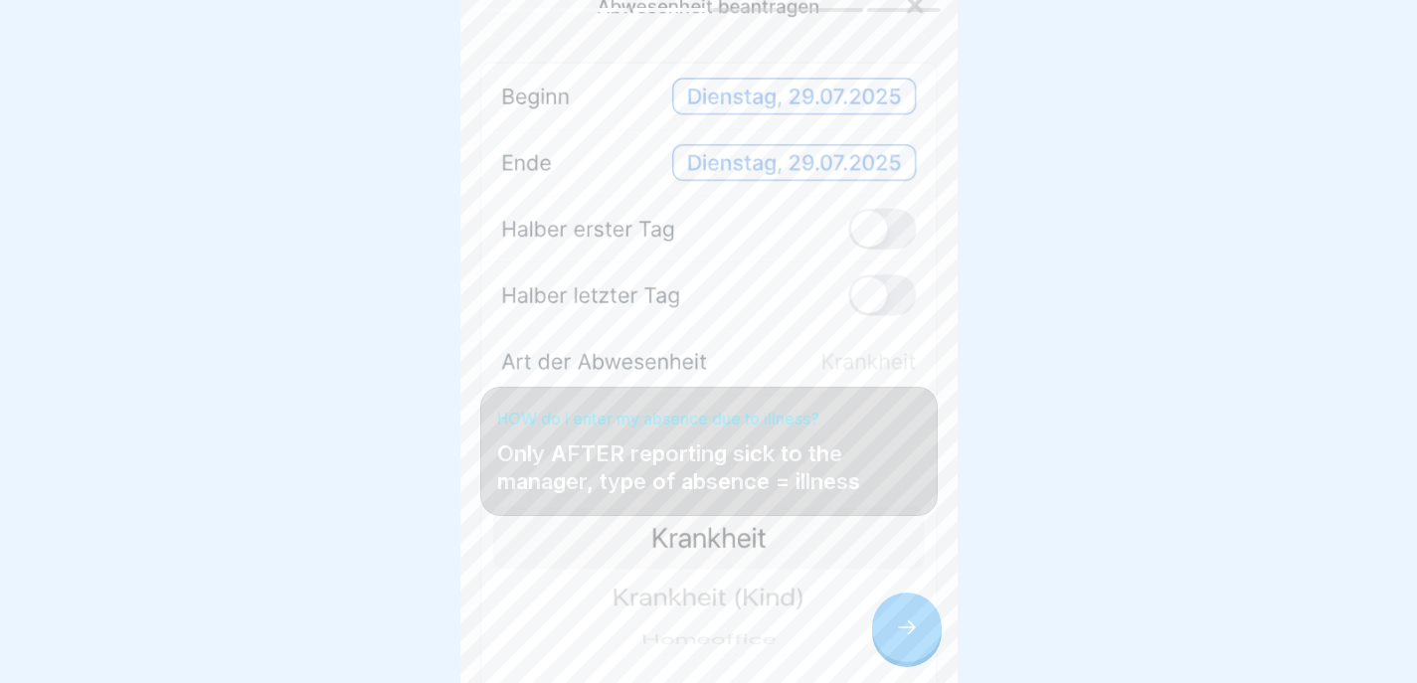
click at [900, 639] on icon at bounding box center [907, 628] width 24 height 24
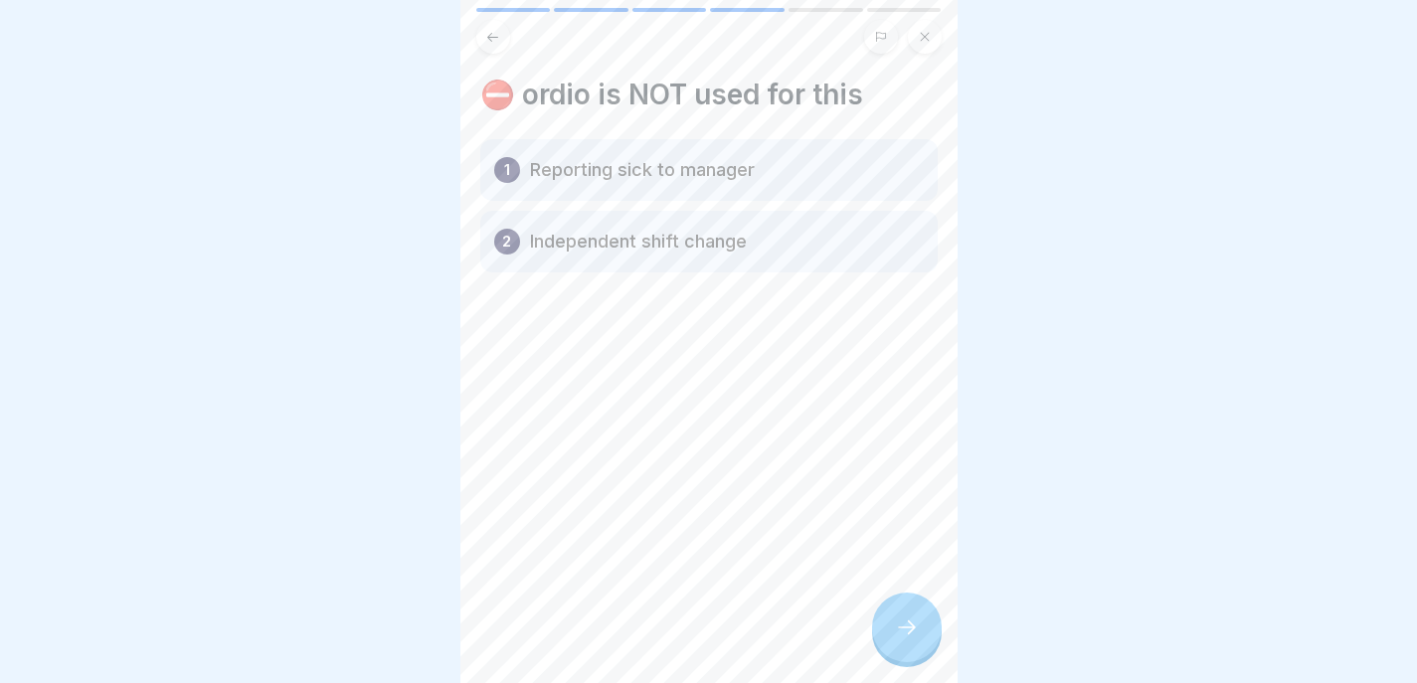
click at [887, 625] on div at bounding box center [907, 628] width 70 height 70
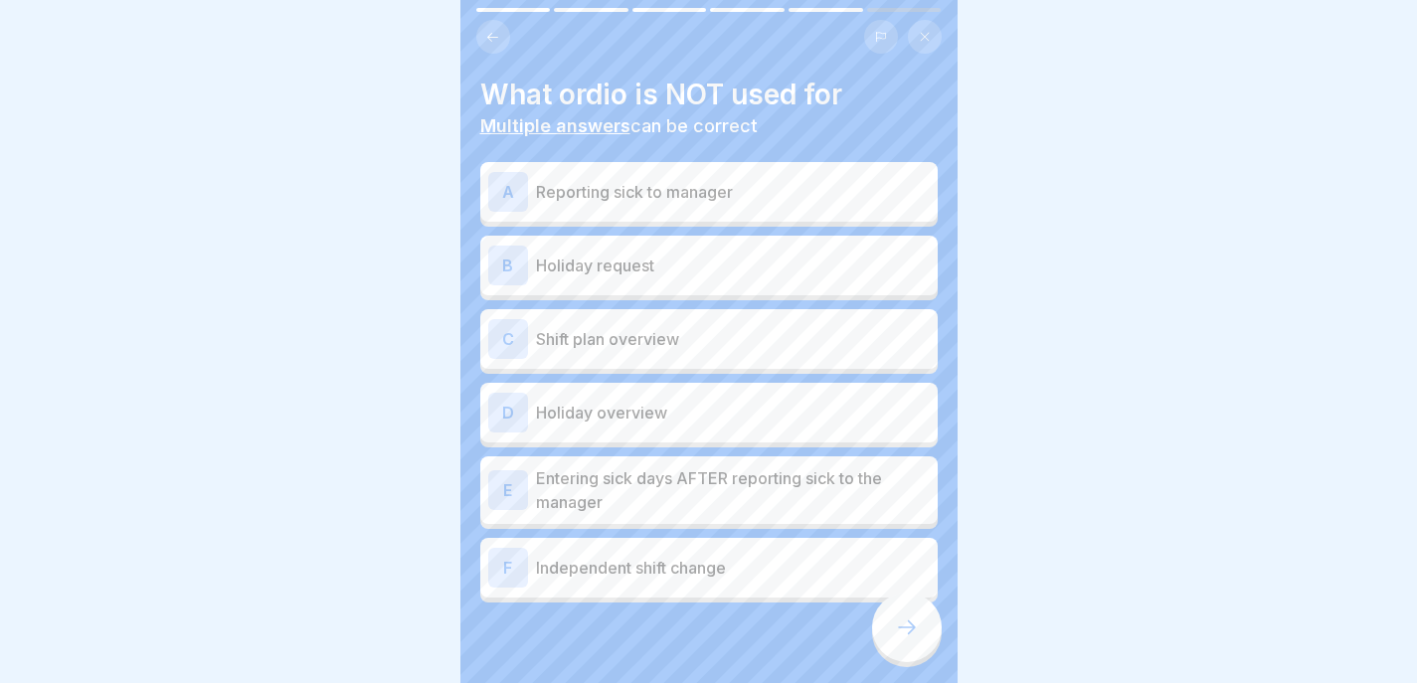
click at [788, 190] on p "Reporting sick to manager" at bounding box center [733, 192] width 394 height 24
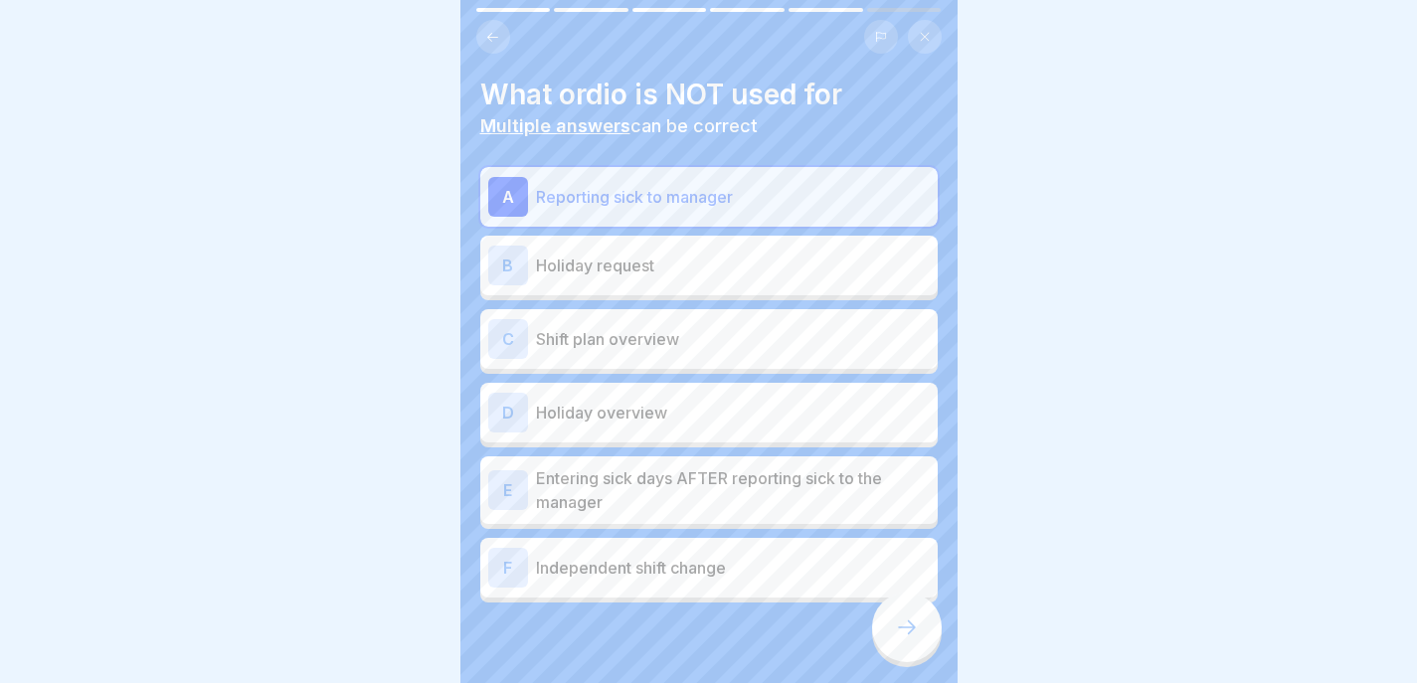
click at [739, 585] on div "F Independent shift change" at bounding box center [709, 568] width 442 height 40
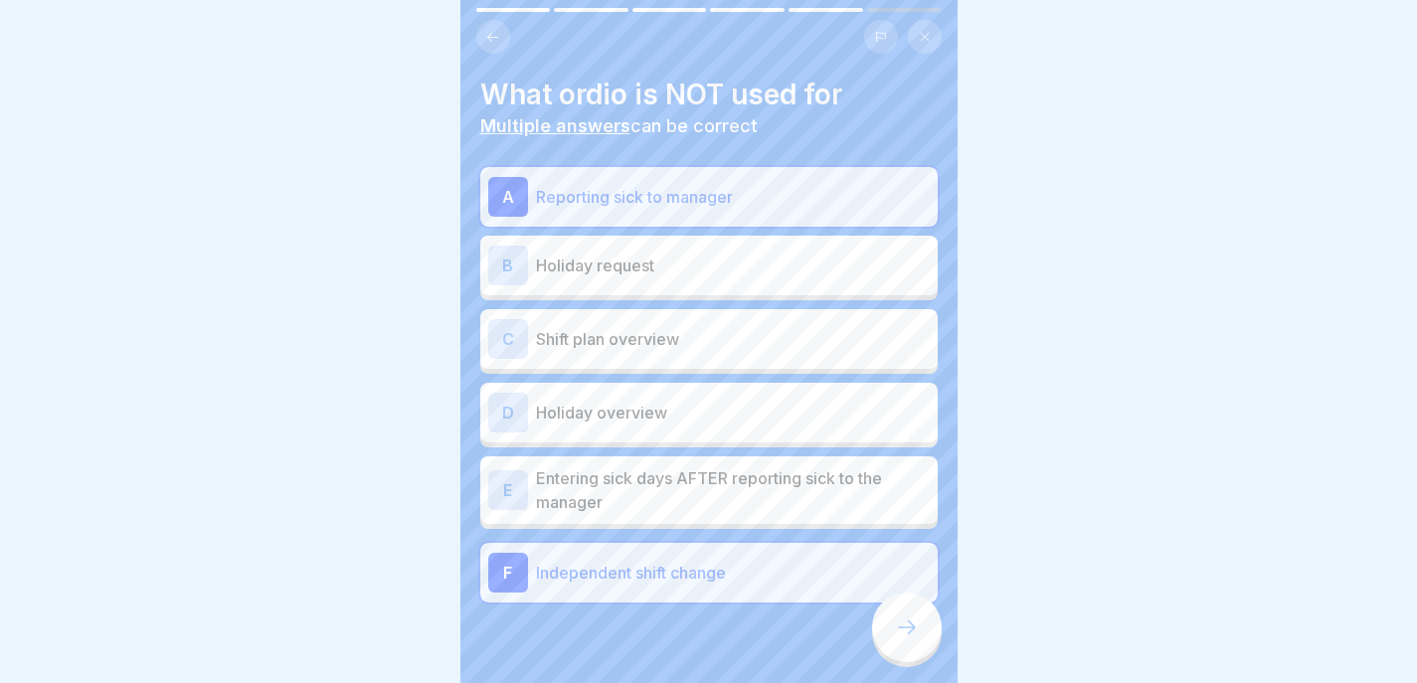
click at [906, 626] on div at bounding box center [907, 628] width 70 height 70
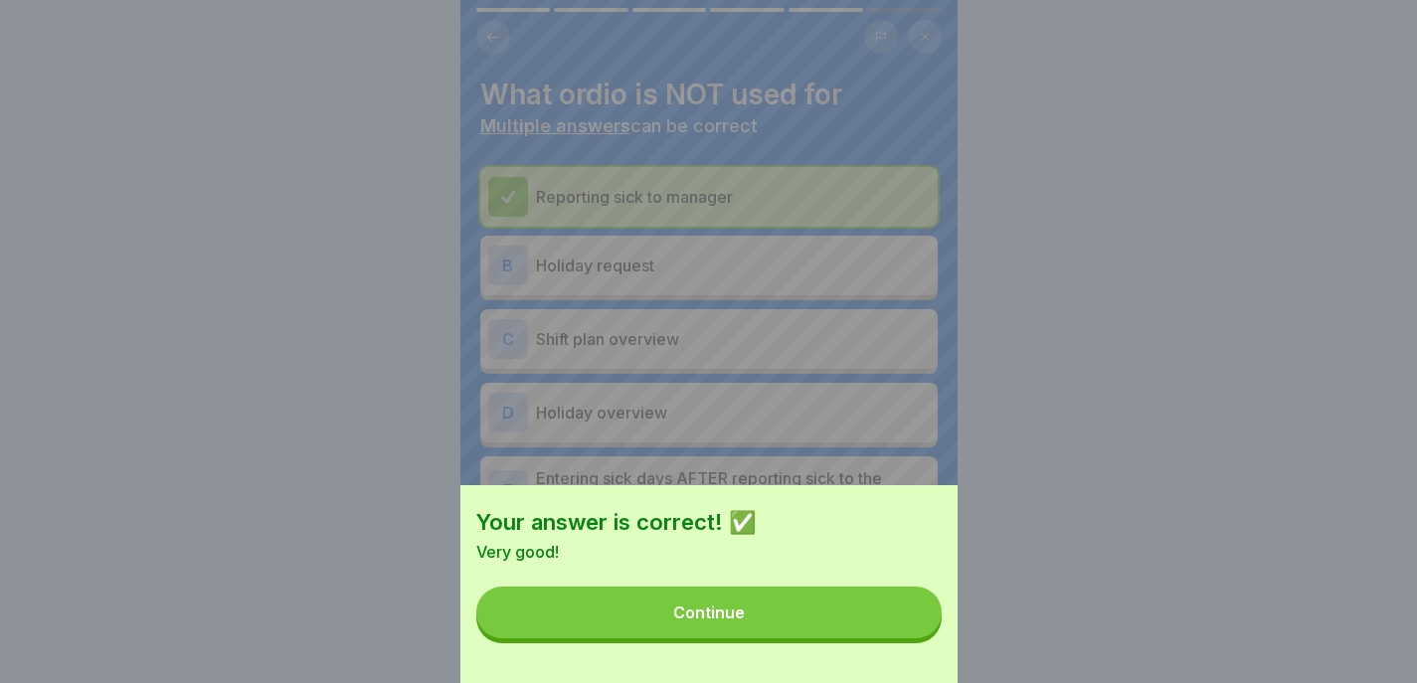
click at [884, 634] on button "Continue" at bounding box center [708, 613] width 465 height 52
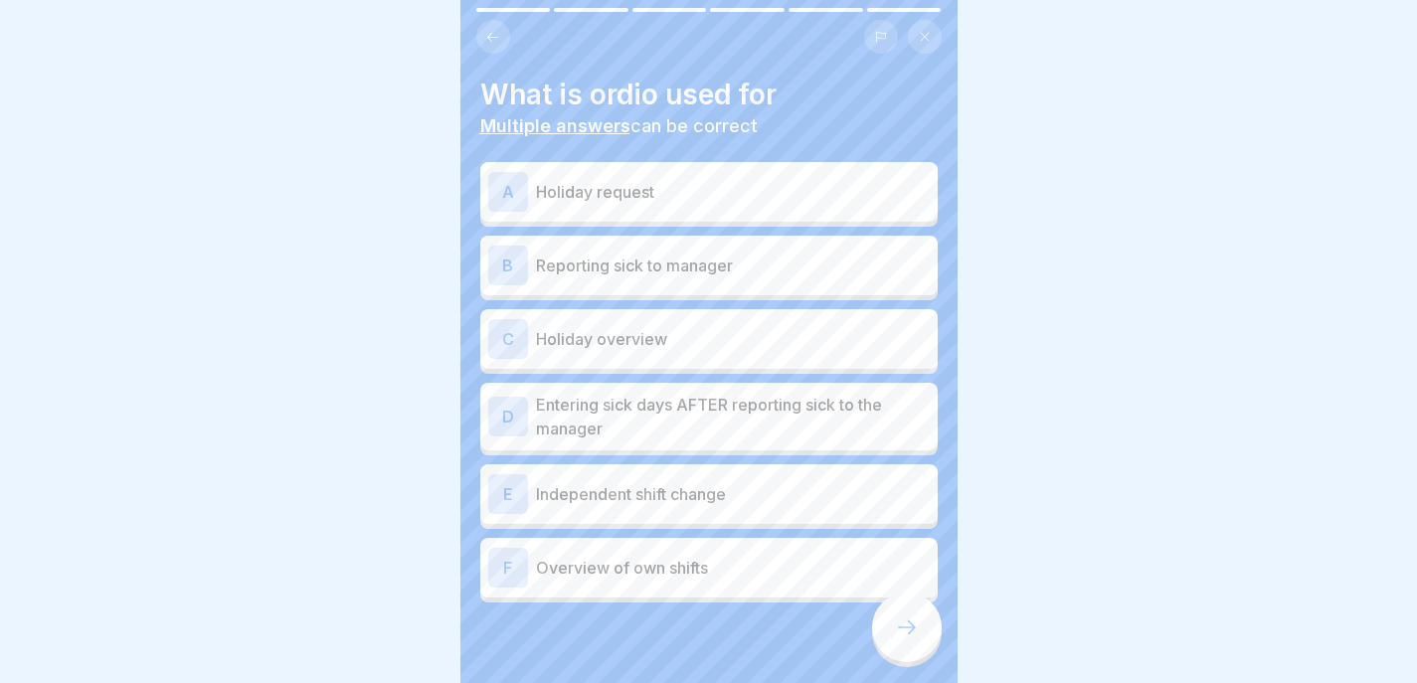
click at [760, 200] on p "Holiday request" at bounding box center [733, 192] width 394 height 24
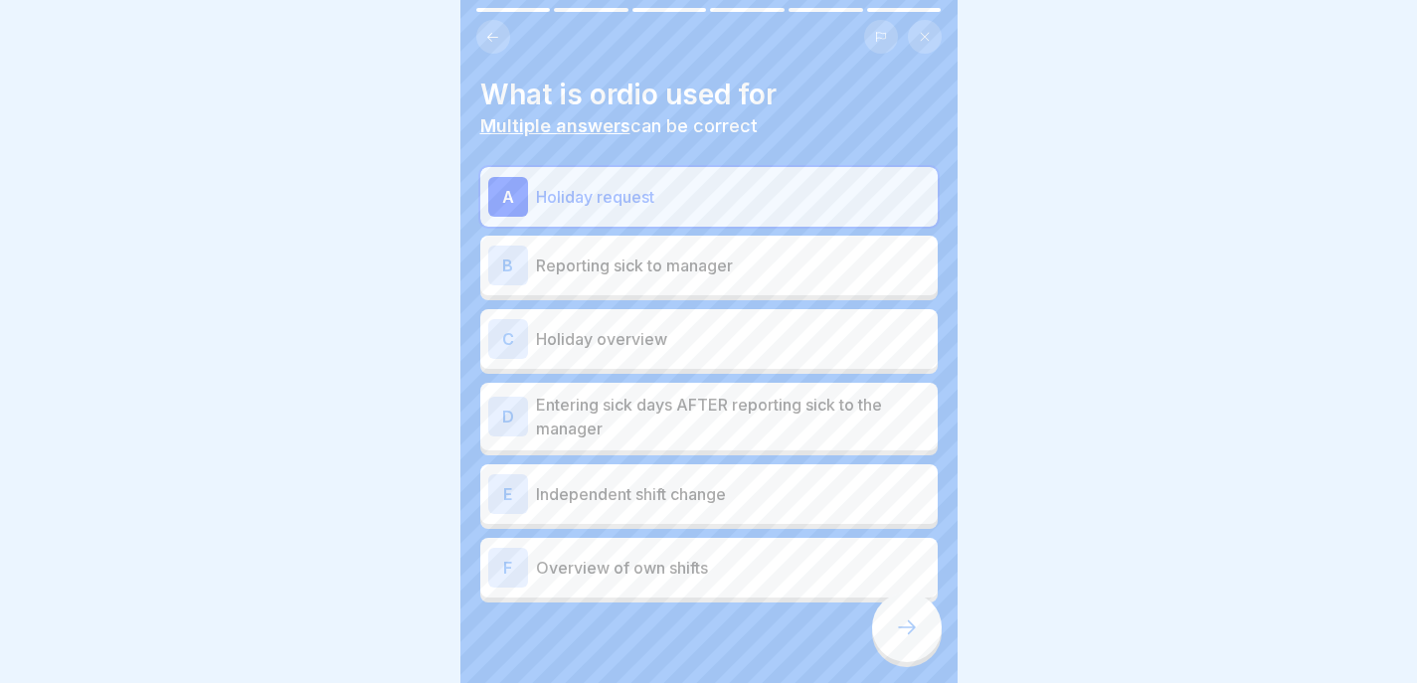
click at [723, 273] on p "Reporting sick to manager" at bounding box center [733, 266] width 394 height 24
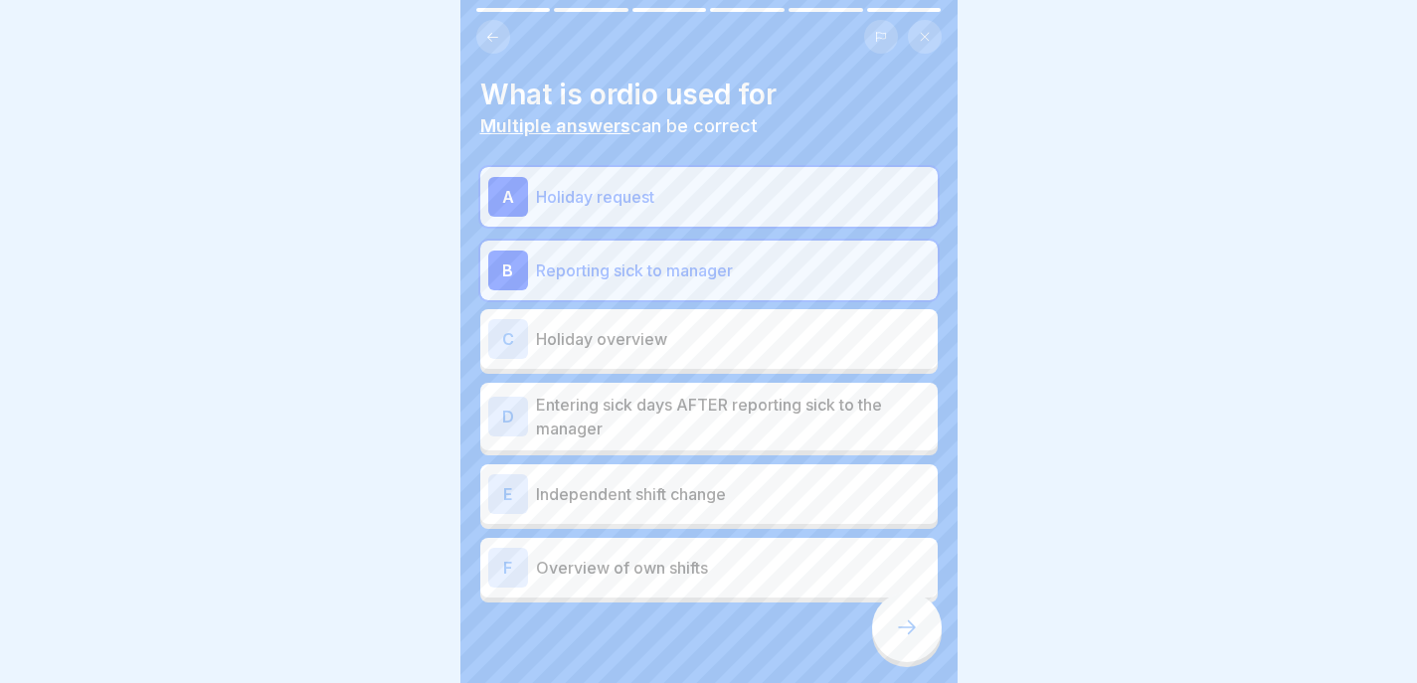
click at [723, 273] on p "Reporting sick to manager" at bounding box center [733, 271] width 394 height 24
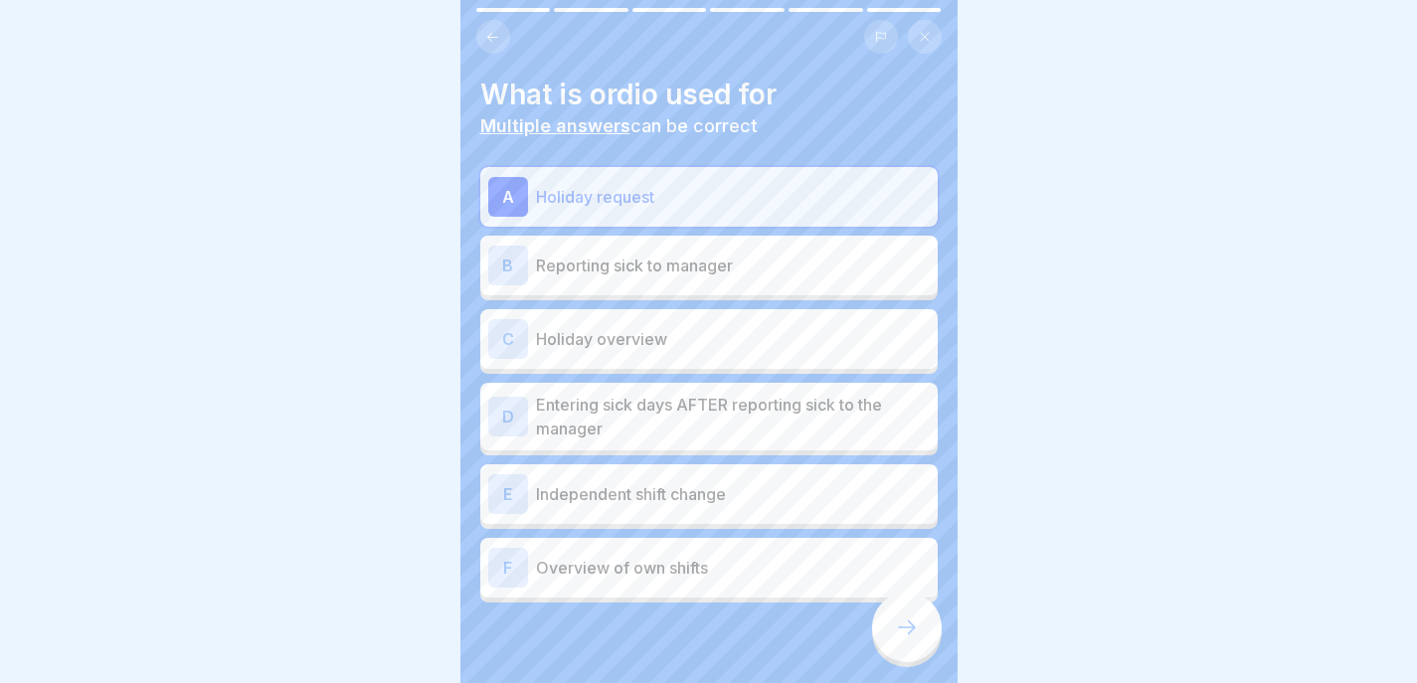
click at [684, 356] on div "C Holiday overview" at bounding box center [709, 339] width 442 height 40
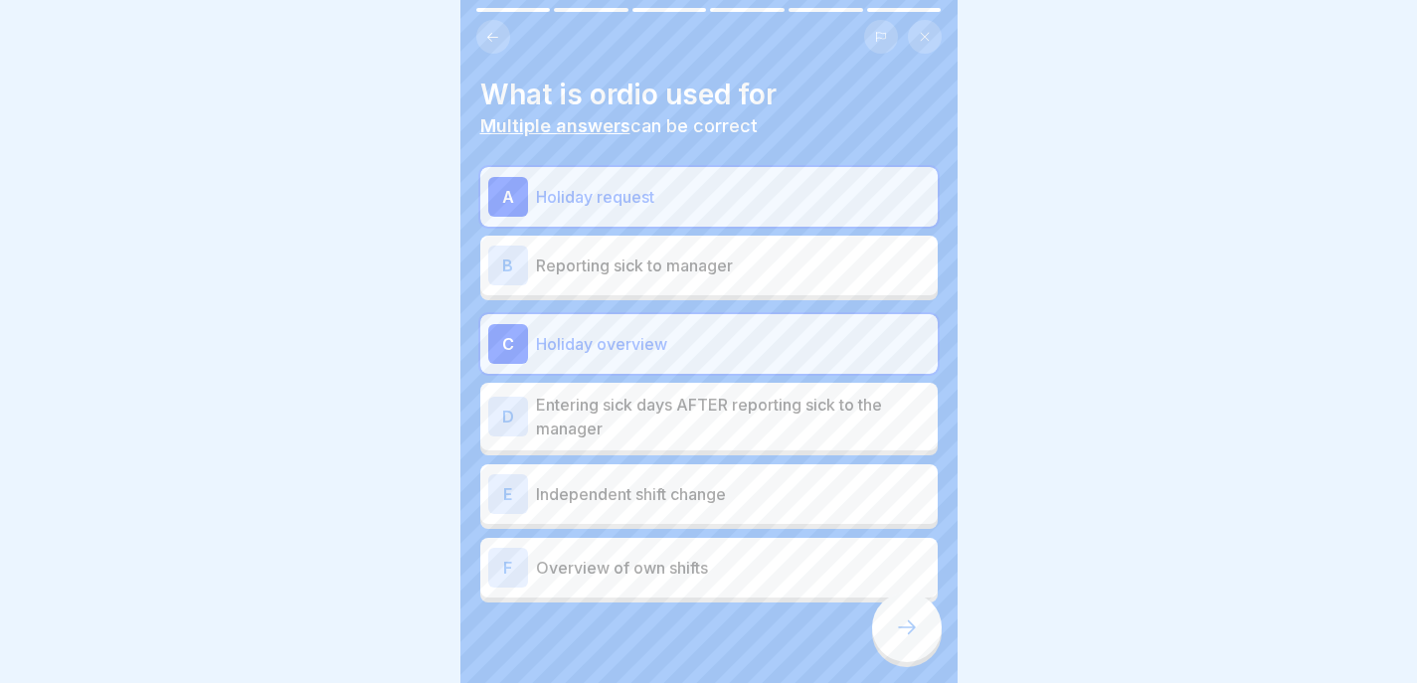
click at [671, 409] on p "Entering sick days AFTER reporting sick to the manager" at bounding box center [733, 417] width 394 height 48
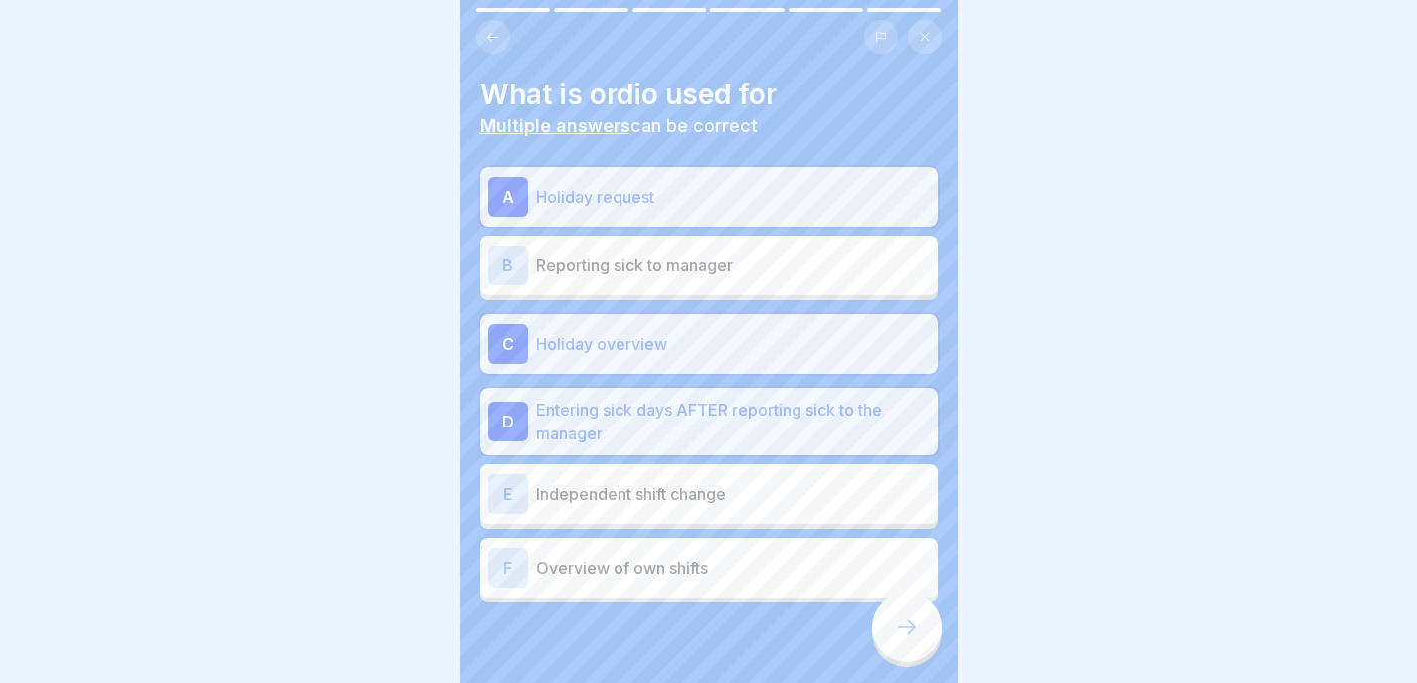
click at [657, 569] on p "Overview of own shifts" at bounding box center [733, 568] width 394 height 24
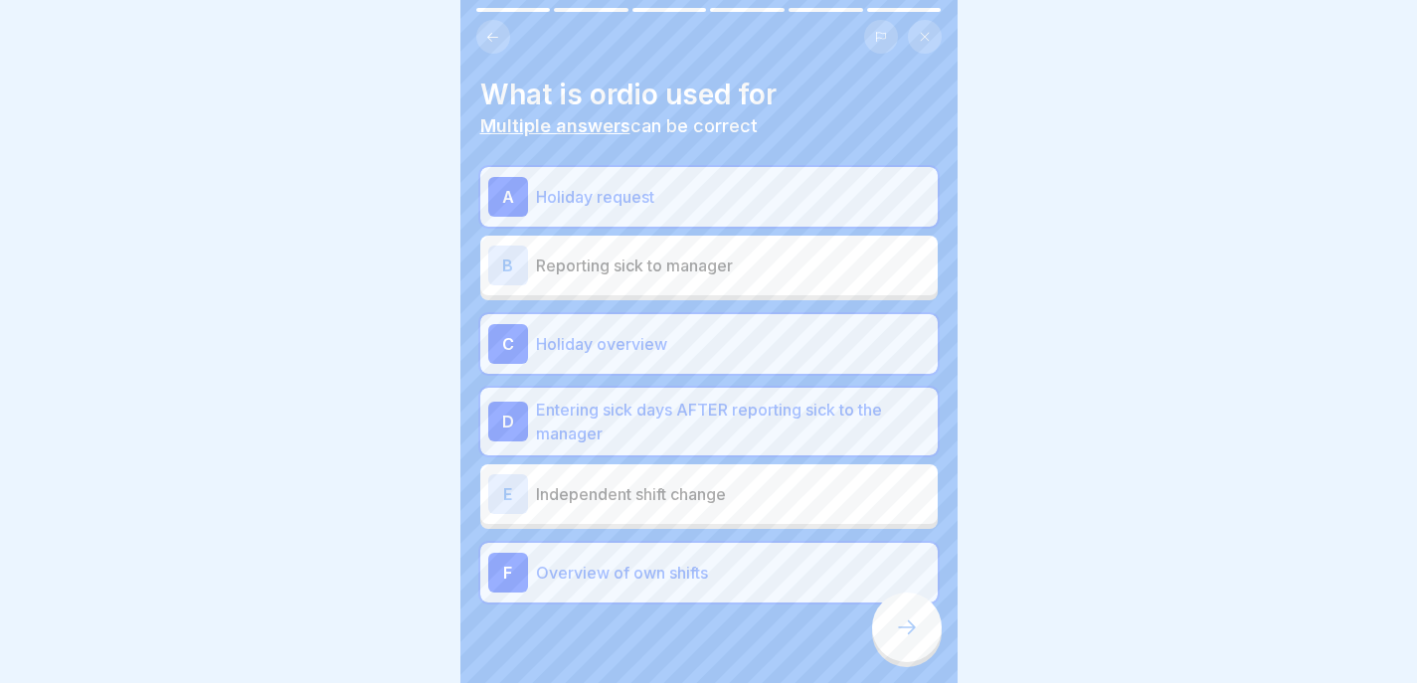
click at [918, 660] on div at bounding box center [907, 628] width 70 height 70
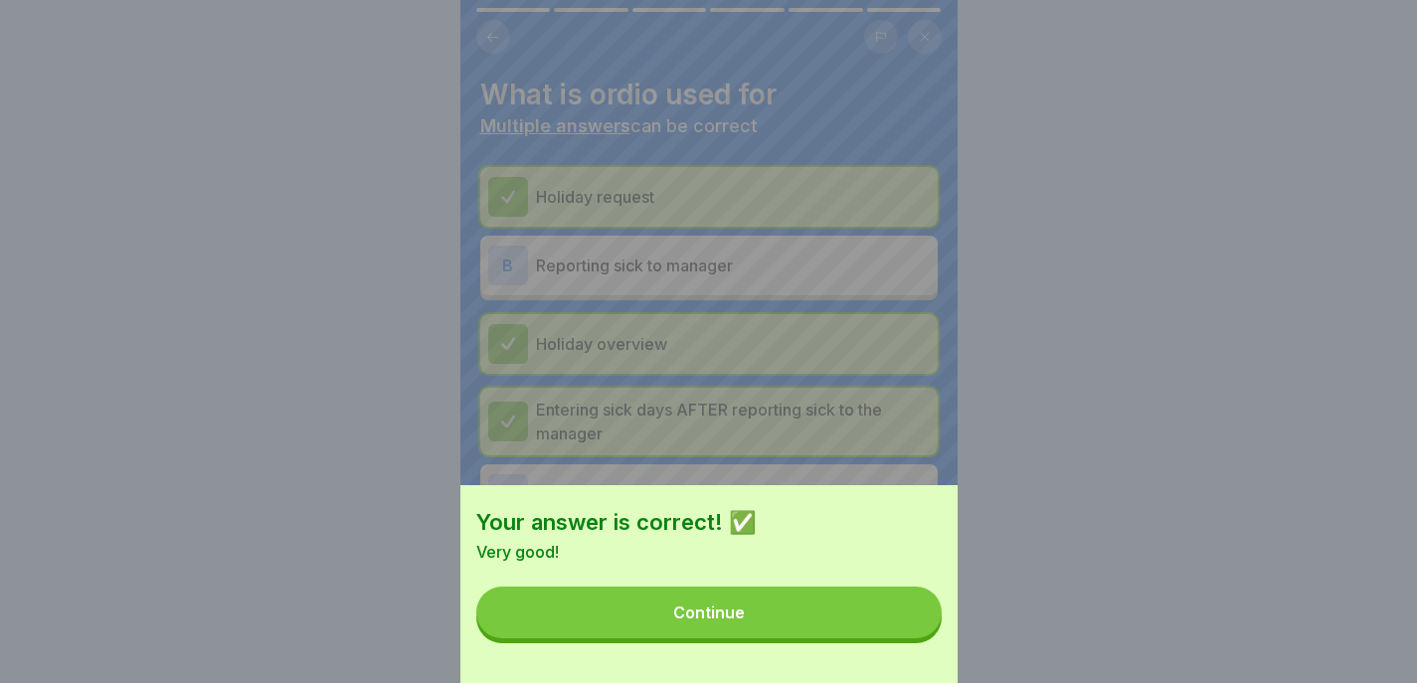
click at [905, 638] on button "Continue" at bounding box center [708, 613] width 465 height 52
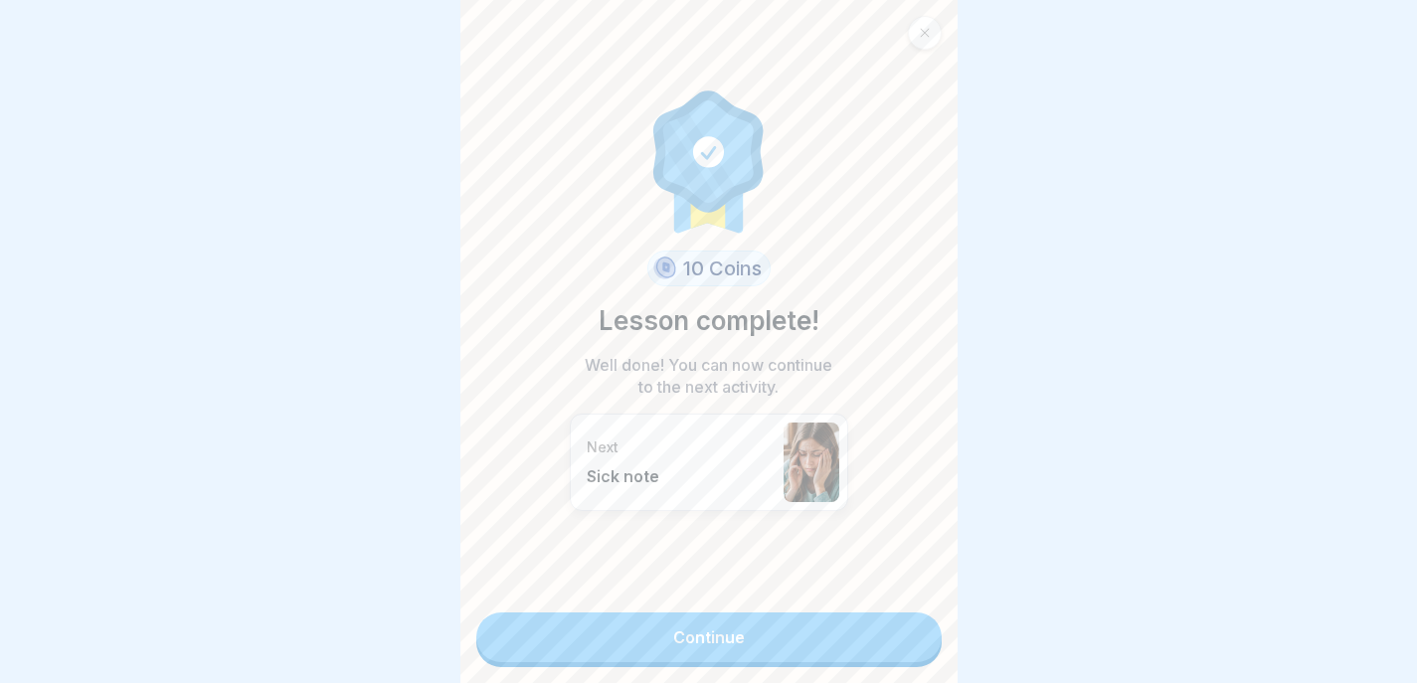
click at [904, 645] on link "Continue" at bounding box center [708, 638] width 465 height 50
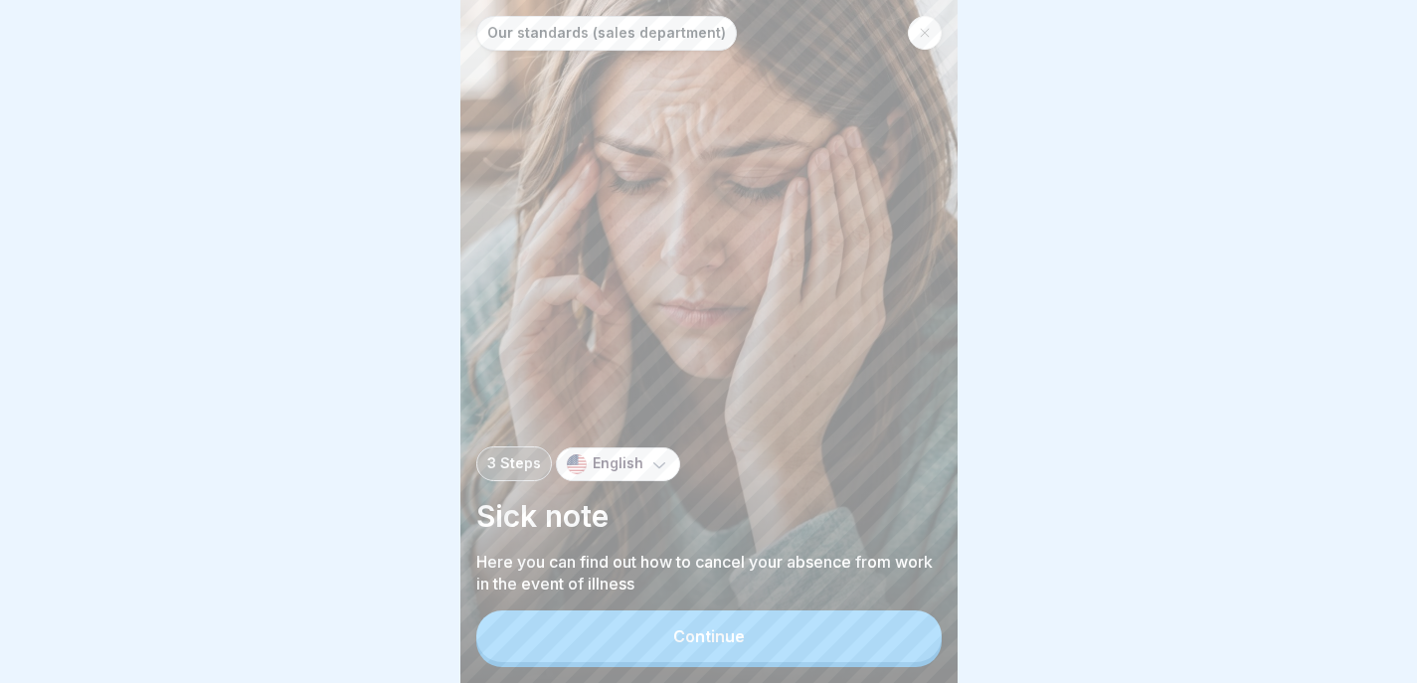
click at [908, 655] on button "Continue" at bounding box center [708, 637] width 465 height 52
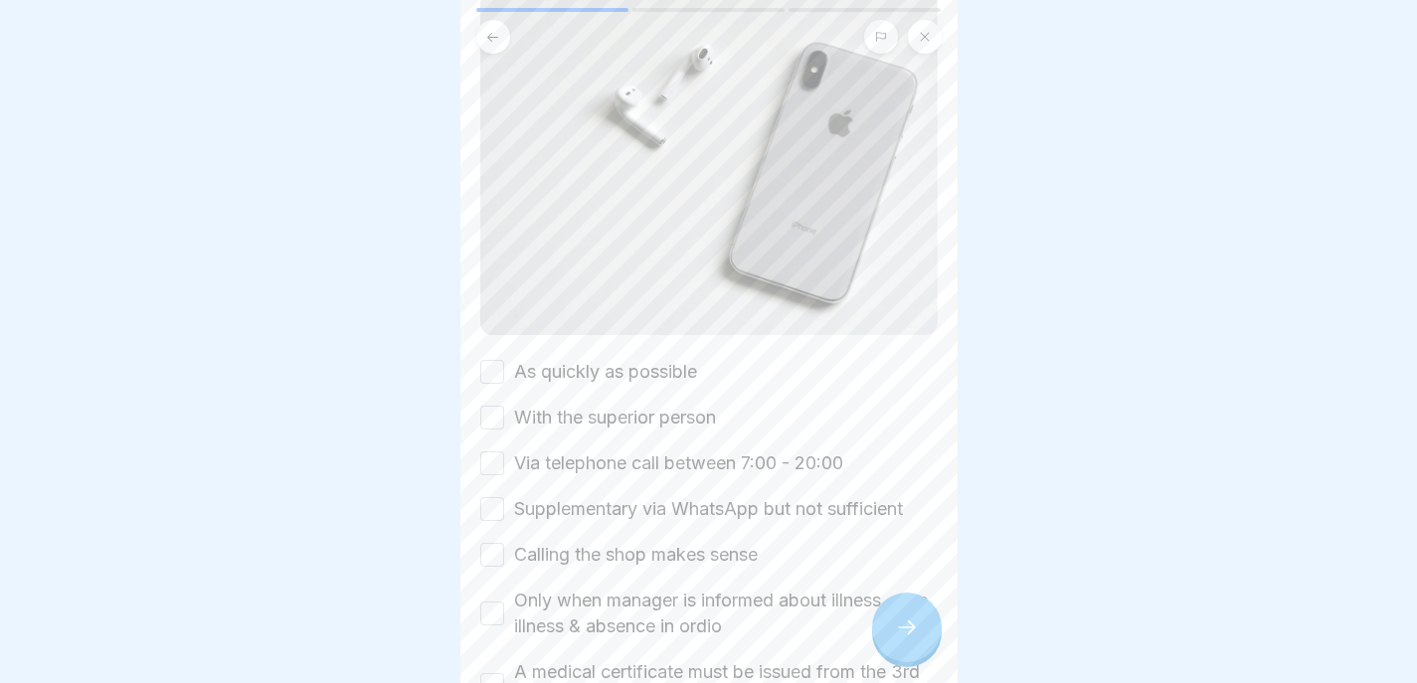
scroll to position [184, 0]
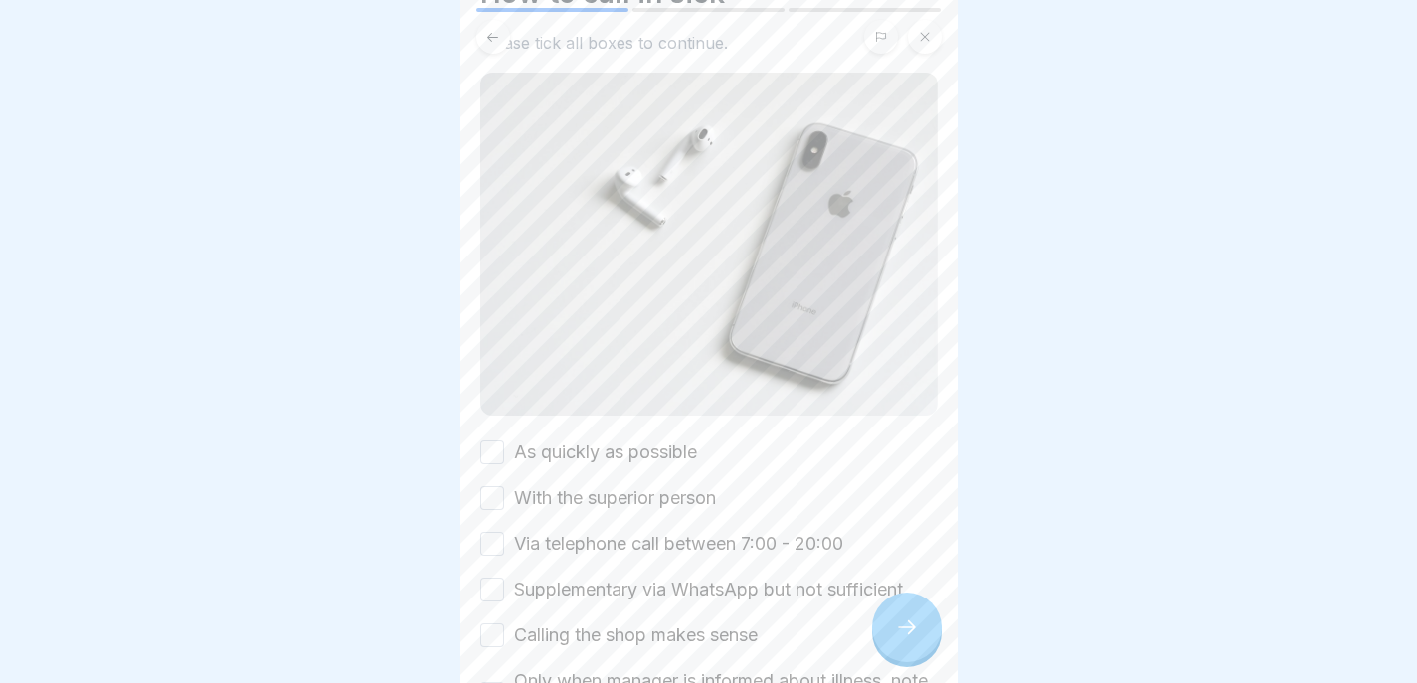
click at [475, 416] on div "How to call in sick Please tick all boxes to continue. As quickly as possible W…" at bounding box center [708, 341] width 497 height 683
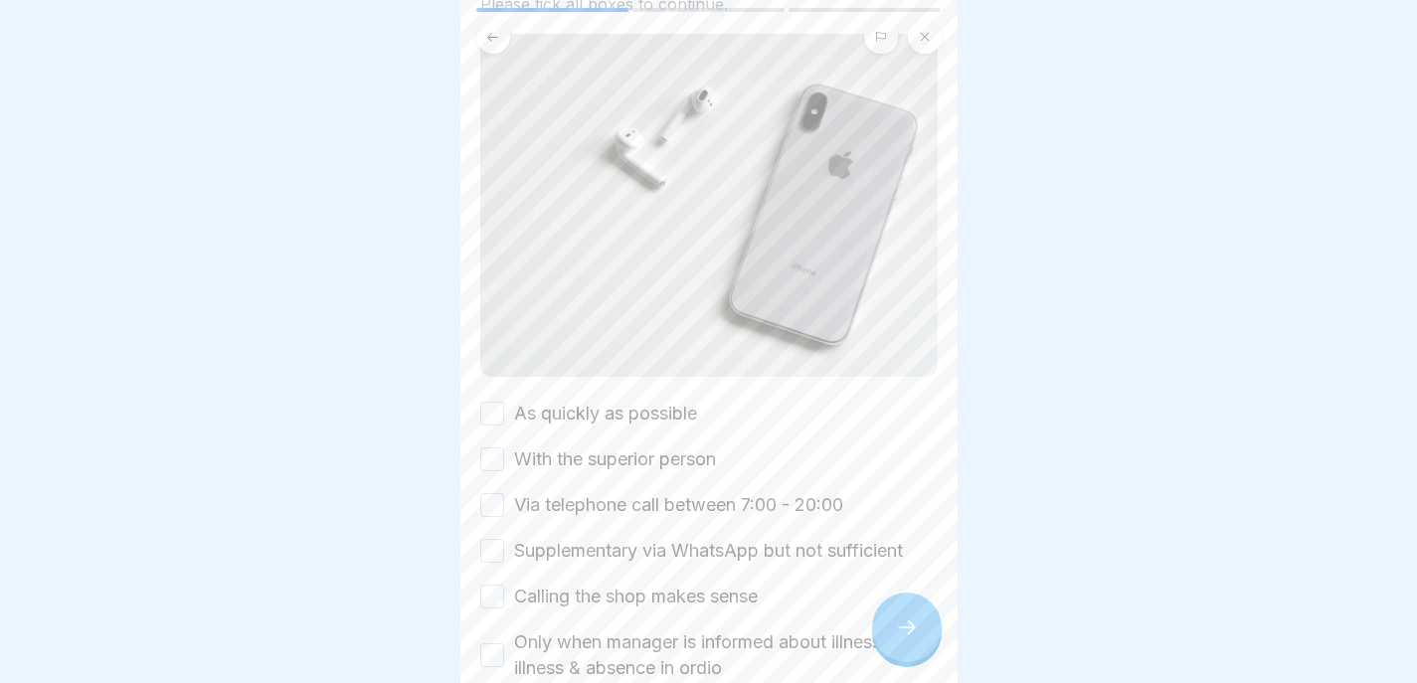
click at [497, 364] on div "How to call in sick Please tick all boxes to continue. As quickly as possible W…" at bounding box center [708, 367] width 457 height 861
click at [497, 402] on button "As quickly as possible" at bounding box center [492, 414] width 24 height 24
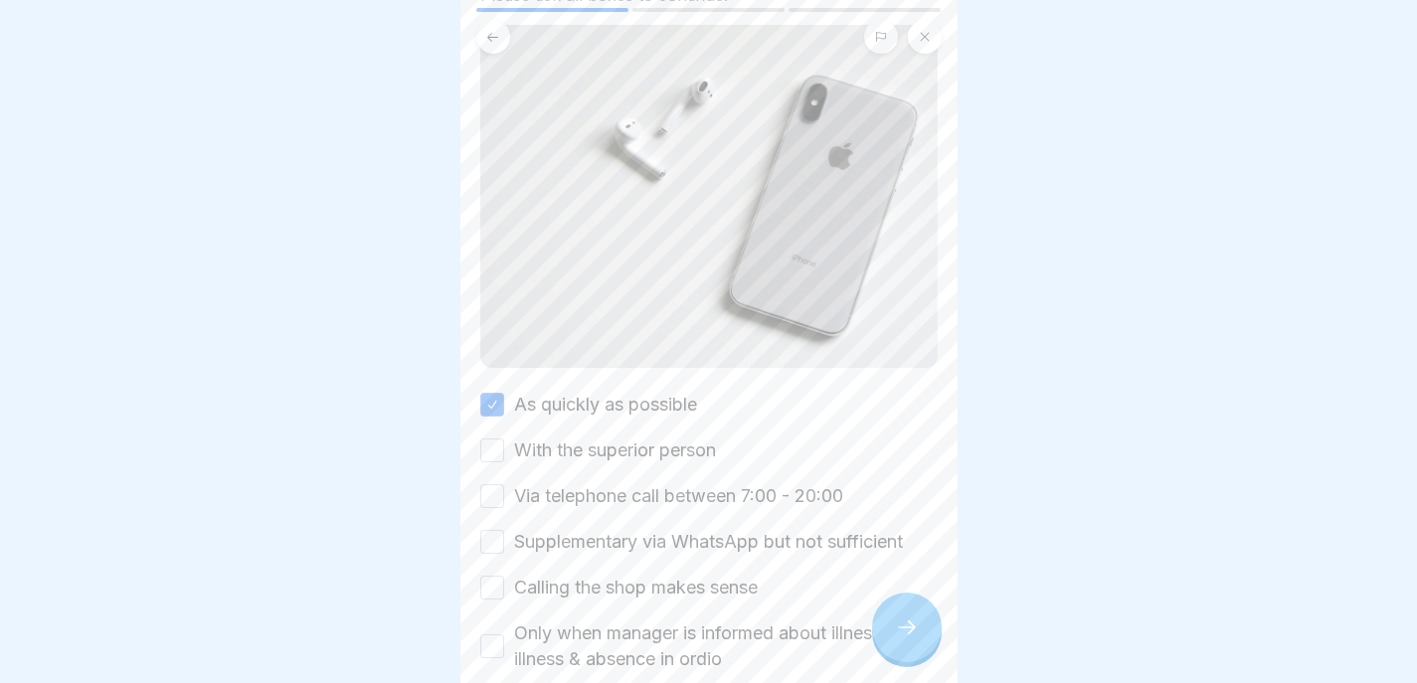
scroll to position [219, 0]
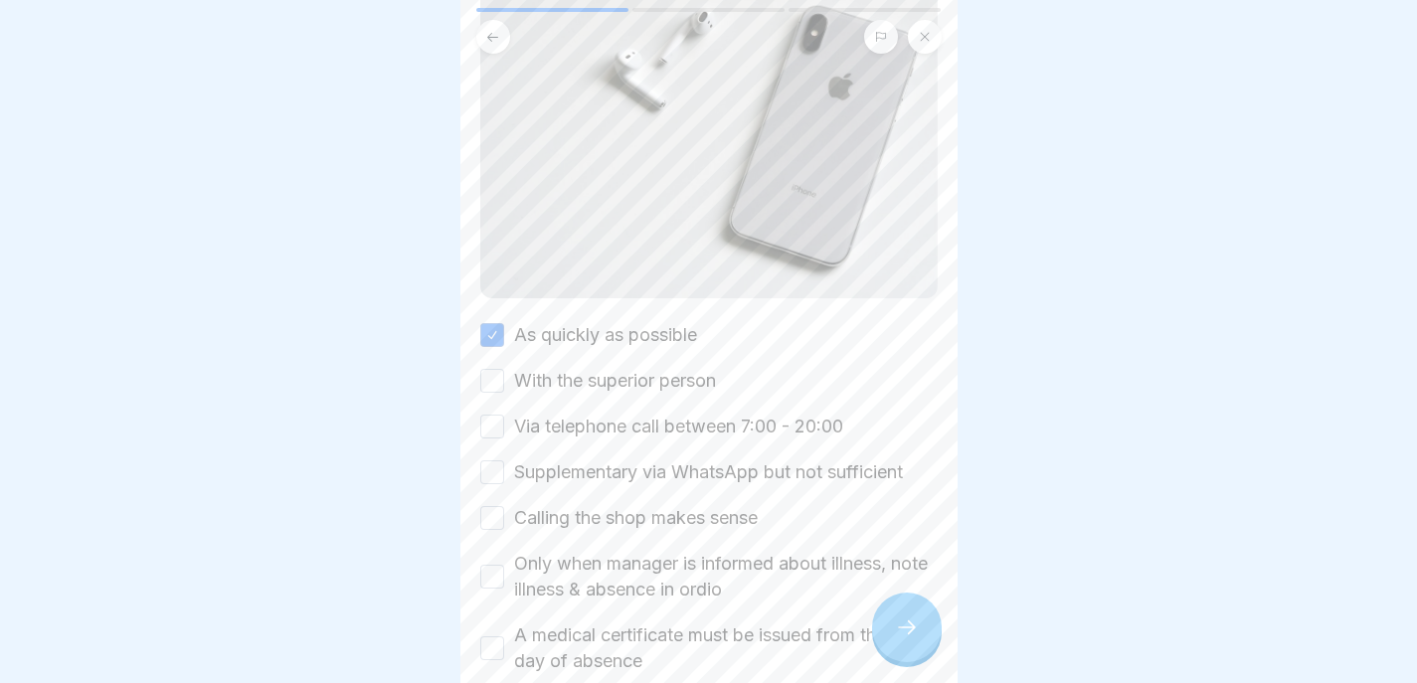
click at [497, 369] on button "With the superior person" at bounding box center [492, 381] width 24 height 24
click at [494, 415] on button "Via telephone call between 7:00 - 20:00" at bounding box center [492, 427] width 24 height 24
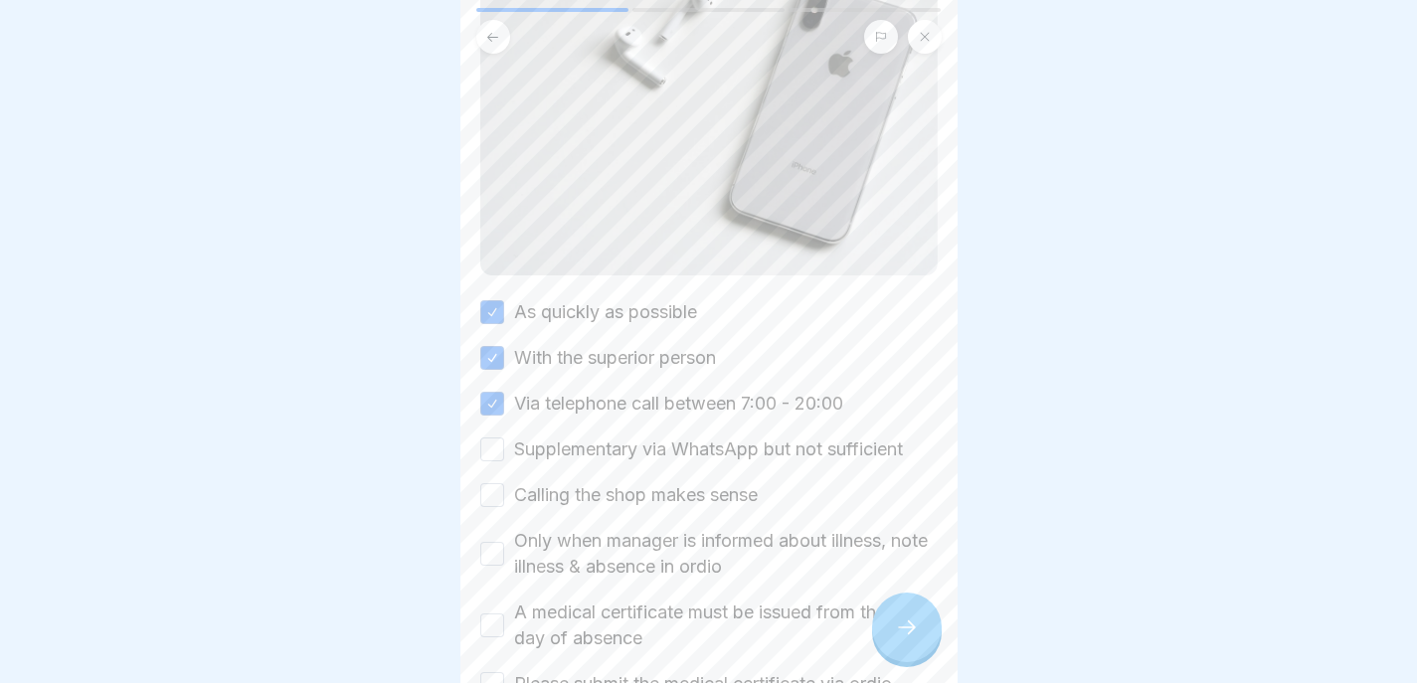
scroll to position [279, 0]
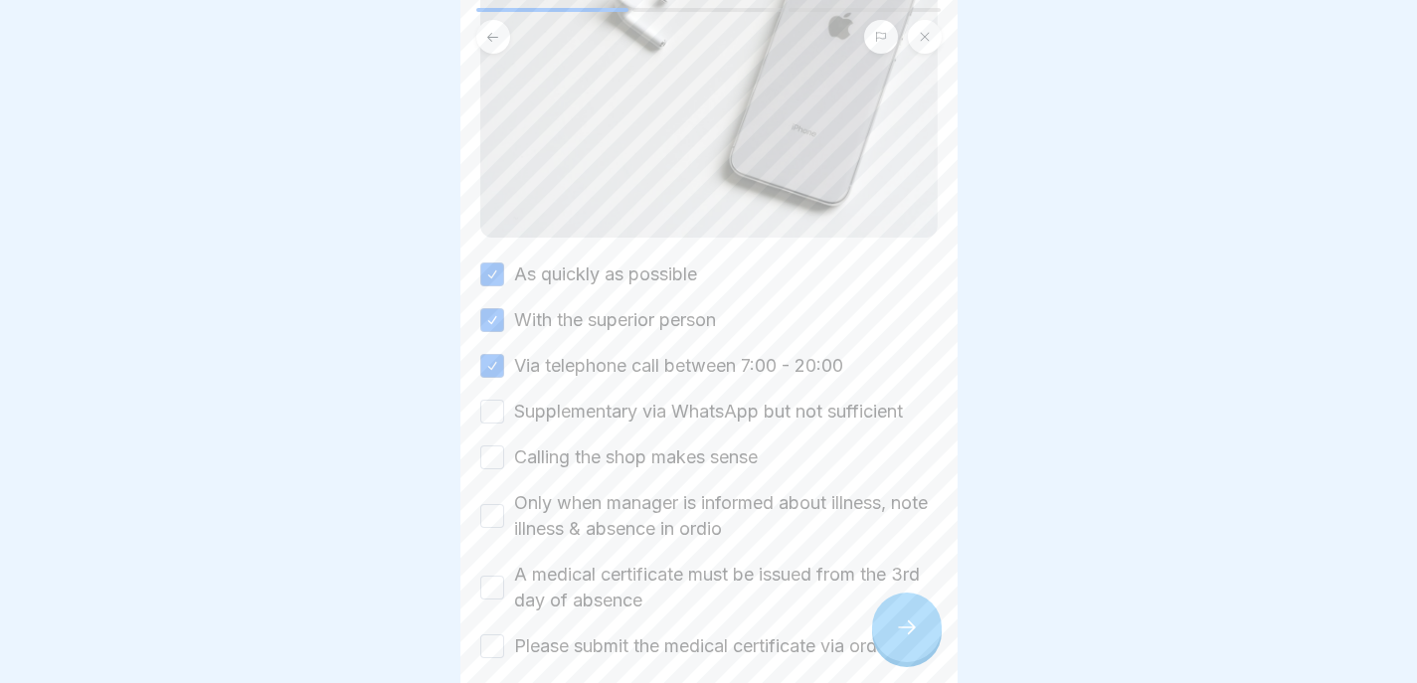
click at [492, 400] on button "Supplementary via WhatsApp but not sufficient" at bounding box center [492, 412] width 24 height 24
click at [492, 445] on button "Calling the shop makes sense" at bounding box center [492, 457] width 24 height 24
click at [485, 504] on button "Only when manager is informed about illness, note illness & absence in ordio" at bounding box center [492, 516] width 24 height 24
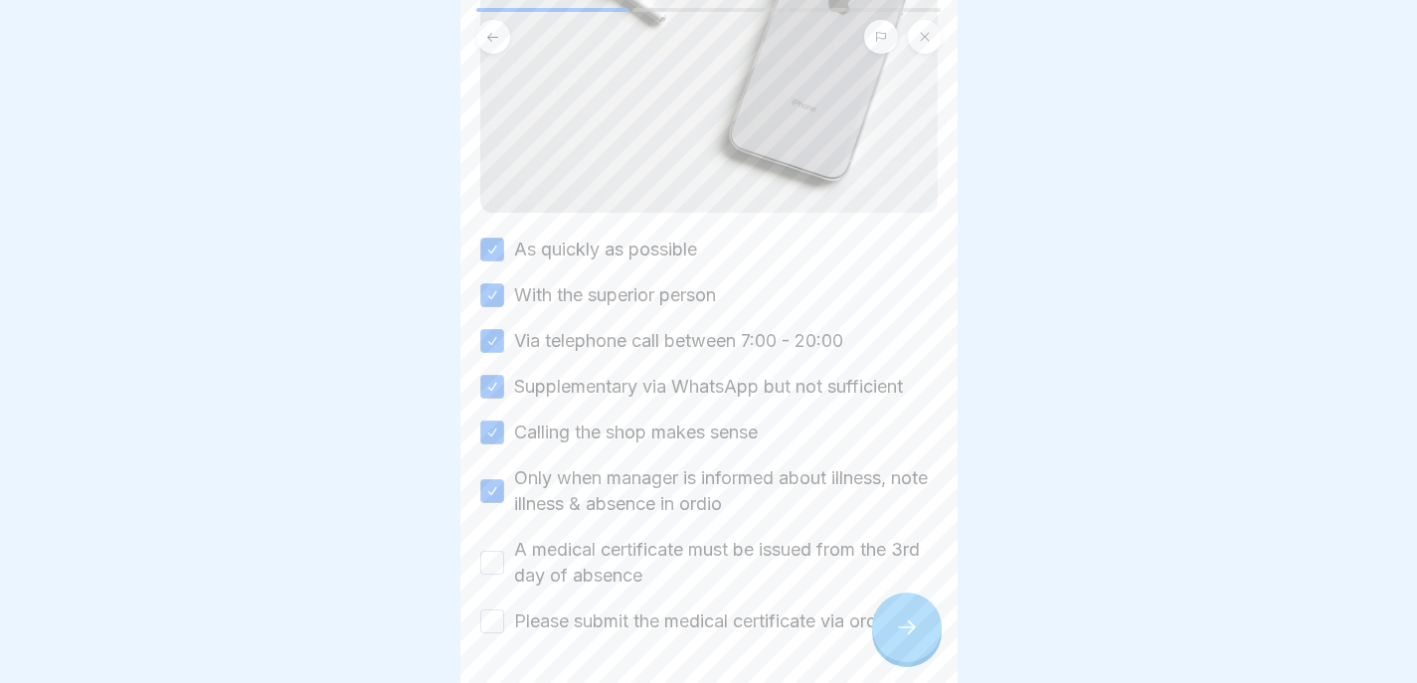
scroll to position [339, 0]
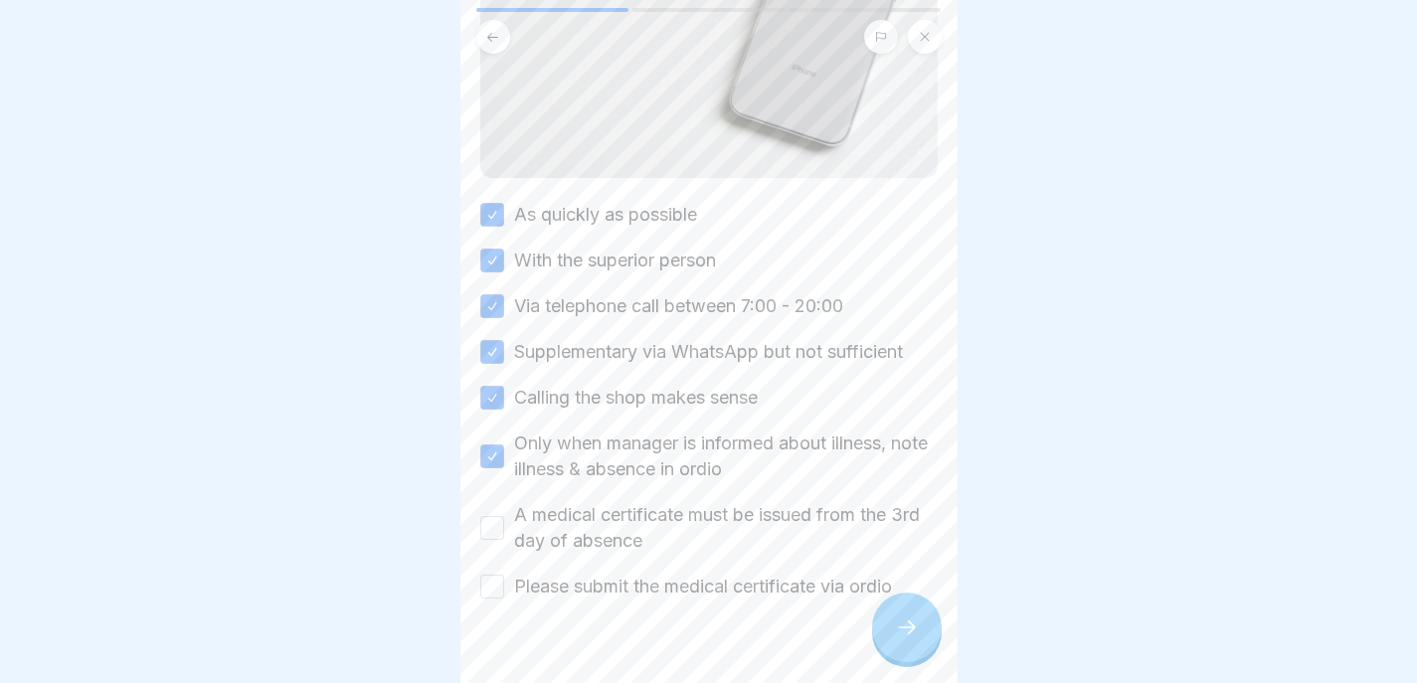
click at [489, 516] on button "A medical certificate must be issued from the 3rd day of absence" at bounding box center [492, 528] width 24 height 24
click at [490, 600] on div at bounding box center [708, 659] width 457 height 119
click at [489, 575] on button "Please submit the medical certificate via ordio" at bounding box center [492, 587] width 24 height 24
click at [877, 610] on div at bounding box center [907, 628] width 70 height 70
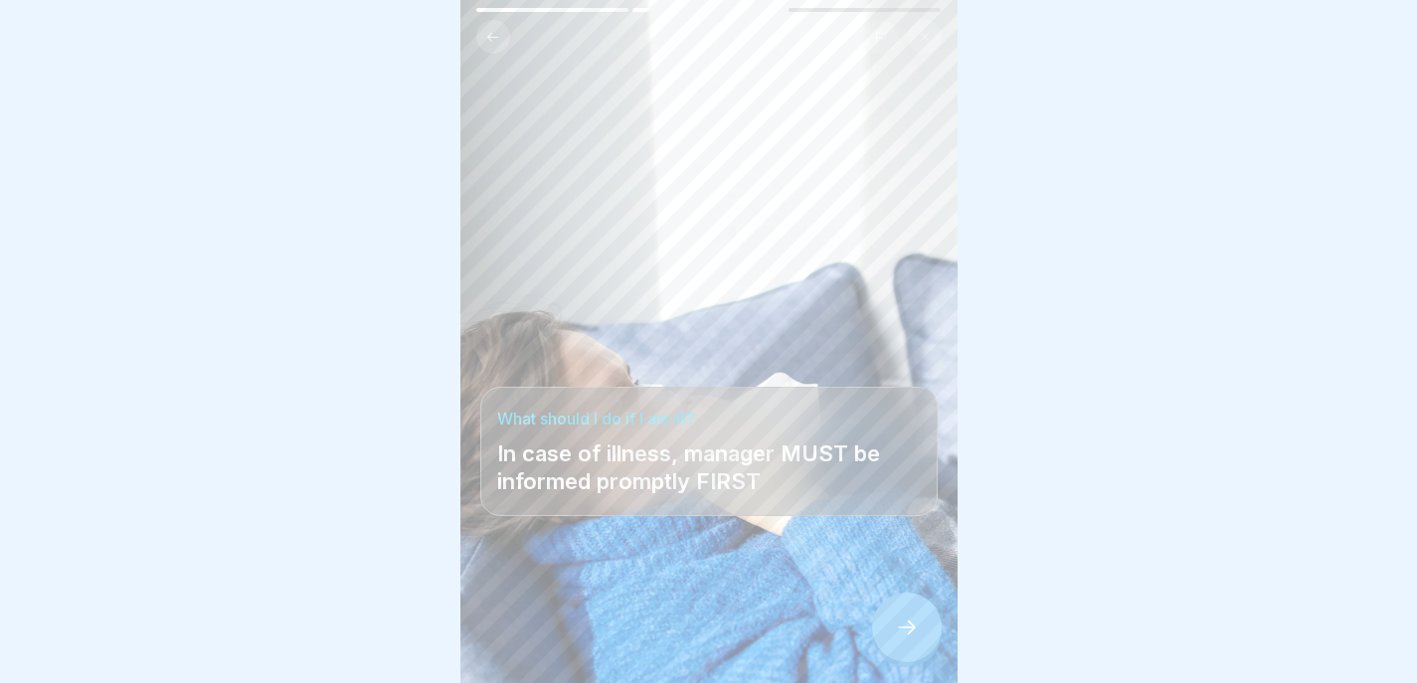
click at [895, 623] on icon at bounding box center [907, 628] width 24 height 24
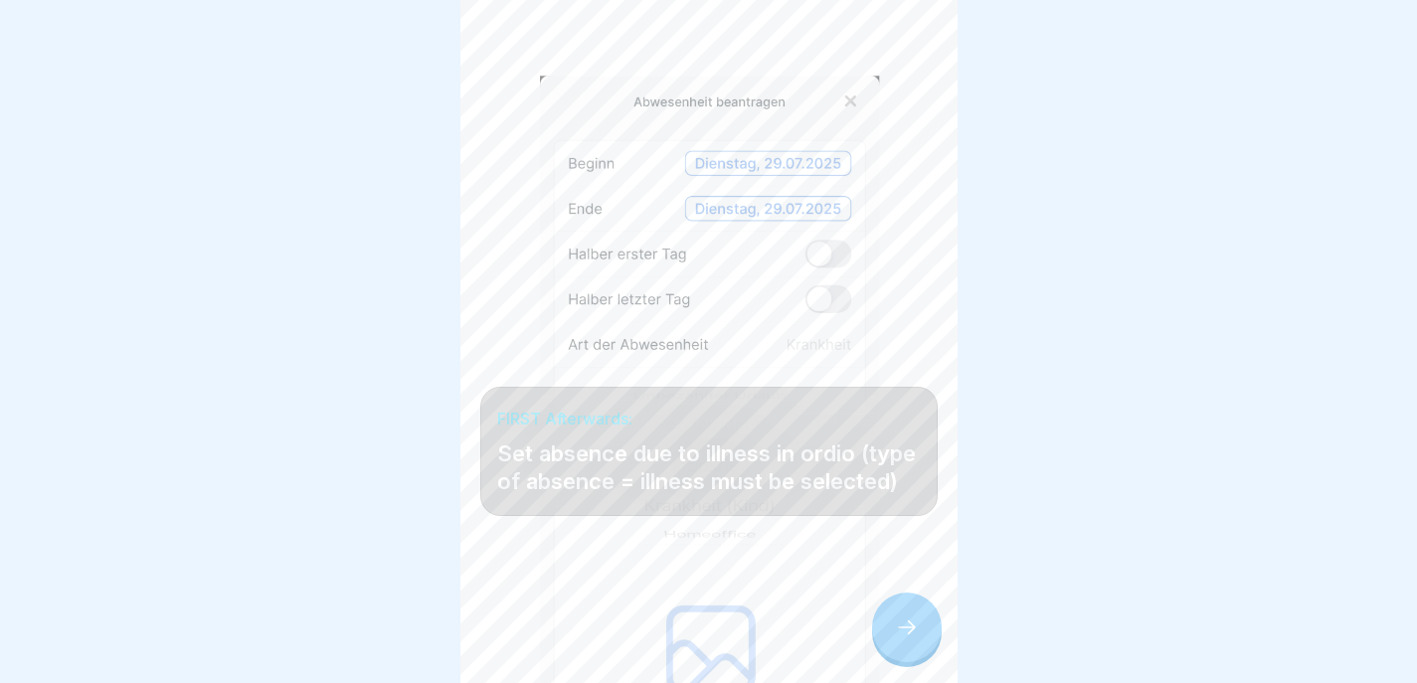
click at [899, 626] on icon at bounding box center [907, 628] width 24 height 24
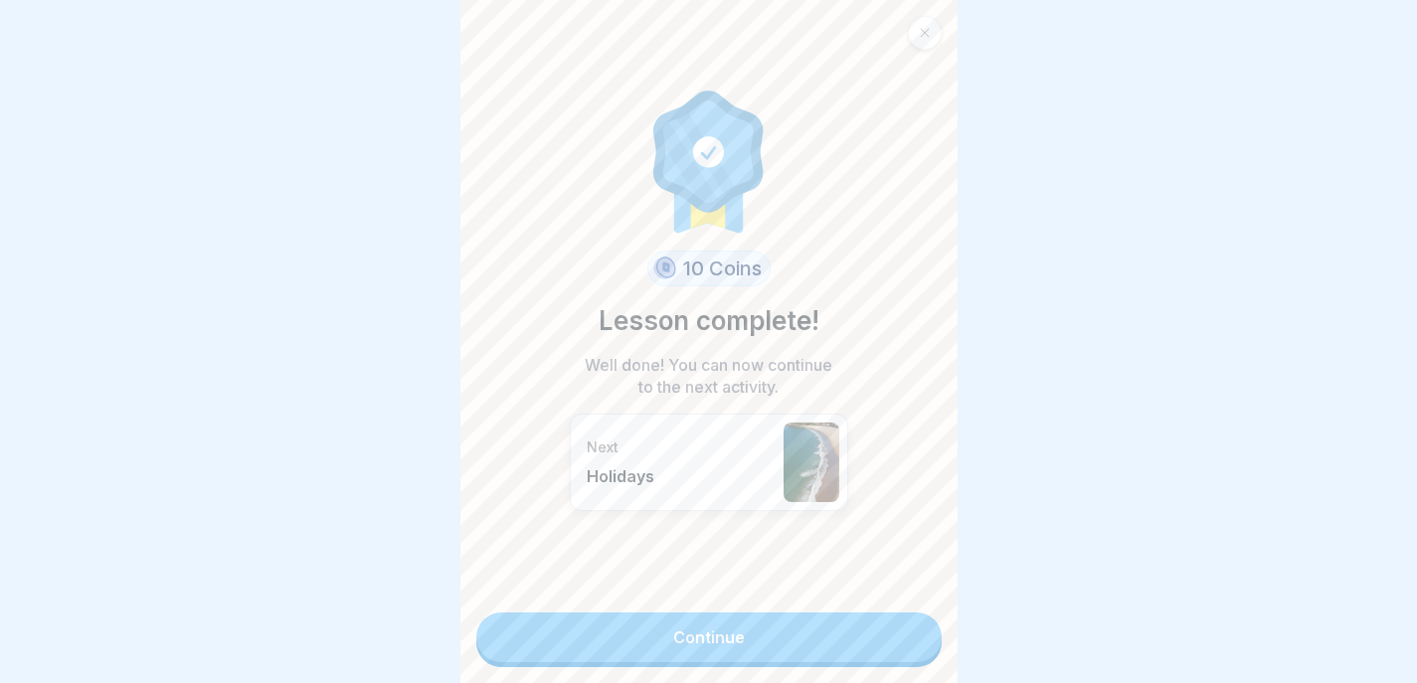
click at [899, 626] on link "Continue" at bounding box center [708, 638] width 465 height 50
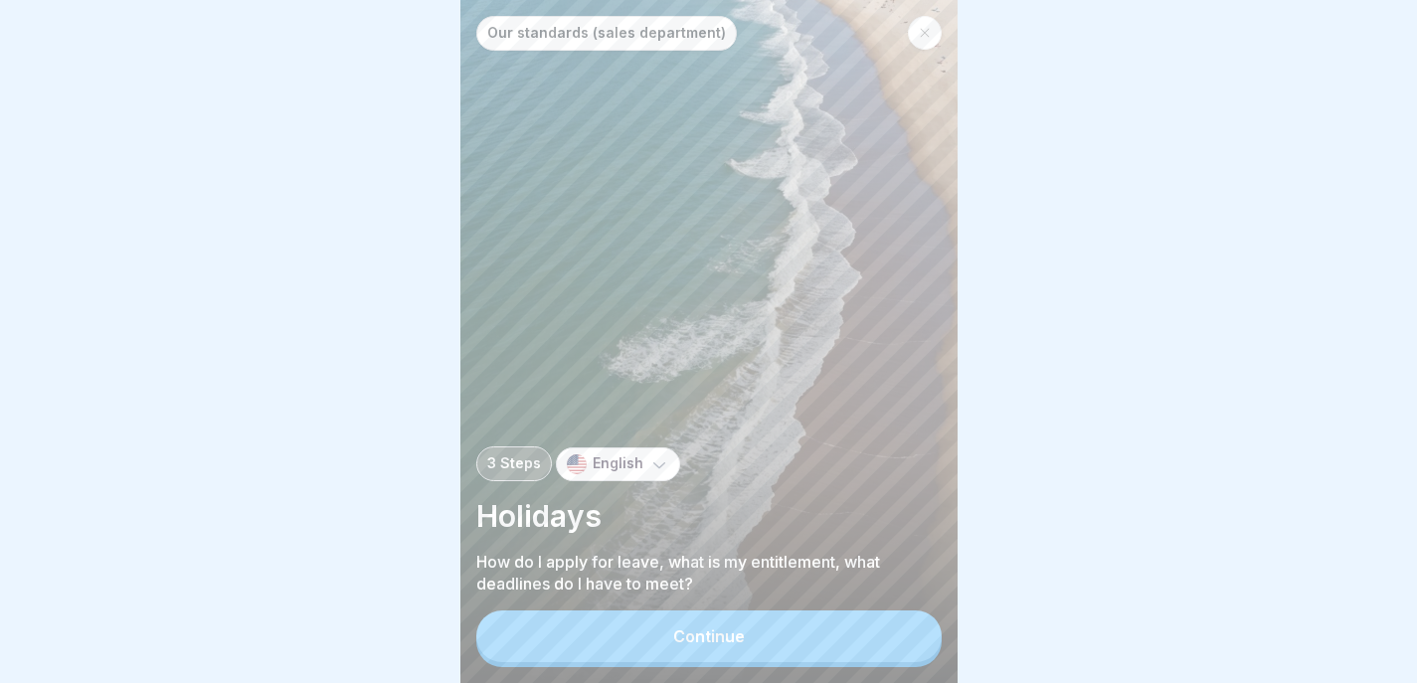
click at [899, 626] on button "Continue" at bounding box center [708, 637] width 465 height 52
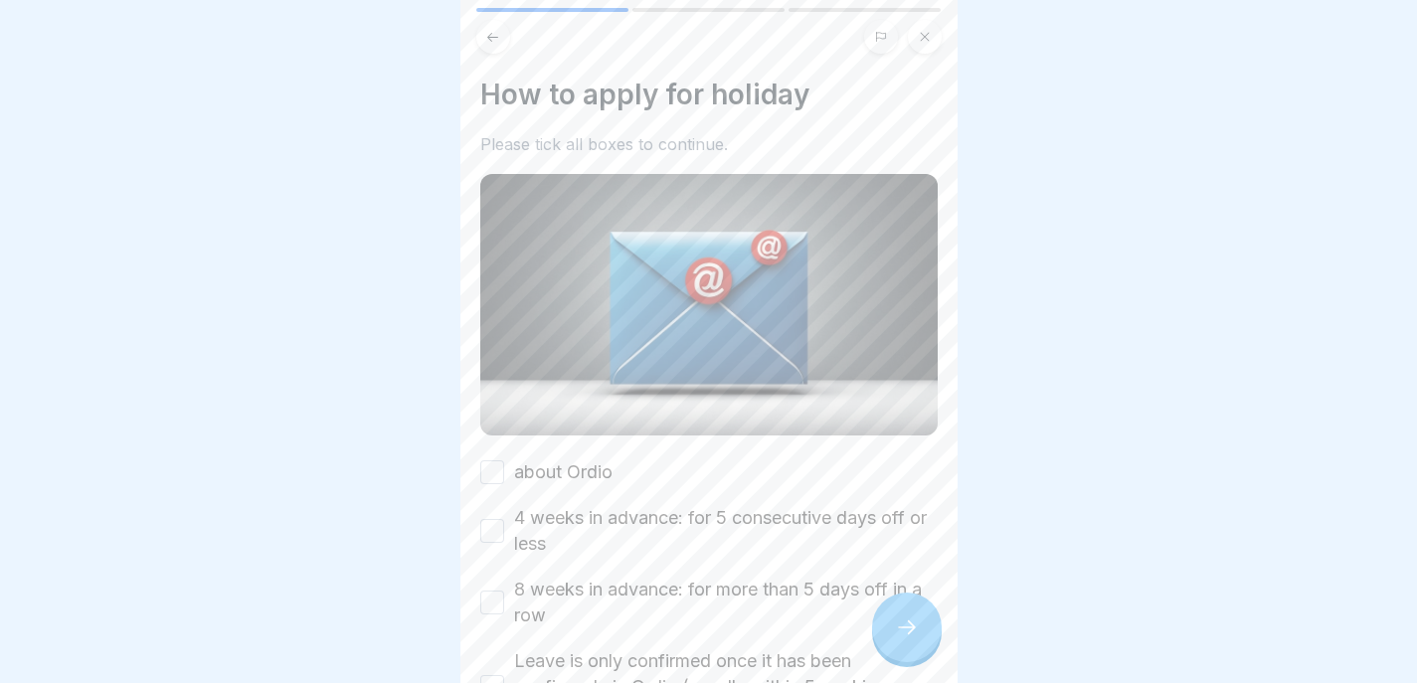
scroll to position [153, 0]
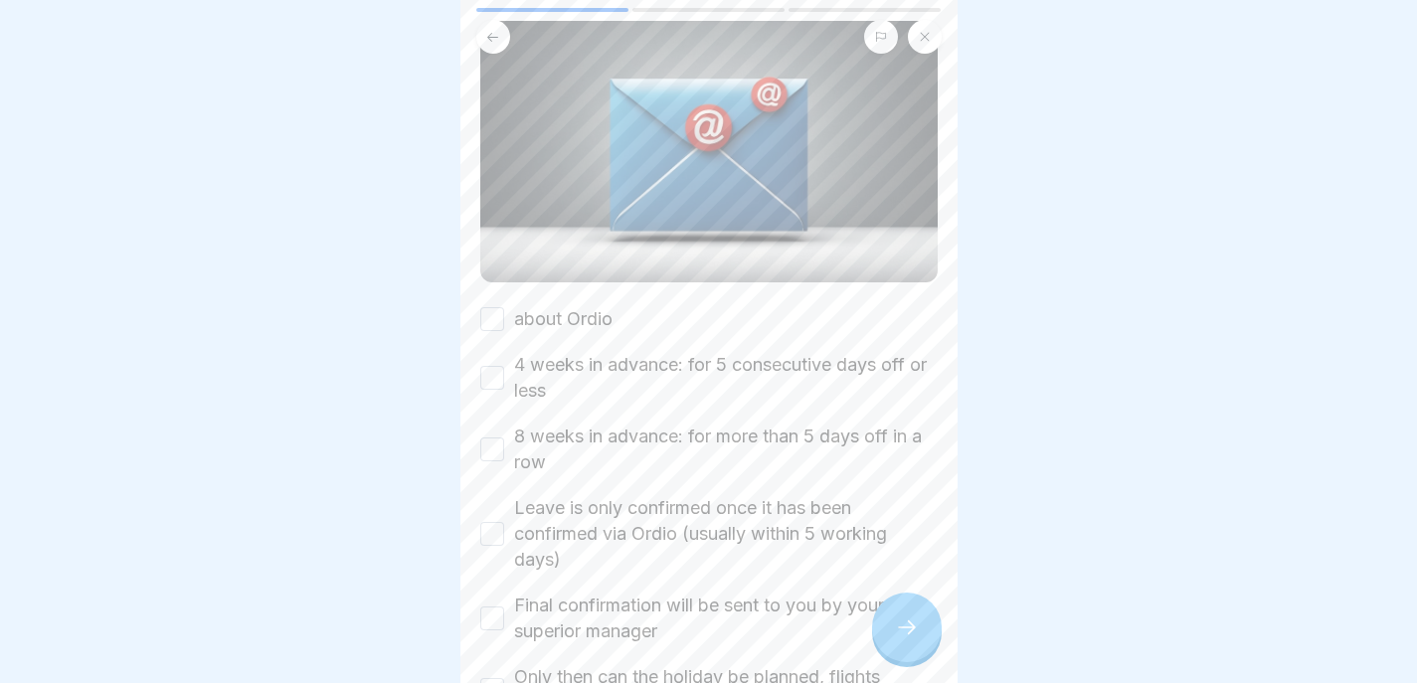
click at [477, 272] on div "How to apply for holiday Please tick all boxes to continue. about Ordio 4 weeks…" at bounding box center [708, 341] width 497 height 683
click at [485, 307] on button "about Ordio" at bounding box center [492, 319] width 24 height 24
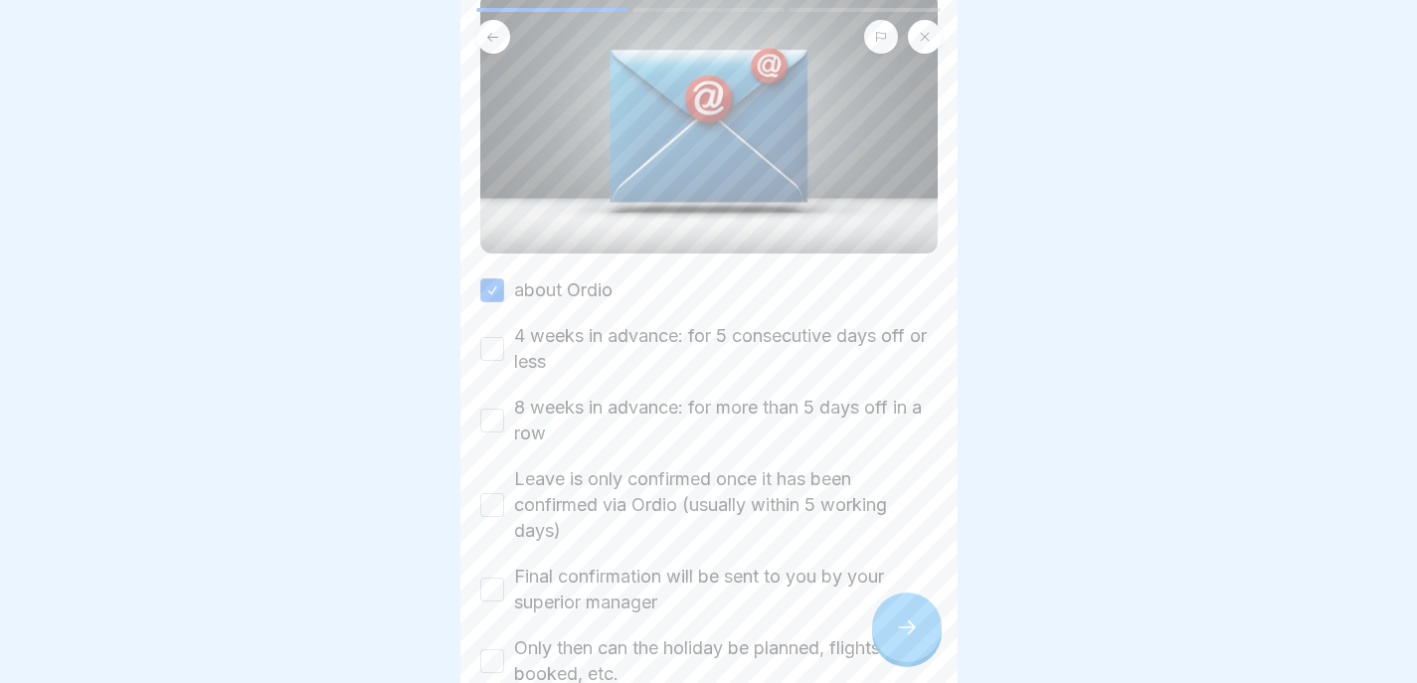
scroll to position [231, 0]
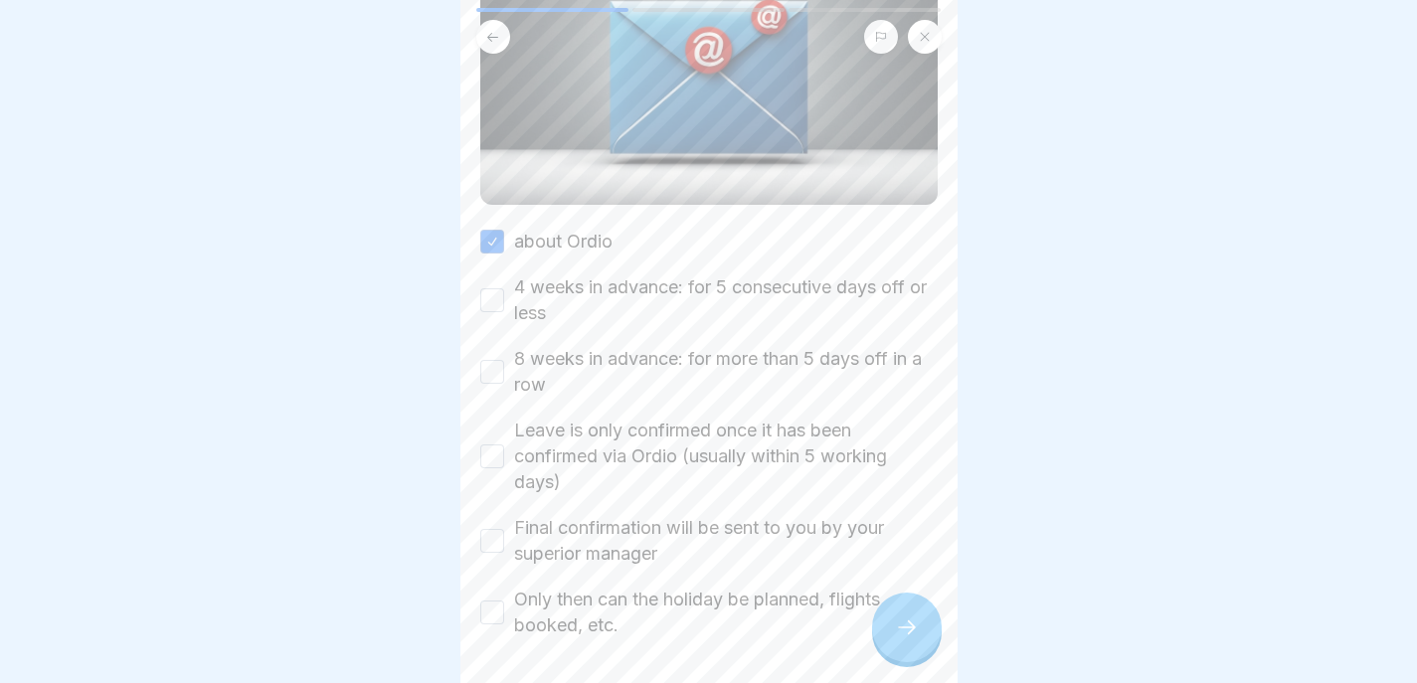
click at [485, 288] on button "4 weeks in advance: for 5 consecutive days off or less" at bounding box center [492, 300] width 24 height 24
click at [484, 360] on button "8 weeks in advance: for more than 5 days off in a row" at bounding box center [492, 372] width 24 height 24
drag, startPoint x: 697, startPoint y: 258, endPoint x: 697, endPoint y: 280, distance: 22.9
click at [697, 280] on label "4 weeks in advance: for 5 consecutive days off or less" at bounding box center [726, 300] width 424 height 52
click at [504, 288] on button "4 weeks in advance: for 5 consecutive days off or less" at bounding box center [492, 300] width 24 height 24
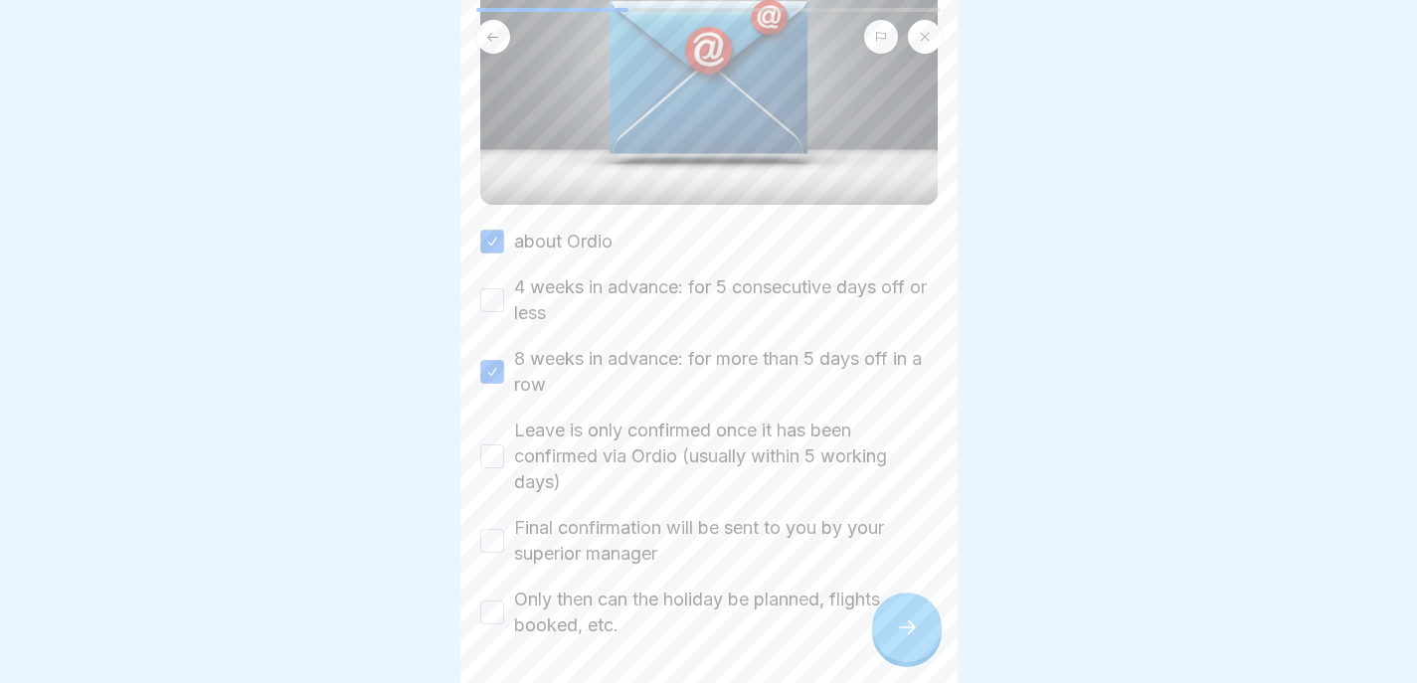
click at [481, 288] on button "4 weeks in advance: for 5 consecutive days off or less" at bounding box center [492, 300] width 24 height 24
click at [482, 449] on div "Leave is only confirmed once it has been confirmed via Ordio (usually within 5 …" at bounding box center [708, 457] width 457 height 78
click at [482, 447] on div "Leave is only confirmed once it has been confirmed via Ordio (usually within 5 …" at bounding box center [708, 457] width 457 height 78
click at [482, 444] on button "Leave is only confirmed once it has been confirmed via Ordio (usually within 5 …" at bounding box center [492, 456] width 24 height 24
click at [499, 529] on button "Final confirmation will be sent to you by your superior manager" at bounding box center [492, 541] width 24 height 24
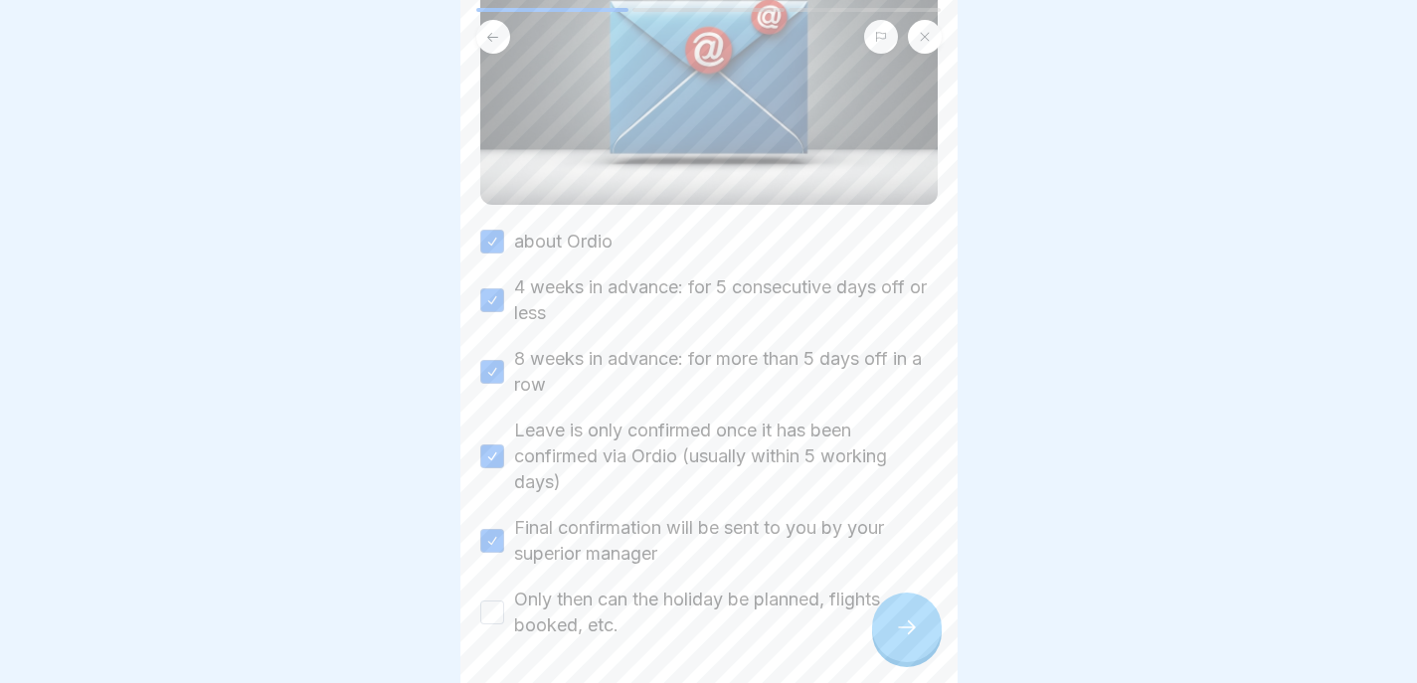
click at [496, 601] on button "Only then can the holiday be planned, flights booked, etc." at bounding box center [492, 613] width 24 height 24
click at [891, 622] on div at bounding box center [907, 628] width 70 height 70
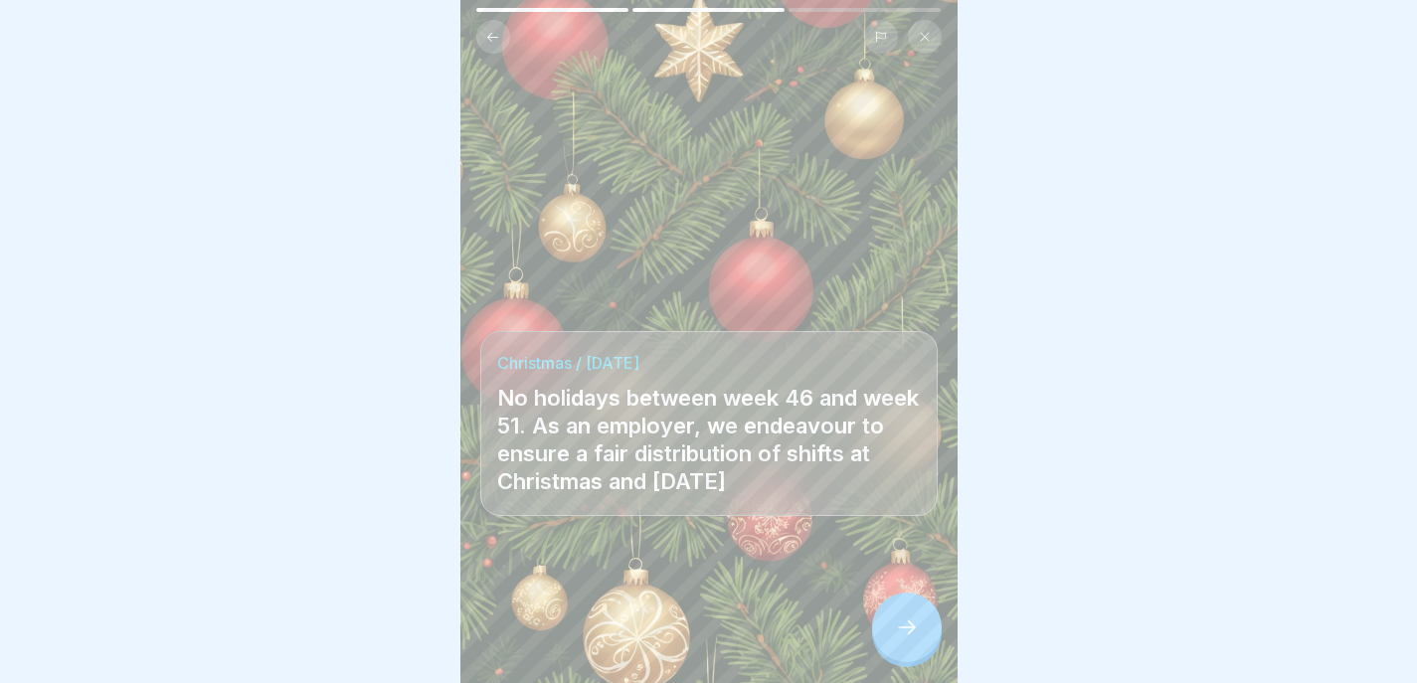
drag, startPoint x: 890, startPoint y: 622, endPoint x: 1224, endPoint y: 227, distance: 517.9
click at [1224, 228] on body "Our standards (sales department) 3 Steps English Holidays How do I apply for le…" at bounding box center [708, 341] width 1417 height 683
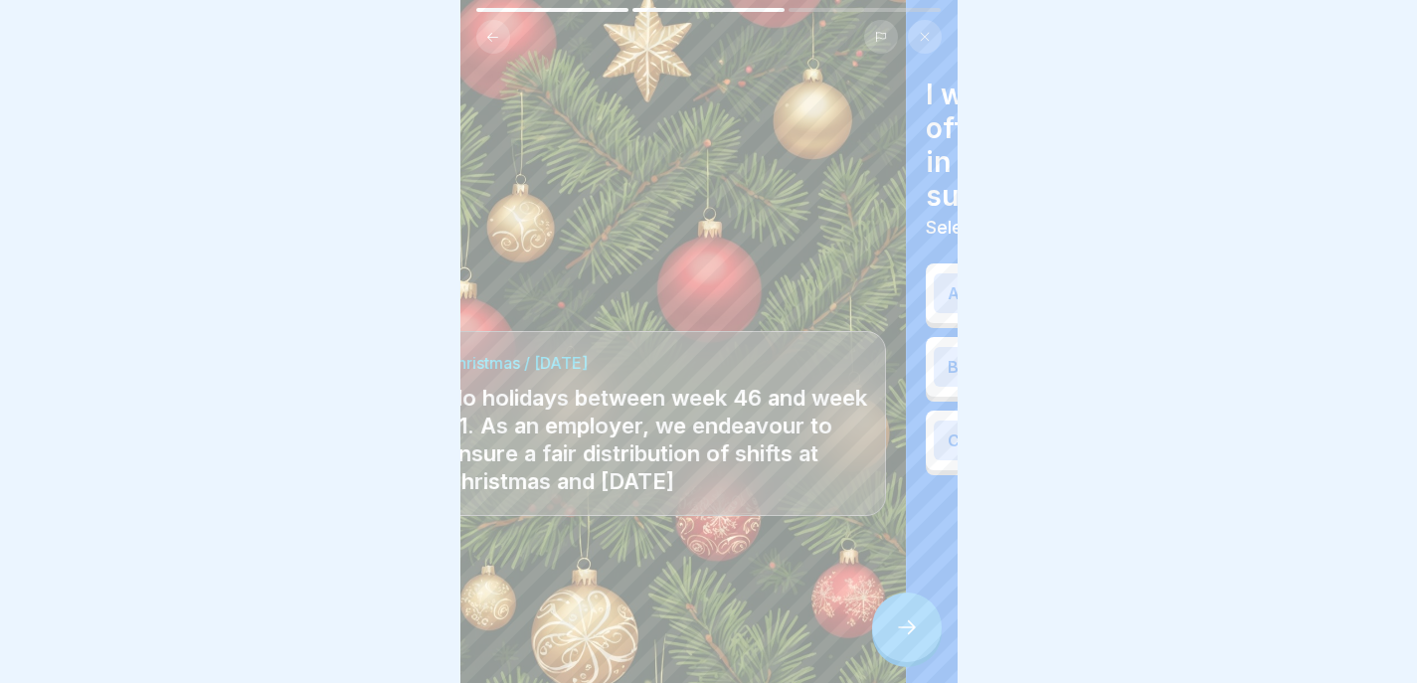
click at [826, 390] on p "No holidays between week 46 and week 51. As an employer, we endeavour to ensure…" at bounding box center [657, 439] width 424 height 111
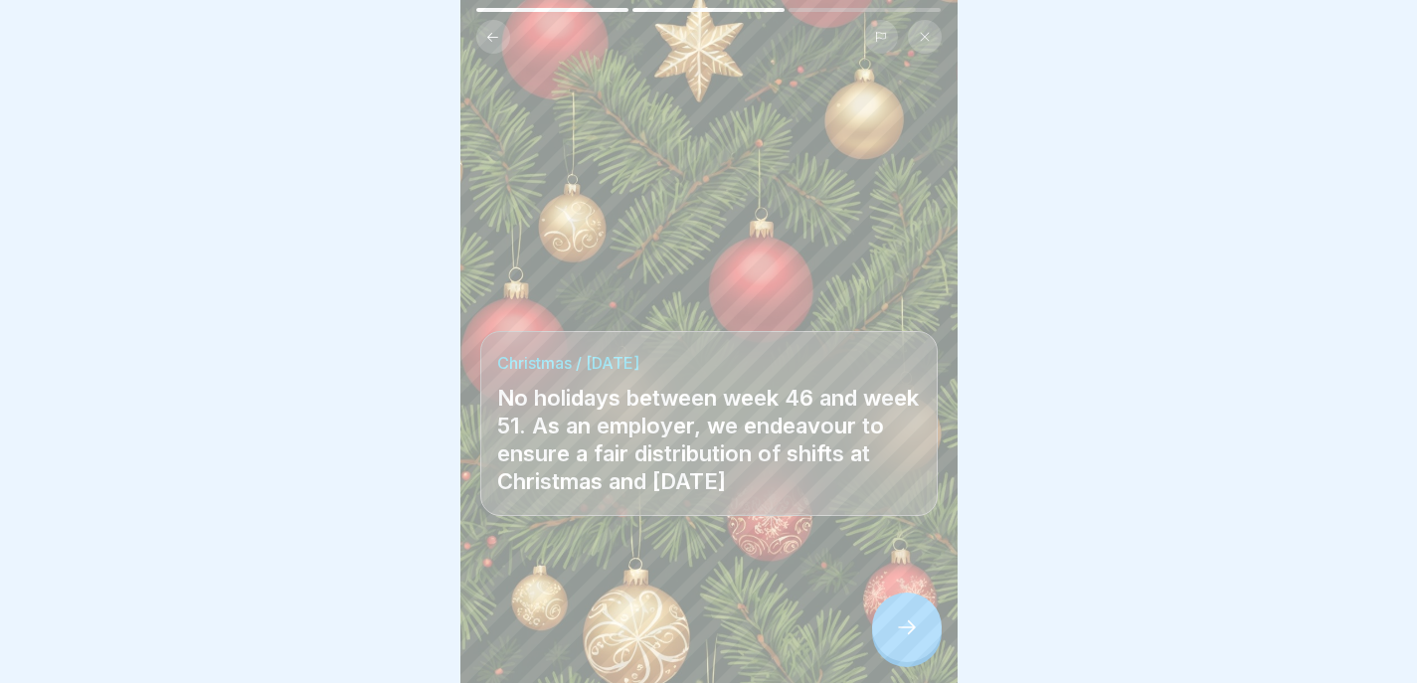
click at [927, 632] on div at bounding box center [907, 628] width 70 height 70
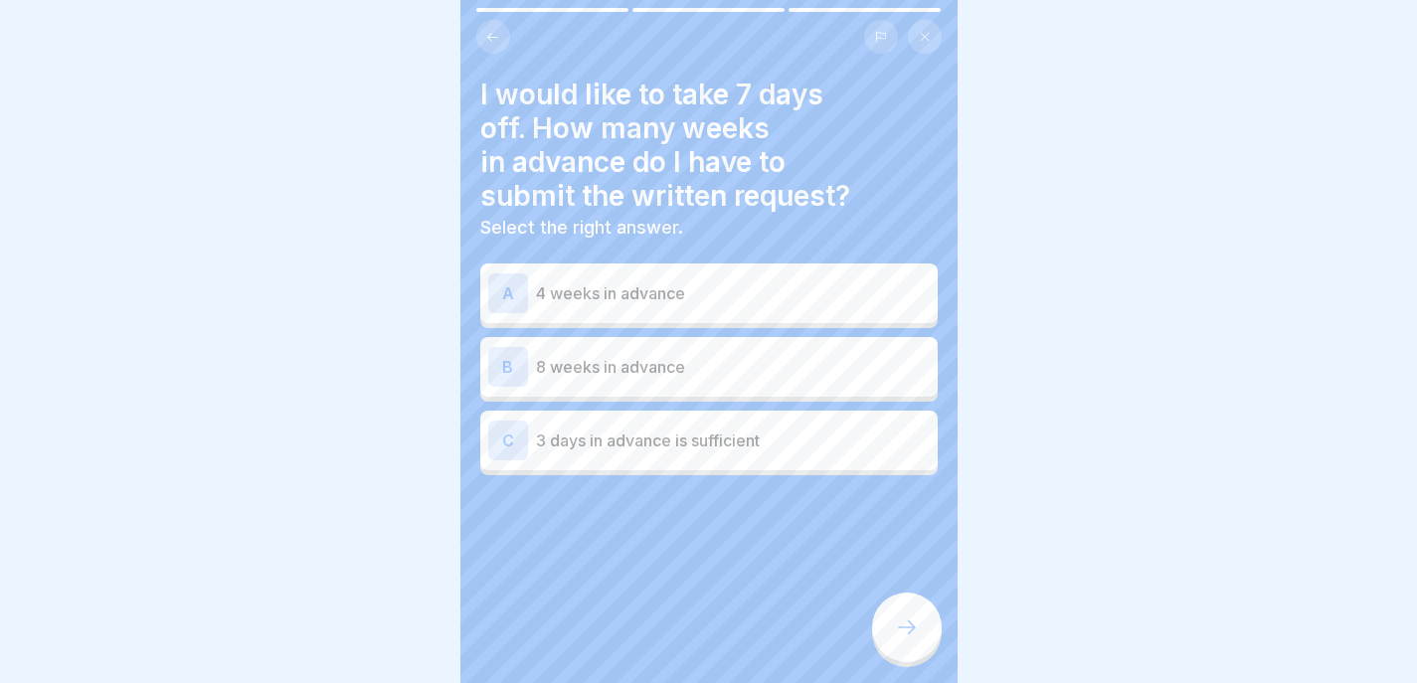
click at [726, 347] on div "B 8 weeks in advance" at bounding box center [709, 367] width 442 height 40
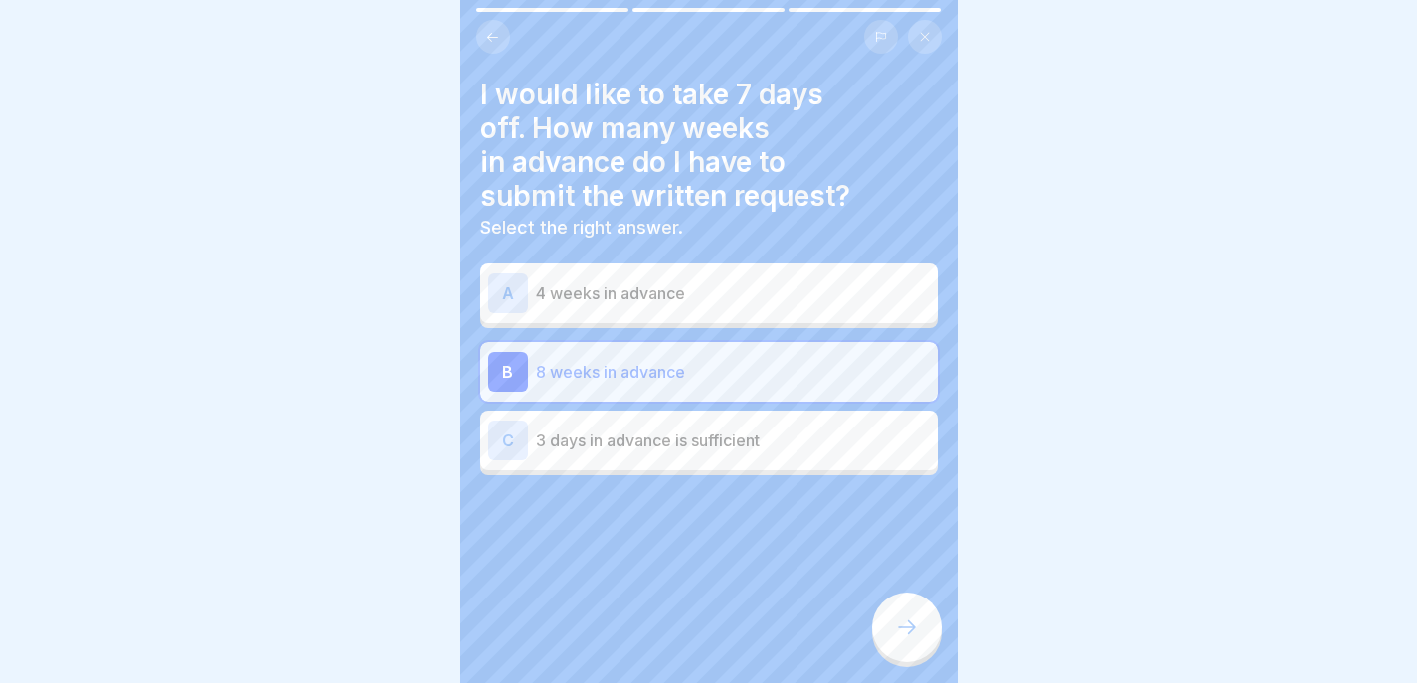
click at [890, 631] on div at bounding box center [907, 628] width 70 height 70
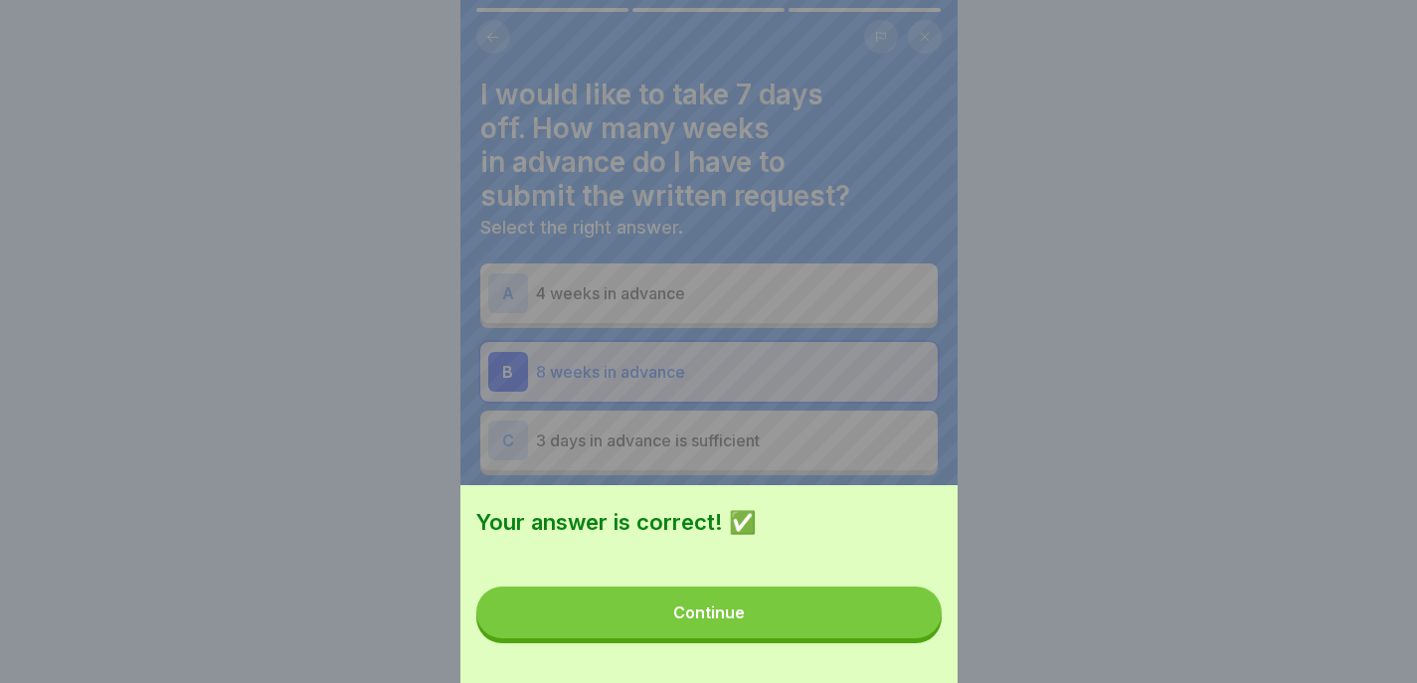
click at [888, 622] on button "Continue" at bounding box center [708, 613] width 465 height 52
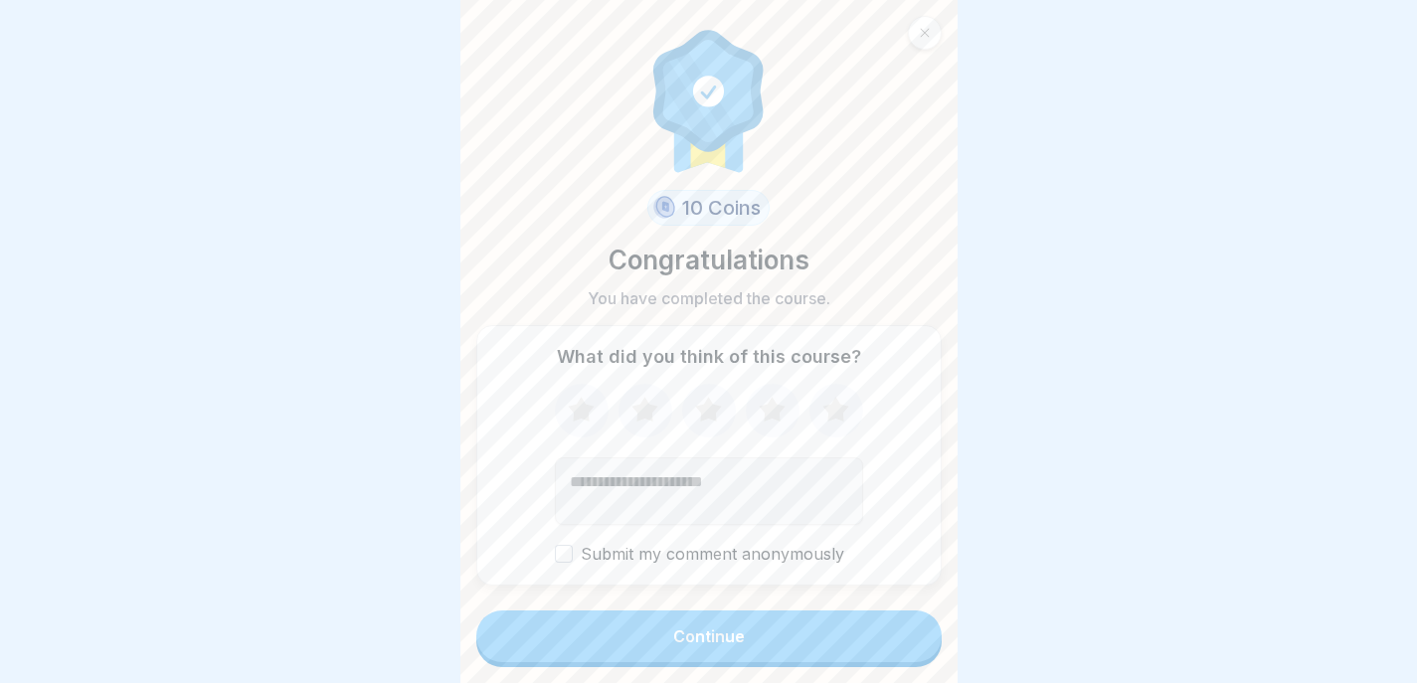
click at [889, 625] on button "Continue" at bounding box center [708, 637] width 465 height 52
click at [822, 633] on button "Continue" at bounding box center [708, 637] width 465 height 52
click at [866, 651] on button "Continue" at bounding box center [708, 637] width 465 height 52
click at [824, 621] on button "Continue" at bounding box center [708, 637] width 465 height 52
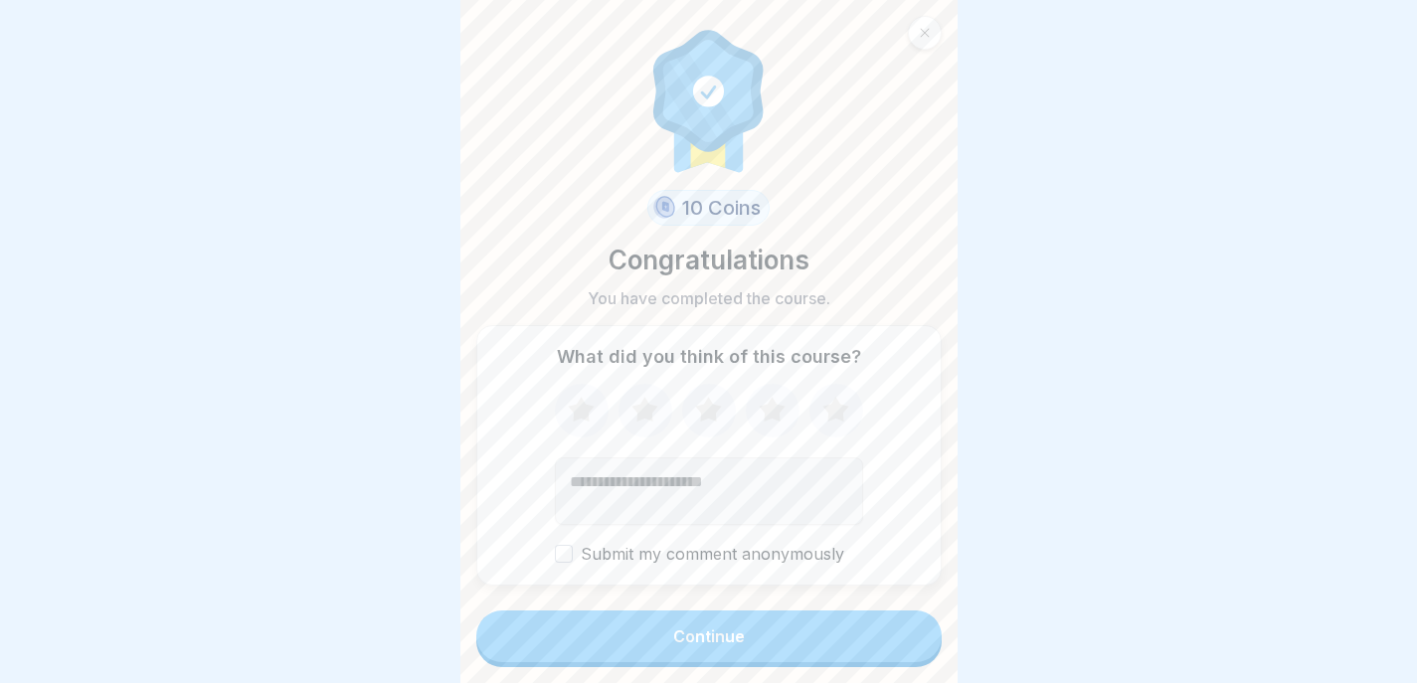
click at [780, 481] on textarea "Add comment (optional)" at bounding box center [709, 491] width 308 height 68
click at [712, 662] on button "Continue" at bounding box center [708, 637] width 465 height 52
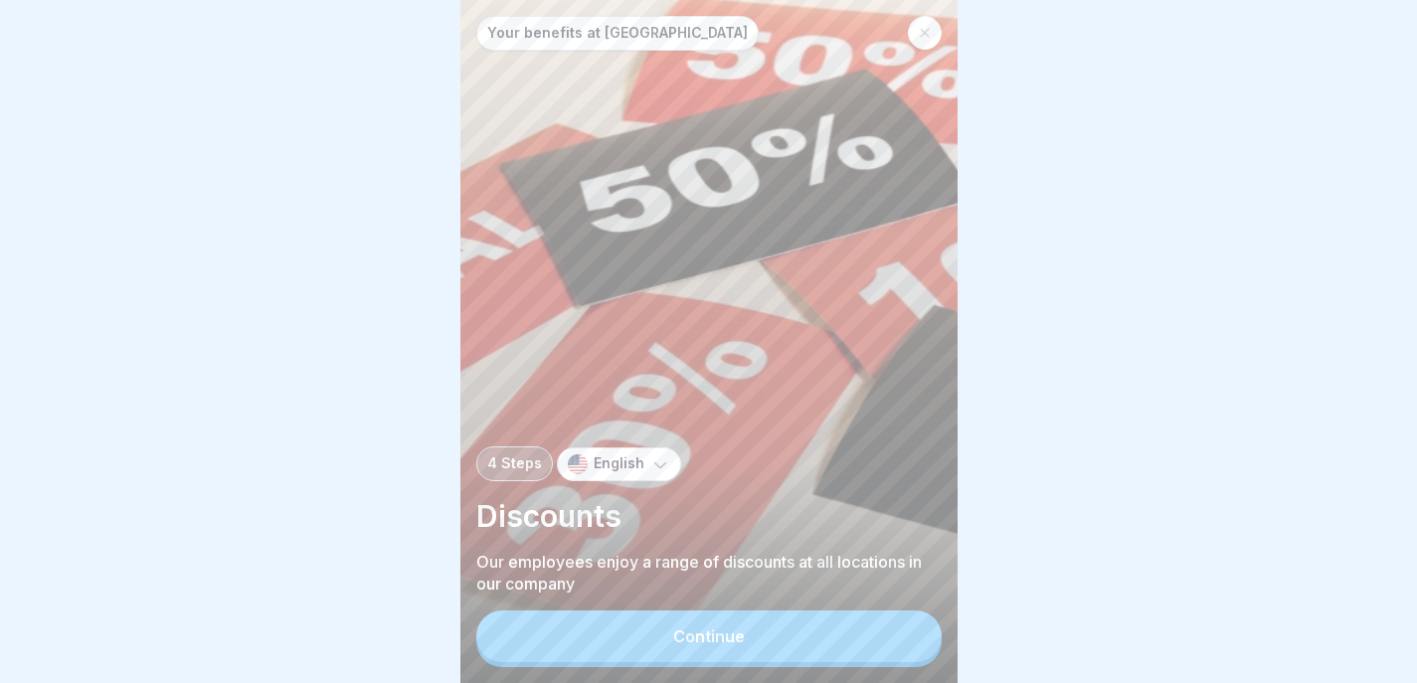
click at [695, 645] on div "Continue" at bounding box center [709, 636] width 72 height 18
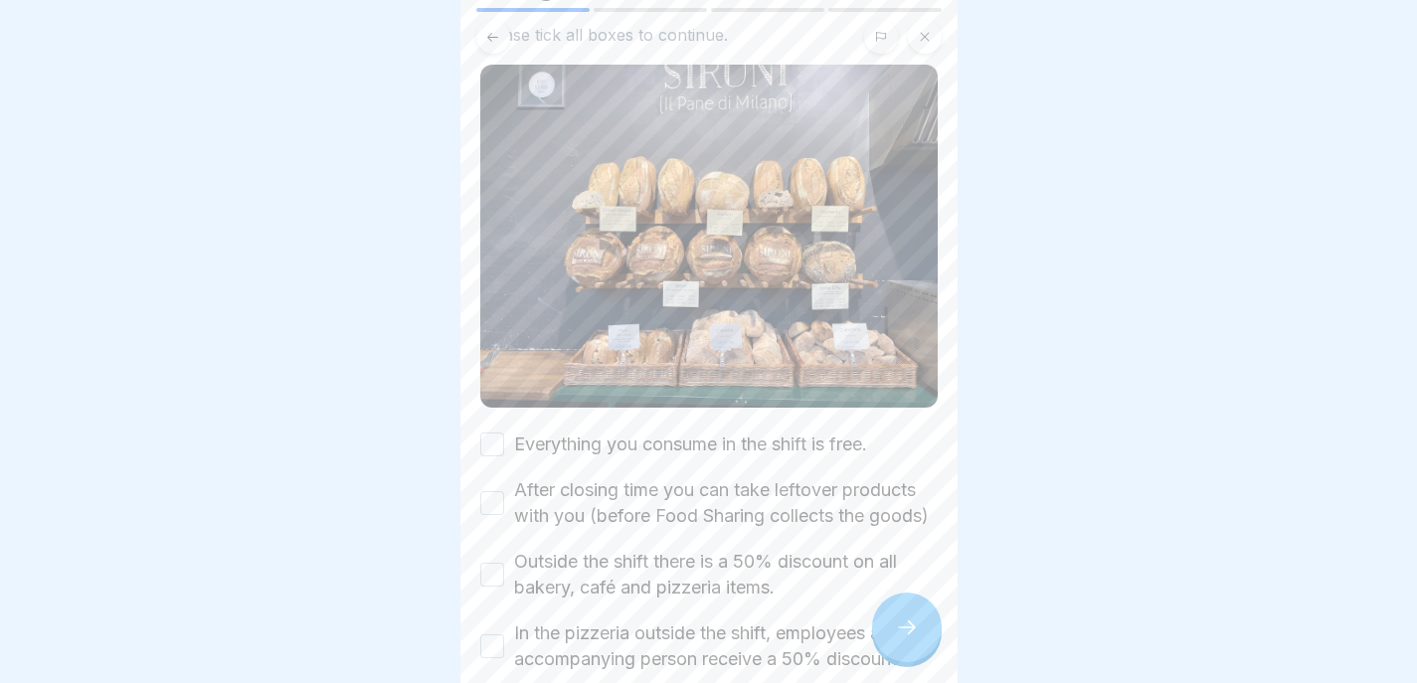
scroll to position [115, 0]
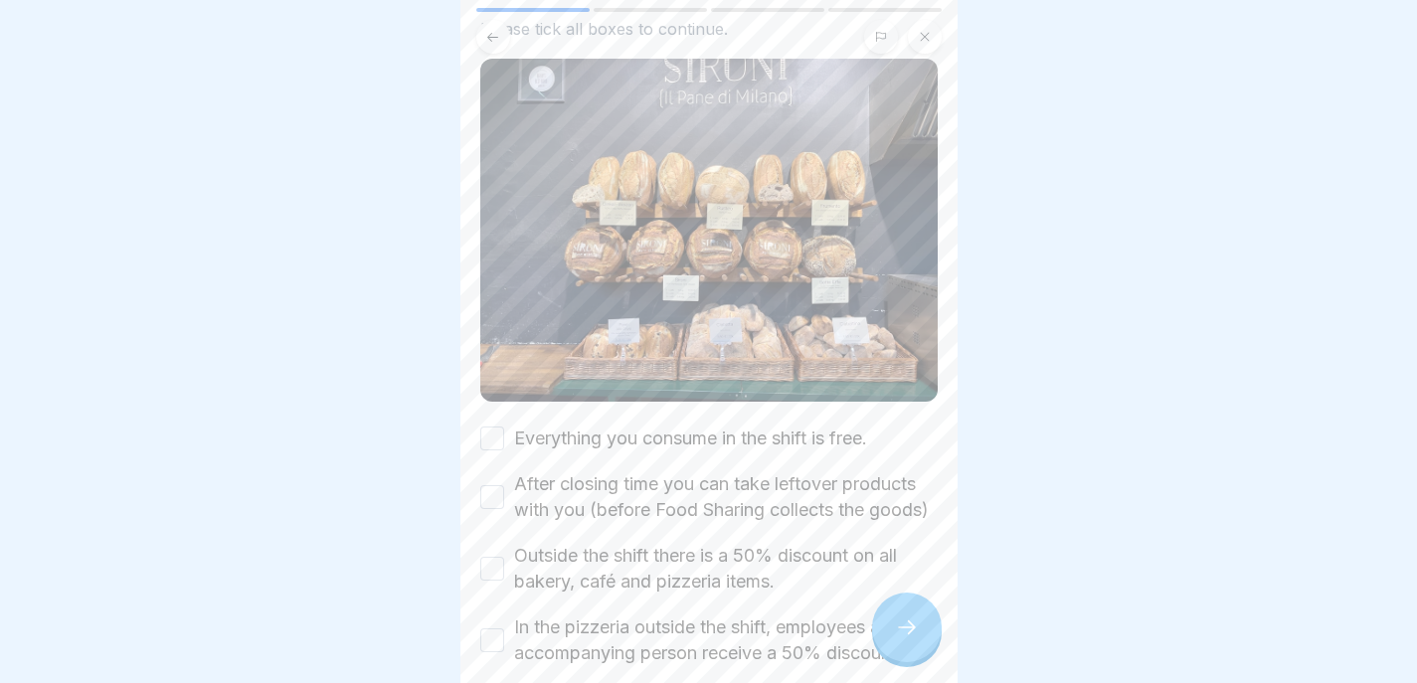
click at [771, 426] on label "Everything you consume in the shift is free." at bounding box center [690, 439] width 353 height 26
click at [504, 427] on button "Everything you consume in the shift is free." at bounding box center [492, 439] width 24 height 24
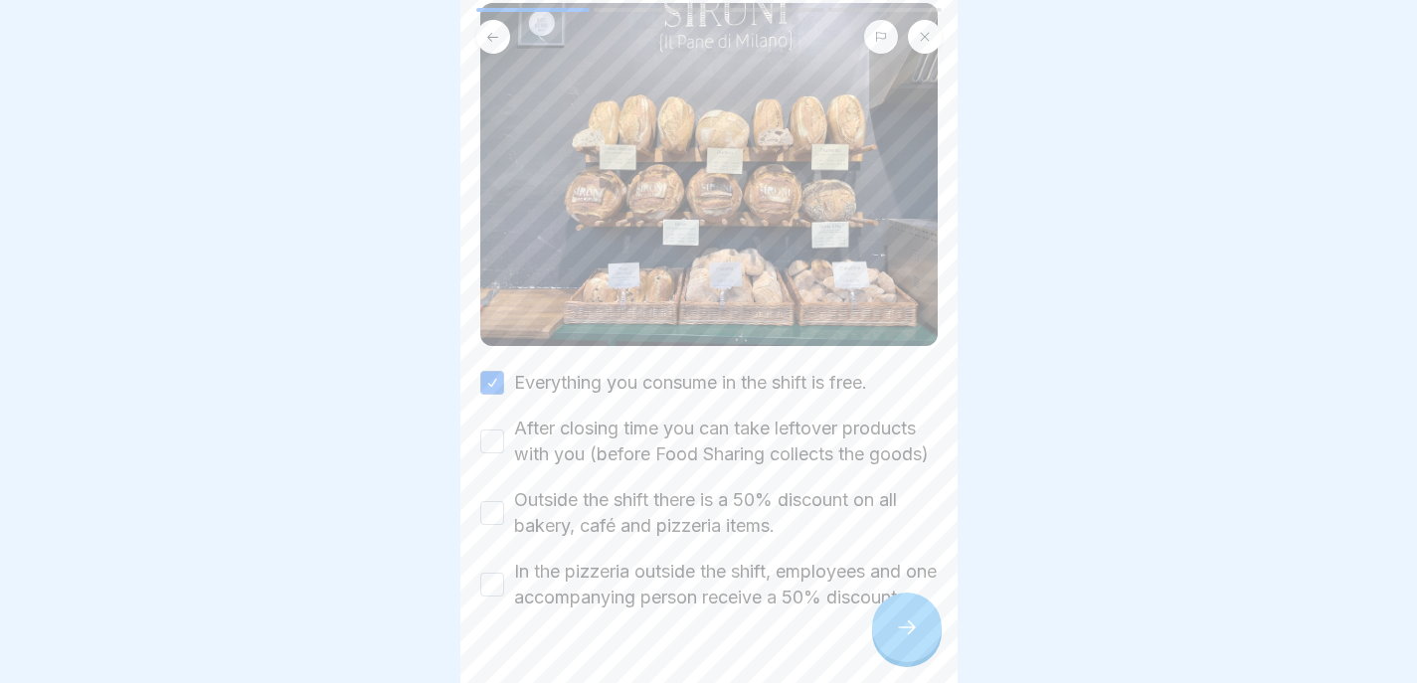
click at [482, 442] on button "After closing time you can take leftover products with you (before Food Sharing…" at bounding box center [492, 442] width 24 height 24
click at [489, 525] on button "Outside the shift there is a 50% discount on all bakery, café and pizzeria item…" at bounding box center [492, 513] width 24 height 24
click at [495, 611] on div "In the pizzeria outside the shift, employees and one accompanying person receiv…" at bounding box center [708, 585] width 457 height 52
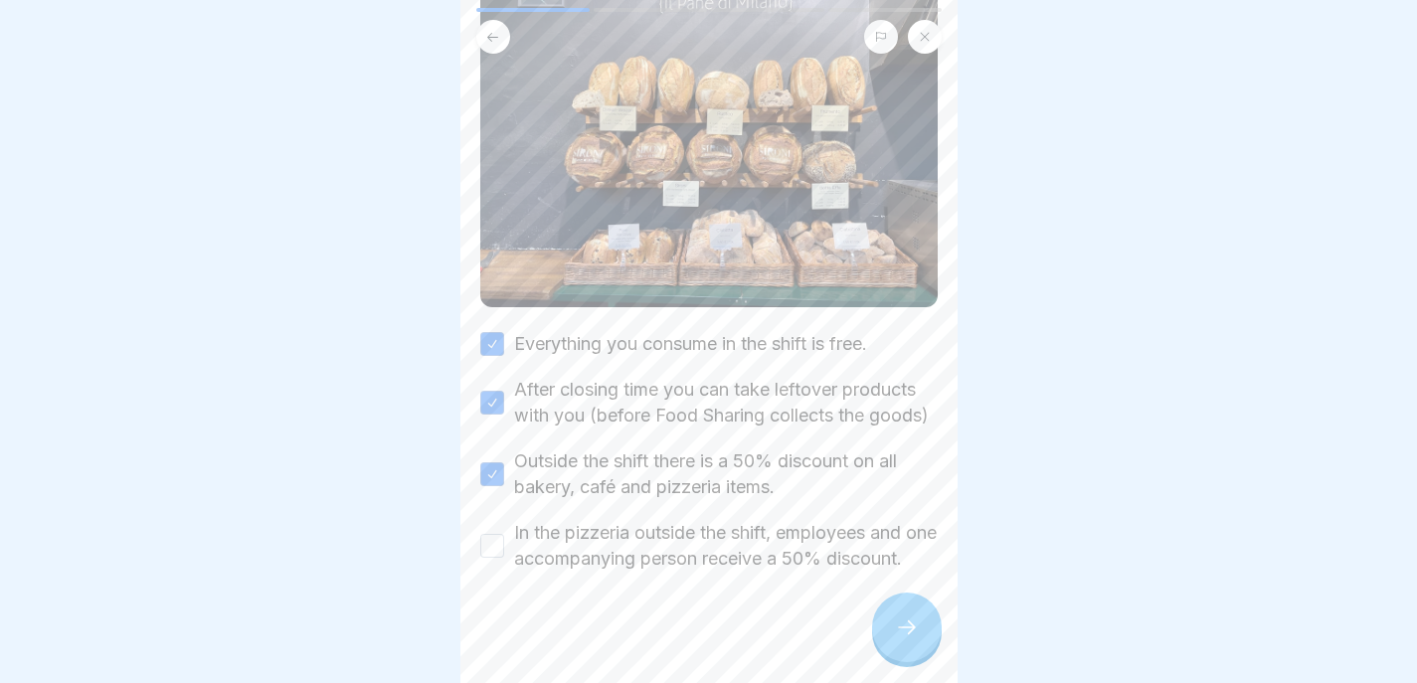
scroll to position [259, 0]
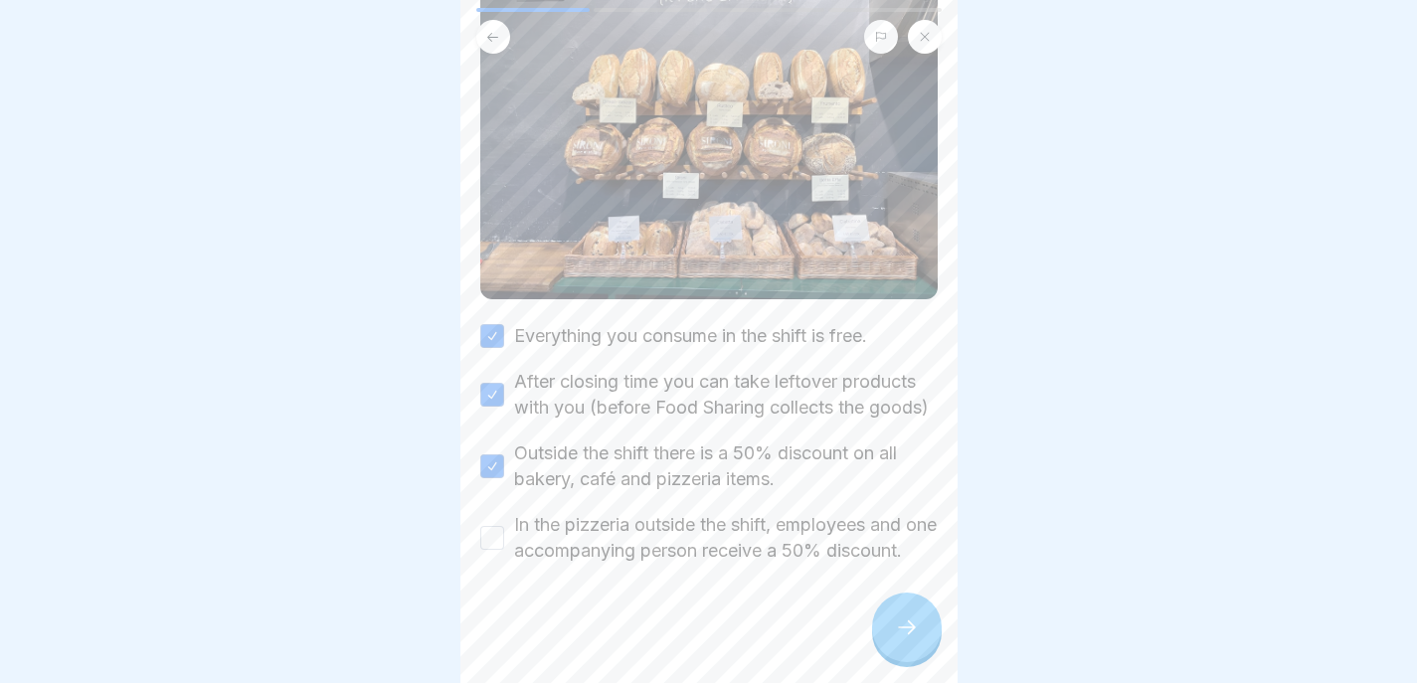
click at [484, 526] on button "In the pizzeria outside the shift, employees and one accompanying person receiv…" at bounding box center [492, 538] width 24 height 24
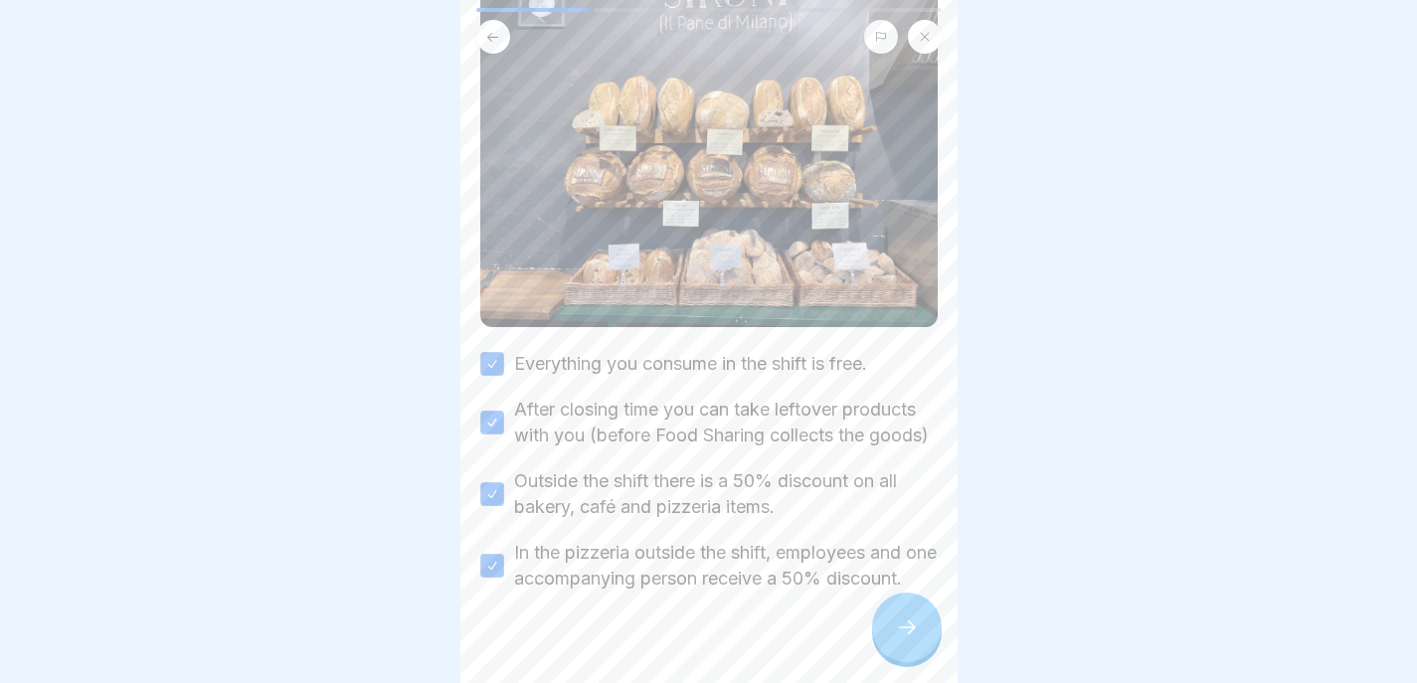
scroll to position [213, 0]
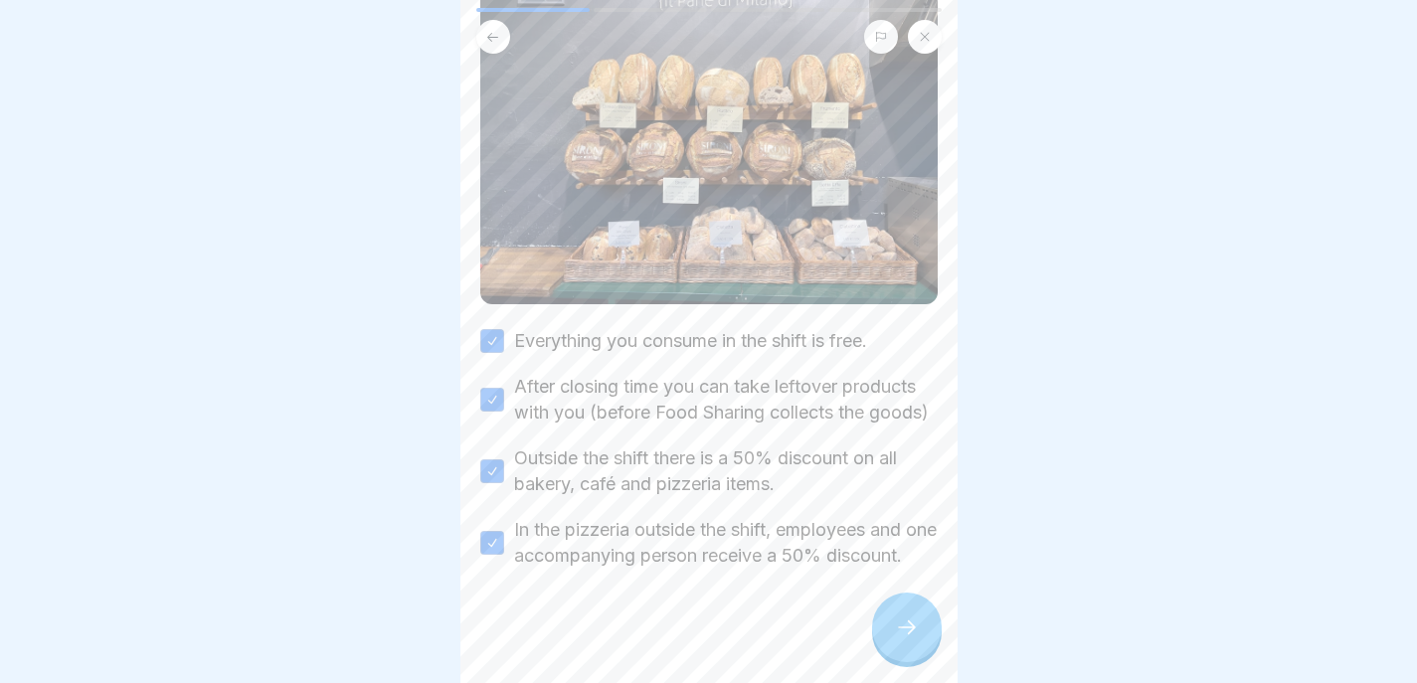
type button "on"
click at [917, 625] on div at bounding box center [907, 628] width 70 height 70
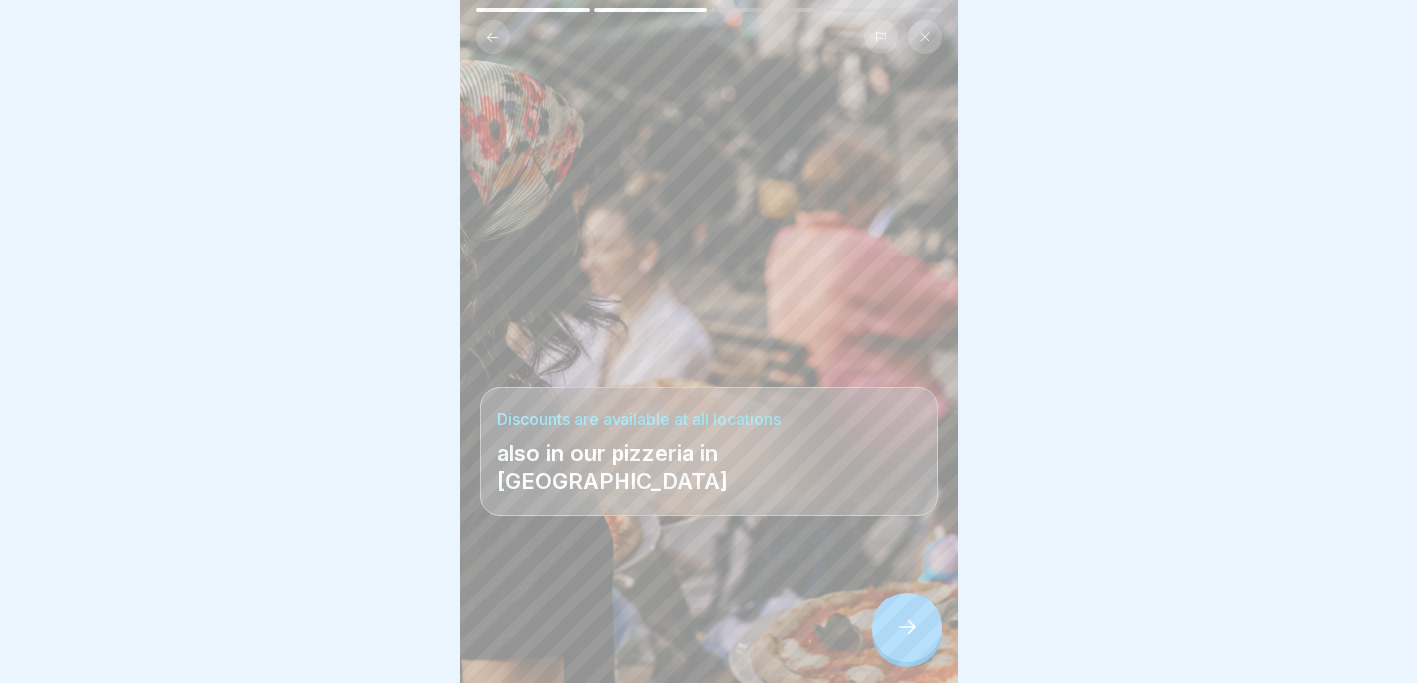
click at [916, 634] on icon at bounding box center [907, 628] width 24 height 24
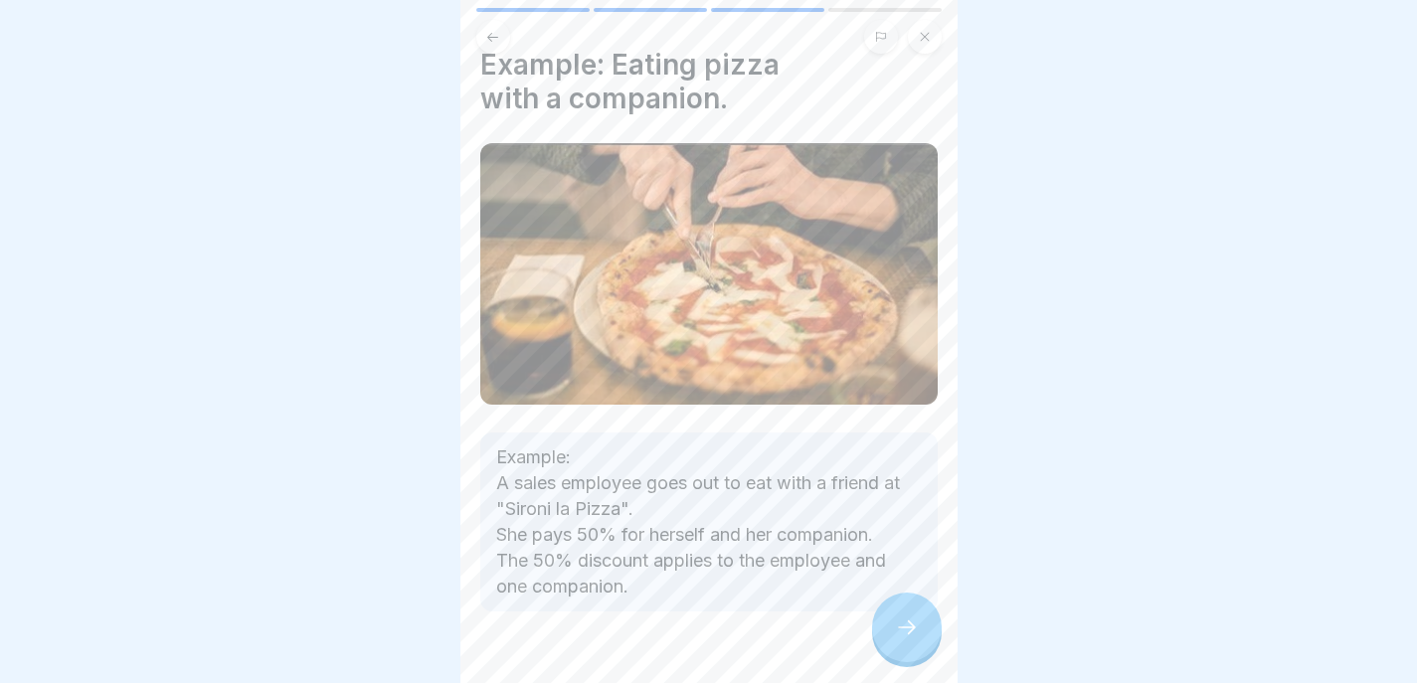
scroll to position [0, 0]
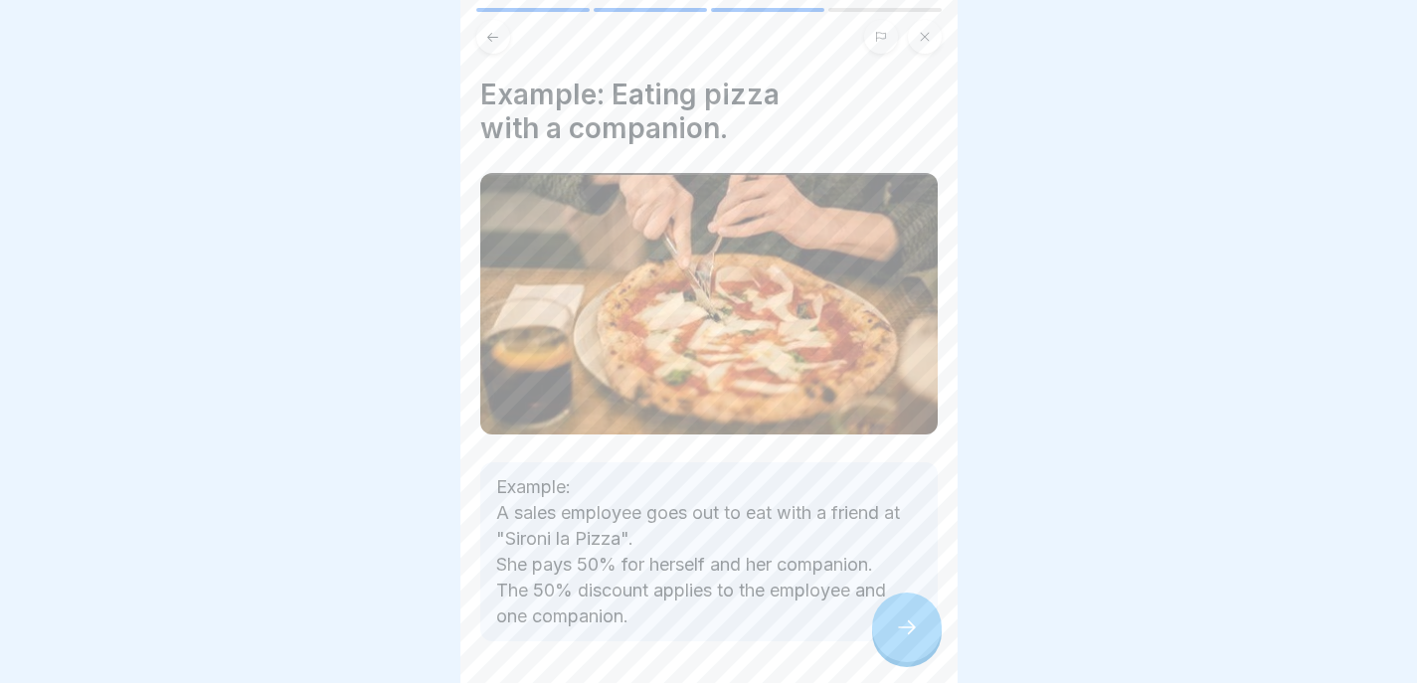
click at [501, 41] on button at bounding box center [493, 37] width 34 height 34
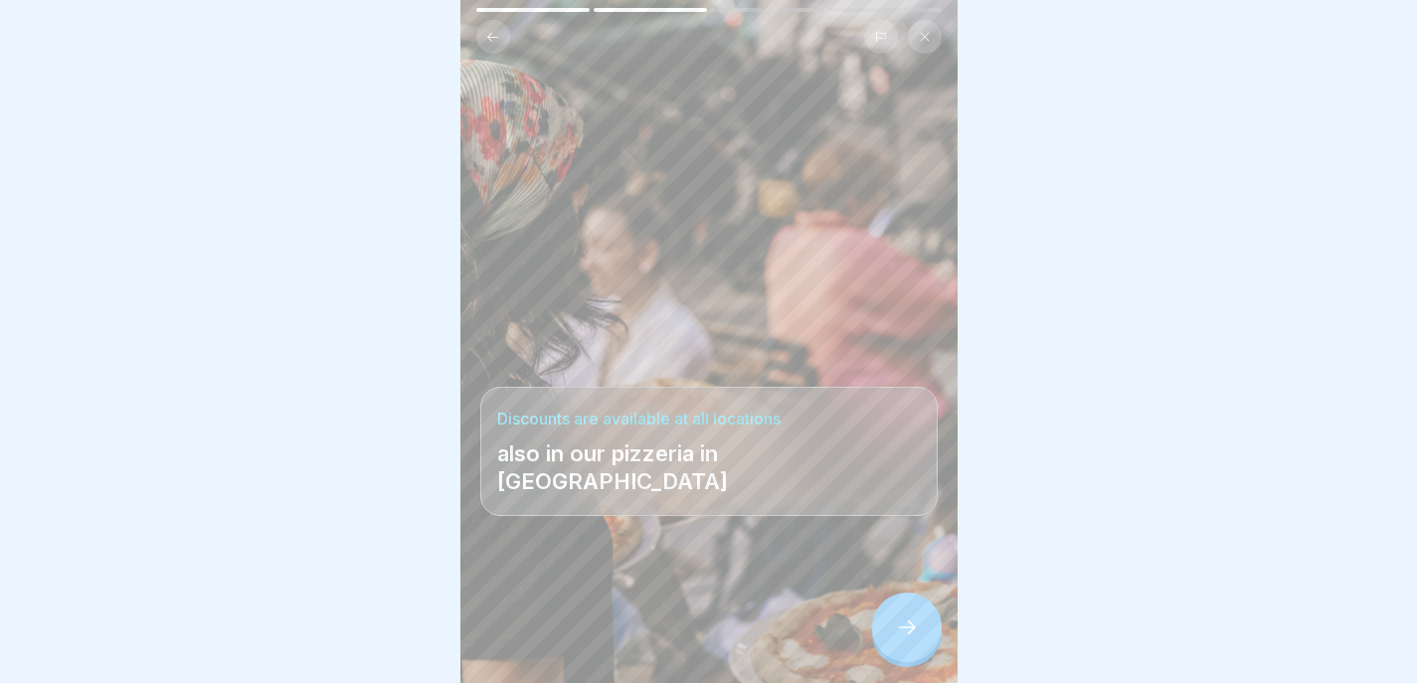
click at [892, 643] on div at bounding box center [907, 628] width 70 height 70
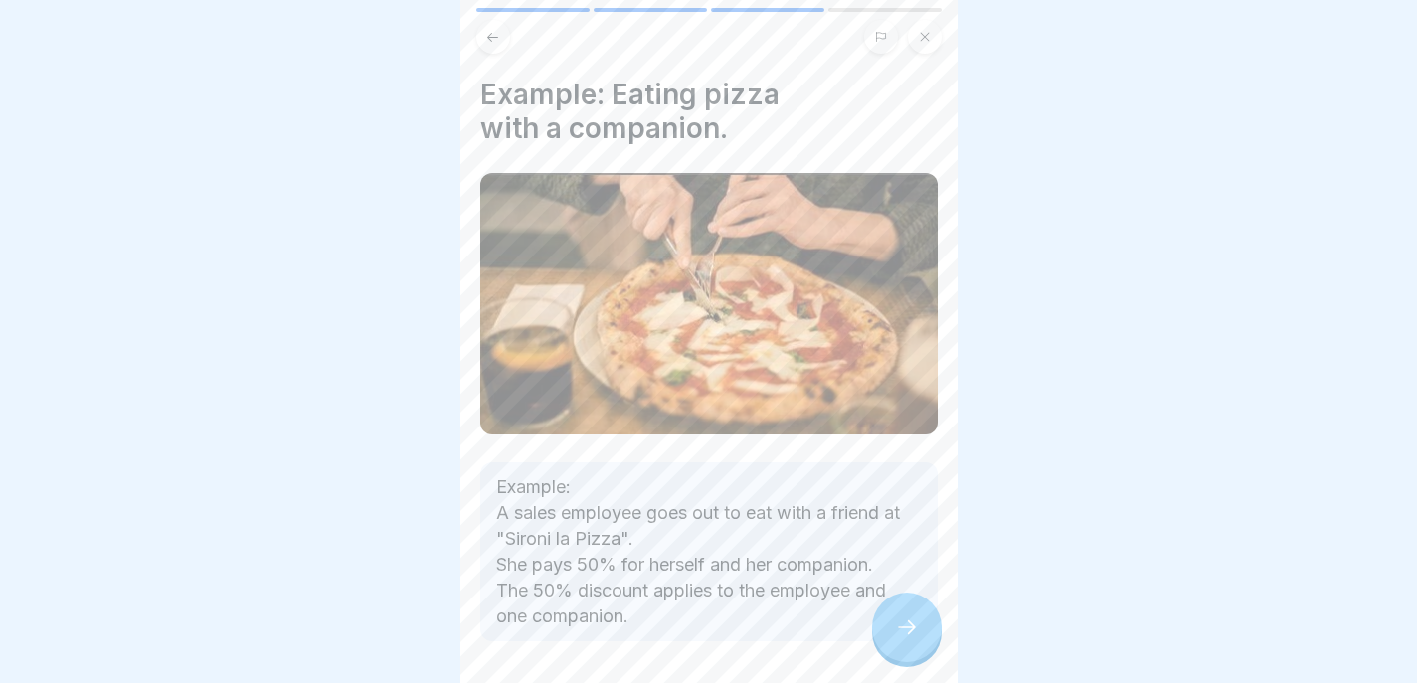
click at [892, 643] on div at bounding box center [907, 628] width 70 height 70
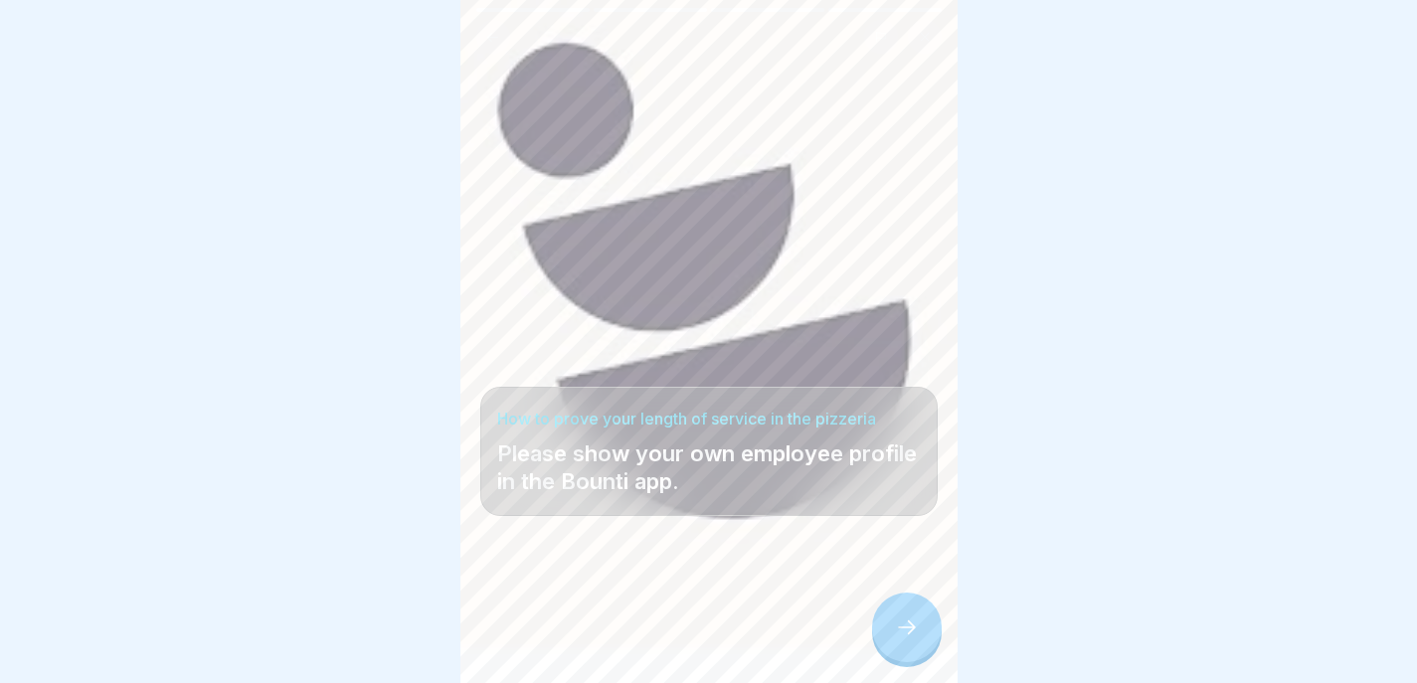
click at [909, 639] on icon at bounding box center [907, 628] width 24 height 24
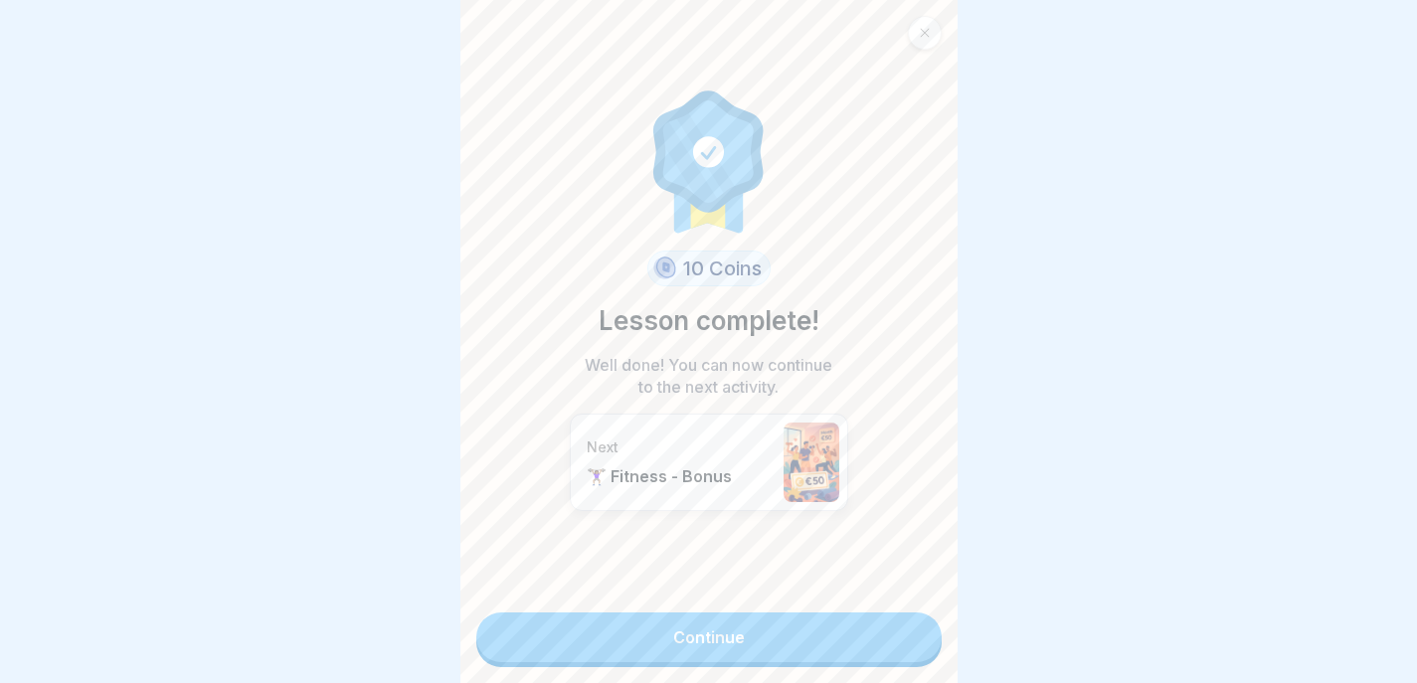
click at [898, 649] on link "Continue" at bounding box center [708, 638] width 465 height 50
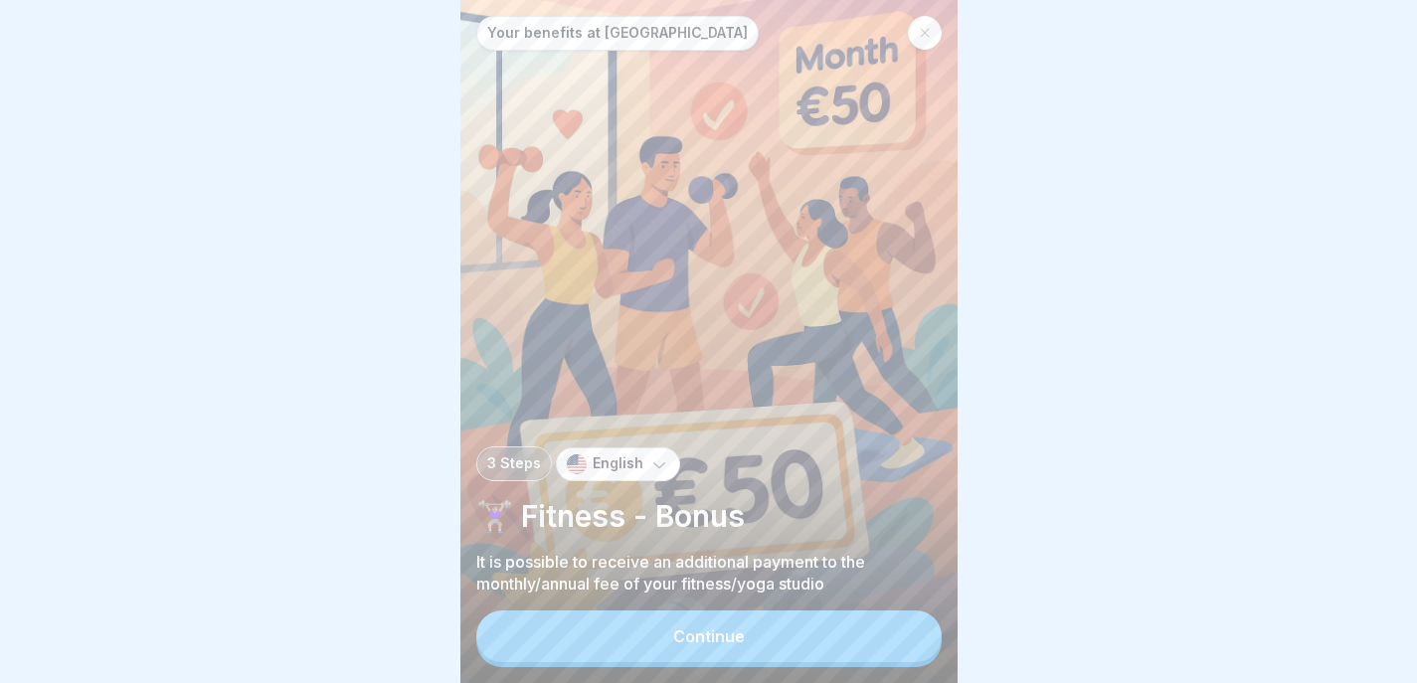
click at [900, 655] on button "Continue" at bounding box center [708, 637] width 465 height 52
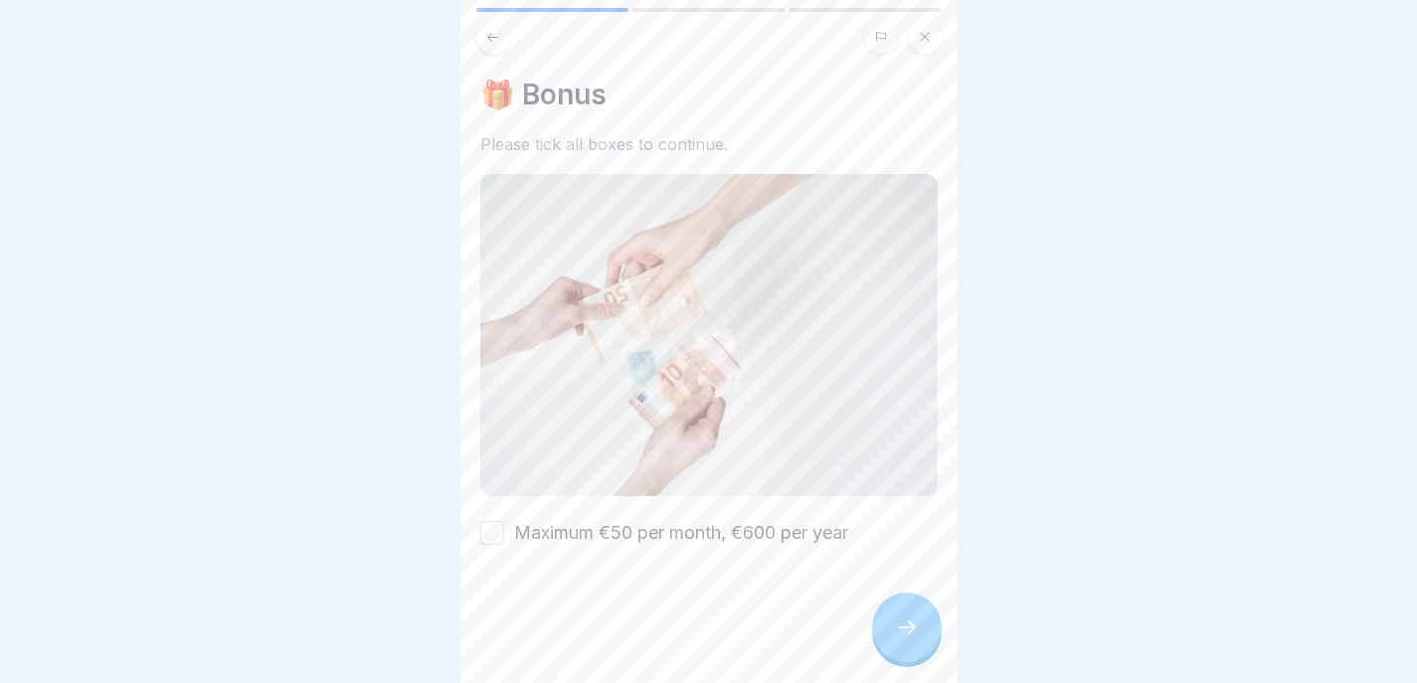
scroll to position [15, 0]
click at [682, 520] on label "Maximum €50 per month, €600 per year" at bounding box center [681, 533] width 334 height 26
click at [504, 521] on button "Maximum €50 per month, €600 per year" at bounding box center [492, 533] width 24 height 24
click at [922, 631] on div at bounding box center [907, 628] width 70 height 70
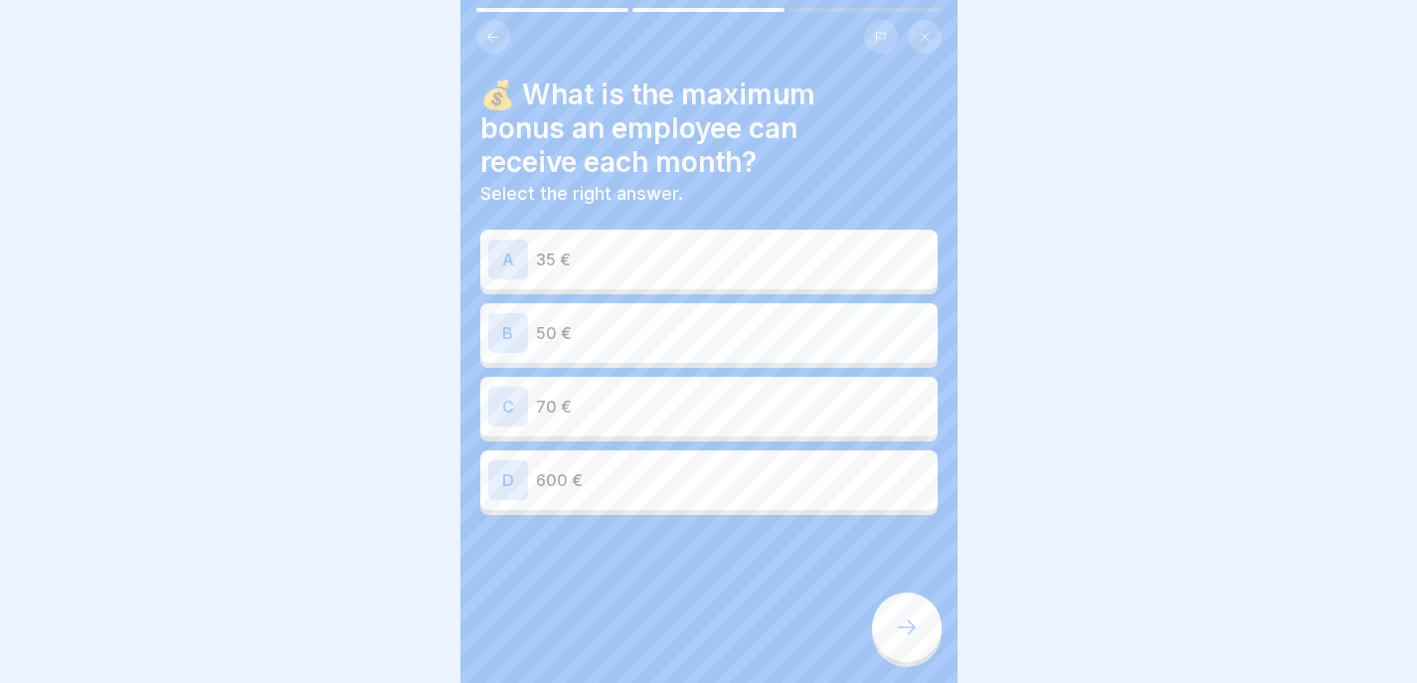
click at [670, 313] on div "B 50 €" at bounding box center [709, 333] width 442 height 40
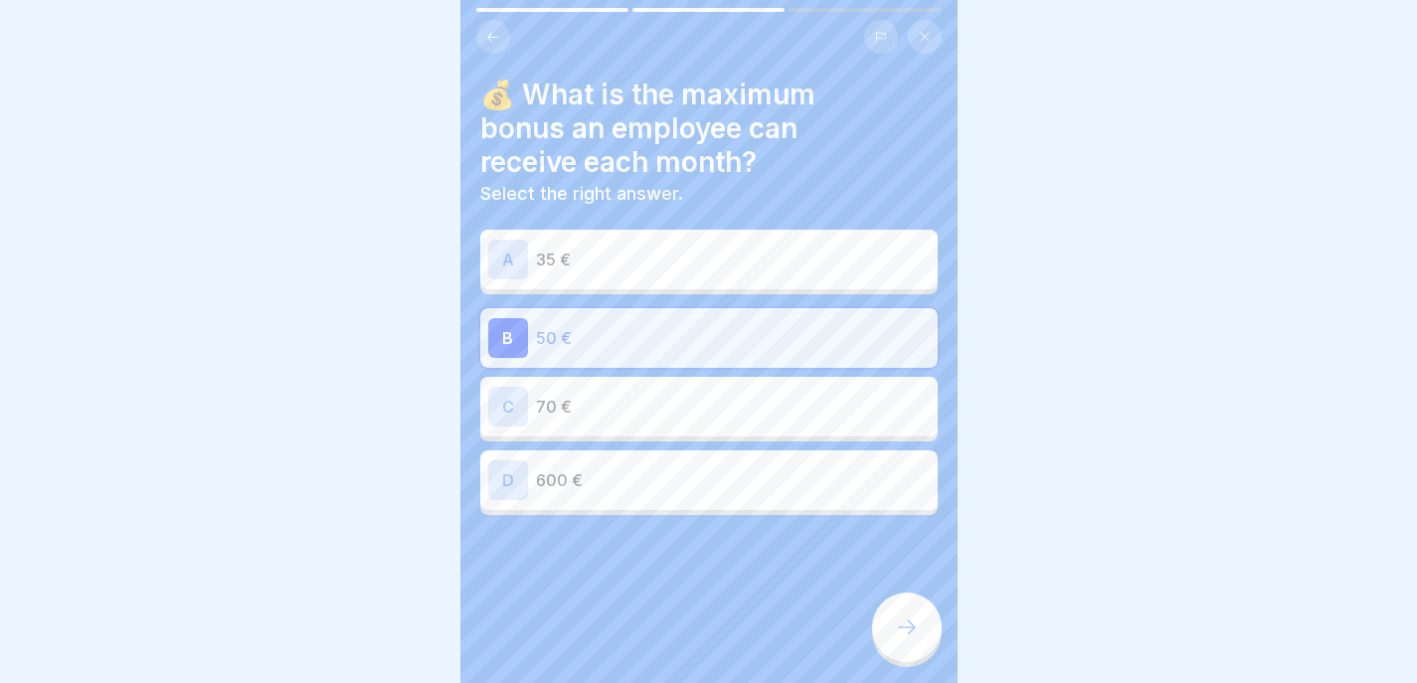
click at [910, 605] on div at bounding box center [907, 628] width 70 height 70
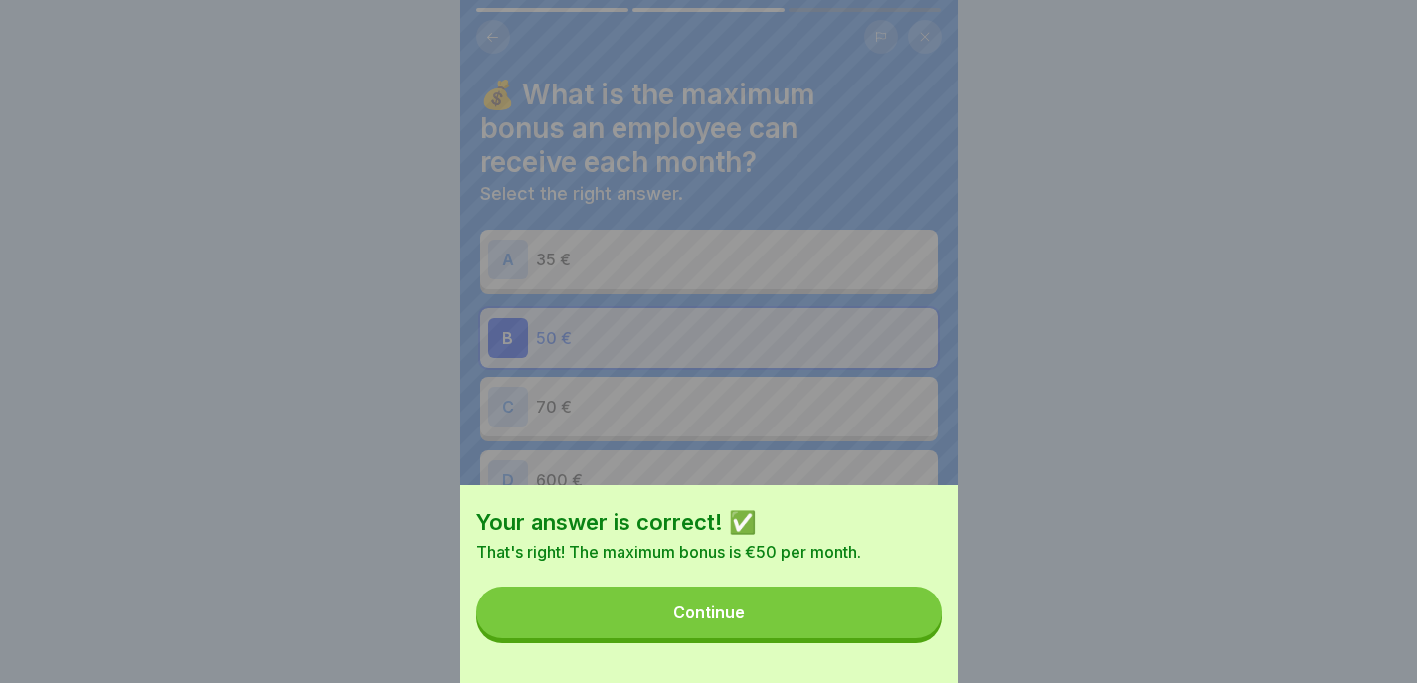
click at [907, 613] on button "Continue" at bounding box center [708, 613] width 465 height 52
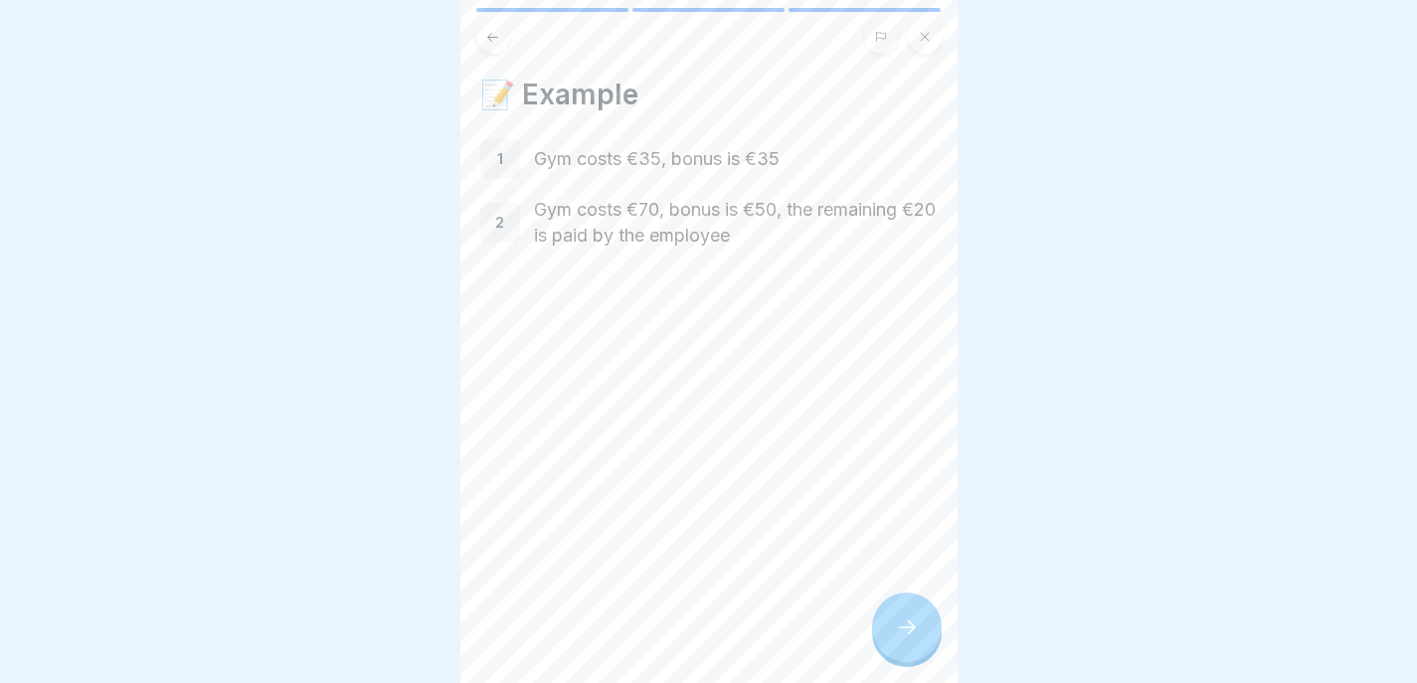
click at [902, 631] on icon at bounding box center [907, 628] width 24 height 24
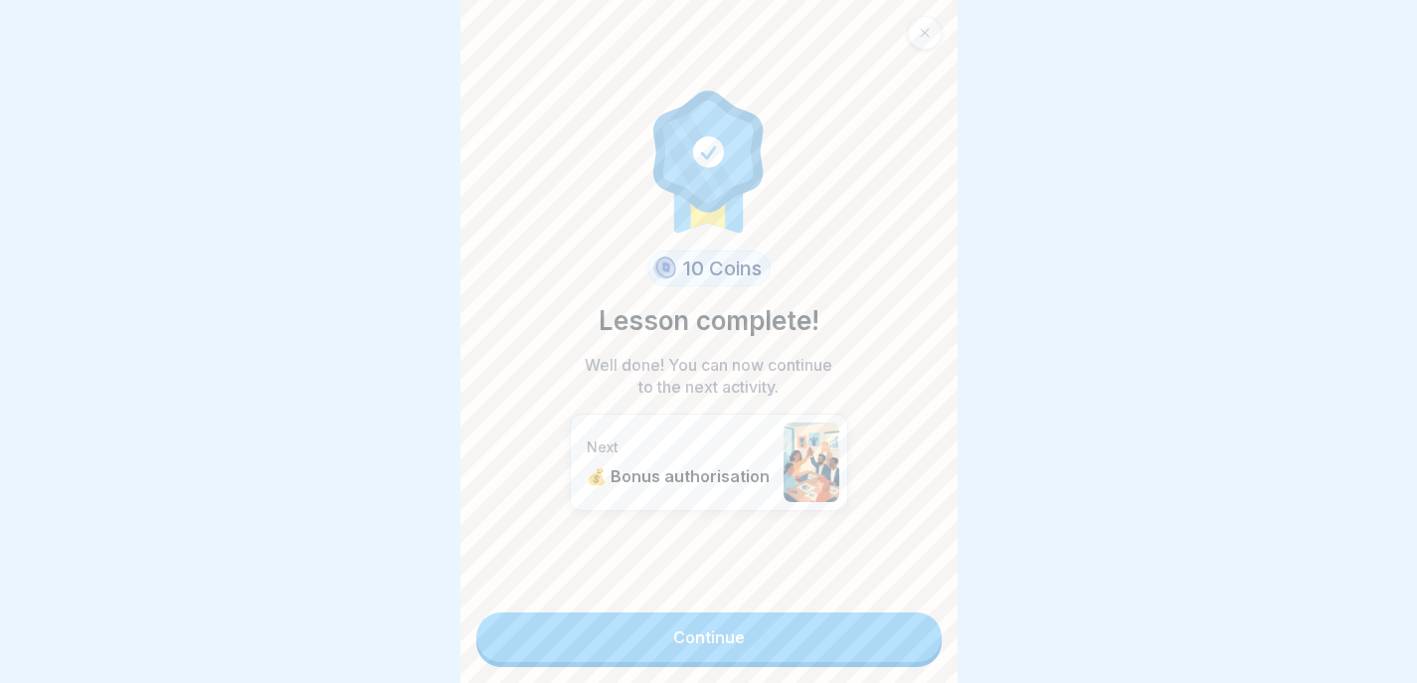
click at [906, 635] on link "Continue" at bounding box center [708, 638] width 465 height 50
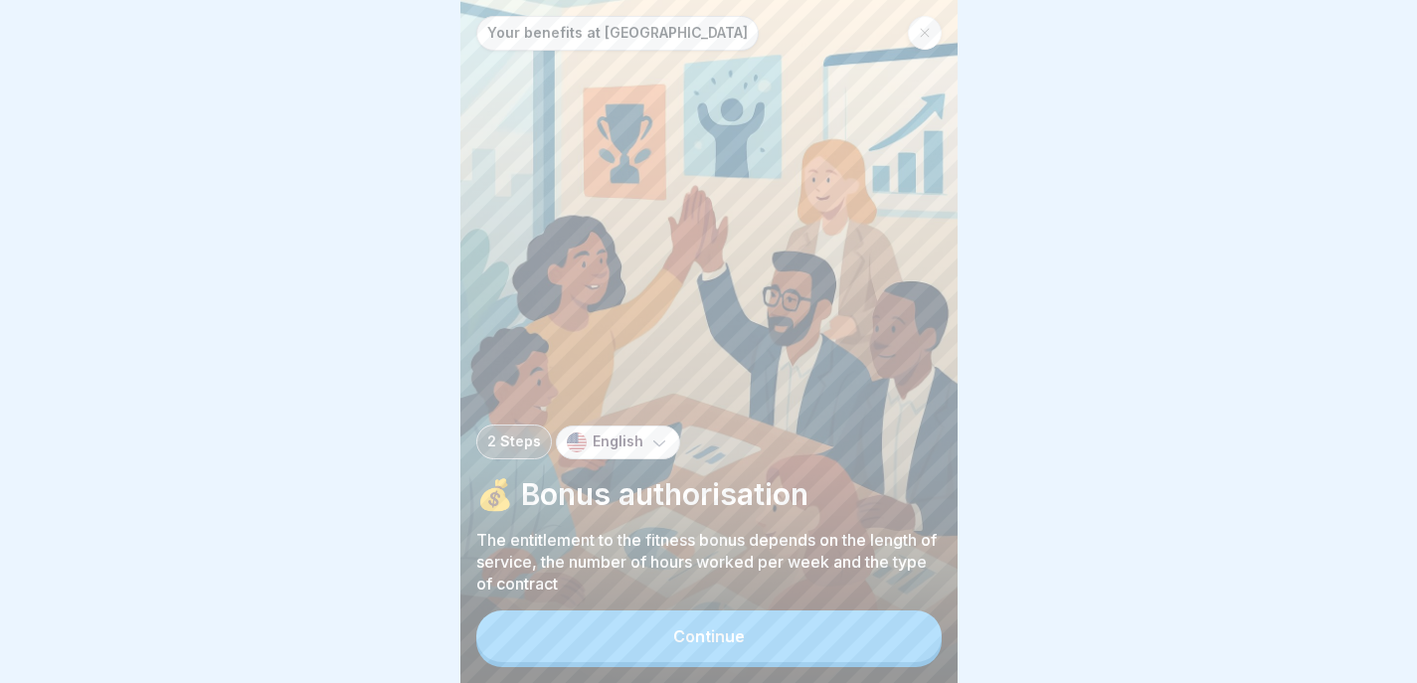
click at [706, 635] on div "Continue" at bounding box center [709, 636] width 72 height 18
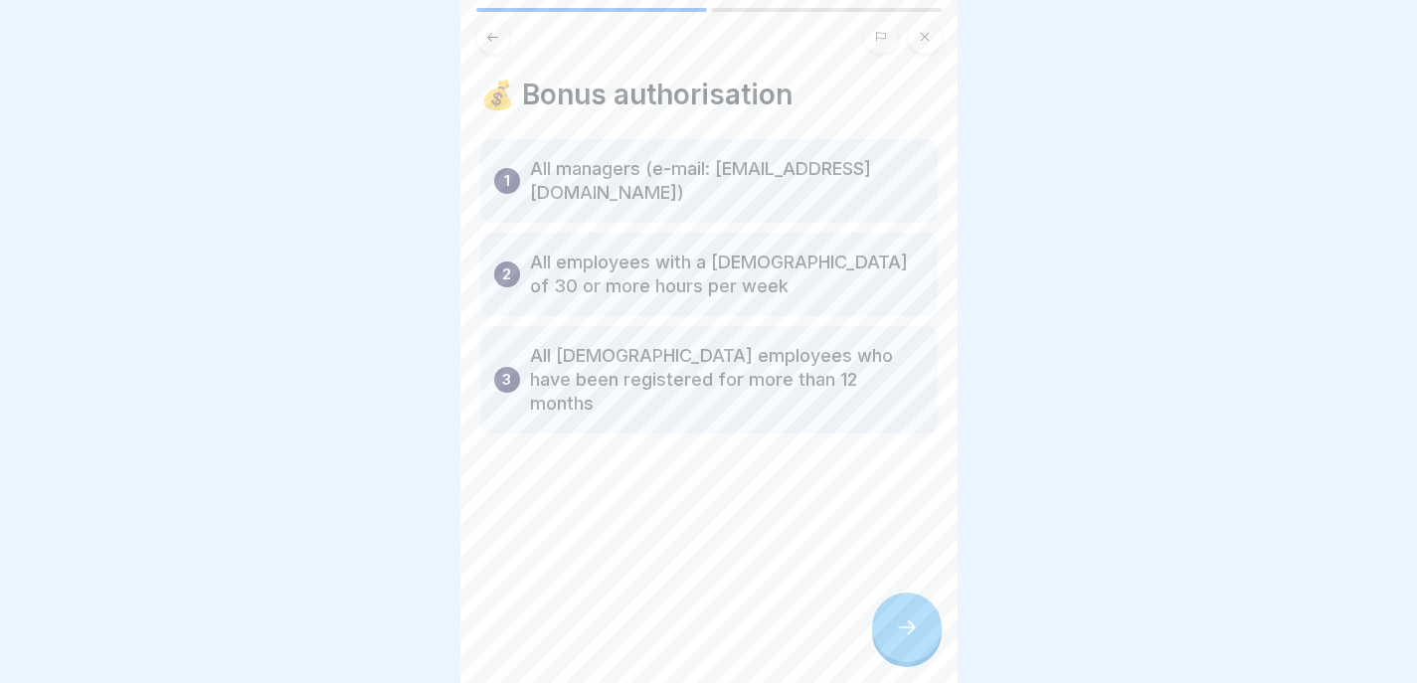
click at [906, 604] on div at bounding box center [907, 628] width 70 height 70
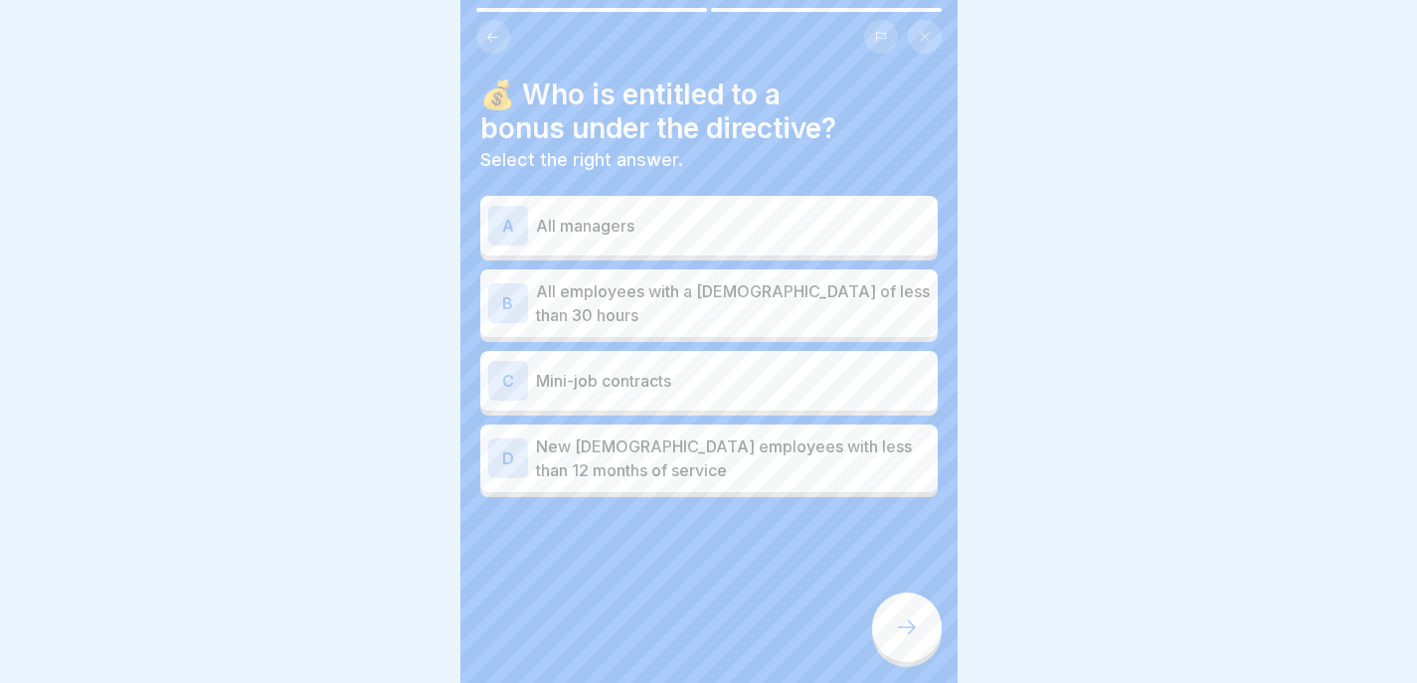
click at [487, 20] on button at bounding box center [493, 37] width 34 height 34
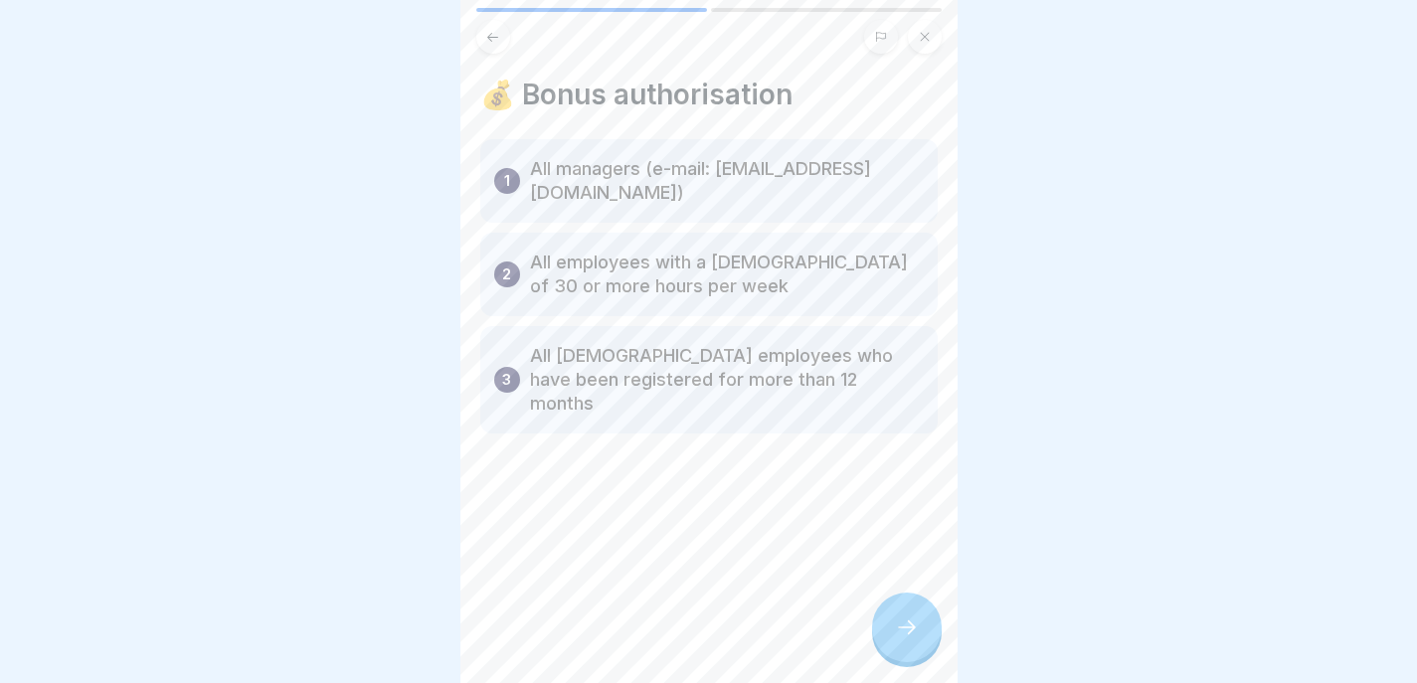
click at [920, 621] on div at bounding box center [907, 628] width 70 height 70
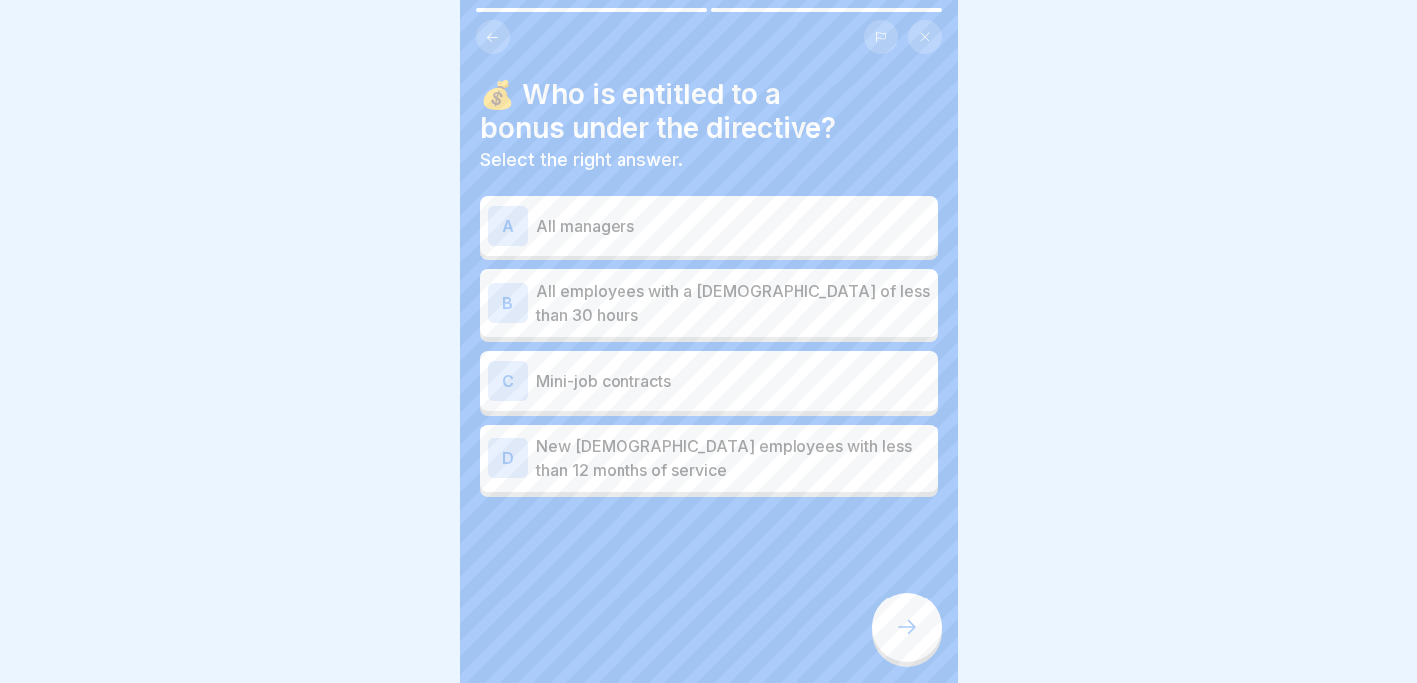
click at [676, 214] on p "All managers" at bounding box center [733, 226] width 394 height 24
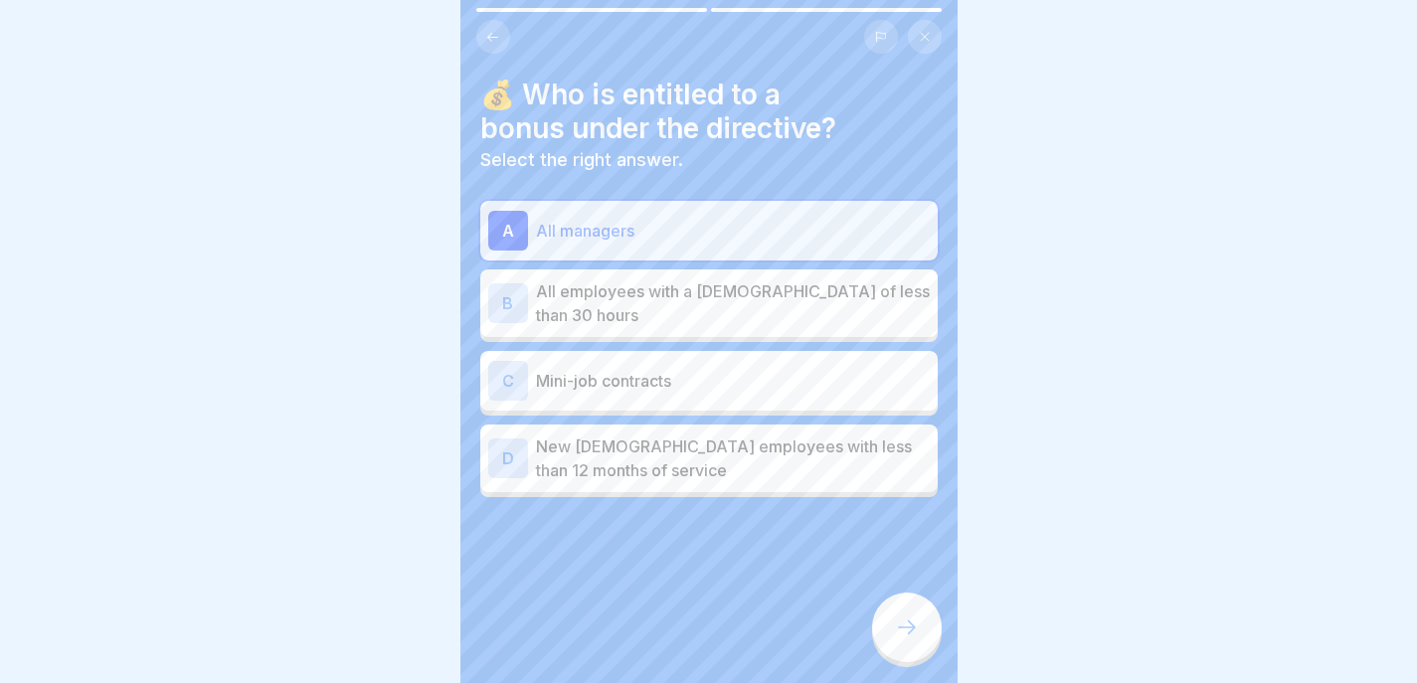
click at [663, 280] on p "All employees with a contract of less than 30 hours" at bounding box center [733, 303] width 394 height 48
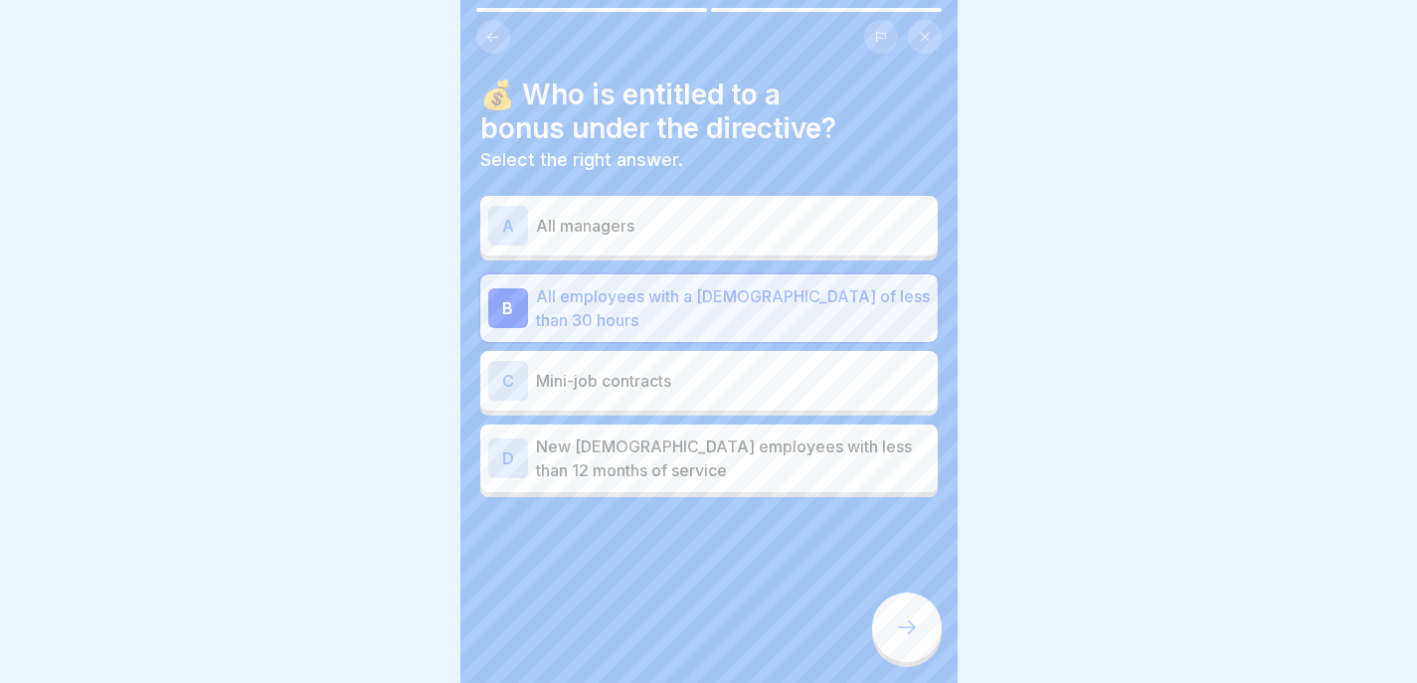
click at [773, 217] on p "All managers" at bounding box center [733, 226] width 394 height 24
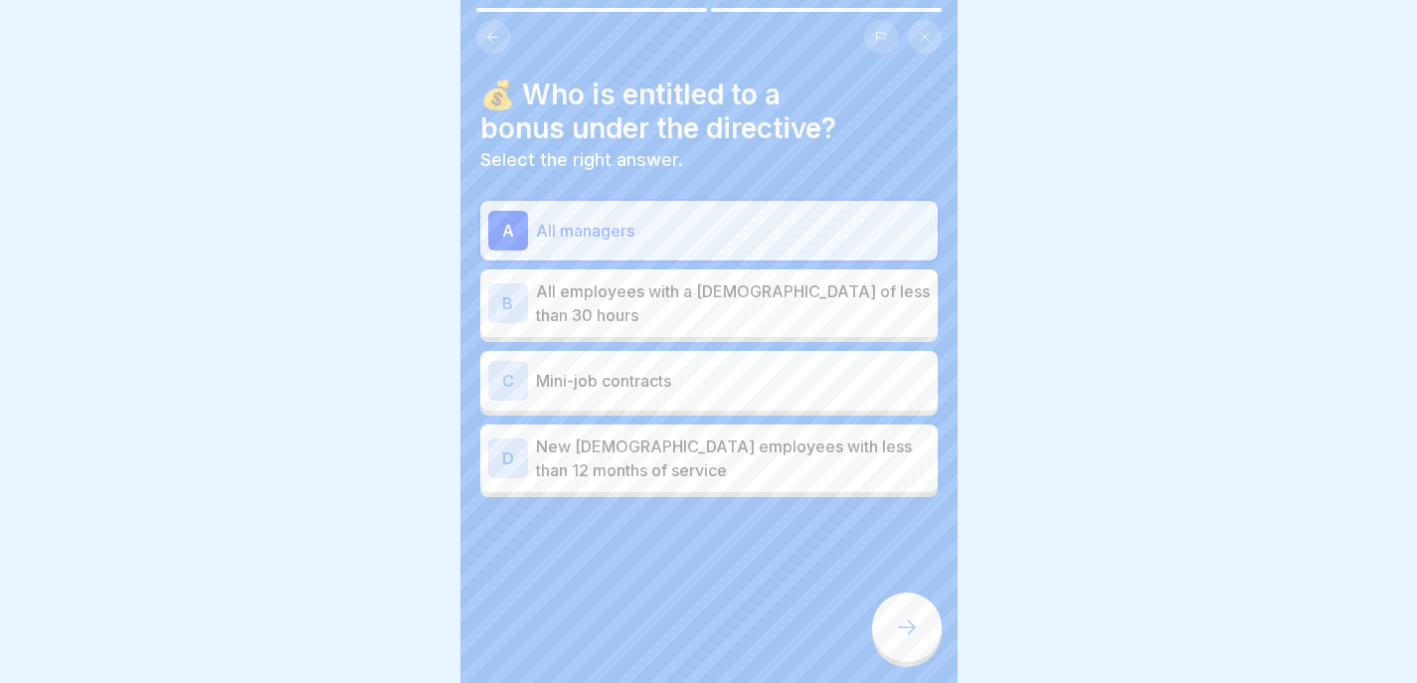
click at [910, 621] on icon at bounding box center [907, 628] width 24 height 24
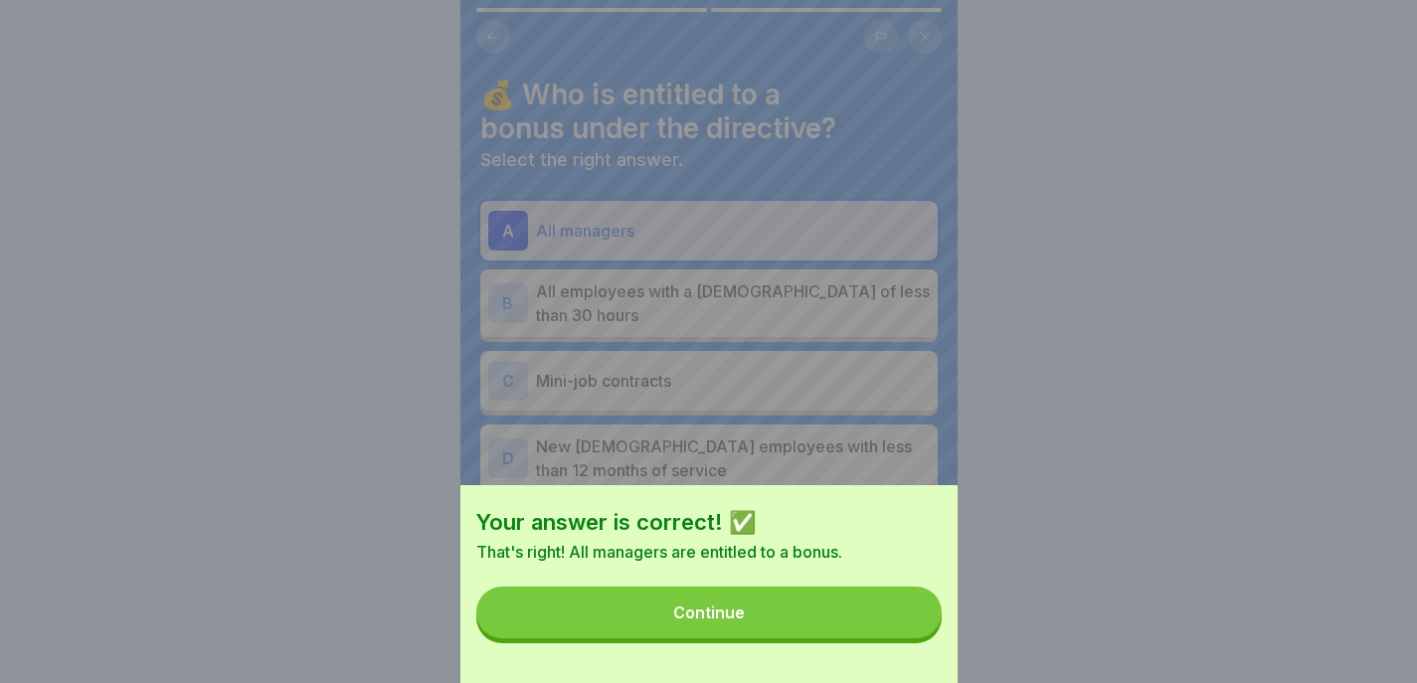
click at [906, 627] on button "Continue" at bounding box center [708, 613] width 465 height 52
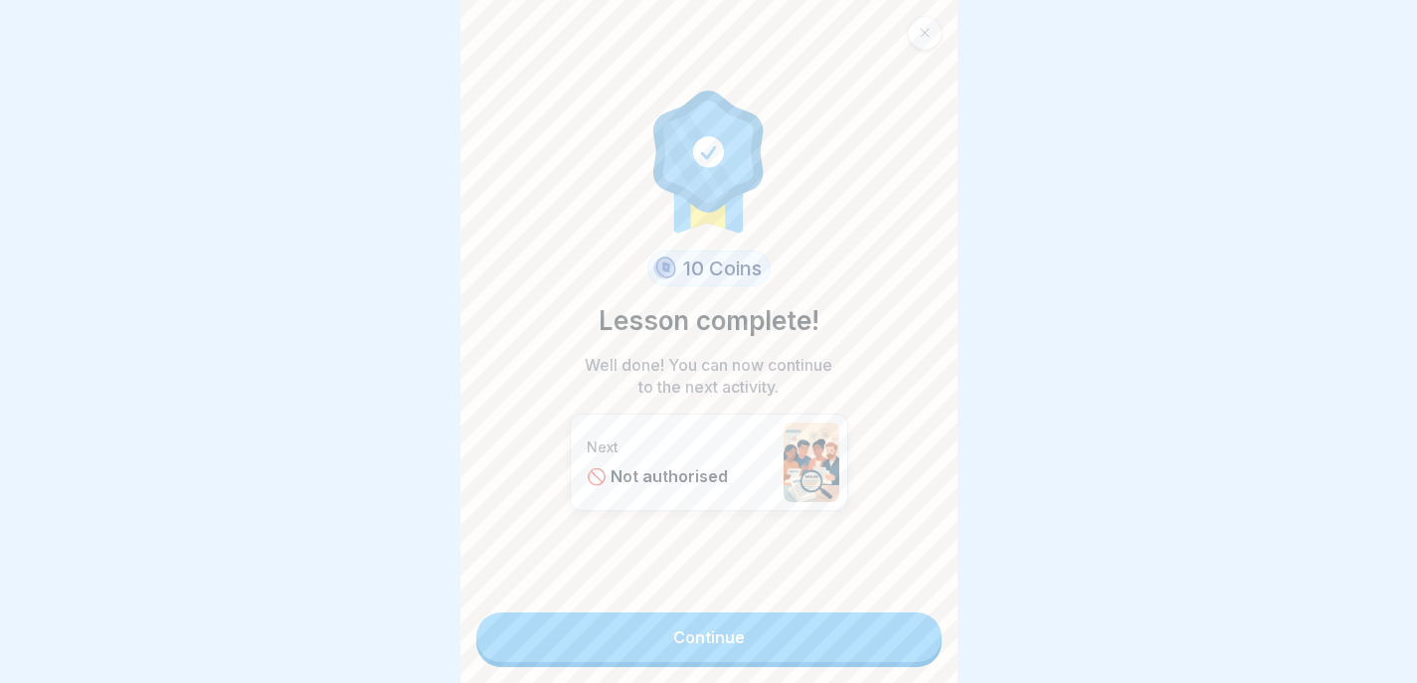
click at [896, 632] on link "Continue" at bounding box center [708, 638] width 465 height 50
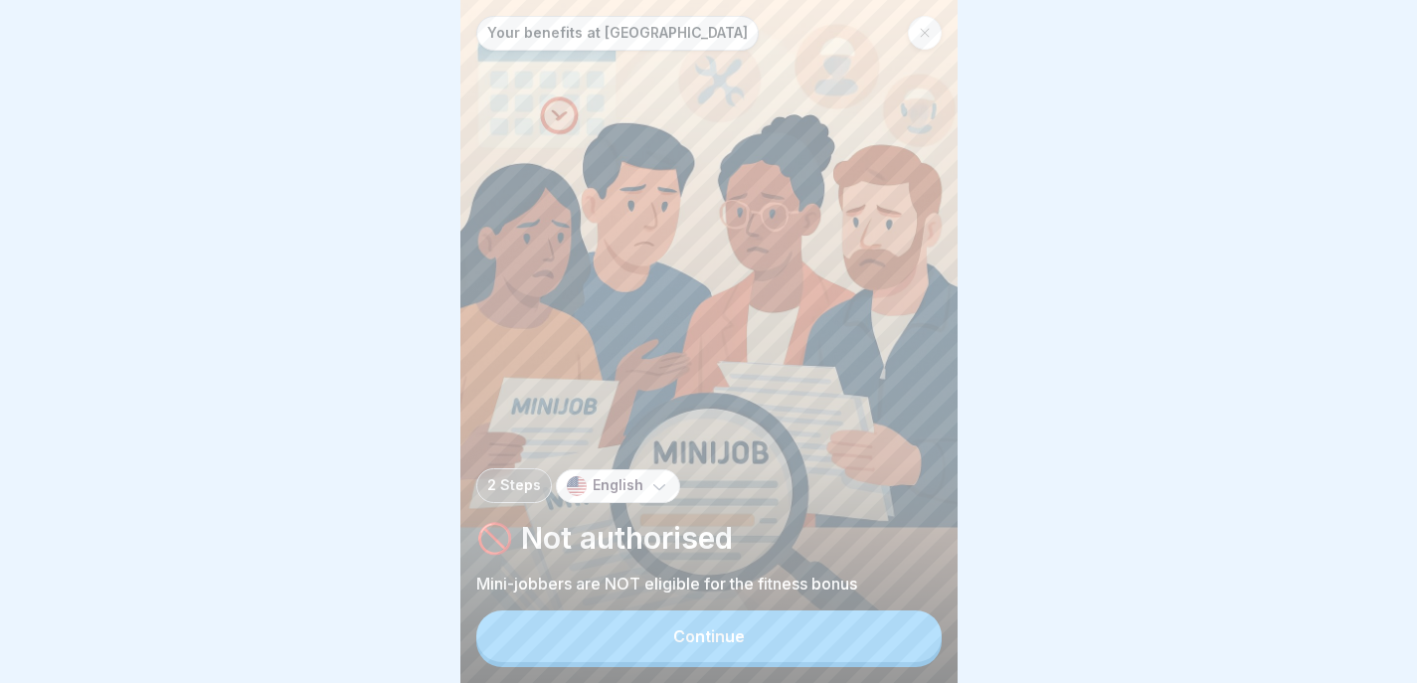
click at [898, 637] on button "Continue" at bounding box center [708, 637] width 465 height 52
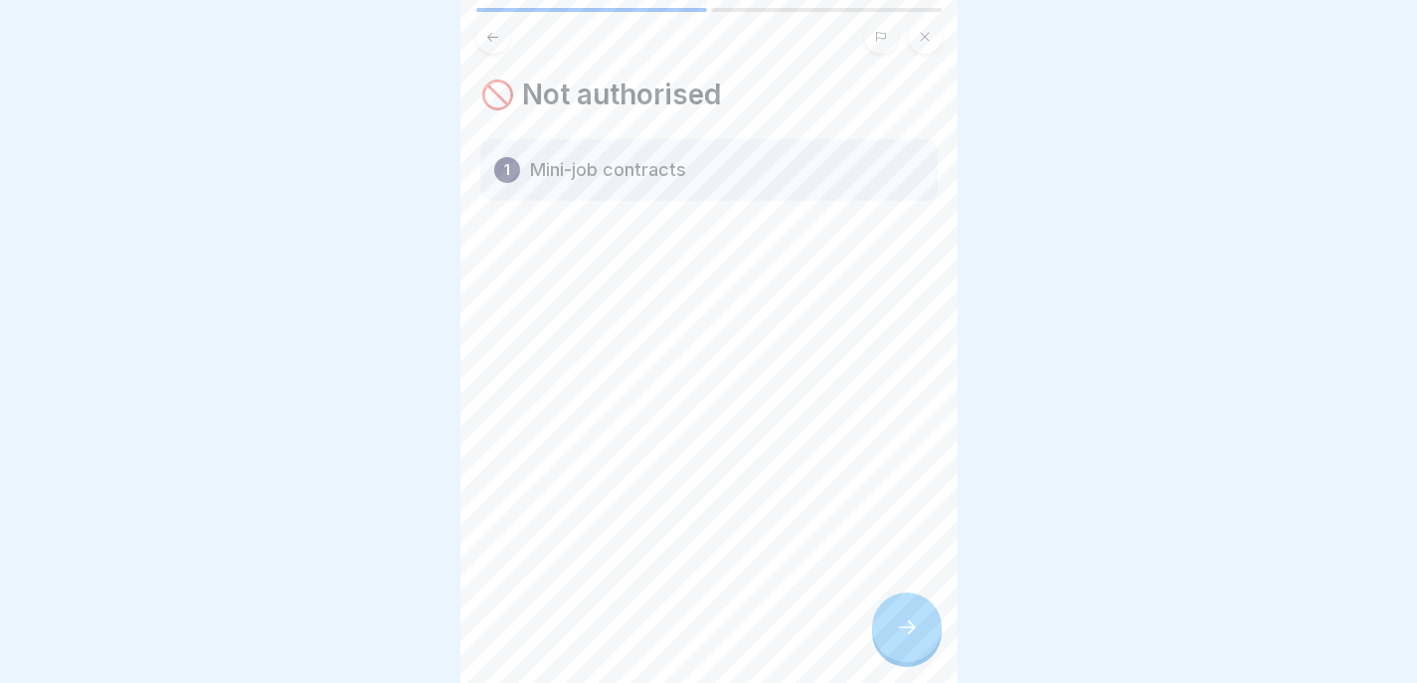
click at [916, 639] on div at bounding box center [907, 628] width 70 height 70
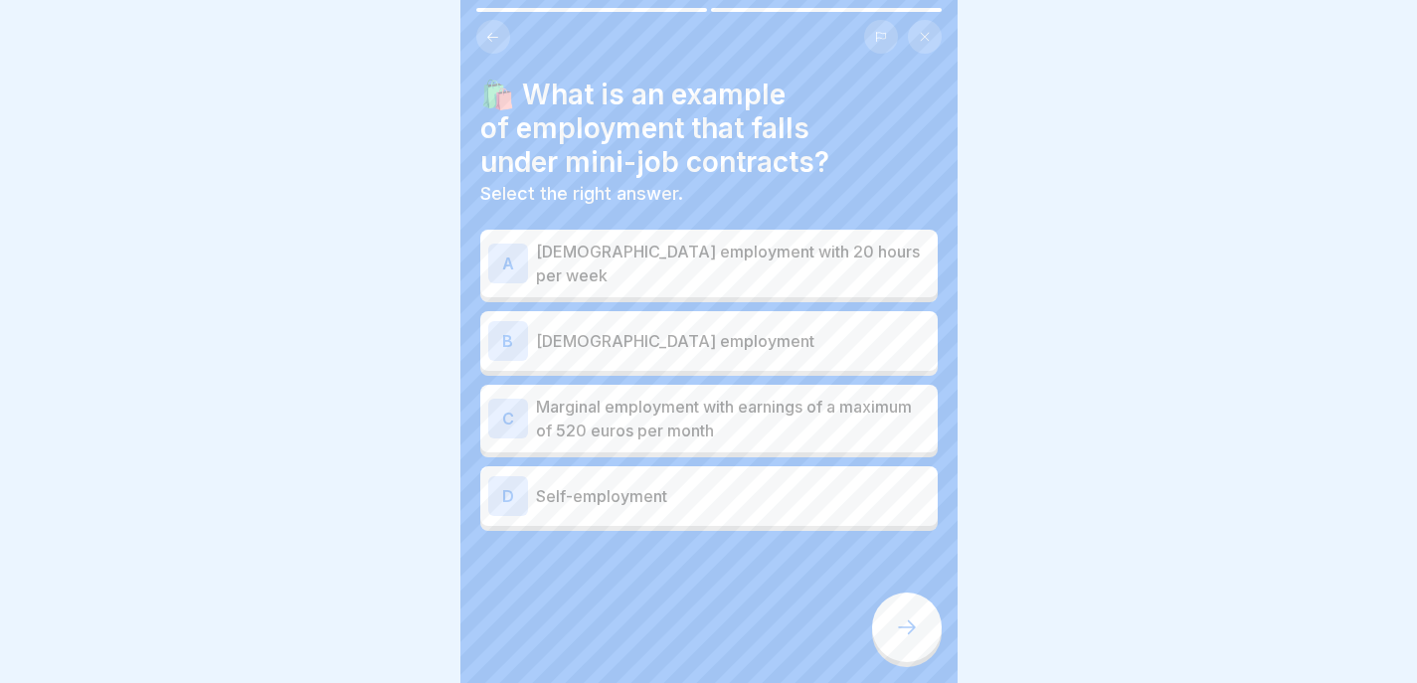
click at [739, 398] on p "Marginal employment with earnings of a maximum of 520 euros per month" at bounding box center [733, 419] width 394 height 48
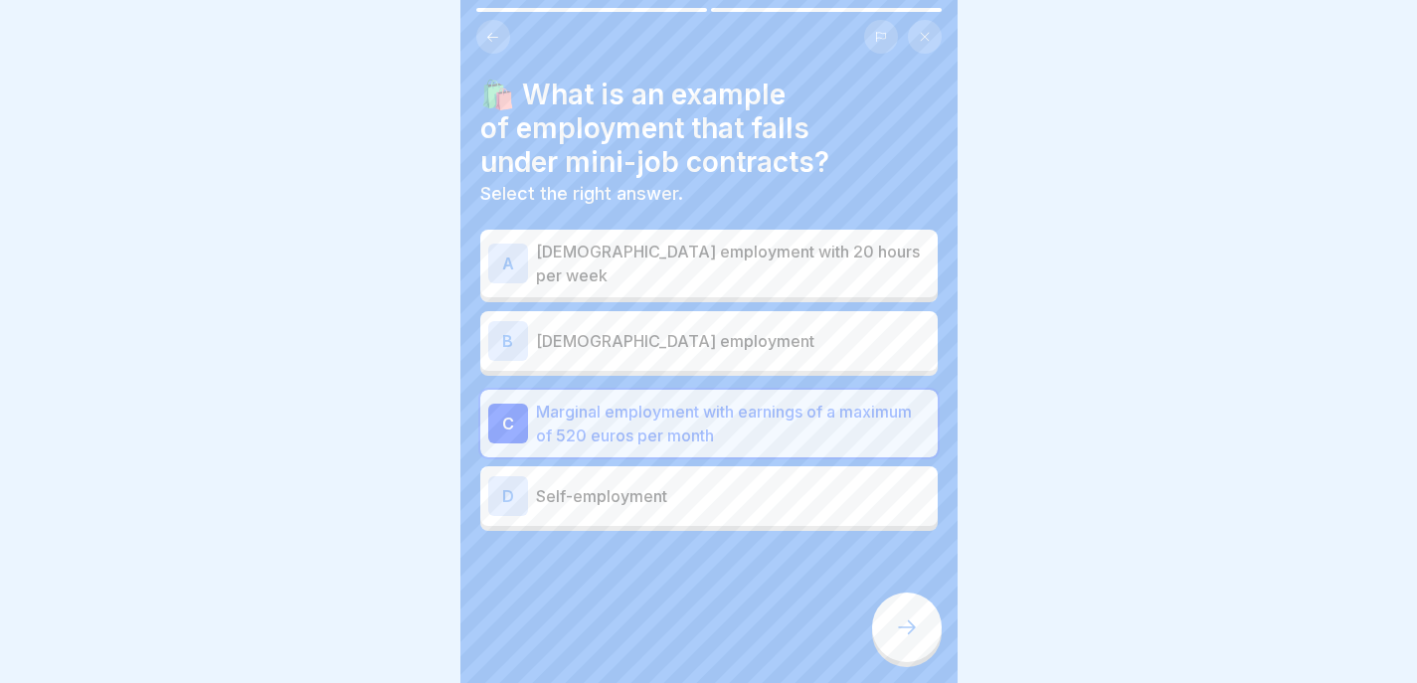
click at [905, 620] on icon at bounding box center [907, 628] width 24 height 24
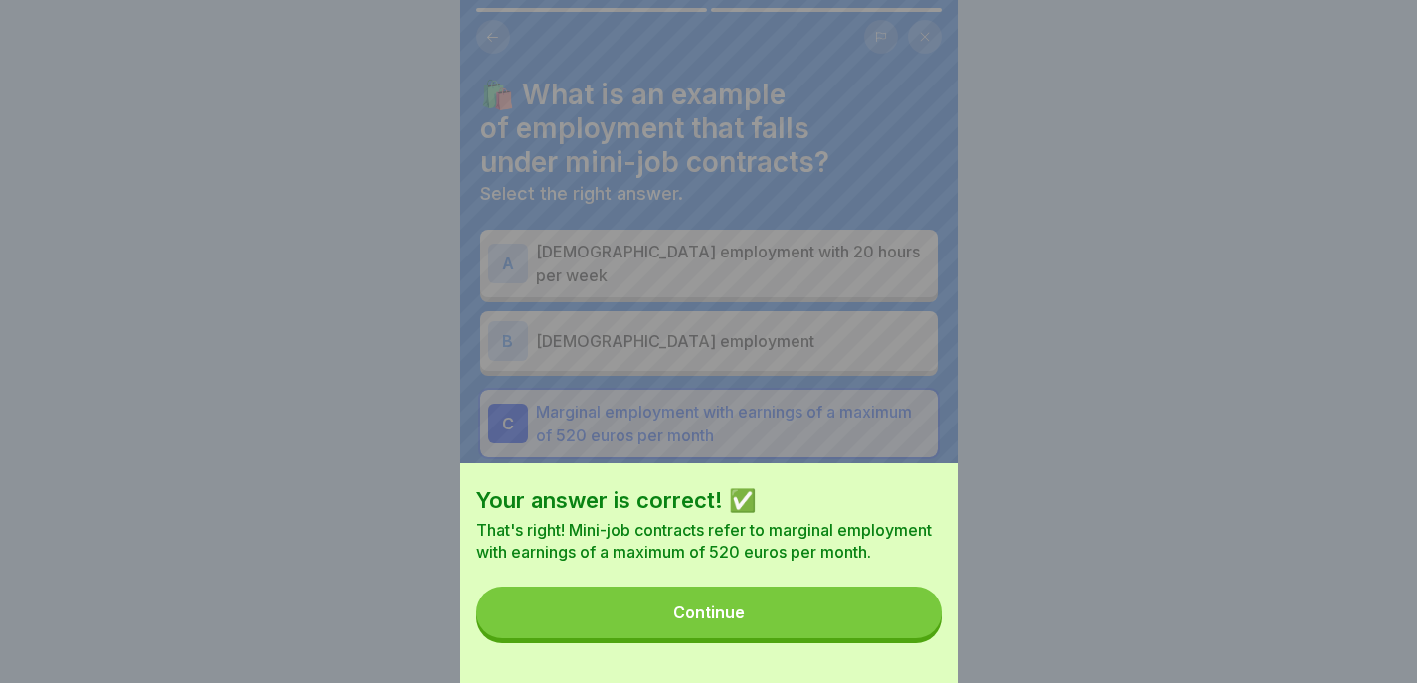
click at [905, 622] on button "Continue" at bounding box center [708, 613] width 465 height 52
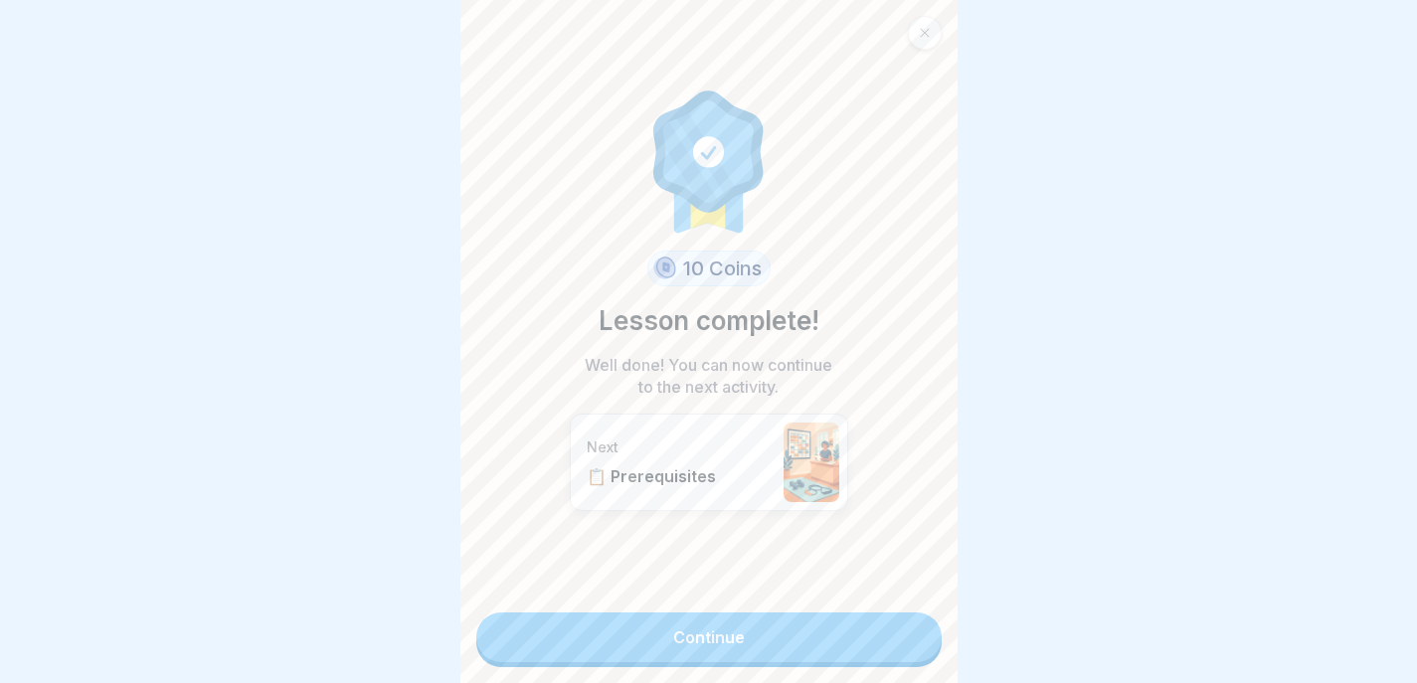
click at [903, 632] on link "Continue" at bounding box center [708, 638] width 465 height 50
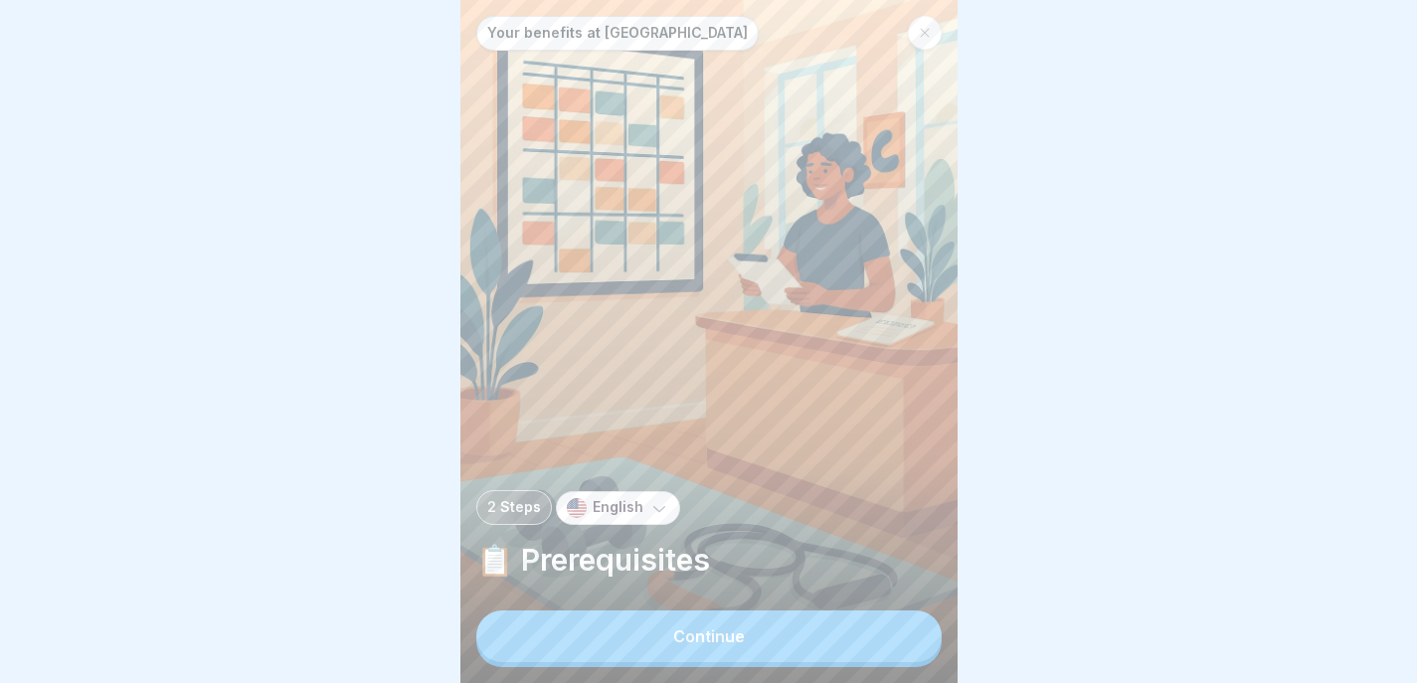
click at [903, 632] on button "Continue" at bounding box center [708, 637] width 465 height 52
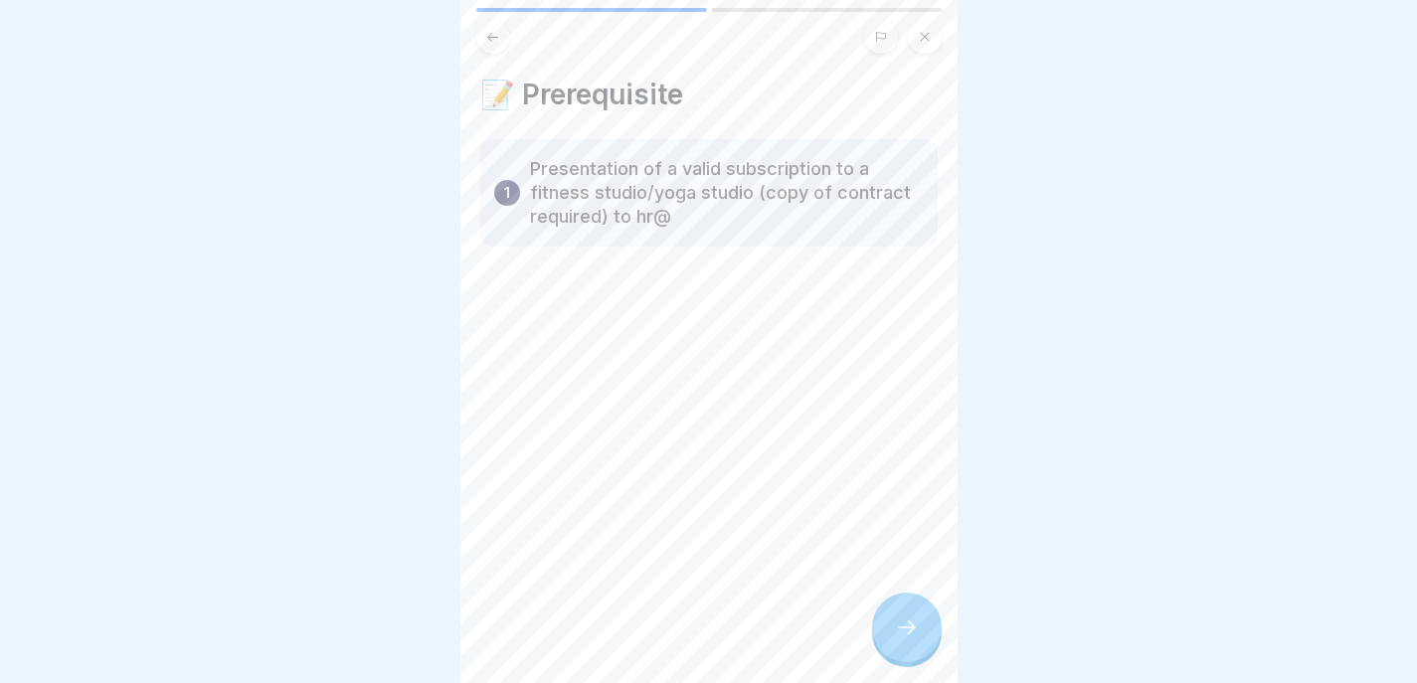
click at [905, 633] on icon at bounding box center [907, 628] width 24 height 24
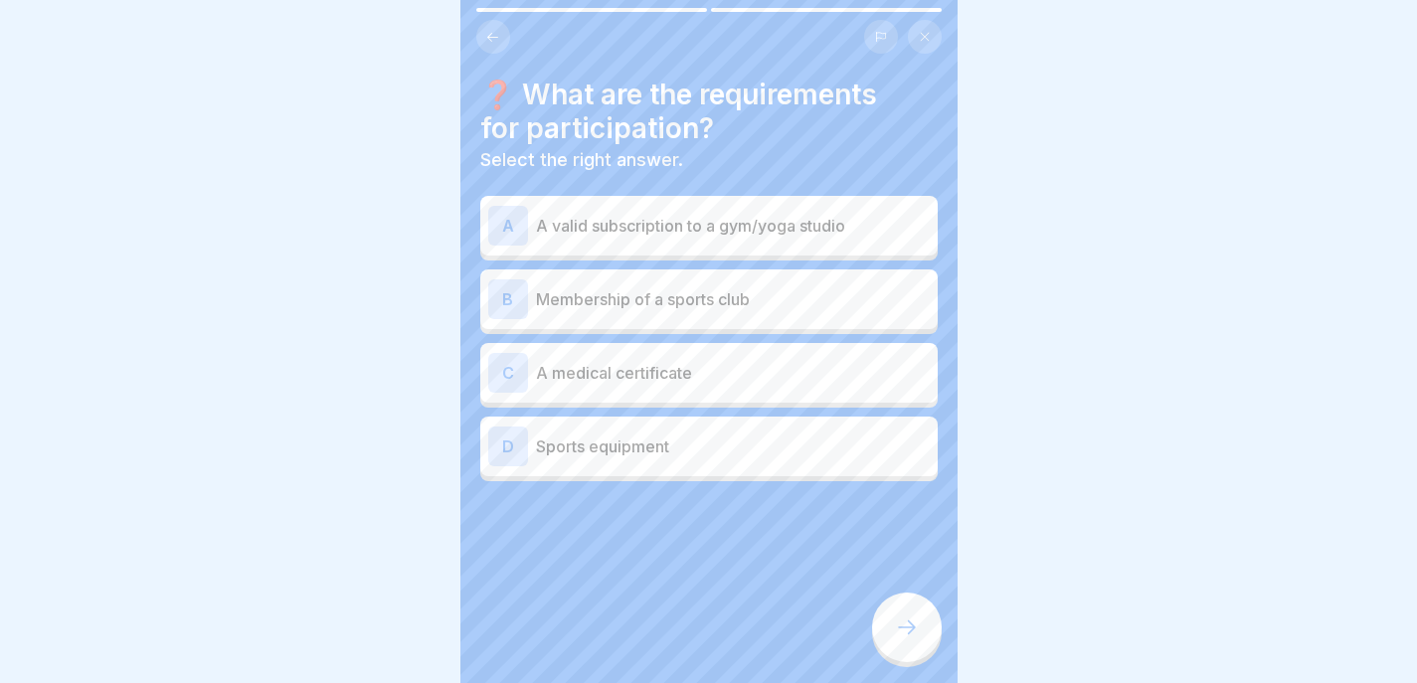
click at [837, 214] on p "A valid subscription to a gym/yoga studio" at bounding box center [733, 226] width 394 height 24
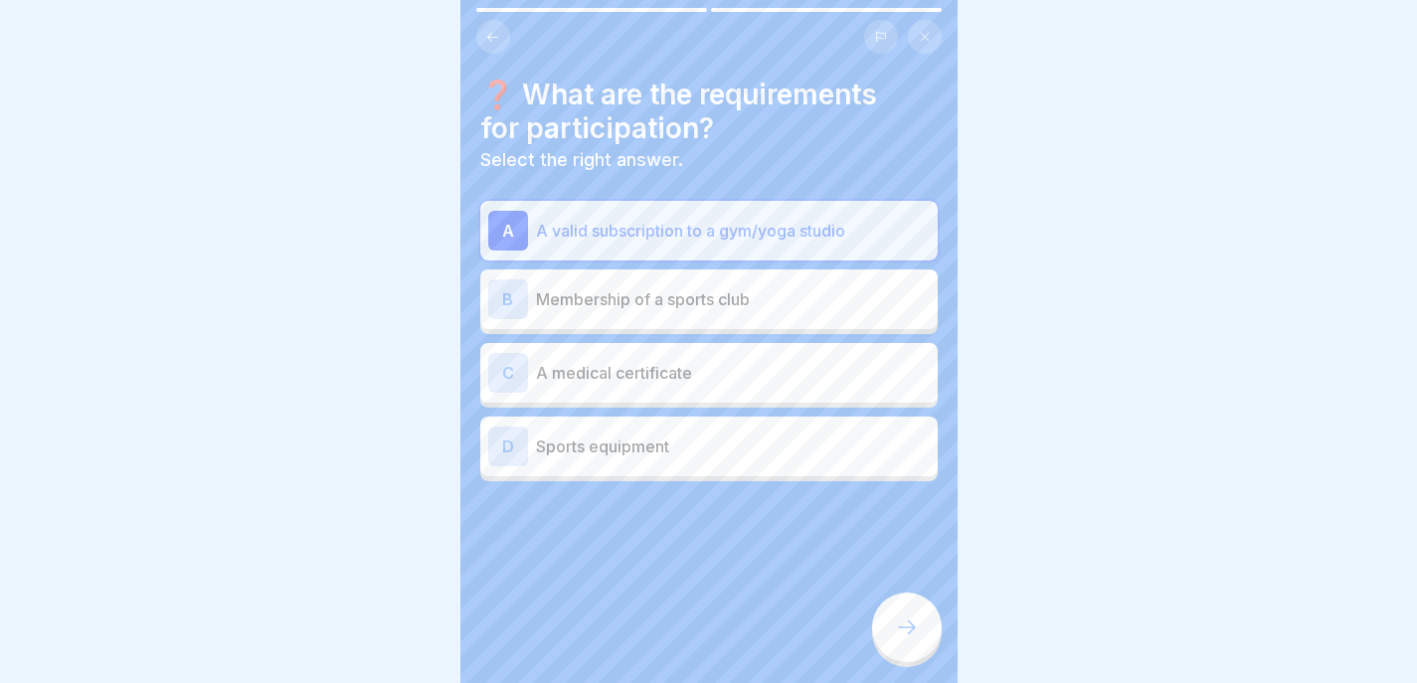
click at [932, 629] on div at bounding box center [907, 628] width 70 height 70
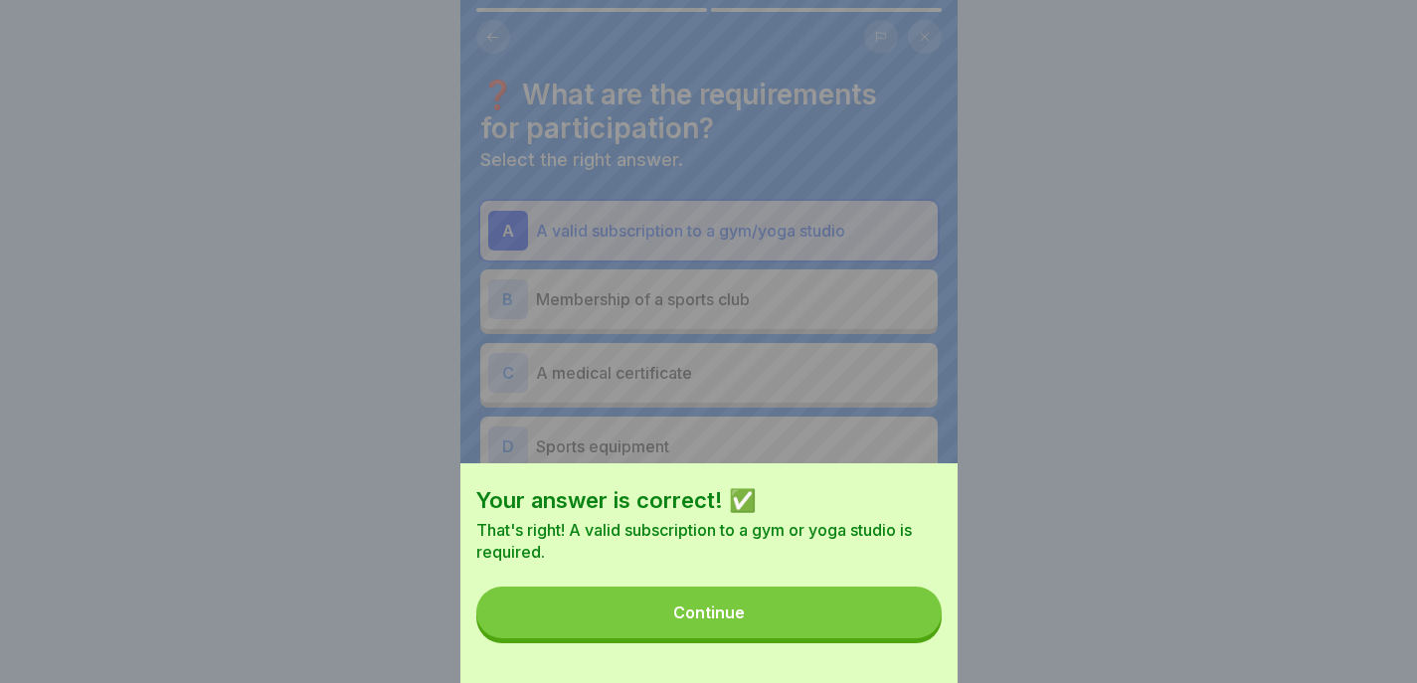
click at [932, 634] on button "Continue" at bounding box center [708, 613] width 465 height 52
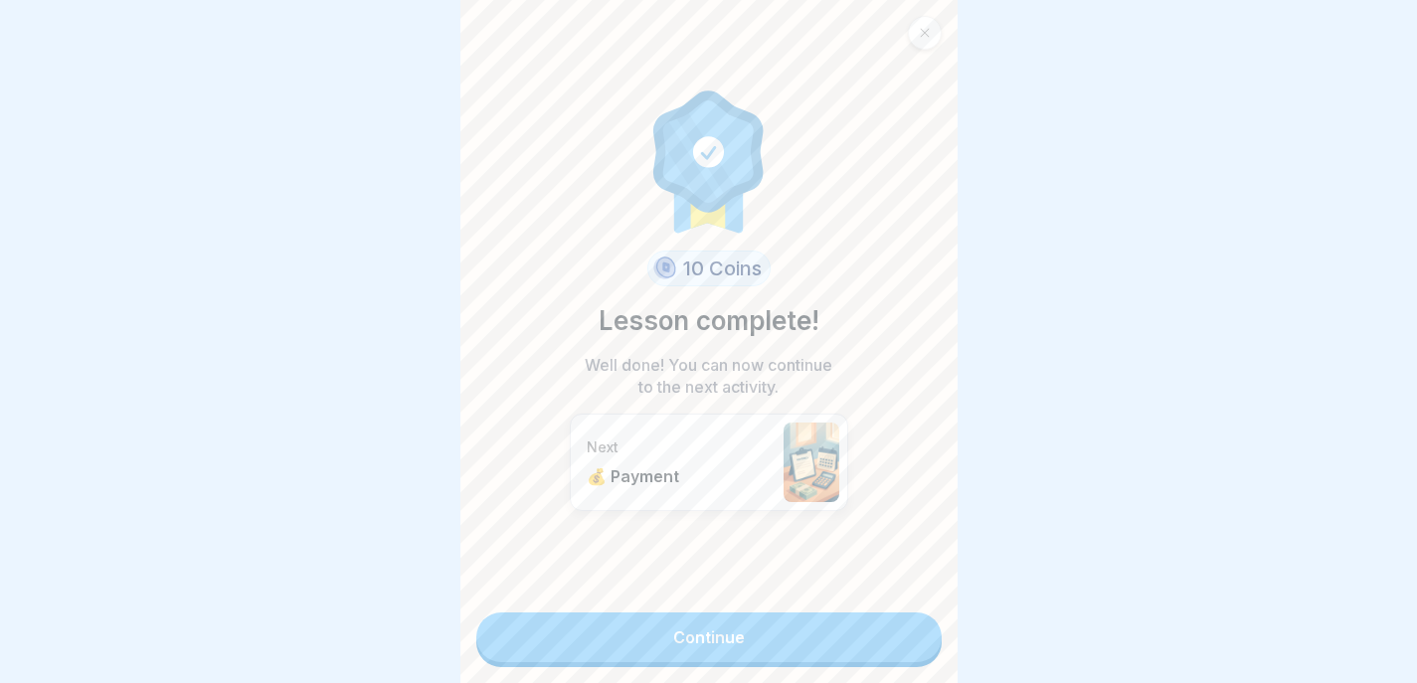
click at [933, 636] on div "10 Coins Lesson complete! Well done! You can now continue to the next activity.…" at bounding box center [708, 341] width 497 height 683
click at [895, 632] on link "Continue" at bounding box center [708, 638] width 465 height 50
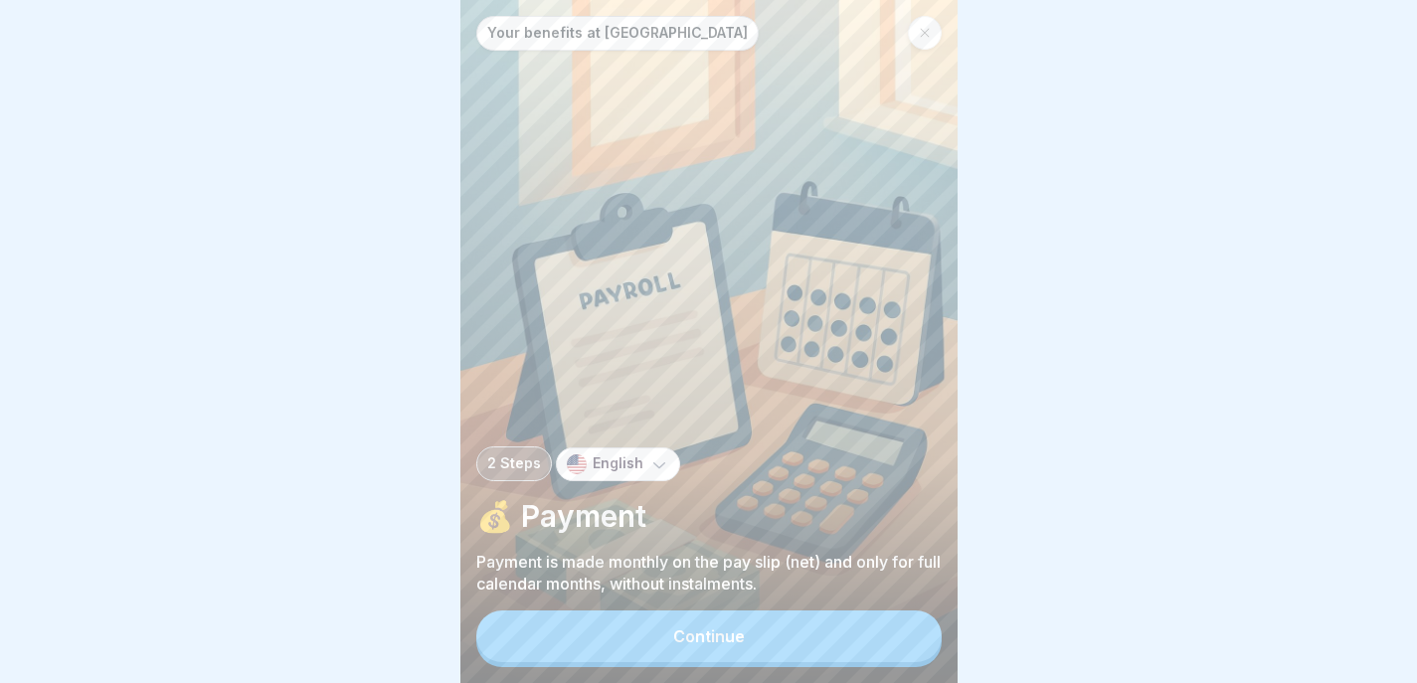
click at [912, 637] on button "Continue" at bounding box center [708, 637] width 465 height 52
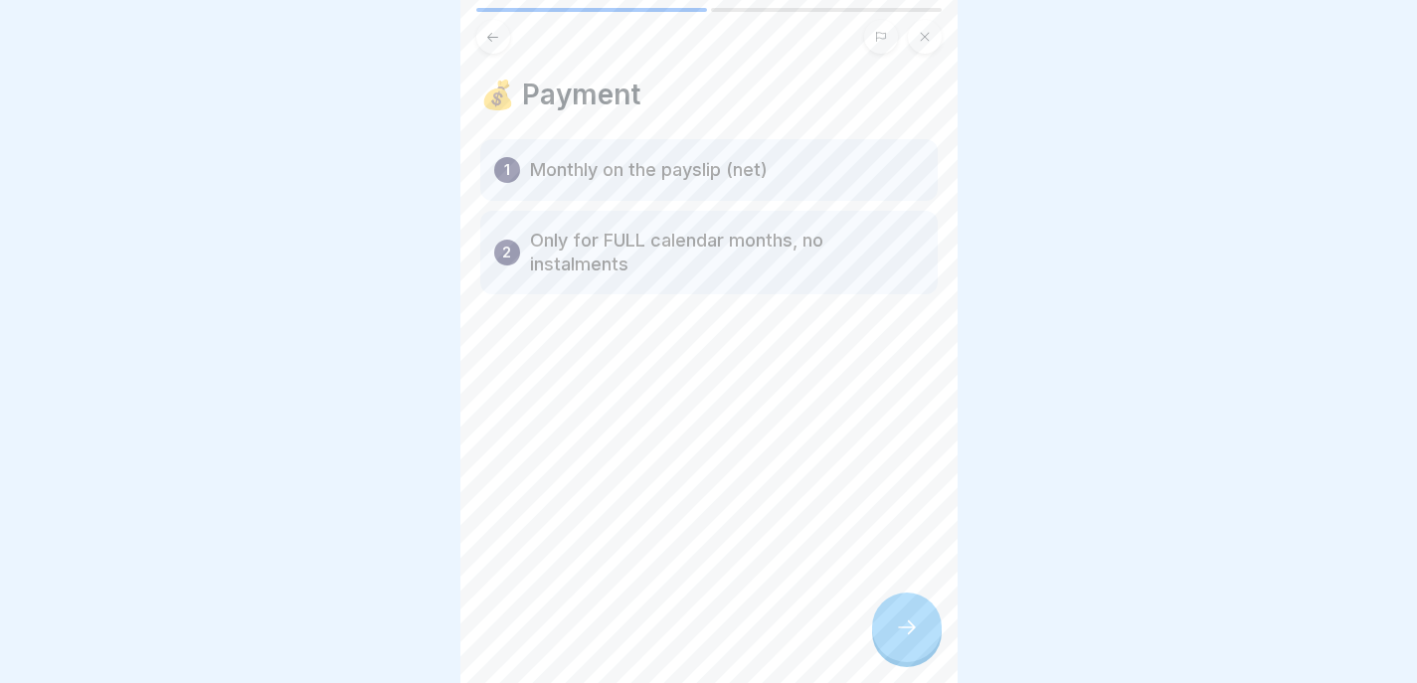
click at [910, 611] on div at bounding box center [907, 628] width 70 height 70
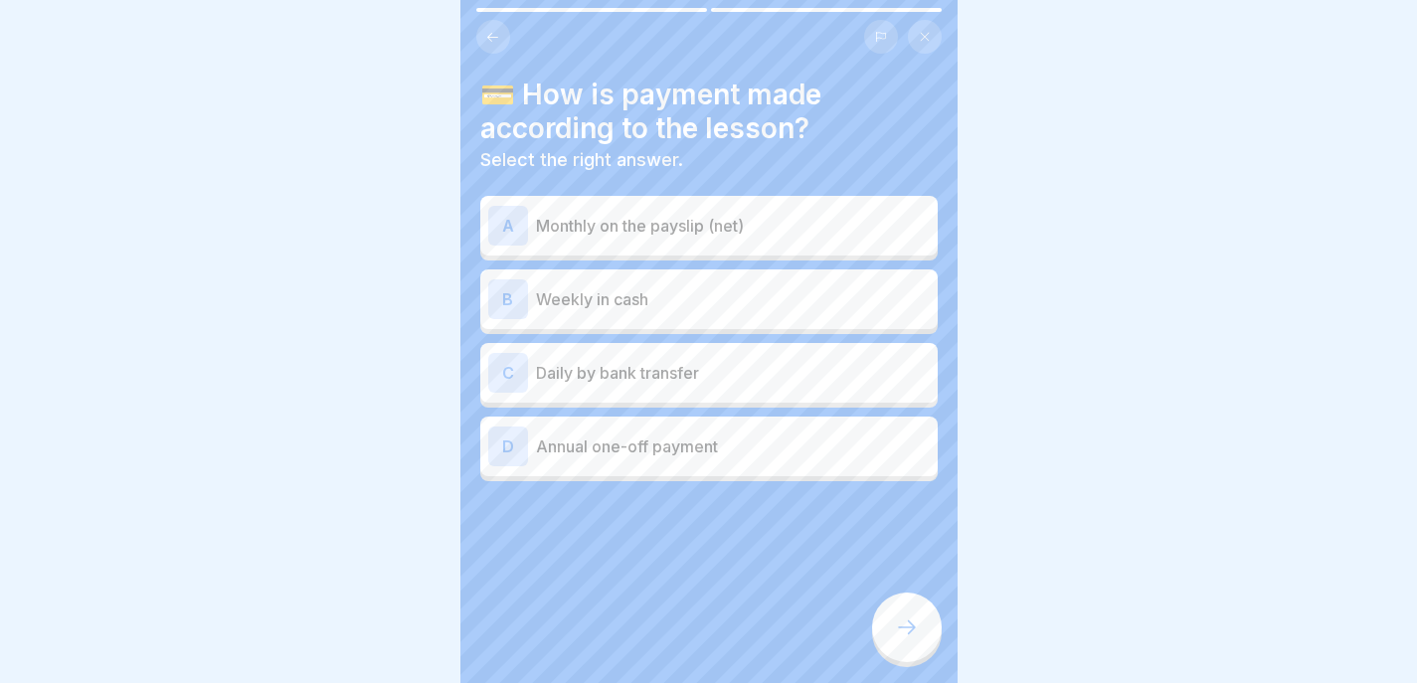
click at [757, 196] on div "A Monthly on the payslip (net)" at bounding box center [708, 226] width 457 height 60
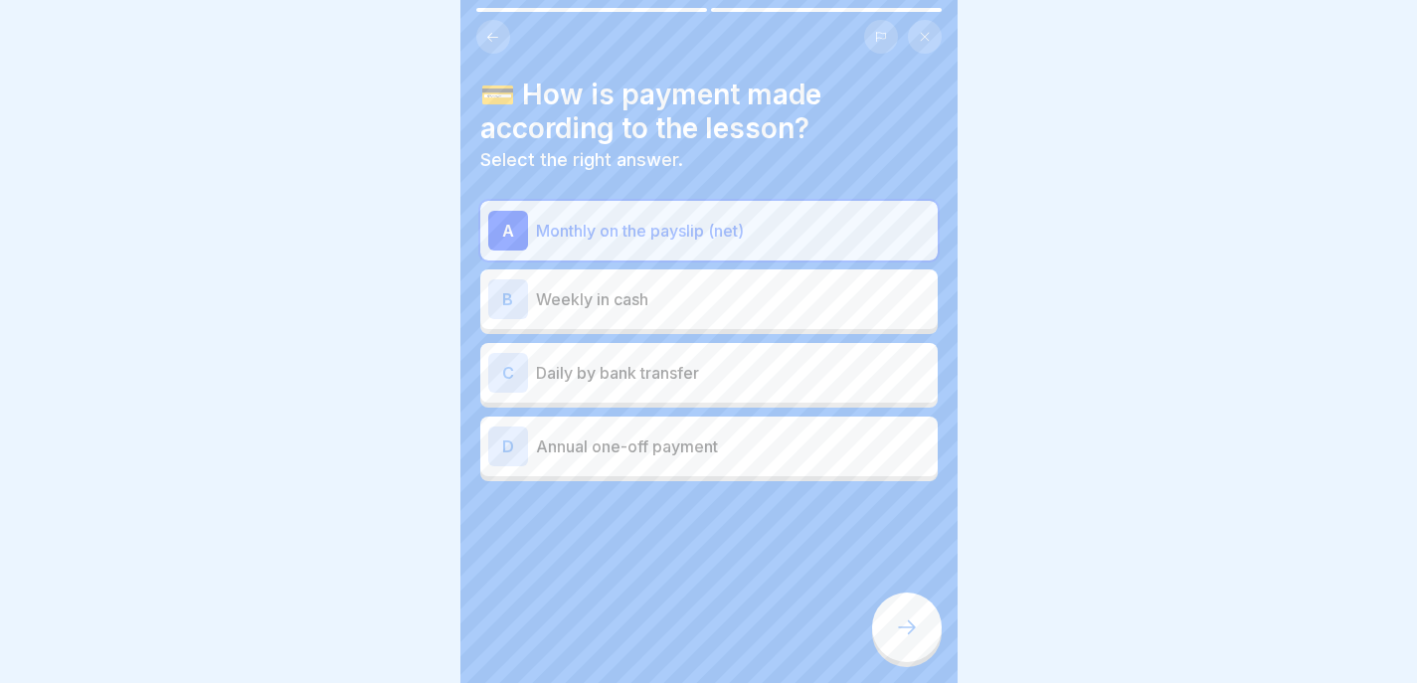
click at [921, 653] on div at bounding box center [907, 628] width 70 height 70
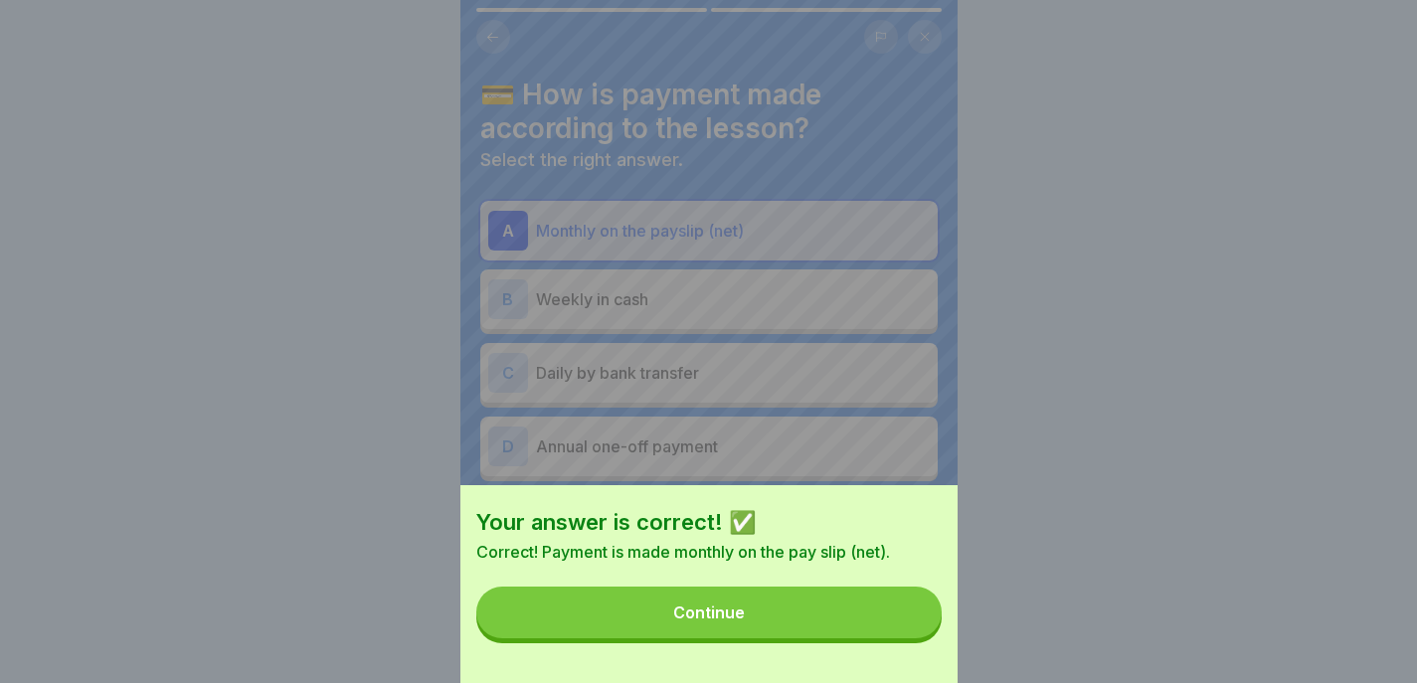
click at [886, 638] on button "Continue" at bounding box center [708, 613] width 465 height 52
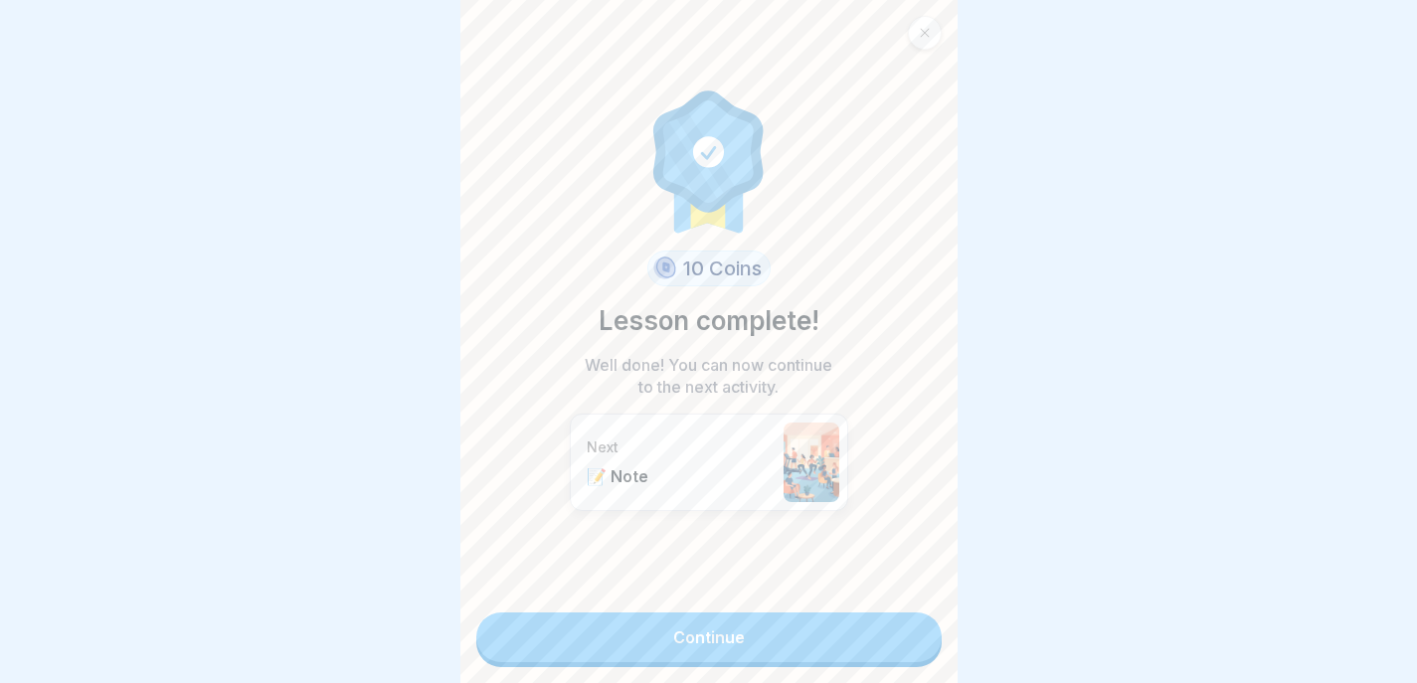
click at [887, 640] on link "Continue" at bounding box center [708, 638] width 465 height 50
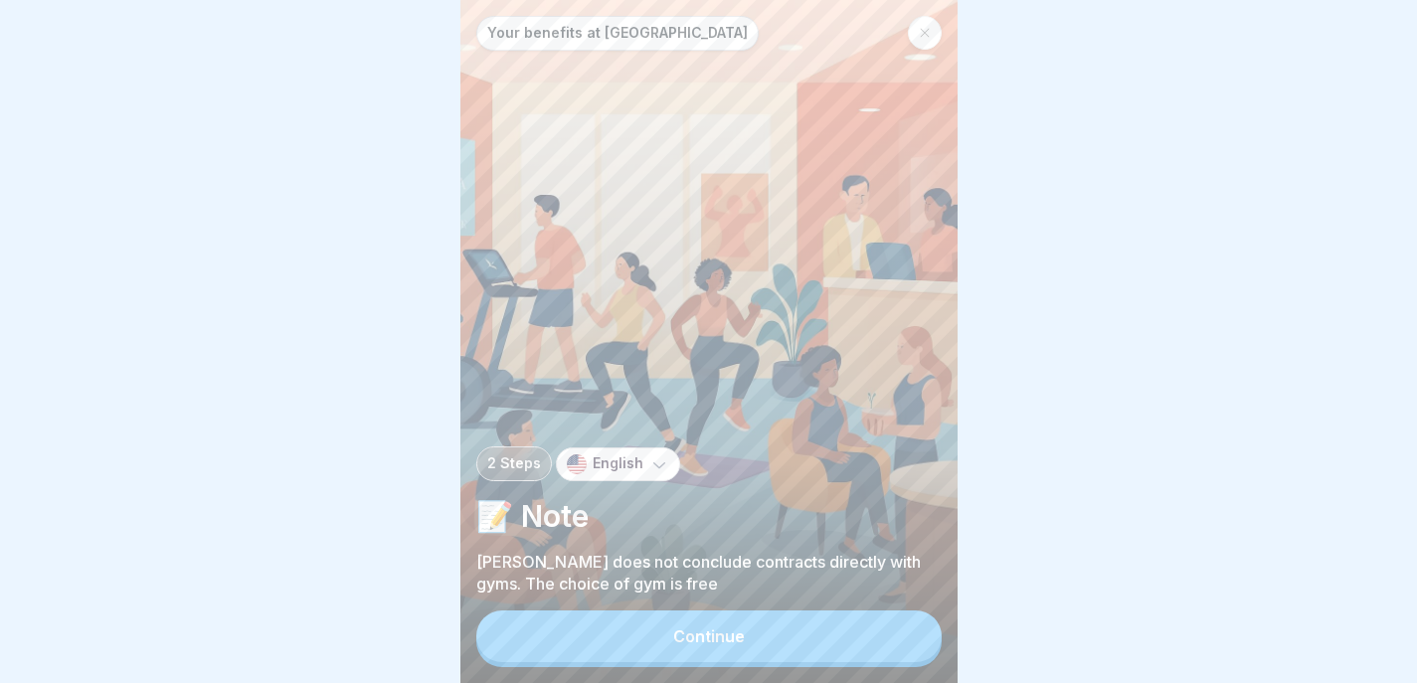
click at [884, 647] on button "Continue" at bounding box center [708, 637] width 465 height 52
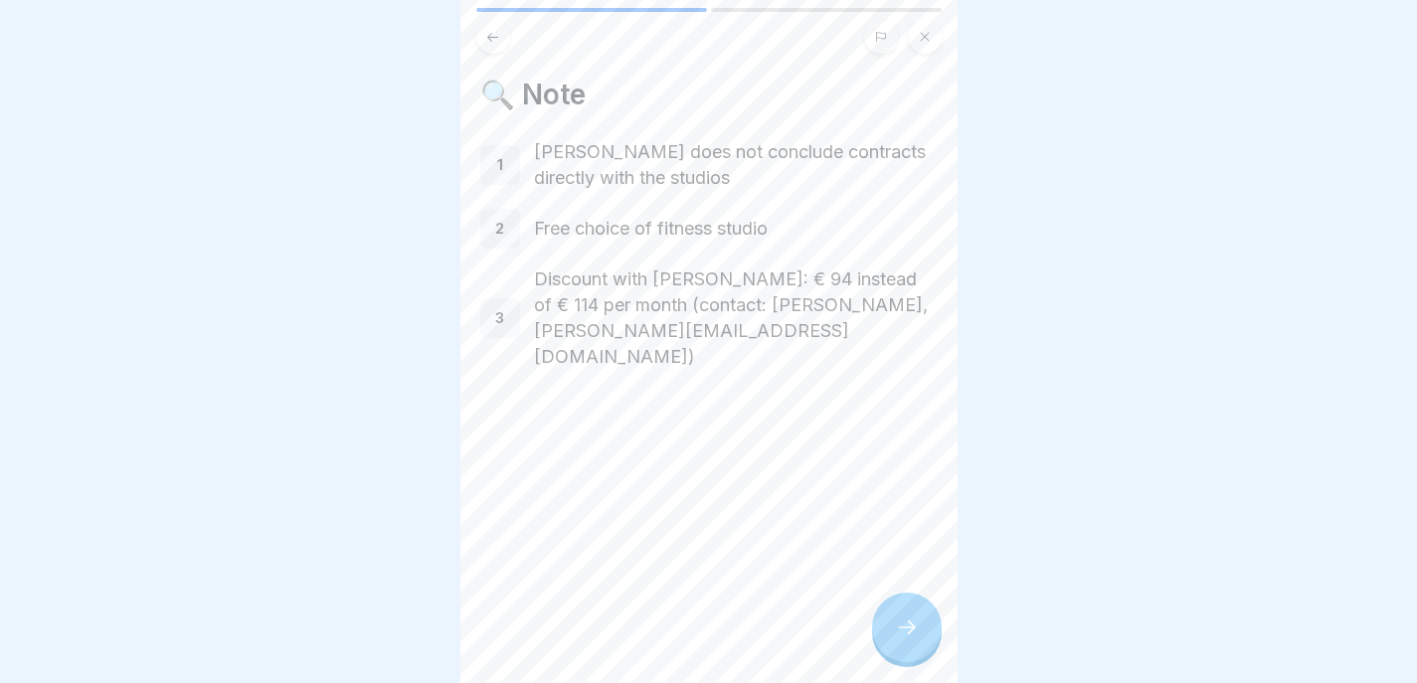
click at [483, 20] on button at bounding box center [493, 37] width 34 height 34
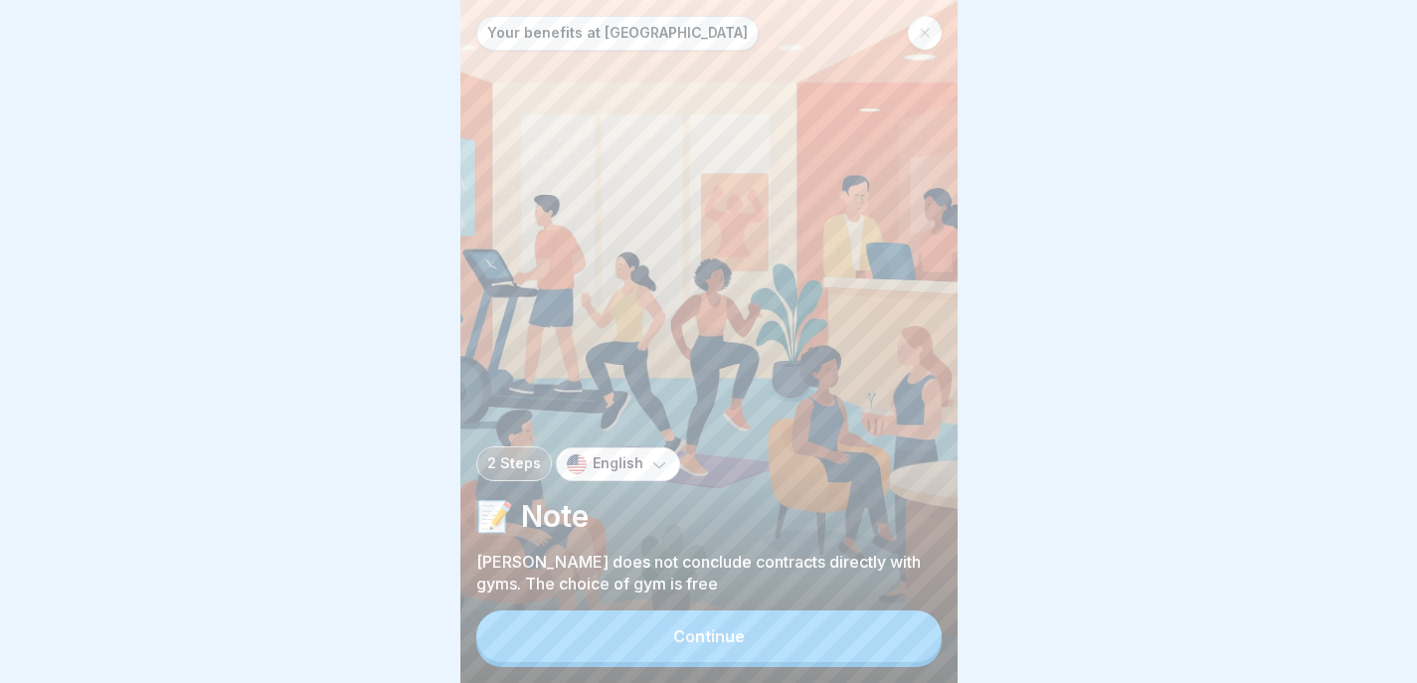
click at [712, 634] on div "Continue" at bounding box center [709, 636] width 72 height 18
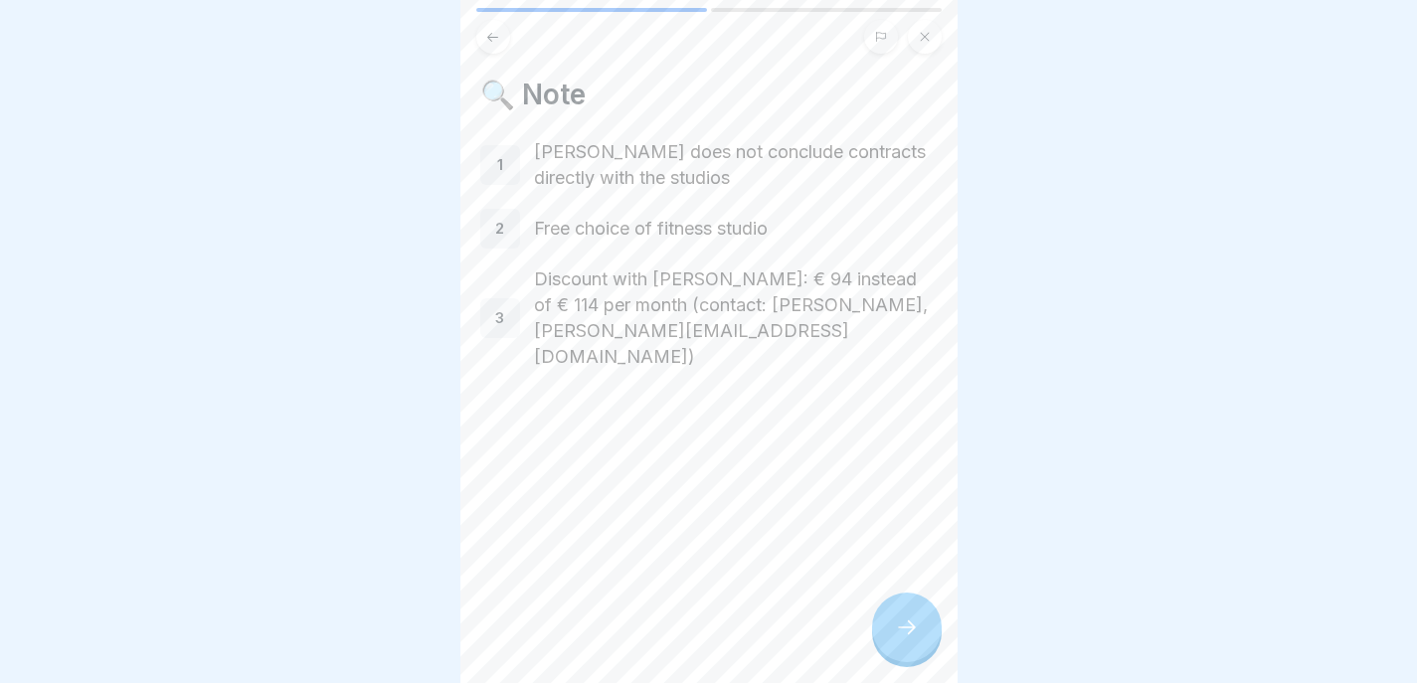
click at [886, 629] on div at bounding box center [907, 628] width 70 height 70
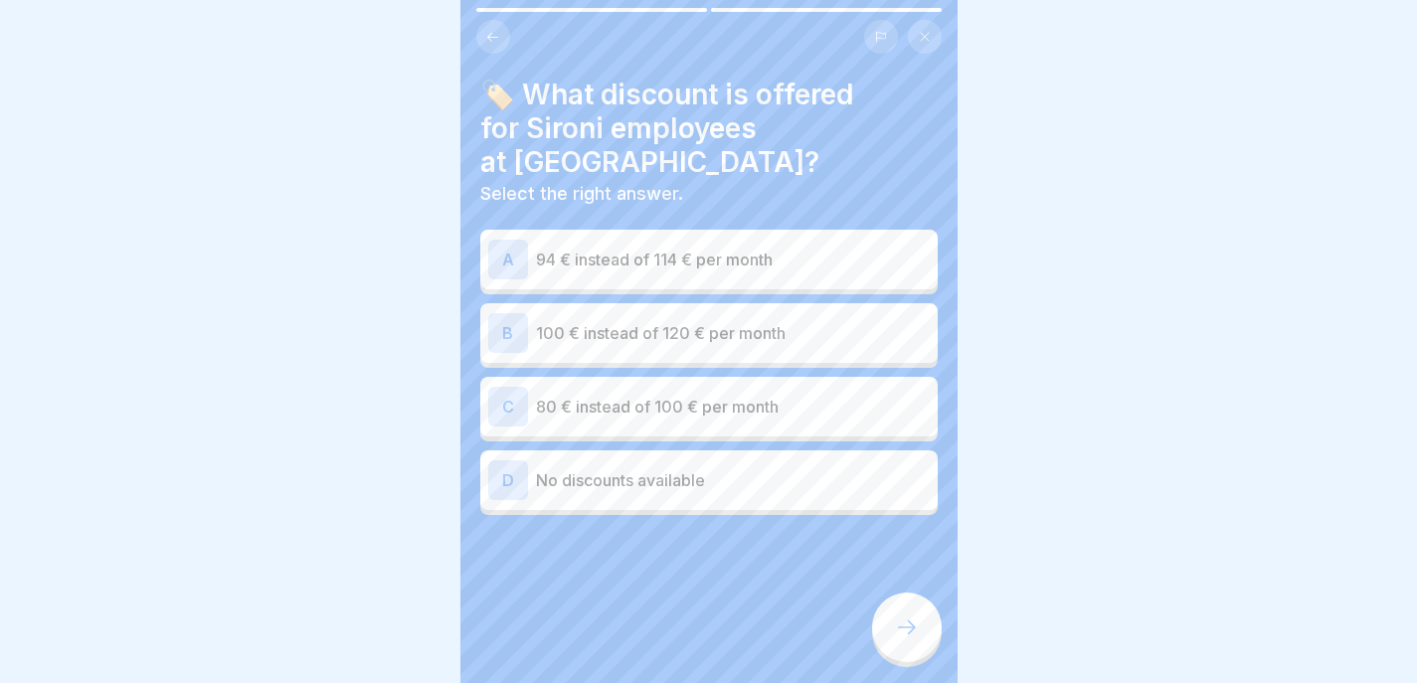
click at [790, 248] on p "94 € instead of 114 € per month" at bounding box center [733, 260] width 394 height 24
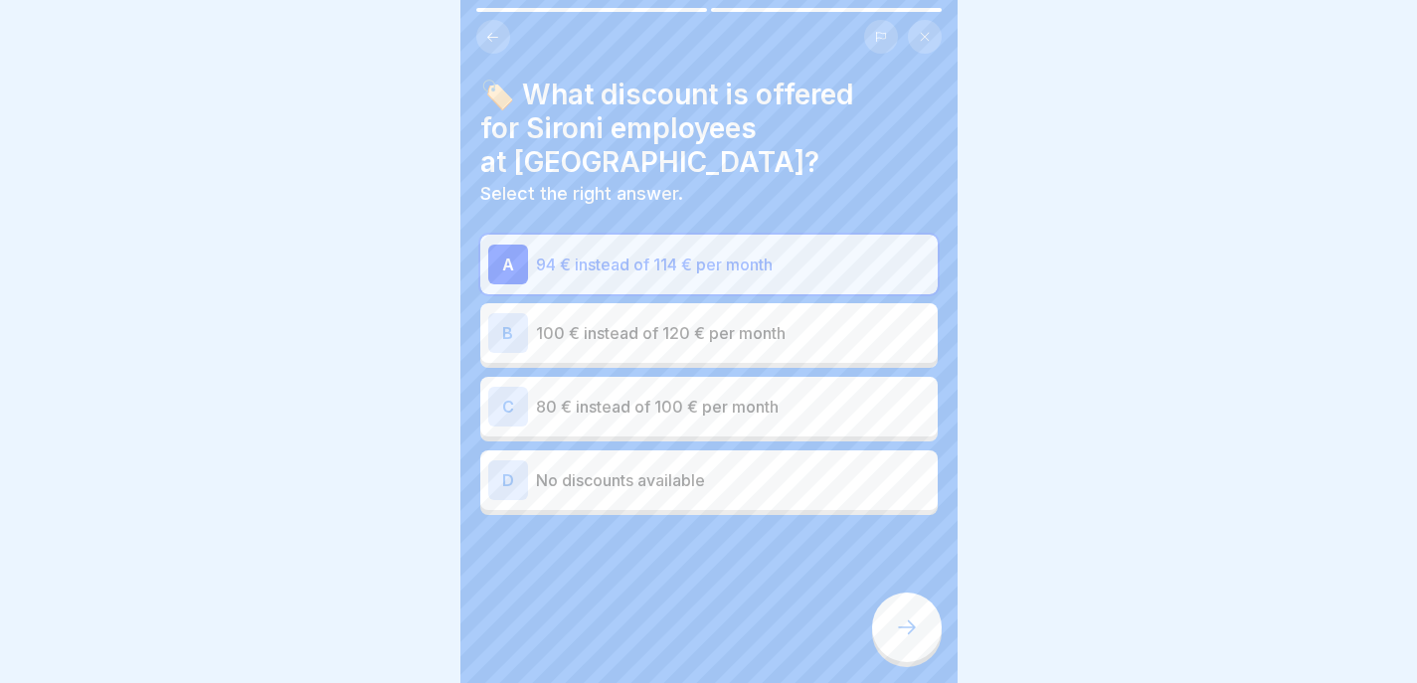
click at [917, 617] on div at bounding box center [907, 628] width 70 height 70
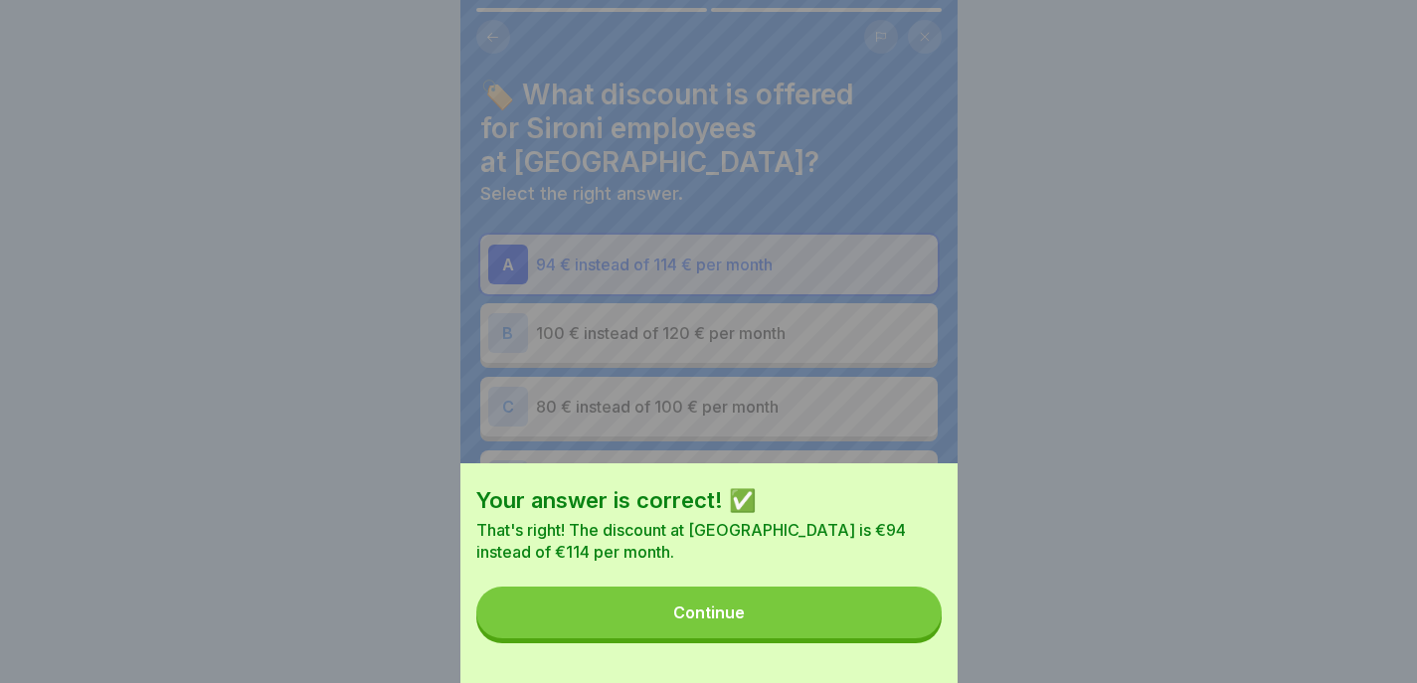
click at [913, 617] on button "Continue" at bounding box center [708, 613] width 465 height 52
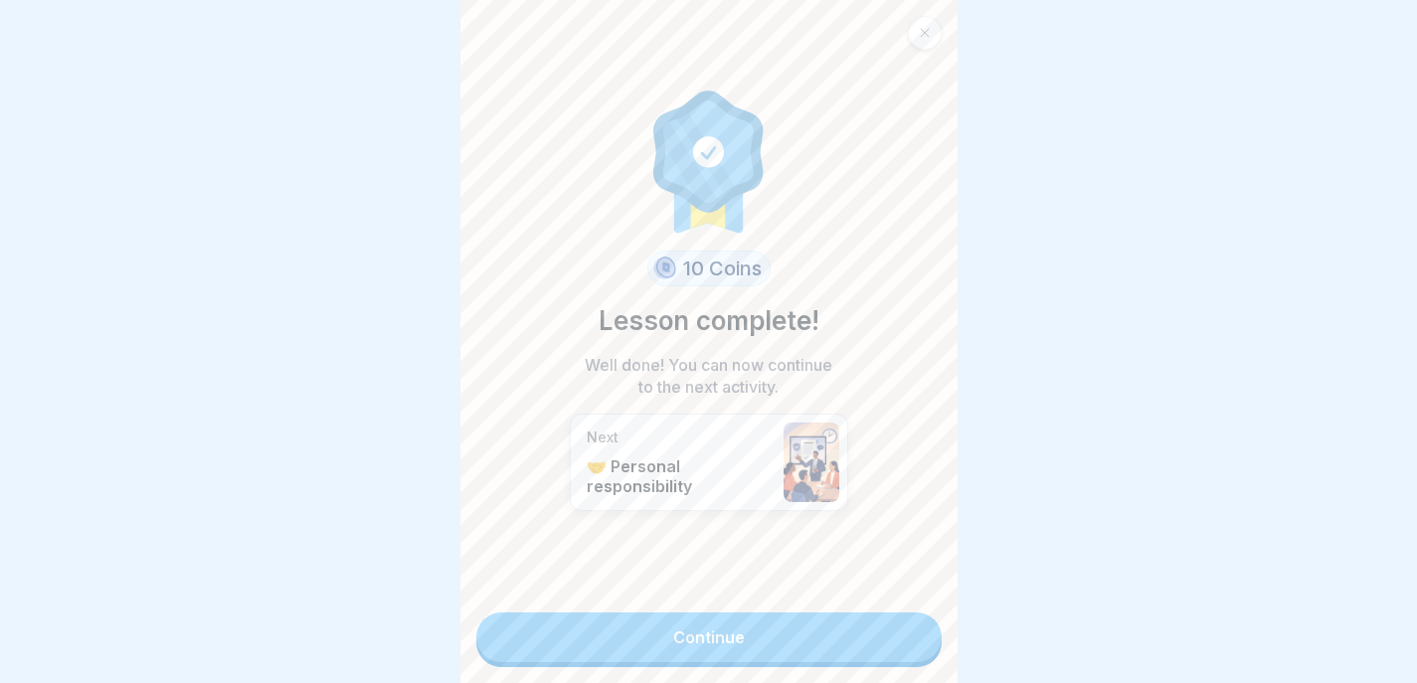
click at [912, 622] on link "Continue" at bounding box center [708, 638] width 465 height 50
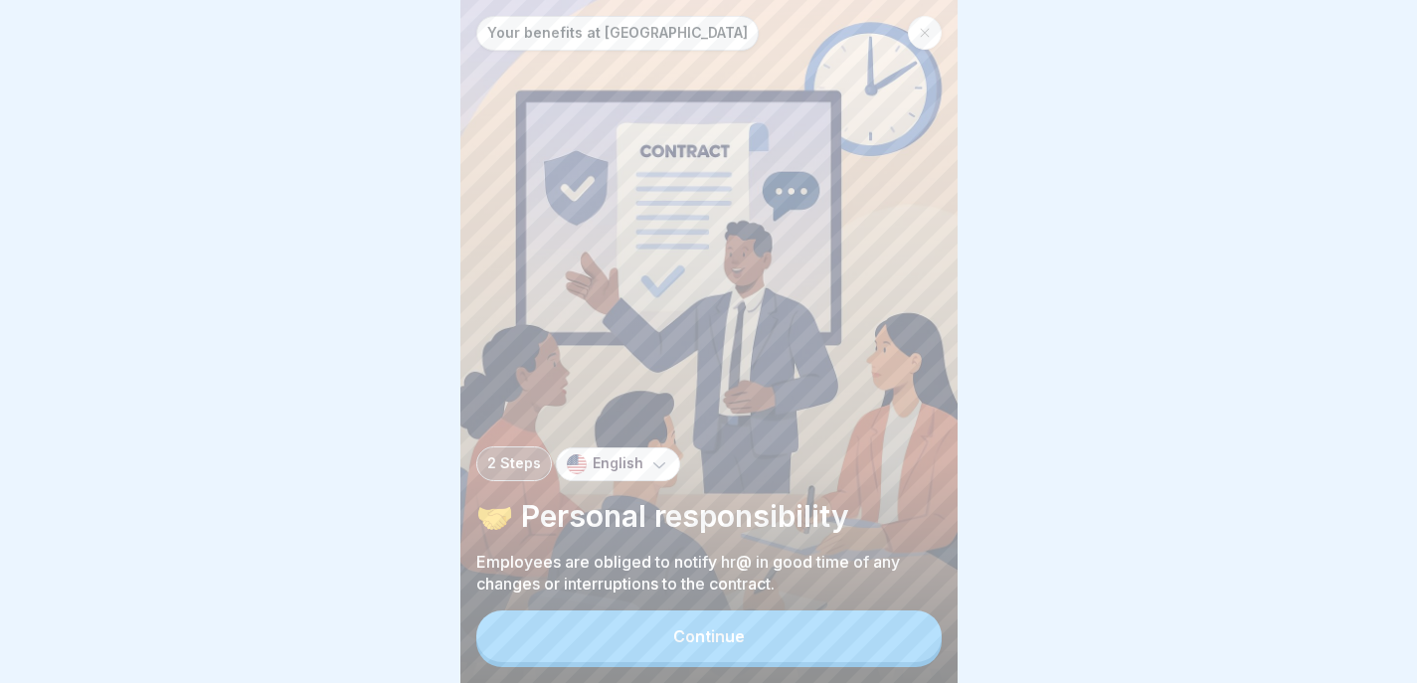
click at [868, 653] on button "Continue" at bounding box center [708, 637] width 465 height 52
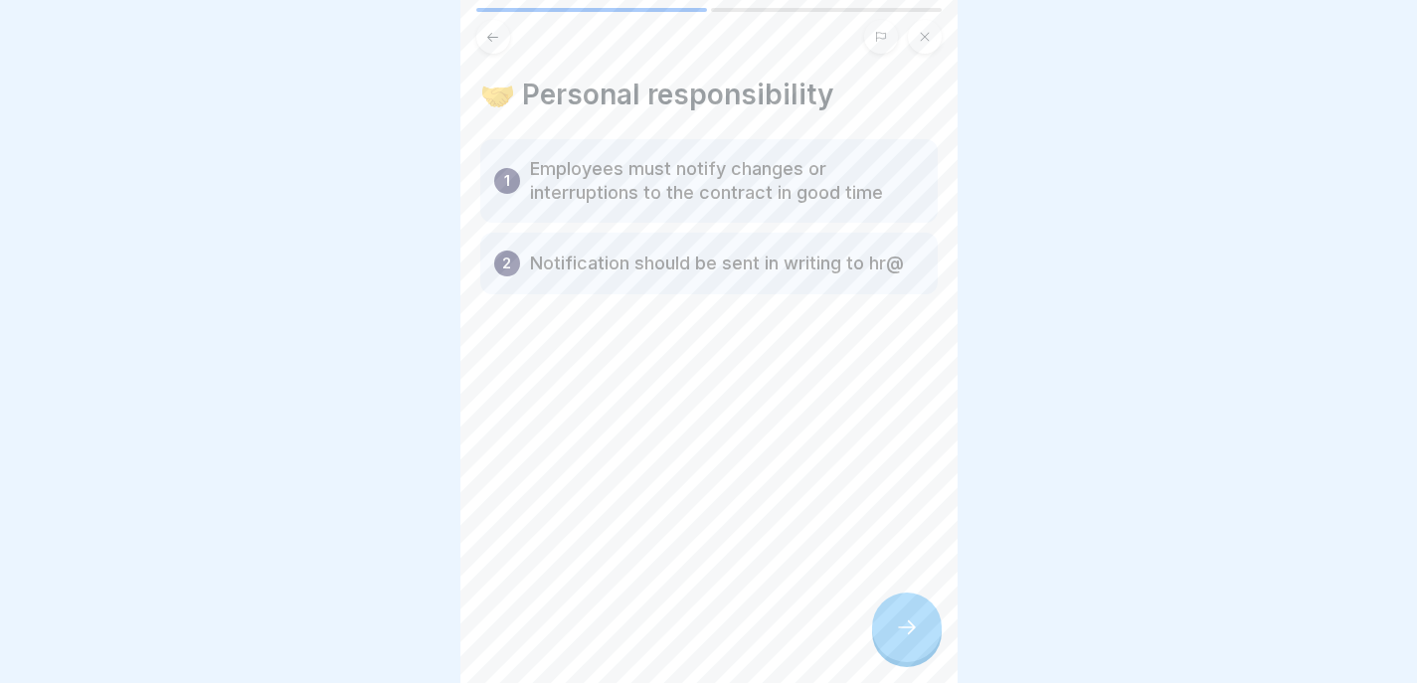
click at [909, 622] on icon at bounding box center [907, 628] width 24 height 24
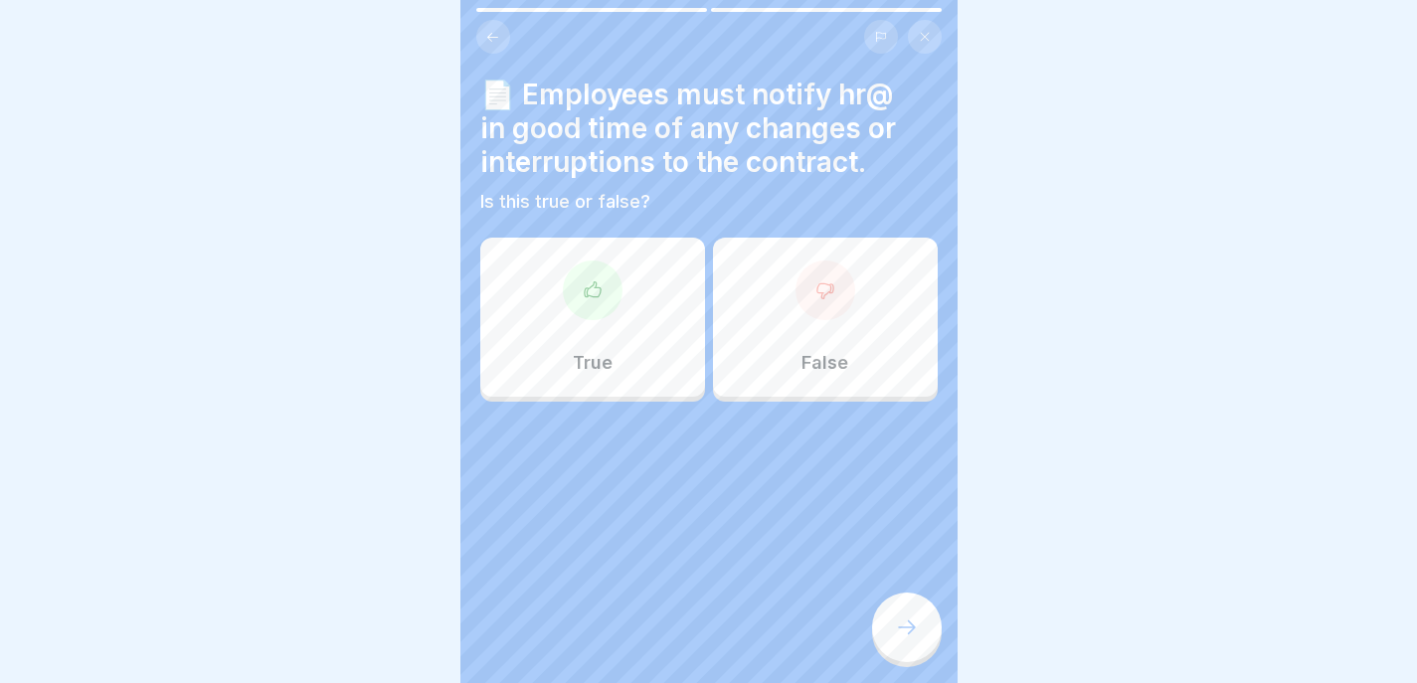
click at [667, 297] on div "True" at bounding box center [592, 317] width 225 height 159
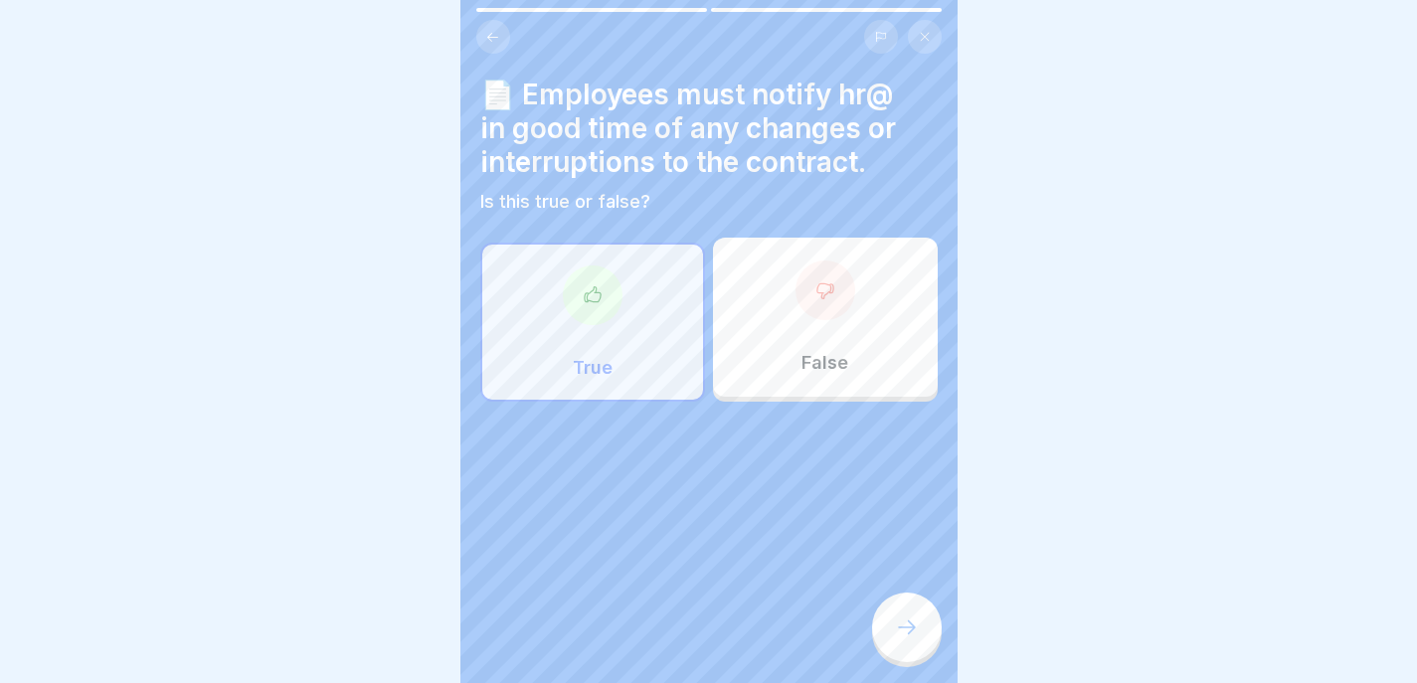
click at [923, 637] on div at bounding box center [907, 628] width 70 height 70
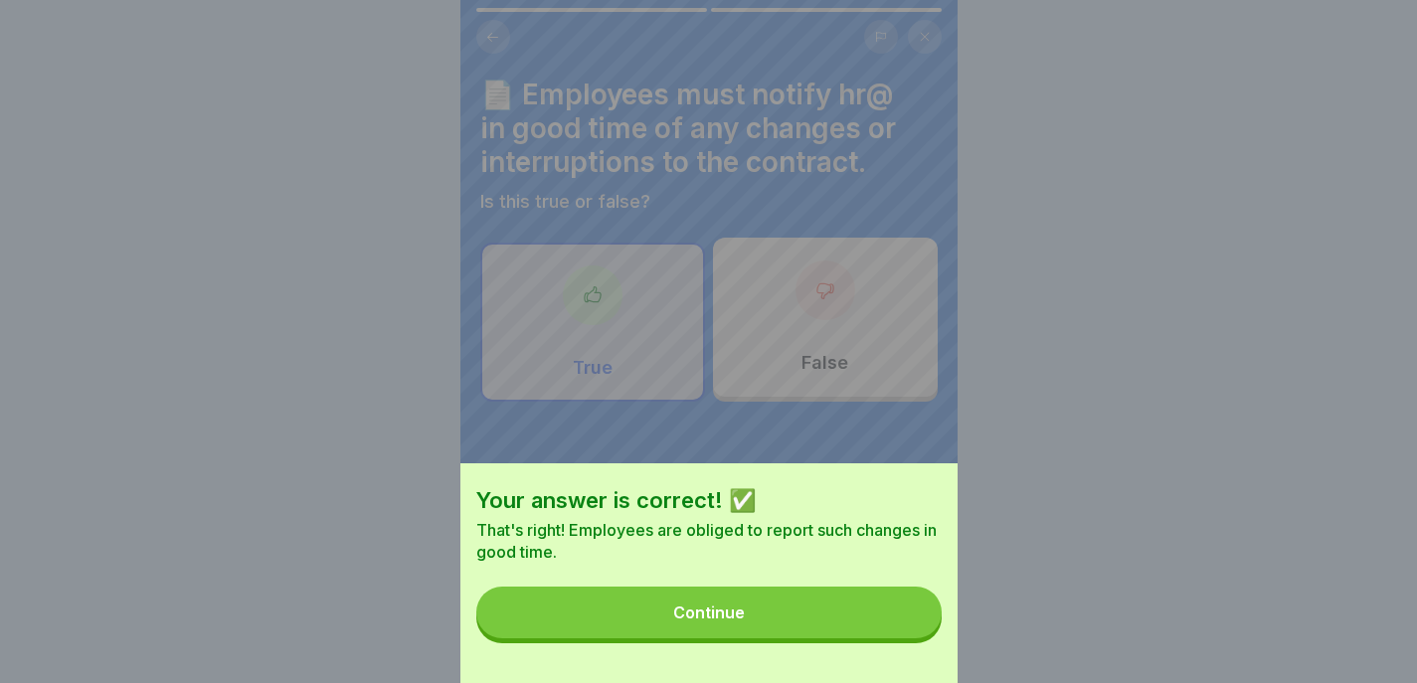
click at [923, 637] on button "Continue" at bounding box center [708, 613] width 465 height 52
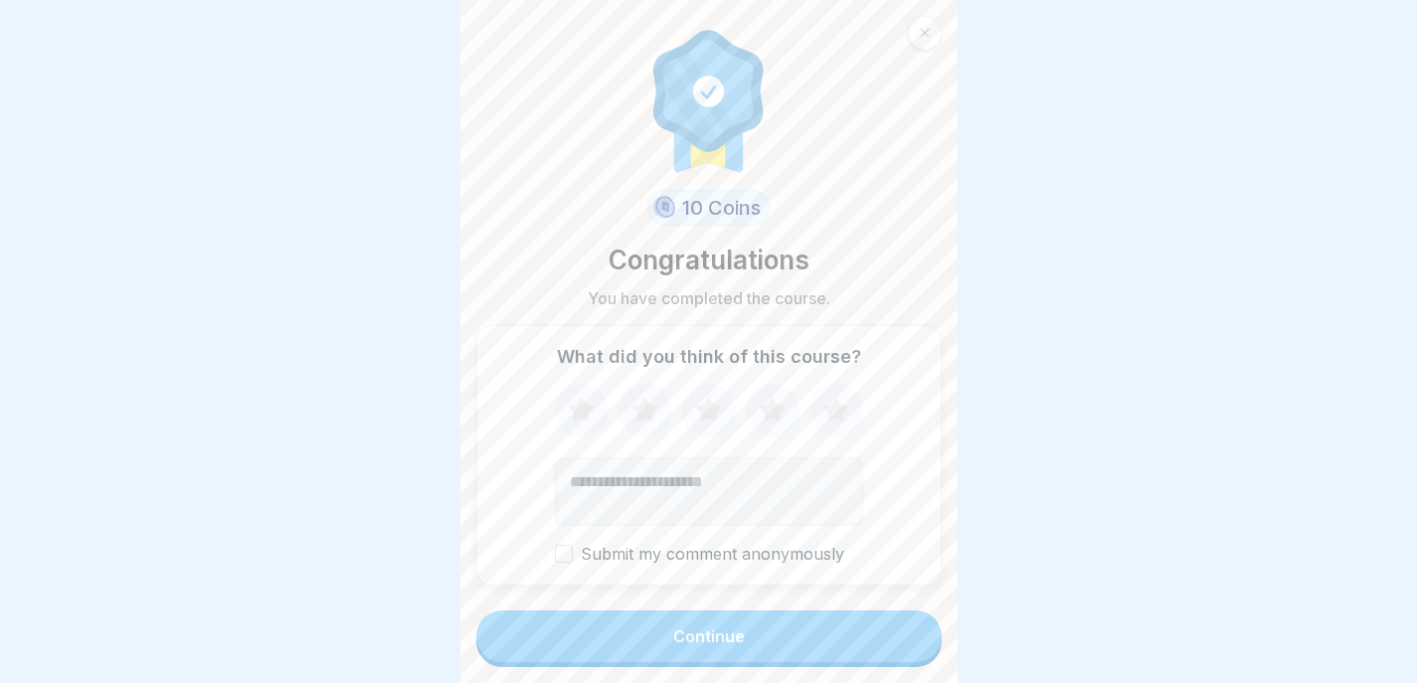
click at [900, 642] on button "Continue" at bounding box center [708, 637] width 465 height 52
click at [892, 631] on button "Continue" at bounding box center [708, 637] width 465 height 52
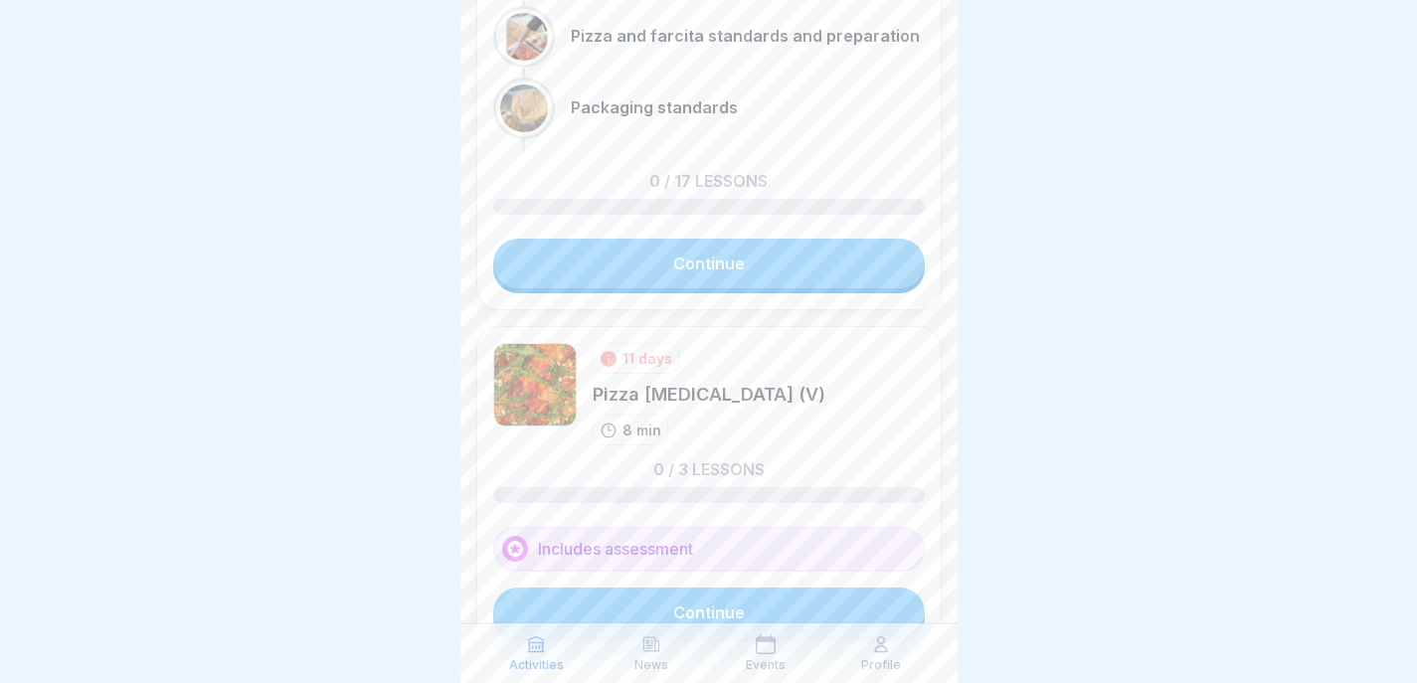
scroll to position [808, 0]
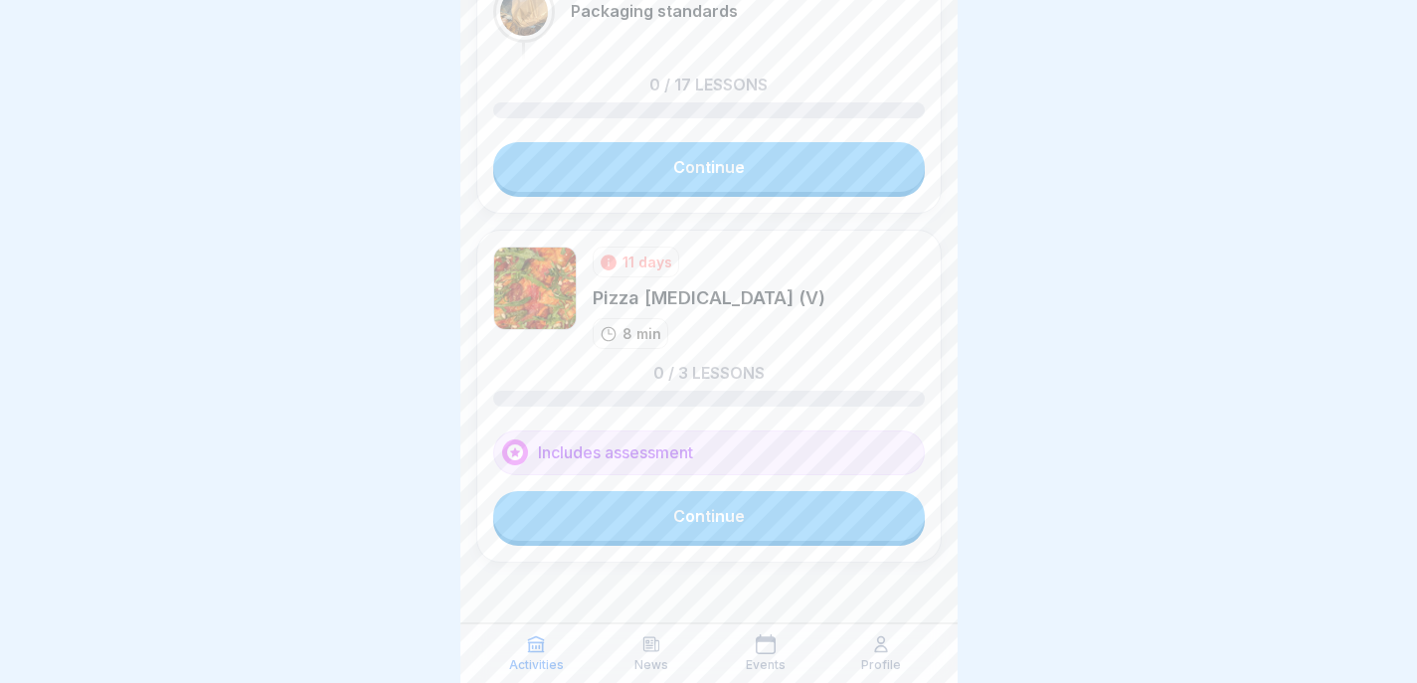
click at [744, 519] on link "Continue" at bounding box center [709, 516] width 432 height 50
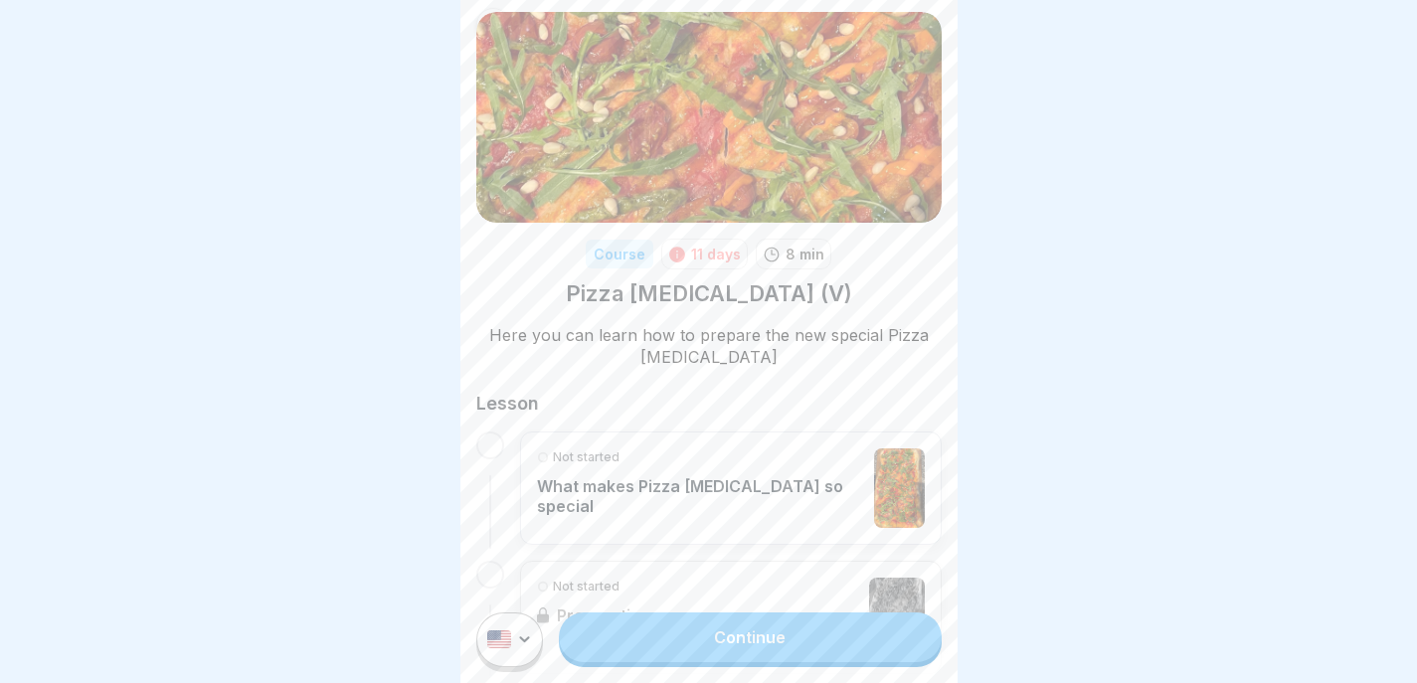
scroll to position [93, 0]
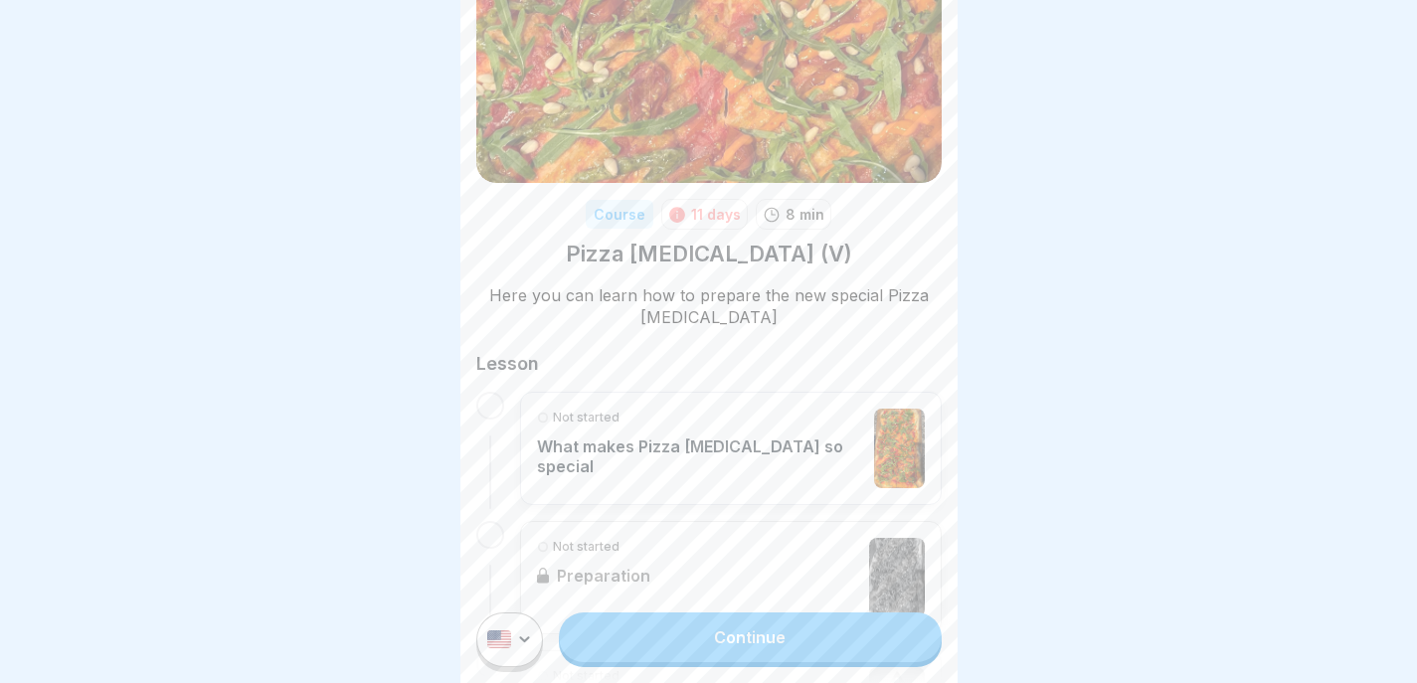
click at [708, 420] on div "Not started" at bounding box center [701, 418] width 328 height 18
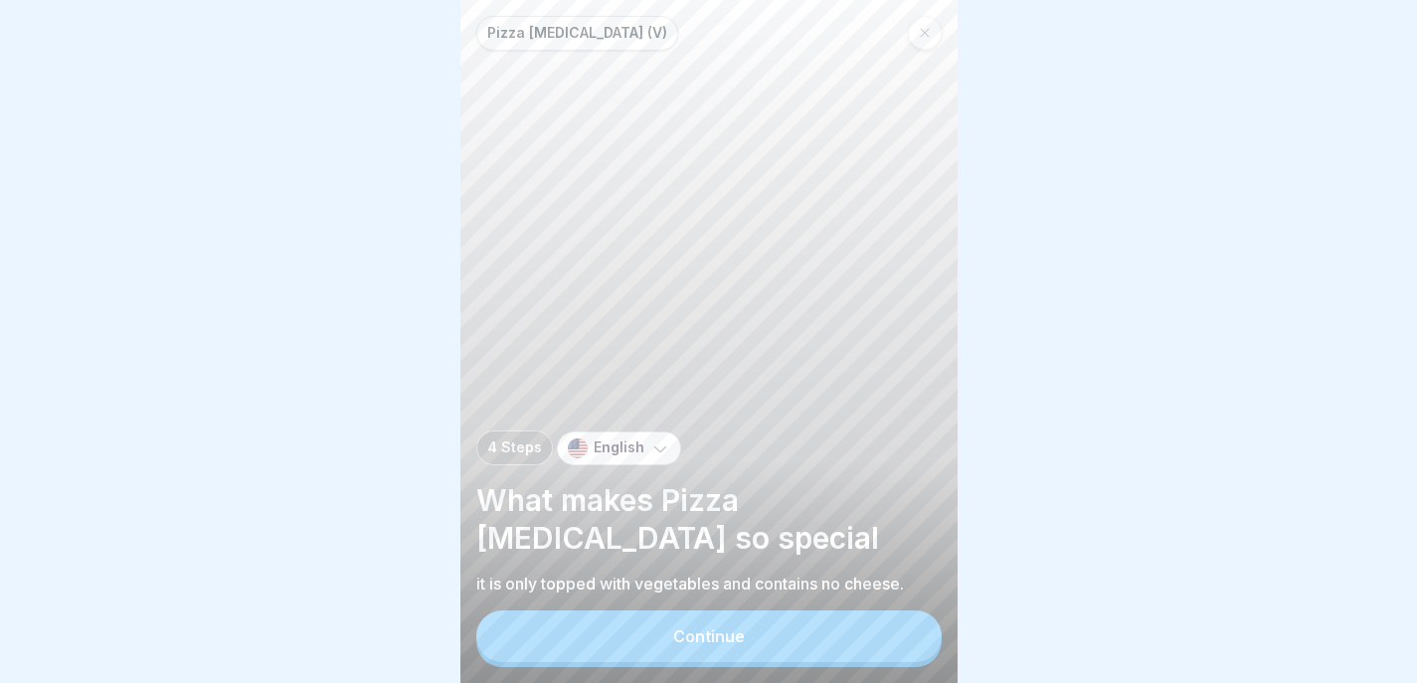
click at [726, 645] on div "Continue" at bounding box center [709, 636] width 72 height 18
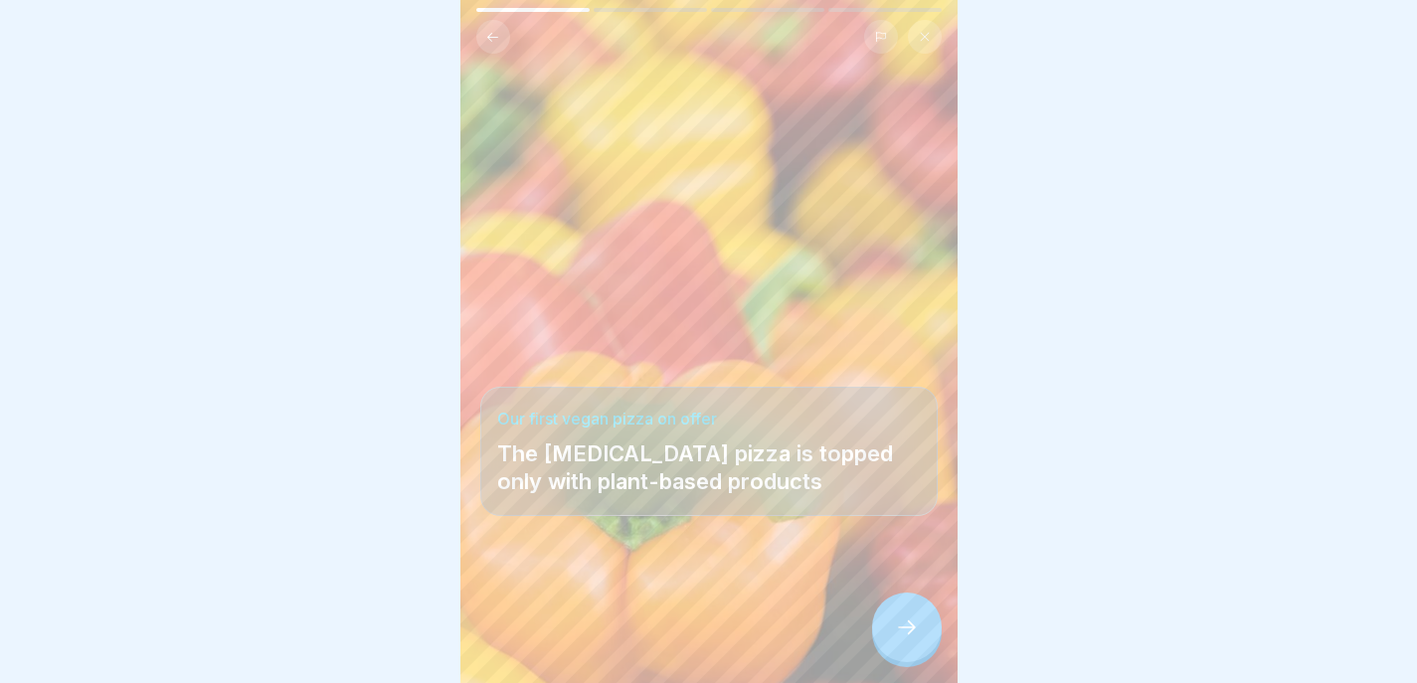
click at [909, 639] on icon at bounding box center [907, 628] width 24 height 24
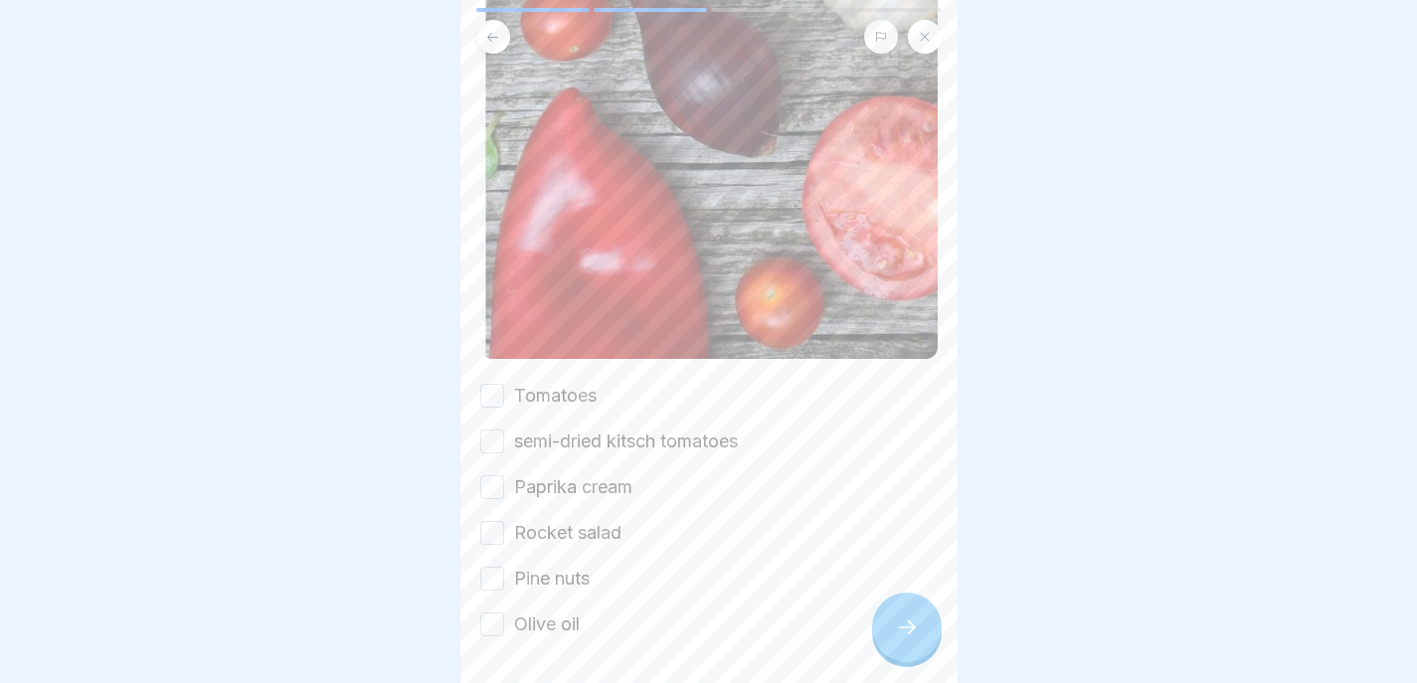
scroll to position [554, 0]
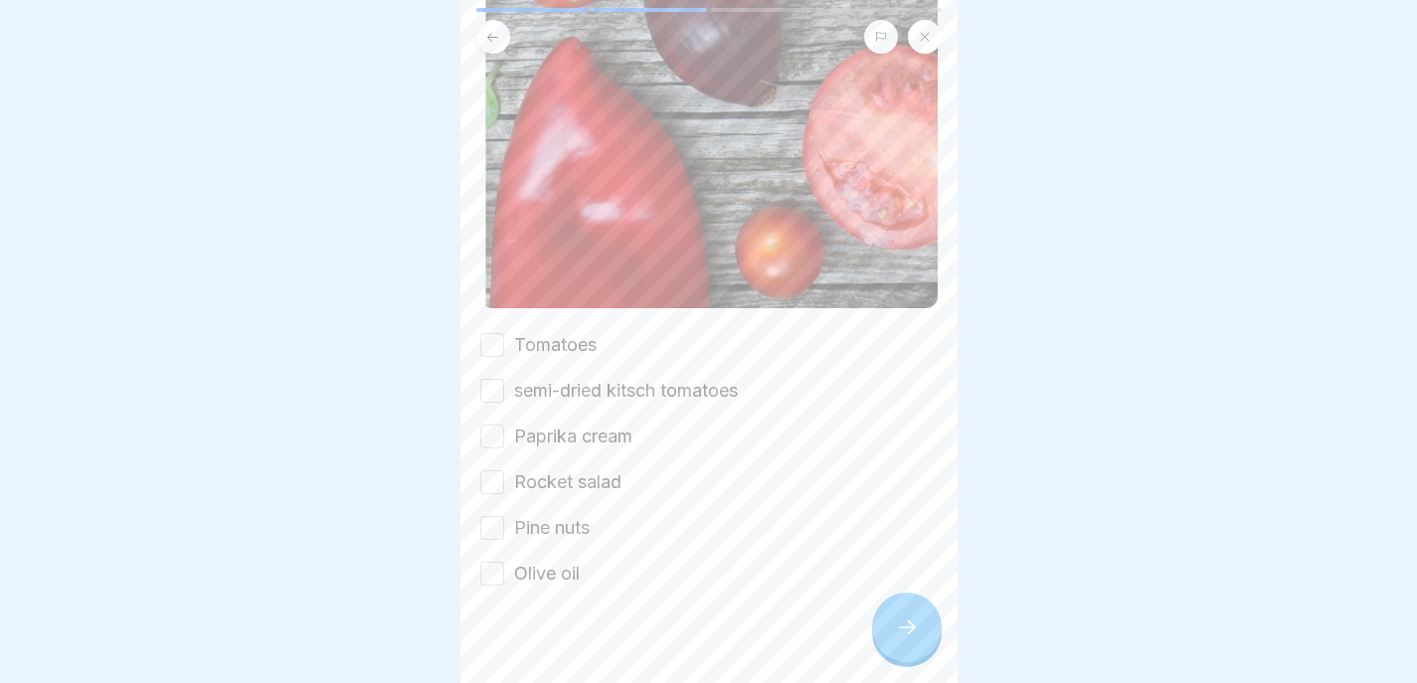
click at [494, 333] on button "Tomatoes" at bounding box center [492, 345] width 24 height 24
click at [494, 379] on button "semi-dried kitsch tomatoes" at bounding box center [492, 391] width 24 height 24
click at [487, 425] on button "Paprika cream" at bounding box center [492, 437] width 24 height 24
click at [488, 470] on button "Rocket salad" at bounding box center [492, 482] width 24 height 24
click at [485, 516] on button "Pine nuts" at bounding box center [492, 528] width 24 height 24
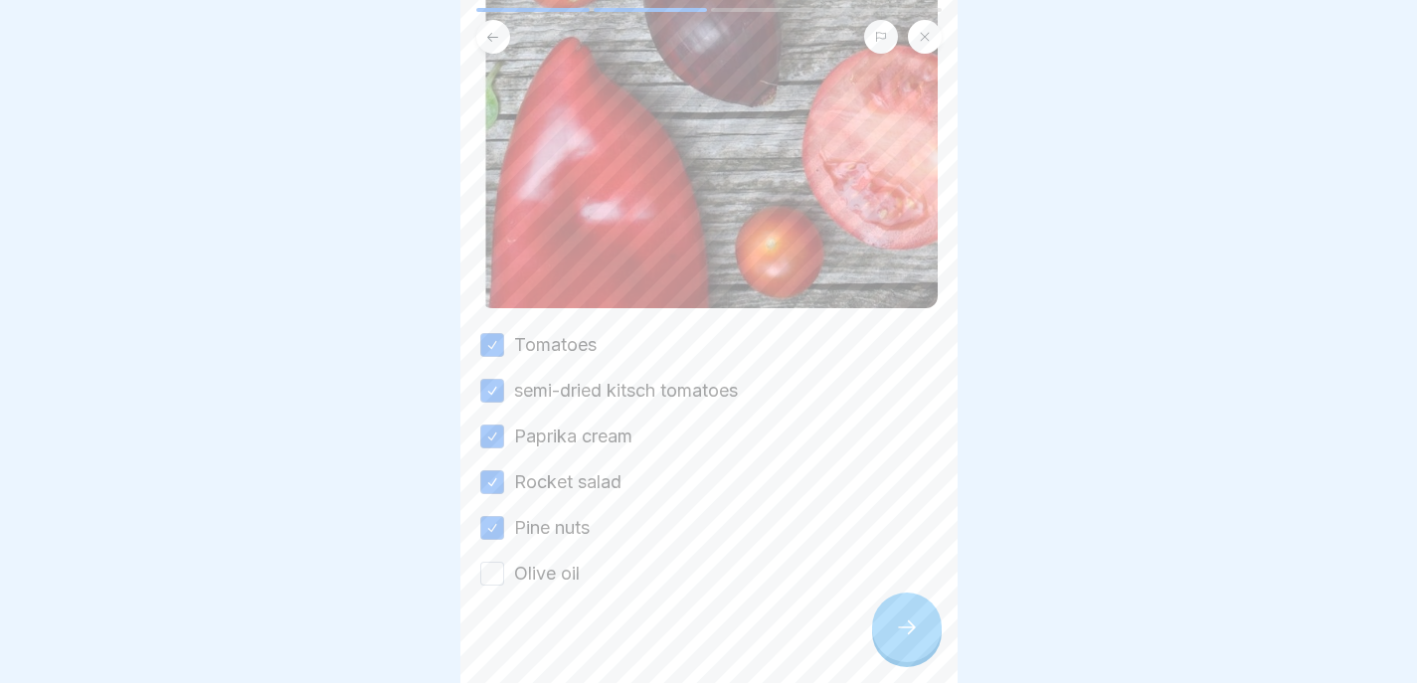
click at [486, 562] on button "Olive oil" at bounding box center [492, 574] width 24 height 24
type button "on"
click at [891, 627] on div at bounding box center [907, 628] width 70 height 70
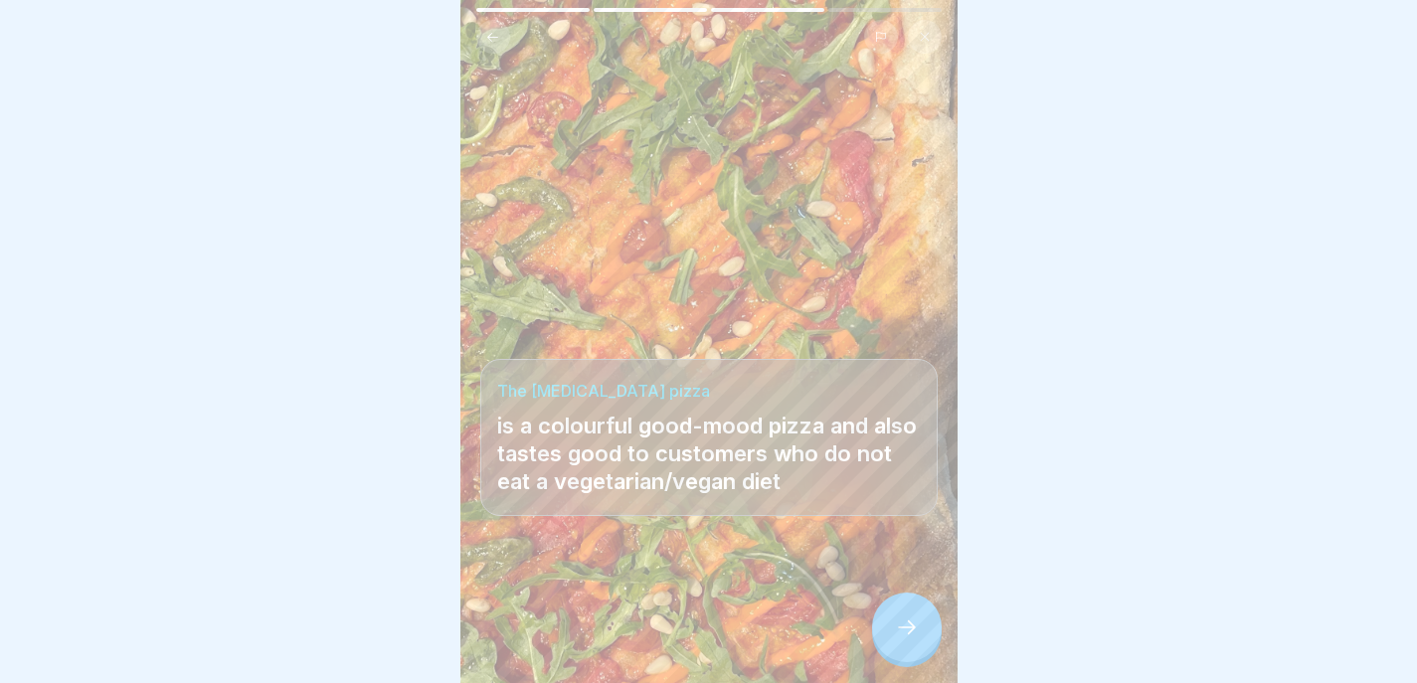
click at [886, 623] on div at bounding box center [907, 628] width 70 height 70
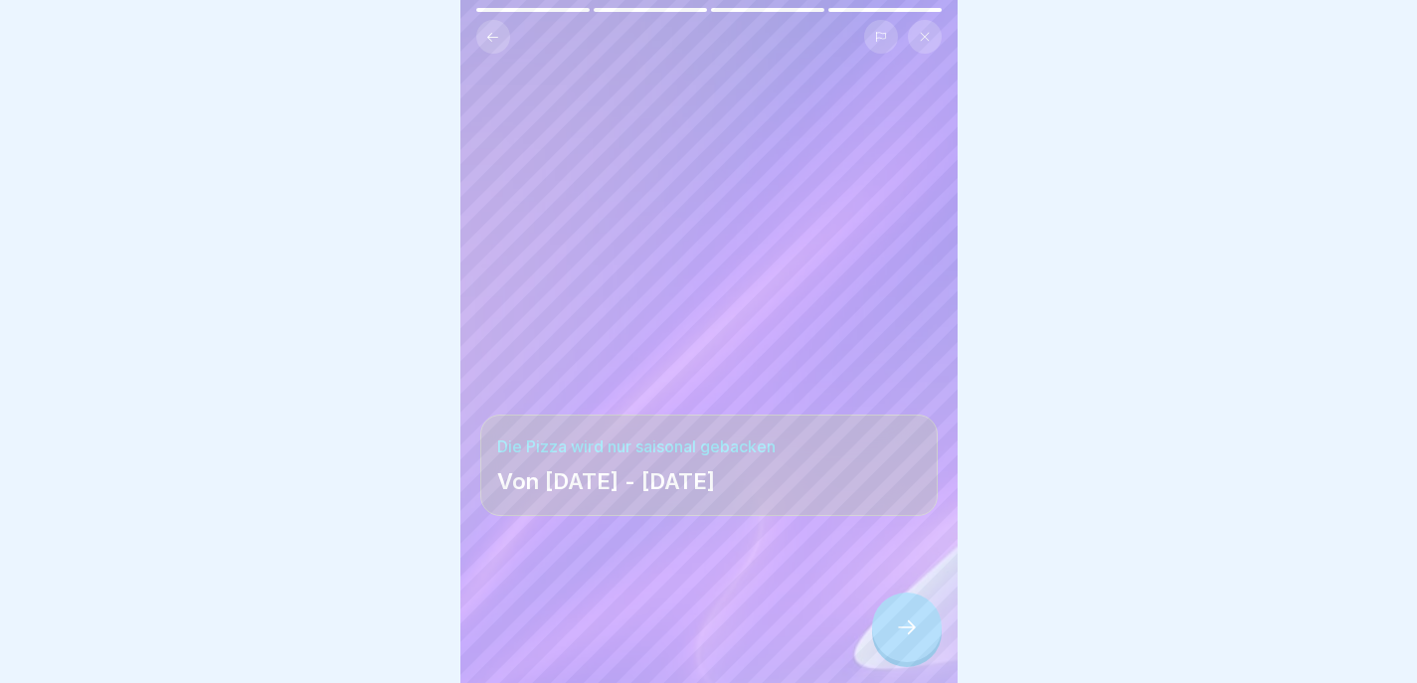
click at [904, 620] on icon at bounding box center [907, 628] width 24 height 24
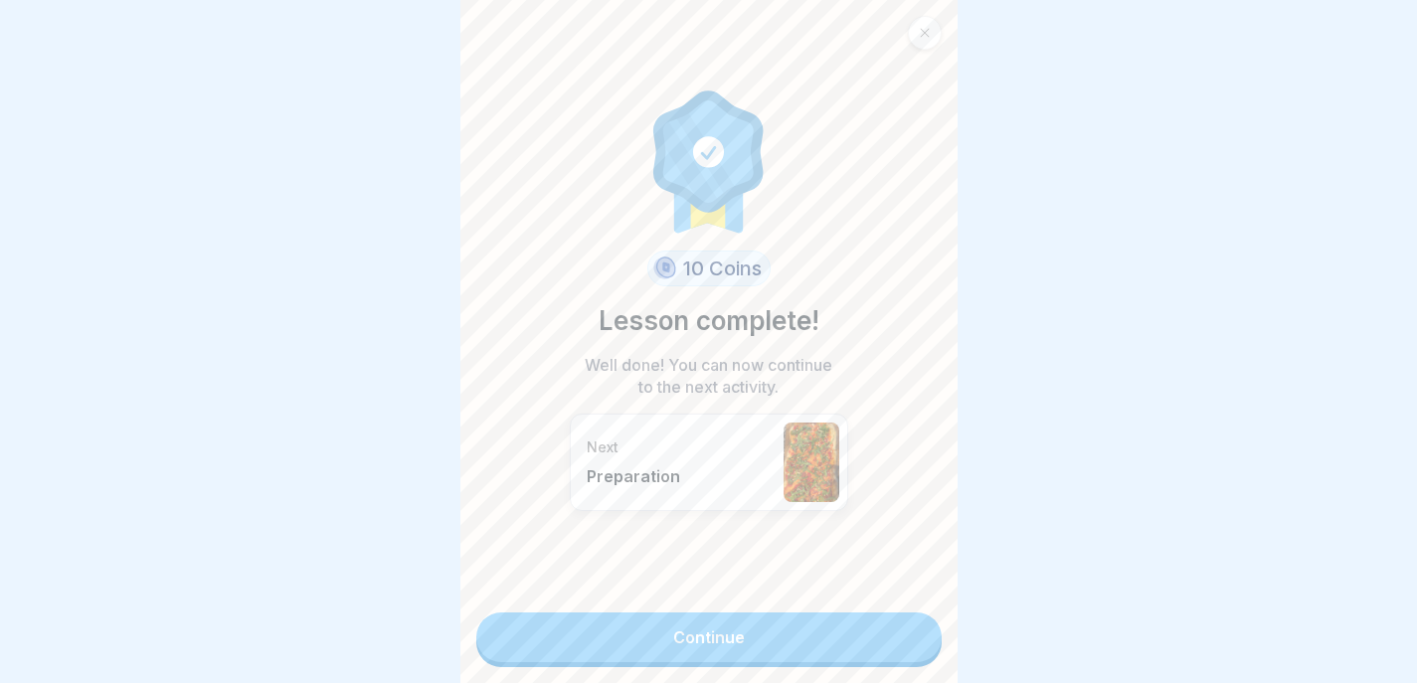
click at [903, 622] on link "Continue" at bounding box center [708, 638] width 465 height 50
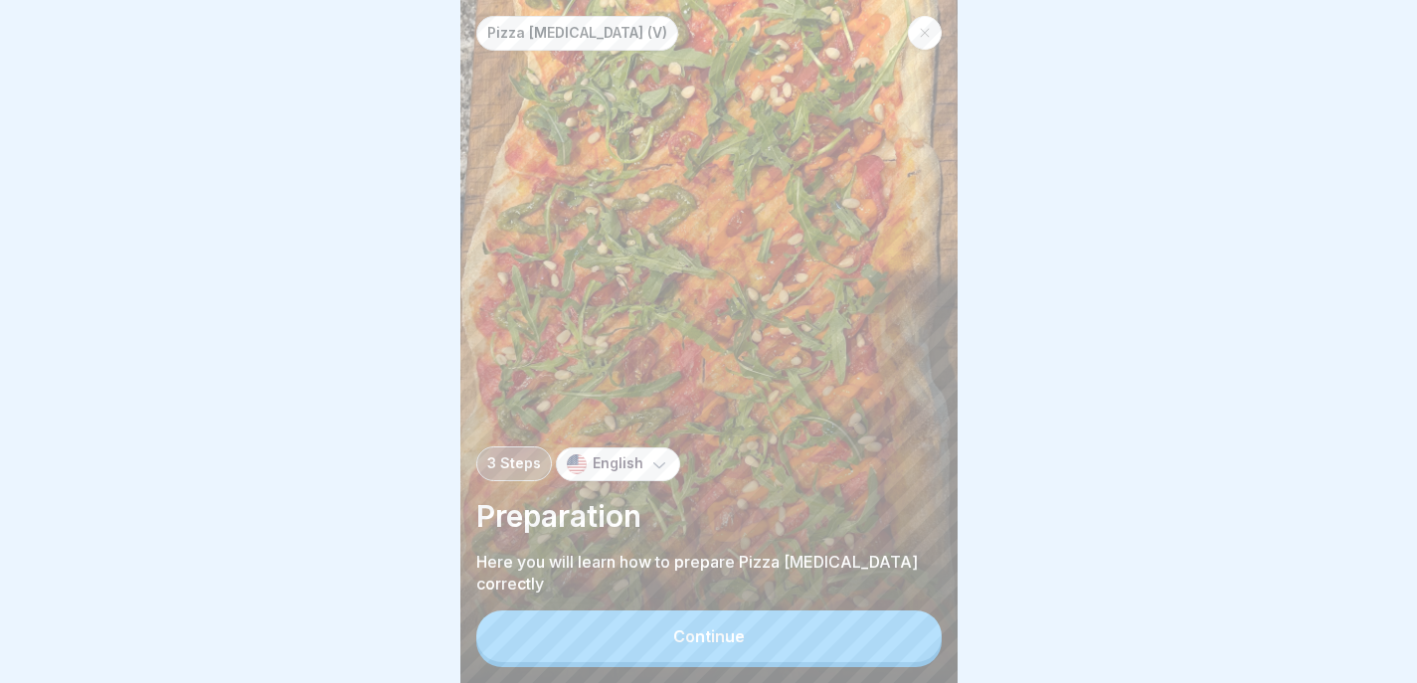
click at [905, 635] on button "Continue" at bounding box center [708, 637] width 465 height 52
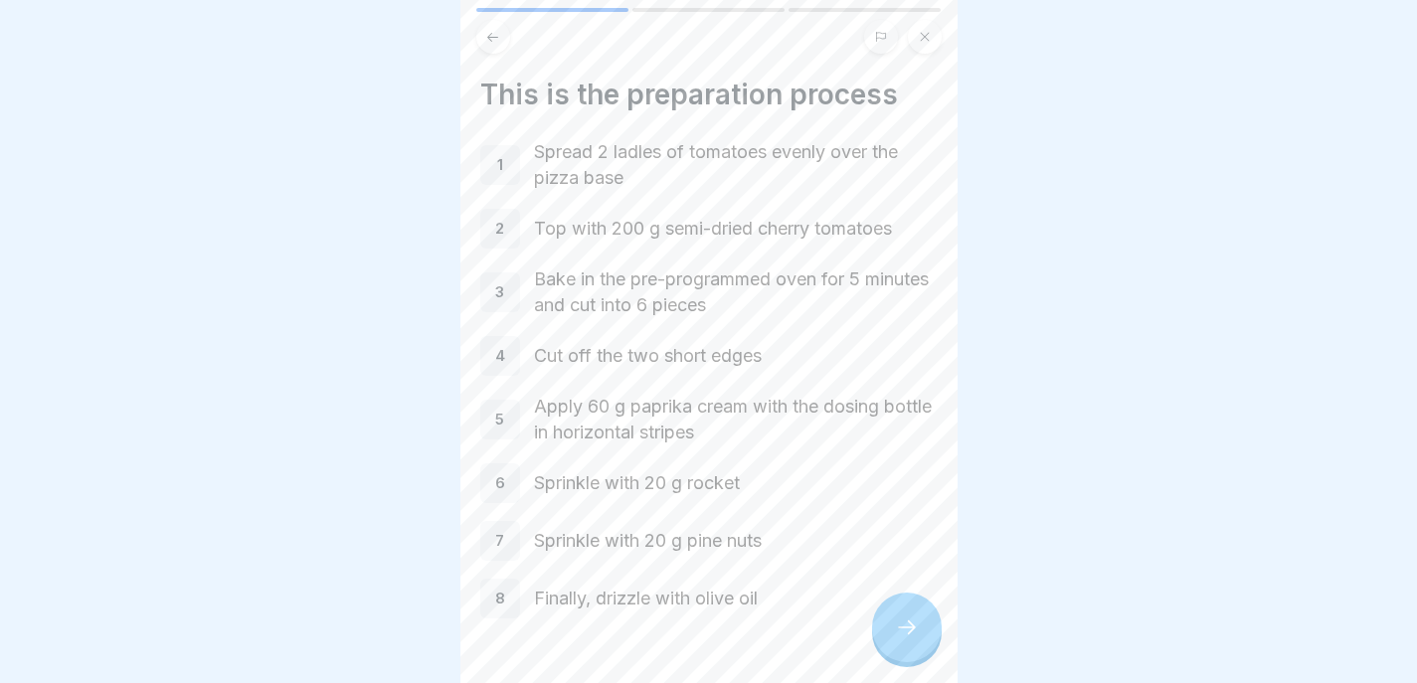
scroll to position [55, 0]
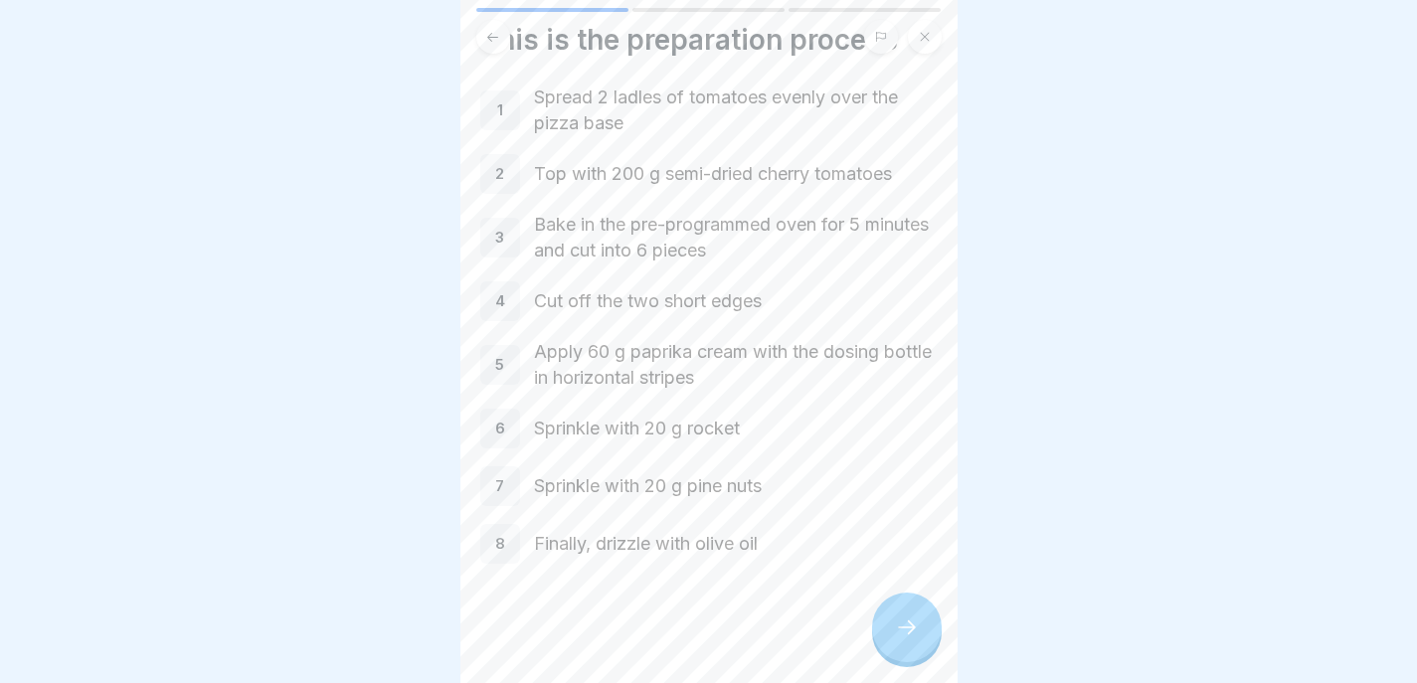
click at [912, 616] on div at bounding box center [907, 628] width 70 height 70
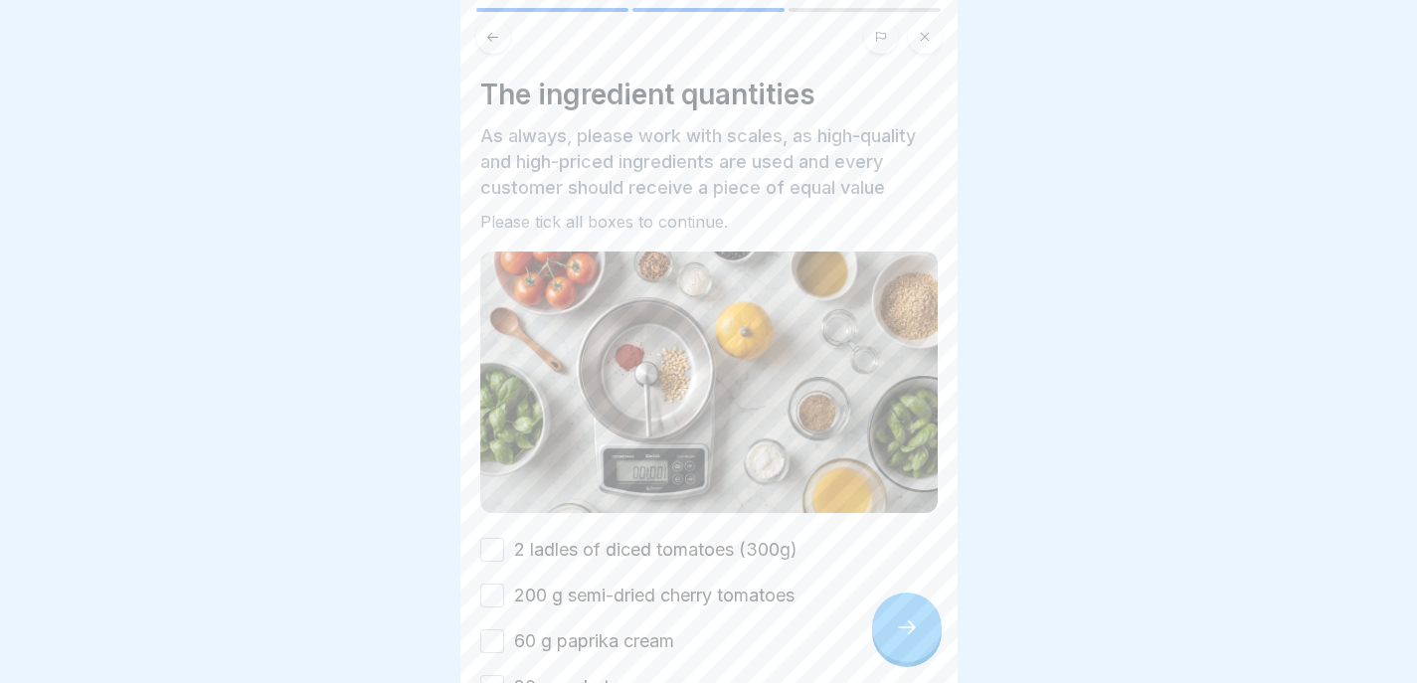
scroll to position [219, 0]
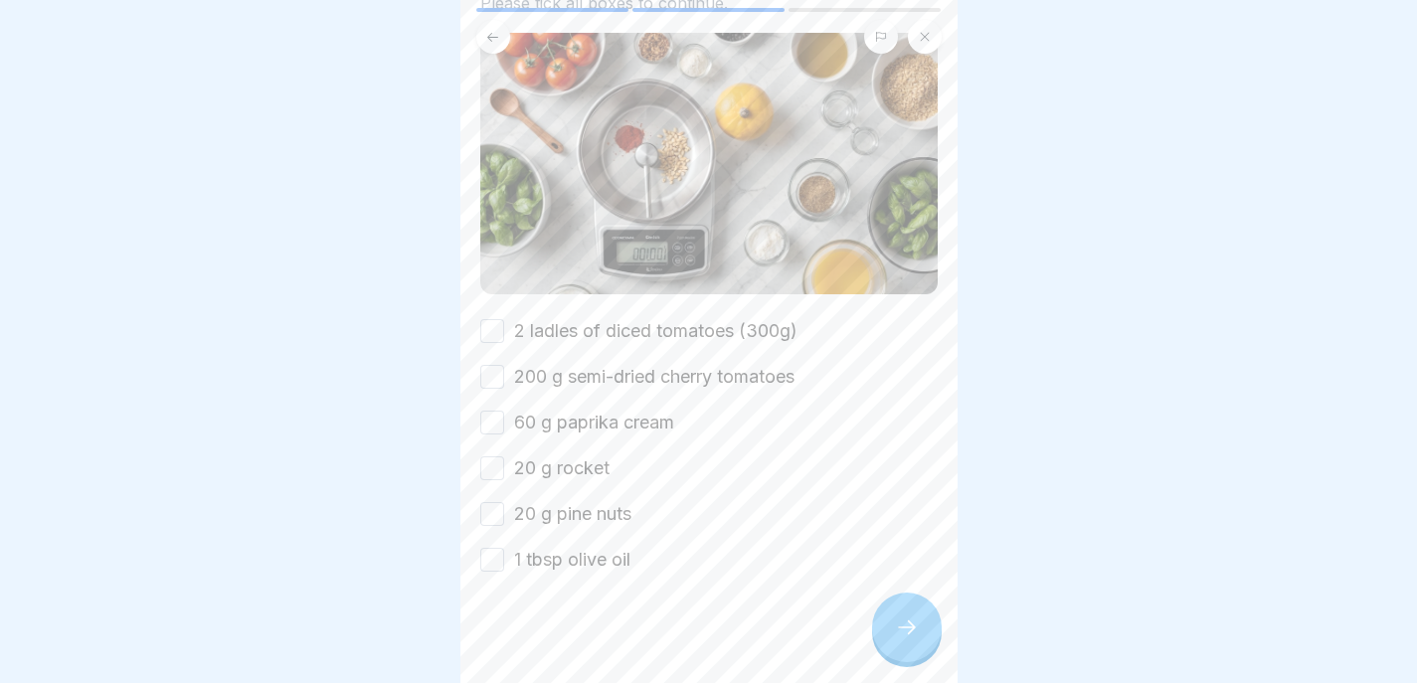
click at [483, 319] on button "2 ladles of diced tomatoes (300g)" at bounding box center [492, 331] width 24 height 24
click at [486, 386] on div "2 ladles of diced tomatoes (300g) 200 g semi-dried cherry tomatoes 60 g paprika…" at bounding box center [708, 445] width 457 height 255
click at [486, 382] on div "2 ladles of diced tomatoes (300g) 200 g semi-dried cherry tomatoes 60 g paprika…" at bounding box center [708, 445] width 457 height 255
click at [486, 367] on button "200 g semi-dried cherry tomatoes" at bounding box center [492, 377] width 24 height 24
click at [486, 419] on button "60 g paprika cream" at bounding box center [492, 423] width 24 height 24
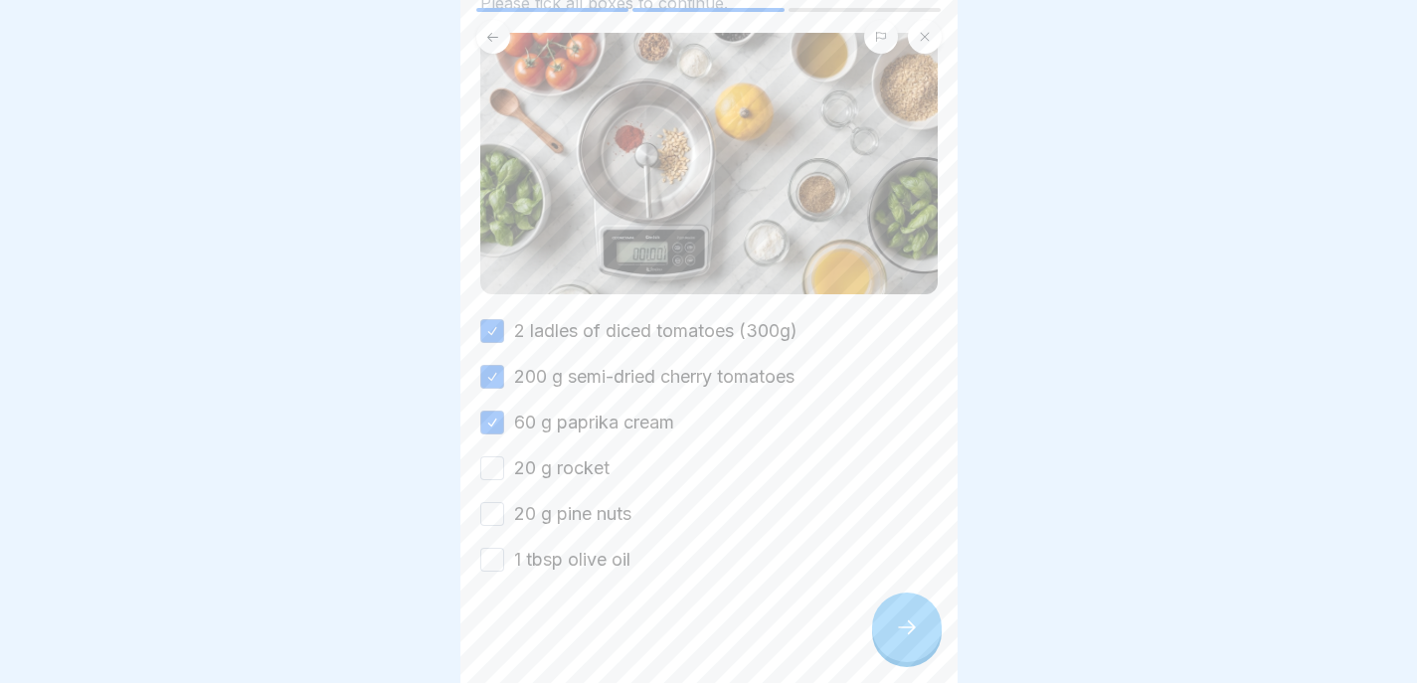
click at [490, 456] on button "20 g rocket" at bounding box center [492, 468] width 24 height 24
click at [500, 502] on button "20 g pine nuts" at bounding box center [492, 514] width 24 height 24
click at [499, 548] on button "1 tbsp olive oil" at bounding box center [492, 560] width 24 height 24
click at [884, 625] on div at bounding box center [907, 628] width 70 height 70
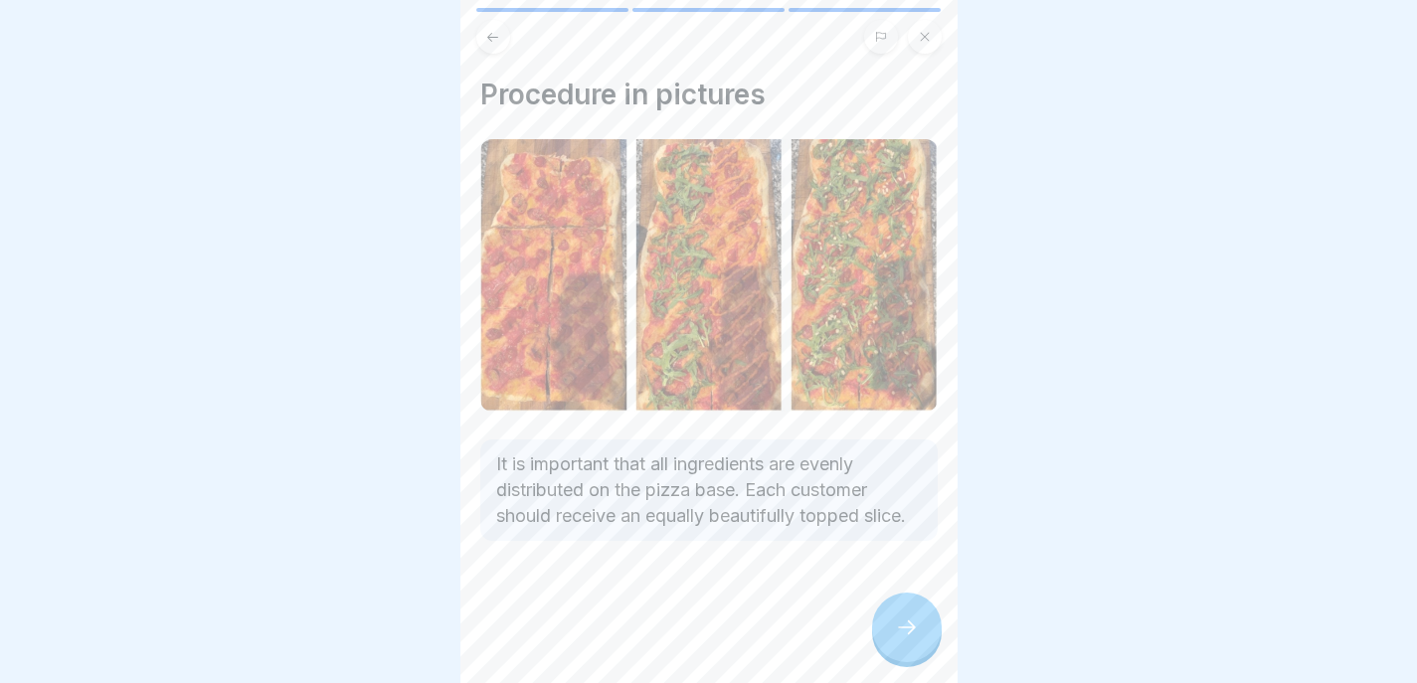
scroll to position [15, 0]
click at [905, 618] on icon at bounding box center [907, 628] width 24 height 24
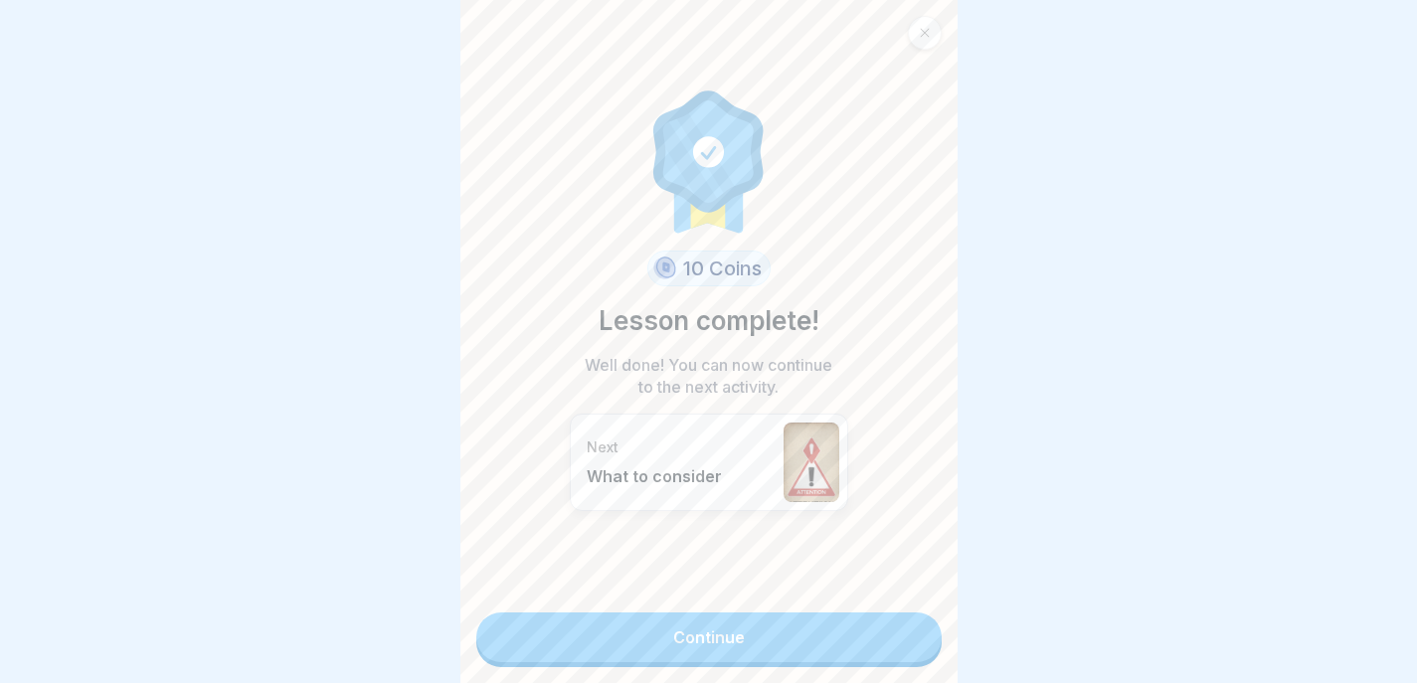
click at [900, 626] on link "Continue" at bounding box center [708, 638] width 465 height 50
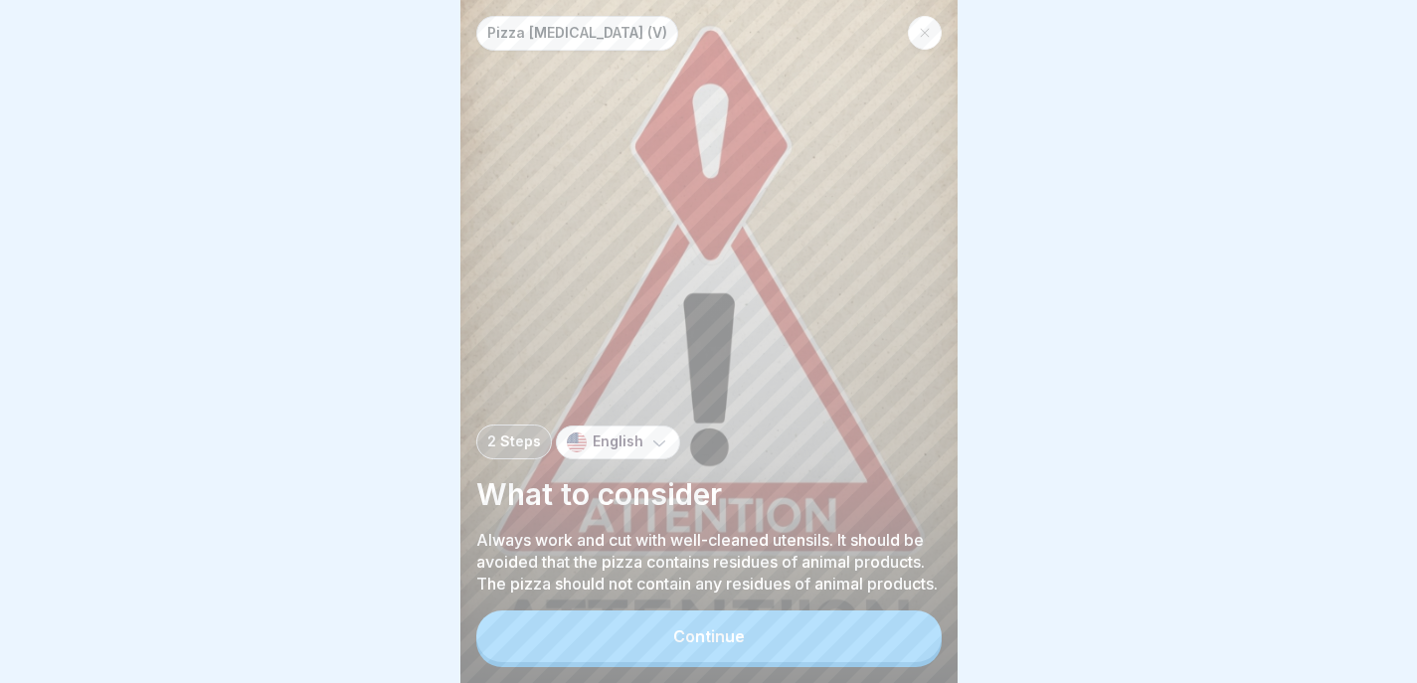
click at [832, 651] on button "Continue" at bounding box center [708, 637] width 465 height 52
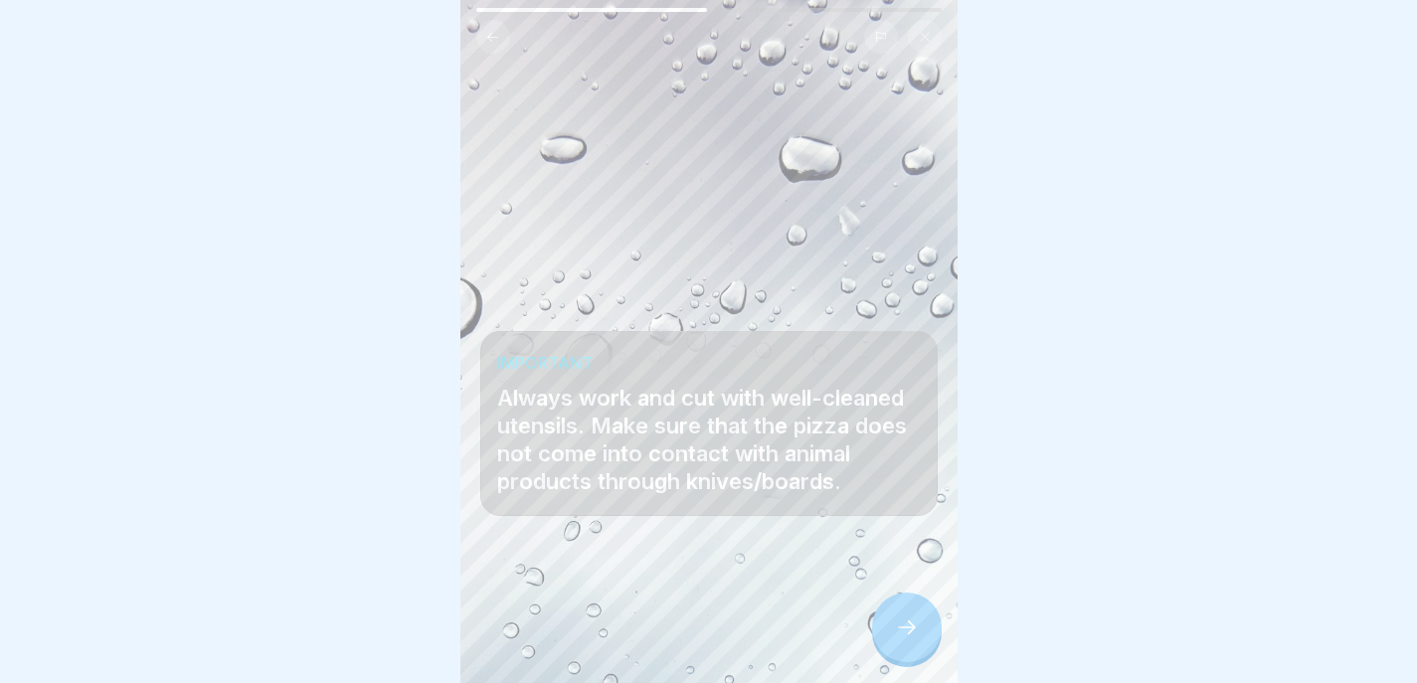
click at [915, 625] on div at bounding box center [907, 628] width 70 height 70
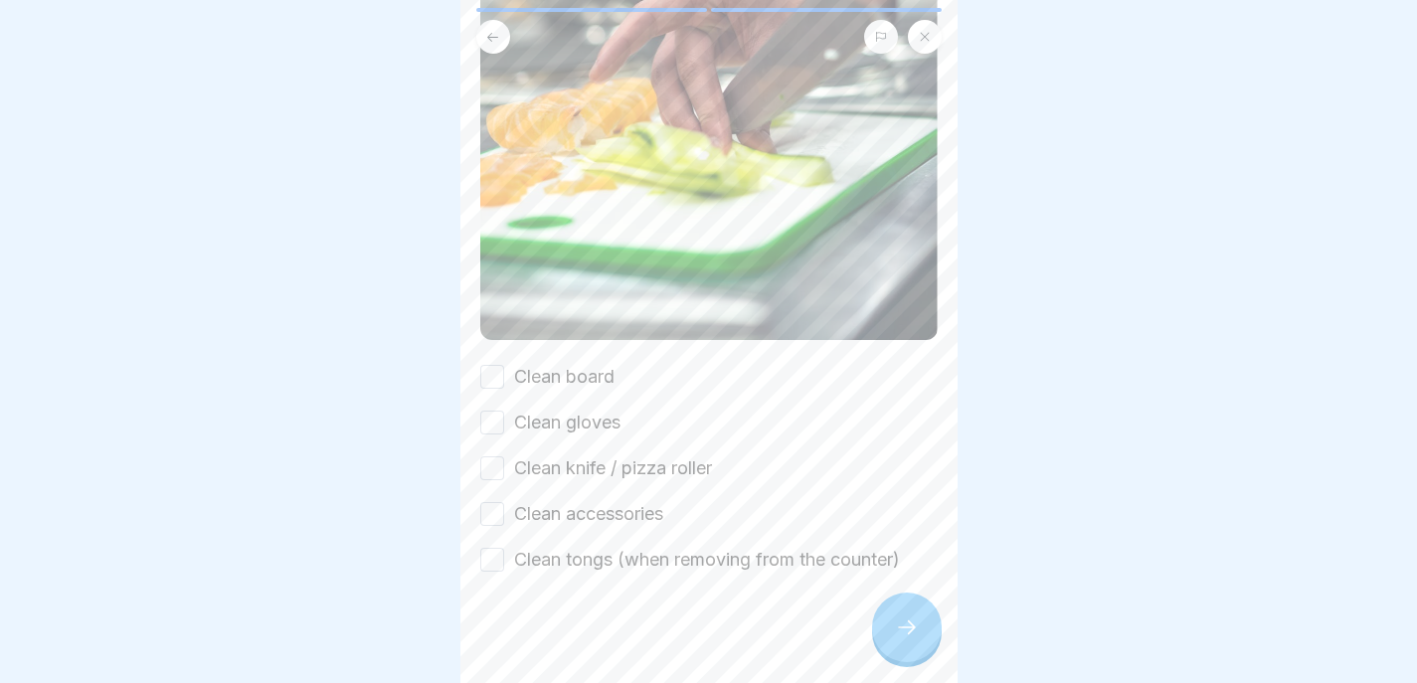
scroll to position [625, 0]
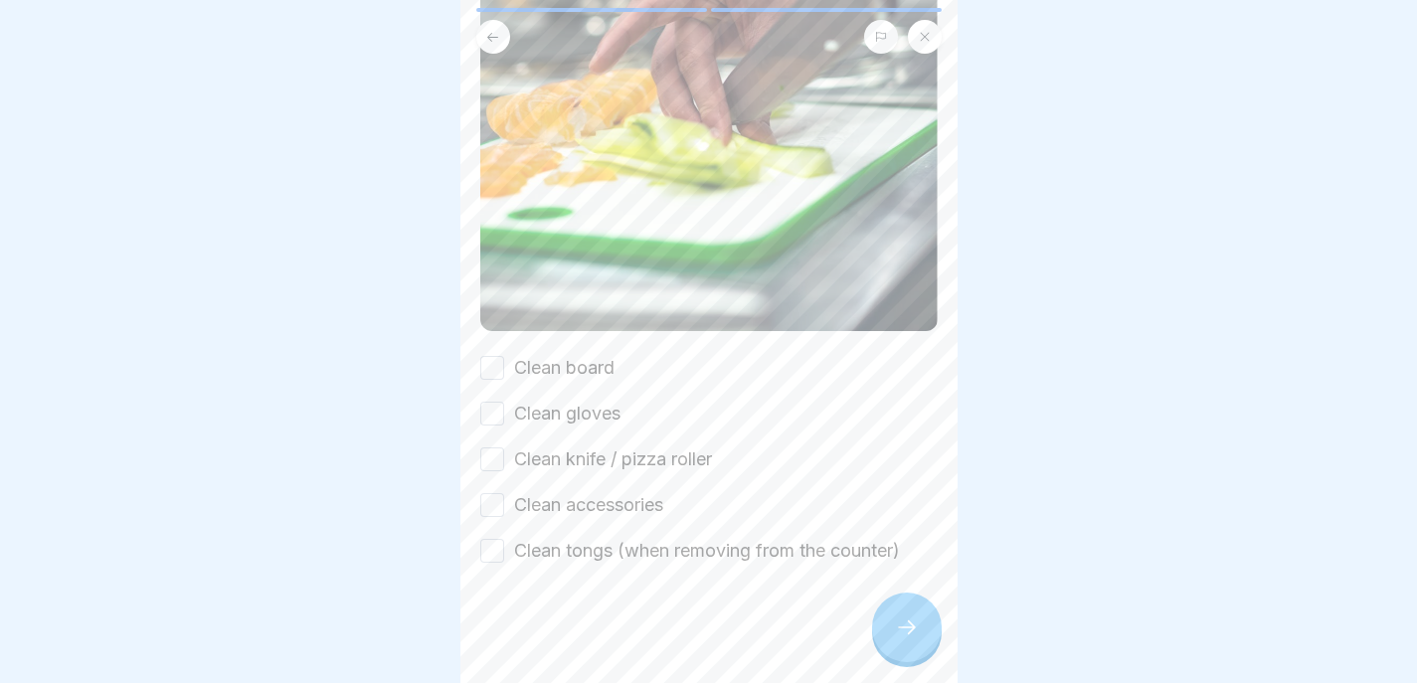
click at [492, 369] on button "Clean board" at bounding box center [492, 368] width 24 height 24
click at [492, 407] on button "Clean gloves" at bounding box center [492, 414] width 24 height 24
click at [493, 446] on div "Clean knife / pizza roller" at bounding box center [596, 459] width 232 height 26
click at [489, 505] on button "Clean accessories" at bounding box center [492, 505] width 24 height 24
click at [490, 547] on button "Clean tongs (when removing from the counter)" at bounding box center [492, 551] width 24 height 24
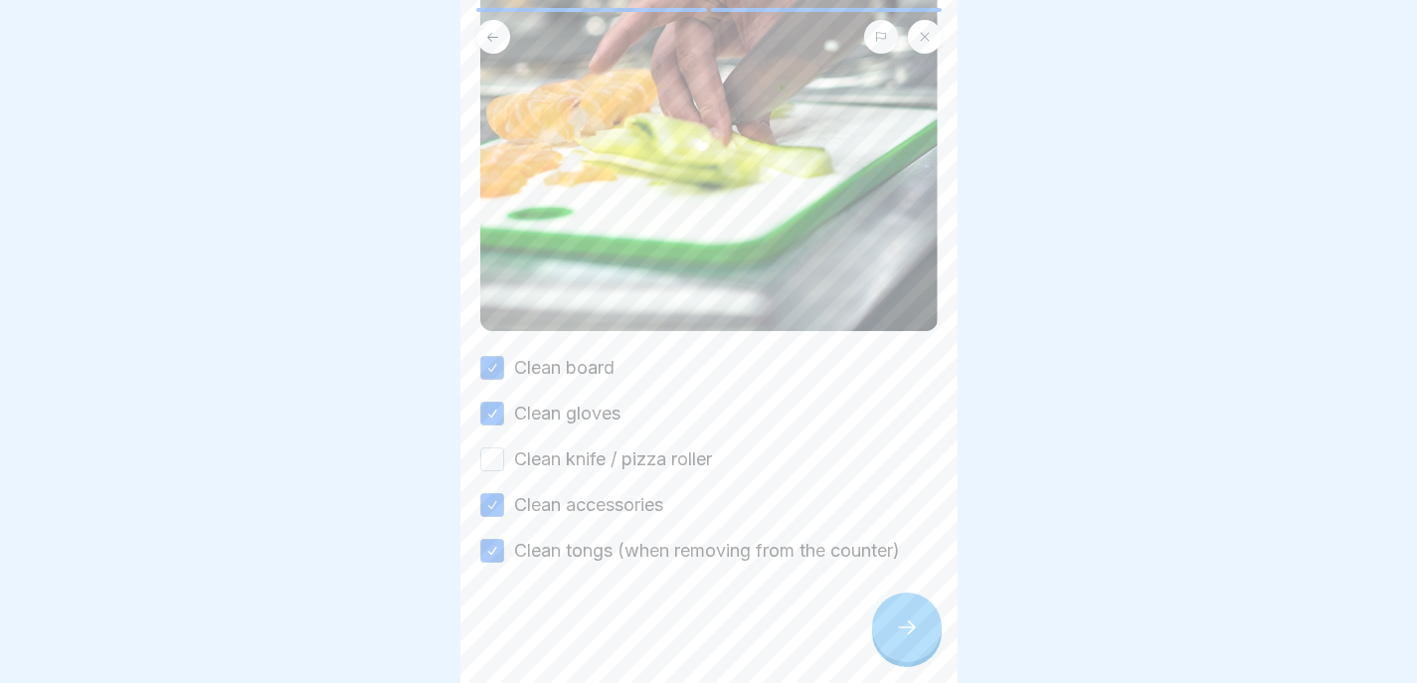
click at [915, 635] on icon at bounding box center [907, 628] width 24 height 24
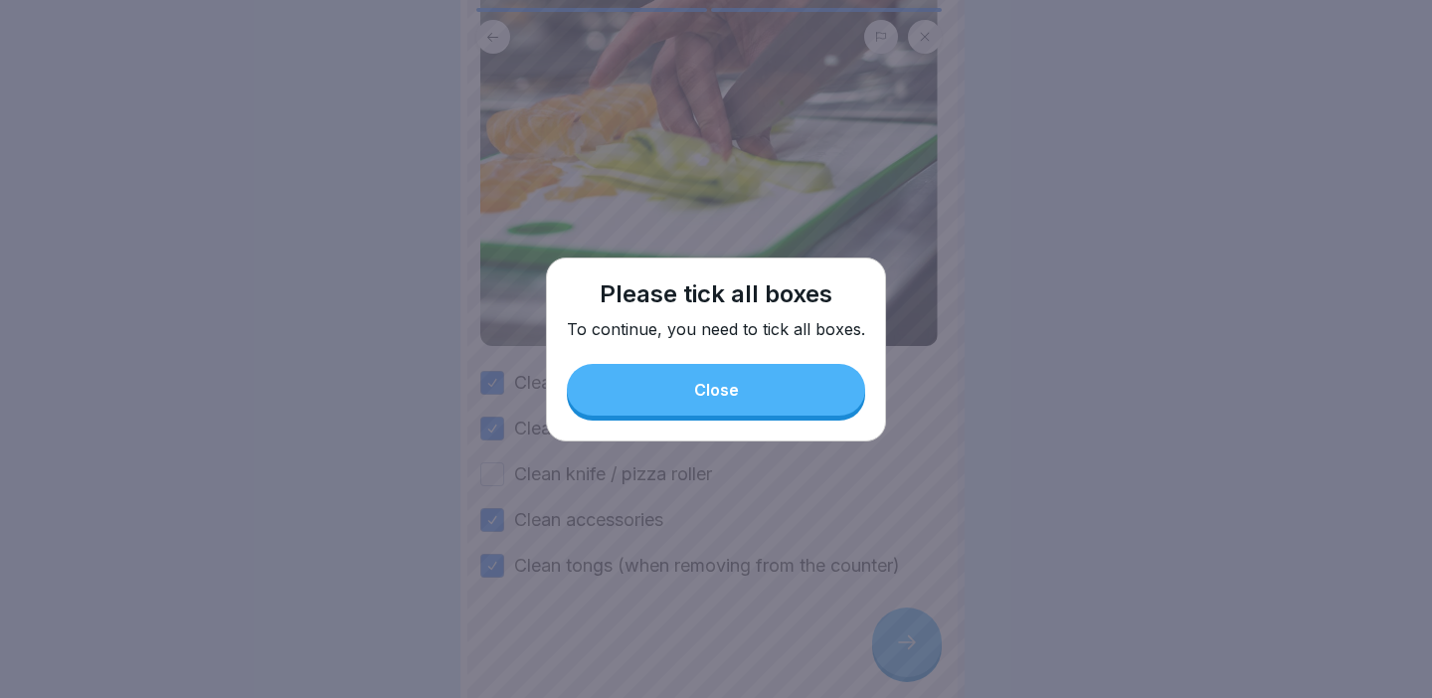
click at [724, 370] on button "Close" at bounding box center [716, 390] width 298 height 52
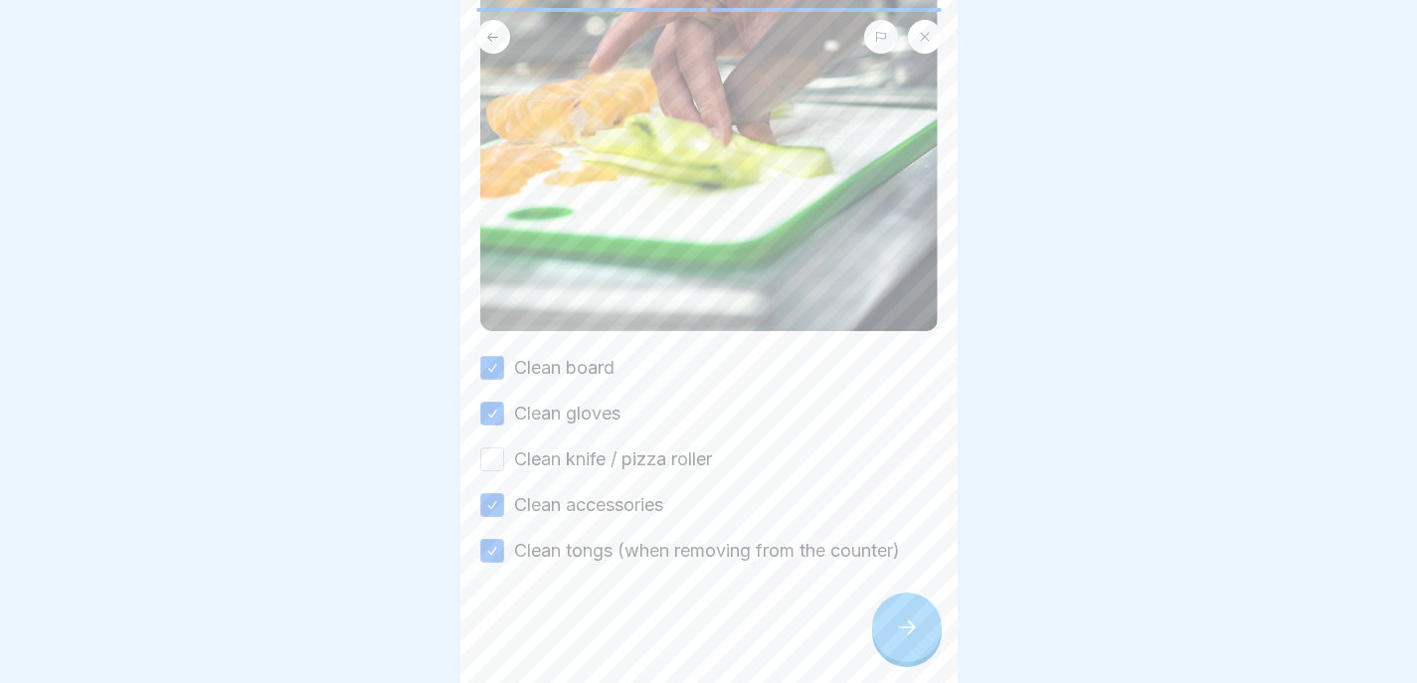
click at [481, 463] on button "Clean knife / pizza roller" at bounding box center [492, 459] width 24 height 24
click at [887, 636] on div at bounding box center [907, 628] width 70 height 70
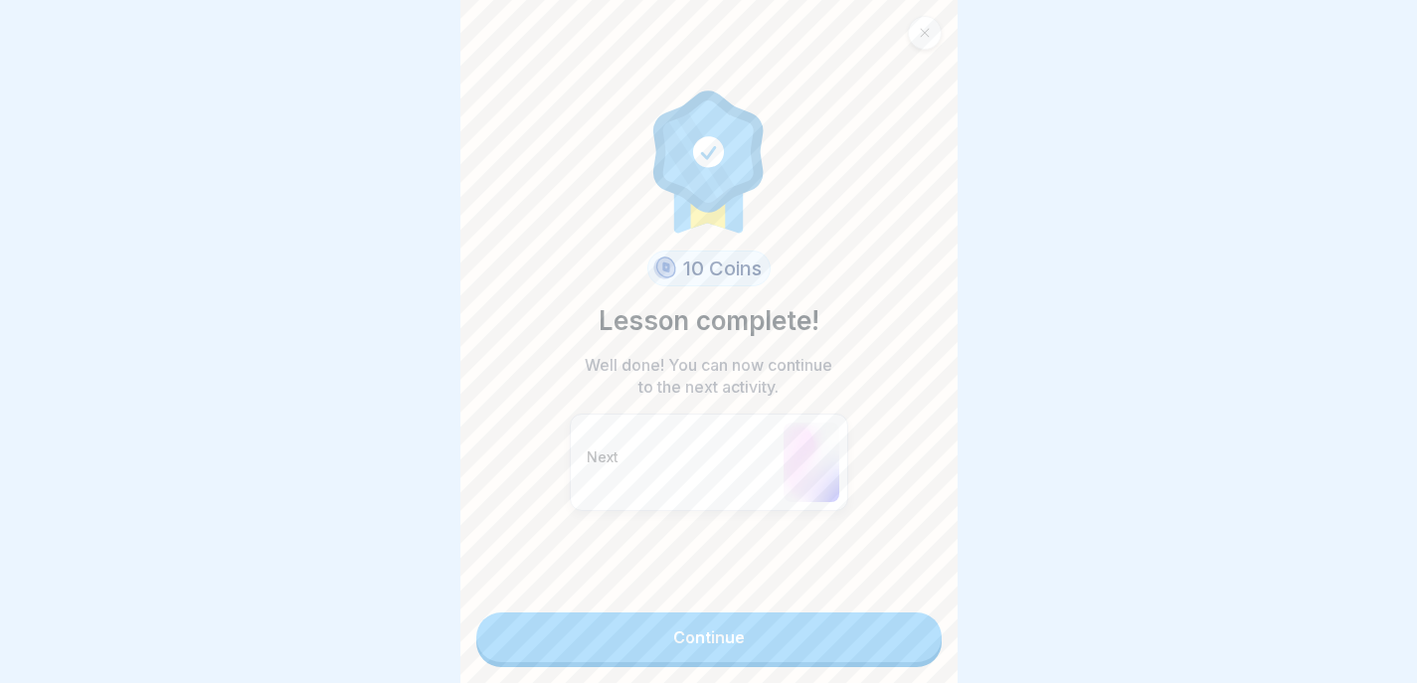
click at [890, 637] on link "Continue" at bounding box center [708, 638] width 465 height 50
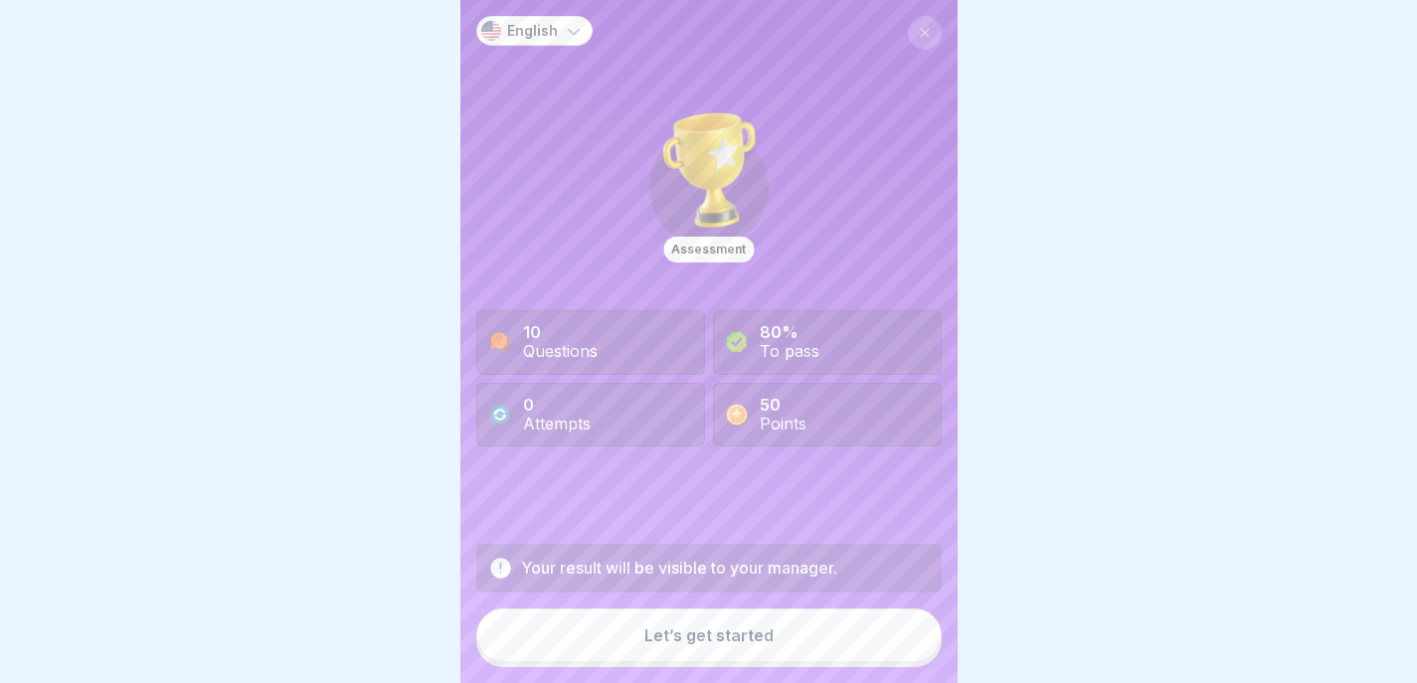
click at [893, 642] on button "Let’s get started" at bounding box center [708, 636] width 465 height 54
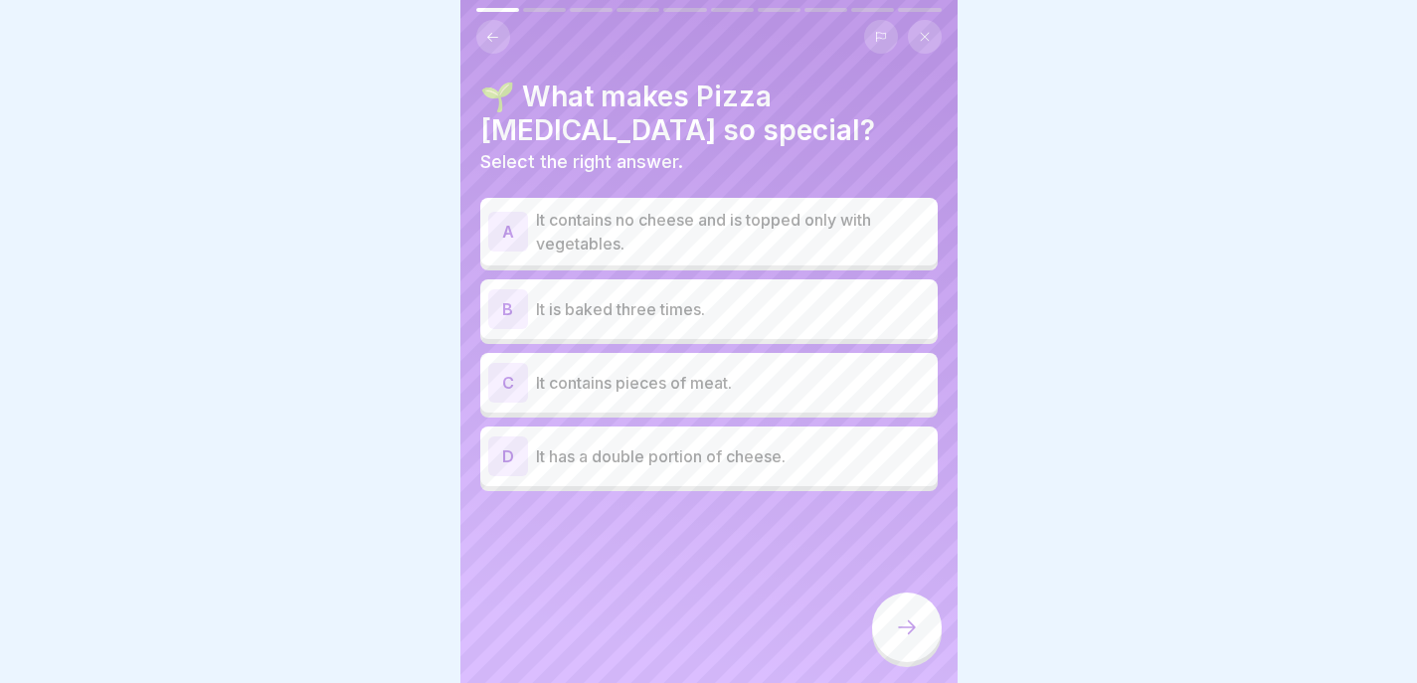
click at [694, 232] on p "It contains no cheese and is topped only with vegetables." at bounding box center [733, 232] width 394 height 48
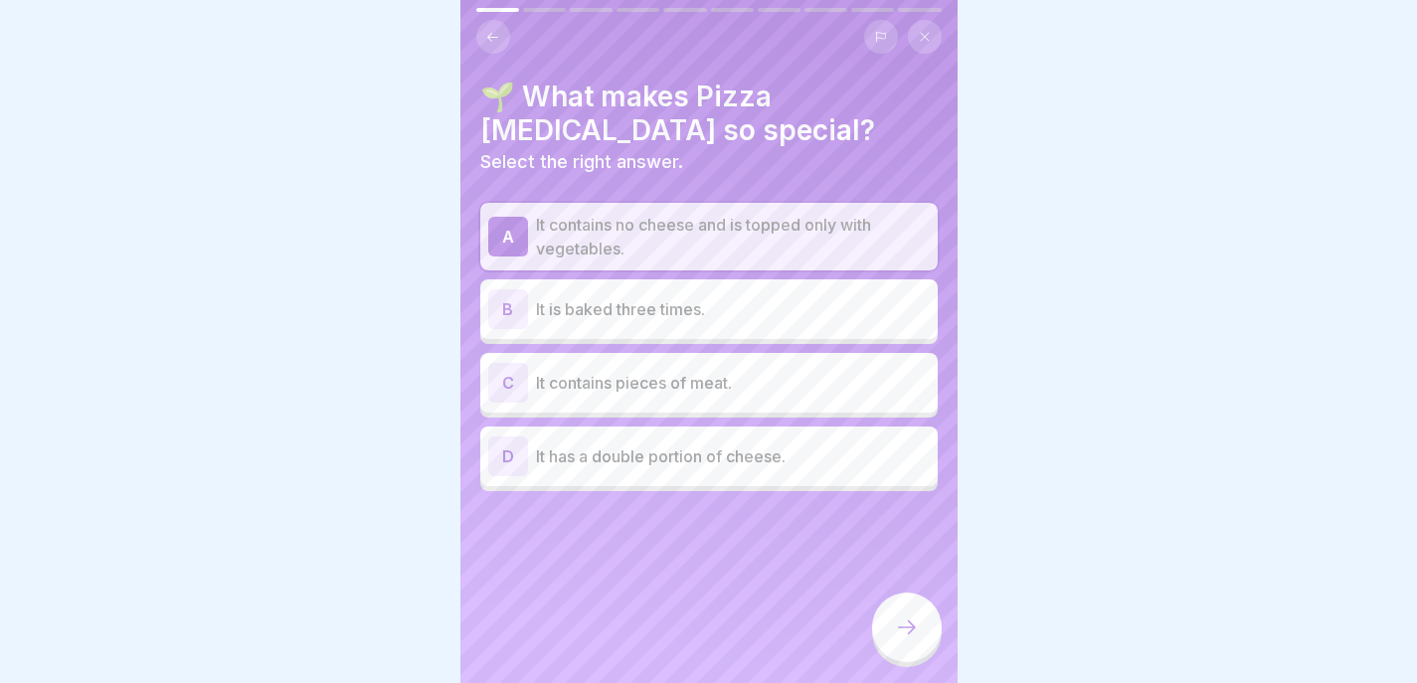
click at [905, 639] on icon at bounding box center [907, 628] width 24 height 24
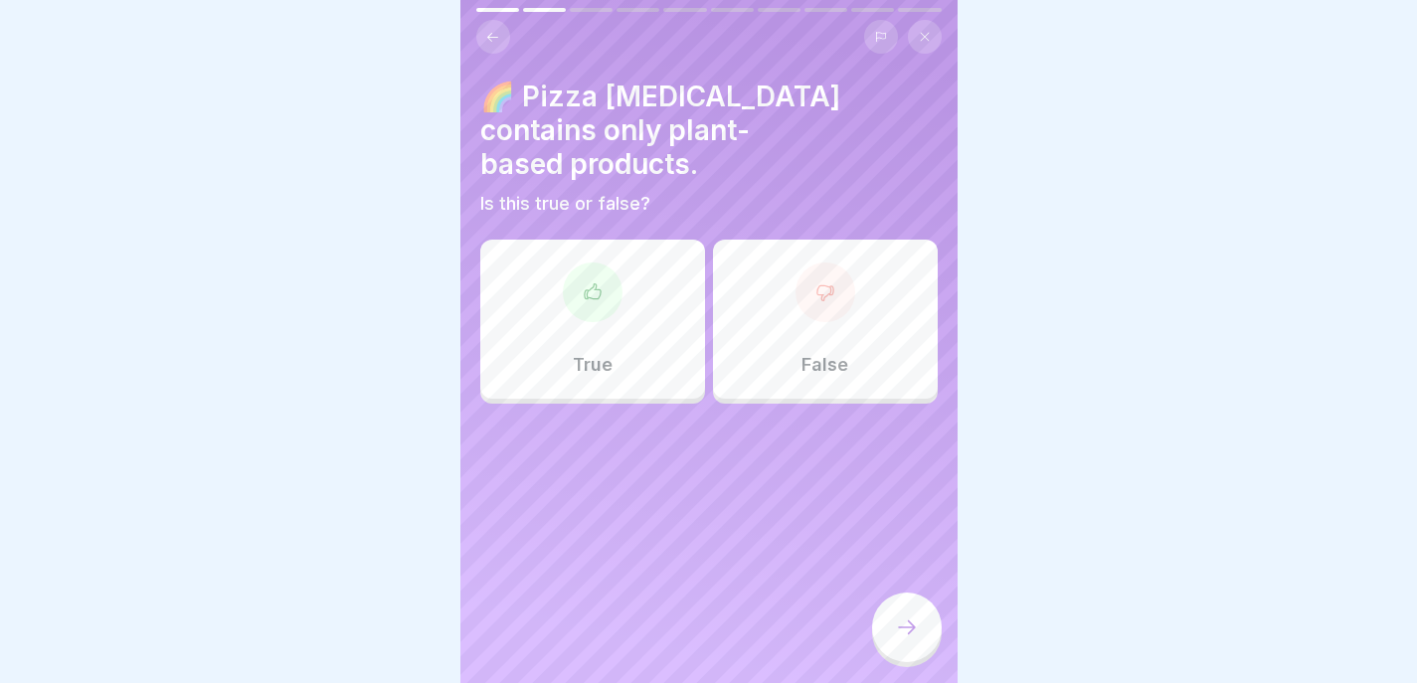
click at [487, 31] on icon at bounding box center [492, 37] width 15 height 15
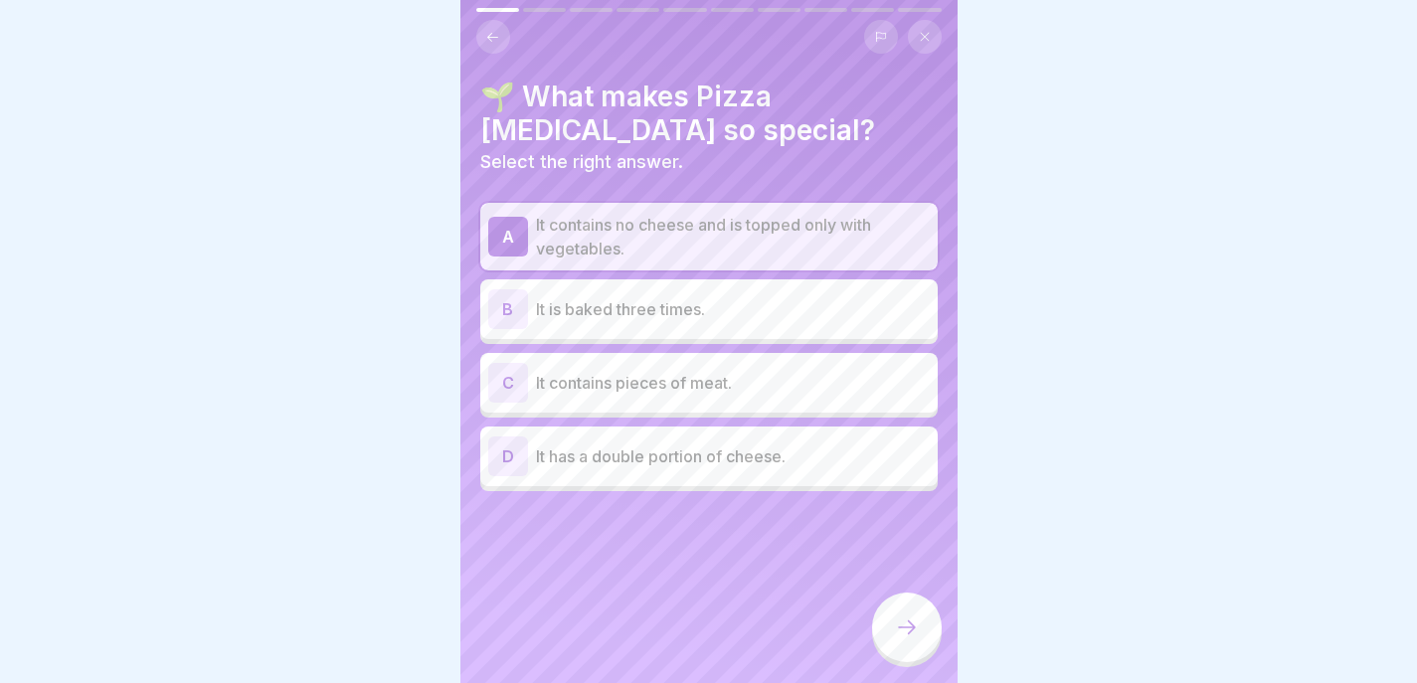
click at [487, 31] on icon at bounding box center [492, 37] width 15 height 15
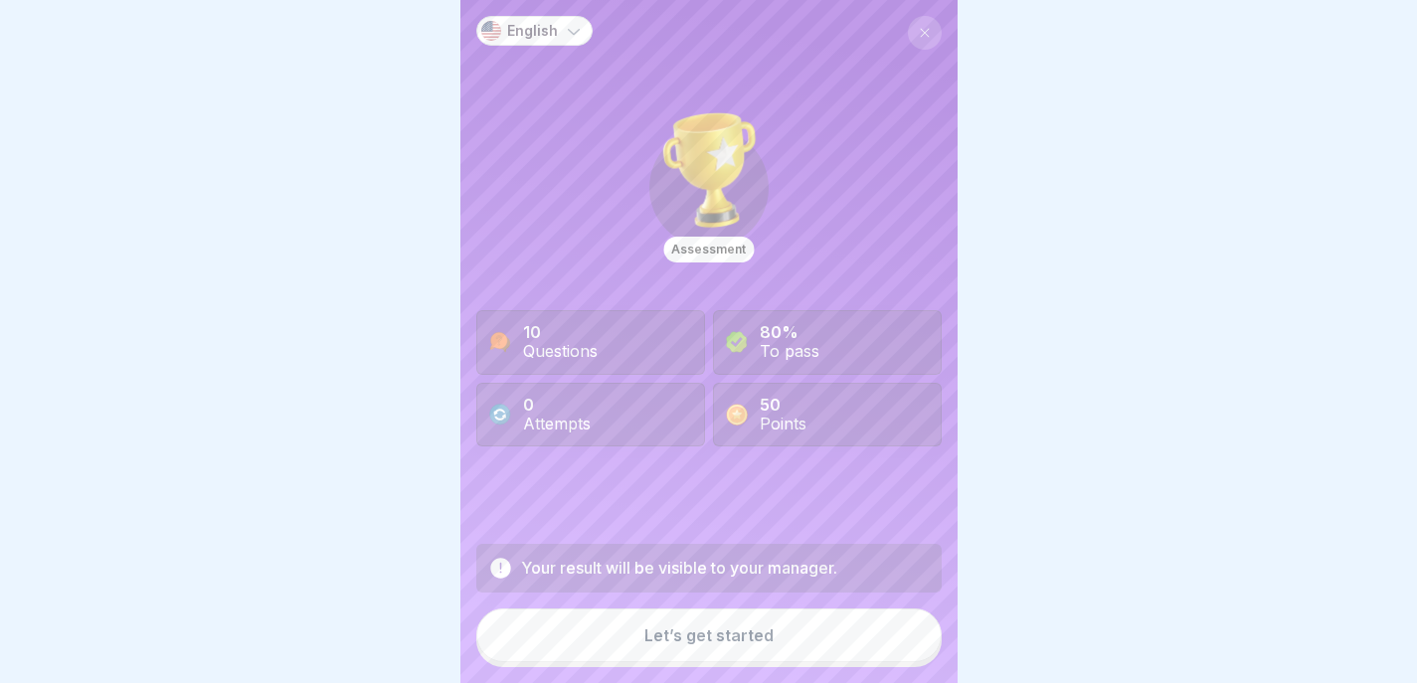
click at [908, 41] on button at bounding box center [925, 33] width 34 height 34
click at [919, 32] on icon at bounding box center [925, 33] width 12 height 12
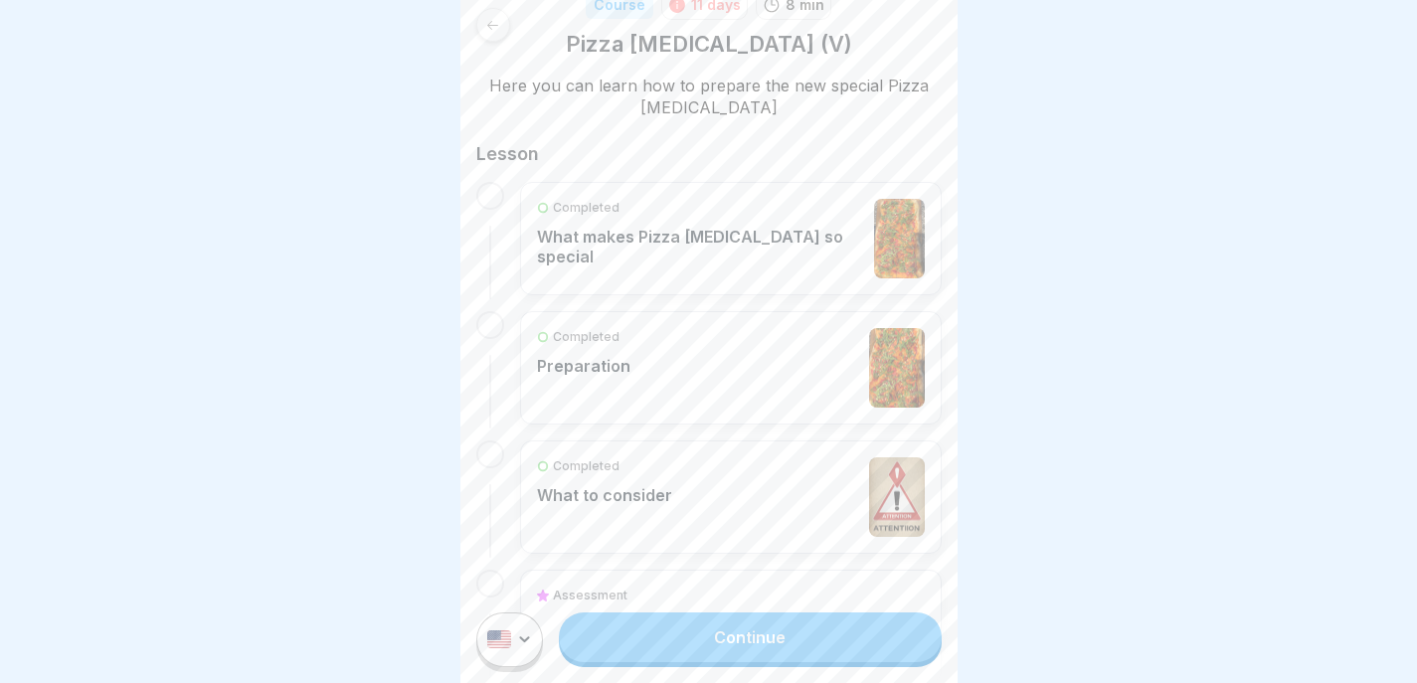
scroll to position [348, 0]
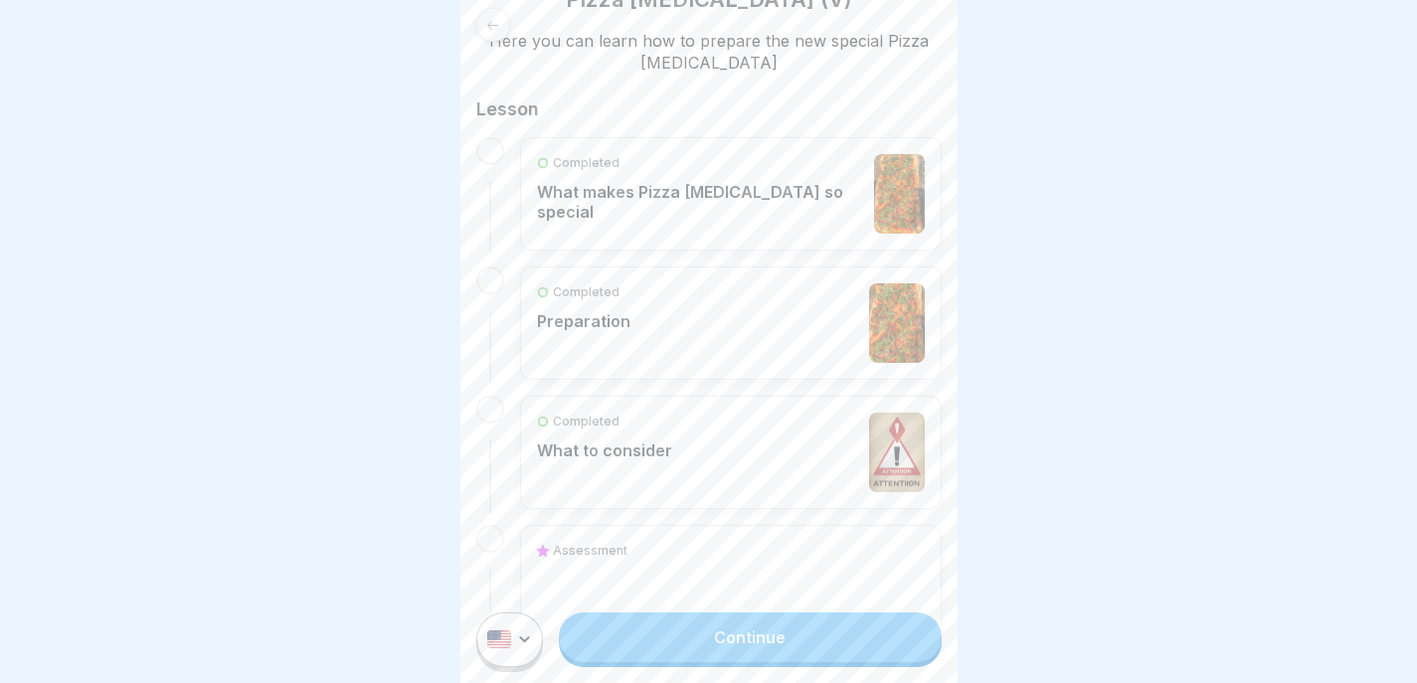
click at [777, 315] on div "Completed Preparation" at bounding box center [731, 323] width 388 height 80
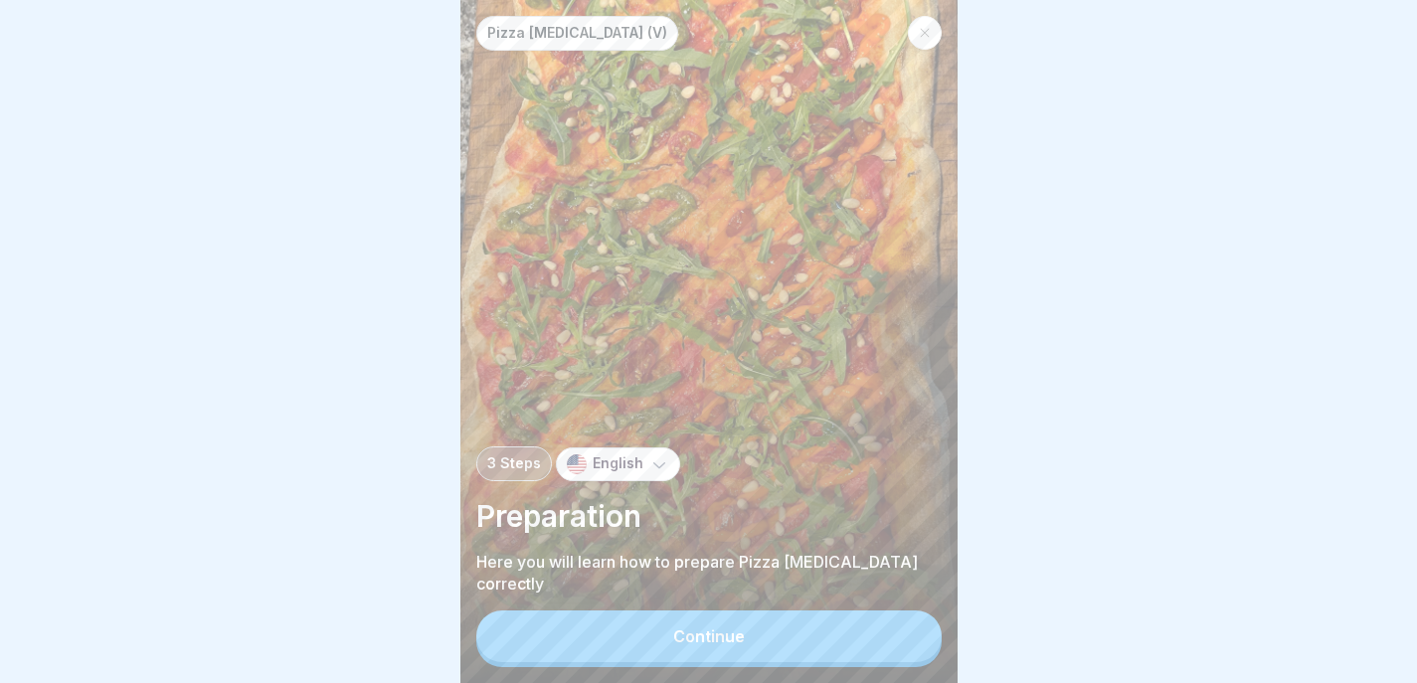
click at [737, 645] on div "Continue" at bounding box center [709, 636] width 72 height 18
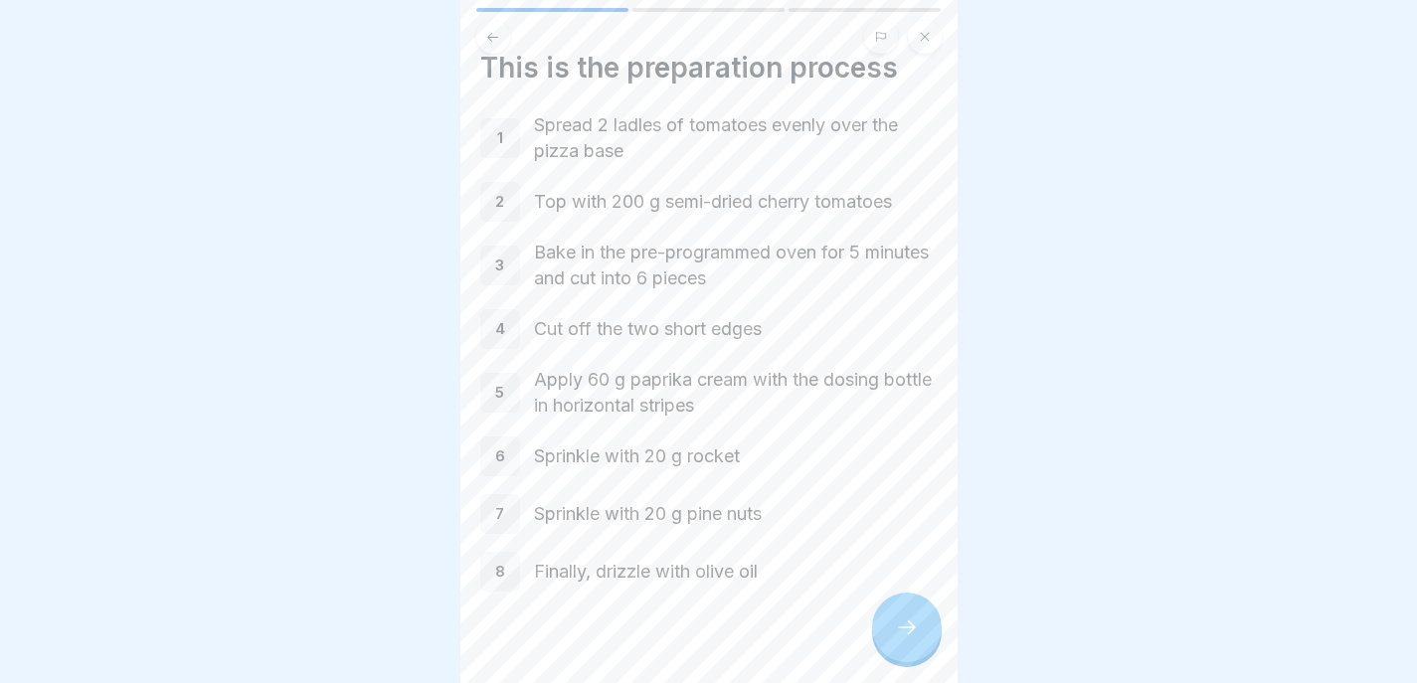
scroll to position [2, 0]
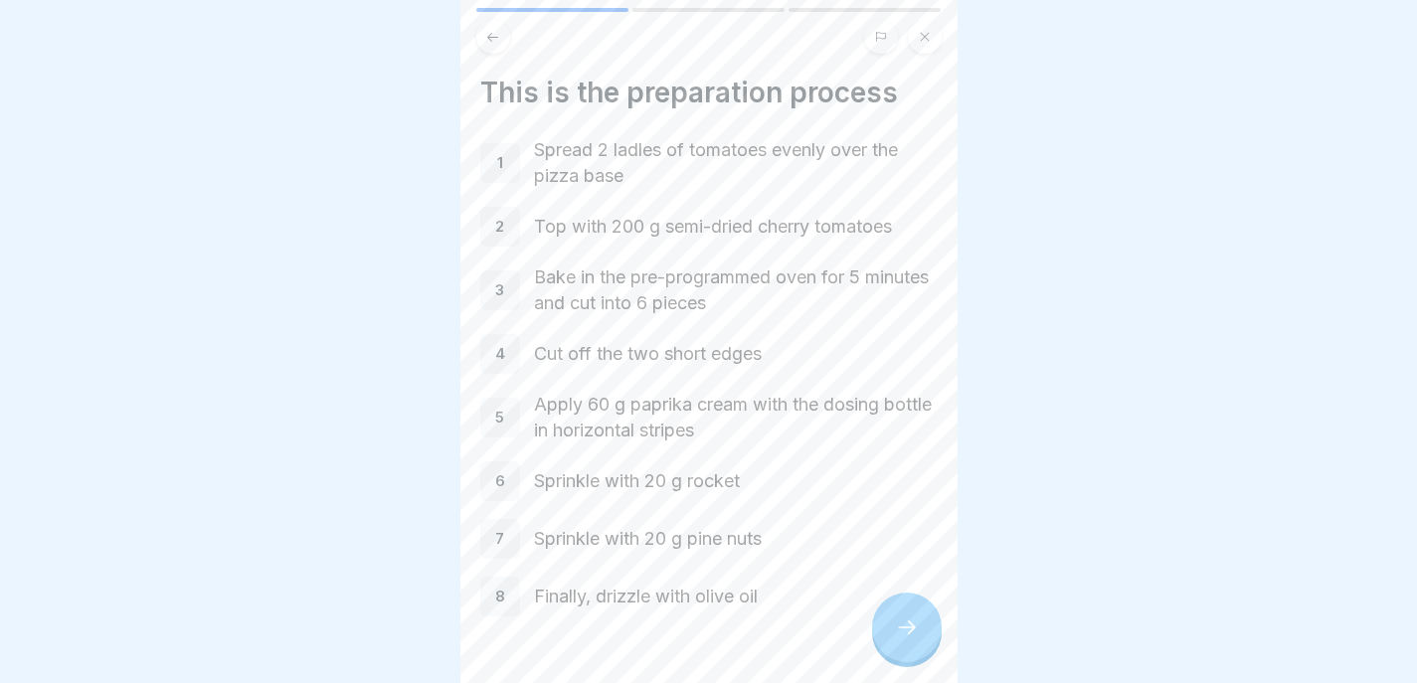
click at [1380, 317] on div at bounding box center [708, 341] width 1417 height 683
click at [904, 639] on icon at bounding box center [907, 628] width 24 height 24
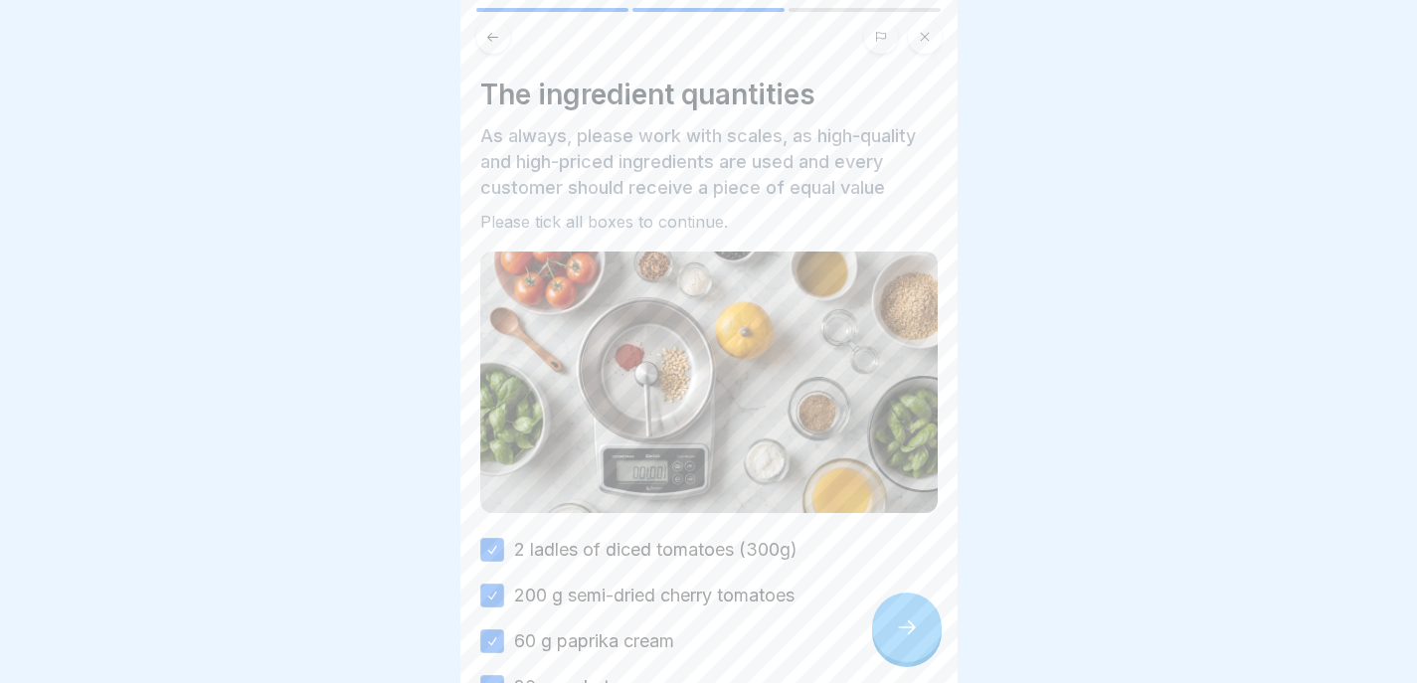
scroll to position [219, 0]
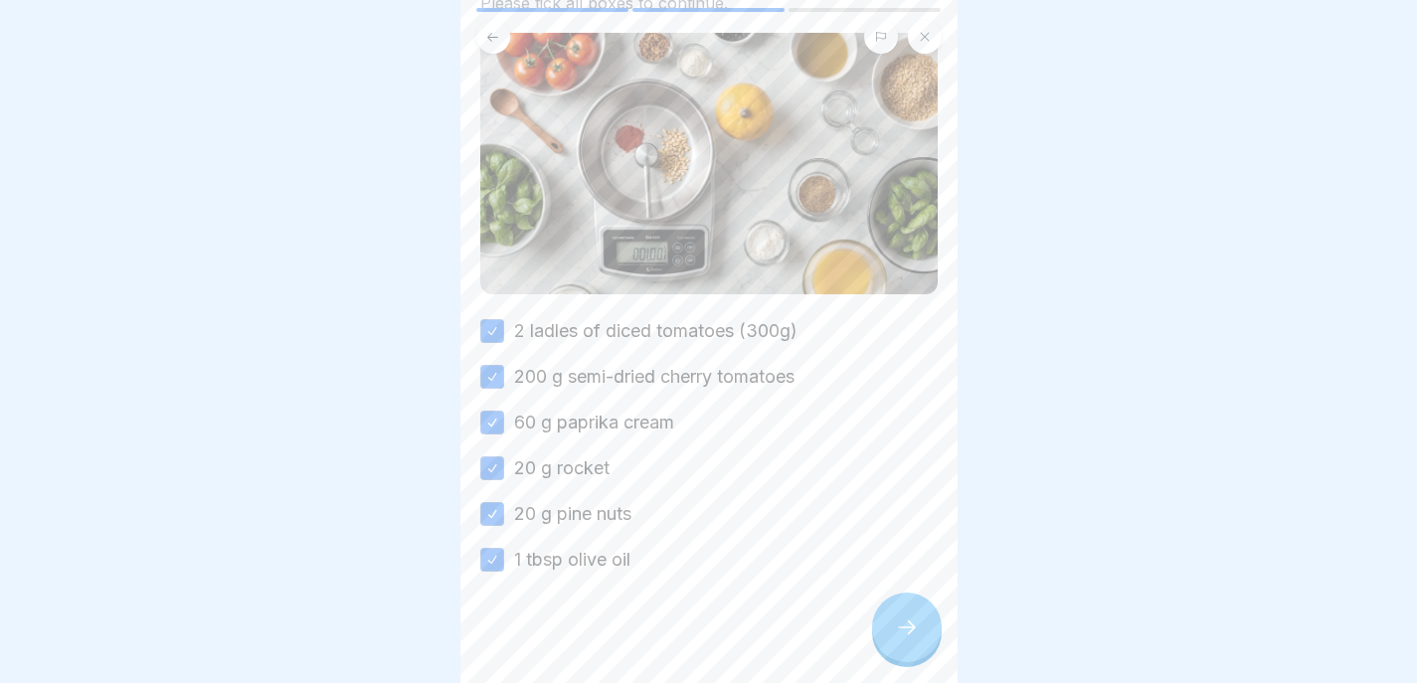
click at [879, 633] on div at bounding box center [907, 628] width 70 height 70
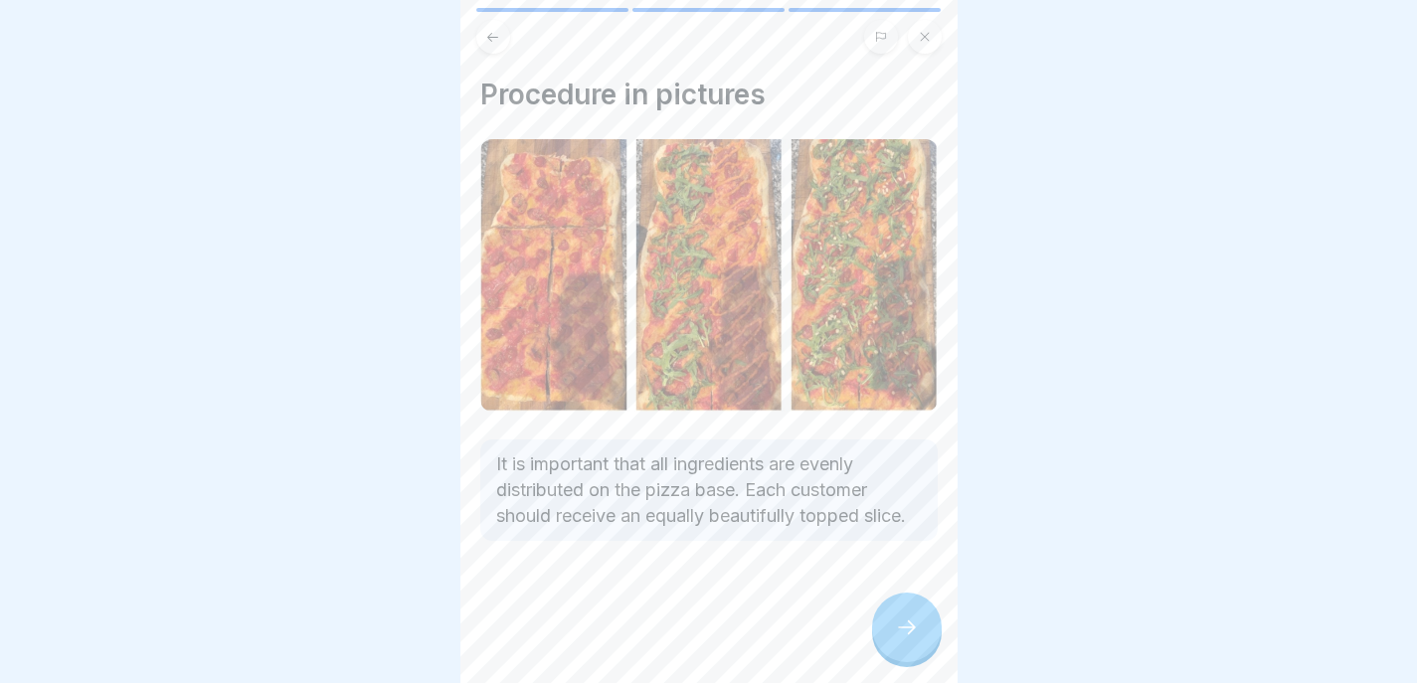
scroll to position [15, 0]
click at [894, 604] on div at bounding box center [907, 628] width 70 height 70
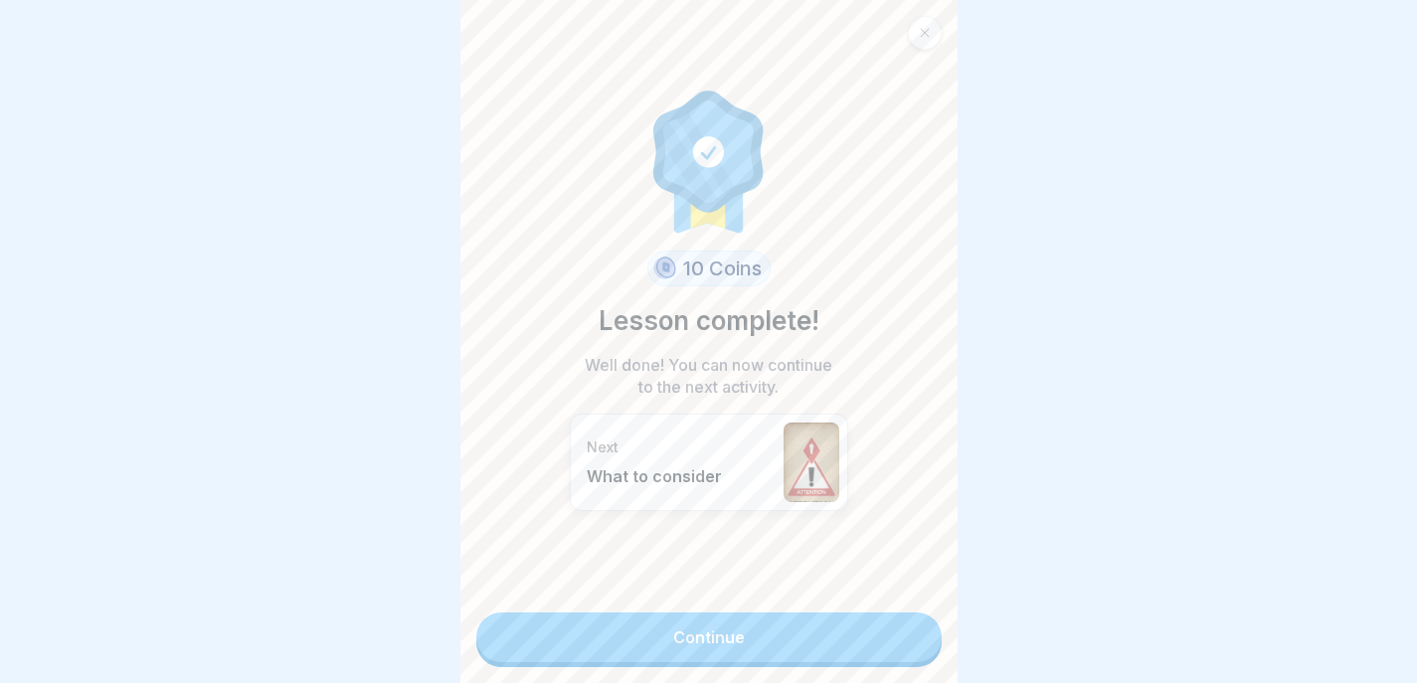
click at [894, 613] on link "Continue" at bounding box center [708, 638] width 465 height 50
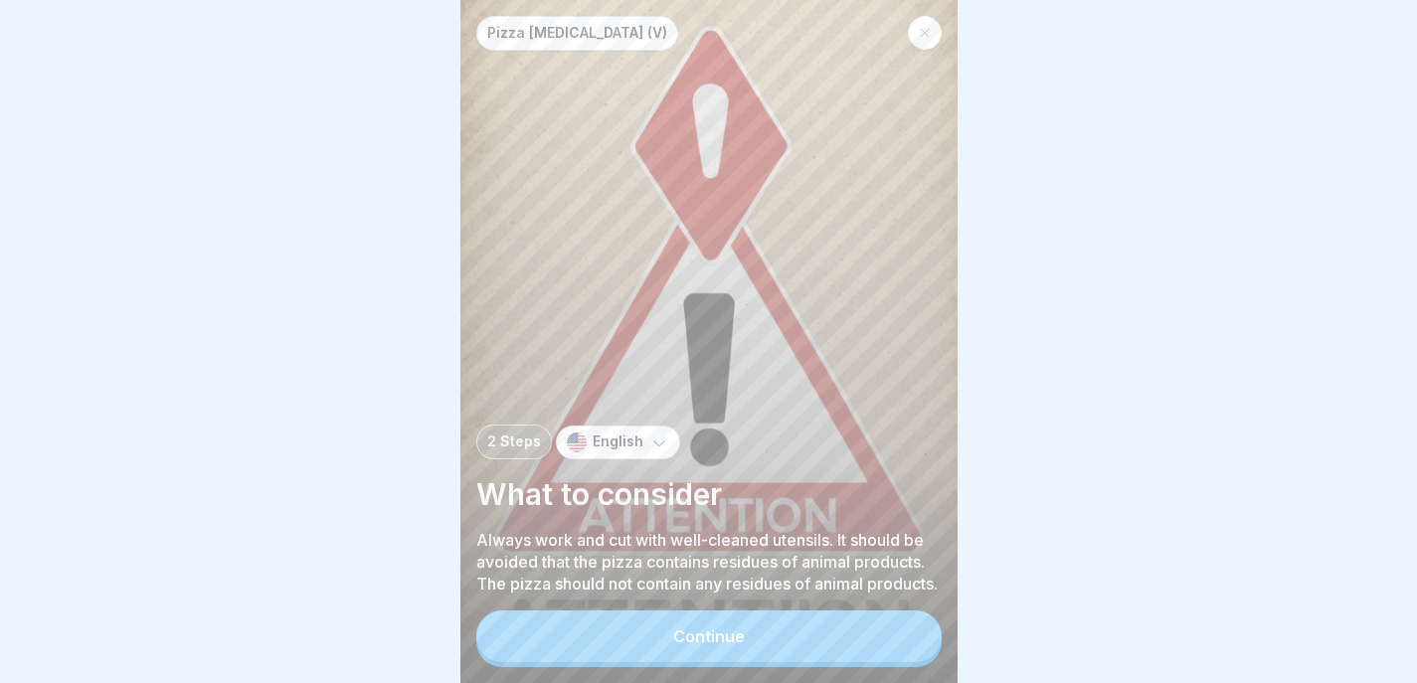
click at [908, 642] on button "Continue" at bounding box center [708, 637] width 465 height 52
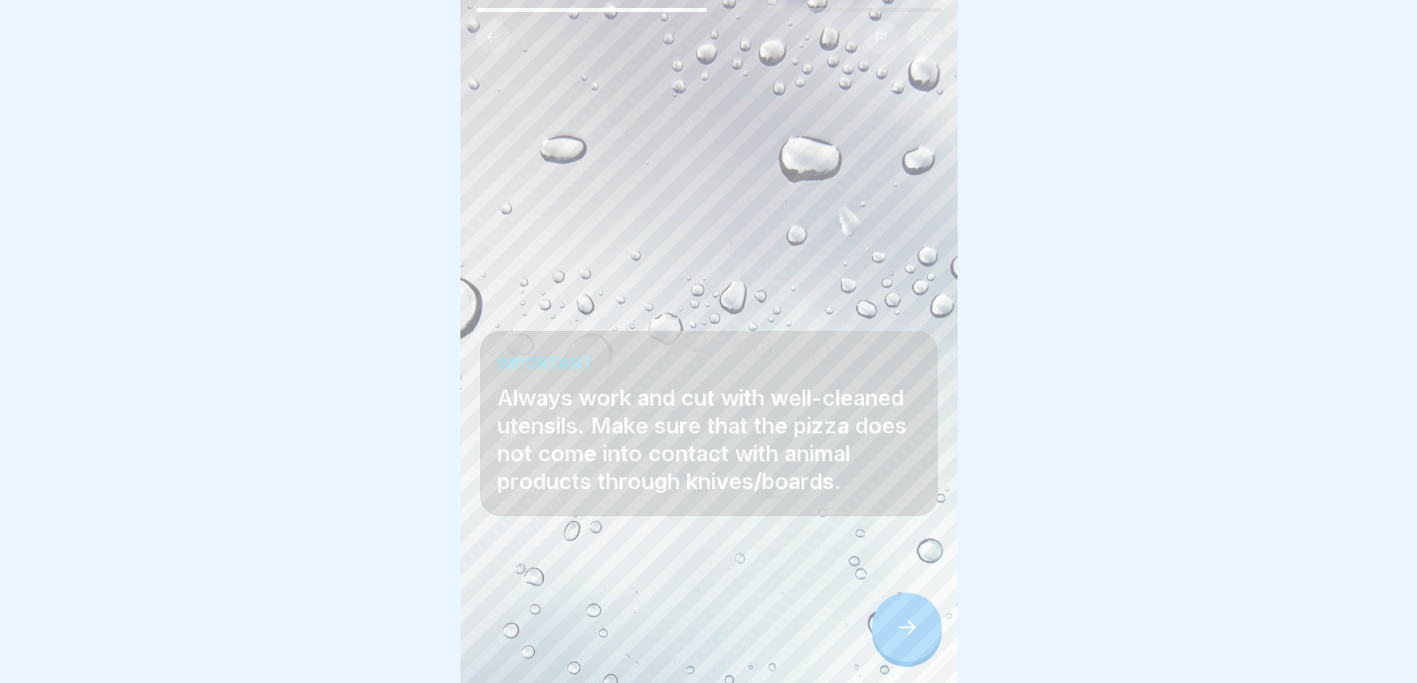
click at [909, 639] on icon at bounding box center [907, 628] width 24 height 24
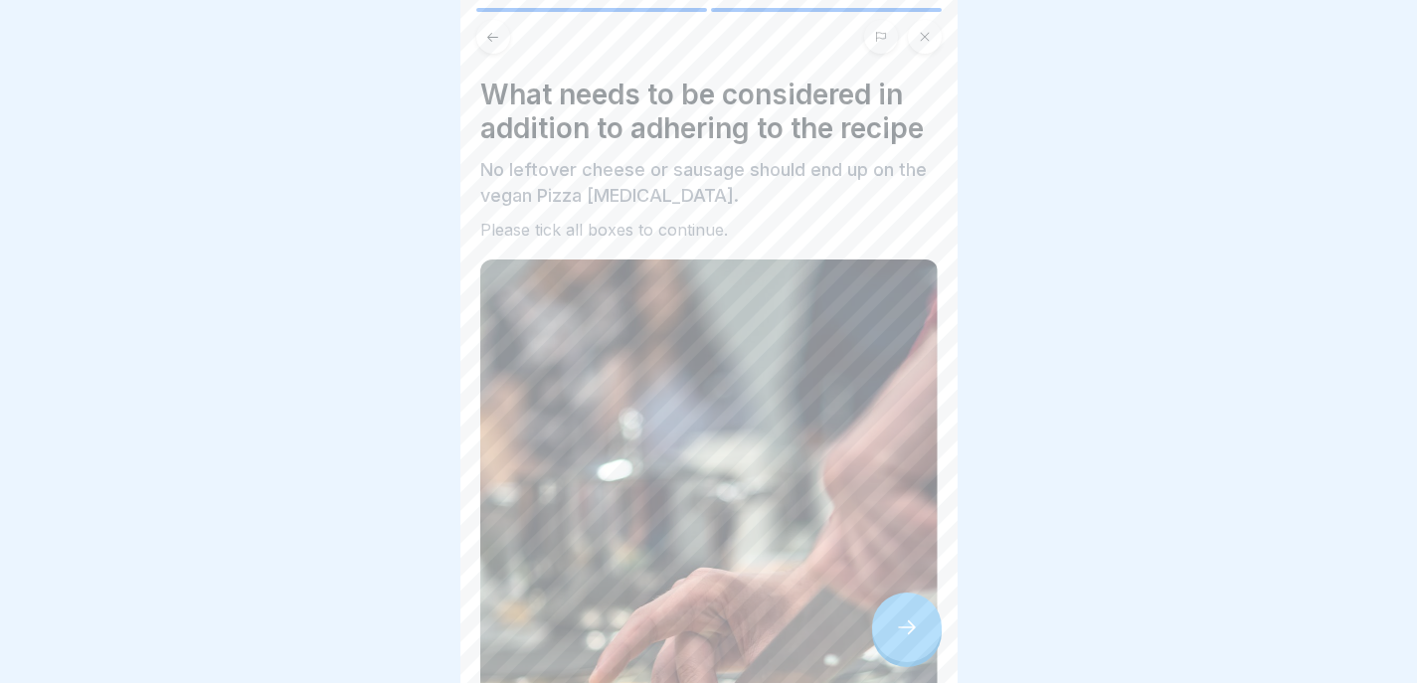
click at [909, 639] on icon at bounding box center [907, 628] width 24 height 24
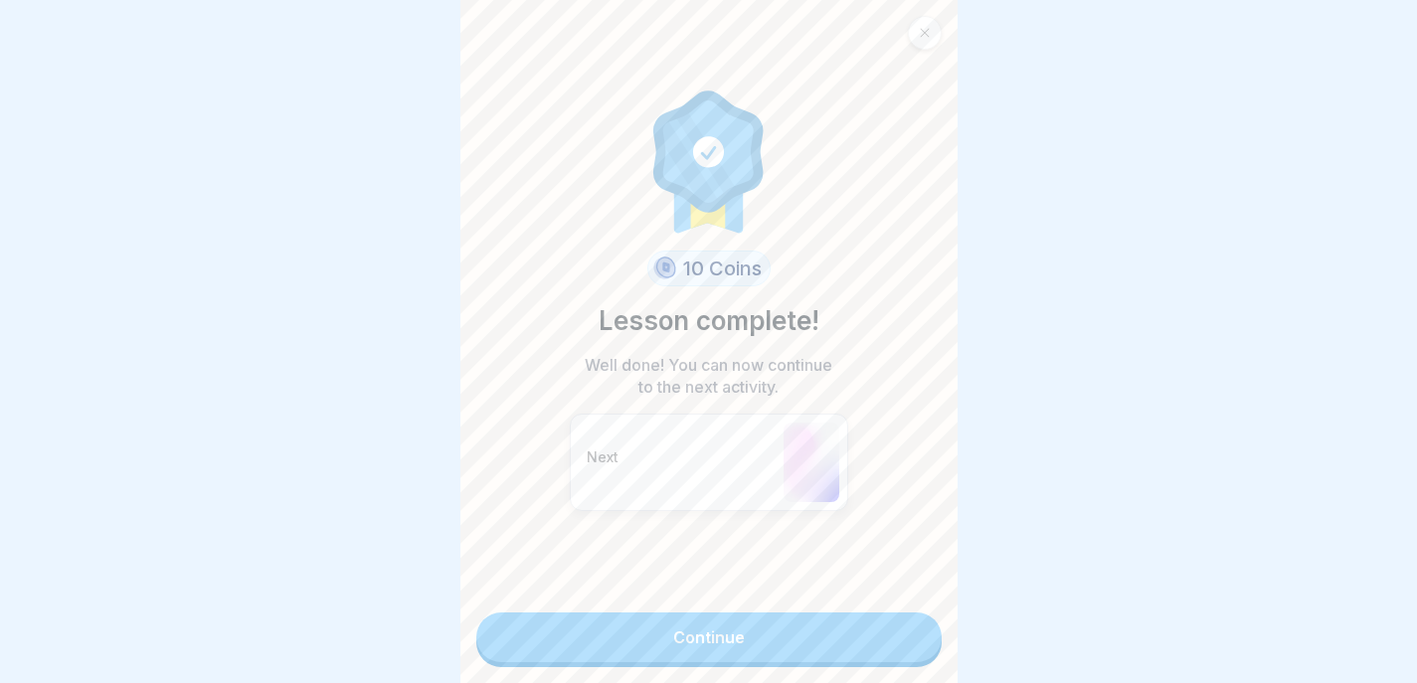
click at [909, 643] on link "Continue" at bounding box center [708, 638] width 465 height 50
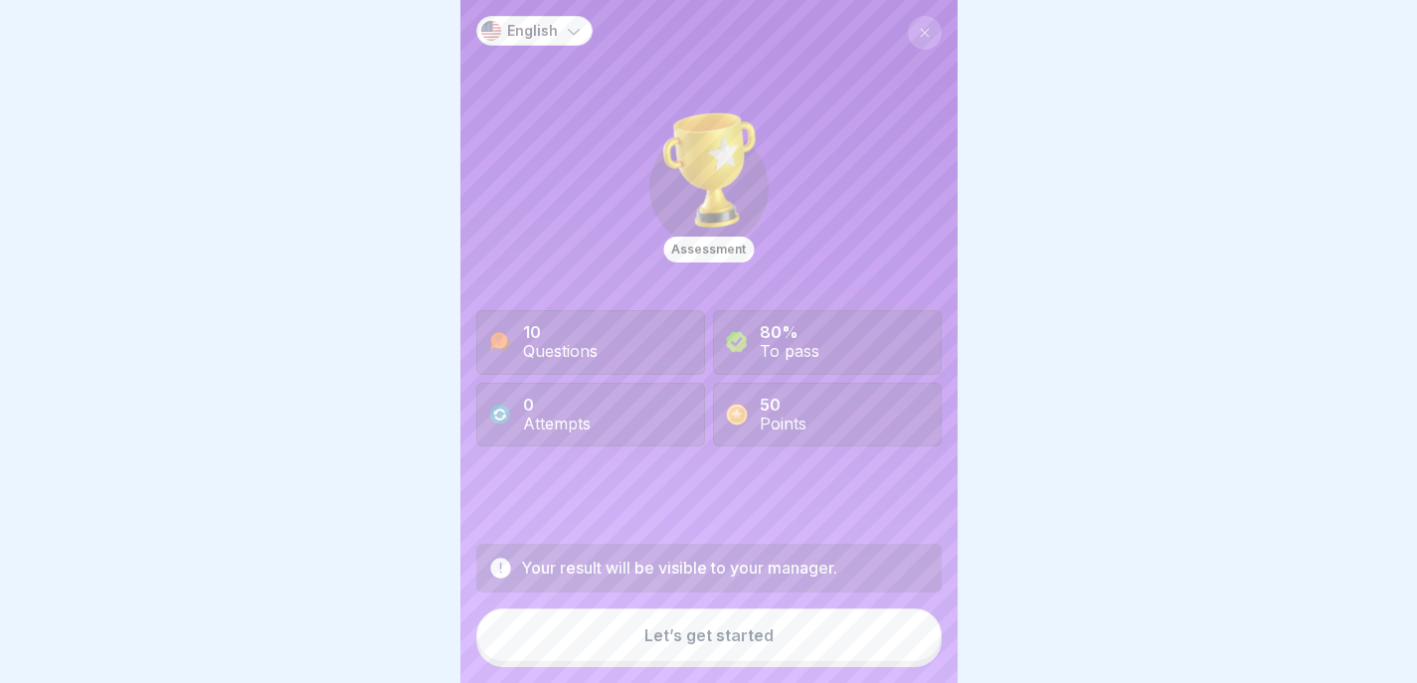
click at [908, 642] on button "Let’s get started" at bounding box center [708, 636] width 465 height 54
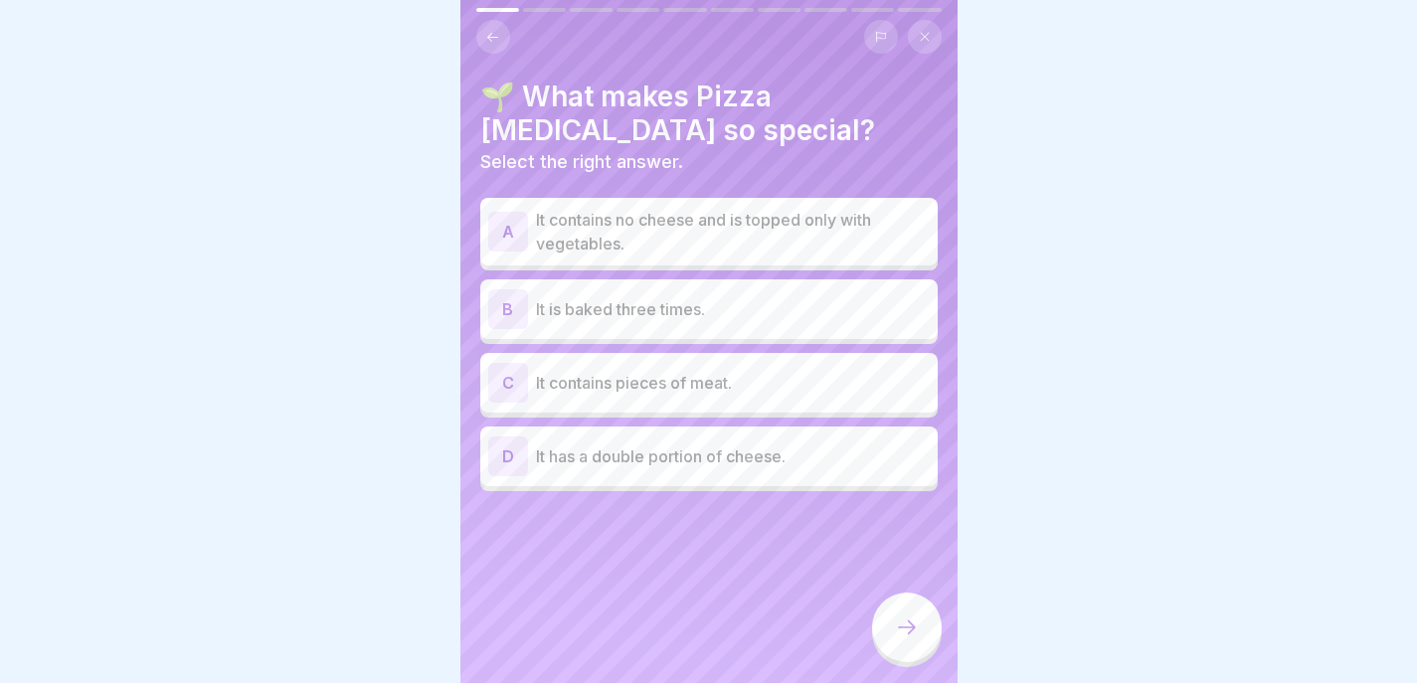
click at [882, 229] on p "It contains no cheese and is topped only with vegetables." at bounding box center [733, 232] width 394 height 48
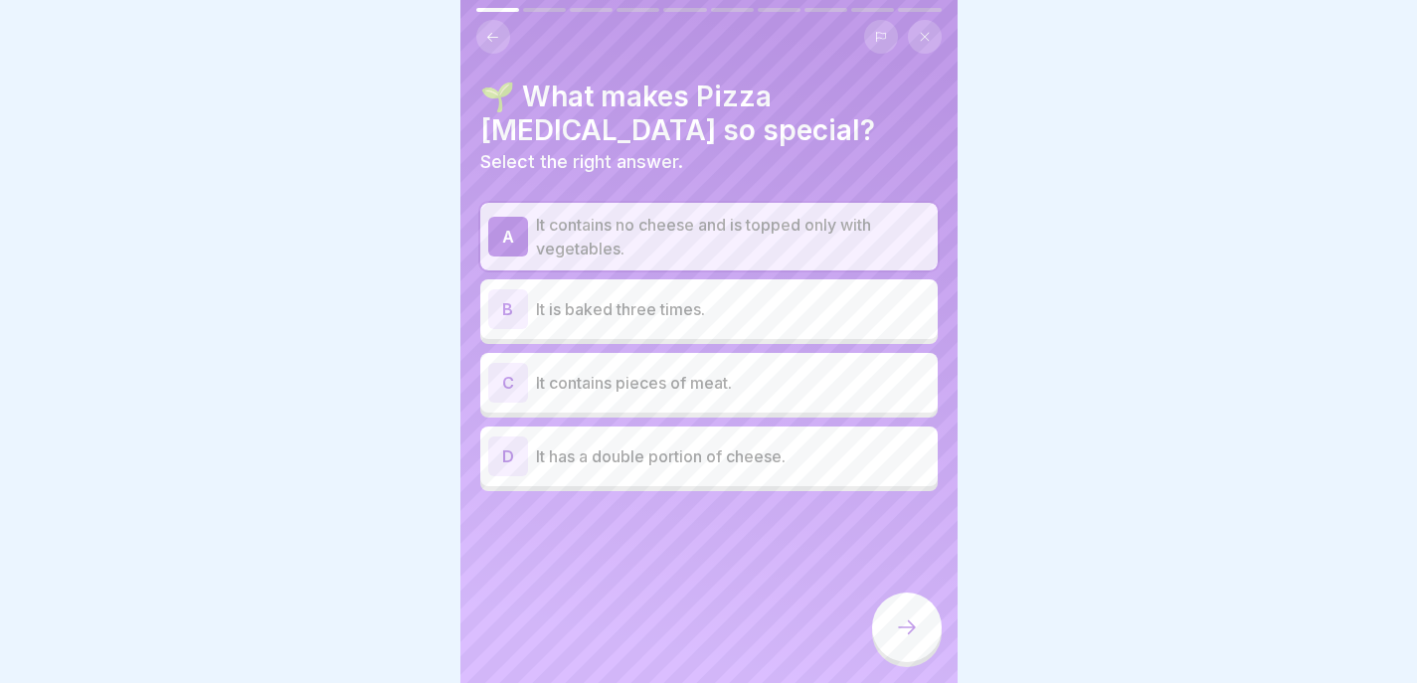
click at [914, 632] on icon at bounding box center [907, 628] width 24 height 24
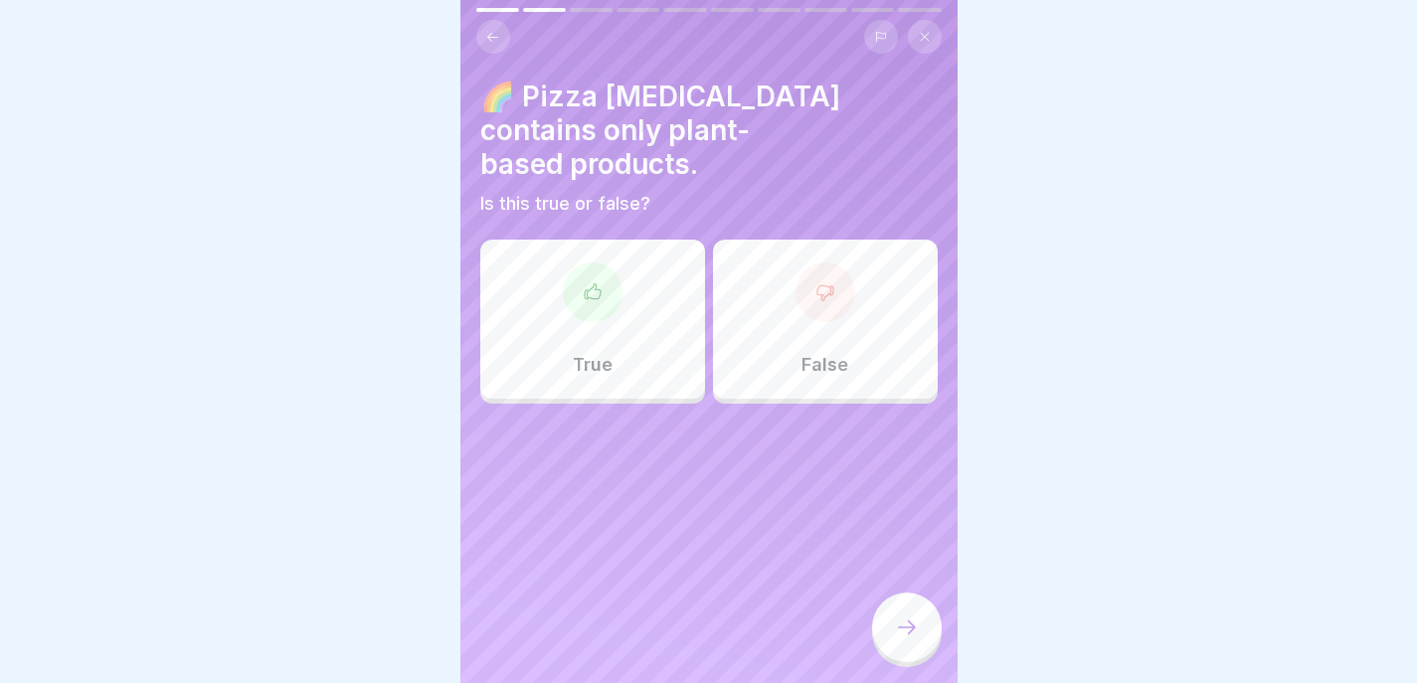
click at [676, 240] on div "True" at bounding box center [592, 319] width 225 height 159
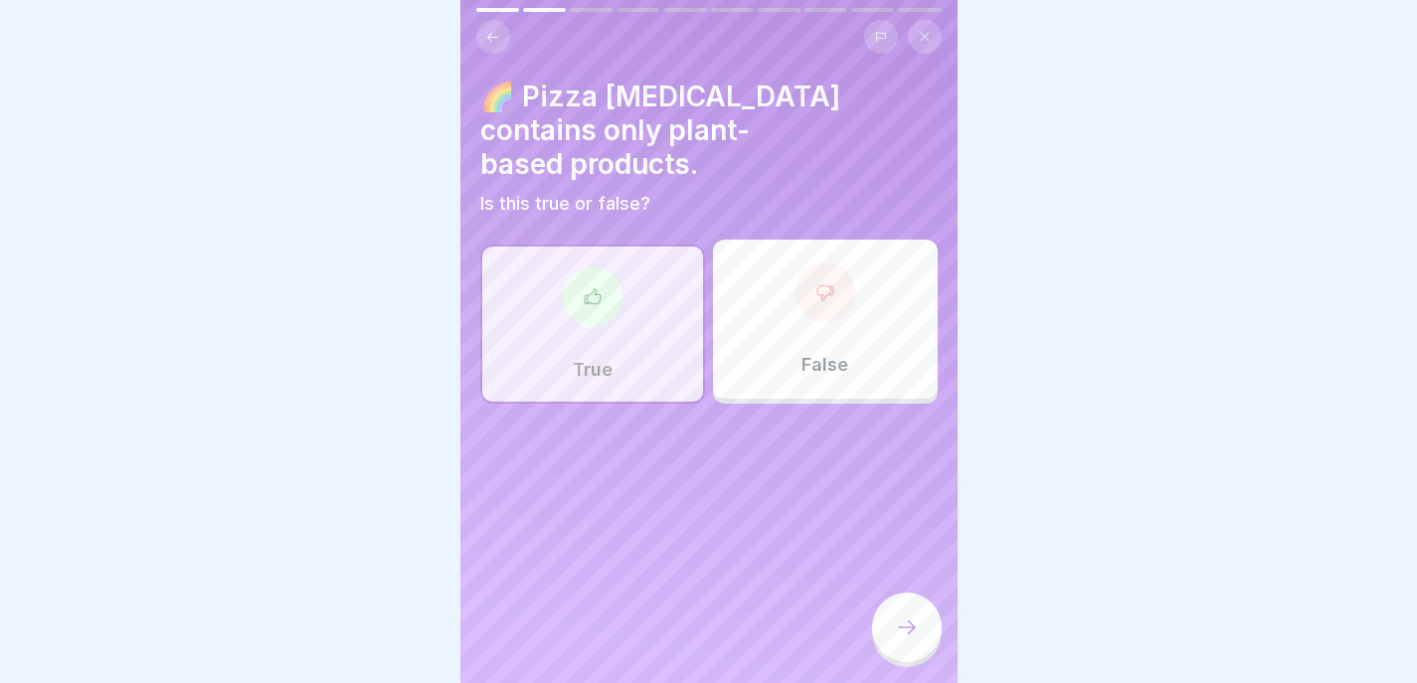
click at [937, 634] on div at bounding box center [907, 628] width 70 height 70
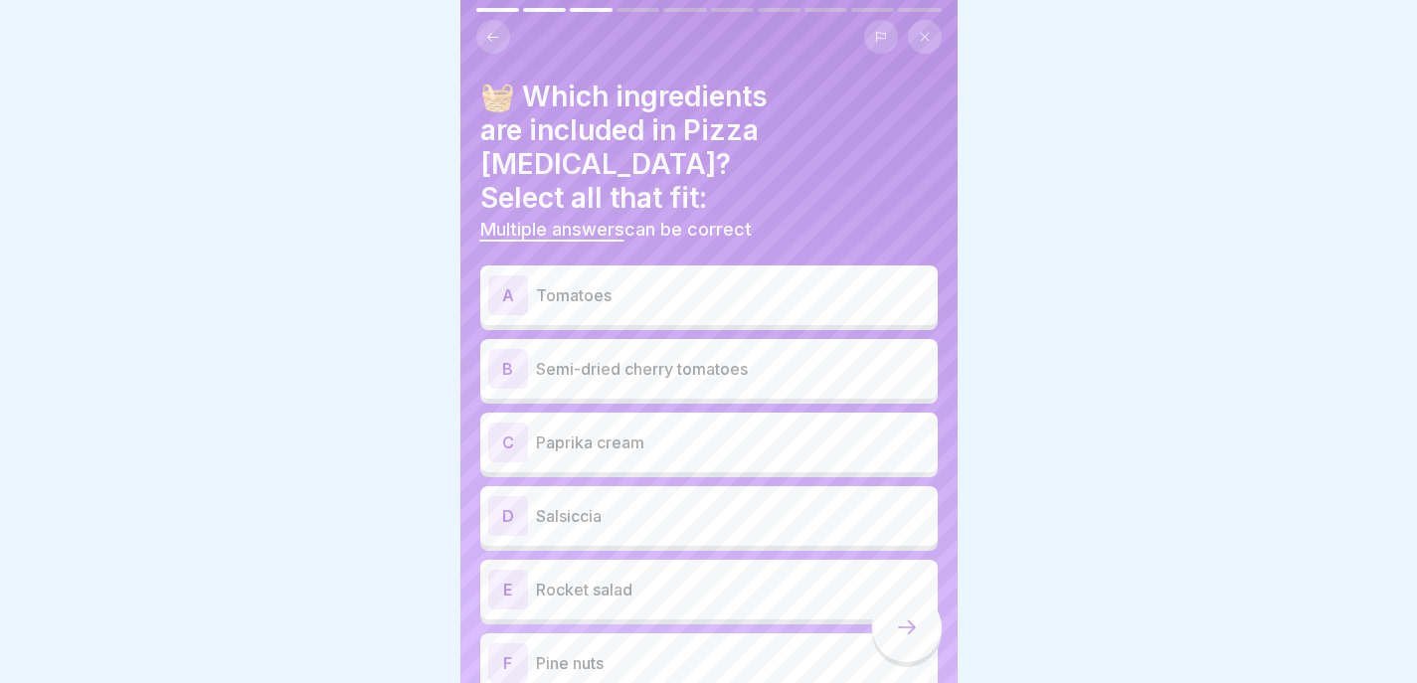
click at [671, 339] on div "B Semi-dried cherry tomatoes" at bounding box center [708, 369] width 457 height 60
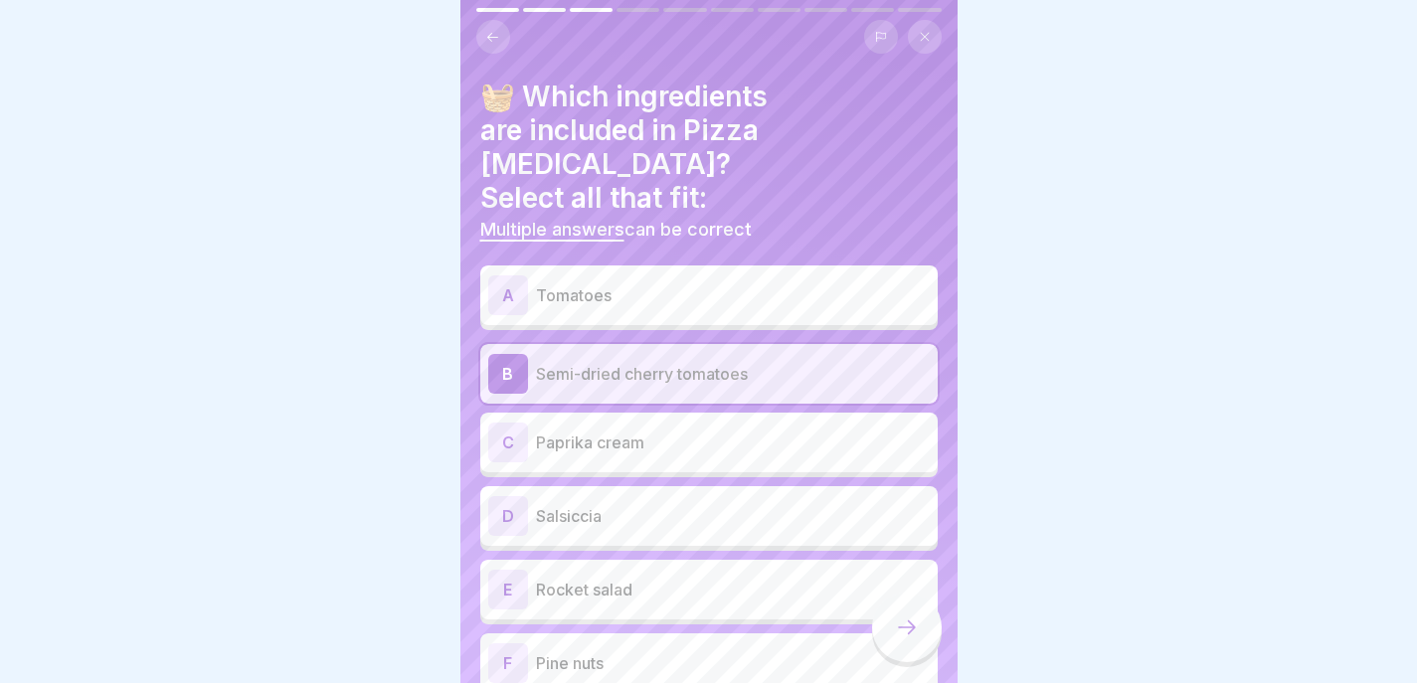
click at [671, 289] on div "A Tomatoes" at bounding box center [708, 296] width 457 height 60
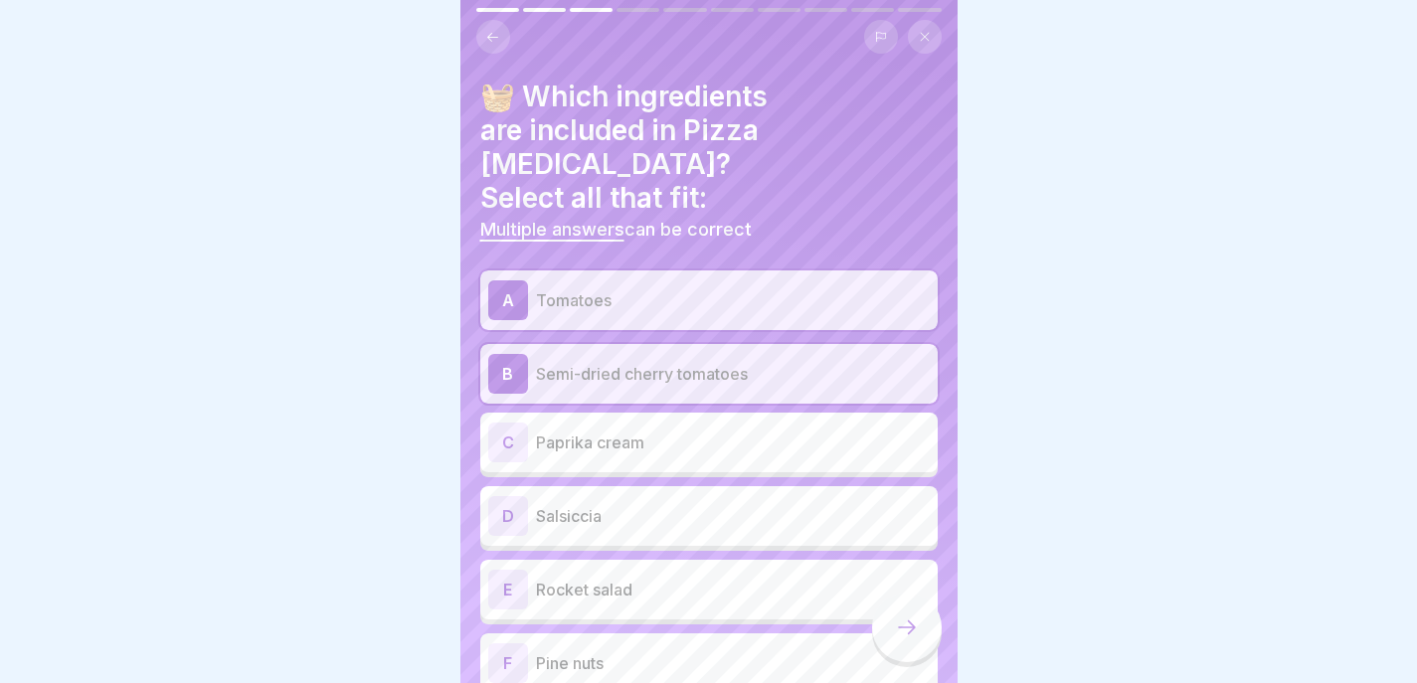
scroll to position [60, 0]
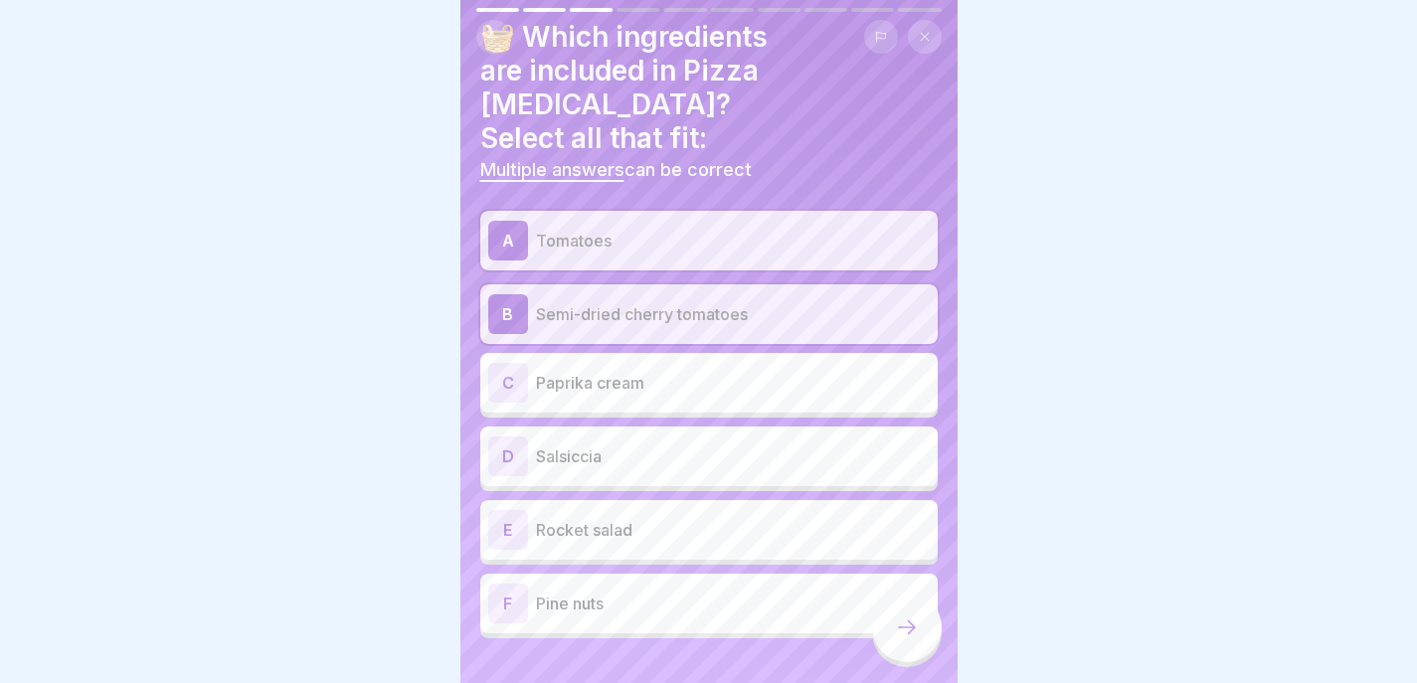
click at [681, 363] on div "C Paprika cream" at bounding box center [709, 383] width 442 height 40
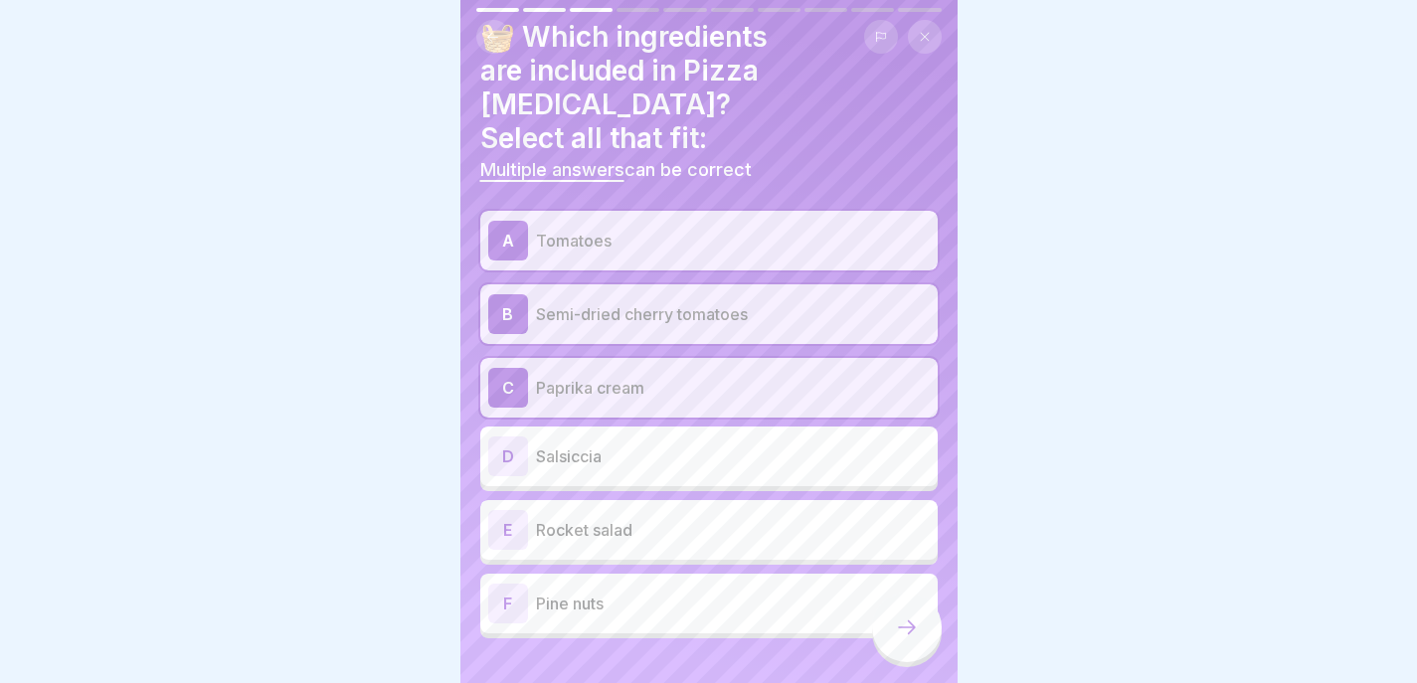
click at [836, 592] on p "Pine nuts" at bounding box center [733, 604] width 394 height 24
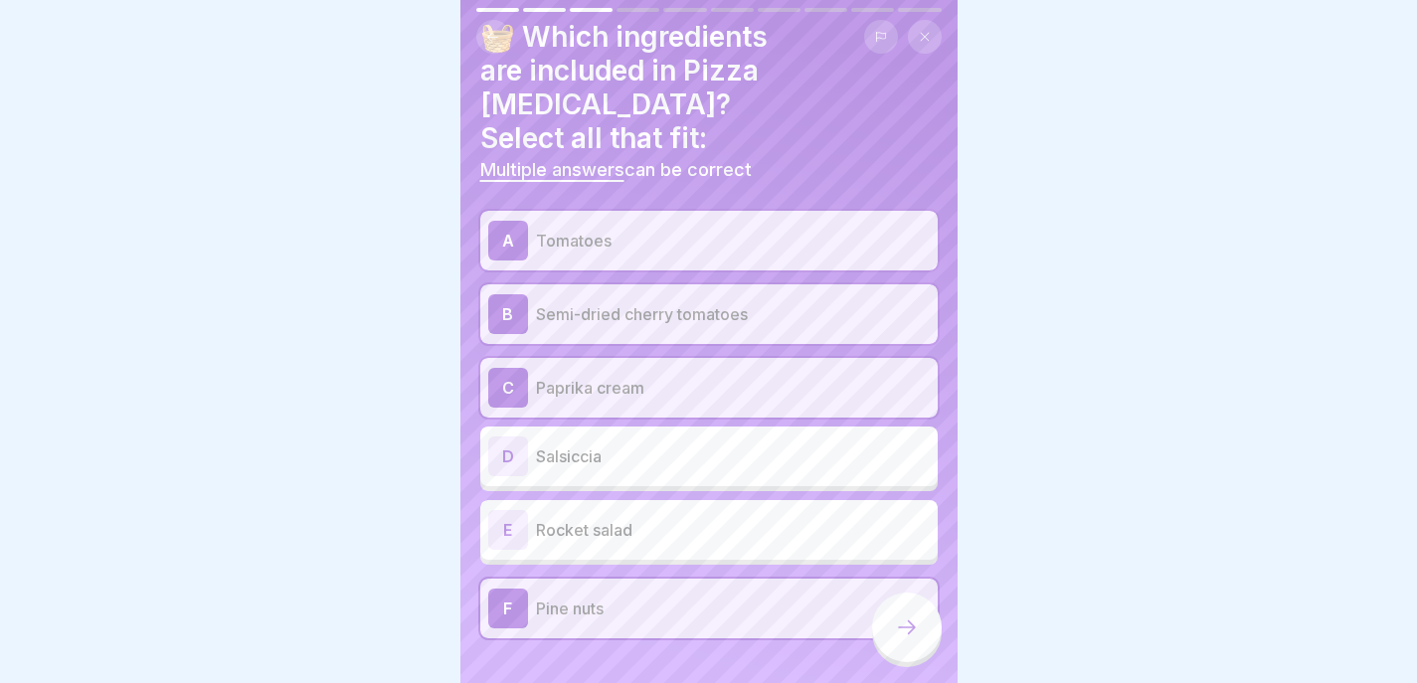
click at [798, 518] on p "Rocket salad" at bounding box center [733, 530] width 394 height 24
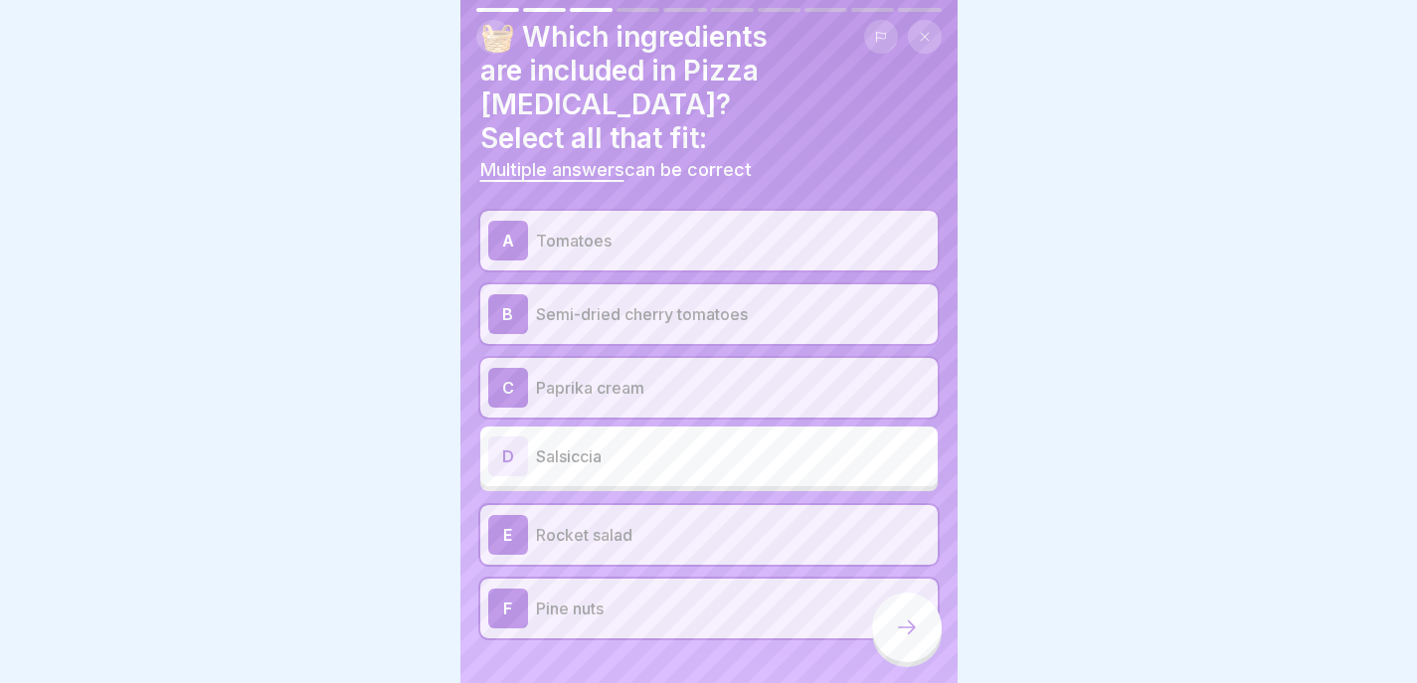
click at [907, 637] on icon at bounding box center [907, 628] width 24 height 24
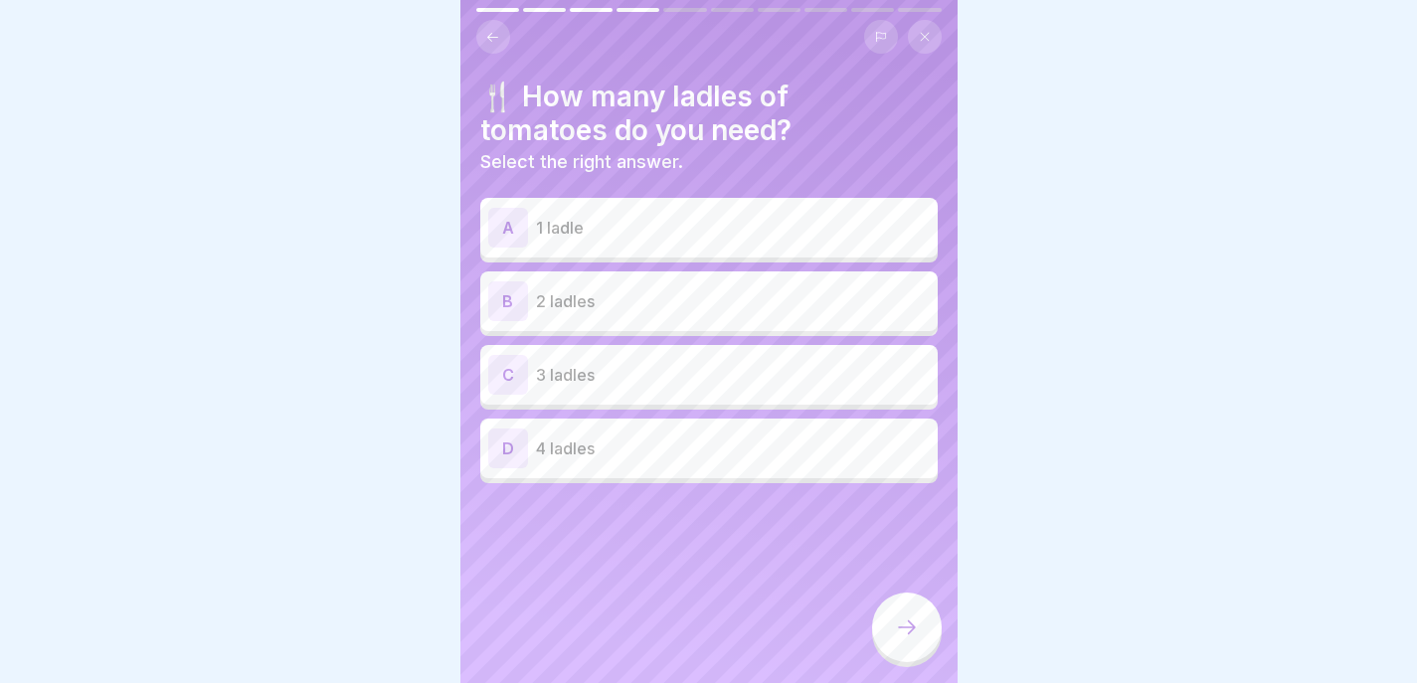
click at [754, 307] on p "2 ladles" at bounding box center [733, 301] width 394 height 24
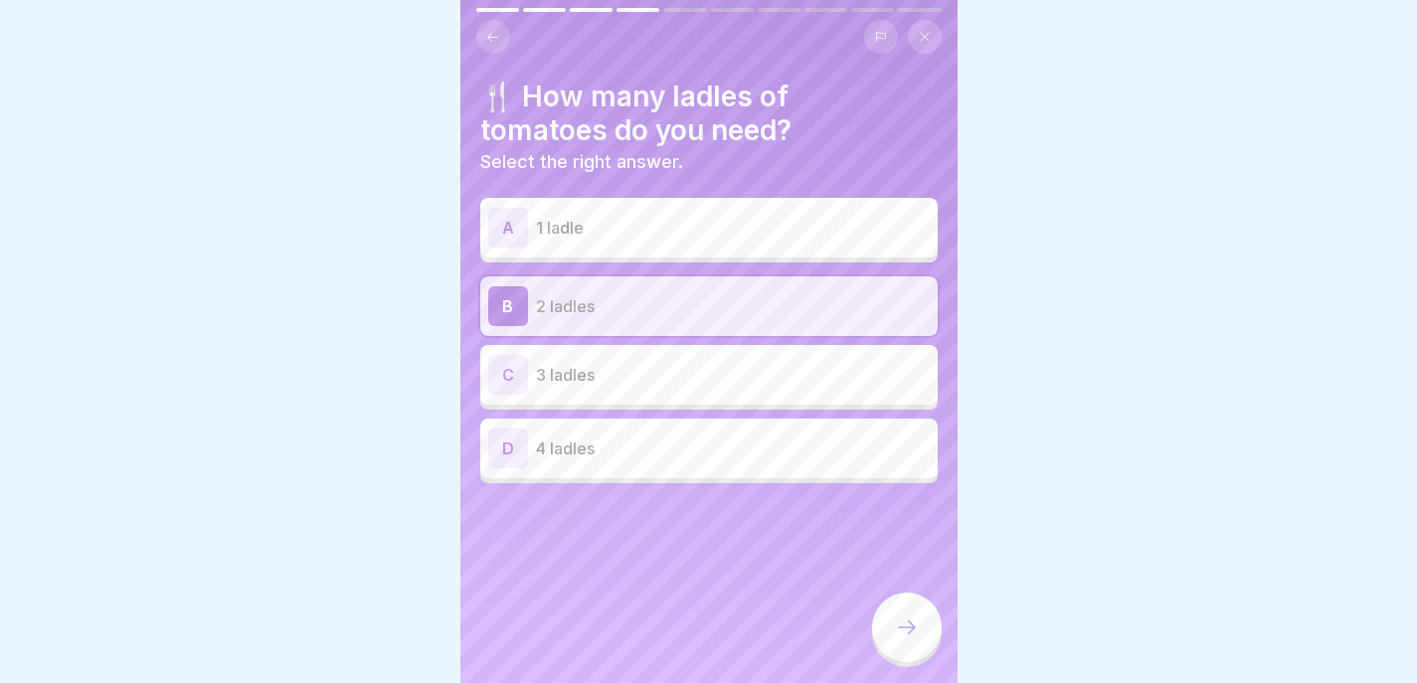
click at [900, 627] on div at bounding box center [907, 628] width 70 height 70
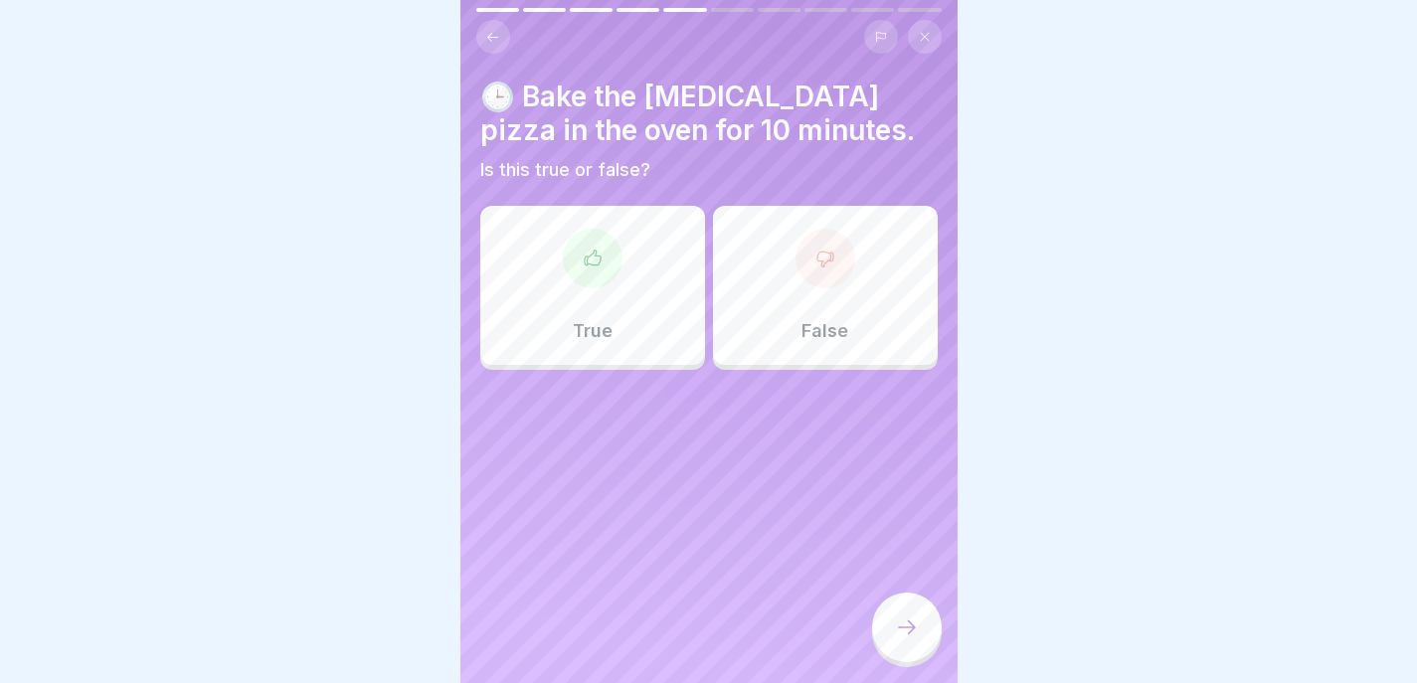
click at [817, 321] on p "False" at bounding box center [824, 331] width 47 height 22
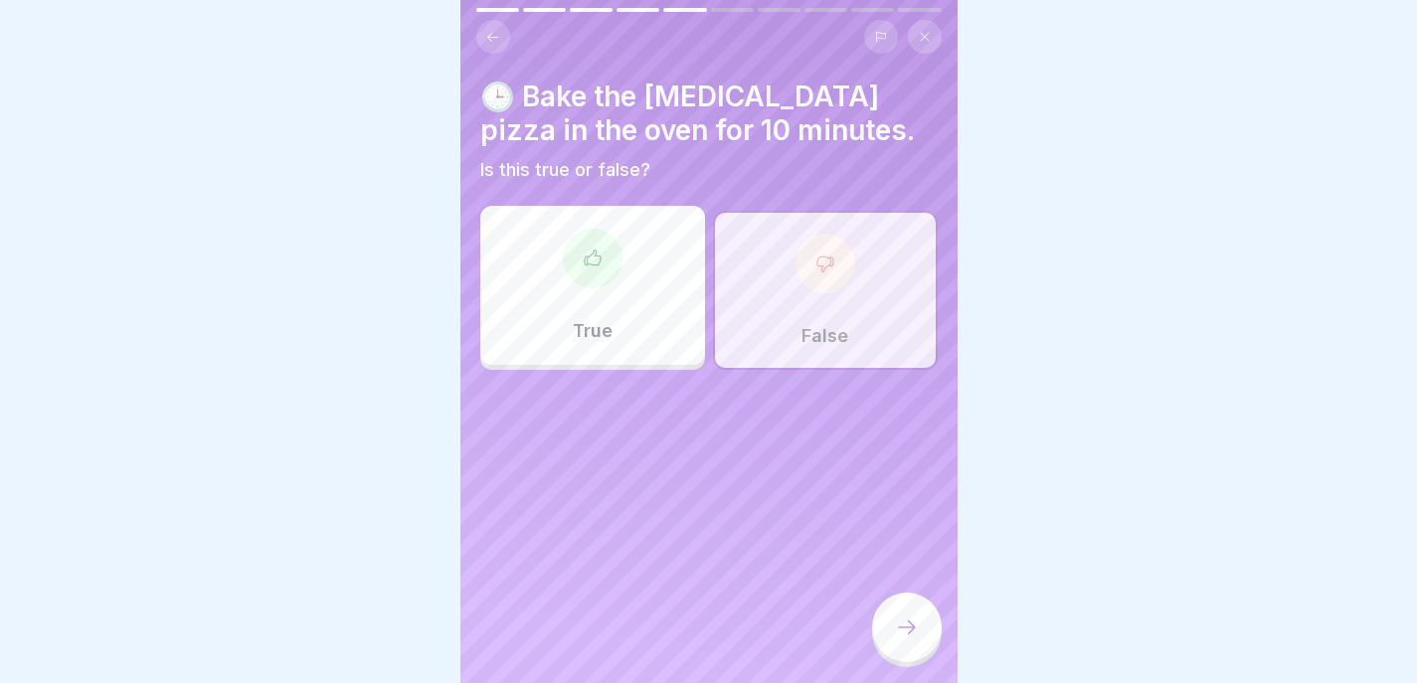
click at [895, 639] on icon at bounding box center [907, 628] width 24 height 24
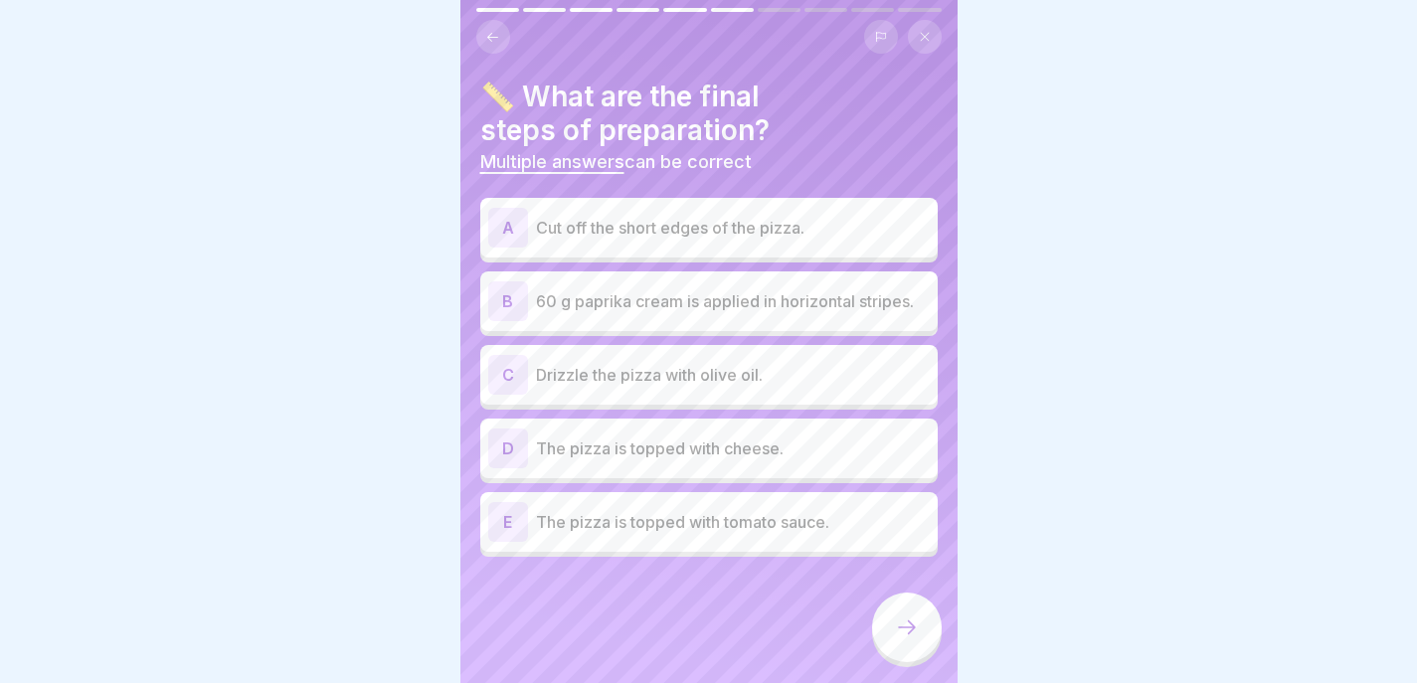
click at [842, 238] on p "Cut off the short edges of the pizza." at bounding box center [733, 228] width 394 height 24
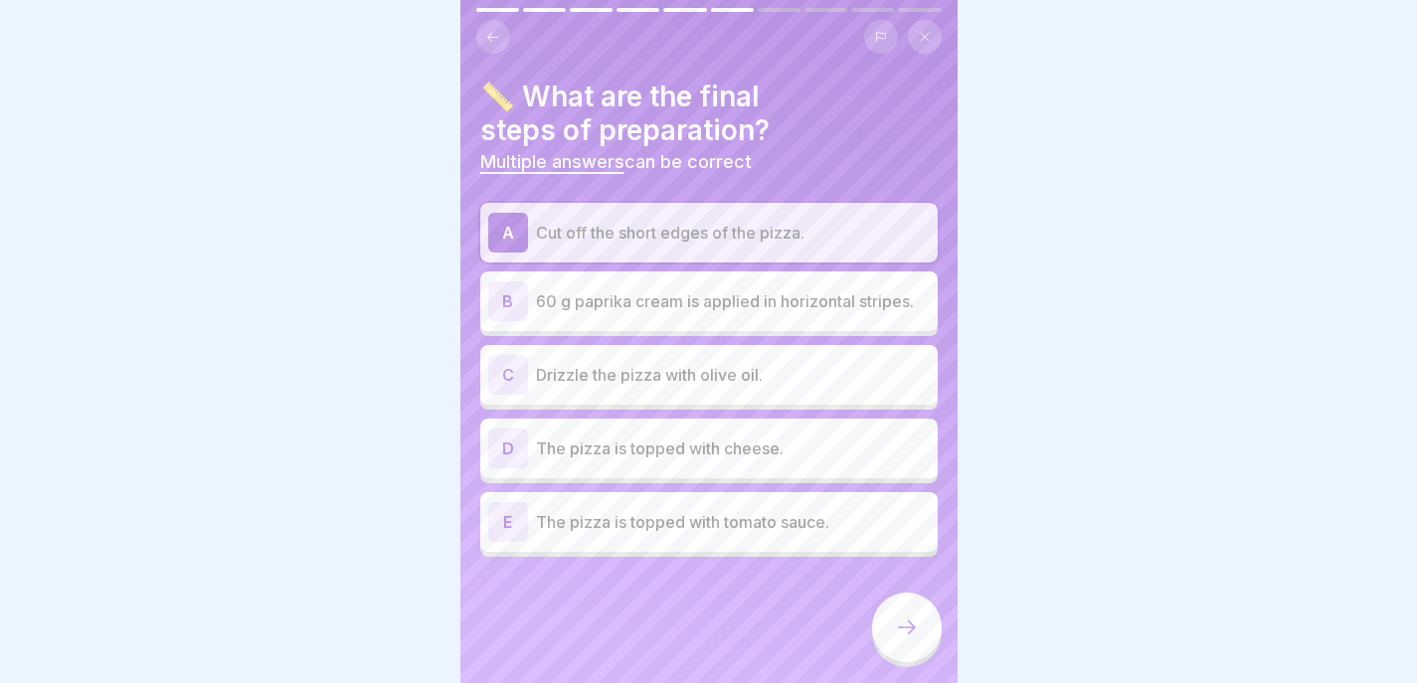
click at [847, 374] on p "Drizzle the pizza with olive oil." at bounding box center [733, 375] width 394 height 24
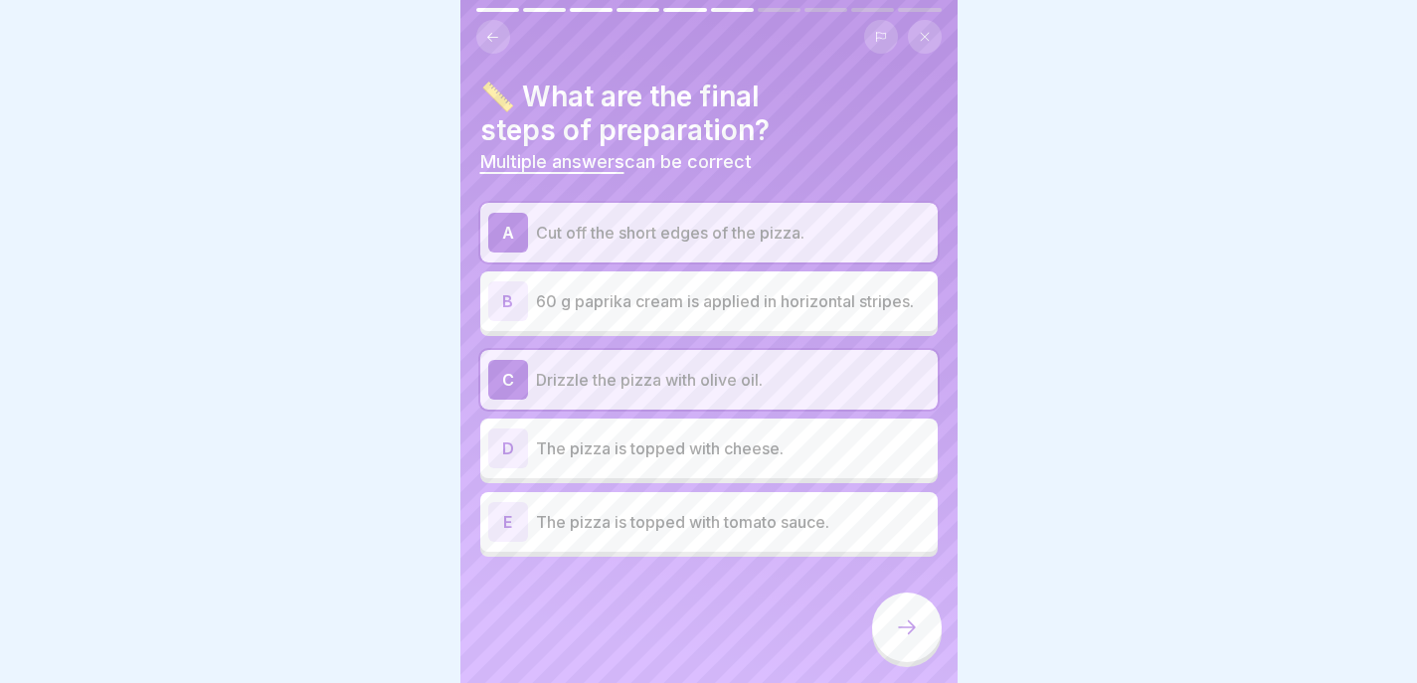
click at [897, 312] on p "60 g paprika cream is applied in horizontal stripes." at bounding box center [733, 301] width 394 height 24
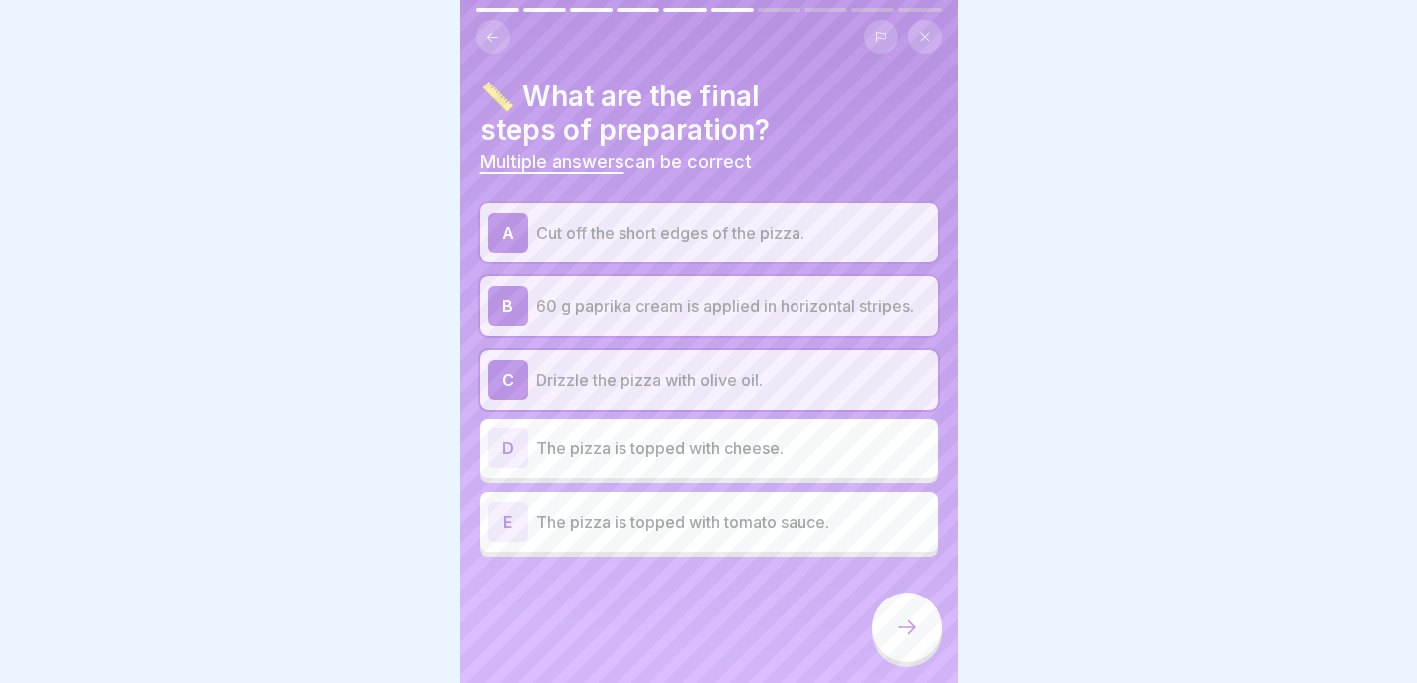
click at [915, 637] on icon at bounding box center [907, 628] width 24 height 24
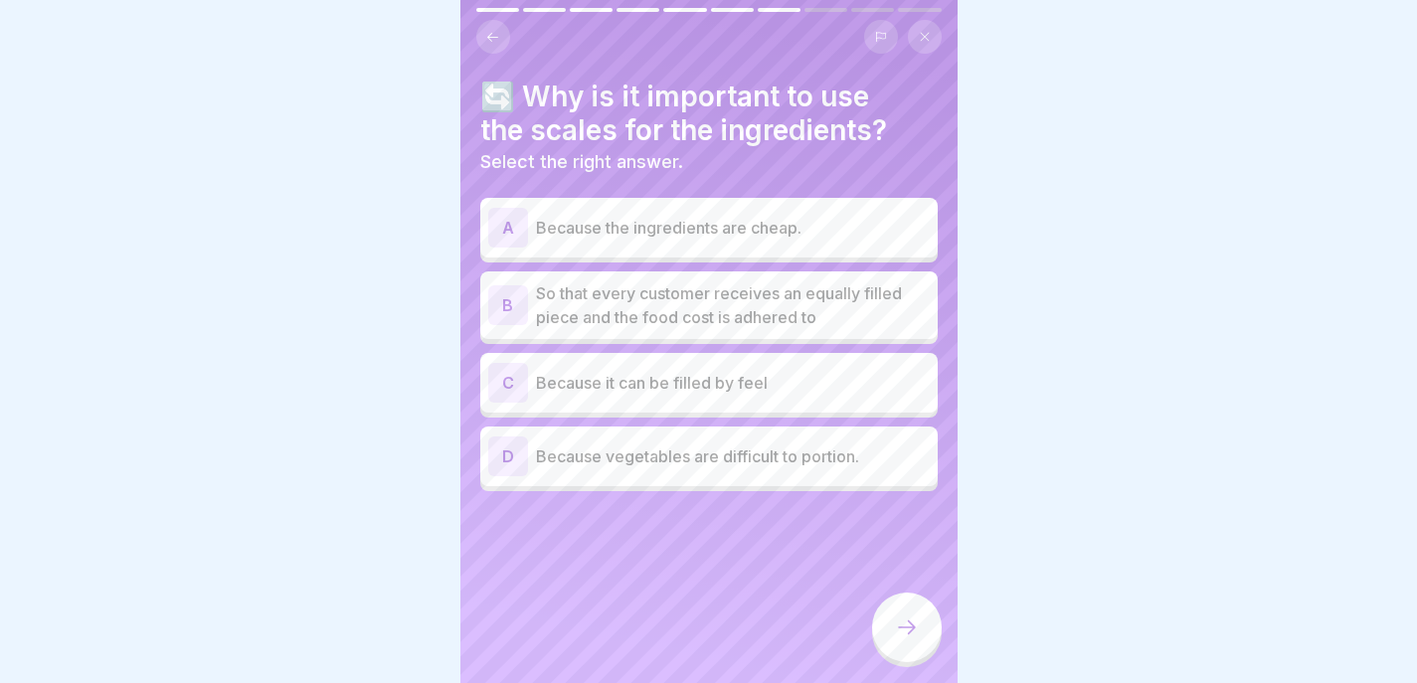
click at [893, 306] on p "So that every customer receives an equally filled piece and the food cost is ad…" at bounding box center [733, 305] width 394 height 48
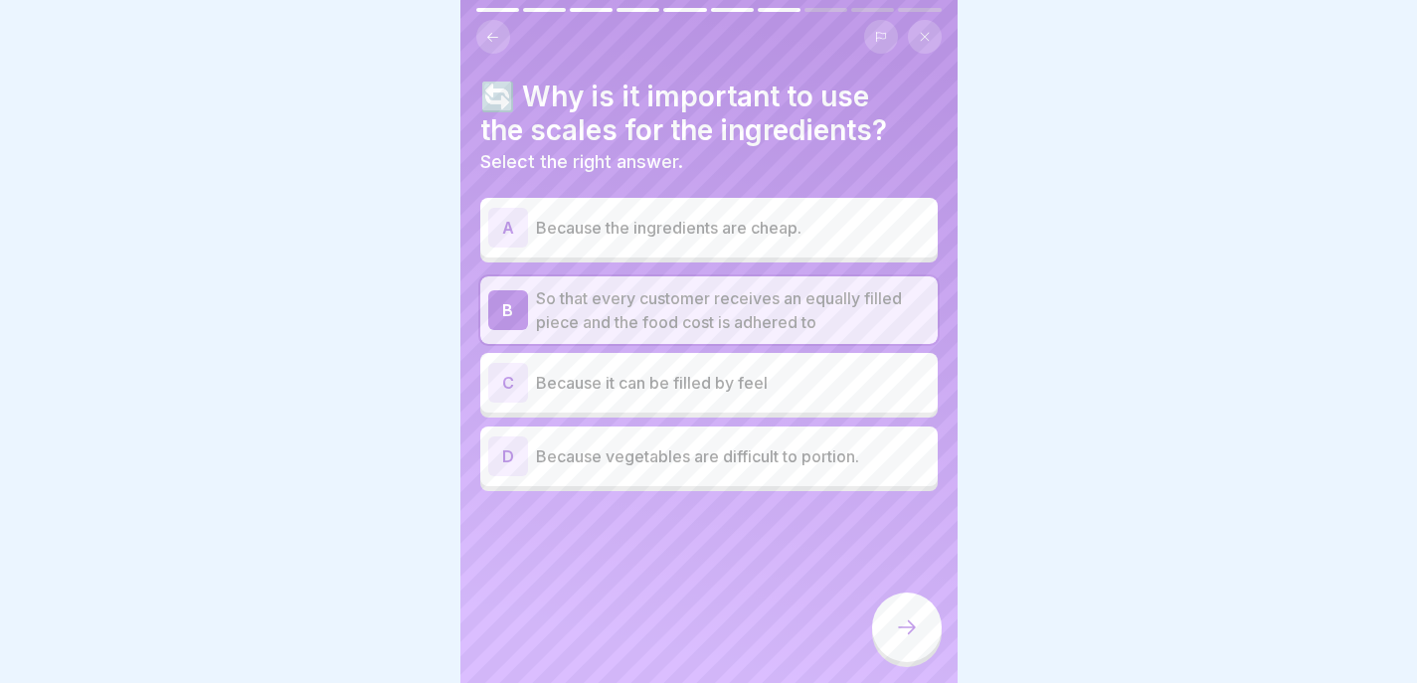
click at [912, 639] on icon at bounding box center [907, 628] width 24 height 24
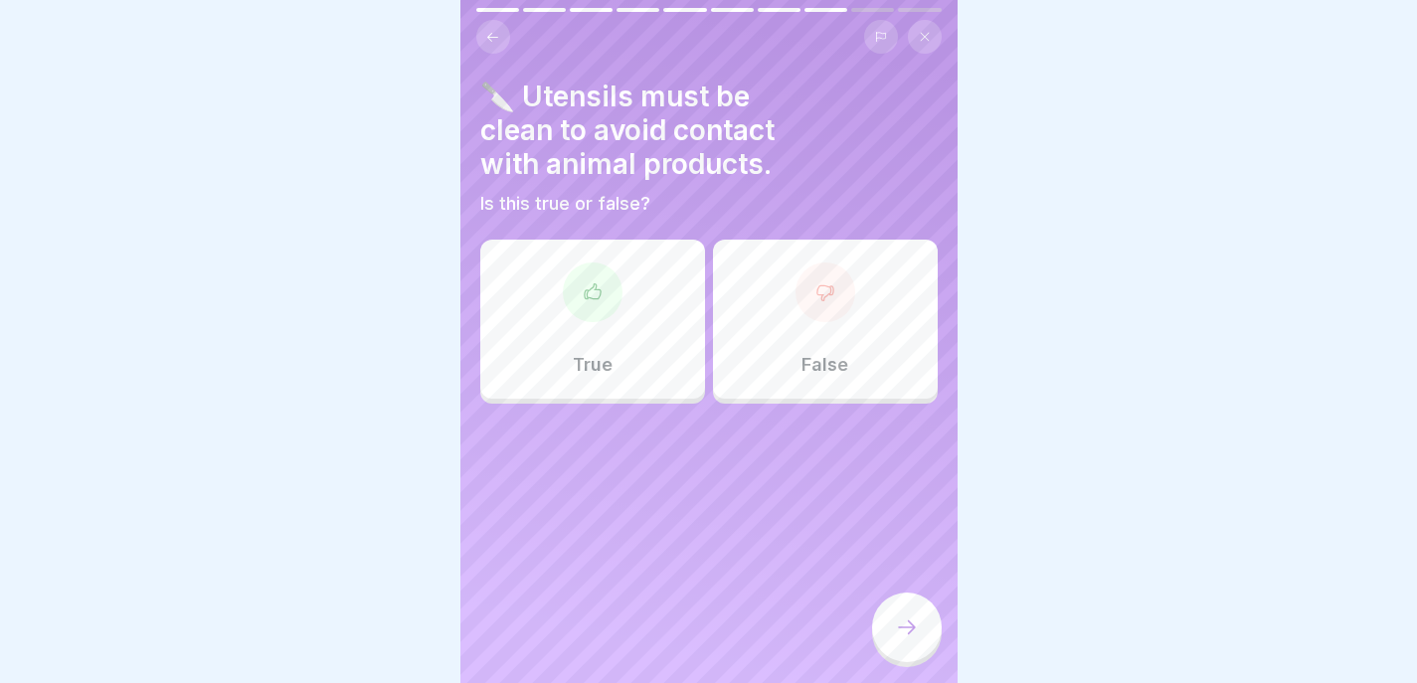
click at [641, 327] on div "True" at bounding box center [592, 319] width 225 height 159
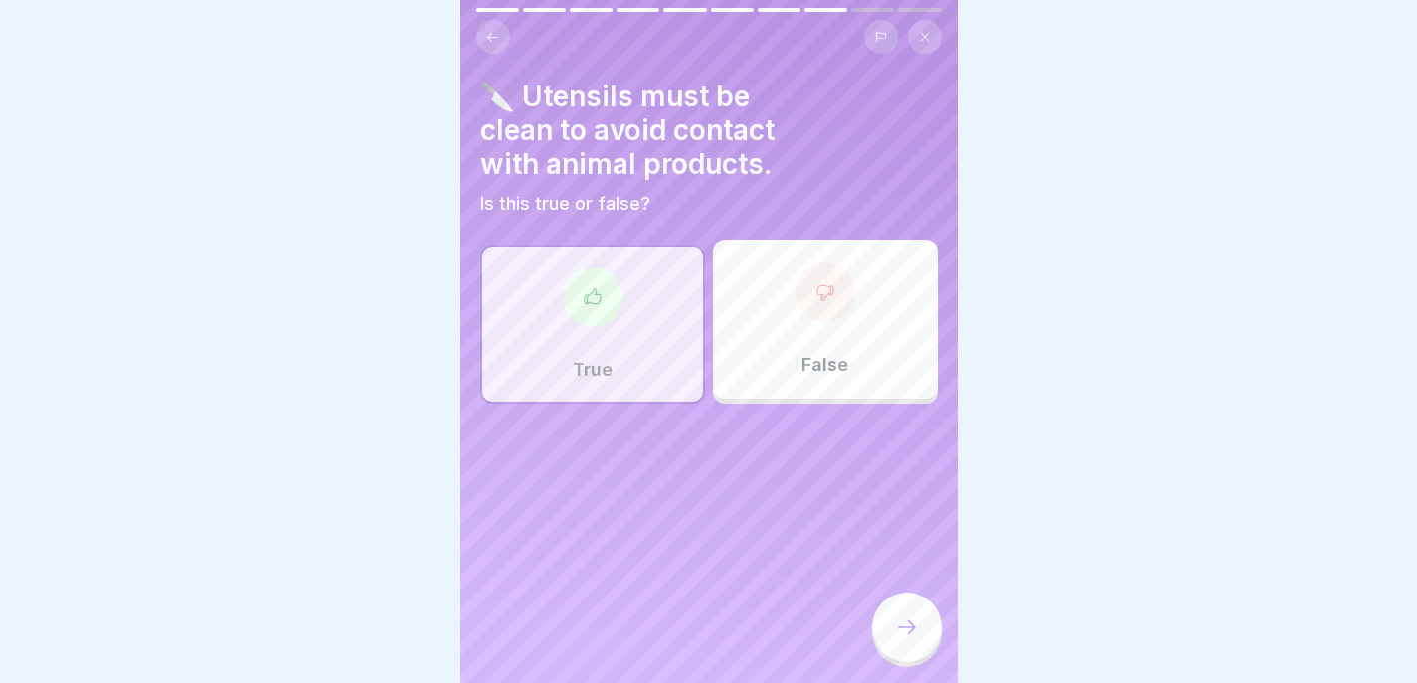
click at [916, 633] on icon at bounding box center [907, 628] width 24 height 24
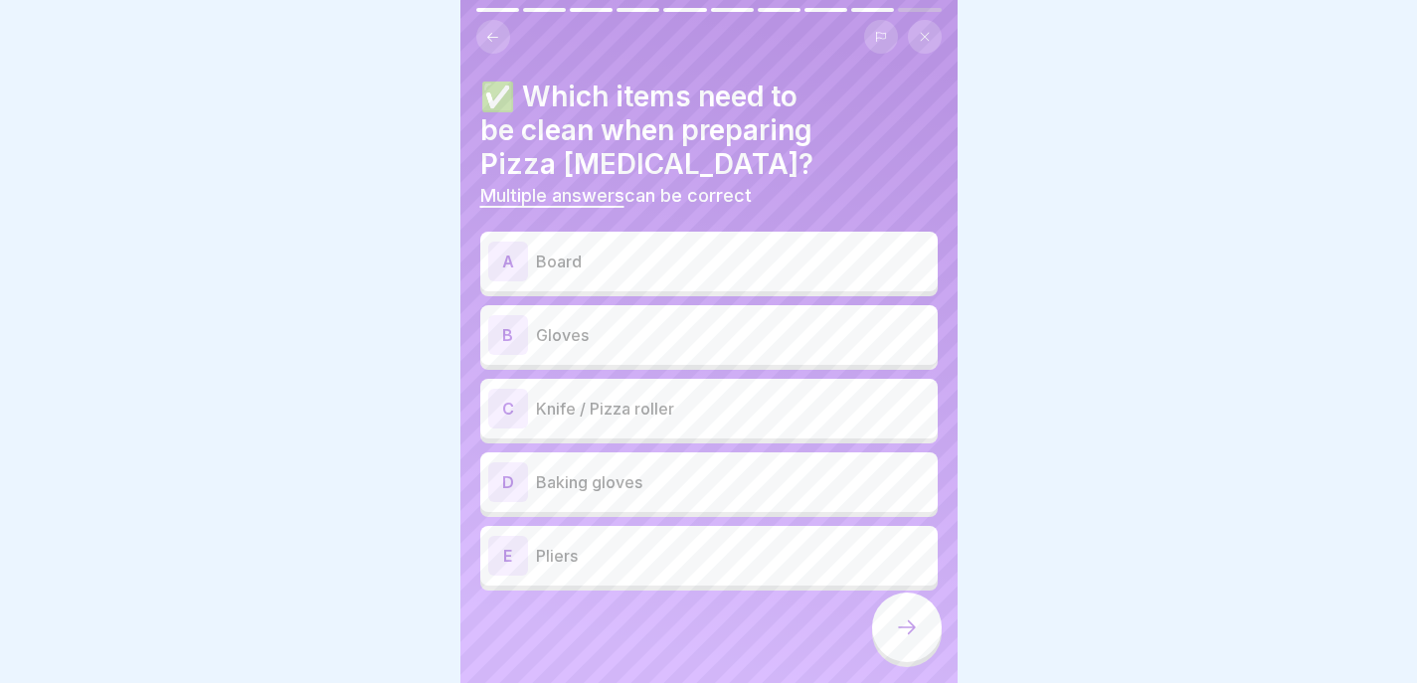
click at [759, 250] on p "Board" at bounding box center [733, 262] width 394 height 24
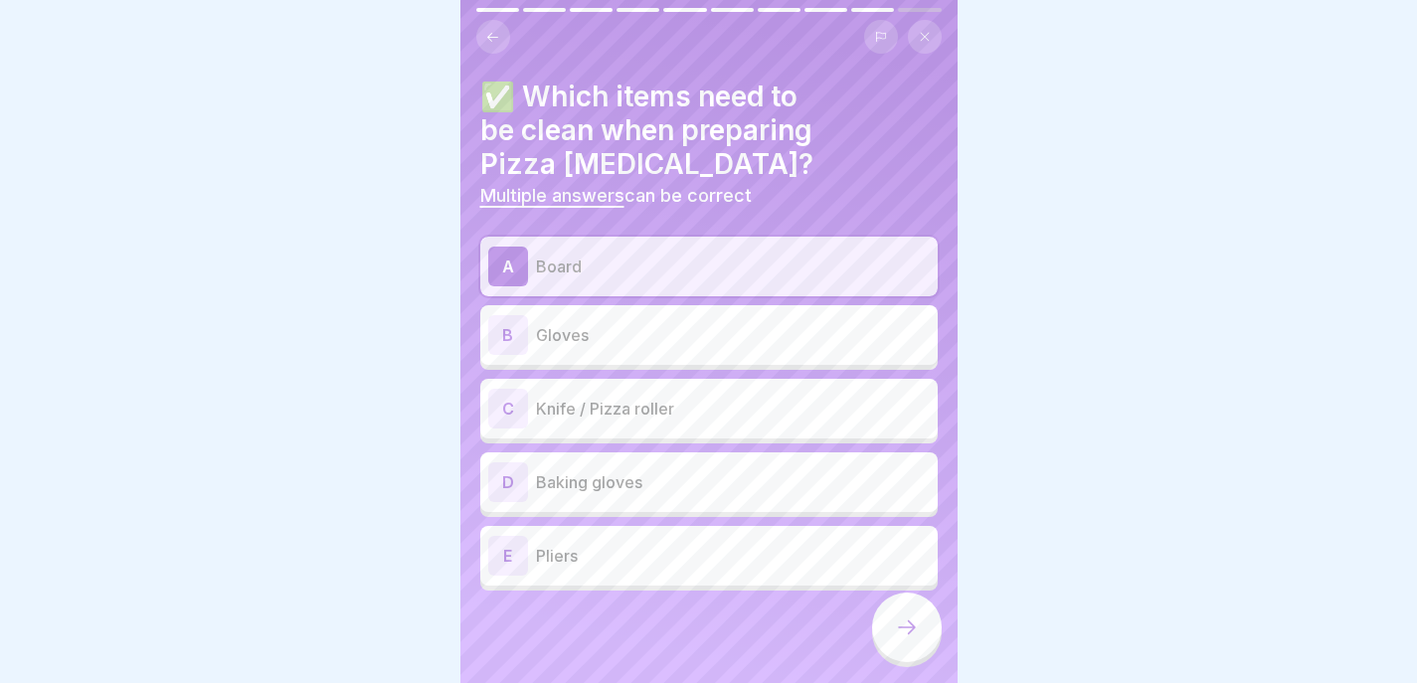
click at [741, 320] on div "B Gloves" at bounding box center [708, 335] width 457 height 60
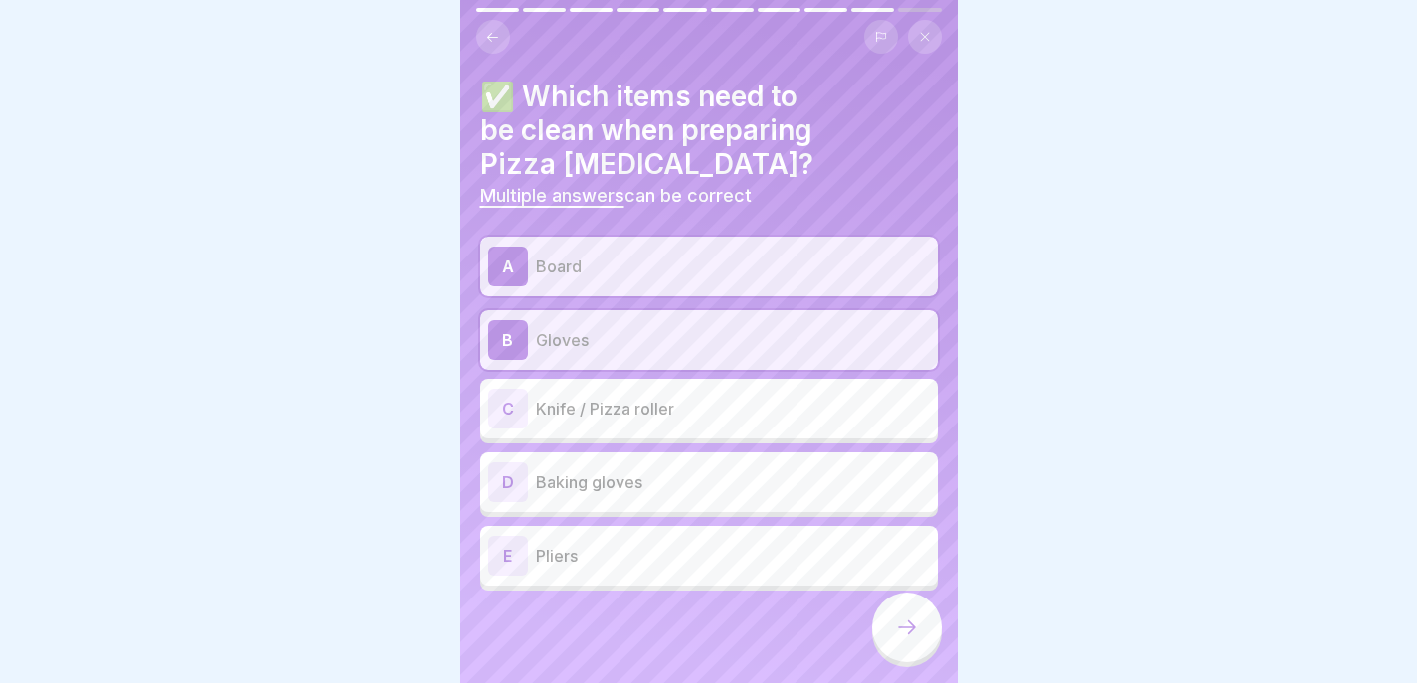
click at [712, 397] on p "Knife / Pizza roller" at bounding box center [733, 409] width 394 height 24
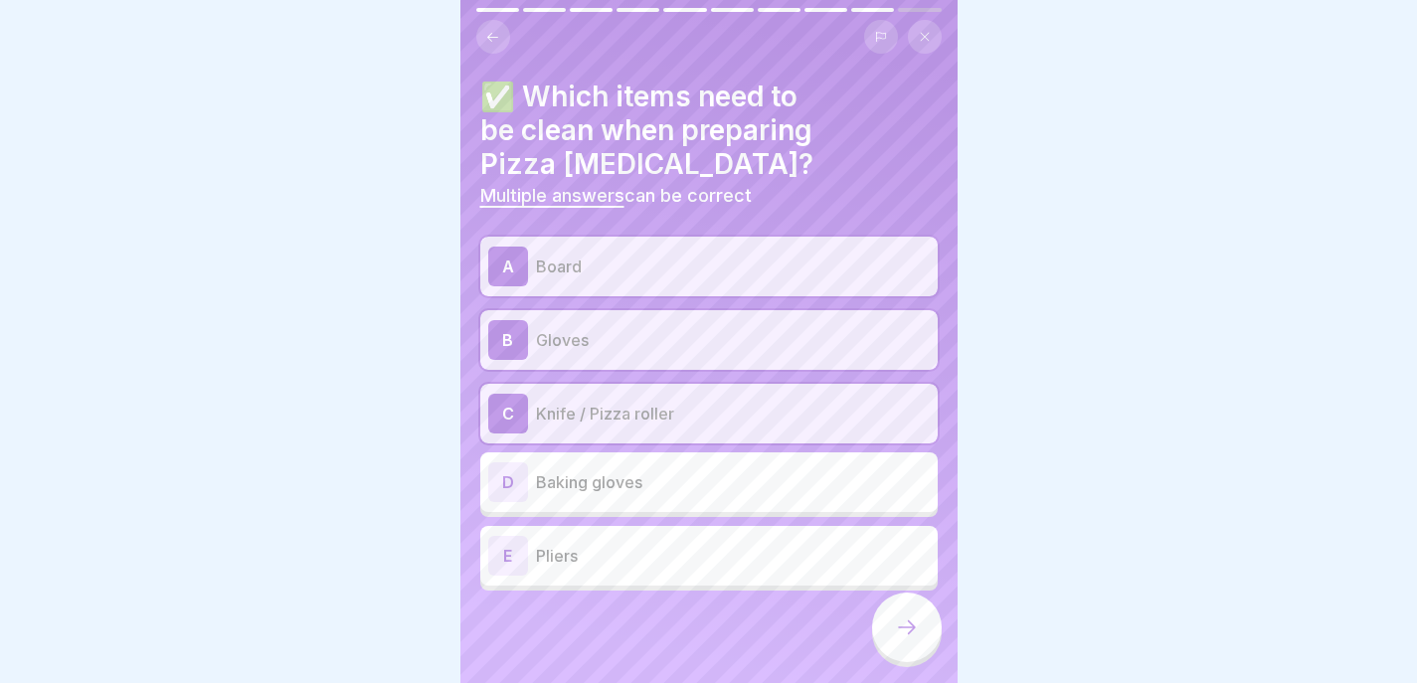
click at [684, 536] on div "E Pliers" at bounding box center [709, 556] width 442 height 40
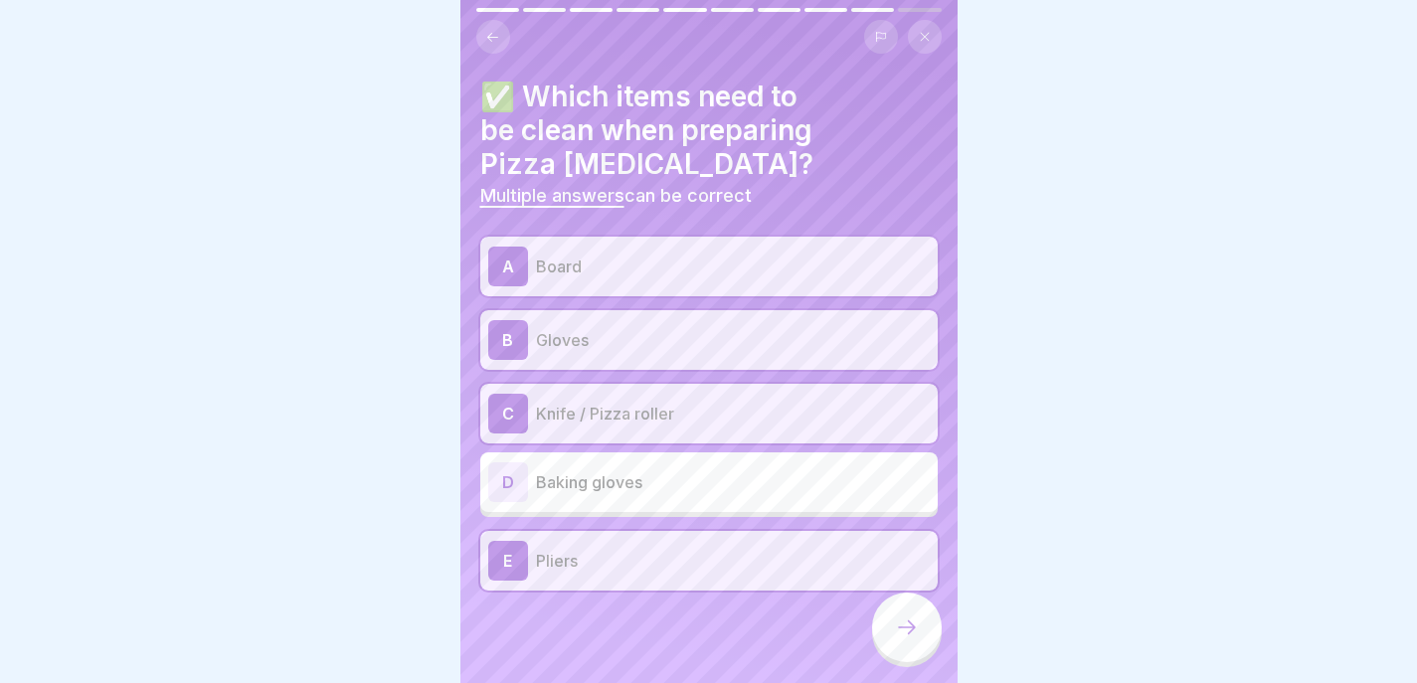
click at [694, 470] on p "Baking gloves" at bounding box center [733, 482] width 394 height 24
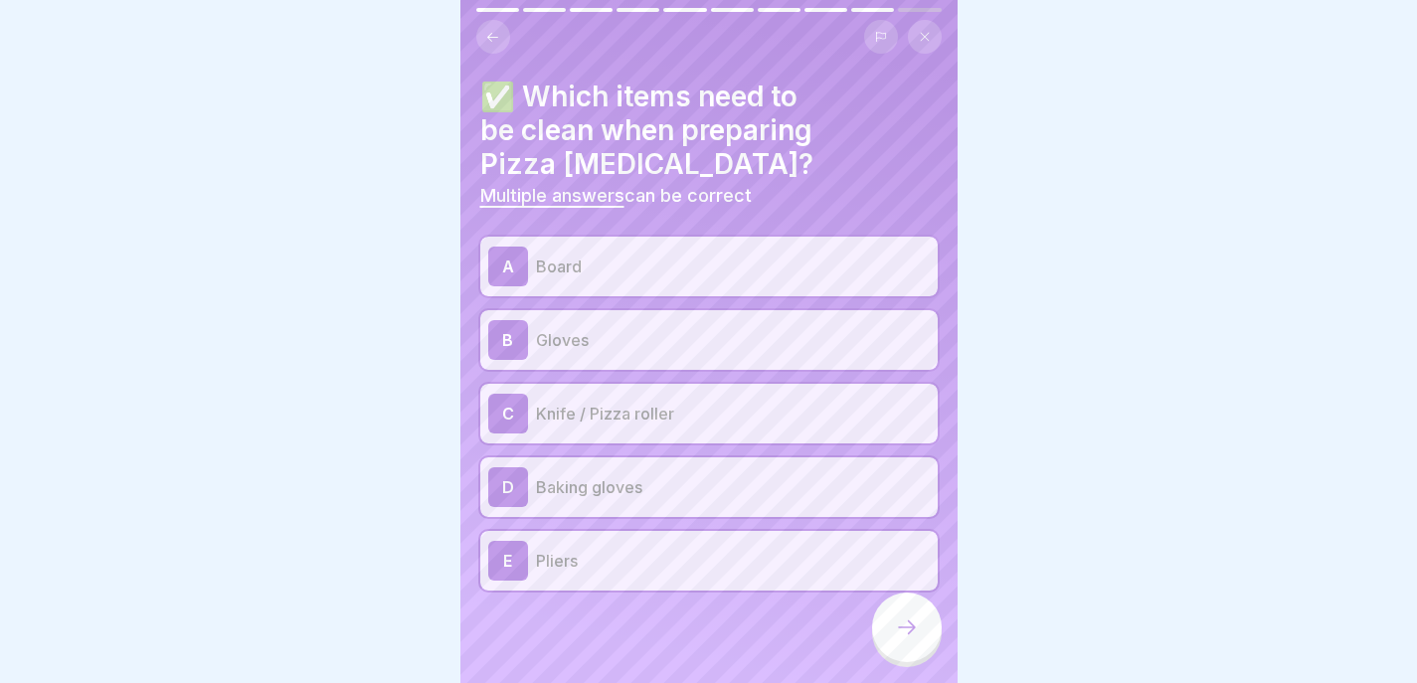
click at [688, 541] on div "E Pliers" at bounding box center [709, 561] width 442 height 40
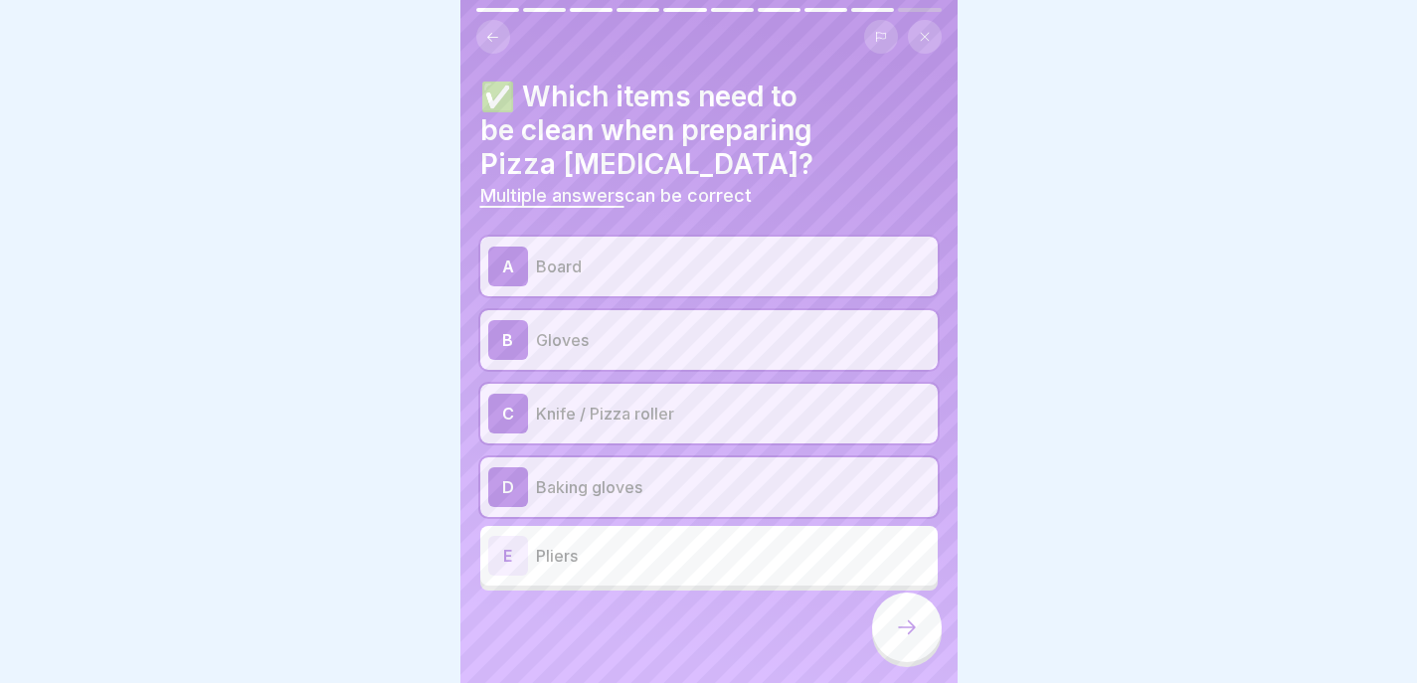
click at [915, 639] on icon at bounding box center [907, 628] width 24 height 24
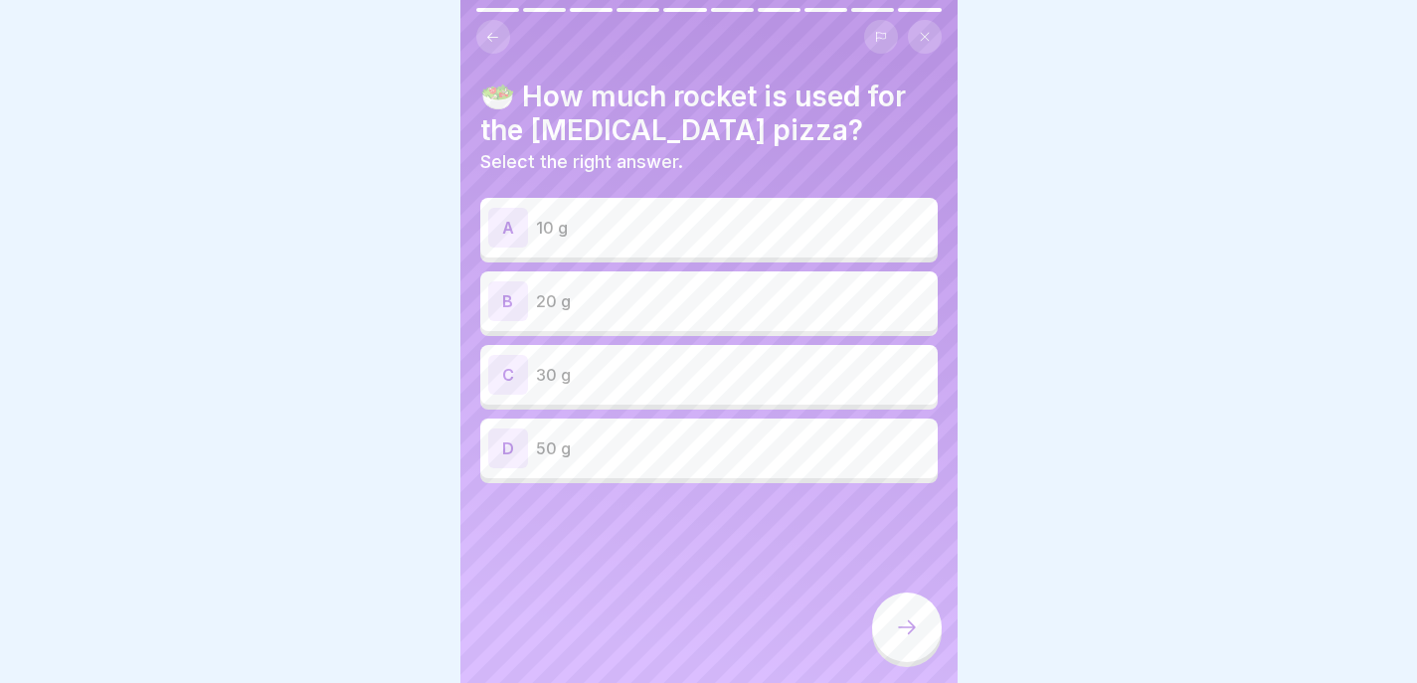
click at [801, 327] on div "B 20 g" at bounding box center [708, 301] width 457 height 60
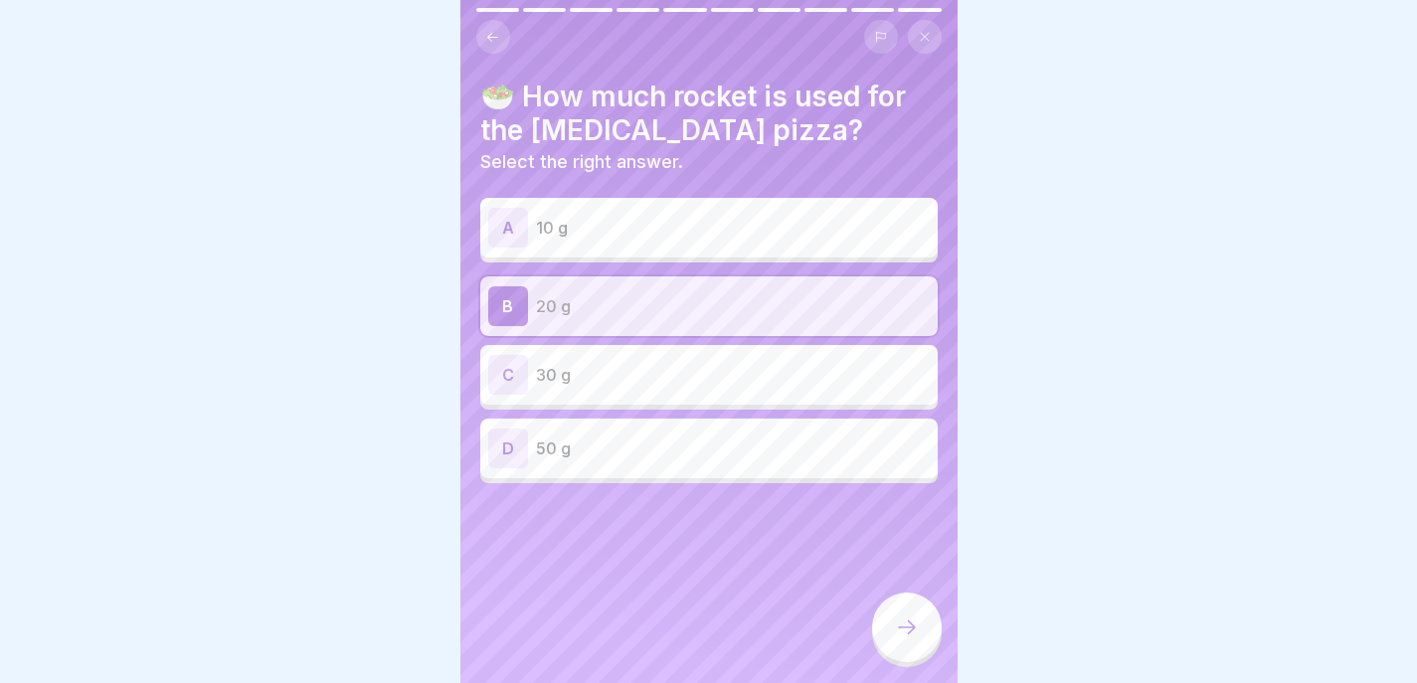
click at [924, 656] on div at bounding box center [907, 628] width 70 height 70
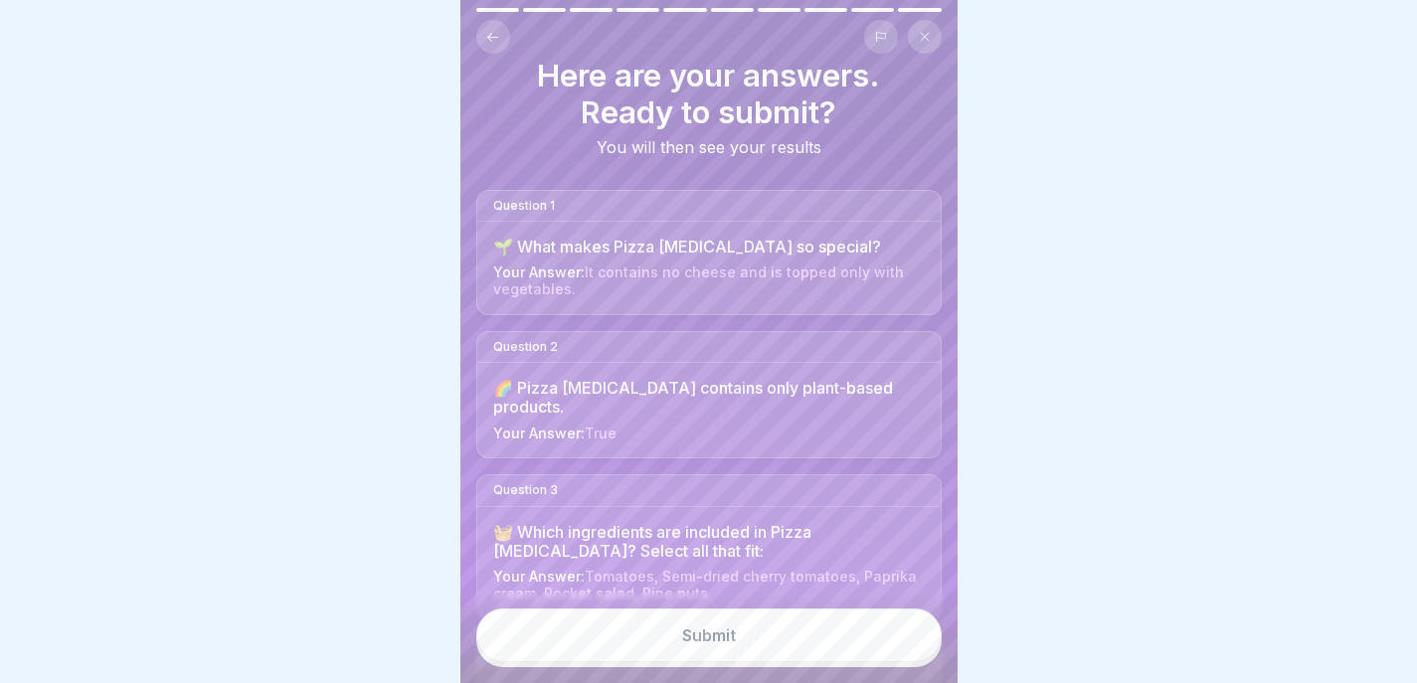
scroll to position [27, 0]
click at [815, 637] on button "Submit" at bounding box center [708, 636] width 465 height 54
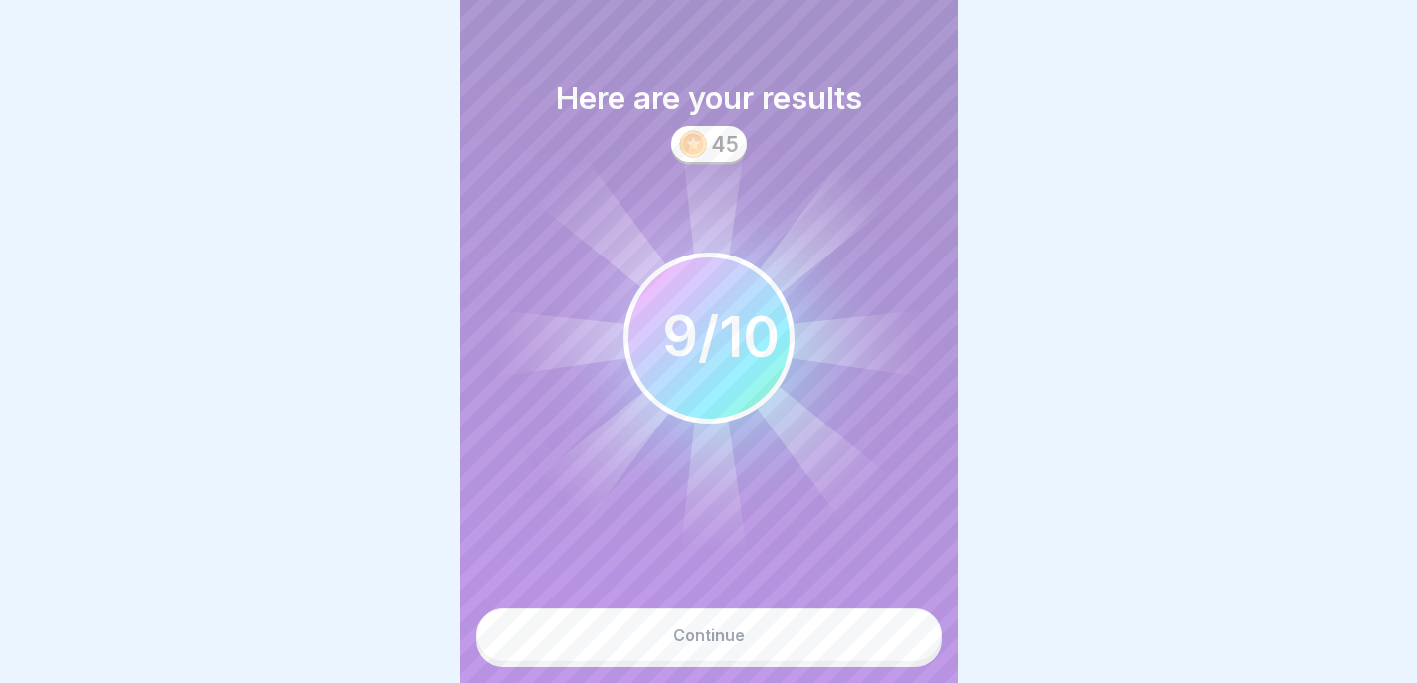
click at [790, 652] on button "Continue" at bounding box center [708, 636] width 465 height 54
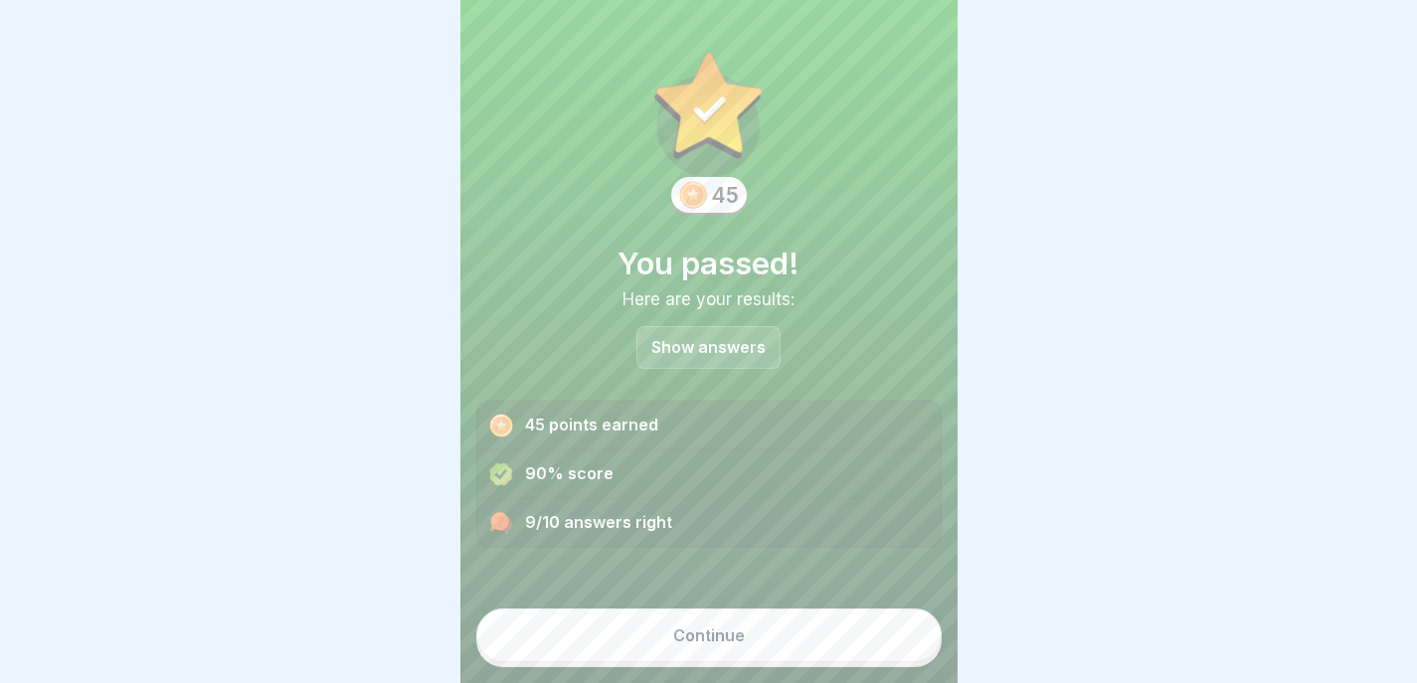
click at [790, 651] on button "Continue" at bounding box center [708, 636] width 465 height 54
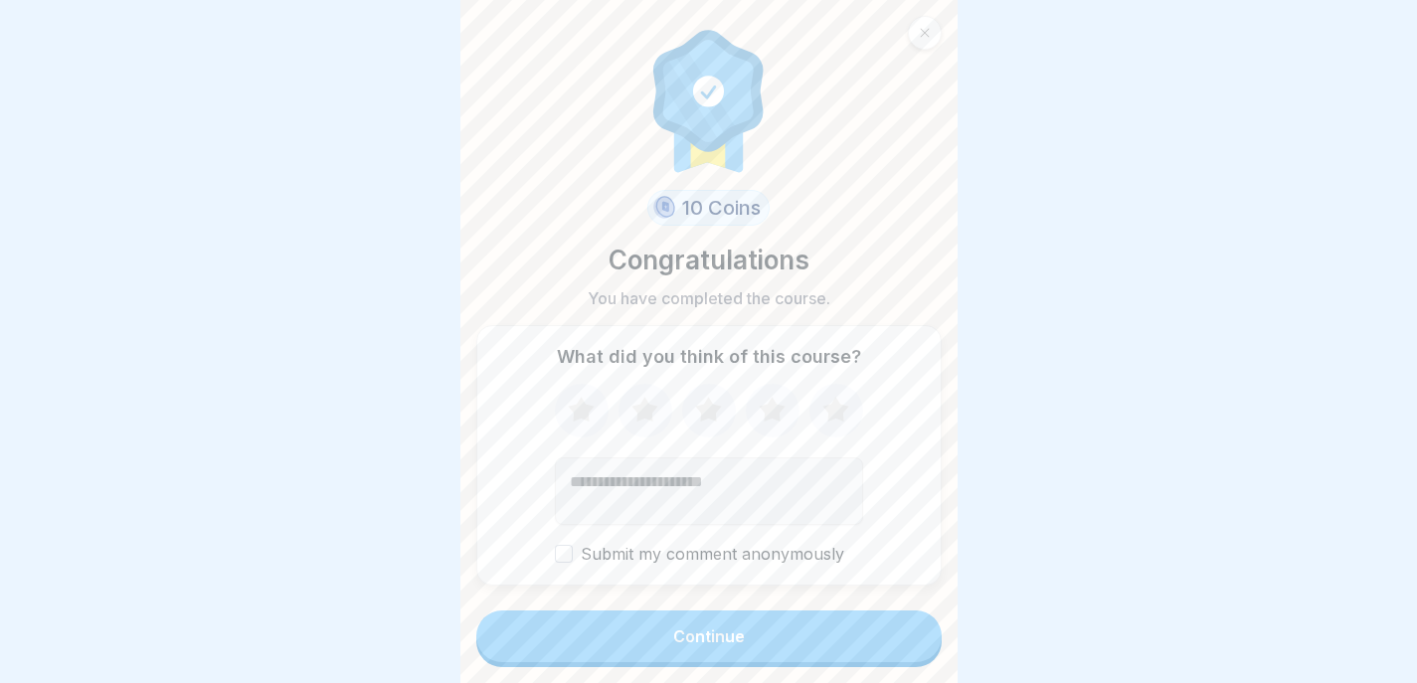
click at [792, 654] on button "Continue" at bounding box center [708, 637] width 465 height 52
click at [797, 635] on button "Continue" at bounding box center [708, 637] width 465 height 52
click at [798, 638] on button "Continue" at bounding box center [708, 637] width 465 height 52
click at [769, 647] on button "Continue" at bounding box center [708, 637] width 465 height 52
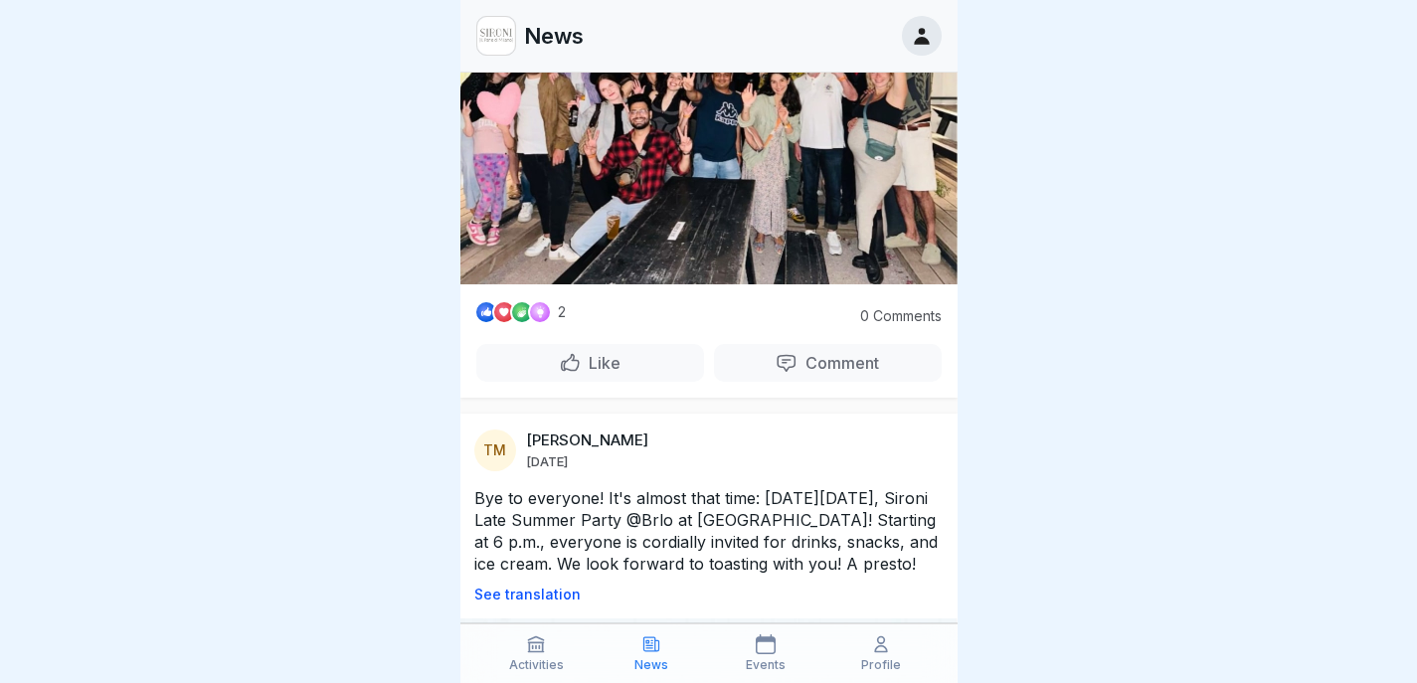
scroll to position [365, 0]
